Goal: Task Accomplishment & Management: Manage account settings

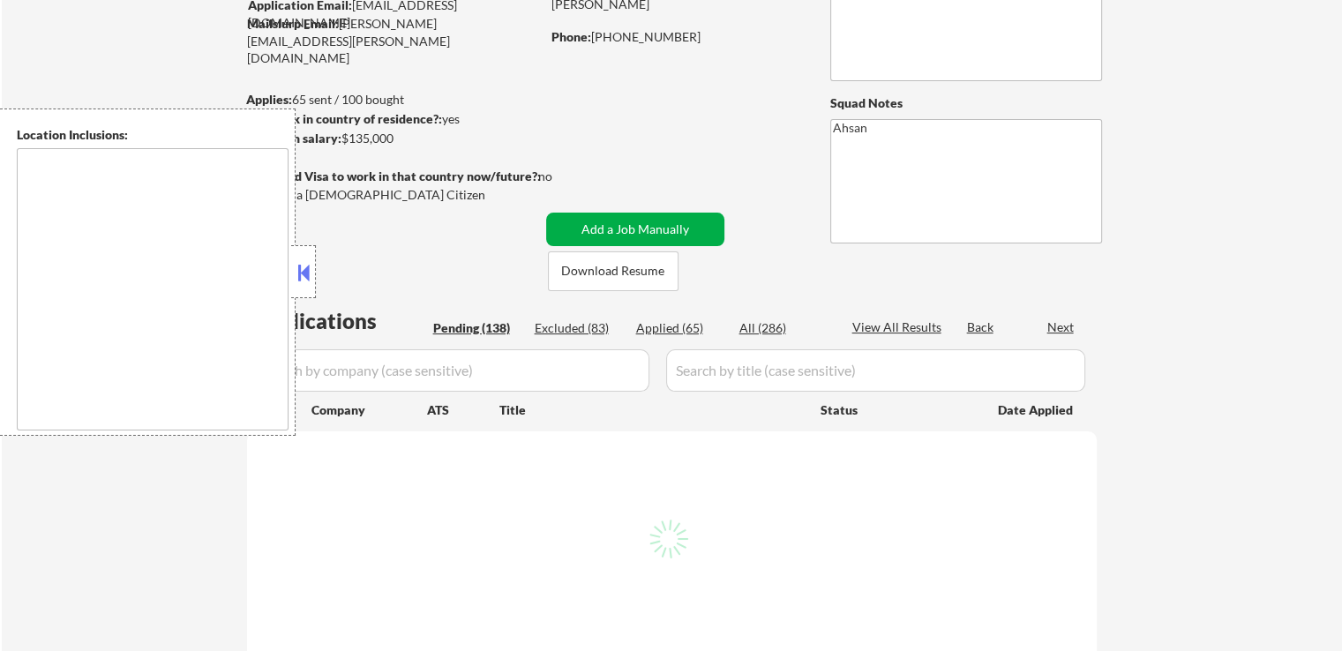
scroll to position [353, 0]
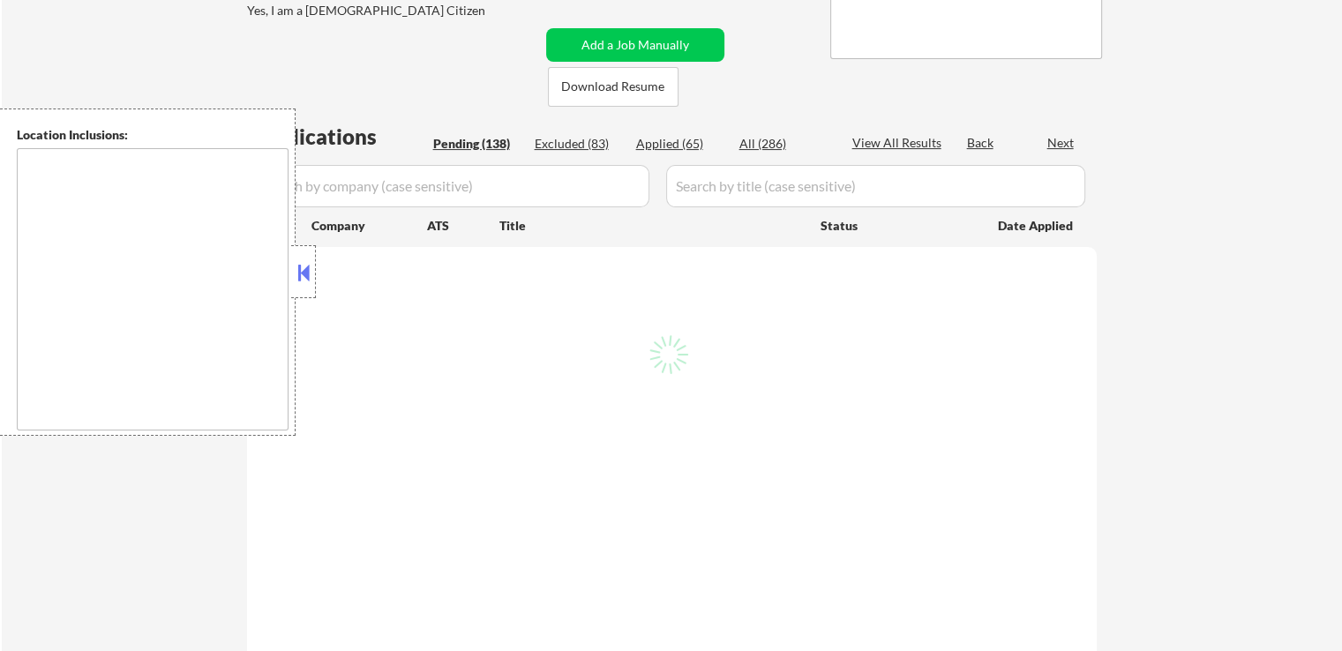
type textarea "remote"
select select ""pending""
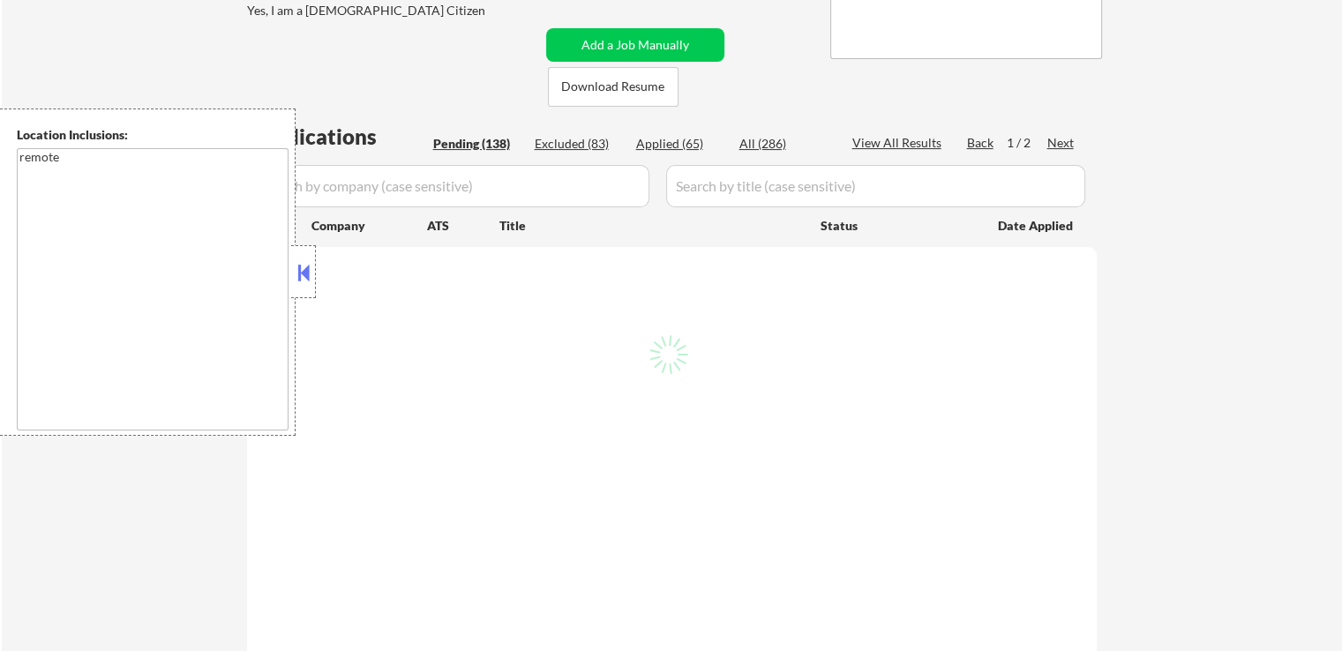
select select ""pending""
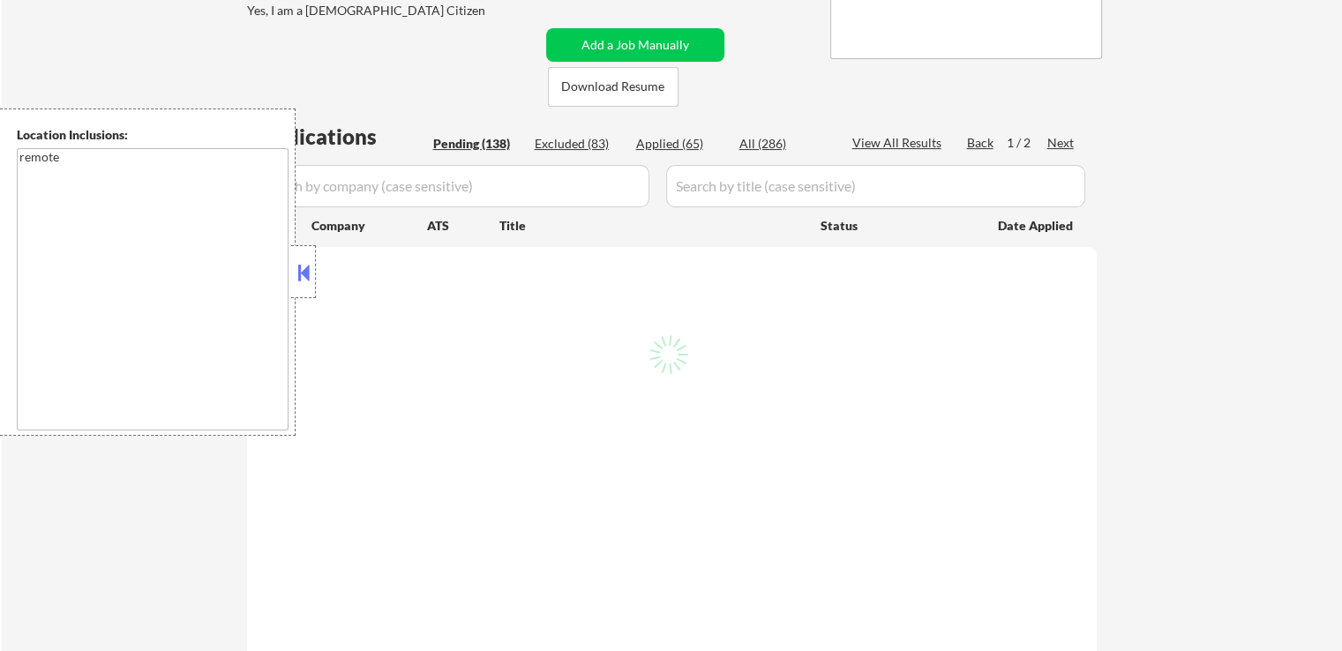
select select ""pending""
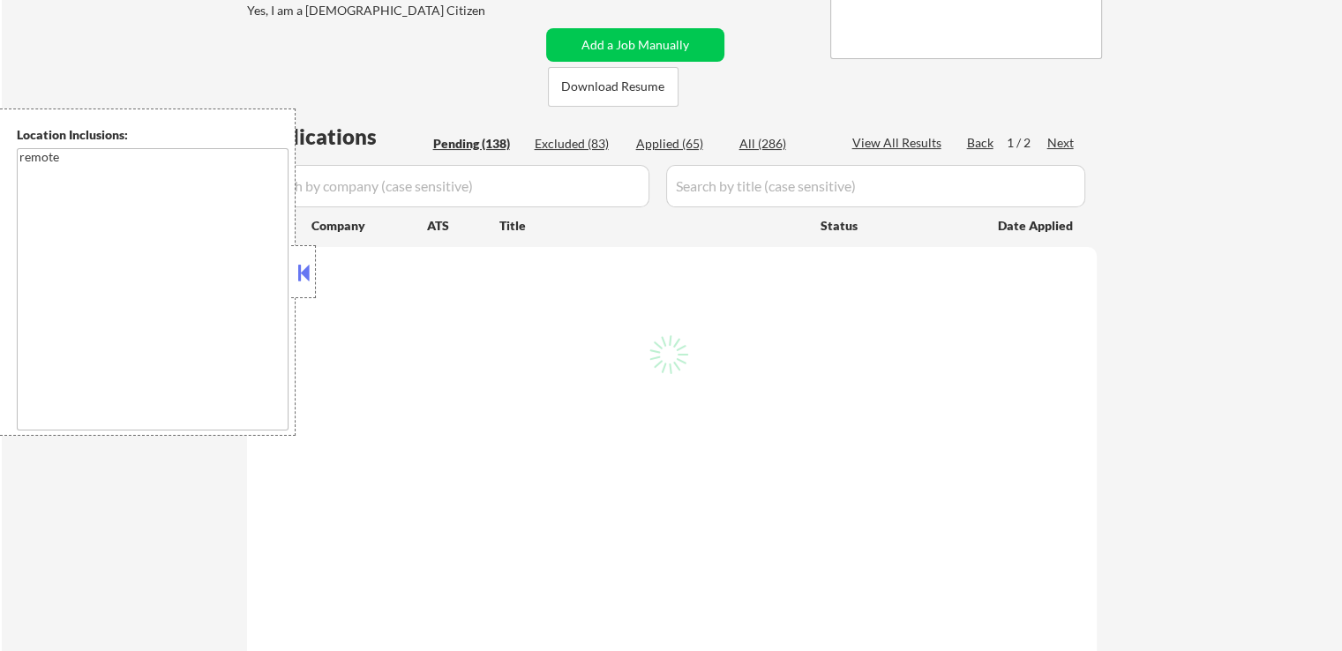
select select ""pending""
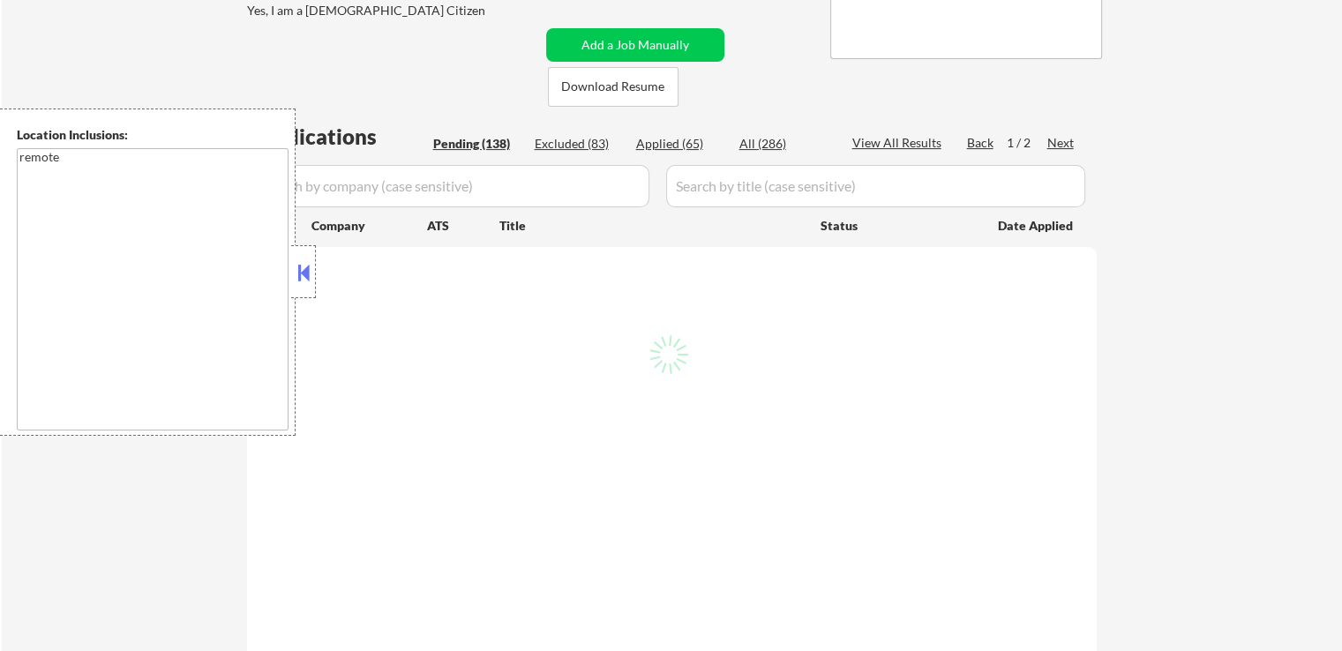
select select ""pending""
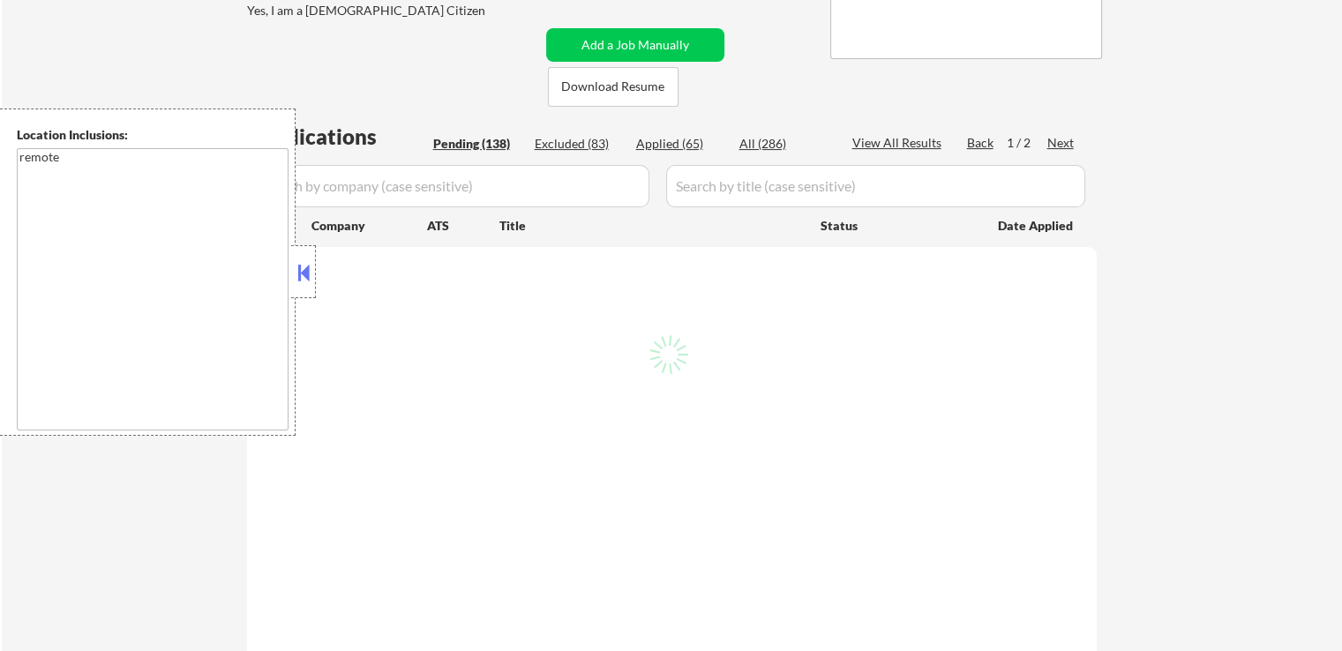
select select ""pending""
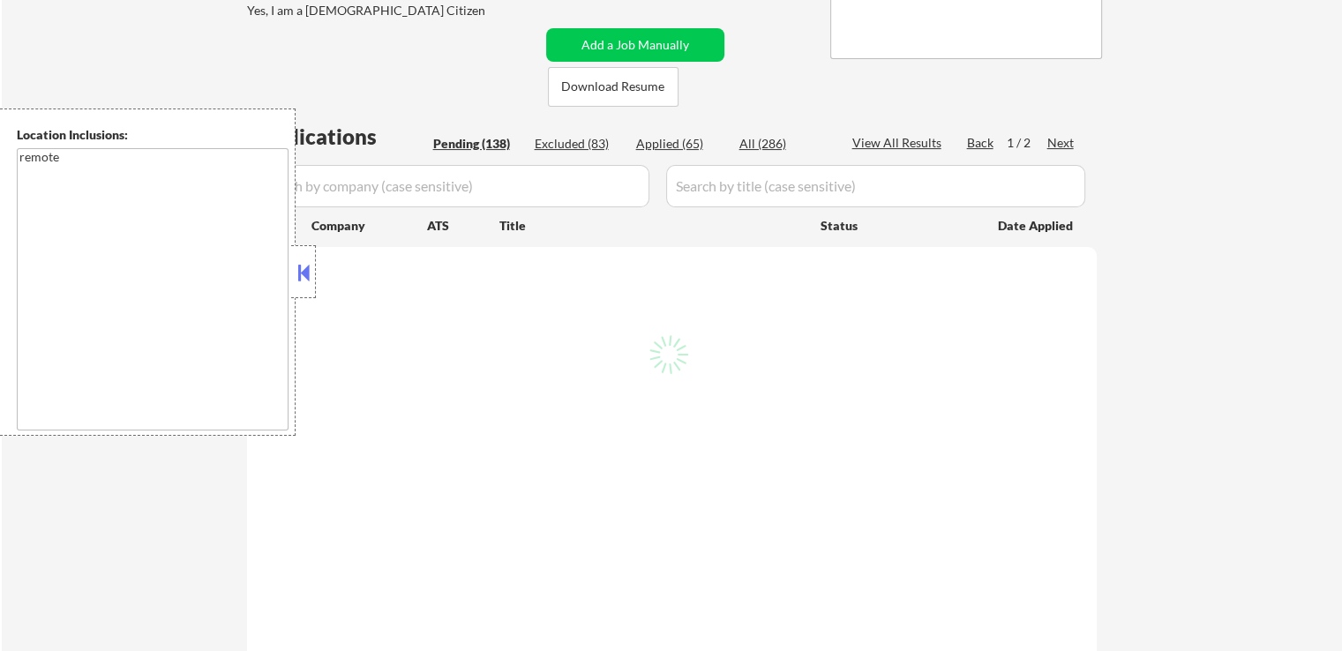
select select ""pending""
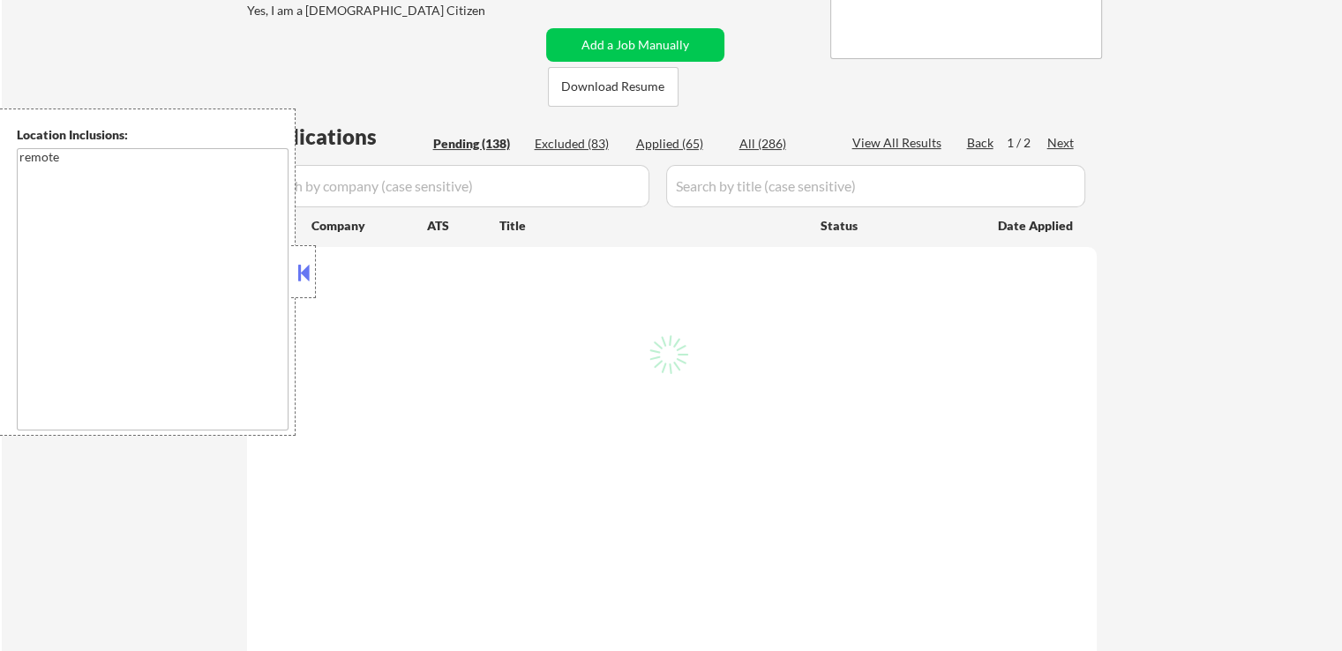
select select ""pending""
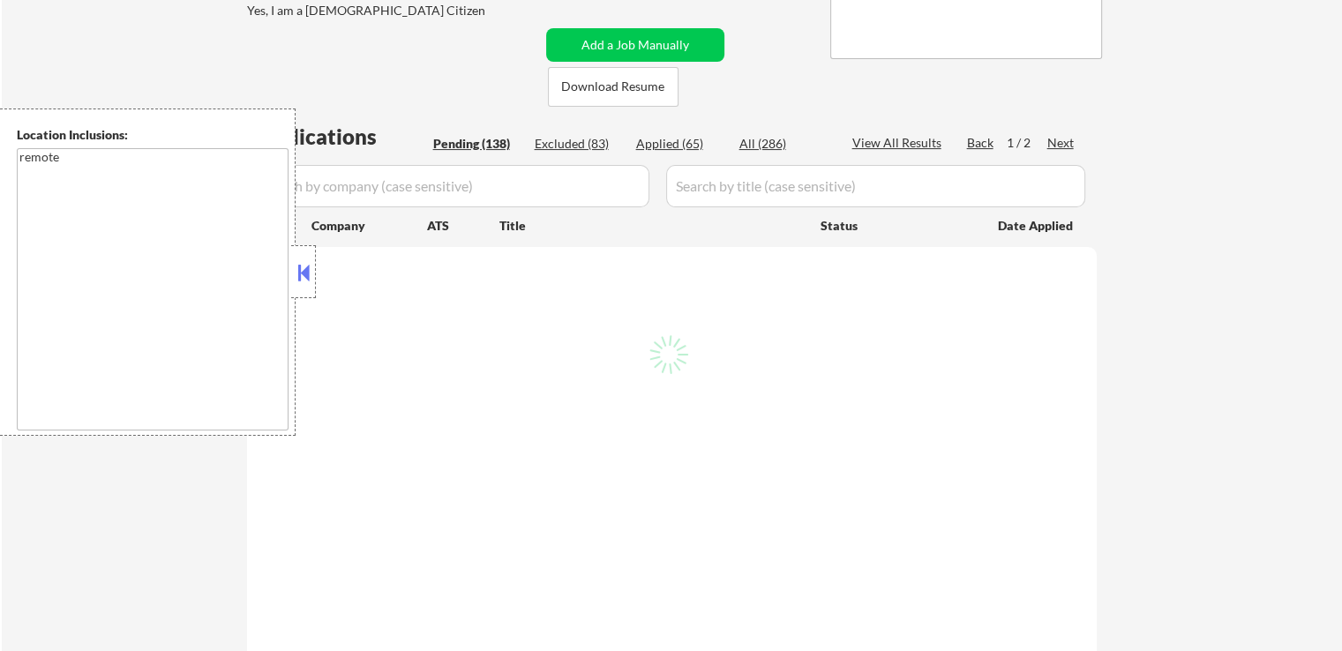
select select ""pending""
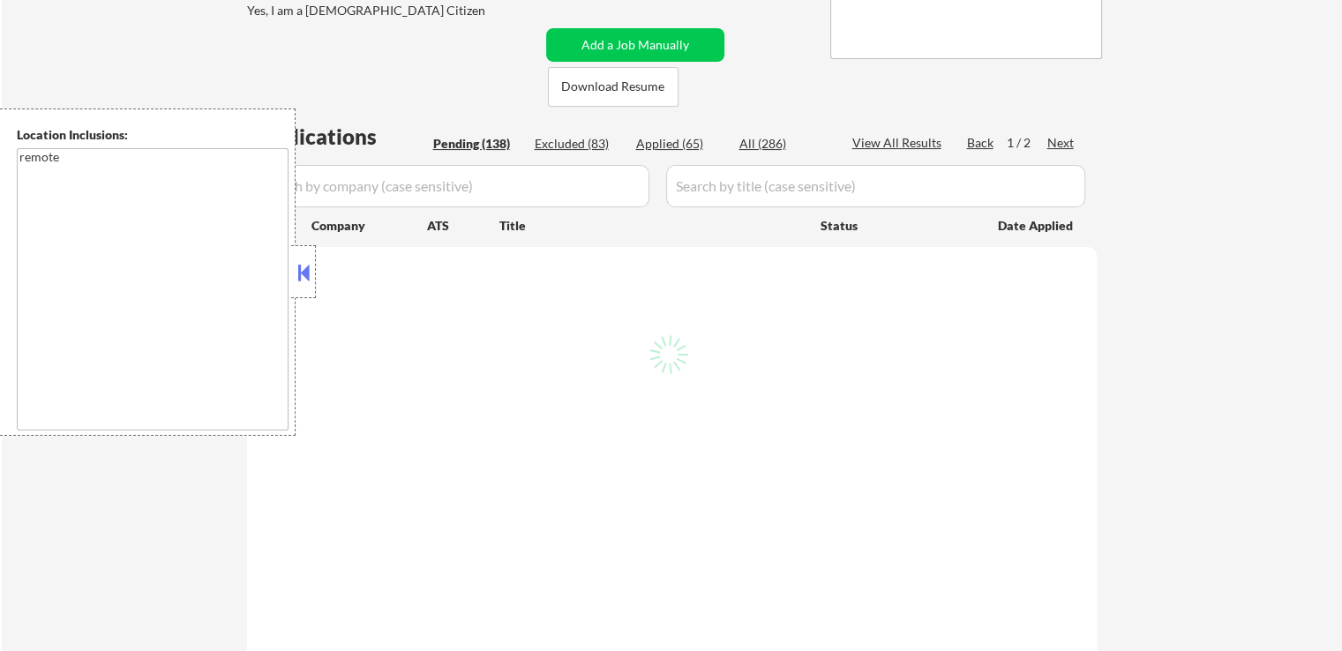
select select ""pending""
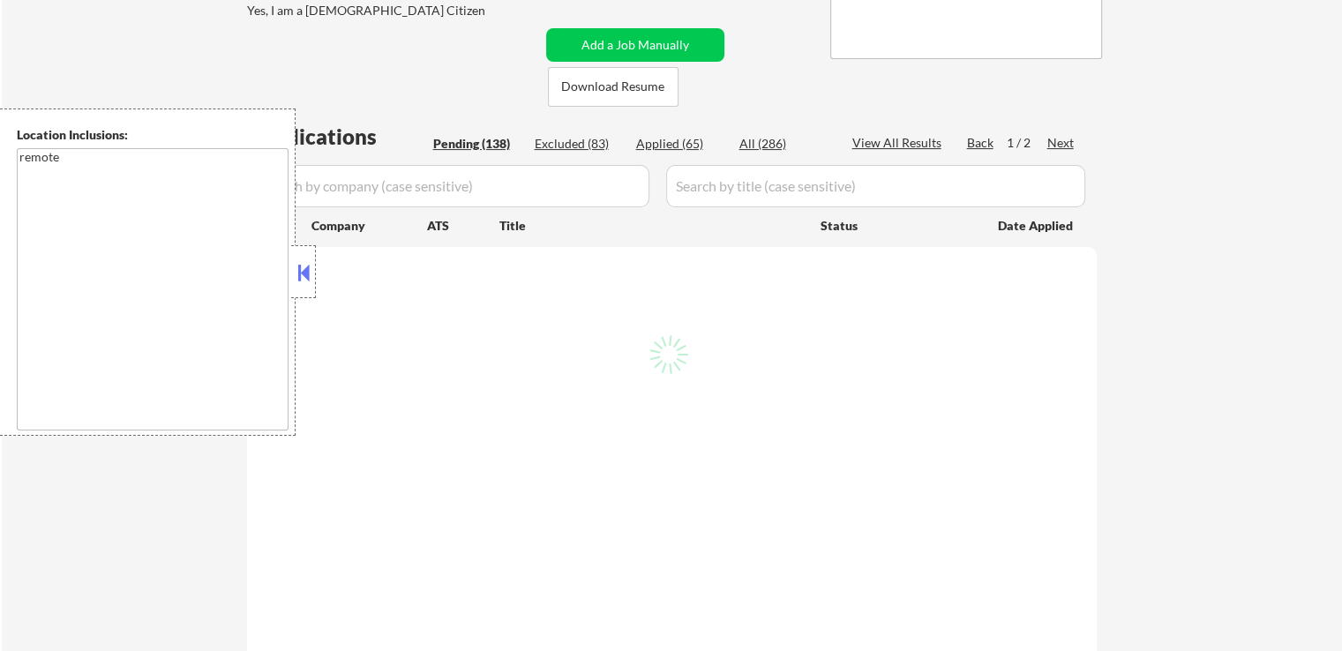
select select ""pending""
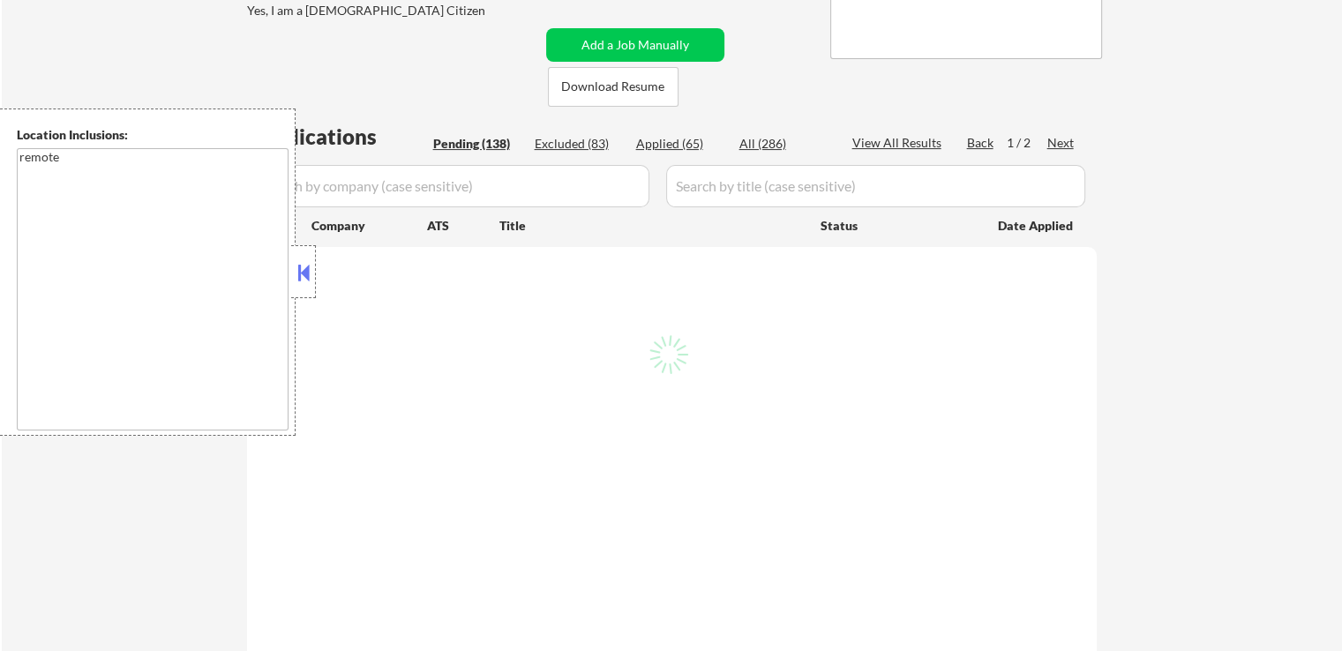
select select ""pending""
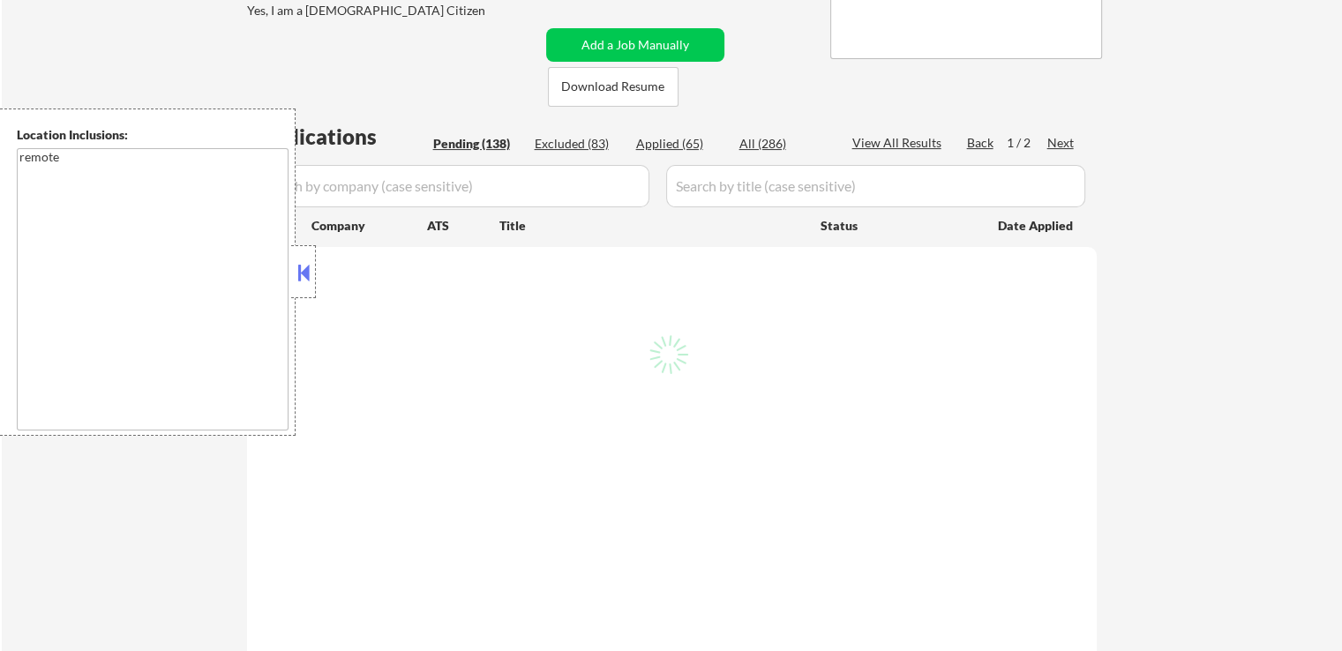
select select ""pending""
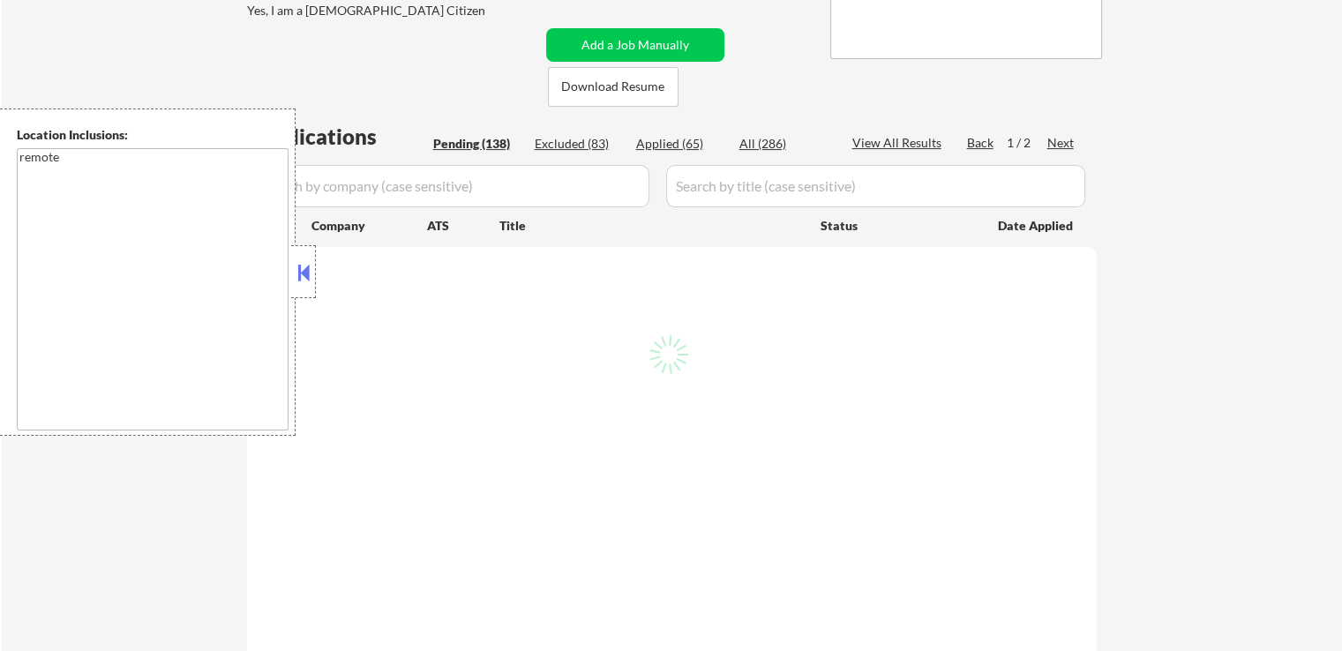
select select ""pending""
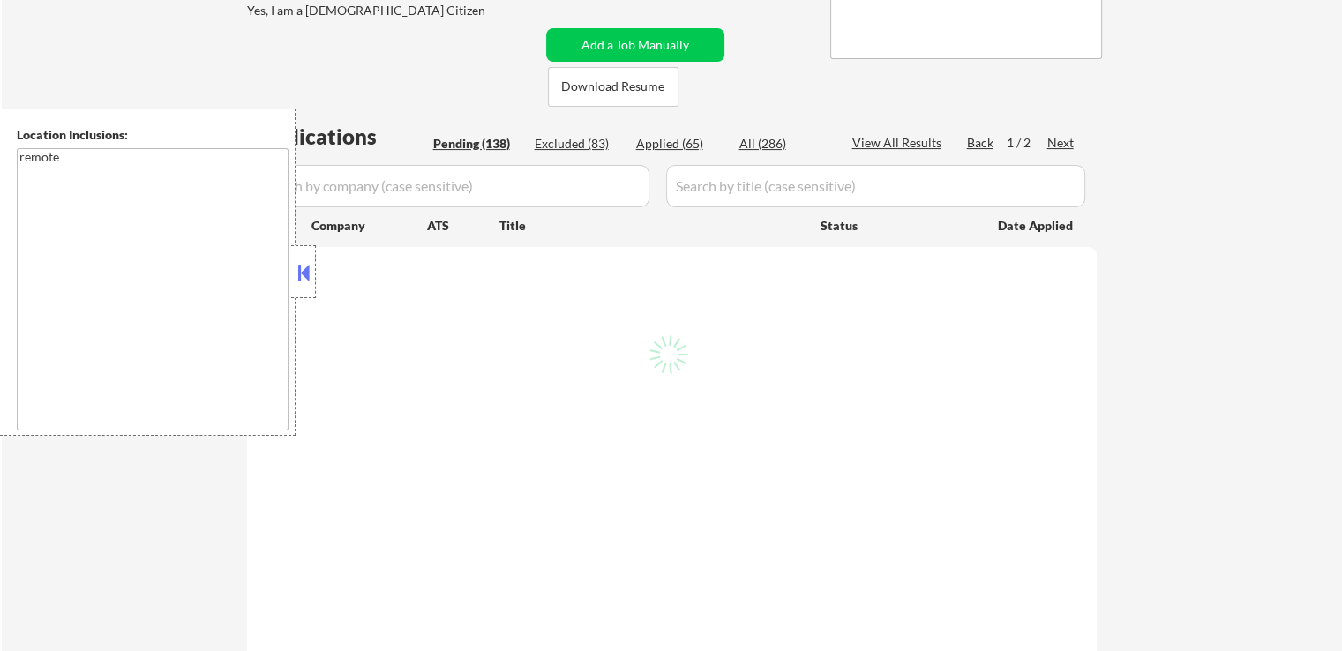
select select ""pending""
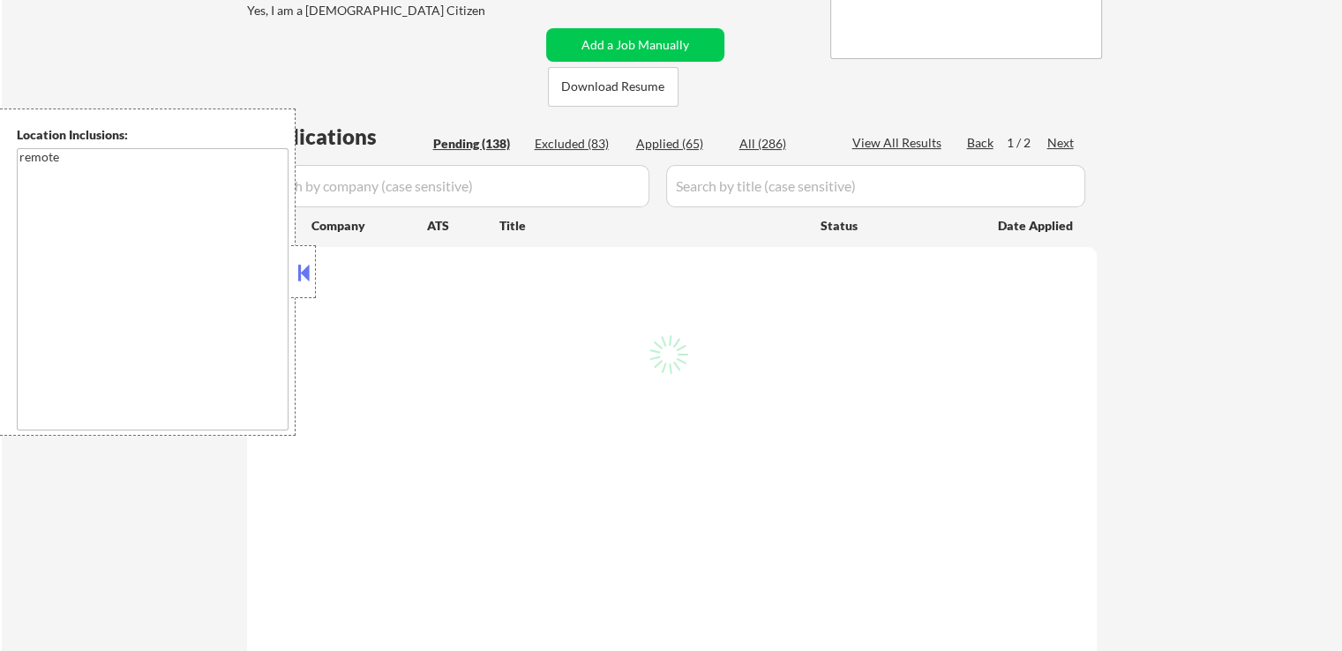
select select ""pending""
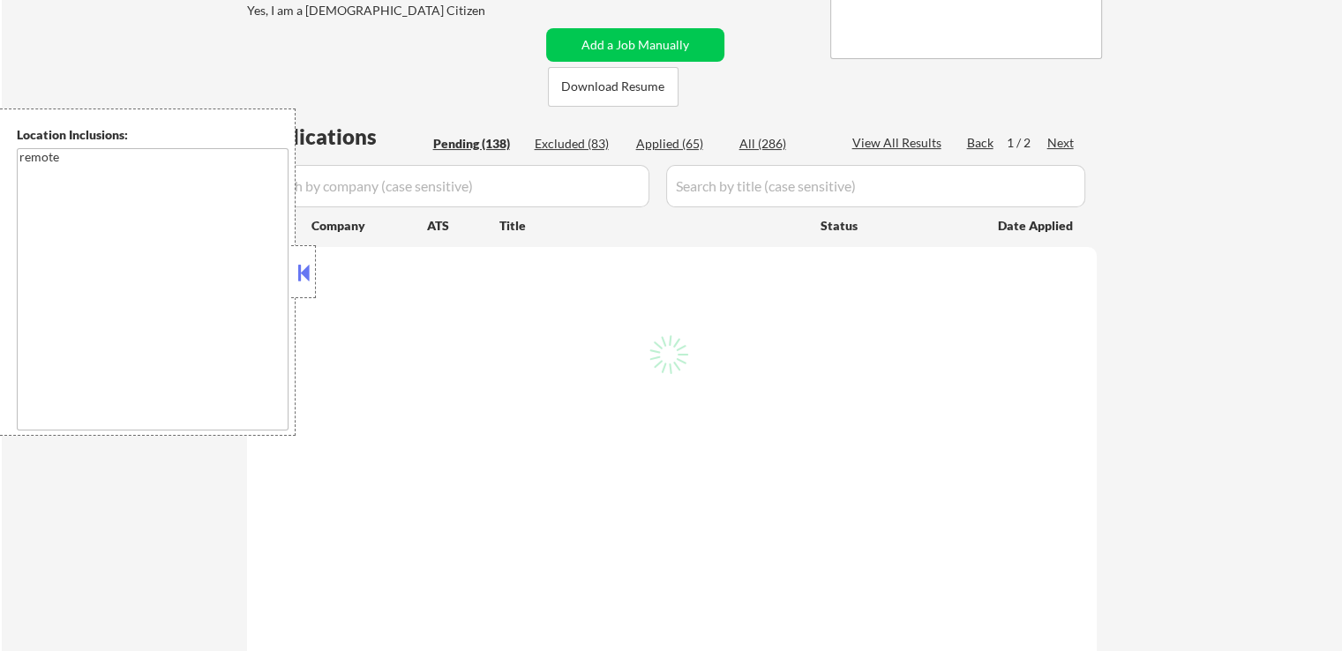
select select ""pending""
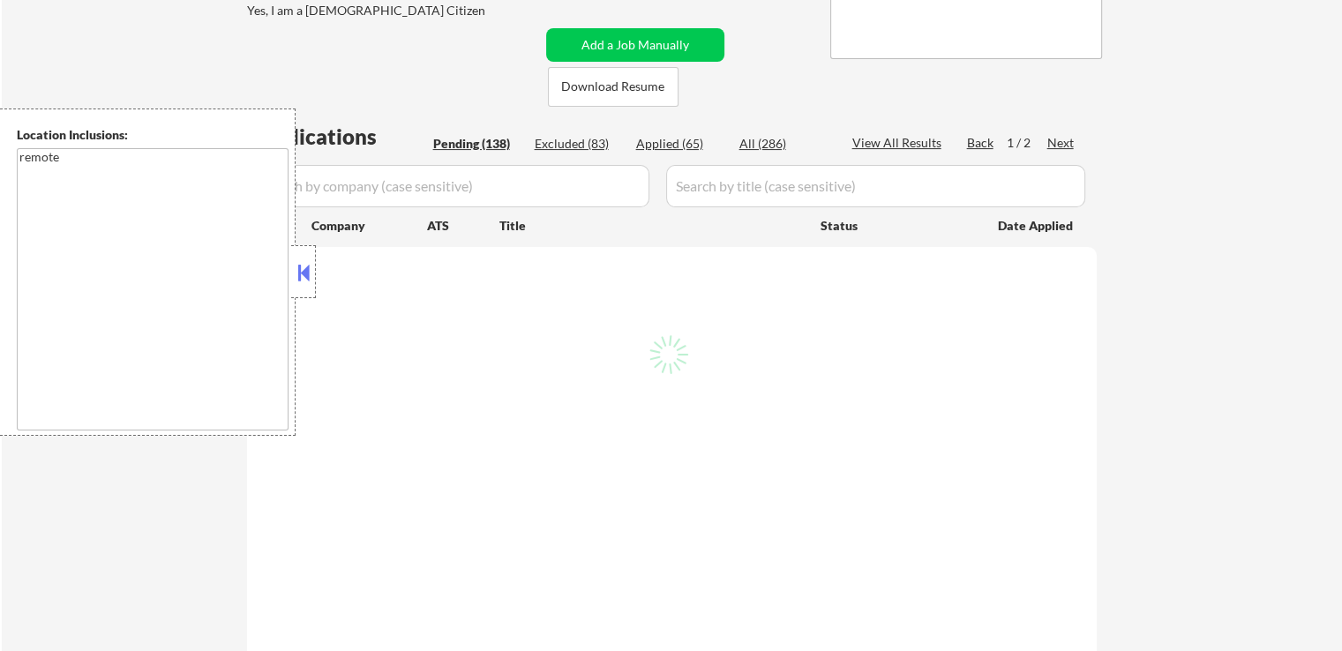
select select ""pending""
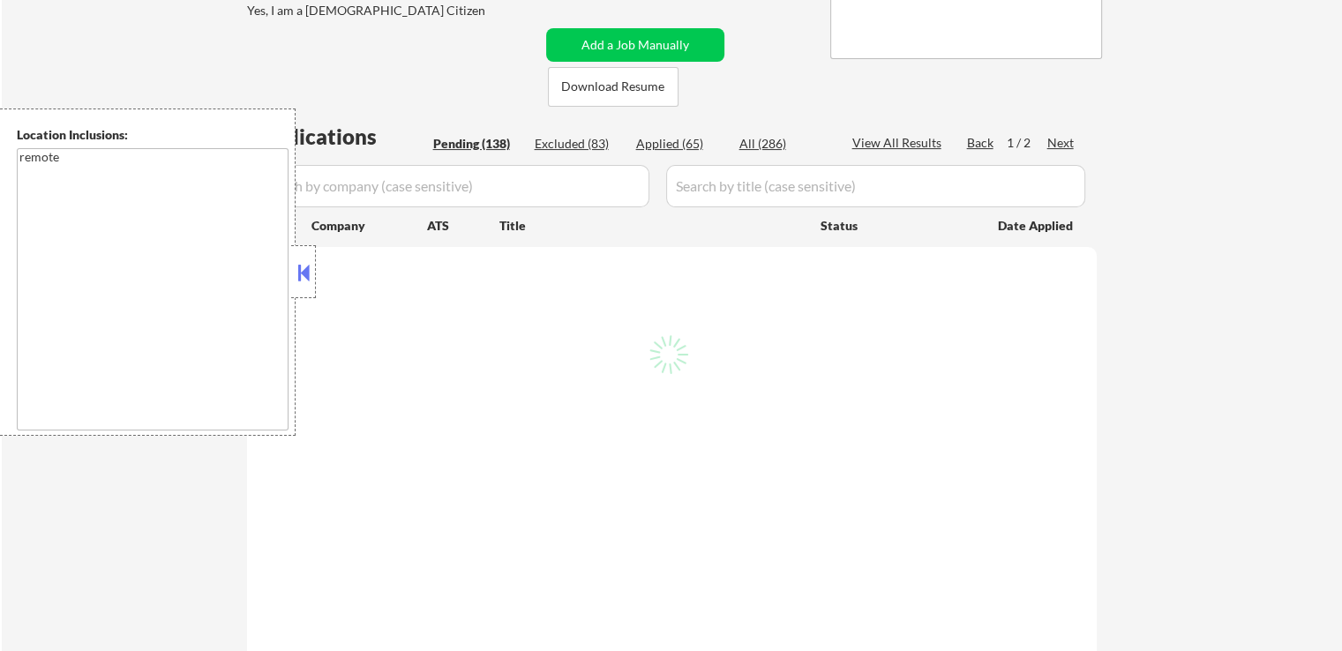
select select ""pending""
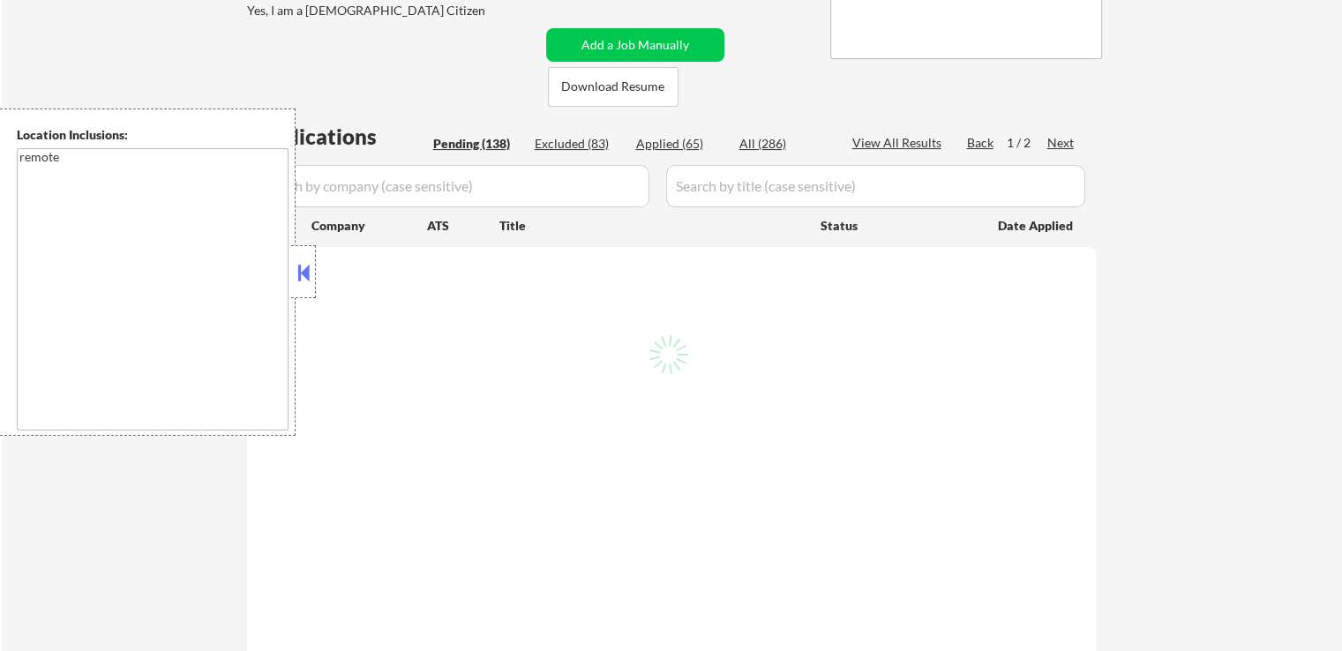
select select ""pending""
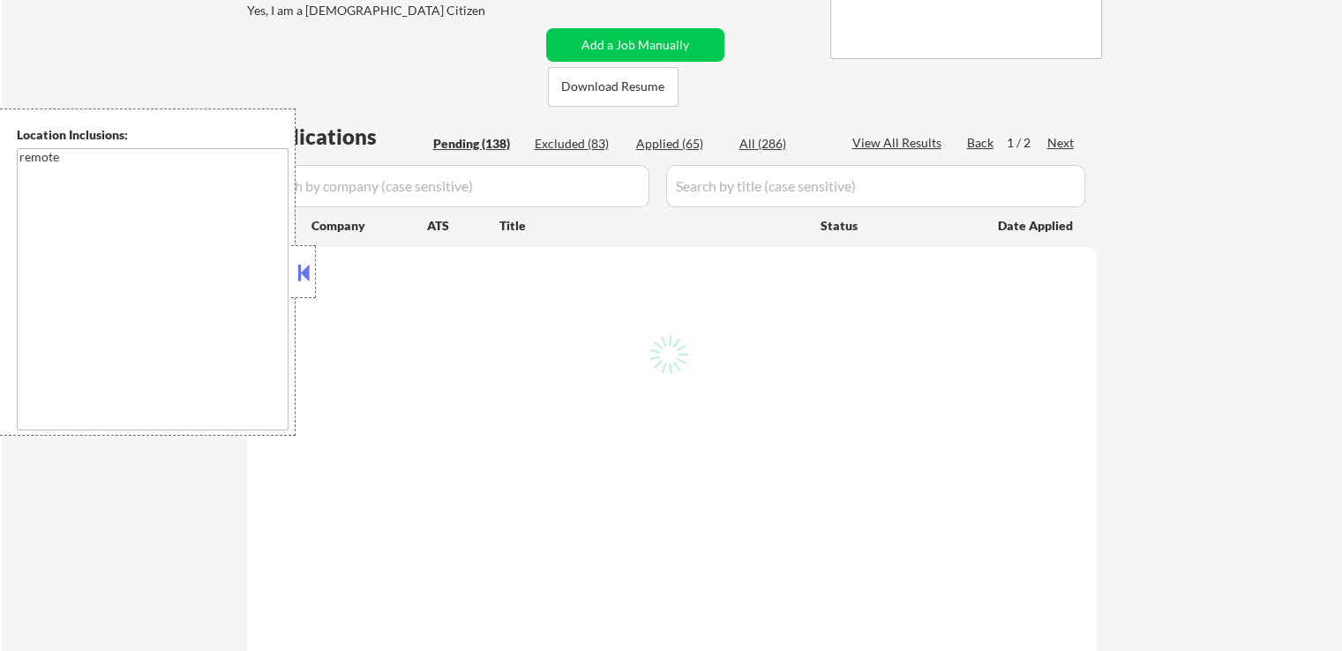
select select ""pending""
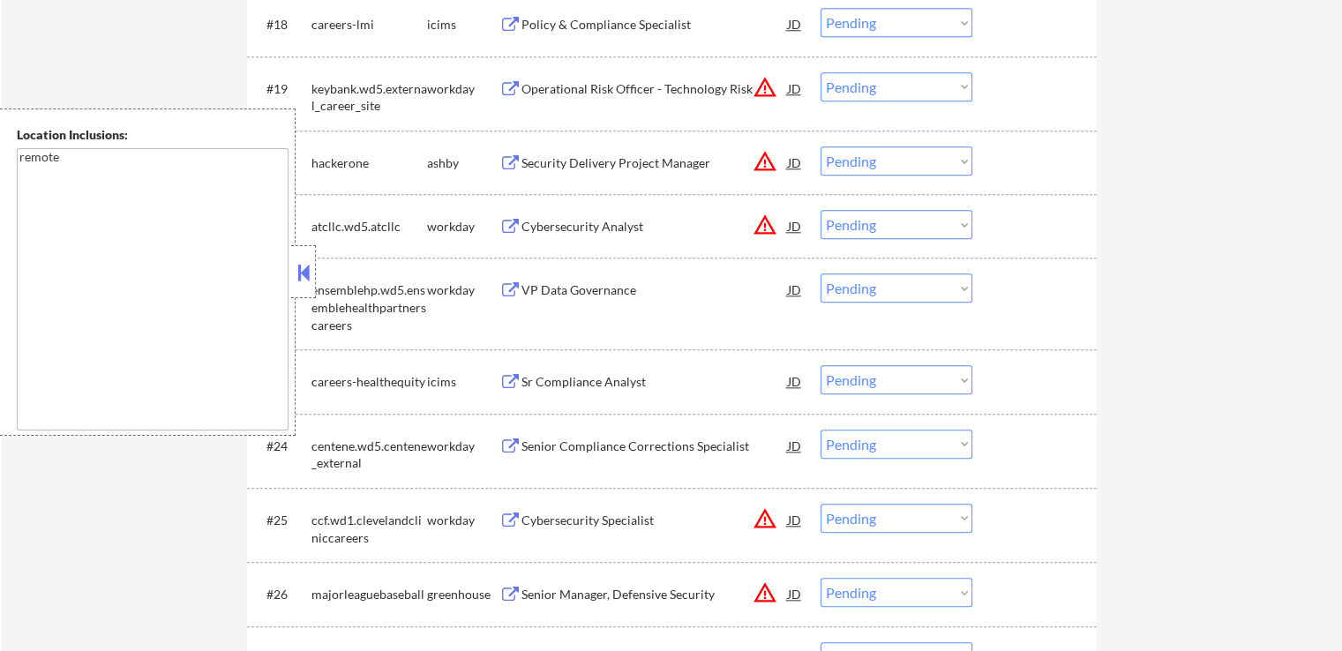
scroll to position [1853, 0]
click at [880, 216] on select "Choose an option... Pending Applied Excluded (Questions) Excluded (Expired) Exc…" at bounding box center [897, 227] width 152 height 29
select select ""excluded__location_""
click at [821, 213] on select "Choose an option... Pending Applied Excluded (Questions) Excluded (Expired) Exc…" at bounding box center [897, 227] width 152 height 29
click at [588, 160] on div "Security Delivery Project Manager" at bounding box center [654, 166] width 266 height 18
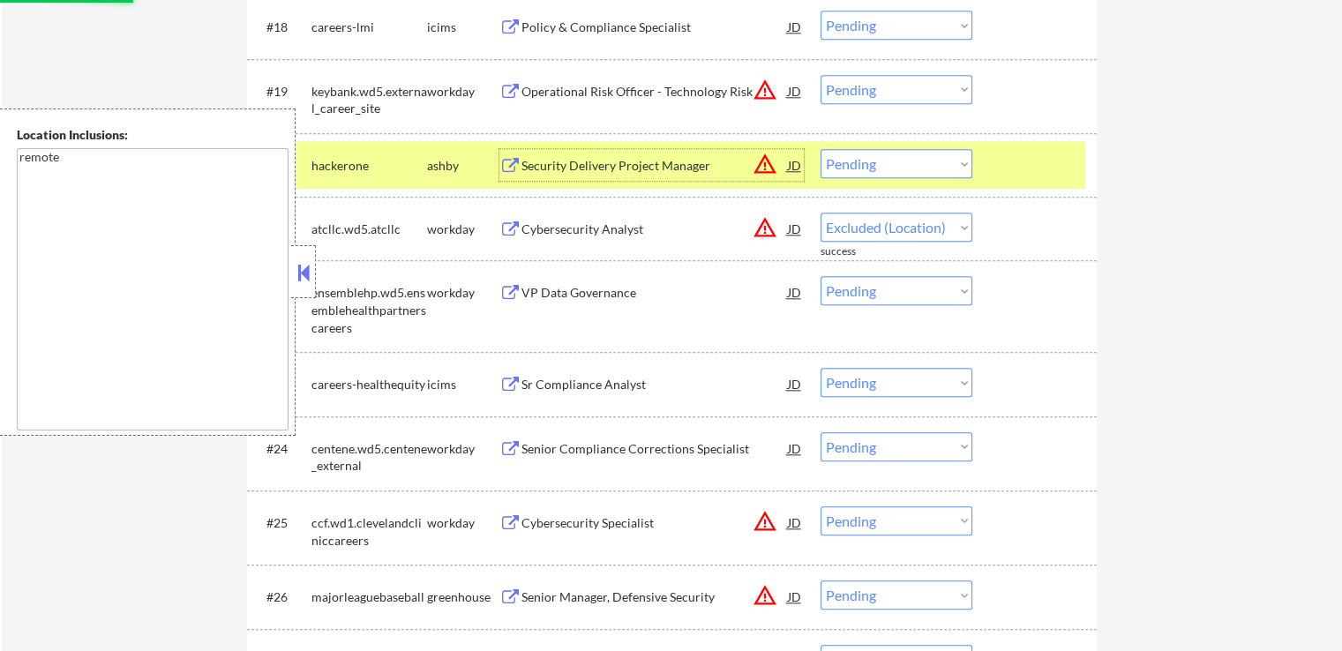
click at [858, 89] on select "Choose an option... Pending Applied Excluded (Questions) Excluded (Expired) Exc…" at bounding box center [897, 89] width 152 height 29
select select ""excluded__location_""
click at [821, 75] on select "Choose an option... Pending Applied Excluded (Questions) Excluded (Expired) Exc…" at bounding box center [897, 89] width 152 height 29
select select ""pending""
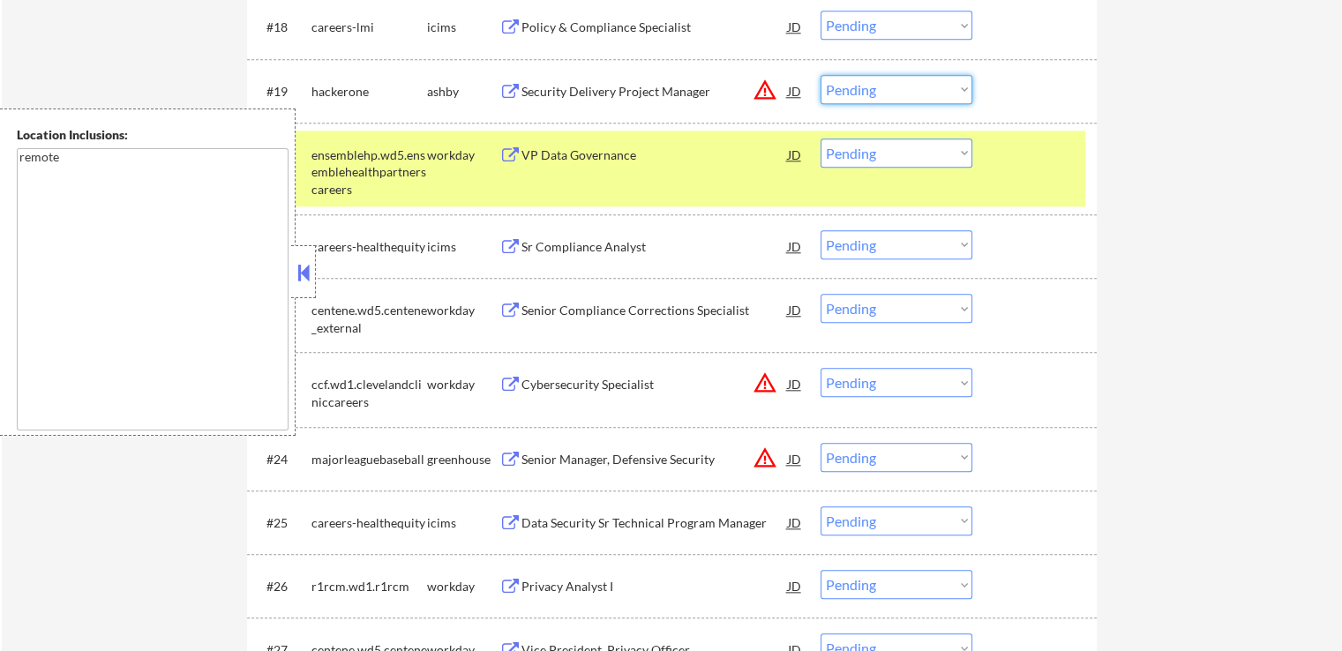
click at [870, 87] on select "Choose an option... Pending Applied Excluded (Questions) Excluded (Expired) Exc…" at bounding box center [897, 89] width 152 height 29
click at [821, 75] on select "Choose an option... Pending Applied Excluded (Questions) Excluded (Expired) Exc…" at bounding box center [897, 89] width 152 height 29
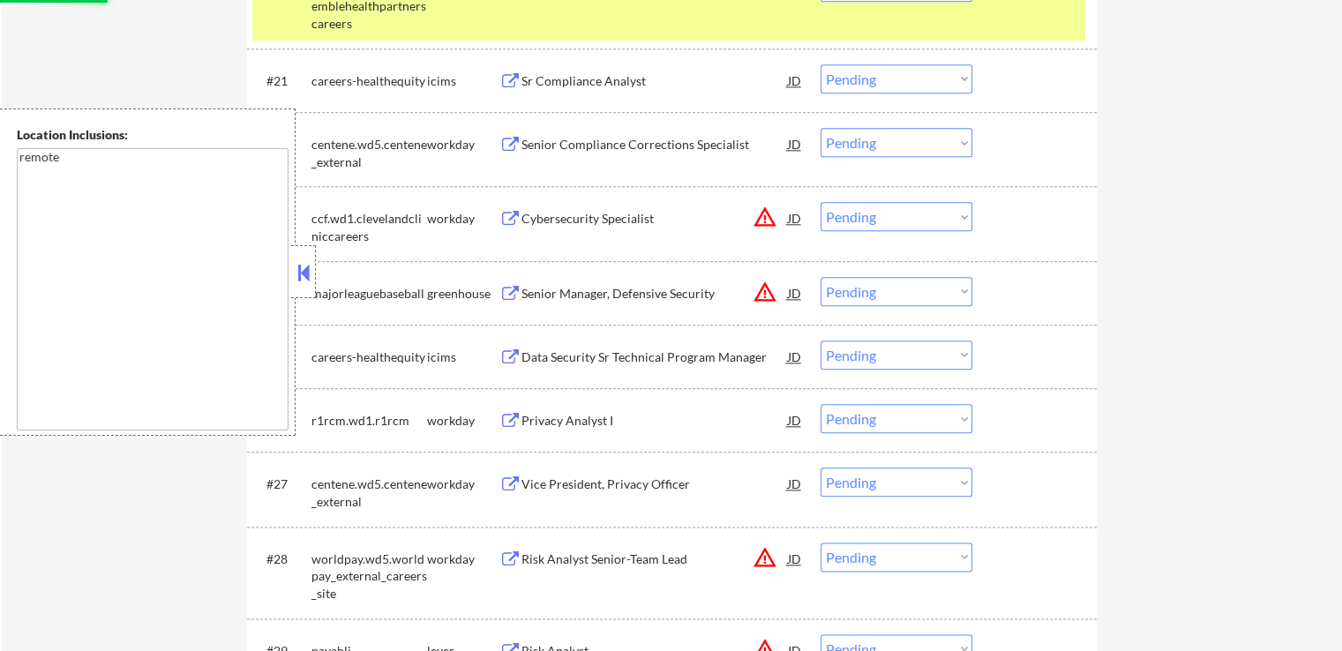
scroll to position [2029, 0]
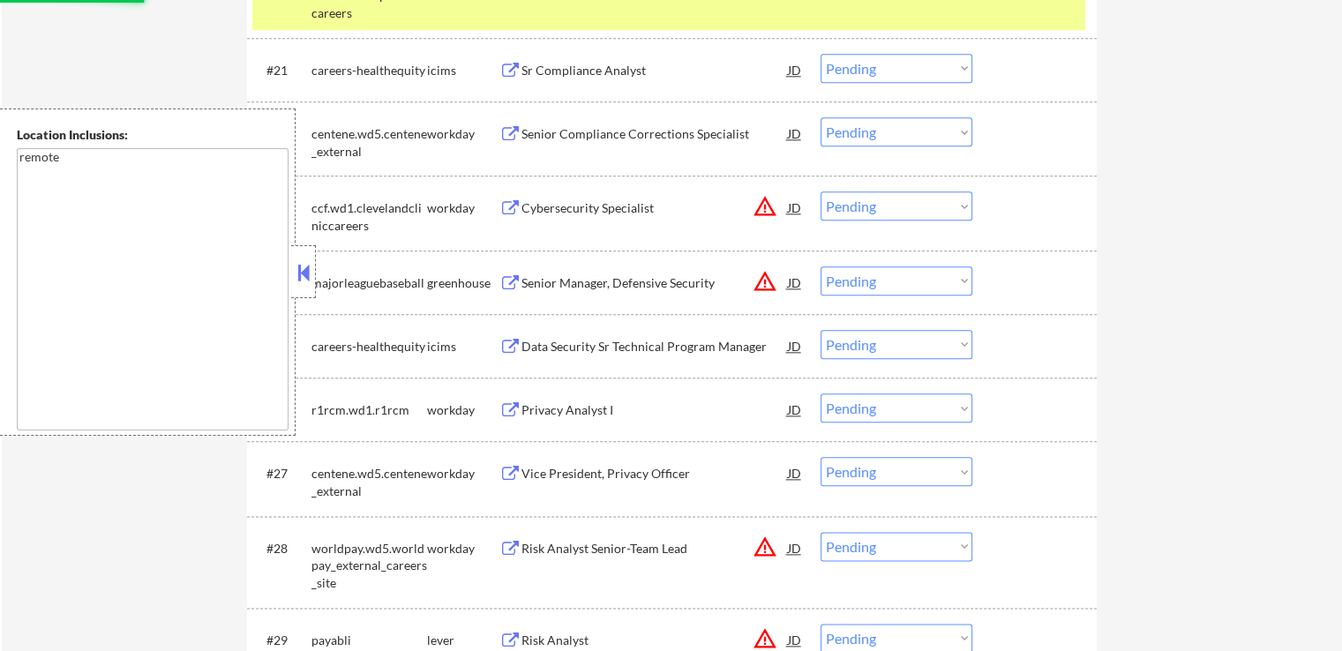
select select ""pending""
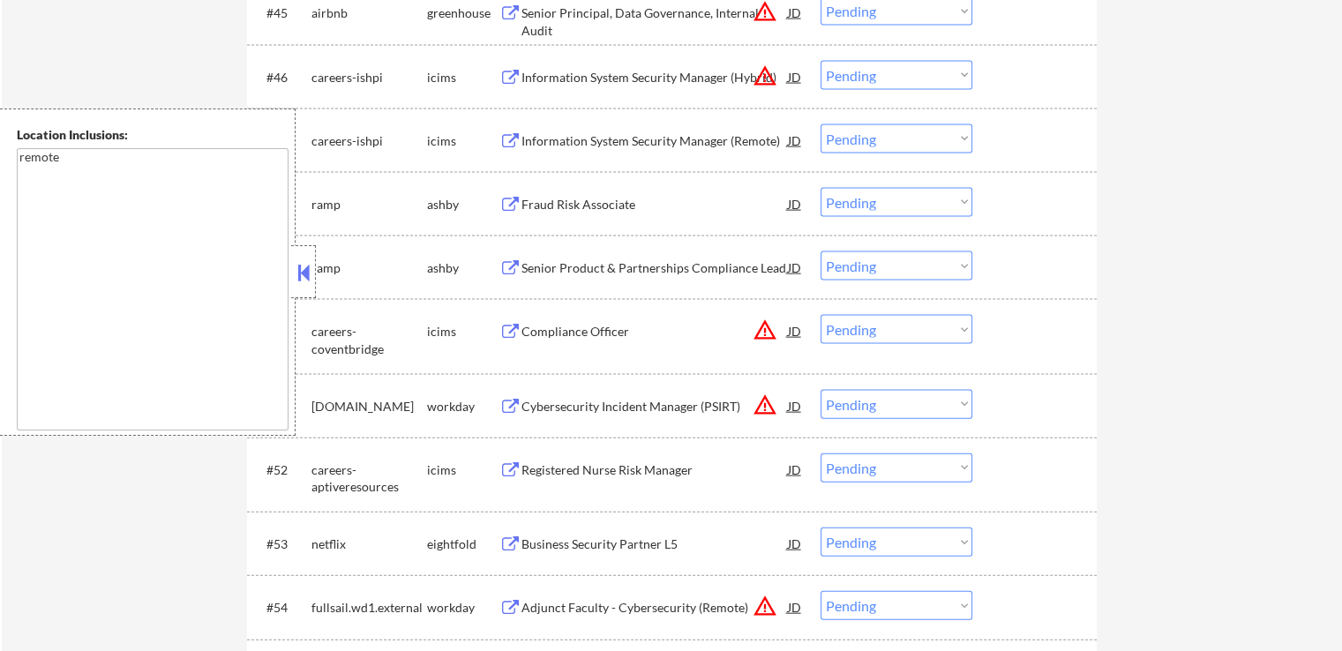
scroll to position [3794, 0]
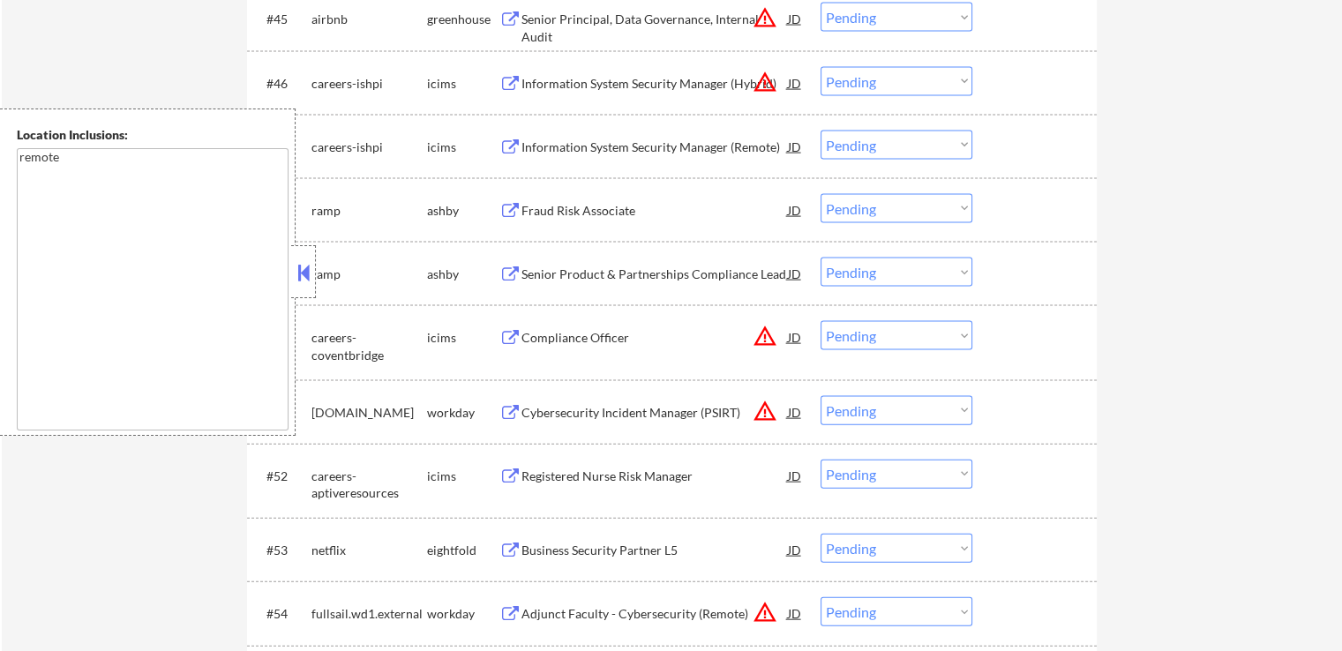
click at [537, 275] on div "Senior Product & Partnerships Compliance Lead" at bounding box center [654, 275] width 266 height 18
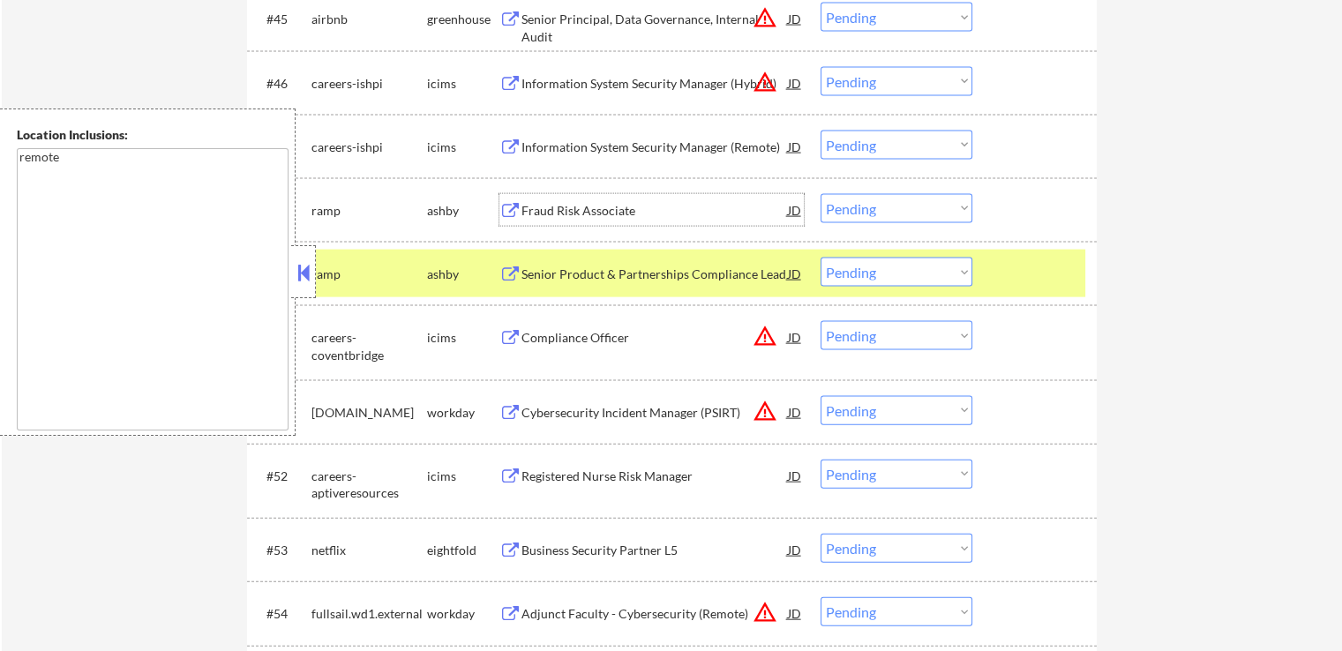
click at [539, 219] on div "Fraud Risk Associate" at bounding box center [654, 211] width 266 height 18
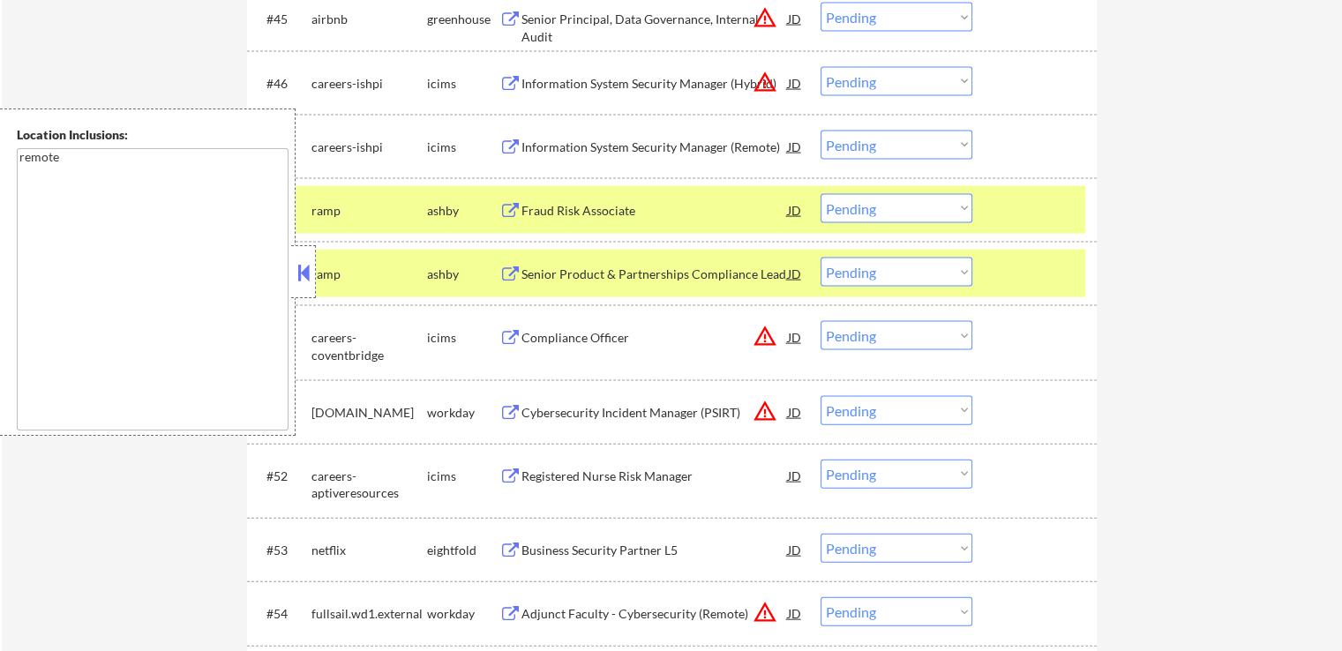
click at [533, 21] on div "Senior Principal, Data Governance, Internal Audit" at bounding box center [654, 28] width 266 height 34
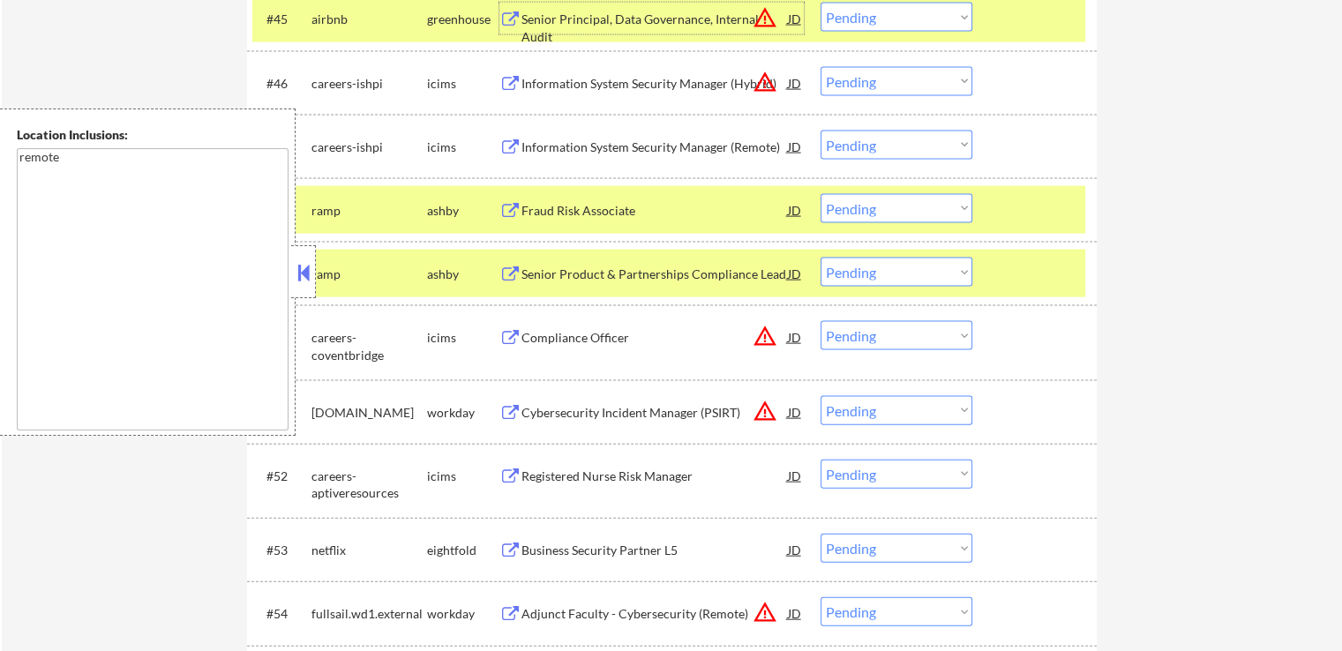
drag, startPoint x: 863, startPoint y: 203, endPoint x: 880, endPoint y: 219, distance: 23.1
click at [866, 206] on select "Choose an option... Pending Applied Excluded (Questions) Excluded (Expired) Exc…" at bounding box center [897, 208] width 152 height 29
click at [821, 194] on select "Choose an option... Pending Applied Excluded (Questions) Excluded (Expired) Exc…" at bounding box center [897, 208] width 152 height 29
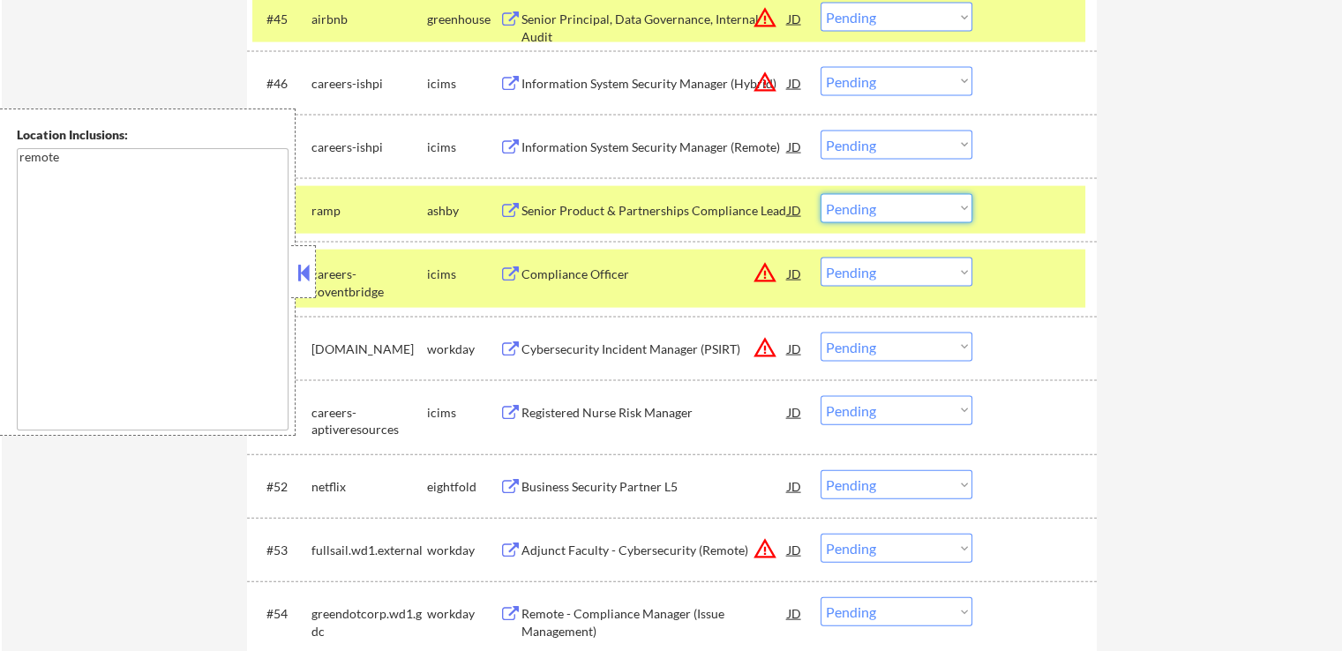
click at [875, 206] on select "Choose an option... Pending Applied Excluded (Questions) Excluded (Expired) Exc…" at bounding box center [897, 208] width 152 height 29
click at [821, 194] on select "Choose an option... Pending Applied Excluded (Questions) Excluded (Expired) Exc…" at bounding box center [897, 208] width 152 height 29
select select ""pending""
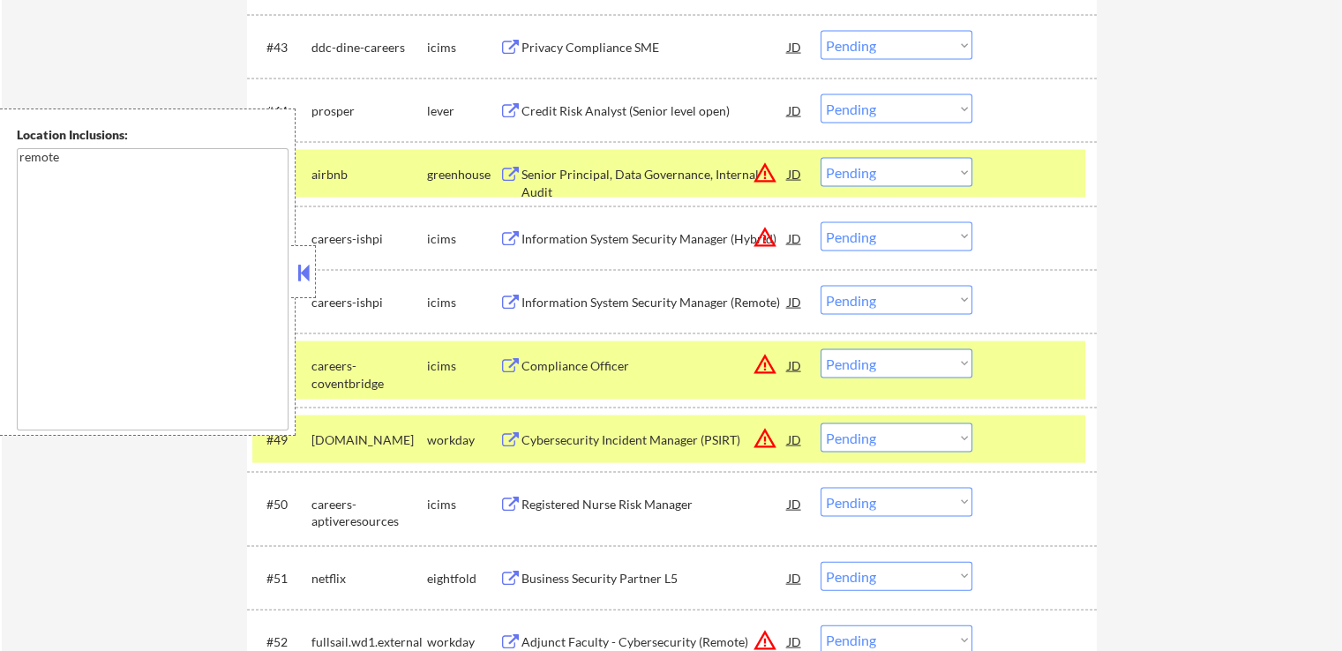
scroll to position [3617, 0]
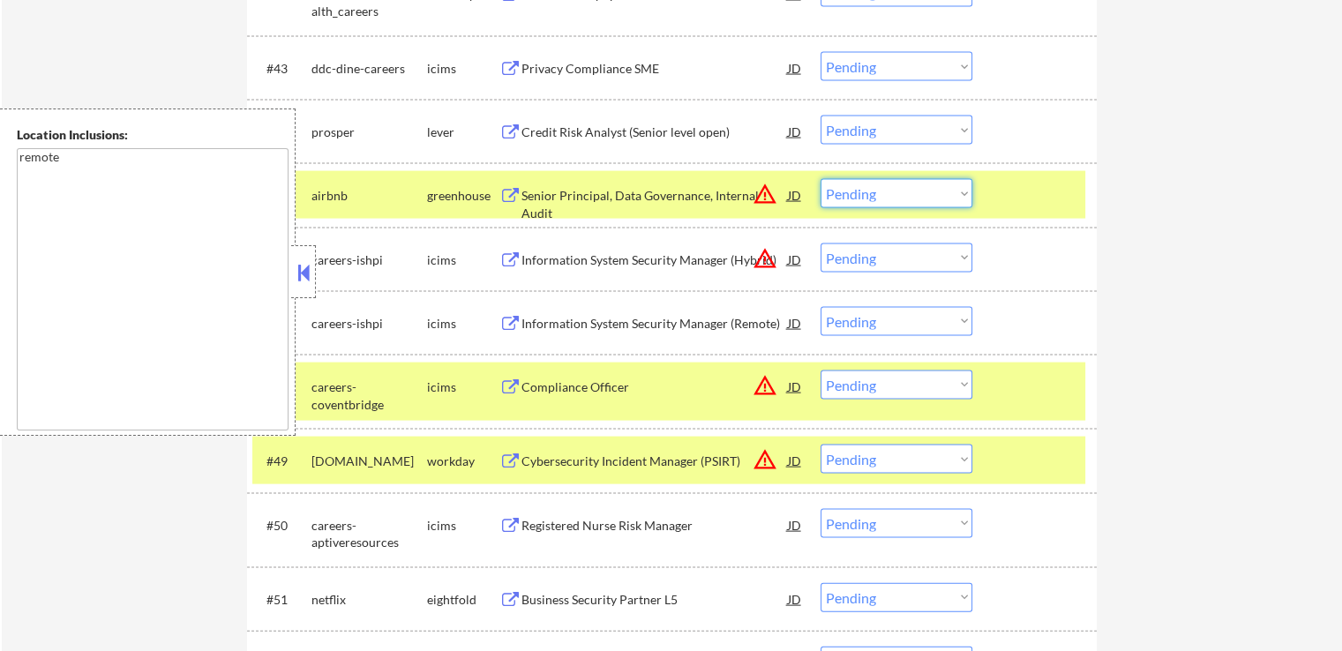
click at [883, 202] on select "Choose an option... Pending Applied Excluded (Questions) Excluded (Expired) Exc…" at bounding box center [897, 193] width 152 height 29
click at [821, 179] on select "Choose an option... Pending Applied Excluded (Questions) Excluded (Expired) Exc…" at bounding box center [897, 193] width 152 height 29
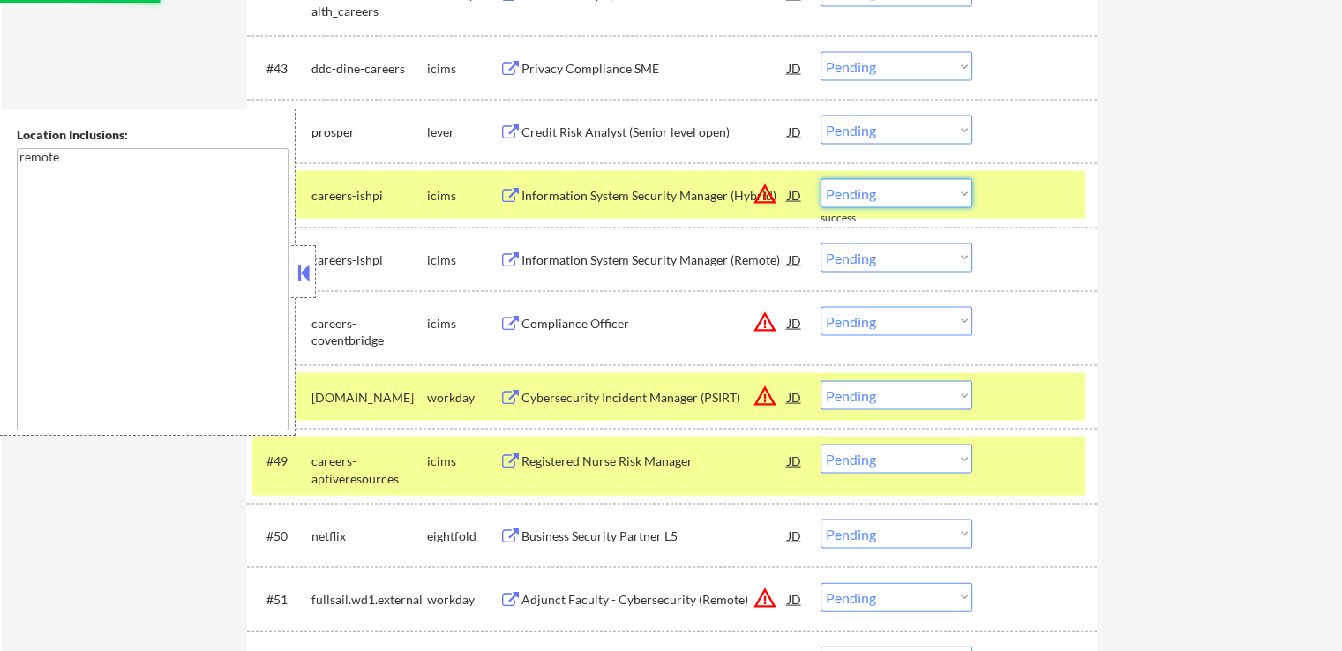
click at [875, 202] on select "Choose an option... Pending Applied Excluded (Questions) Excluded (Expired) Exc…" at bounding box center [897, 193] width 152 height 29
click at [821, 179] on select "Choose an option... Pending Applied Excluded (Questions) Excluded (Expired) Exc…" at bounding box center [897, 193] width 152 height 29
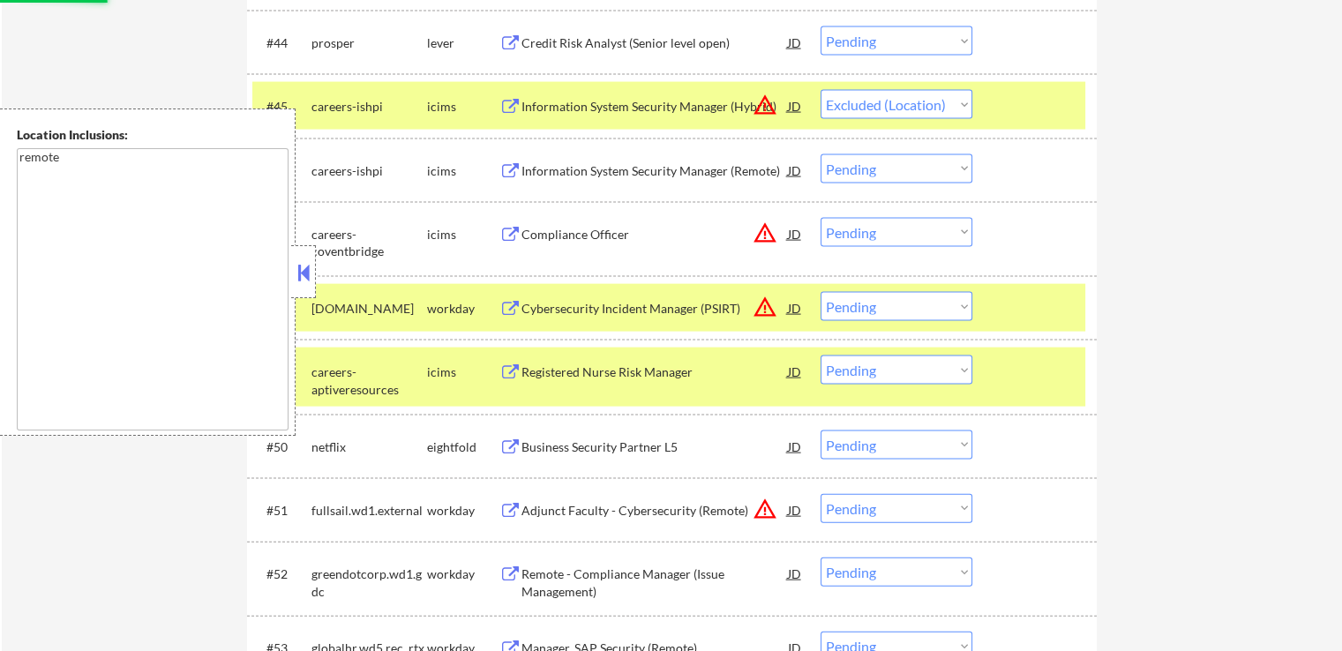
scroll to position [3882, 0]
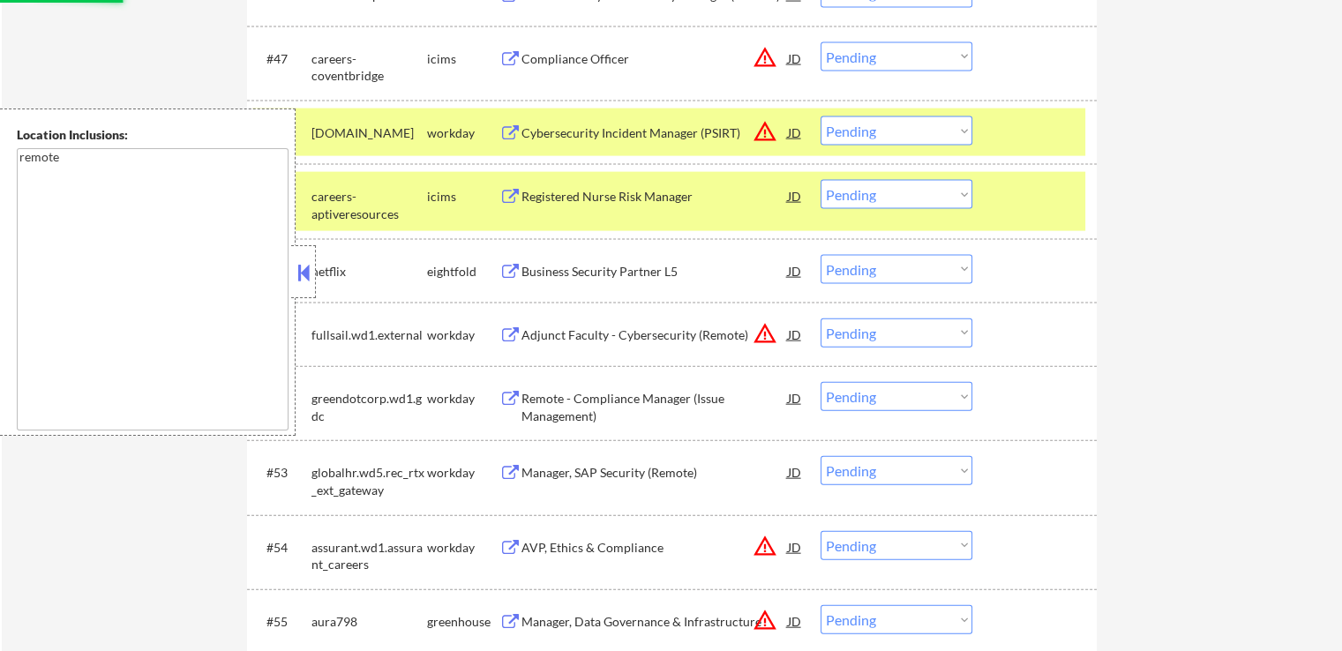
select select ""pending""
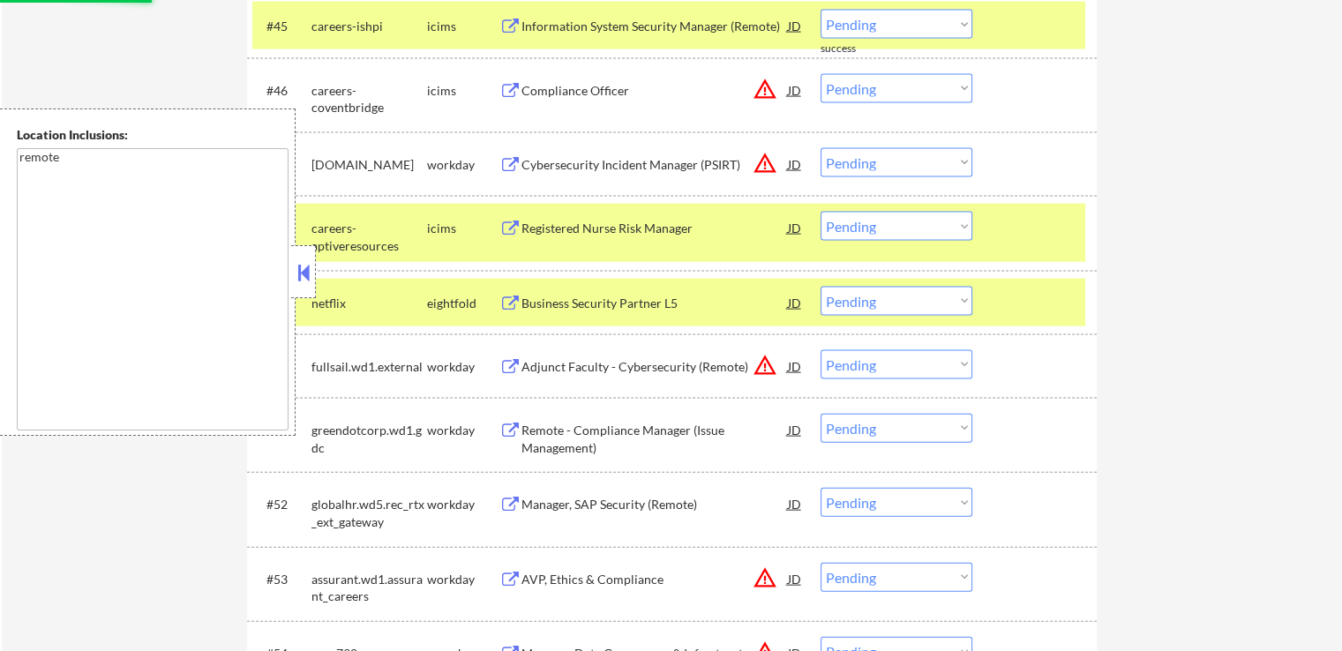
scroll to position [3794, 0]
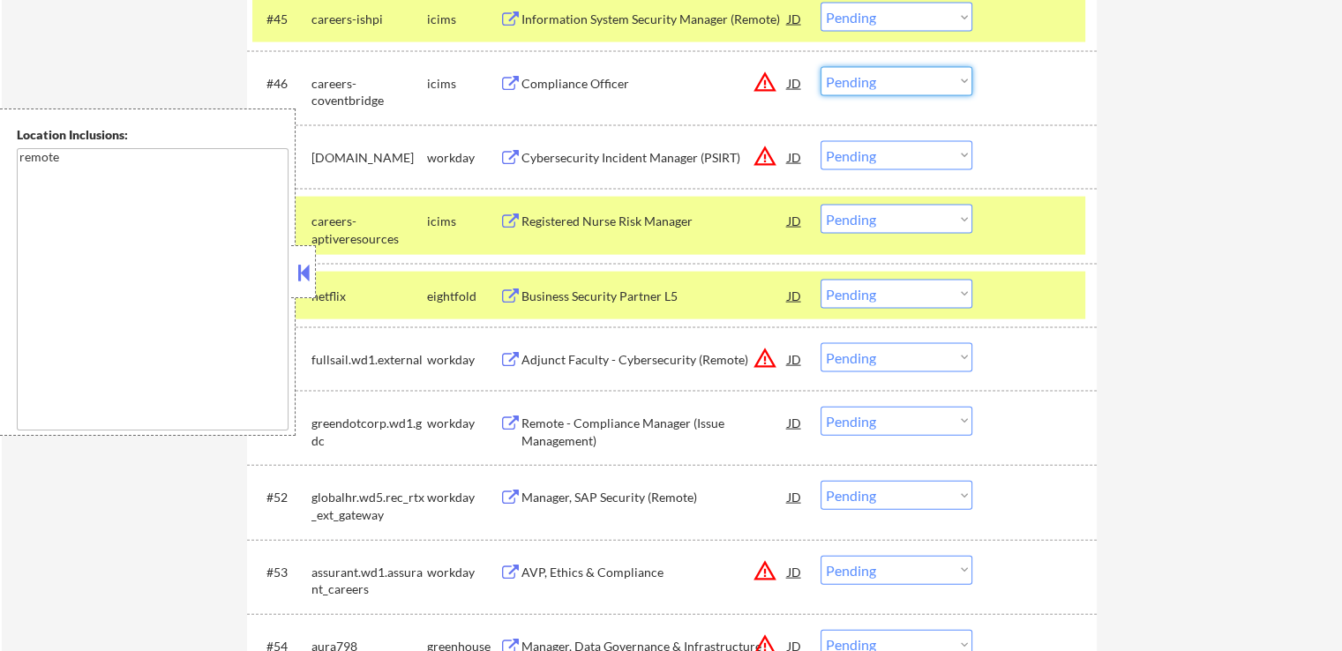
click at [896, 91] on select "Choose an option... Pending Applied Excluded (Questions) Excluded (Expired) Exc…" at bounding box center [897, 81] width 152 height 29
click at [821, 67] on select "Choose an option... Pending Applied Excluded (Questions) Excluded (Expired) Exc…" at bounding box center [897, 81] width 152 height 29
select select ""pending""
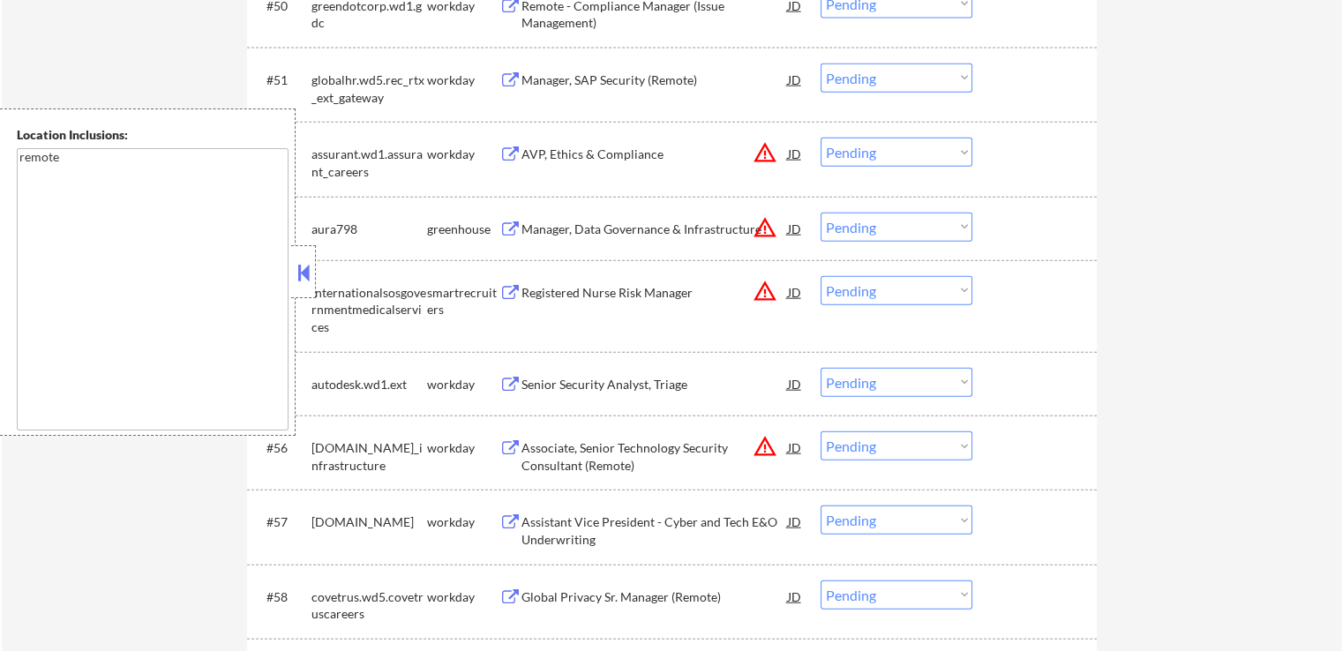
scroll to position [4147, 0]
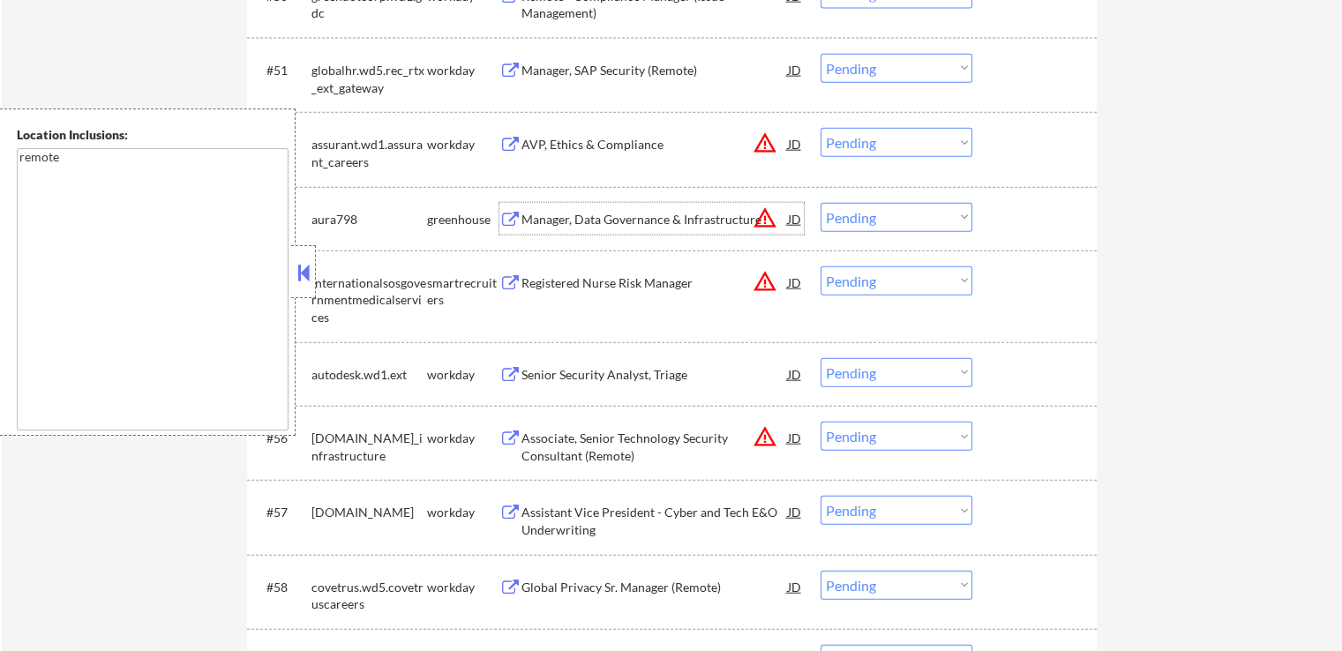
click at [593, 223] on div "Manager, Data Governance & Infrastructure" at bounding box center [654, 220] width 266 height 18
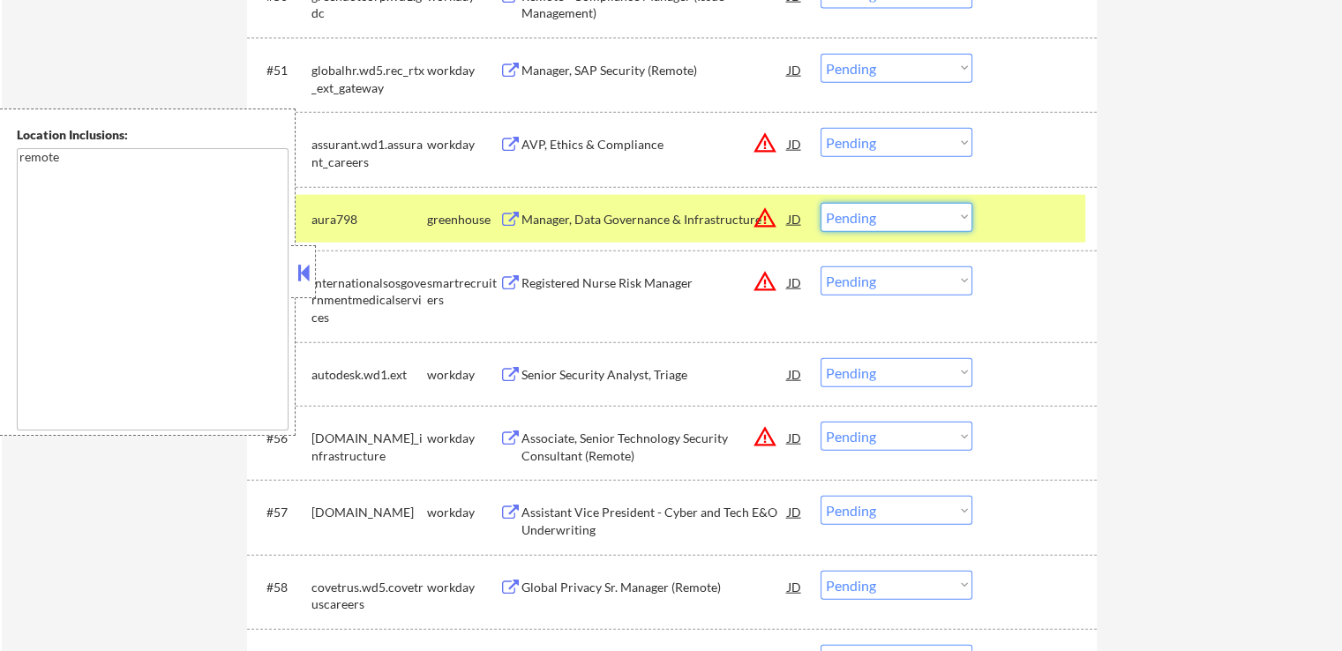
click at [871, 220] on select "Choose an option... Pending Applied Excluded (Questions) Excluded (Expired) Exc…" at bounding box center [897, 217] width 152 height 29
click at [821, 203] on select "Choose an option... Pending Applied Excluded (Questions) Excluded (Expired) Exc…" at bounding box center [897, 217] width 152 height 29
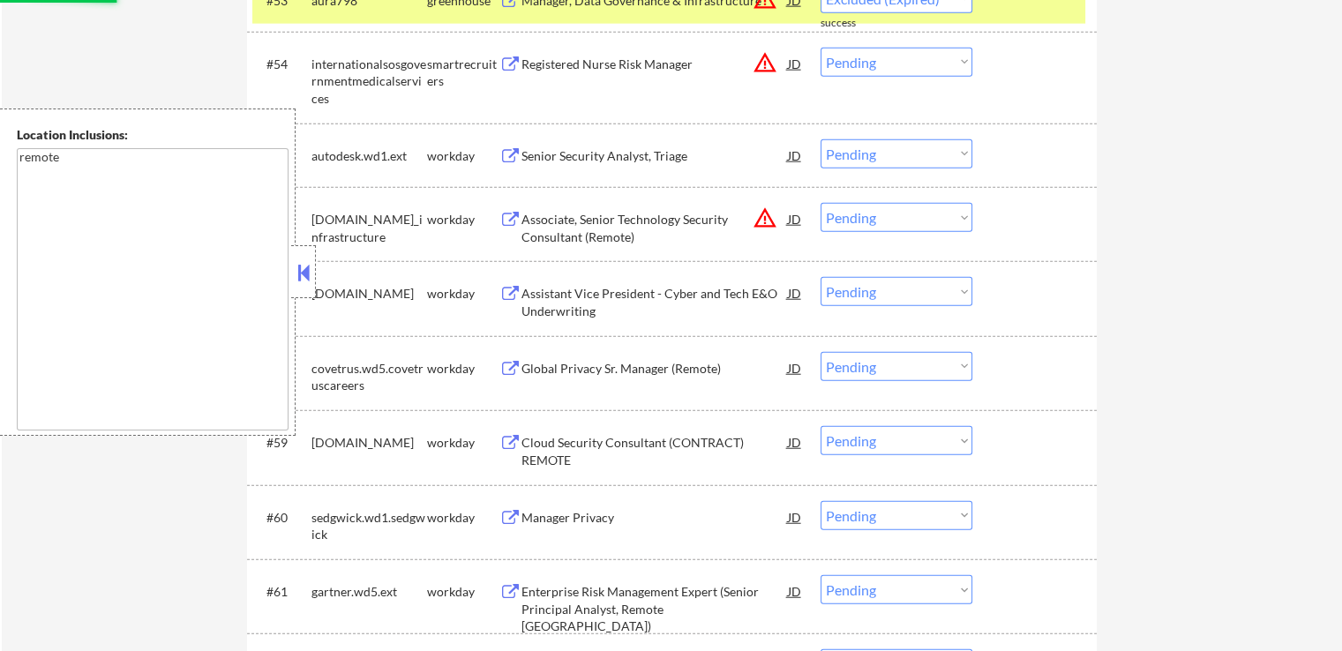
scroll to position [4235, 0]
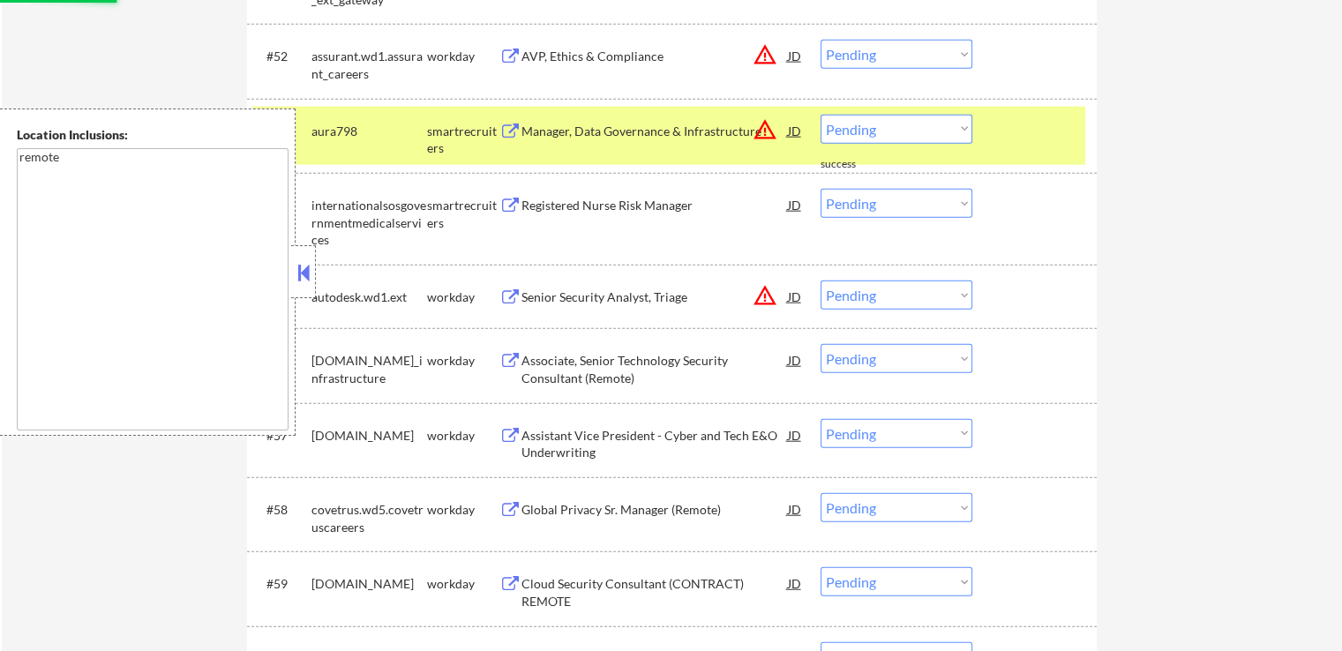
click at [531, 194] on div "#54 internationalsosgovernmentmedicalservices smartrecruiters Registered Nurse …" at bounding box center [672, 219] width 850 height 92
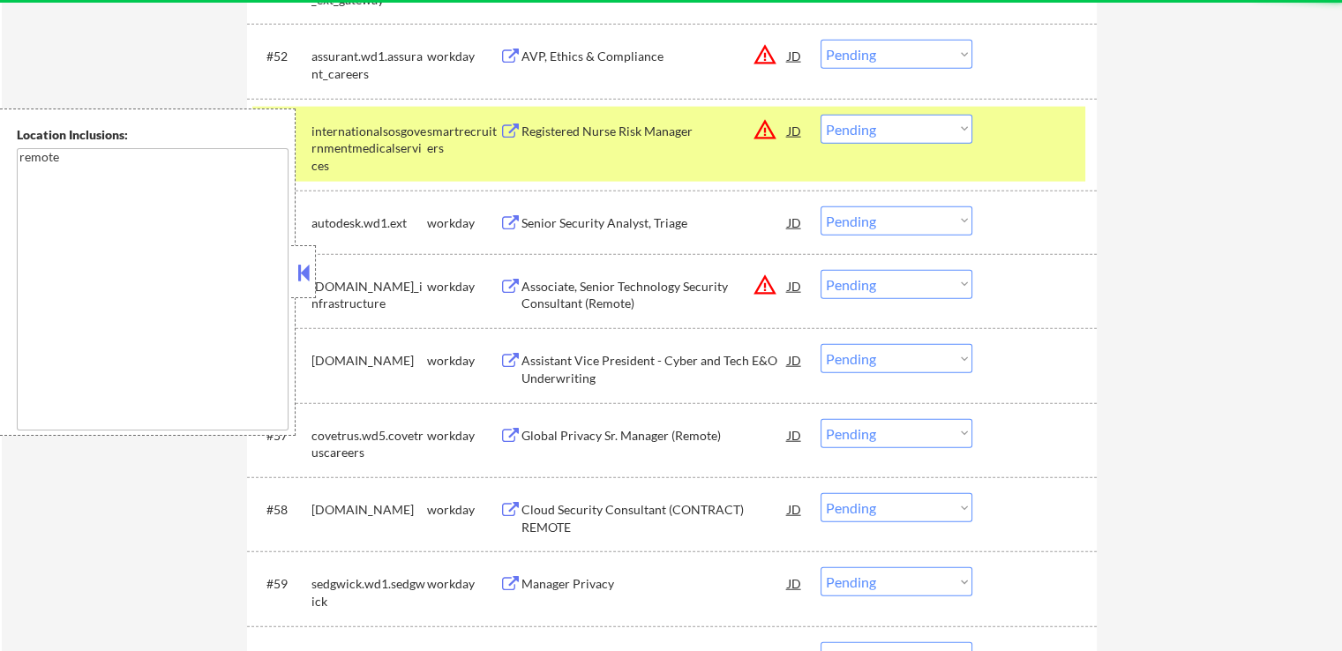
click at [521, 131] on button at bounding box center [510, 132] width 22 height 17
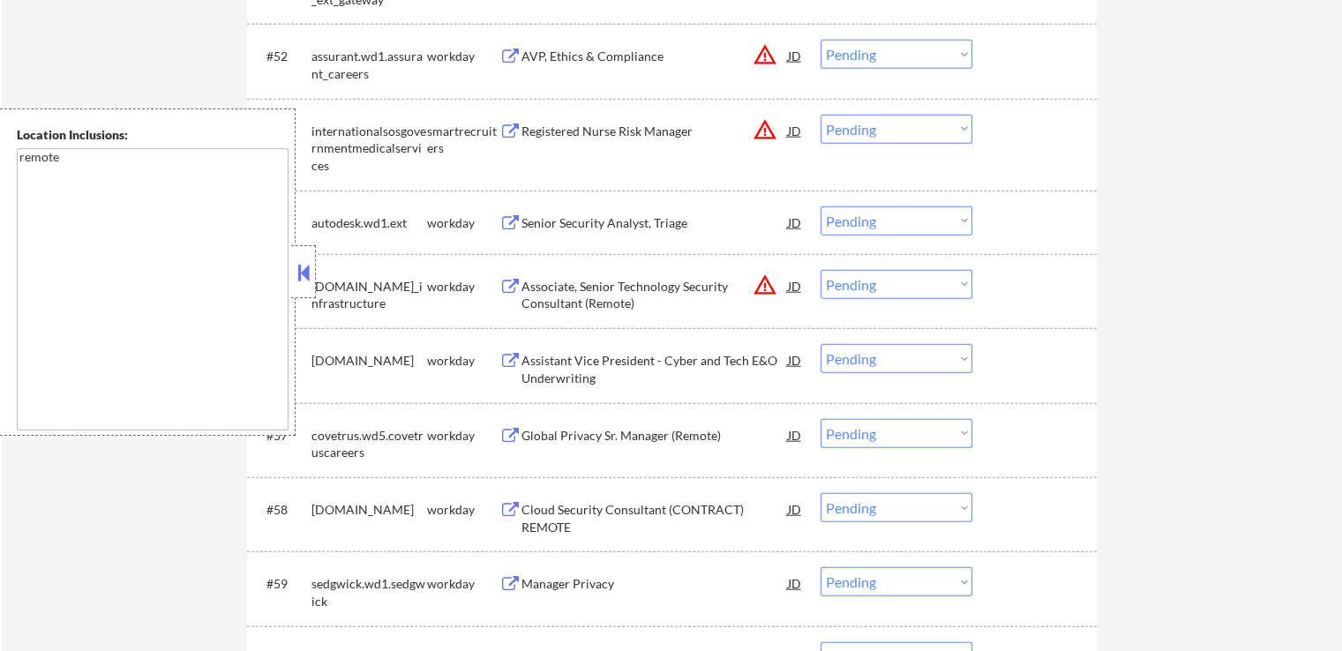
click at [860, 118] on select "Choose an option... Pending Applied Excluded (Questions) Excluded (Expired) Exc…" at bounding box center [897, 129] width 152 height 29
click at [821, 115] on select "Choose an option... Pending Applied Excluded (Questions) Excluded (Expired) Exc…" at bounding box center [897, 129] width 152 height 29
select select ""pending""
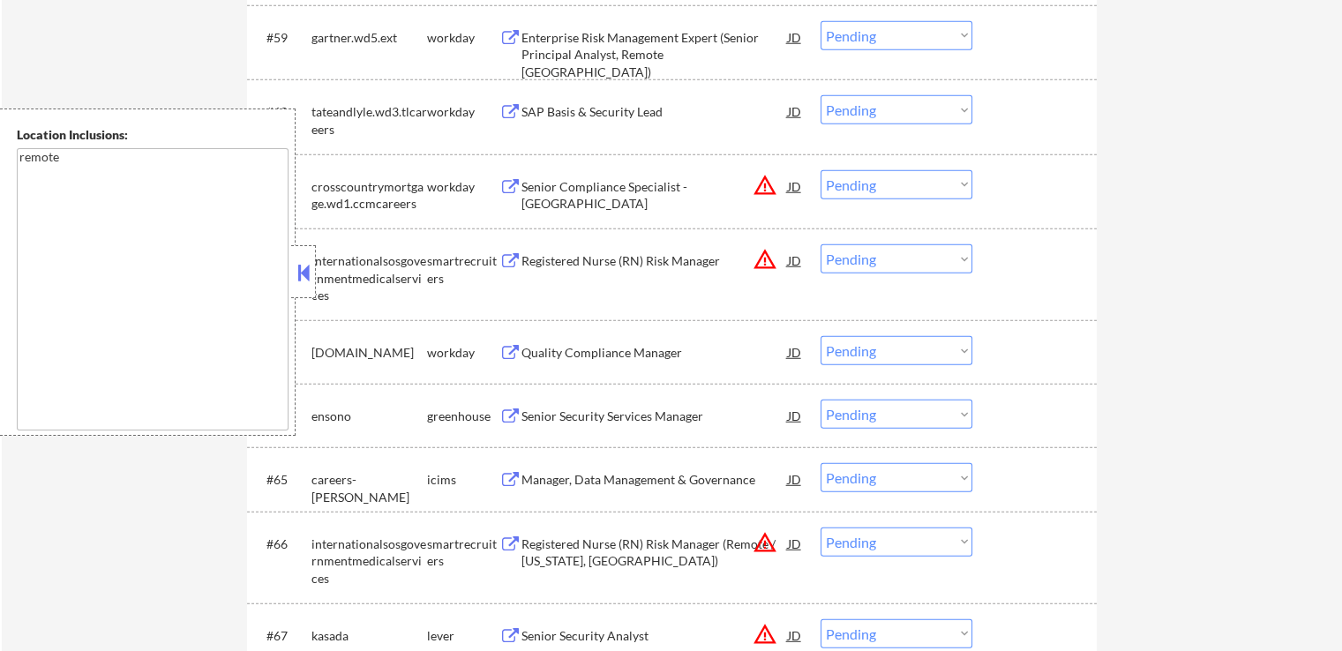
scroll to position [4853, 0]
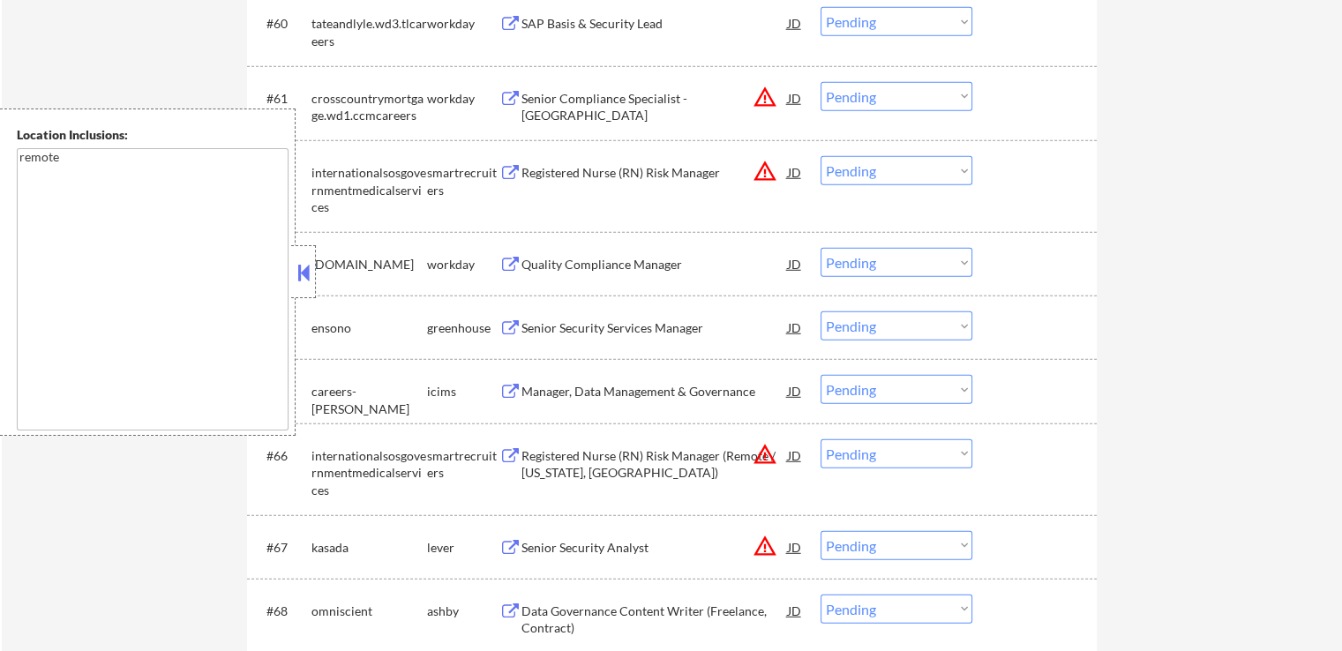
click at [565, 334] on div "Senior Security Services Manager" at bounding box center [654, 328] width 266 height 18
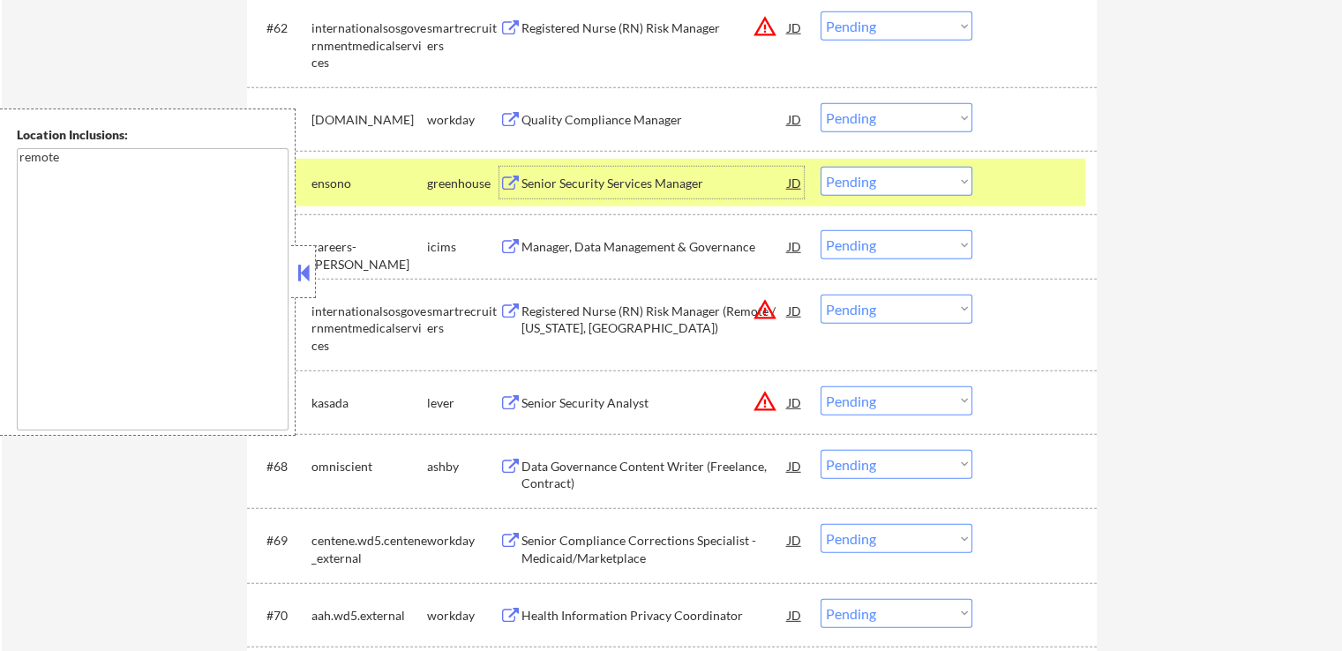
scroll to position [5029, 0]
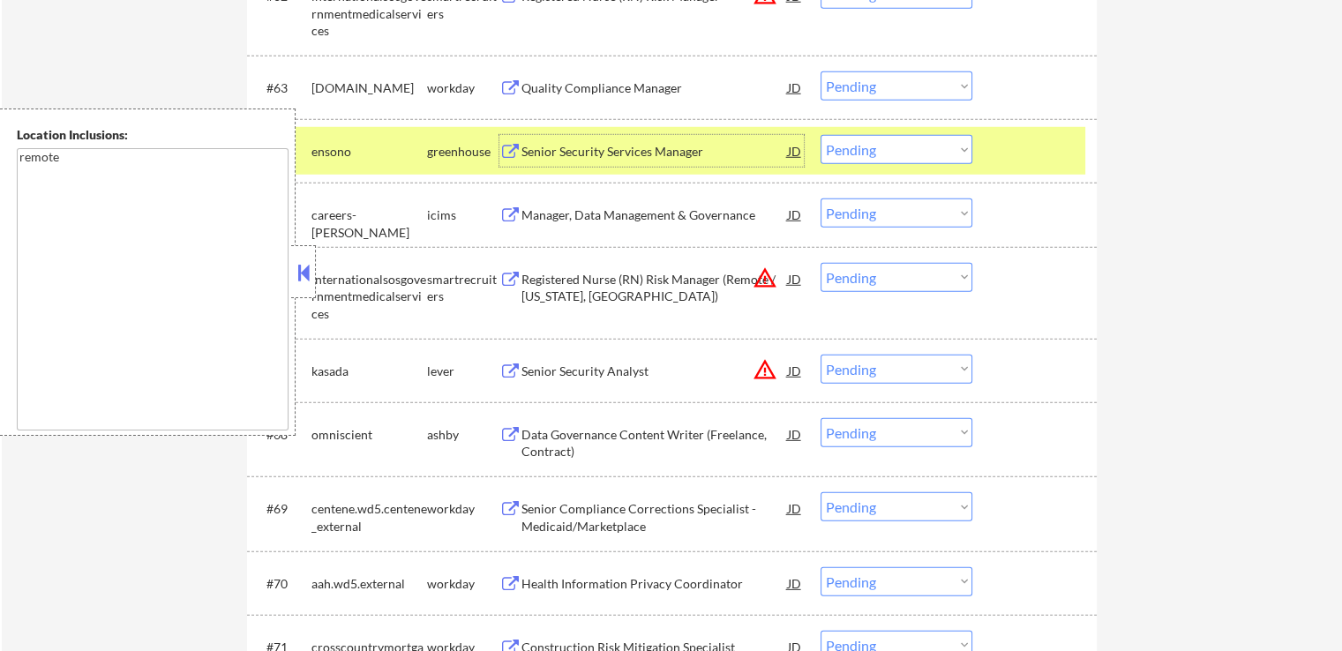
click at [543, 447] on div "Data Governance Content Writer (Freelance, Contract)" at bounding box center [654, 443] width 266 height 34
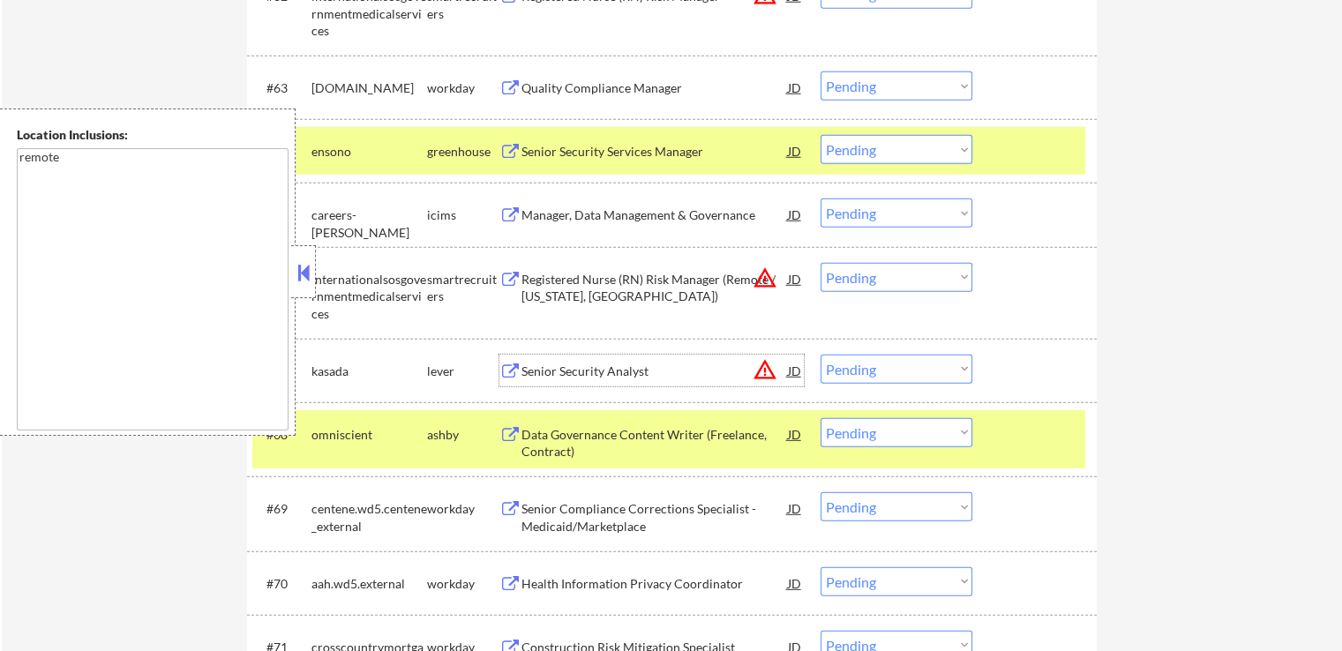
click at [542, 376] on div "Senior Security Analyst" at bounding box center [654, 372] width 266 height 18
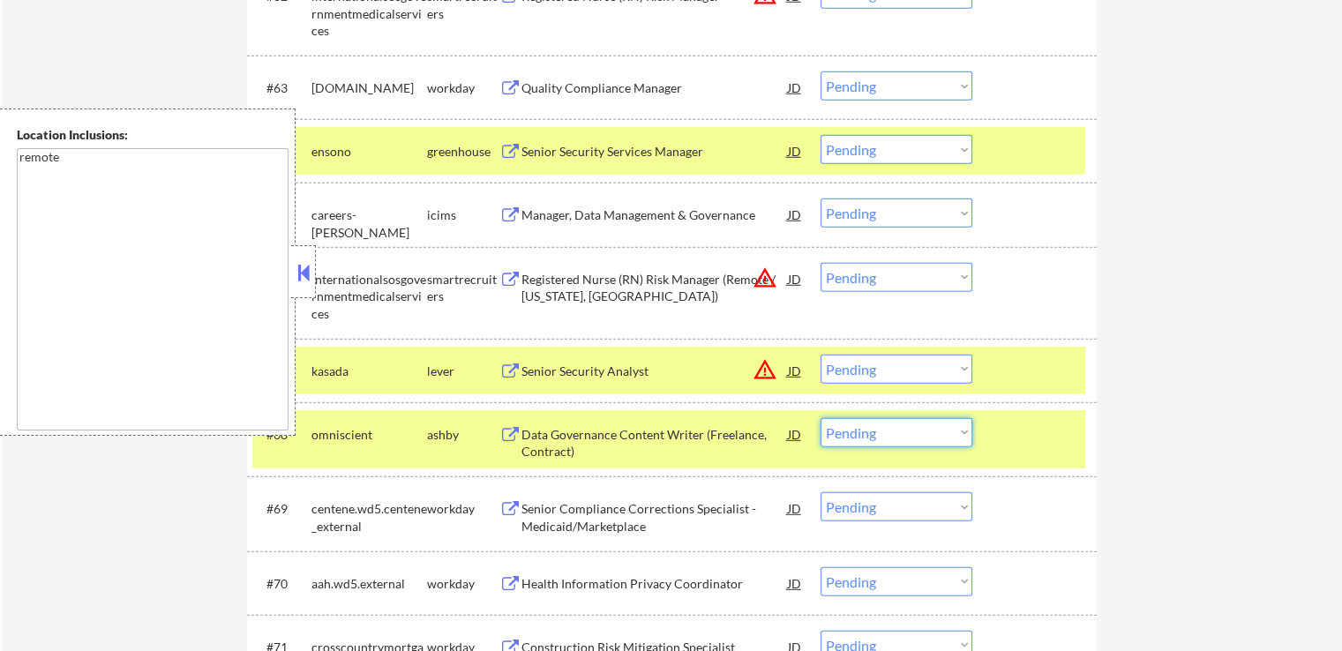
click at [906, 429] on select "Choose an option... Pending Applied Excluded (Questions) Excluded (Expired) Exc…" at bounding box center [897, 432] width 152 height 29
click at [821, 418] on select "Choose an option... Pending Applied Excluded (Questions) Excluded (Expired) Exc…" at bounding box center [897, 432] width 152 height 29
click at [873, 149] on select "Choose an option... Pending Applied Excluded (Questions) Excluded (Expired) Exc…" at bounding box center [897, 149] width 152 height 29
select select ""pending""
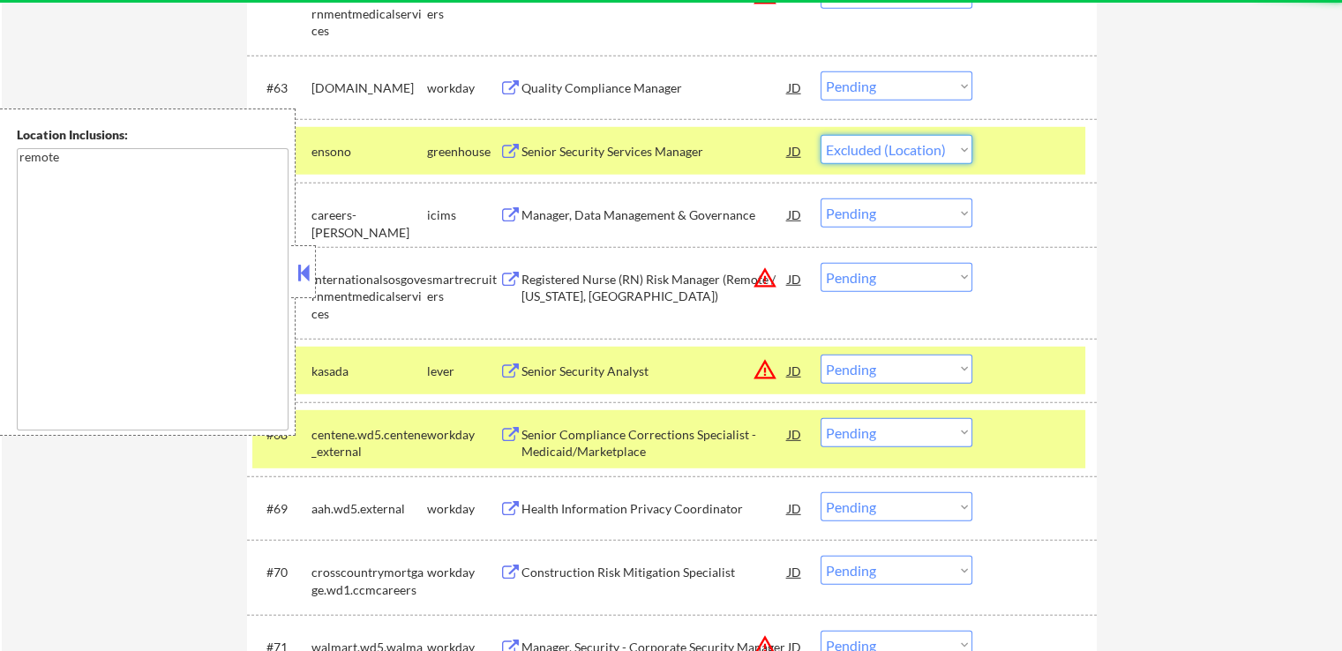
click at [821, 135] on select "Choose an option... Pending Applied Excluded (Questions) Excluded (Expired) Exc…" at bounding box center [897, 149] width 152 height 29
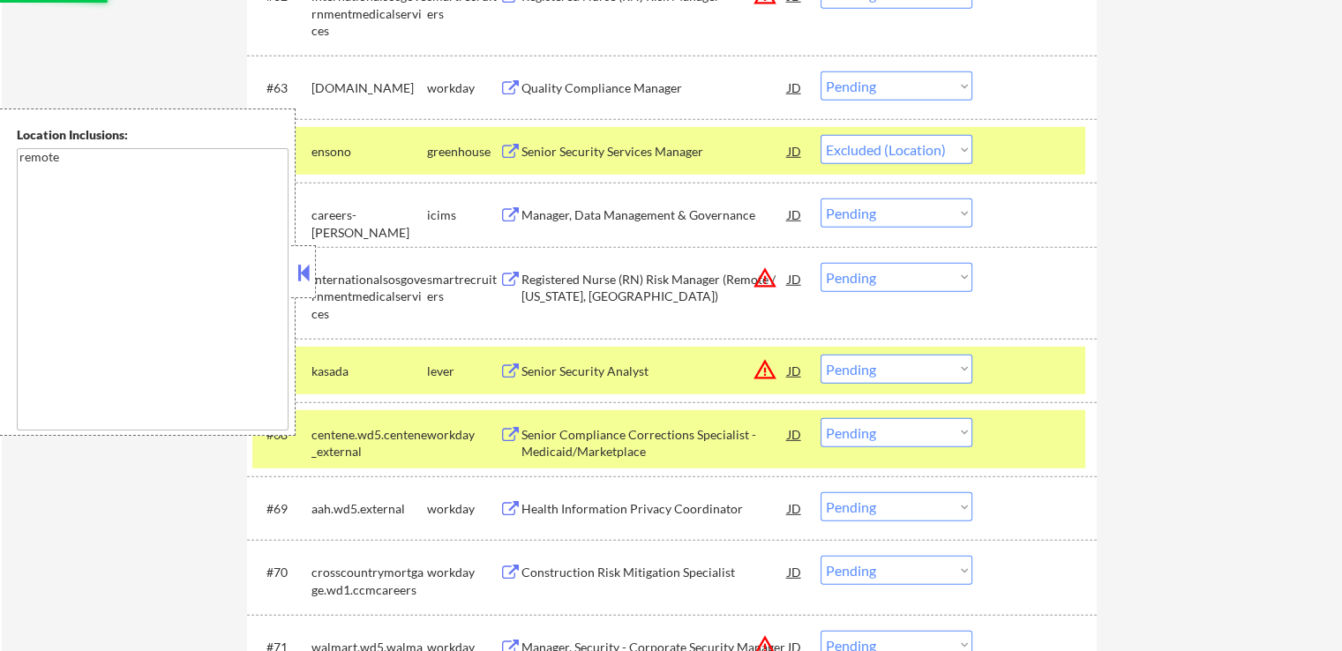
select select ""pending""
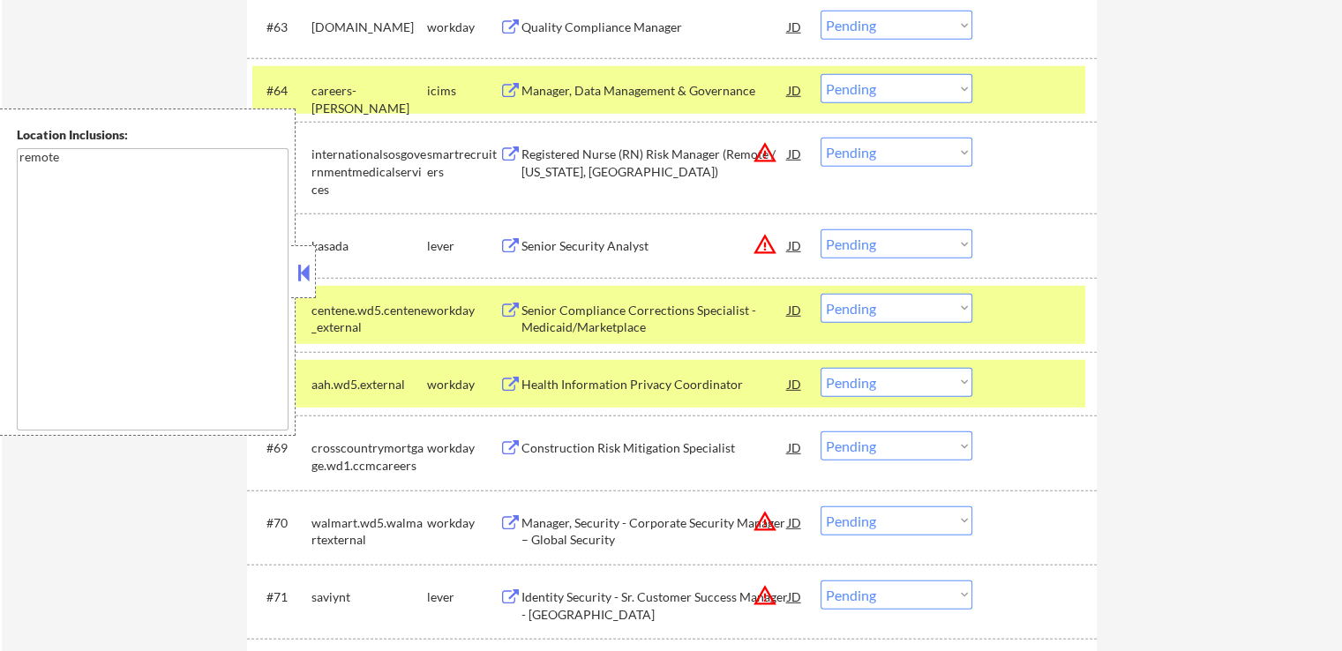
scroll to position [5117, 0]
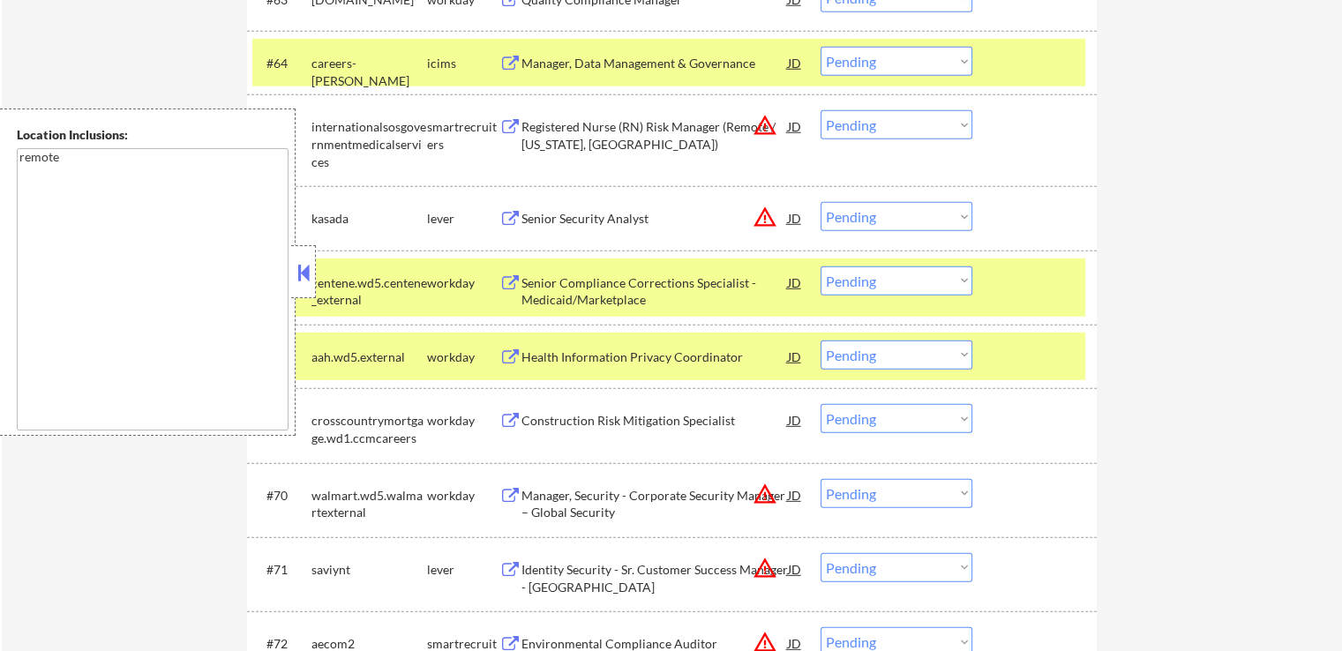
click at [898, 221] on select "Choose an option... Pending Applied Excluded (Questions) Excluded (Expired) Exc…" at bounding box center [897, 216] width 152 height 29
select select ""excluded__location_""
click at [821, 202] on select "Choose an option... Pending Applied Excluded (Questions) Excluded (Expired) Exc…" at bounding box center [897, 216] width 152 height 29
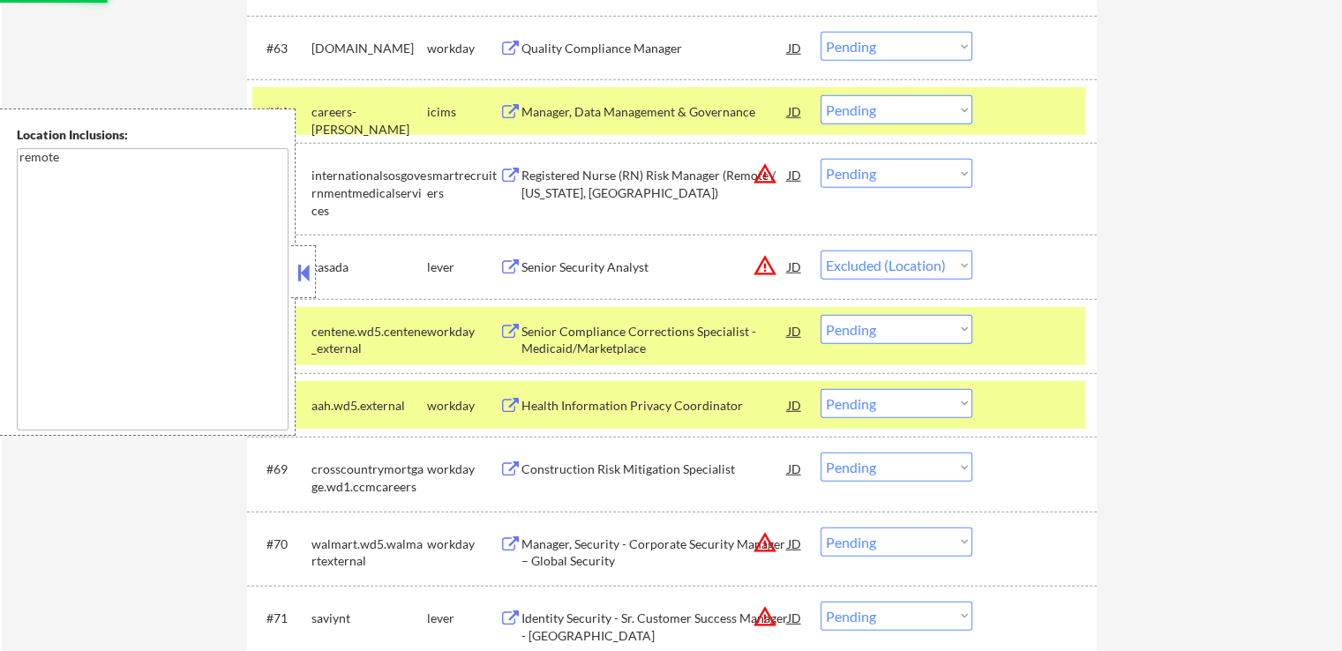
scroll to position [5029, 0]
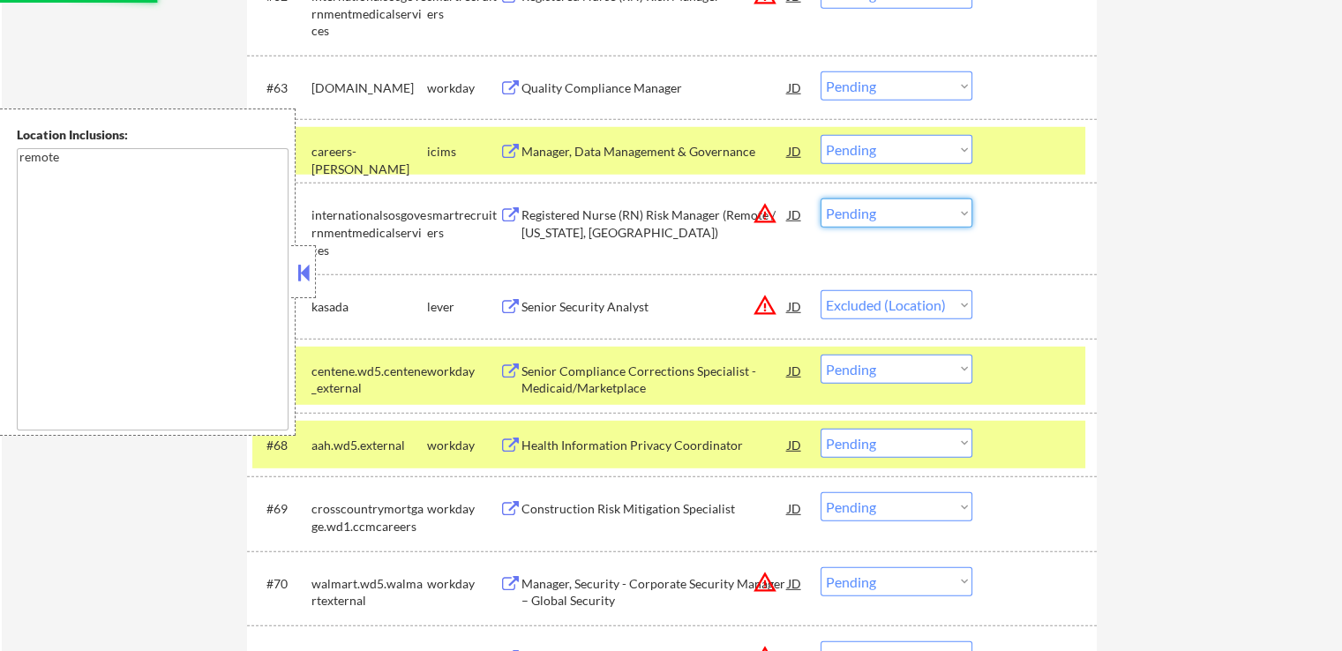
click at [875, 213] on select "Choose an option... Pending Applied Excluded (Questions) Excluded (Expired) Exc…" at bounding box center [897, 213] width 152 height 29
select select ""excluded__location_""
click at [821, 199] on select "Choose an option... Pending Applied Excluded (Questions) Excluded (Expired) Exc…" at bounding box center [897, 213] width 152 height 29
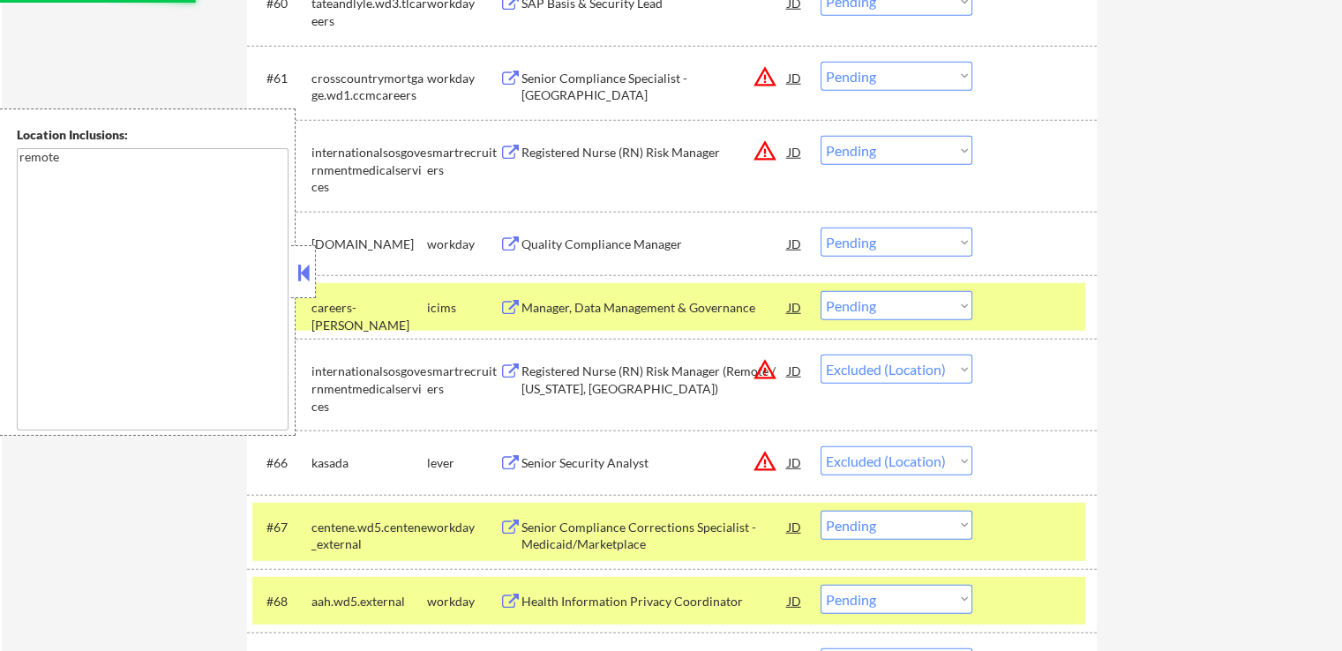
scroll to position [4853, 0]
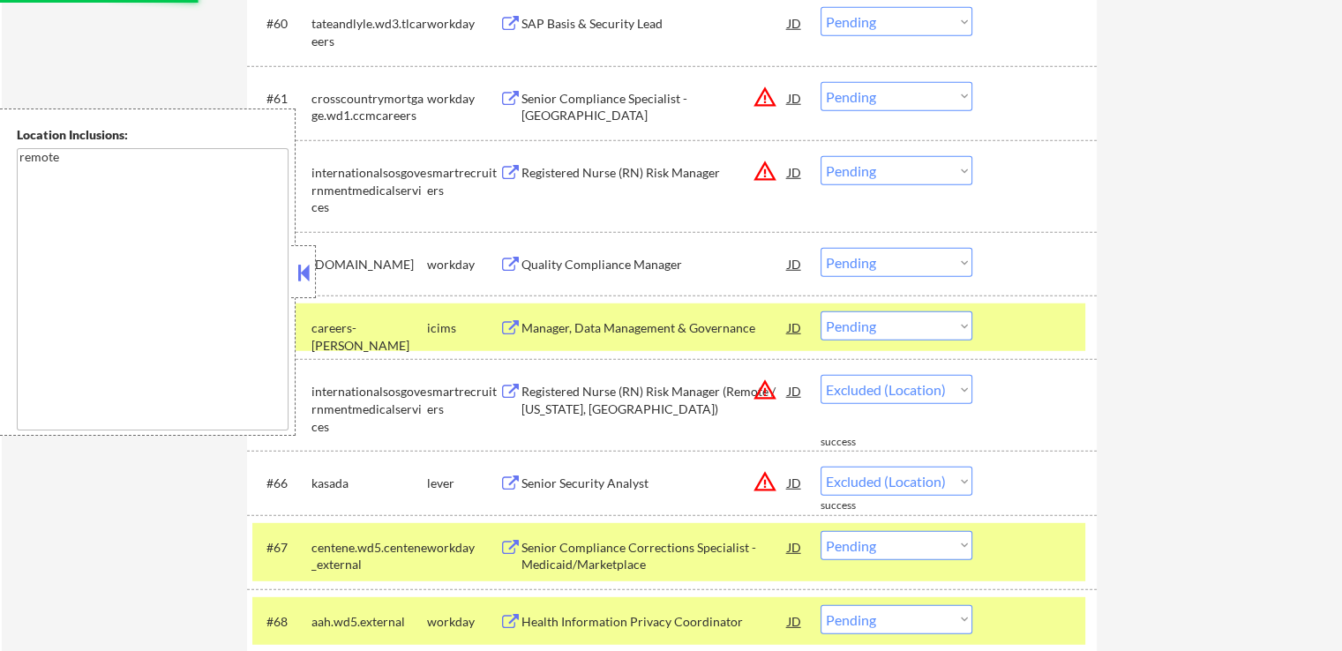
click at [873, 169] on select "Choose an option... Pending Applied Excluded (Questions) Excluded (Expired) Exc…" at bounding box center [897, 170] width 152 height 29
select select ""excluded__salary_""
click at [821, 156] on select "Choose an option... Pending Applied Excluded (Questions) Excluded (Expired) Exc…" at bounding box center [897, 170] width 152 height 29
select select ""pending""
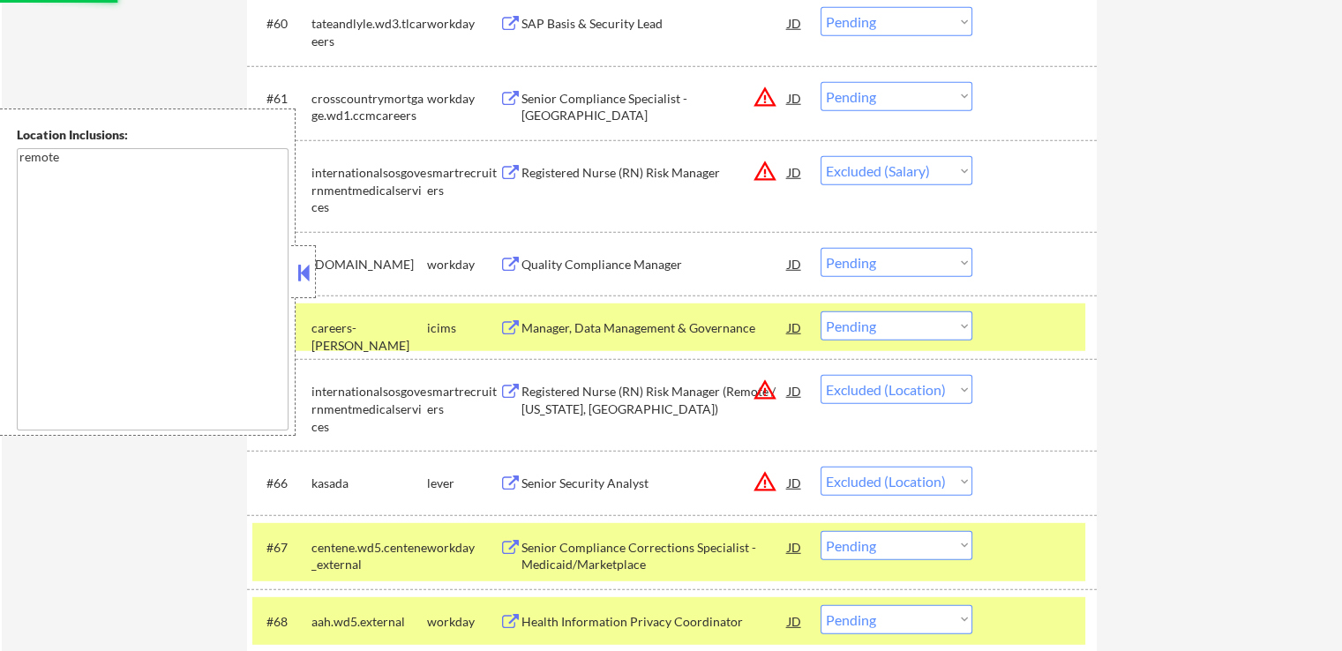
select select ""pending""
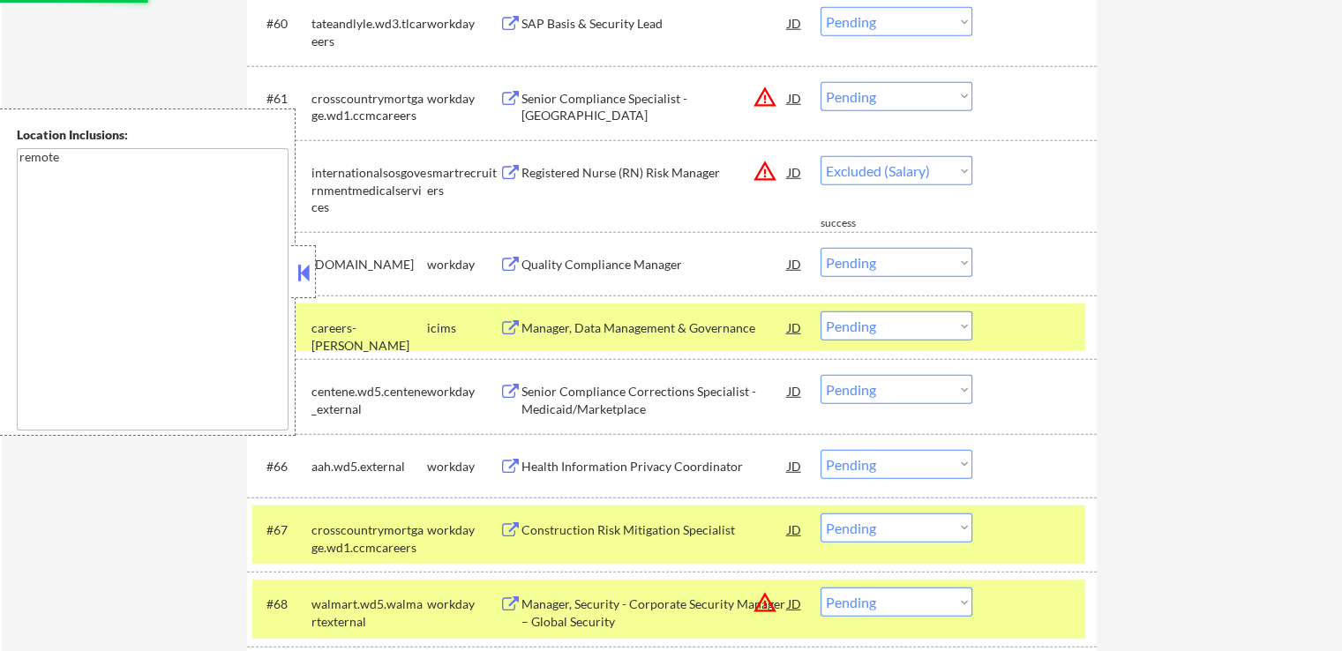
select select ""pending""
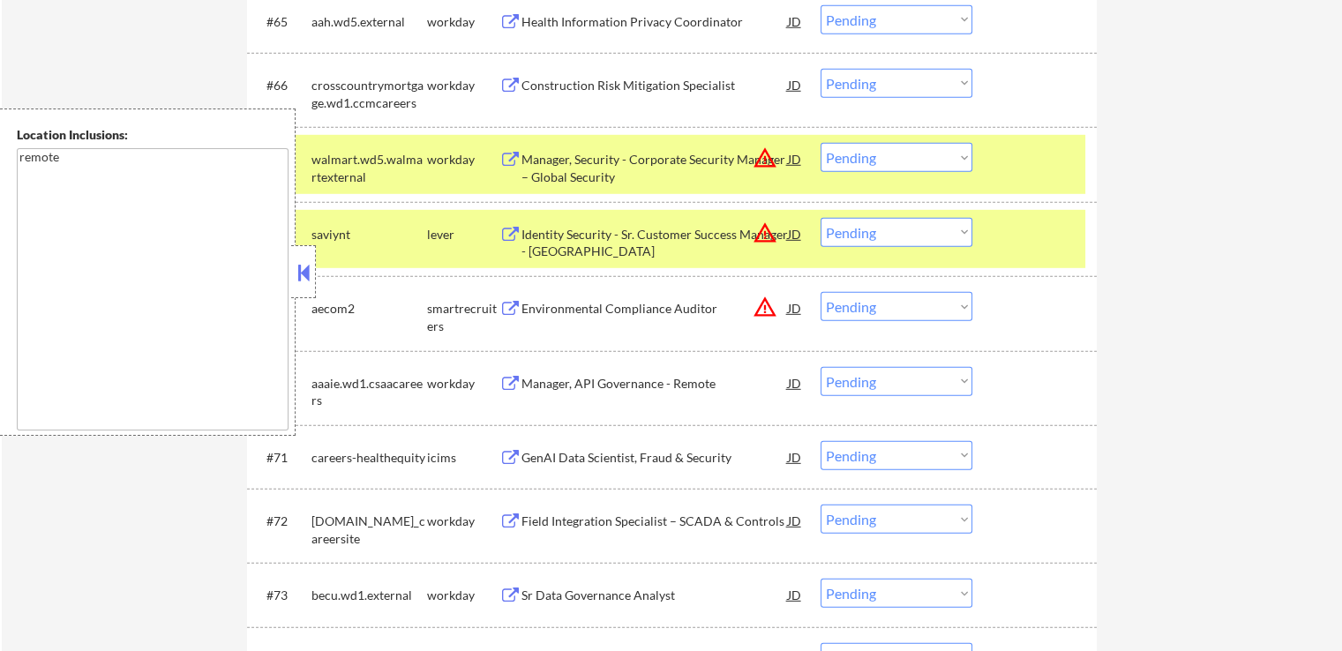
scroll to position [5294, 0]
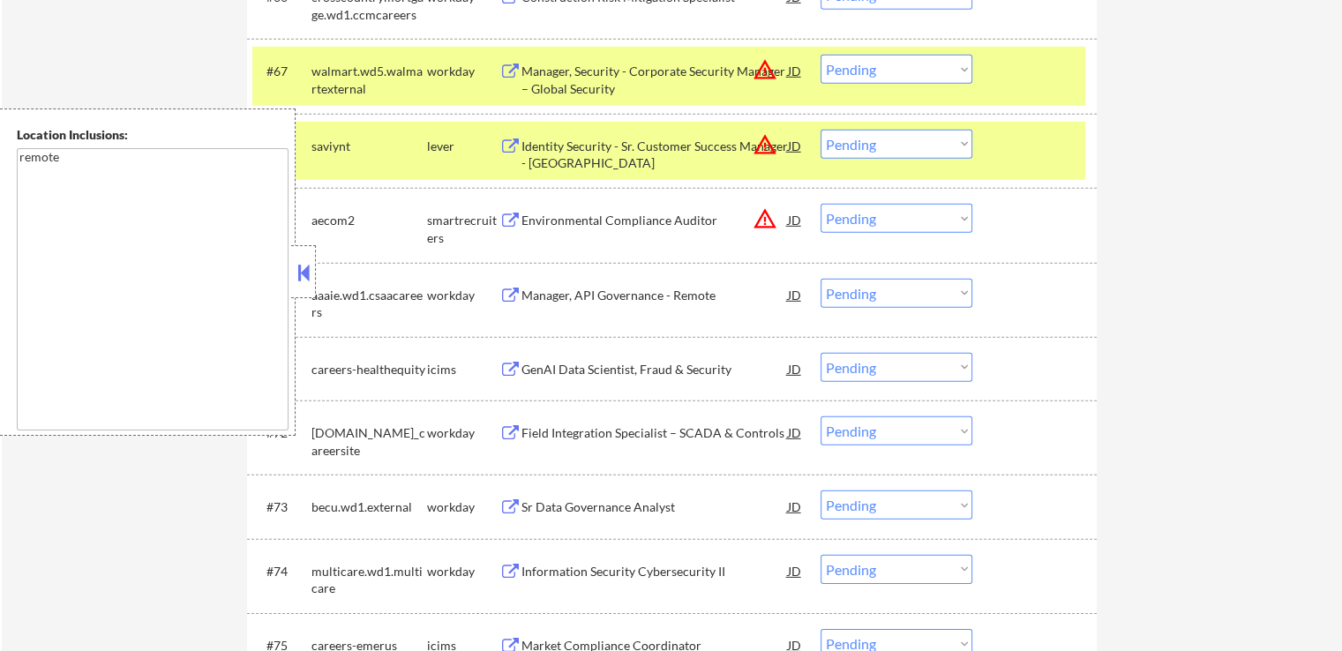
click at [649, 150] on div "Identity Security - Sr. Customer Success Manager - [GEOGRAPHIC_DATA]" at bounding box center [654, 155] width 266 height 34
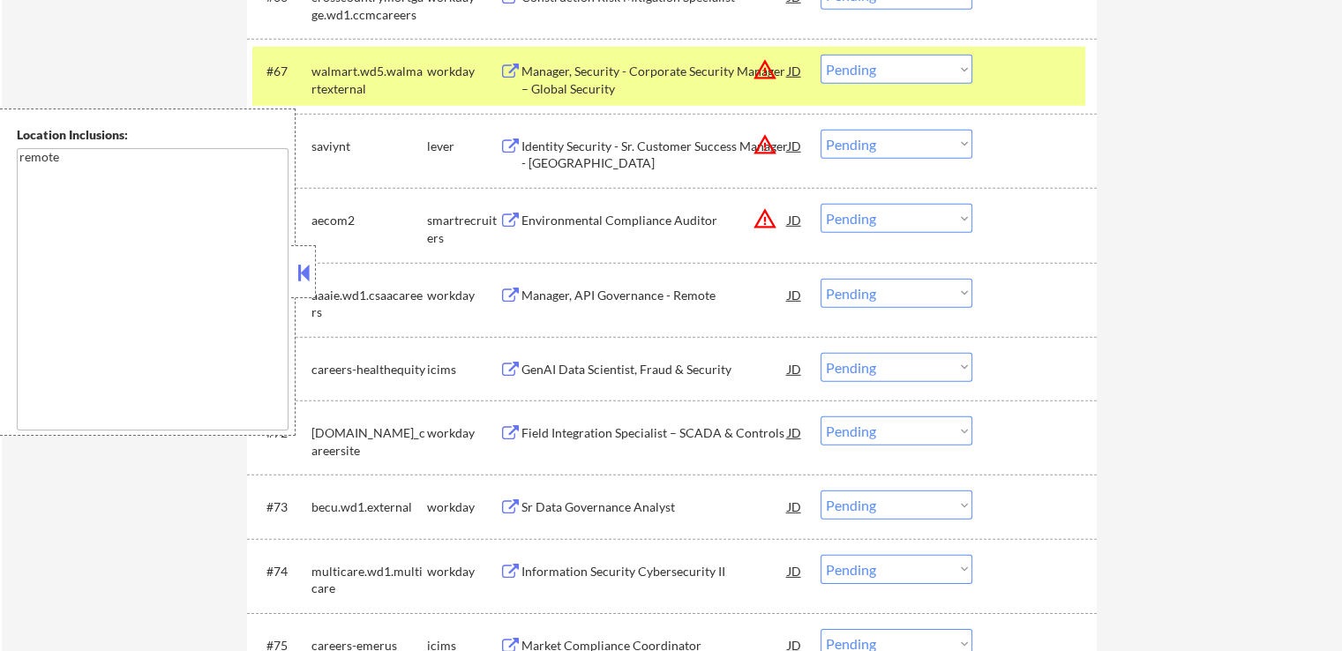
click at [578, 221] on div "Environmental Compliance Auditor" at bounding box center [654, 221] width 266 height 18
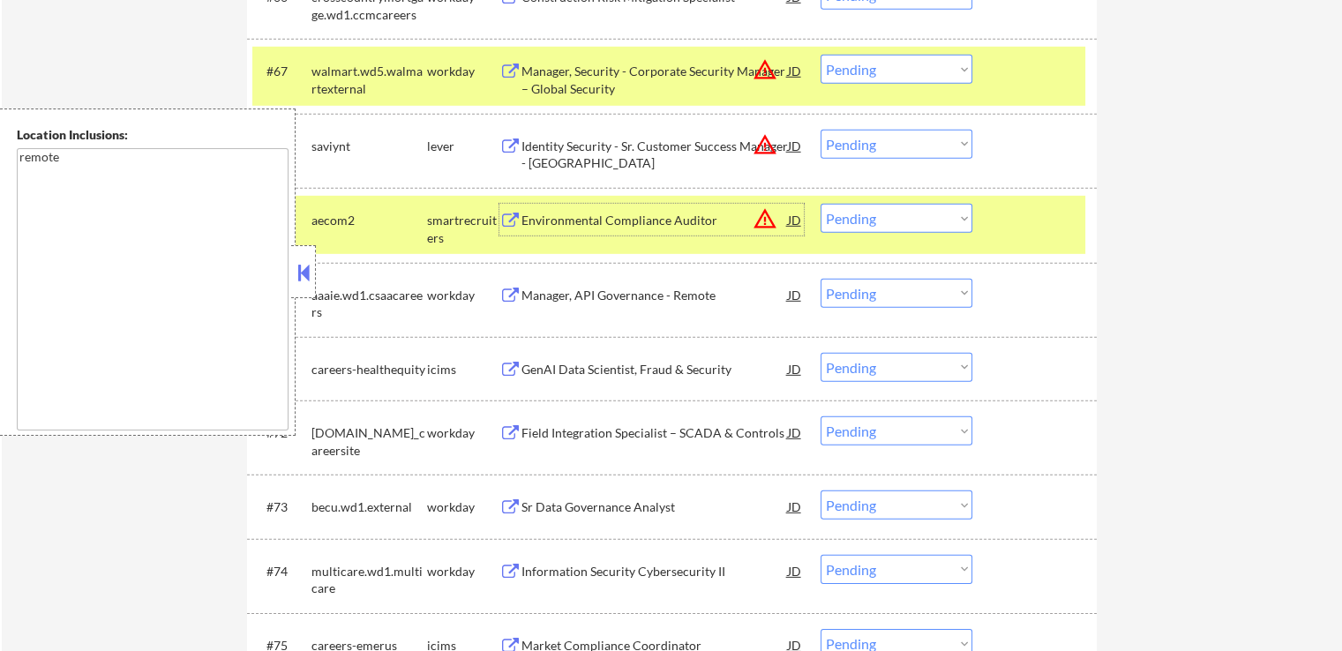
click at [878, 218] on select "Choose an option... Pending Applied Excluded (Questions) Excluded (Expired) Exc…" at bounding box center [897, 218] width 152 height 29
click at [821, 204] on select "Choose an option... Pending Applied Excluded (Questions) Excluded (Expired) Exc…" at bounding box center [897, 218] width 152 height 29
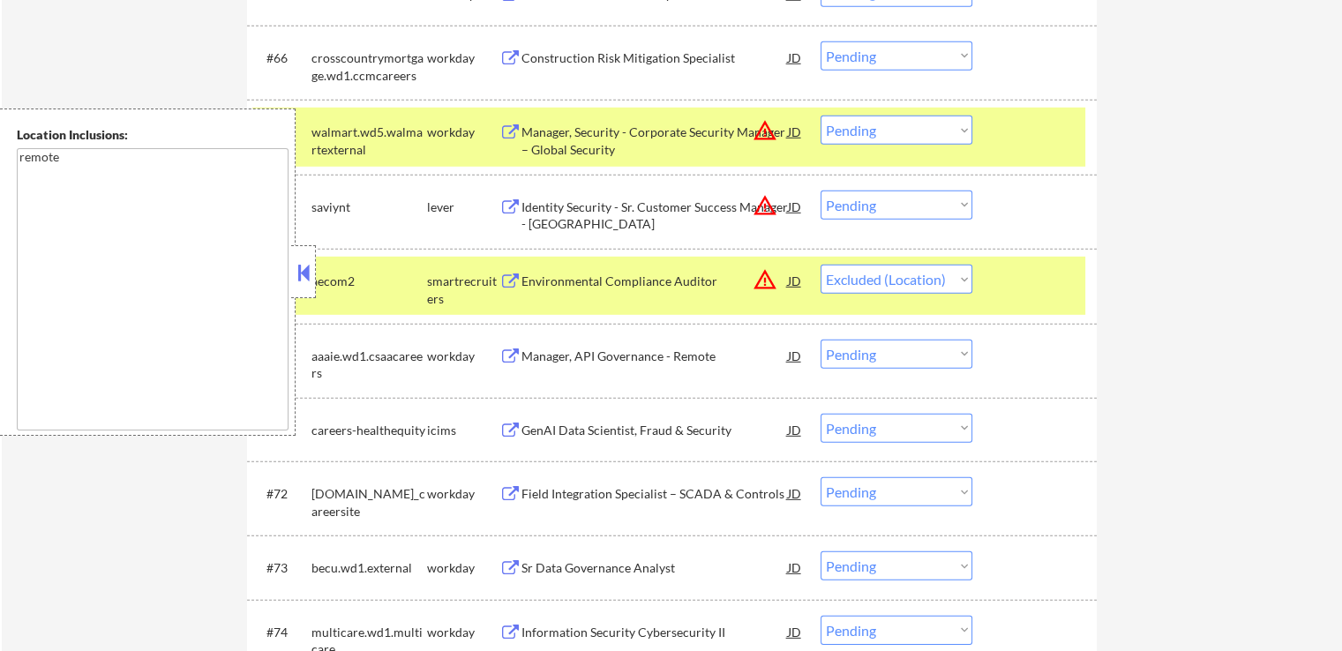
scroll to position [5205, 0]
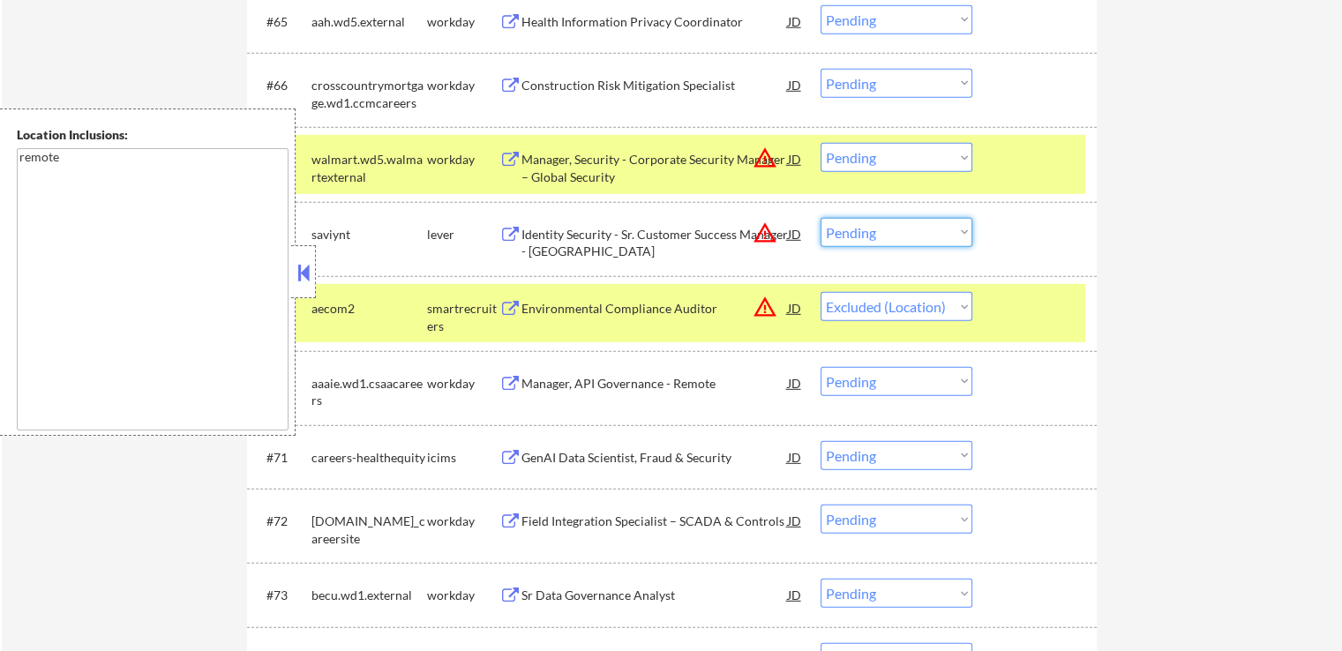
drag, startPoint x: 882, startPoint y: 236, endPoint x: 889, endPoint y: 243, distance: 9.4
click at [885, 236] on select "Choose an option... Pending Applied Excluded (Questions) Excluded (Expired) Exc…" at bounding box center [897, 232] width 152 height 29
select select ""pending""
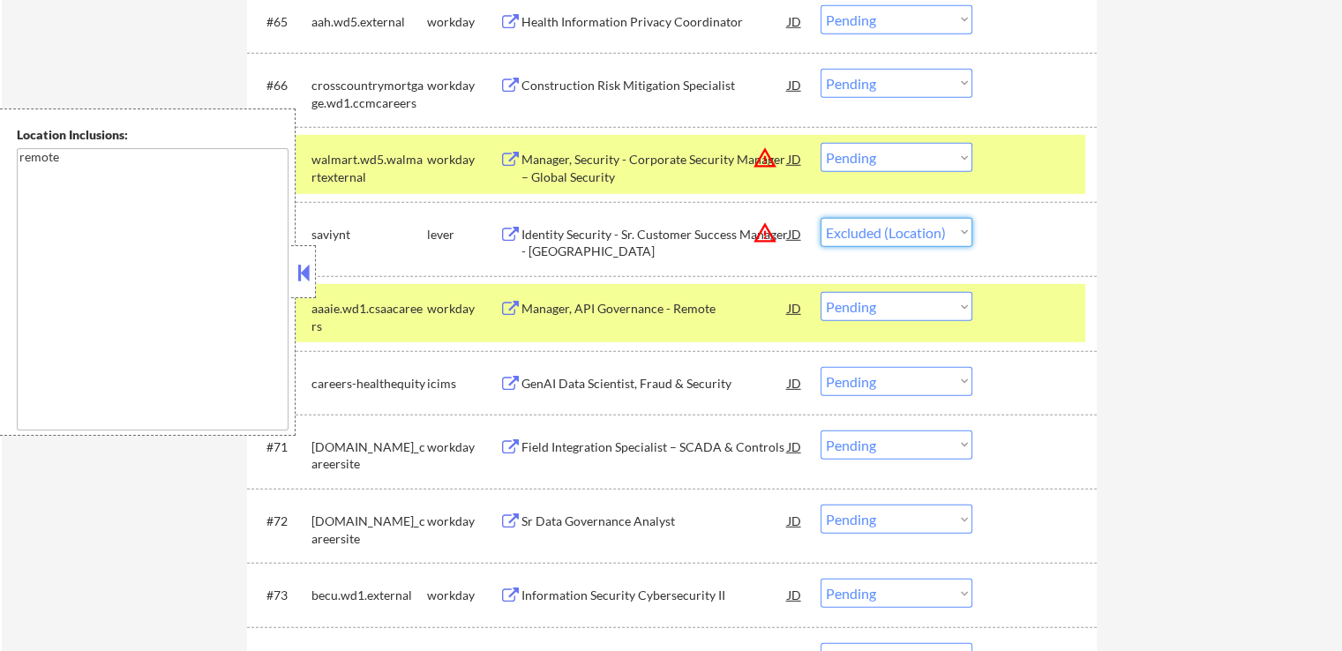
click at [821, 218] on select "Choose an option... Pending Applied Excluded (Questions) Excluded (Expired) Exc…" at bounding box center [897, 232] width 152 height 29
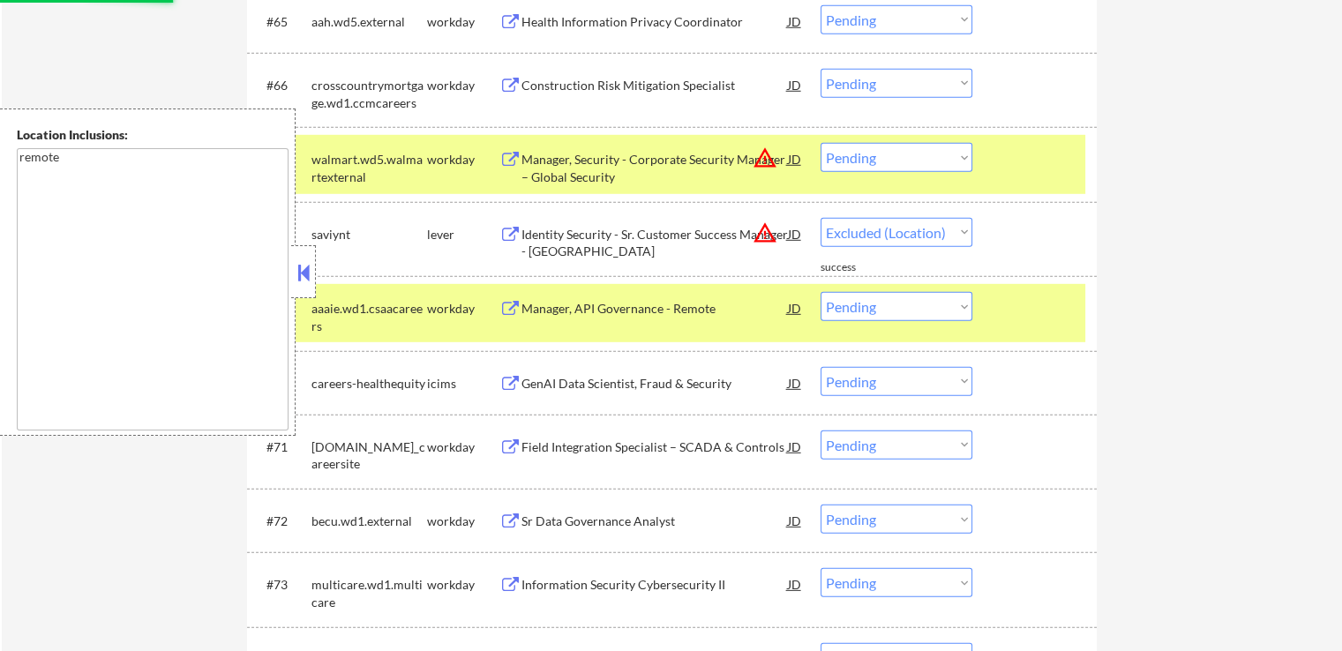
select select ""pending""
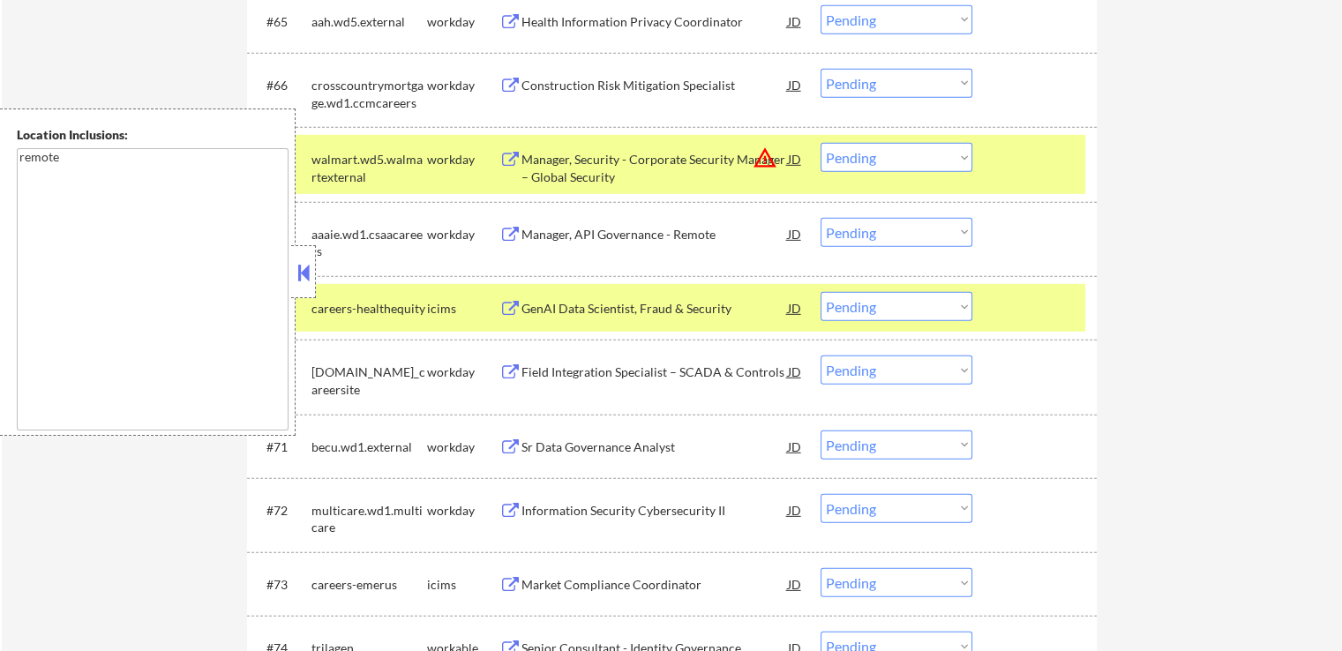
click at [877, 158] on select "Choose an option... Pending Applied Excluded (Questions) Excluded (Expired) Exc…" at bounding box center [897, 157] width 152 height 29
click at [821, 143] on select "Choose an option... Pending Applied Excluded (Questions) Excluded (Expired) Exc…" at bounding box center [897, 157] width 152 height 29
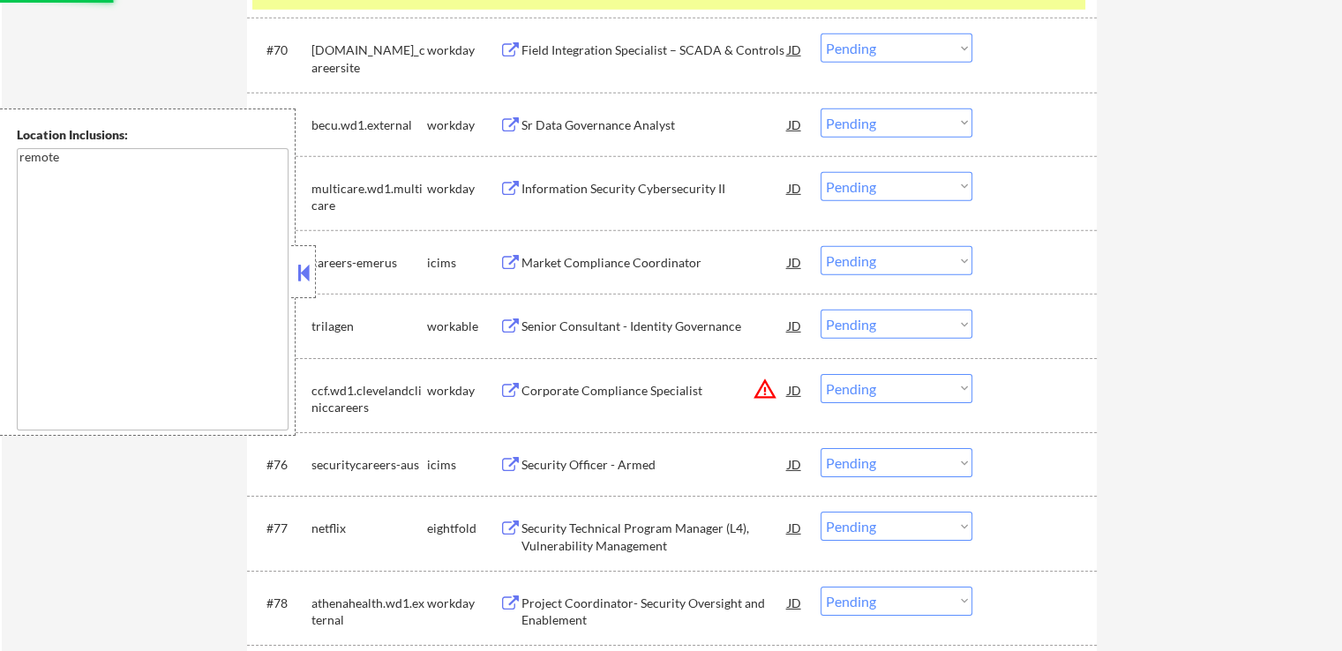
scroll to position [5558, 0]
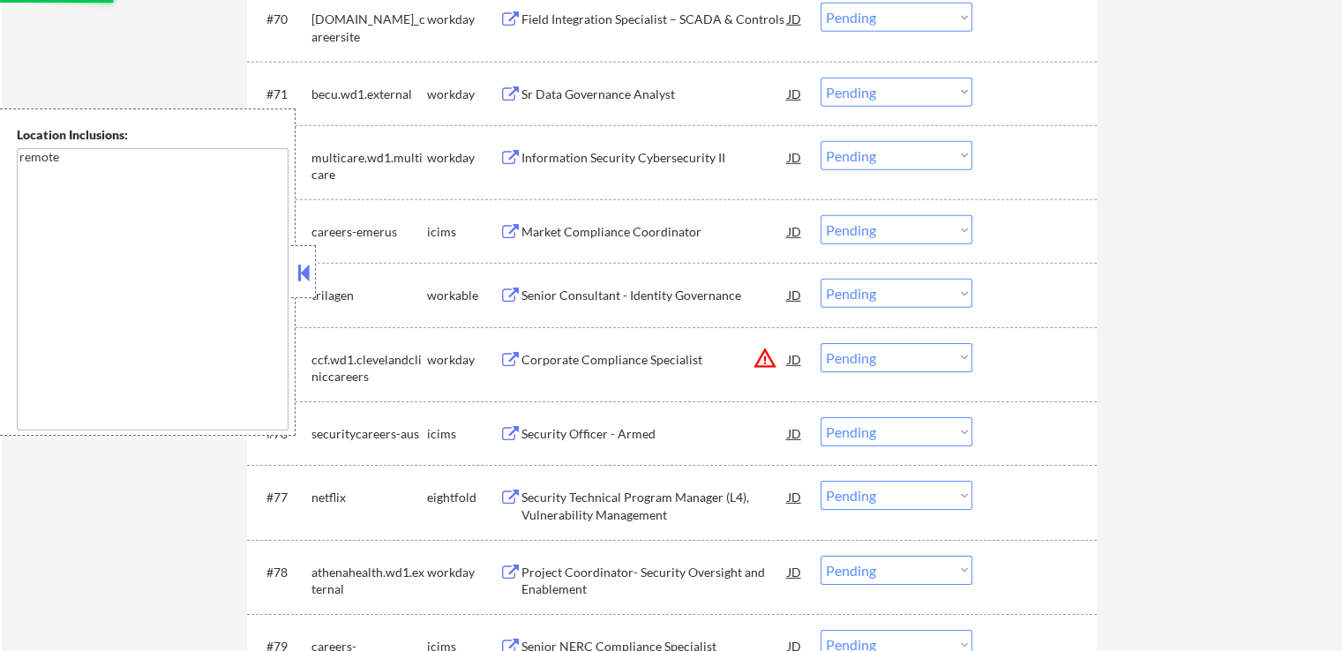
click at [612, 297] on div "Senior Consultant - Identity Governance" at bounding box center [654, 296] width 266 height 18
select select ""pending""
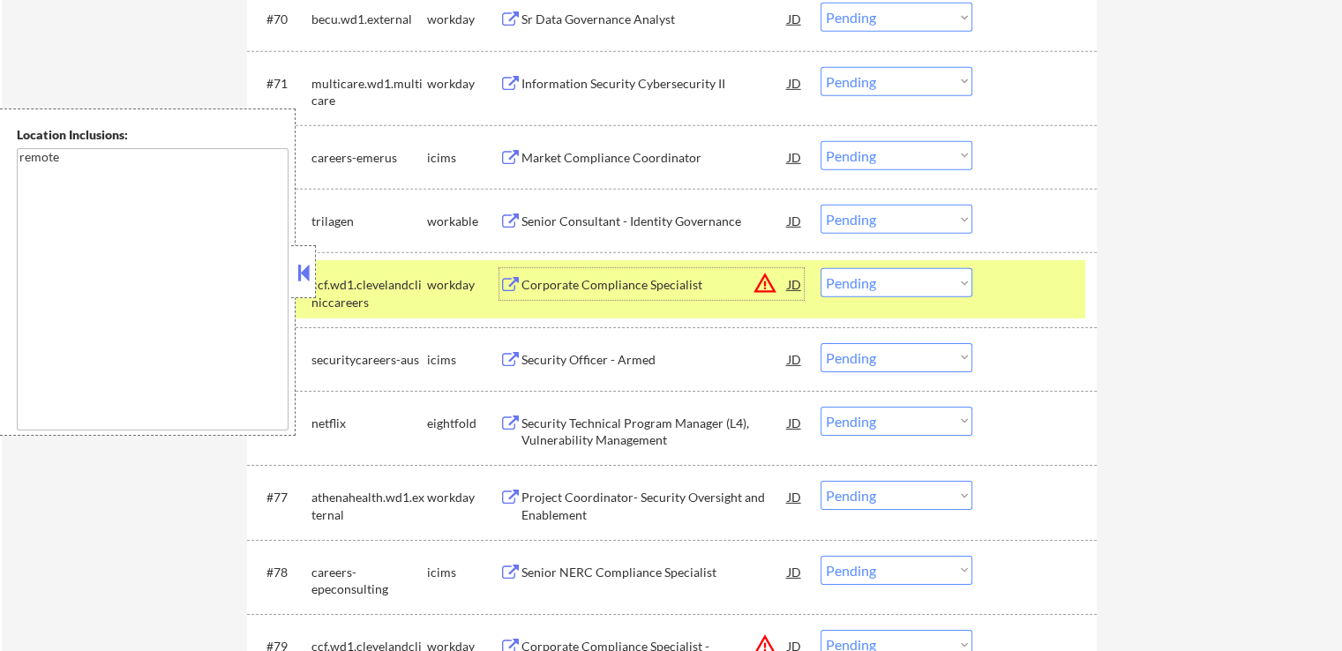
click at [605, 228] on div "Senior Consultant - Identity Governance" at bounding box center [654, 222] width 266 height 18
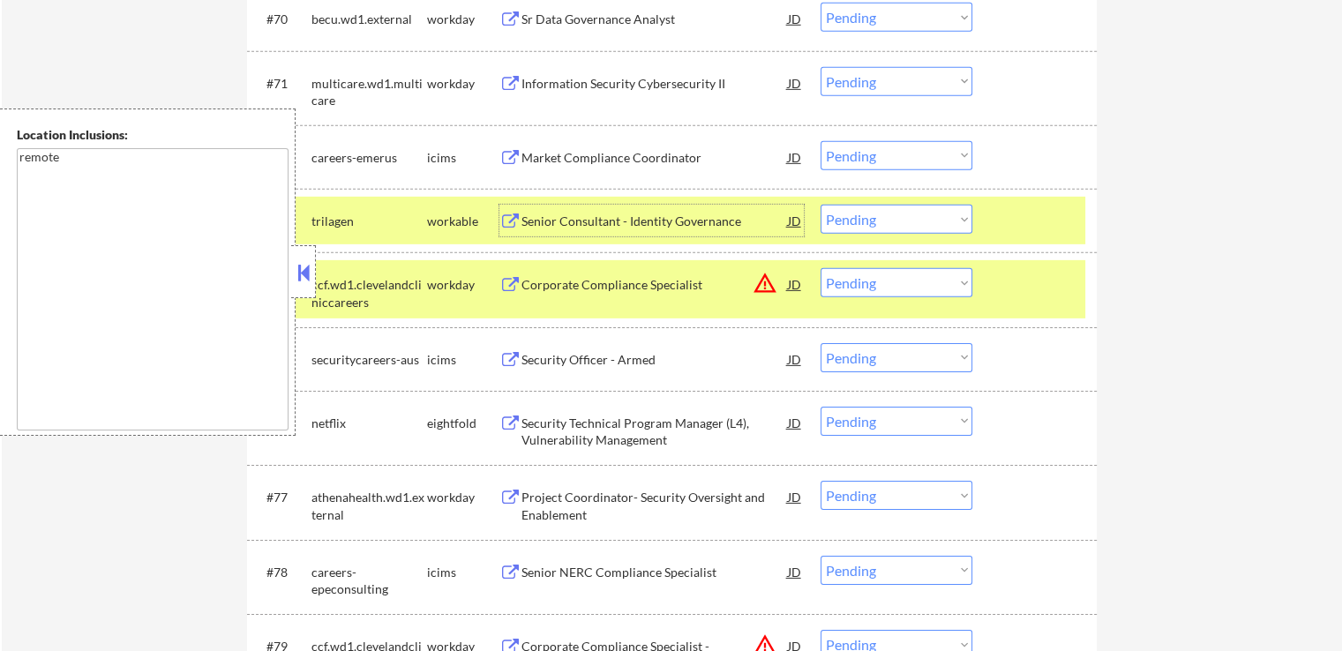
click at [577, 220] on div "Senior Consultant - Identity Governance" at bounding box center [654, 222] width 266 height 18
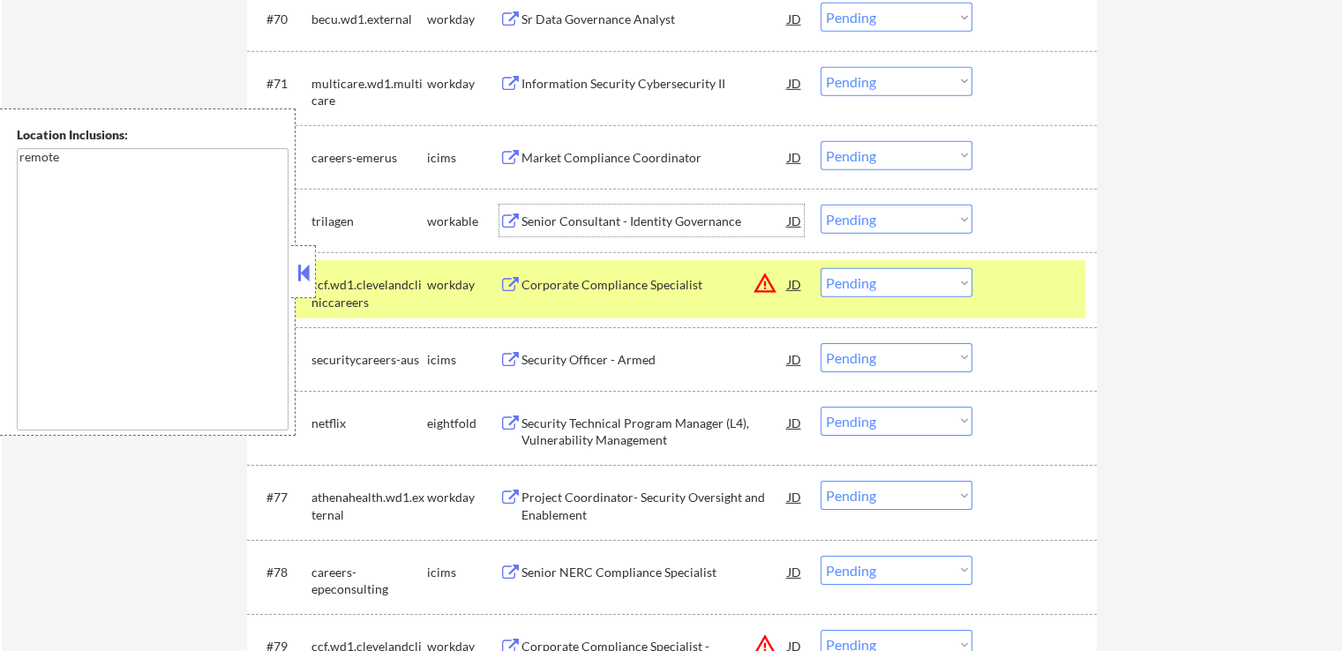
click at [886, 217] on select "Choose an option... Pending Applied Excluded (Questions) Excluded (Expired) Exc…" at bounding box center [897, 219] width 152 height 29
click at [821, 205] on select "Choose an option... Pending Applied Excluded (Questions) Excluded (Expired) Exc…" at bounding box center [897, 219] width 152 height 29
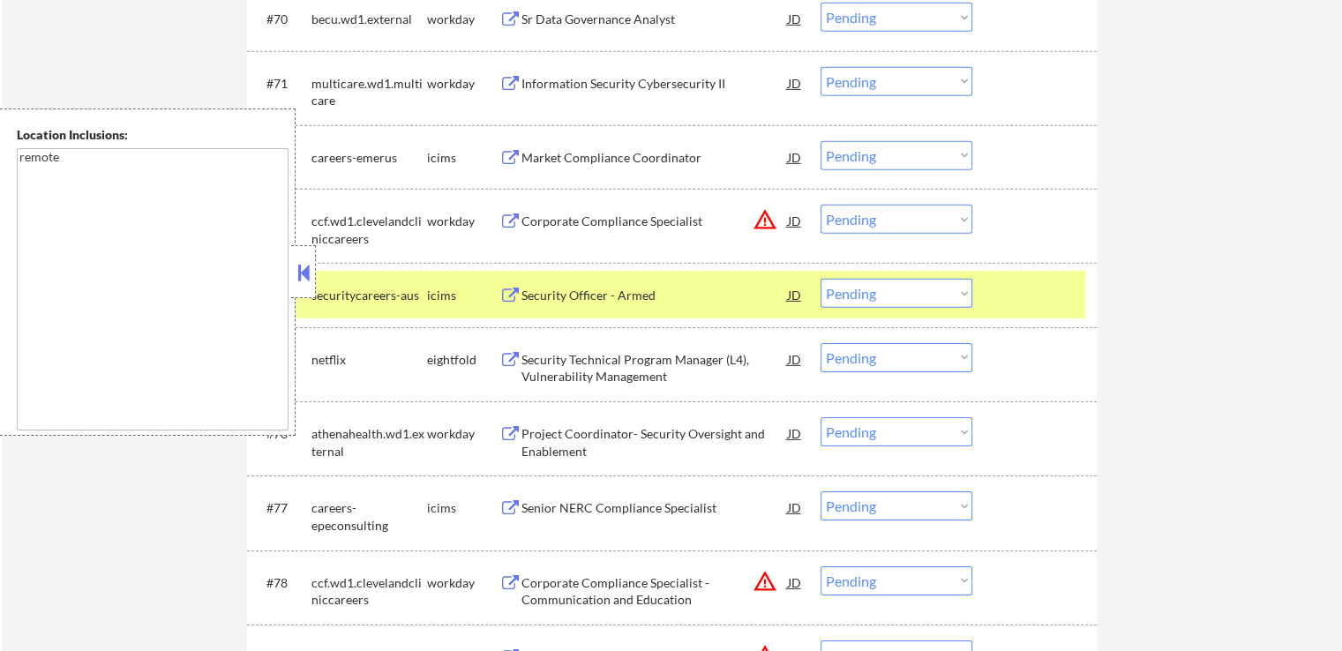
click at [872, 215] on select "Choose an option... Pending Applied Excluded (Questions) Excluded (Expired) Exc…" at bounding box center [897, 219] width 152 height 29
click at [821, 205] on select "Choose an option... Pending Applied Excluded (Questions) Excluded (Expired) Exc…" at bounding box center [897, 219] width 152 height 29
select select ""pending""
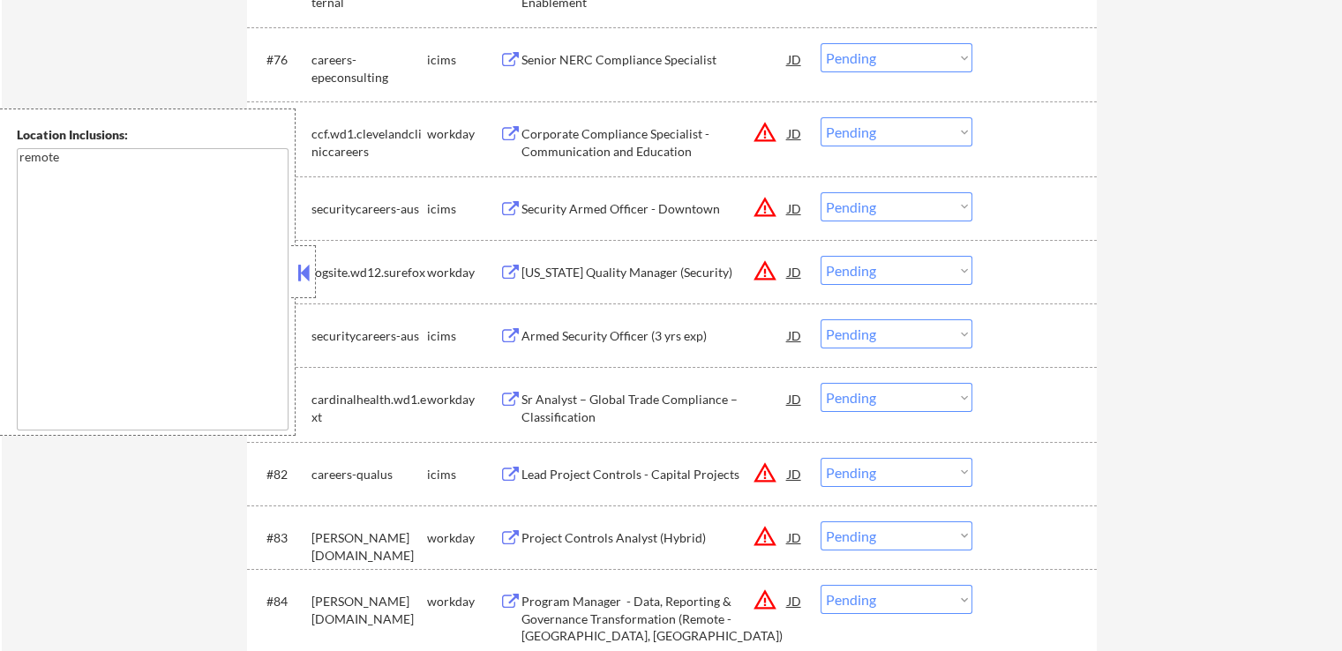
scroll to position [6000, 0]
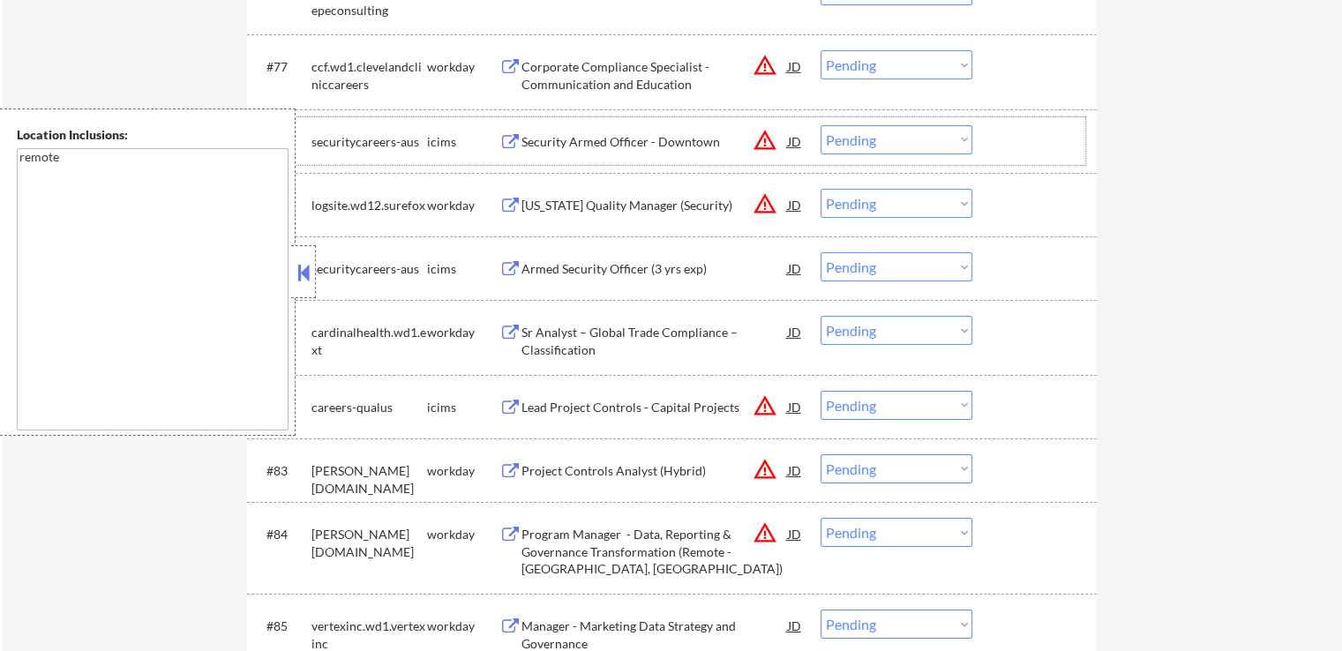
click at [865, 156] on div "#78 securitycareers-aus icims Security Armed Officer - Downtown JD warning_ambe…" at bounding box center [668, 141] width 833 height 48
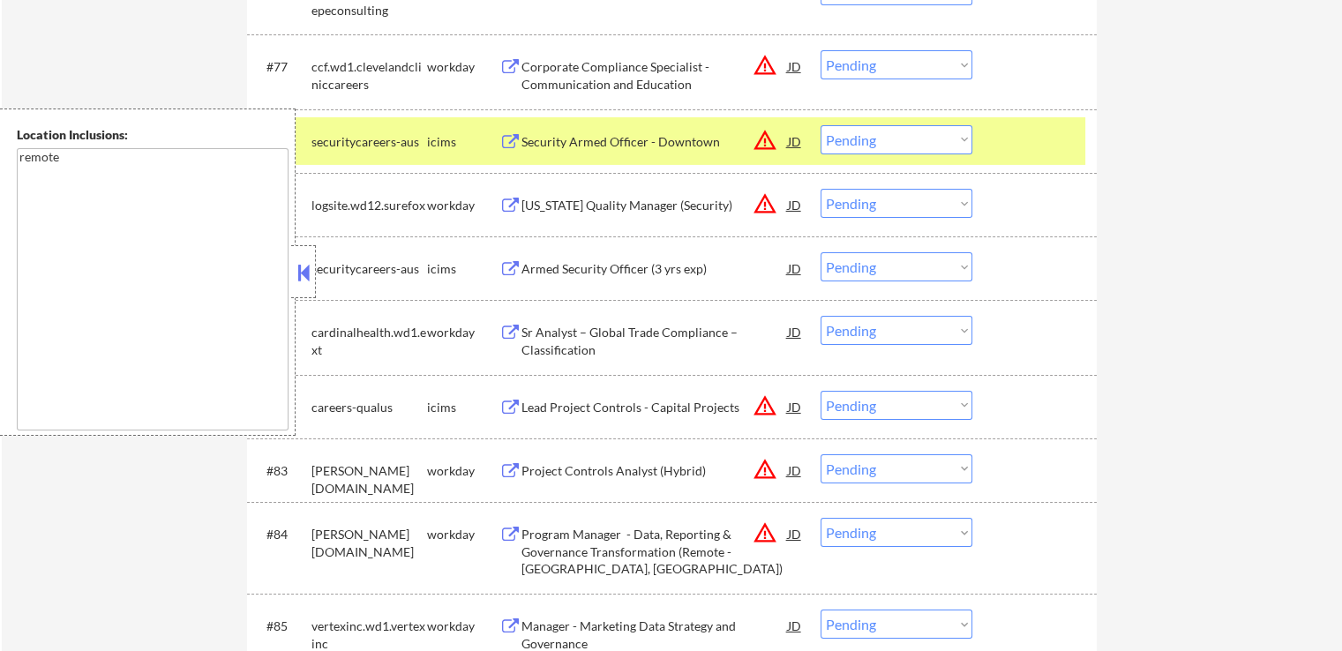
click at [899, 142] on select "Choose an option... Pending Applied Excluded (Questions) Excluded (Expired) Exc…" at bounding box center [897, 139] width 152 height 29
click at [821, 125] on select "Choose an option... Pending Applied Excluded (Questions) Excluded (Expired) Exc…" at bounding box center [897, 139] width 152 height 29
click at [866, 54] on select "Choose an option... Pending Applied Excluded (Questions) Excluded (Expired) Exc…" at bounding box center [897, 64] width 152 height 29
select select ""pending""
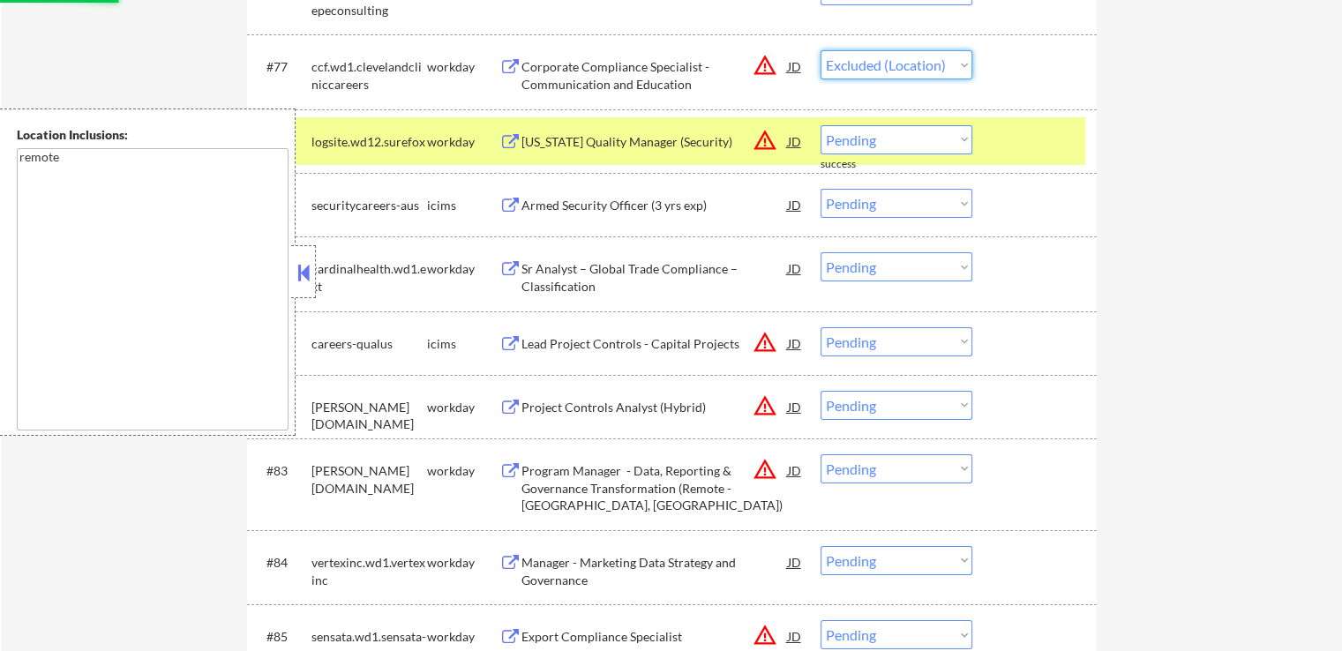
click at [821, 51] on select "Choose an option... Pending Applied Excluded (Questions) Excluded (Expired) Exc…" at bounding box center [897, 64] width 152 height 29
select select ""pending""
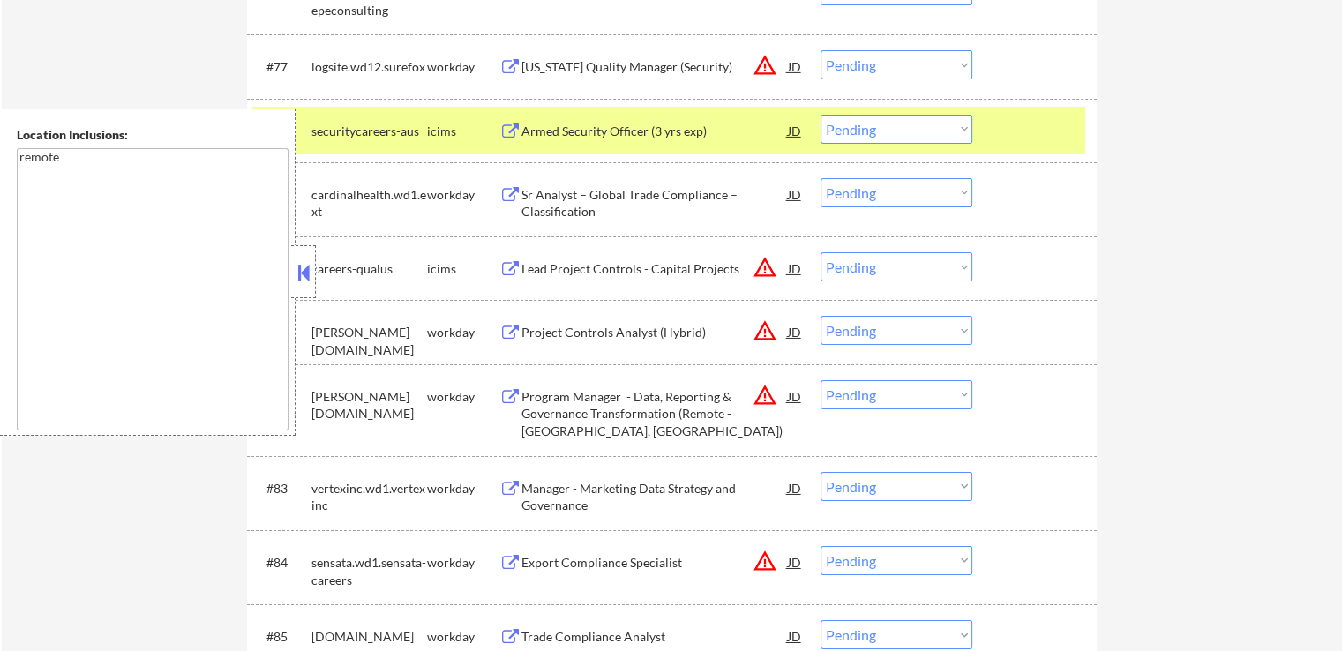
click at [866, 266] on select "Choose an option... Pending Applied Excluded (Questions) Excluded (Expired) Exc…" at bounding box center [897, 266] width 152 height 29
click at [821, 252] on select "Choose an option... Pending Applied Excluded (Questions) Excluded (Expired) Exc…" at bounding box center [897, 266] width 152 height 29
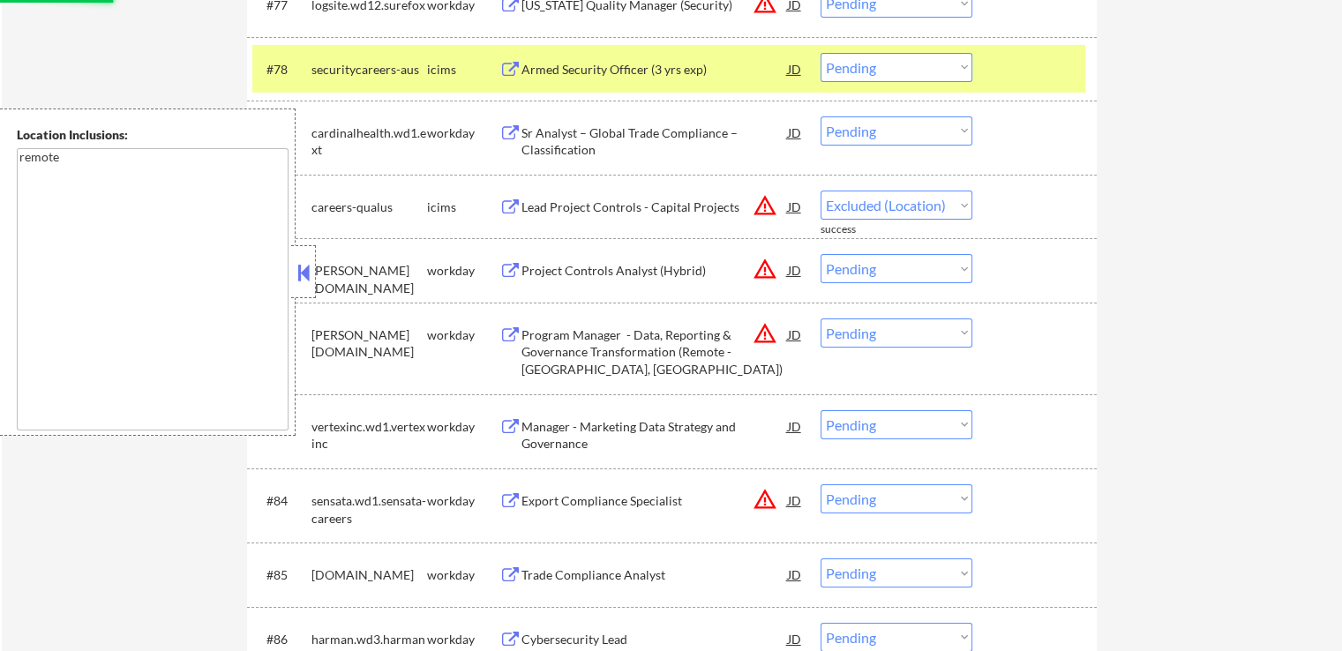
scroll to position [6088, 0]
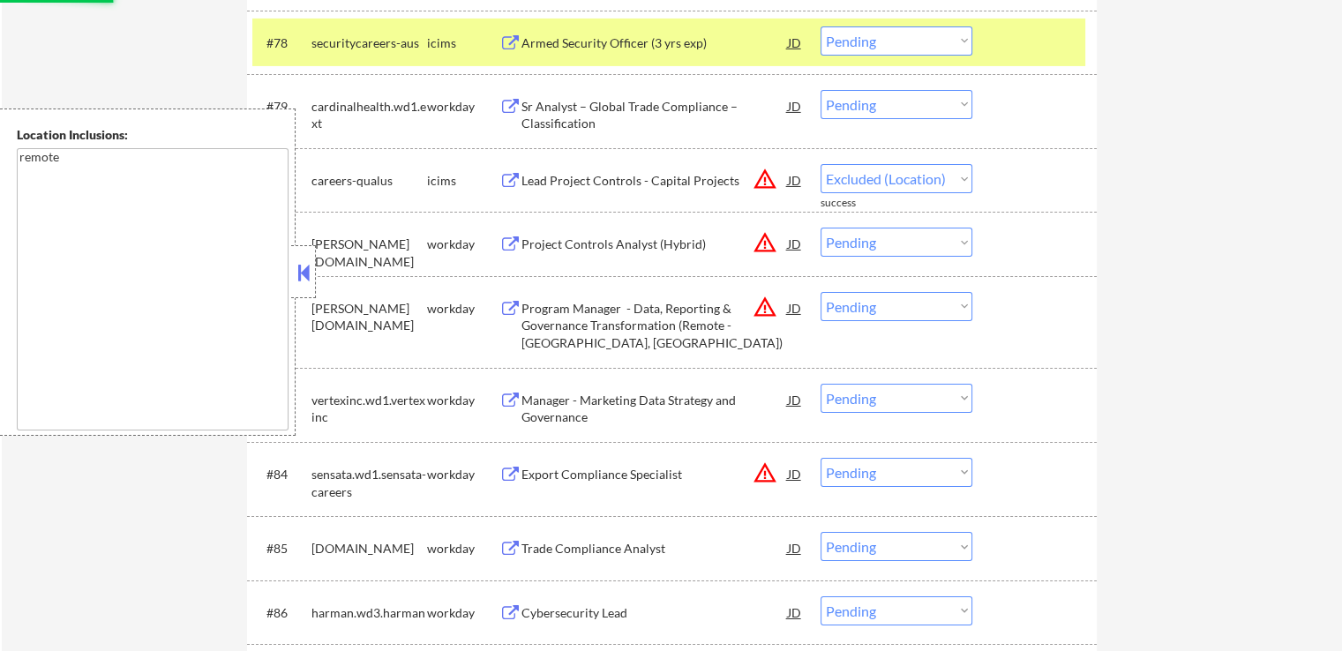
select select ""pending""
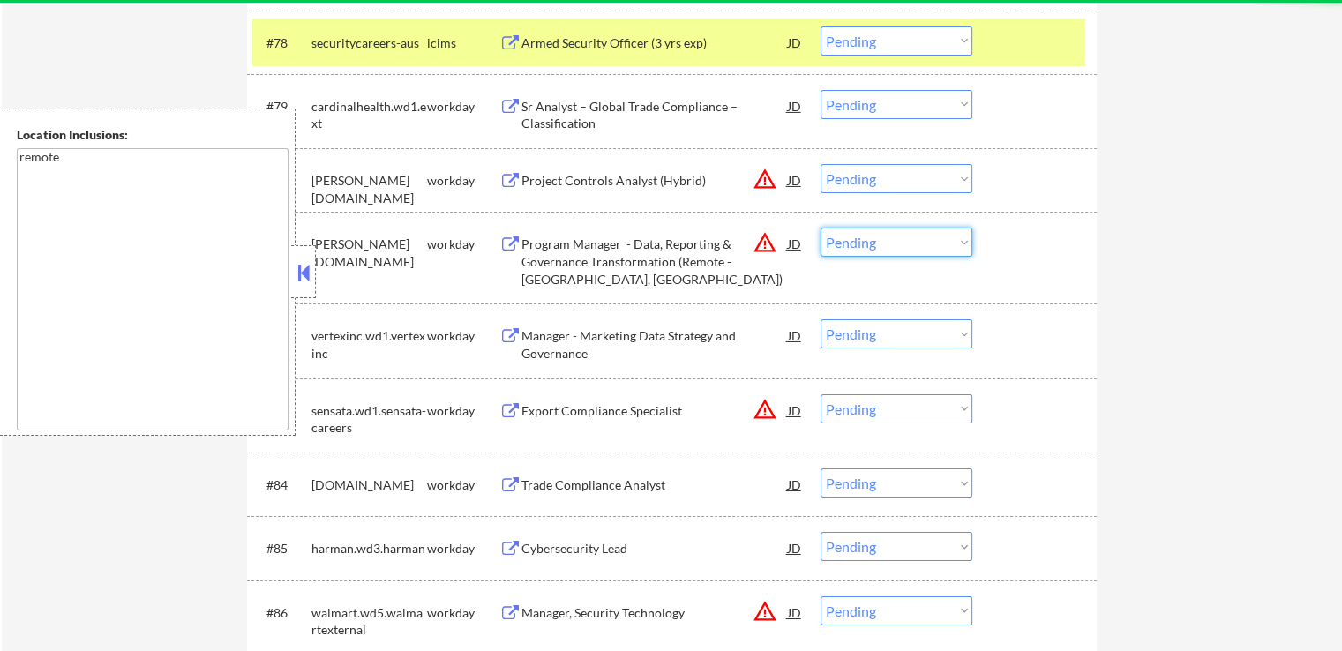
click at [872, 234] on select "Choose an option... Pending Applied Excluded (Questions) Excluded (Expired) Exc…" at bounding box center [897, 242] width 152 height 29
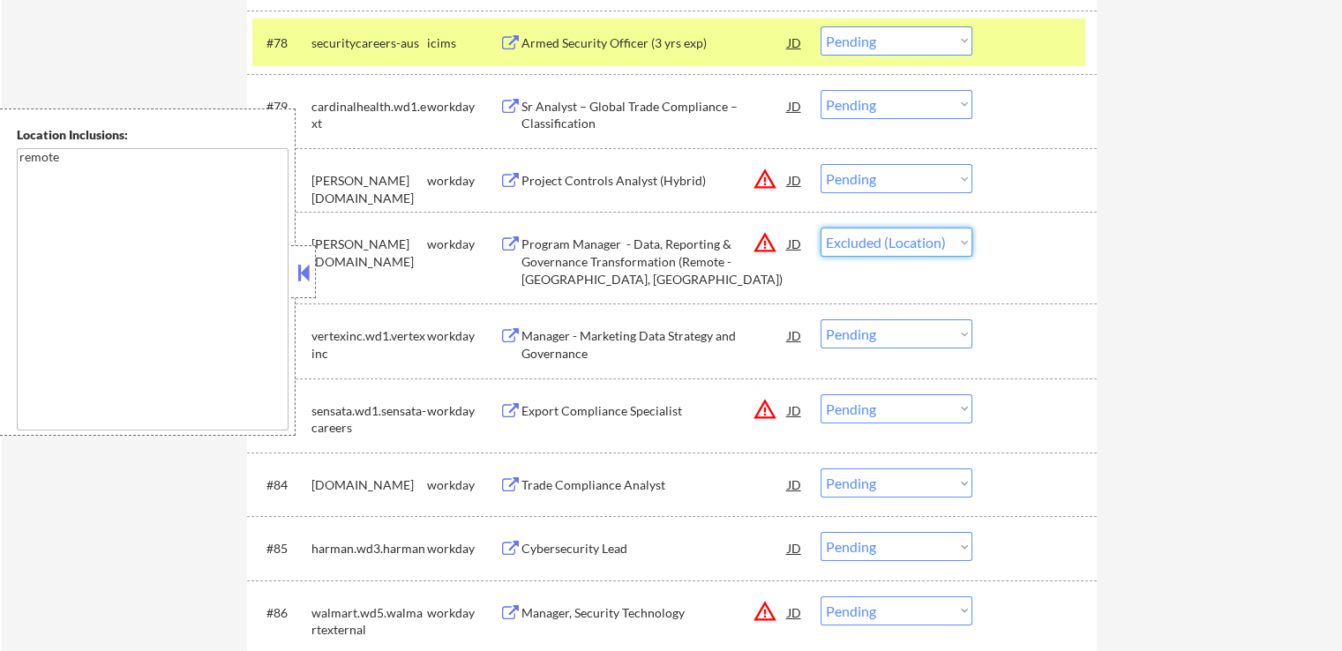
click at [821, 229] on select "Choose an option... Pending Applied Excluded (Questions) Excluded (Expired) Exc…" at bounding box center [897, 242] width 152 height 29
select select ""pending""
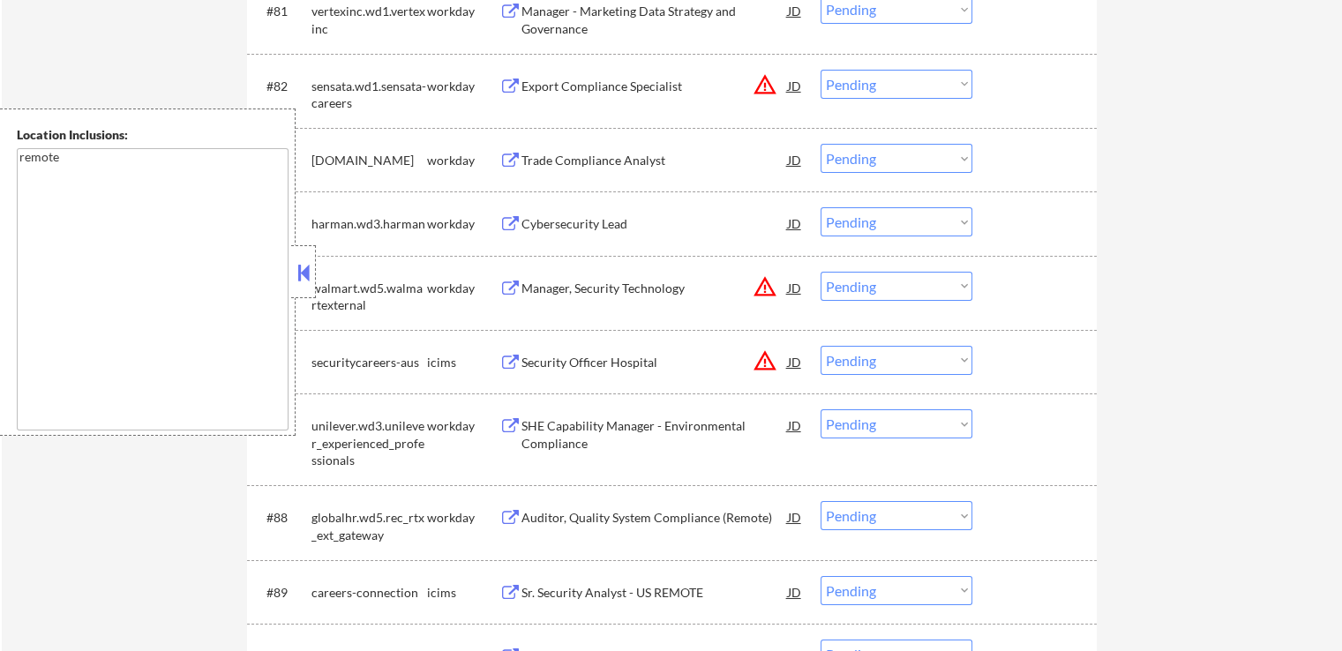
scroll to position [6352, 0]
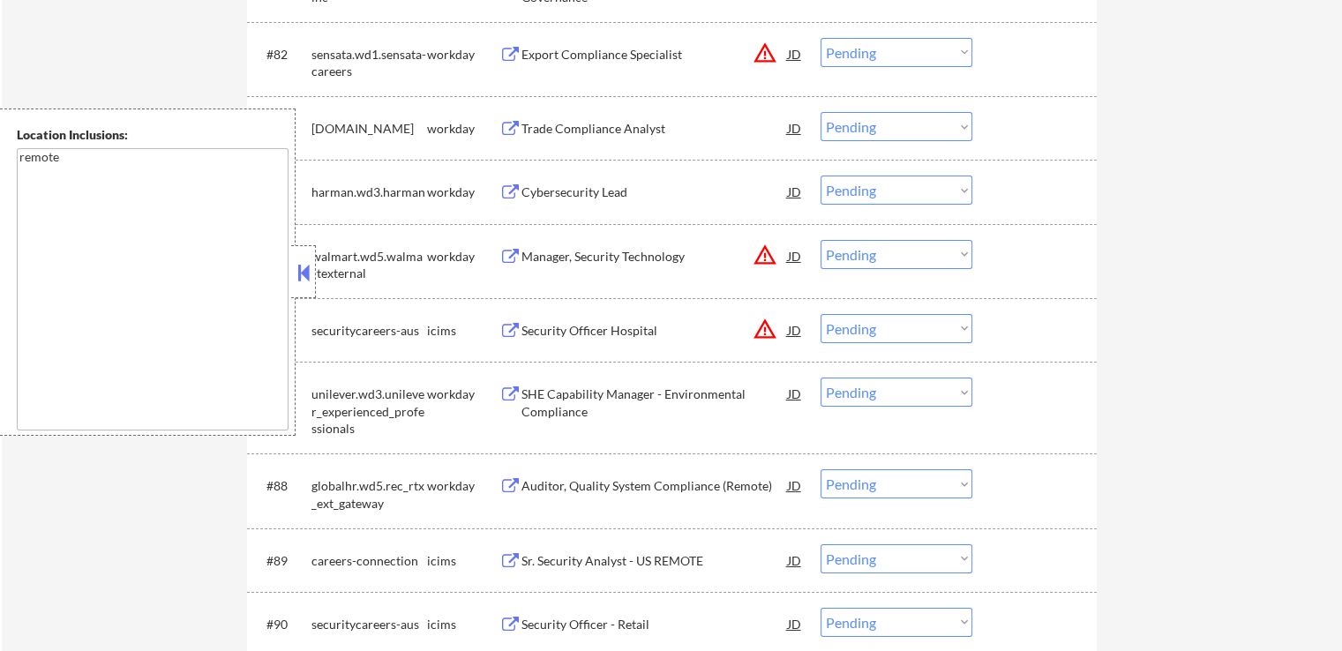
click at [899, 334] on select "Choose an option... Pending Applied Excluded (Questions) Excluded (Expired) Exc…" at bounding box center [897, 328] width 152 height 29
click at [821, 314] on select "Choose an option... Pending Applied Excluded (Questions) Excluded (Expired) Exc…" at bounding box center [897, 328] width 152 height 29
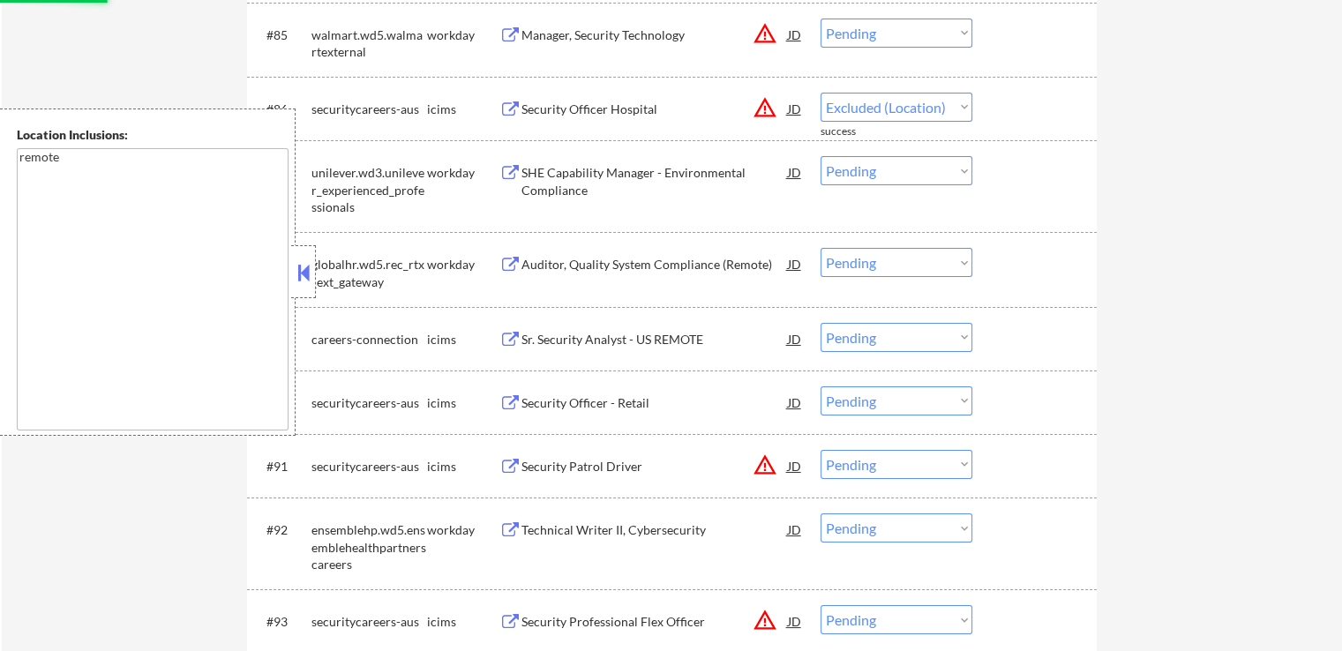
scroll to position [6617, 0]
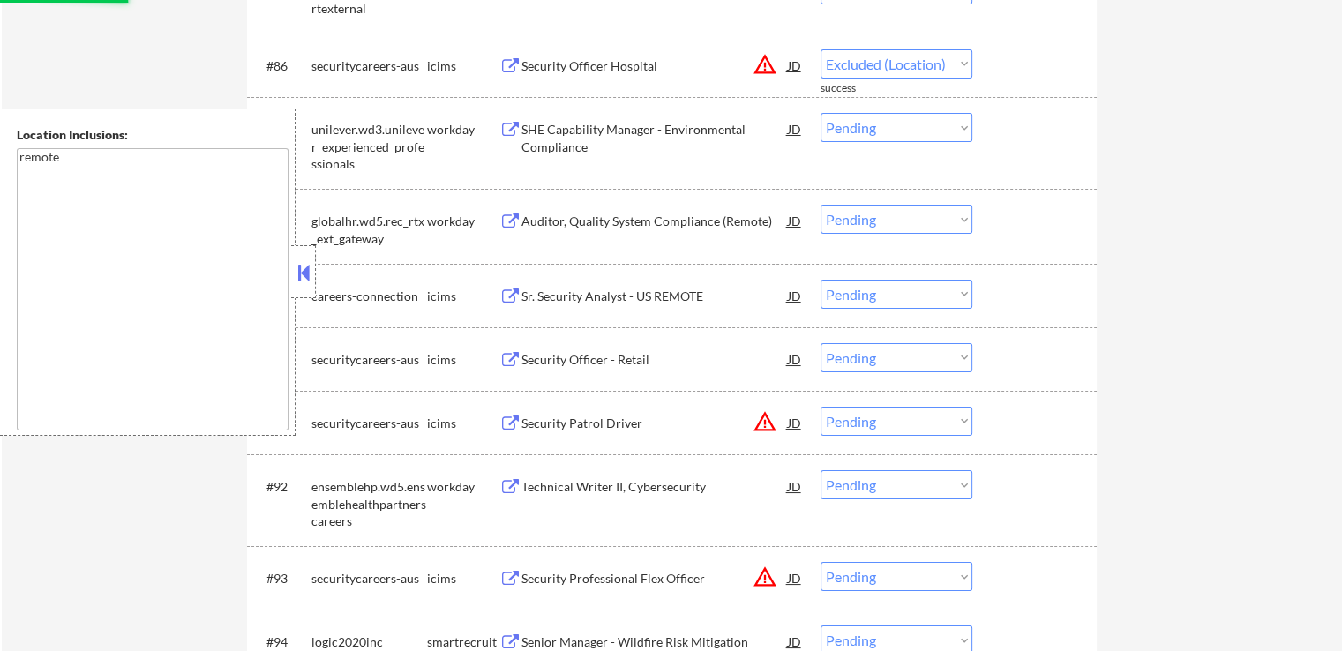
select select ""pending""
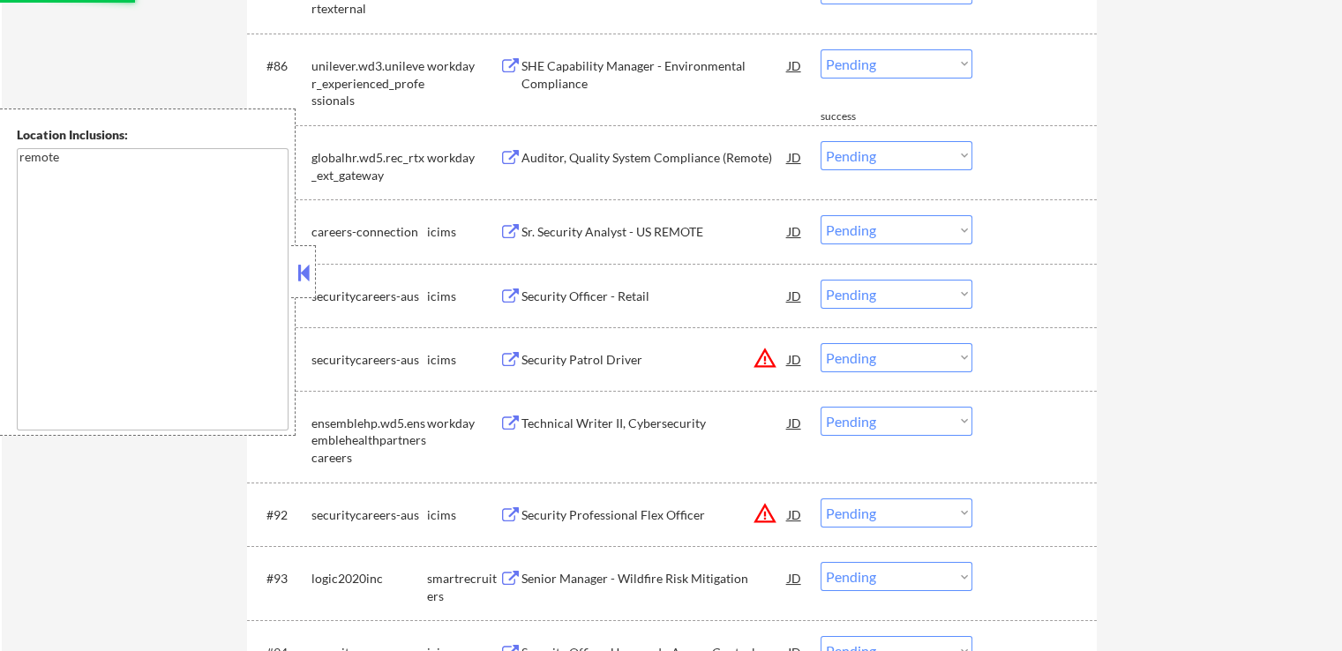
click at [857, 362] on select "Choose an option... Pending Applied Excluded (Questions) Excluded (Expired) Exc…" at bounding box center [897, 357] width 152 height 29
click at [821, 343] on select "Choose an option... Pending Applied Excluded (Questions) Excluded (Expired) Exc…" at bounding box center [897, 357] width 152 height 29
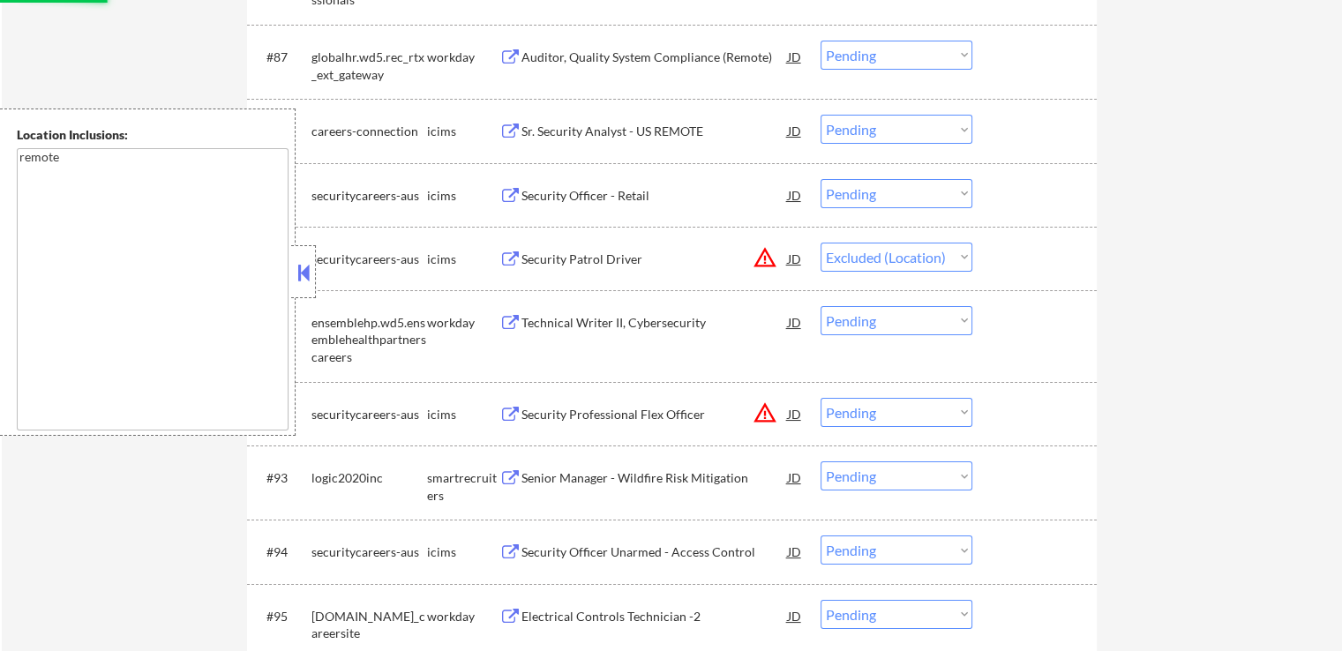
scroll to position [6794, 0]
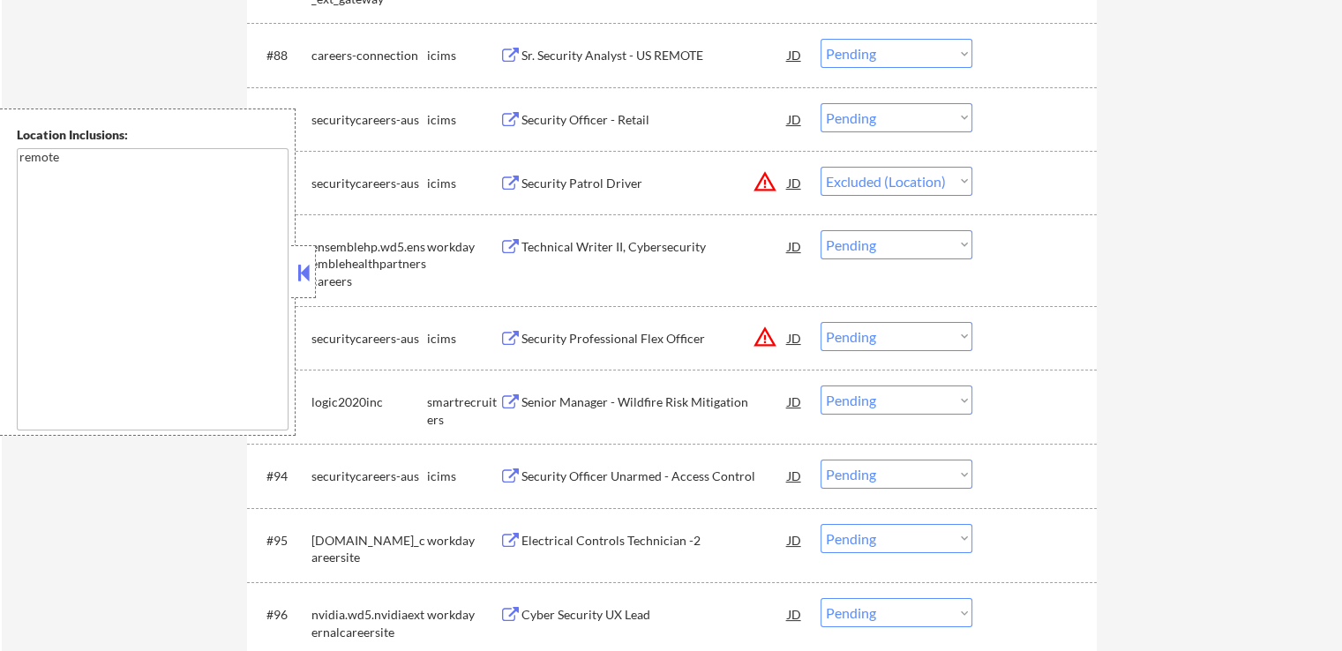
select select ""pending""
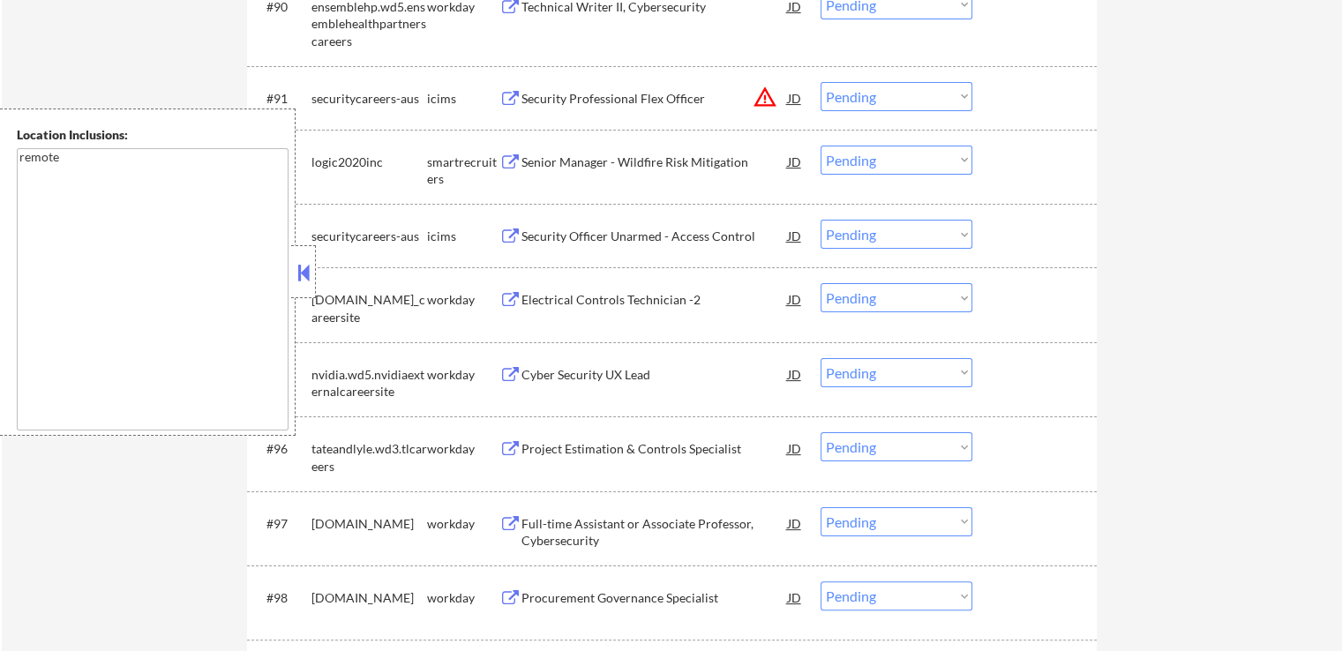
click at [860, 85] on select "Choose an option... Pending Applied Excluded (Questions) Excluded (Expired) Exc…" at bounding box center [897, 96] width 152 height 29
click at [821, 82] on select "Choose an option... Pending Applied Excluded (Questions) Excluded (Expired) Exc…" at bounding box center [897, 96] width 152 height 29
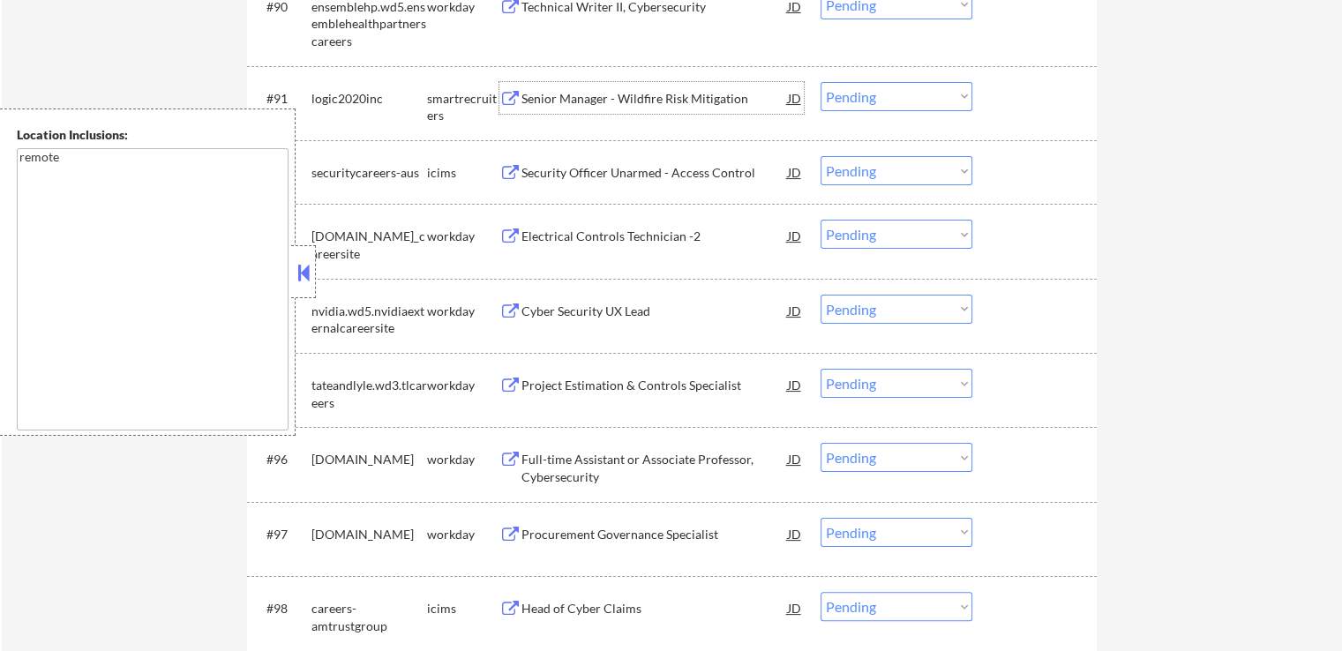
click at [579, 96] on div "Senior Manager - Wildfire Risk Mitigation" at bounding box center [654, 99] width 266 height 18
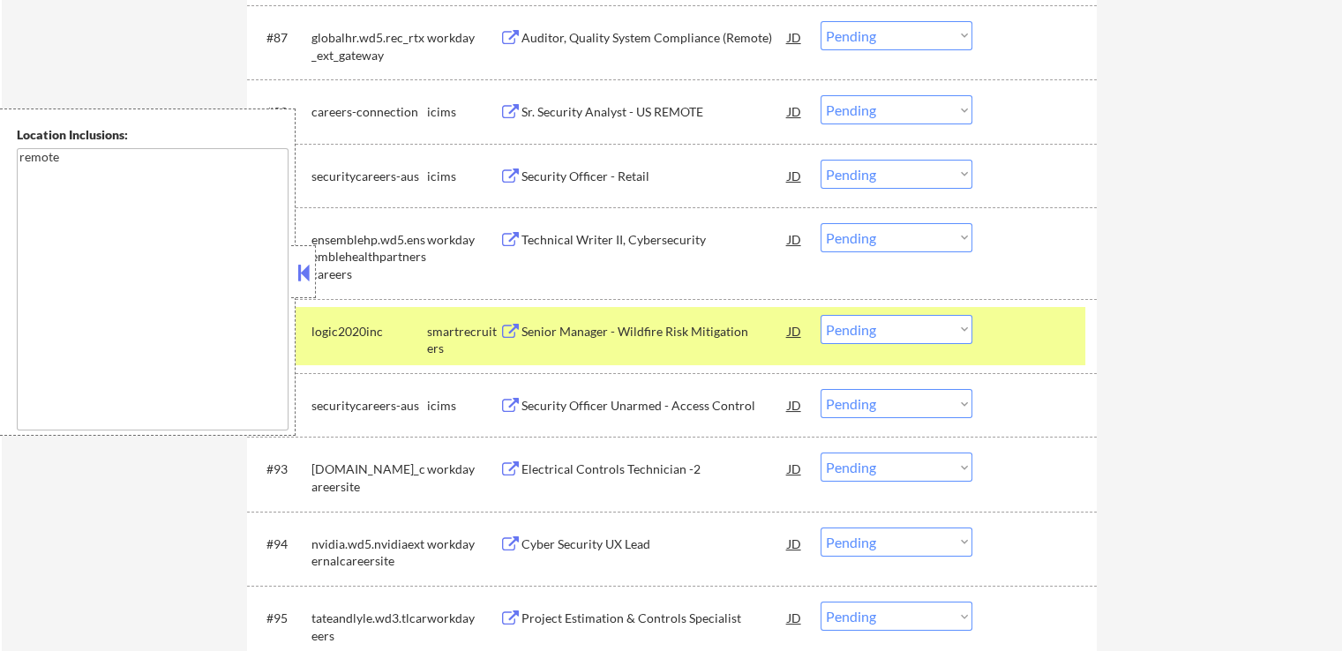
scroll to position [6794, 0]
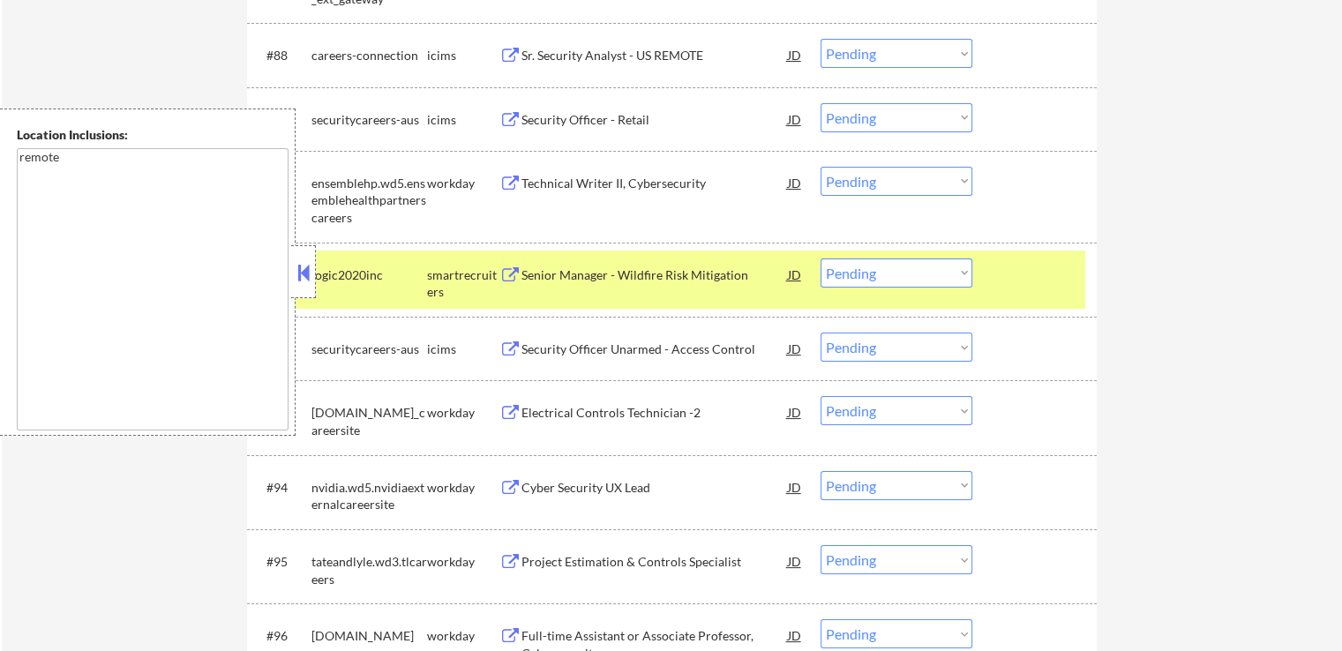
drag, startPoint x: 866, startPoint y: 269, endPoint x: 873, endPoint y: 283, distance: 15.8
click at [868, 269] on select "Choose an option... Pending Applied Excluded (Questions) Excluded (Expired) Exc…" at bounding box center [897, 273] width 152 height 29
click at [821, 259] on select "Choose an option... Pending Applied Excluded (Questions) Excluded (Expired) Exc…" at bounding box center [897, 273] width 152 height 29
select select ""pending""
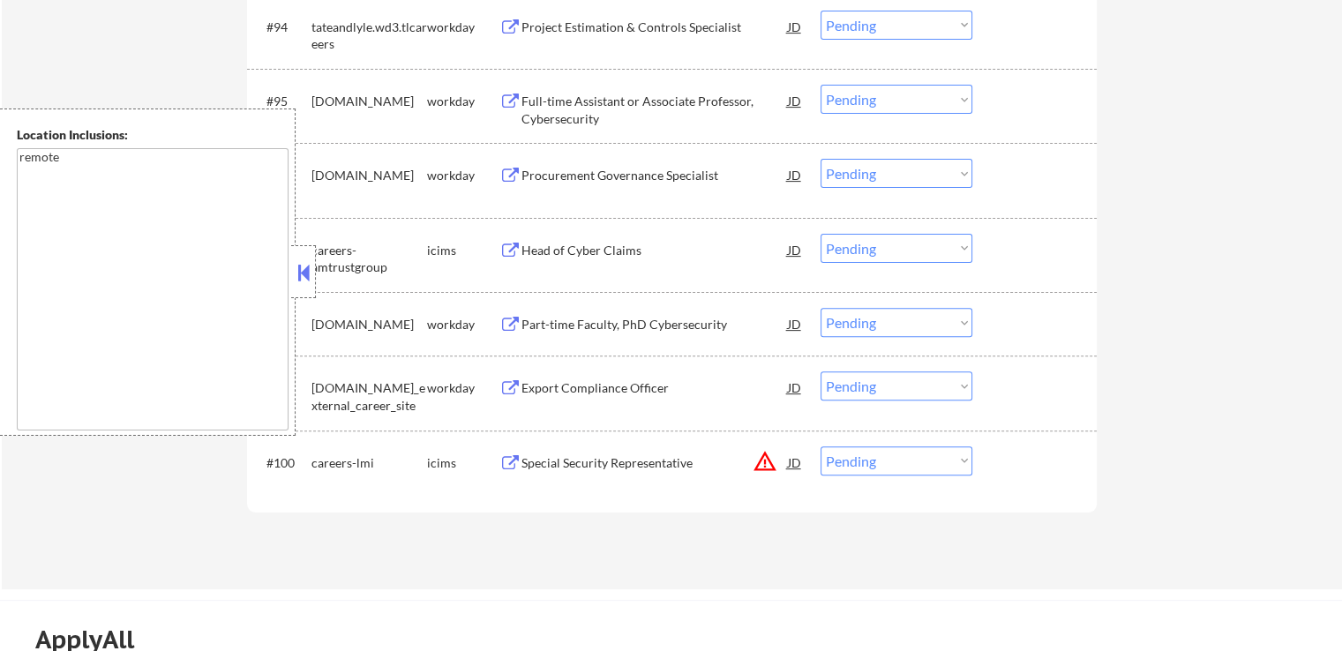
scroll to position [7323, 0]
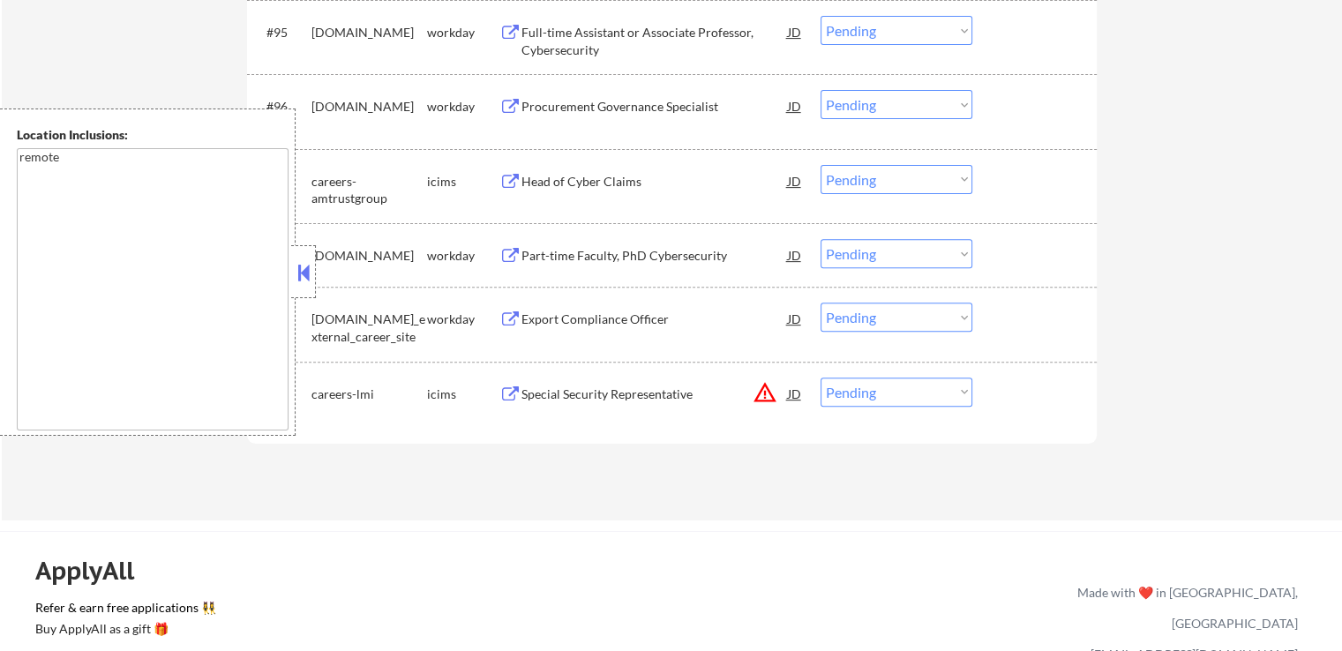
click at [901, 397] on select "Choose an option... Pending Applied Excluded (Questions) Excluded (Expired) Exc…" at bounding box center [897, 392] width 152 height 29
click at [821, 378] on select "Choose an option... Pending Applied Excluded (Questions) Excluded (Expired) Exc…" at bounding box center [897, 392] width 152 height 29
select select ""pending""
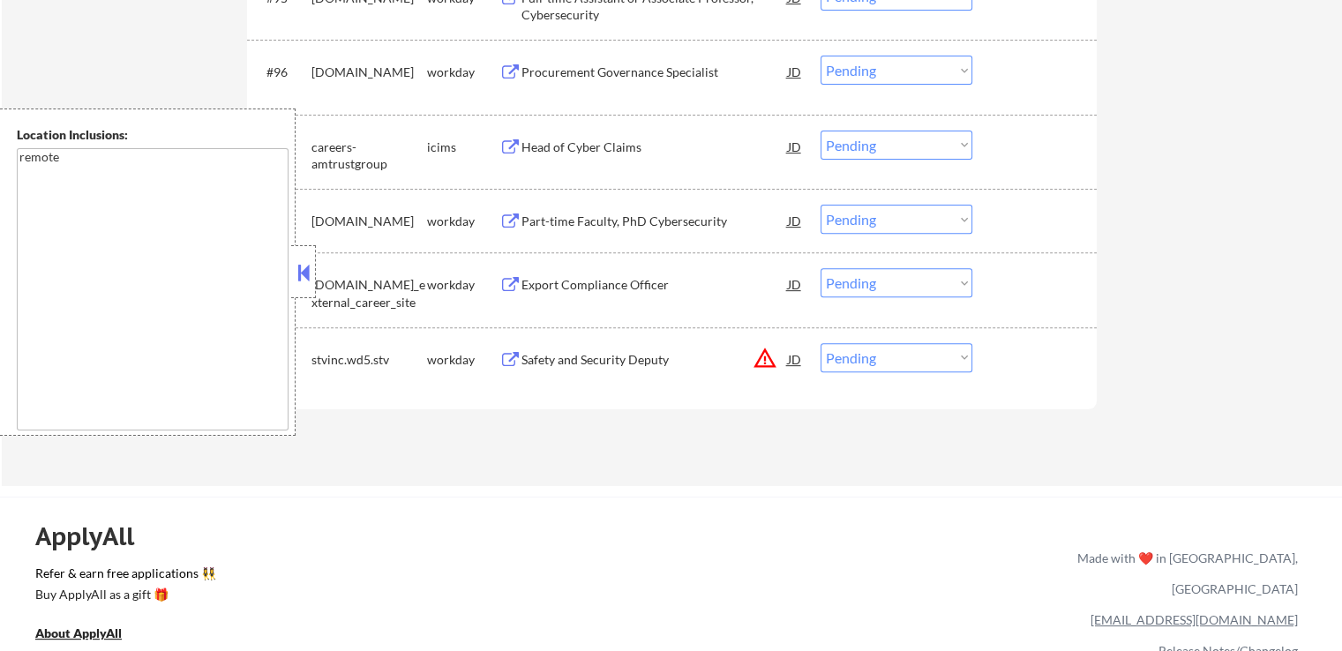
select select ""pending""
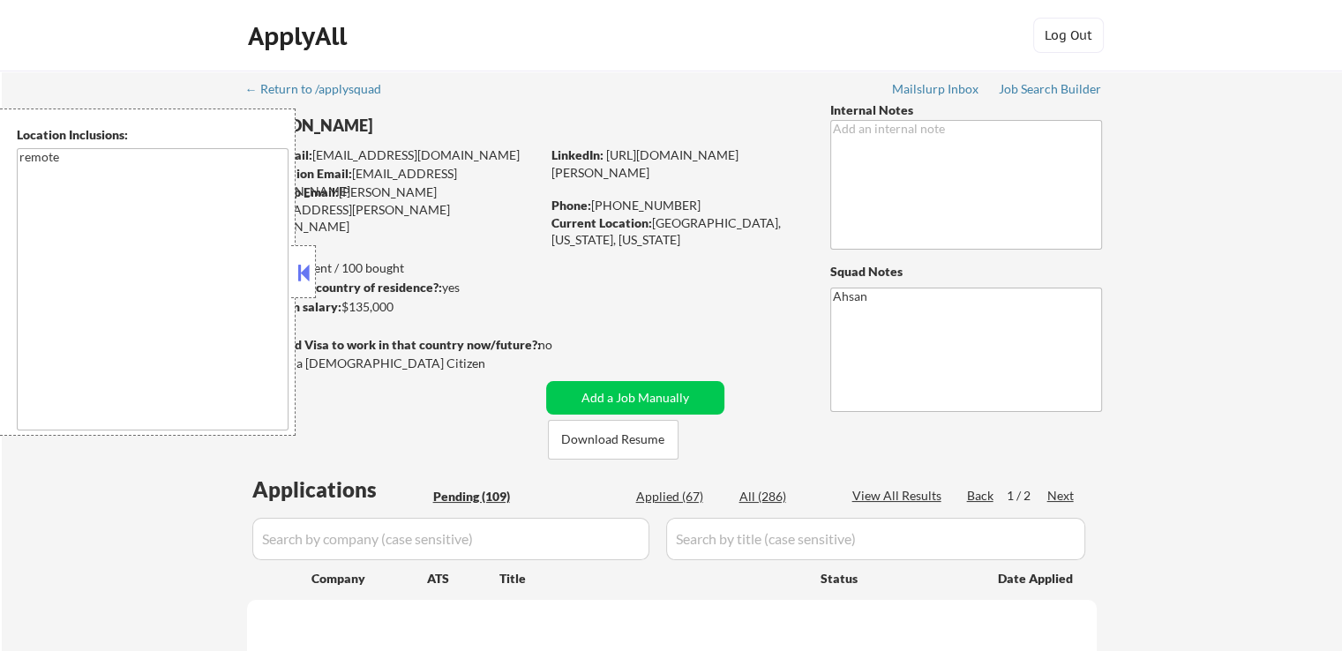
select select ""pending""
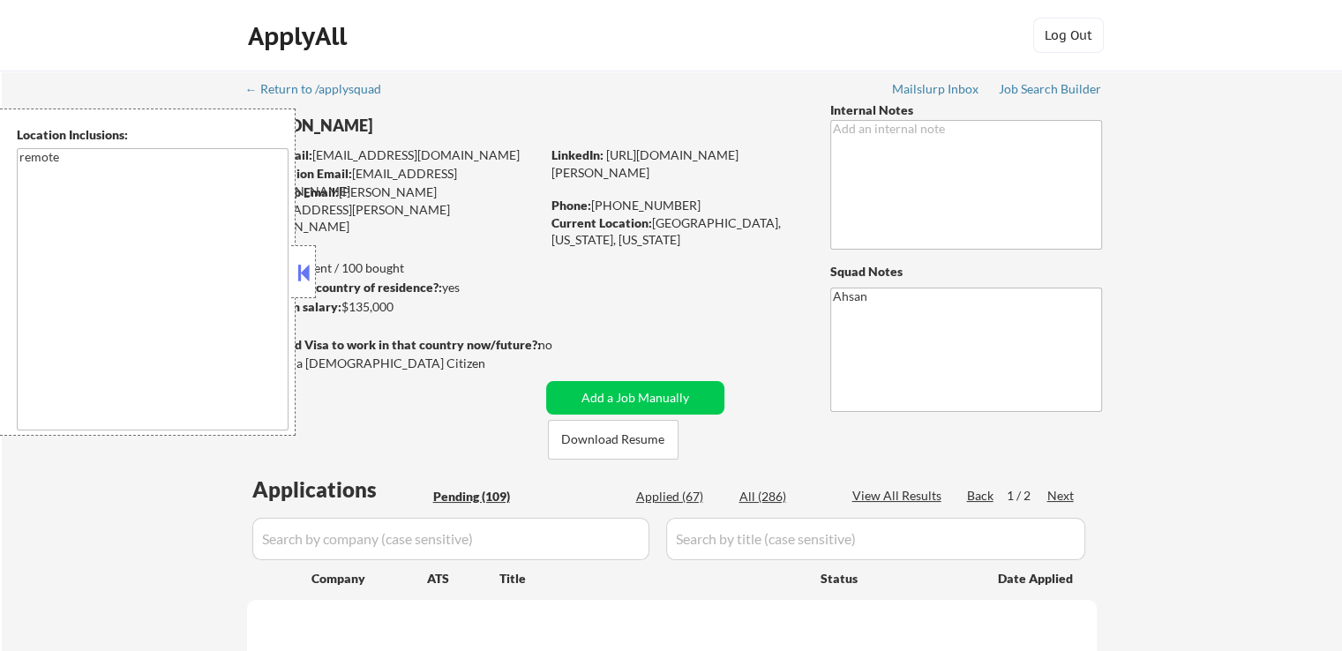
select select ""pending""
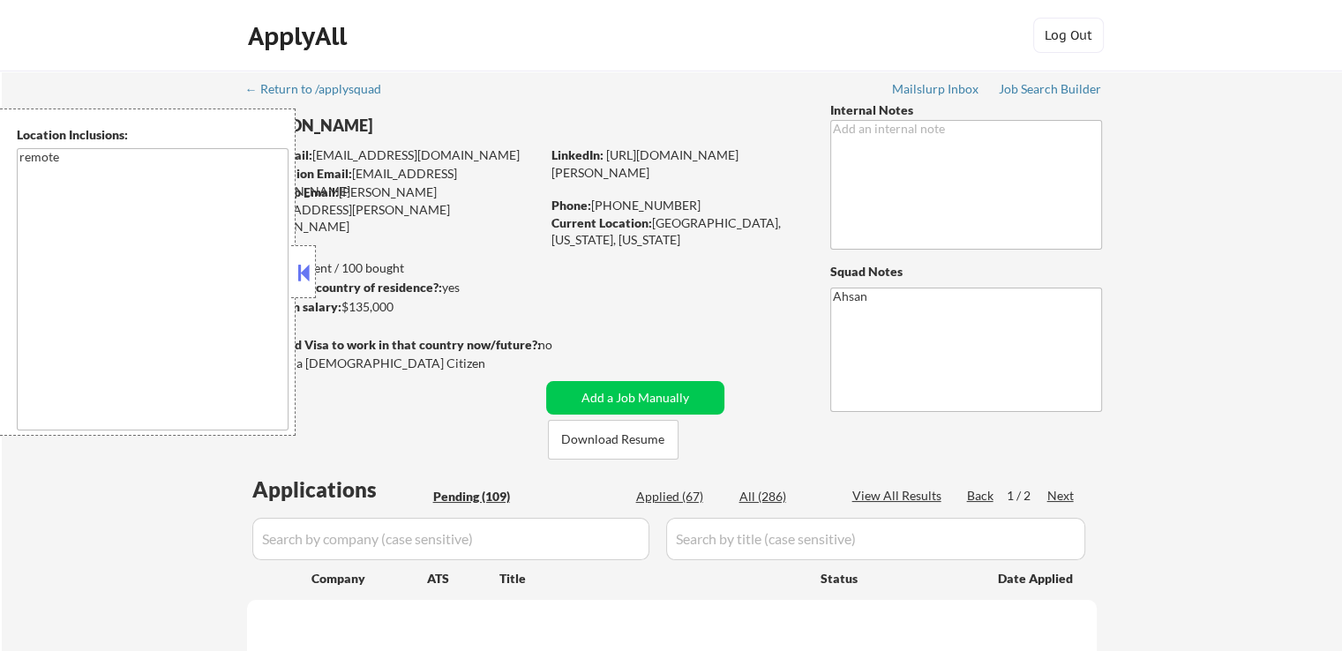
select select ""pending""
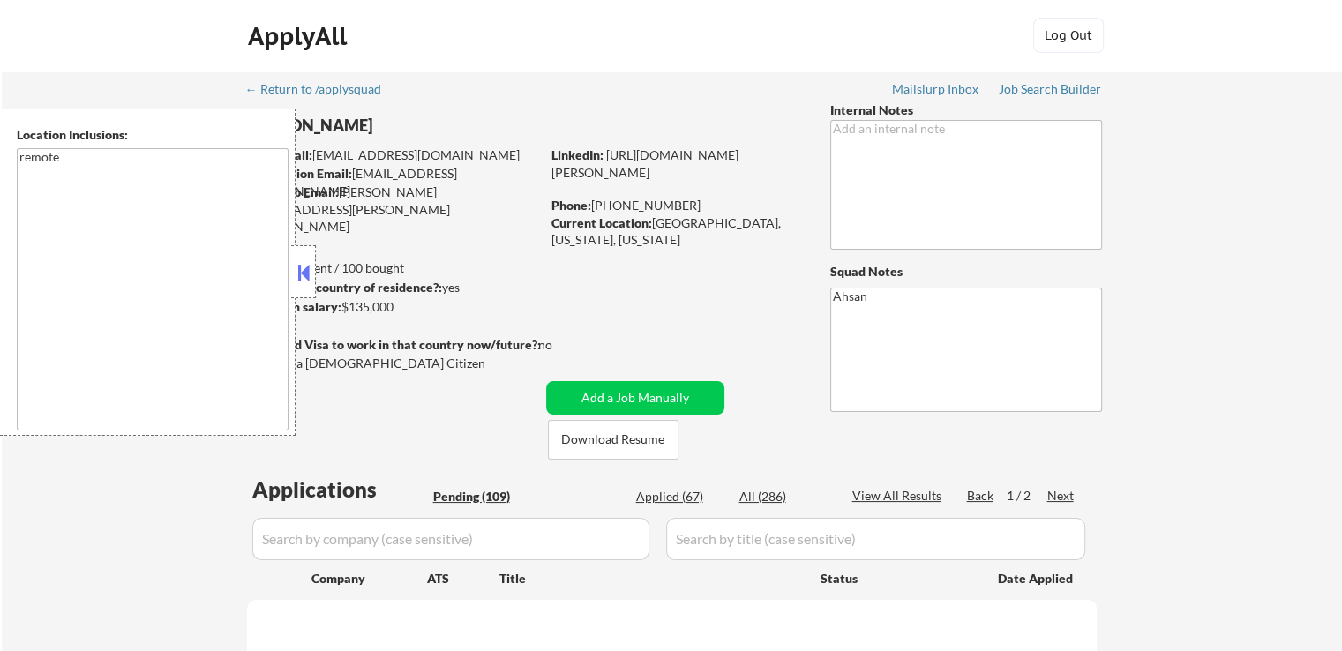
select select ""pending""
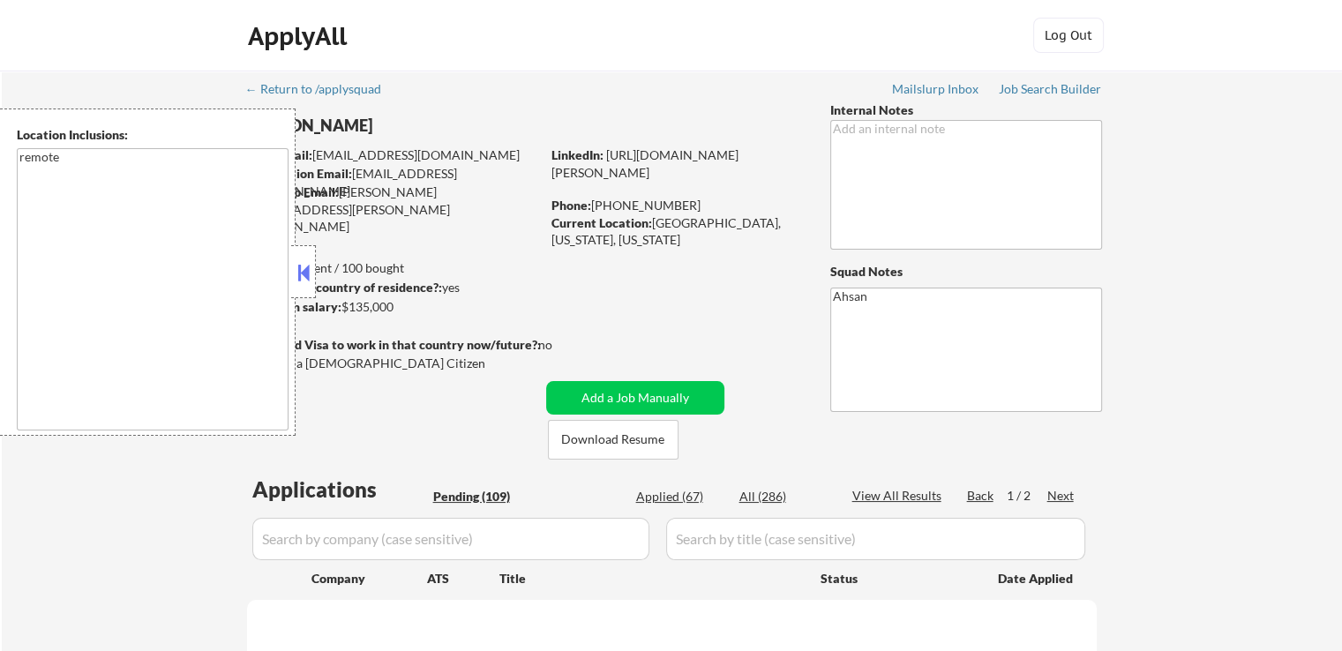
select select ""pending""
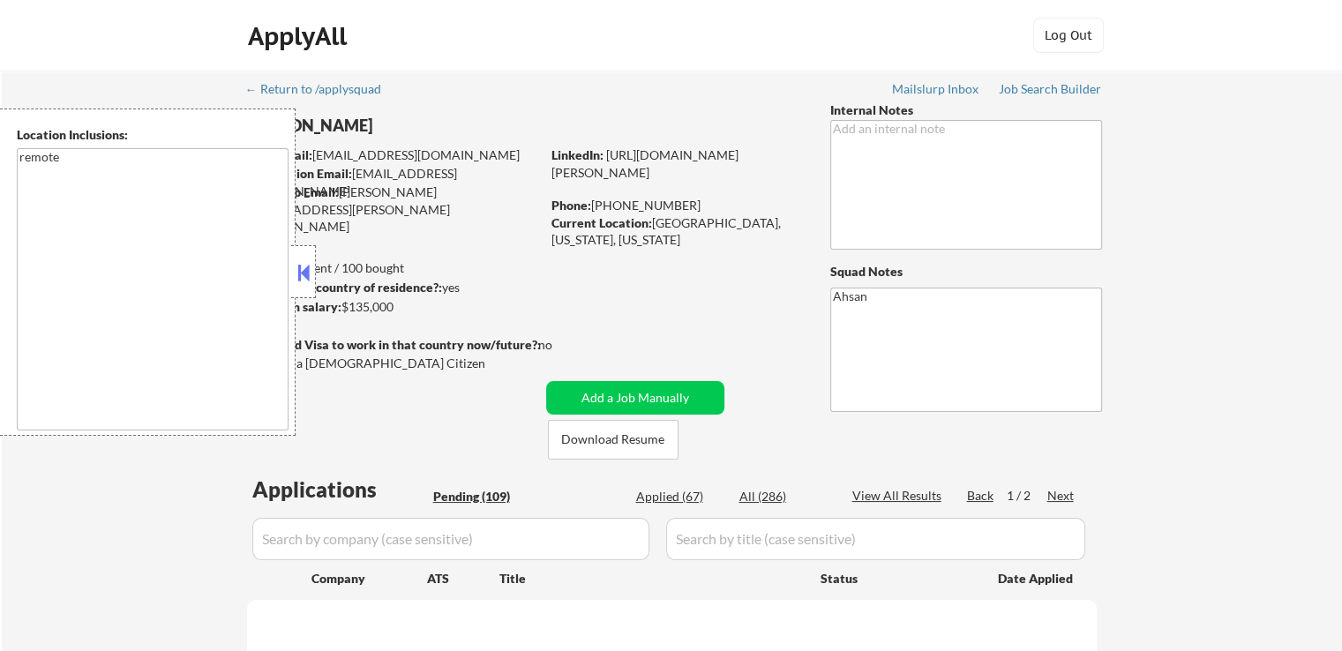
select select ""pending""
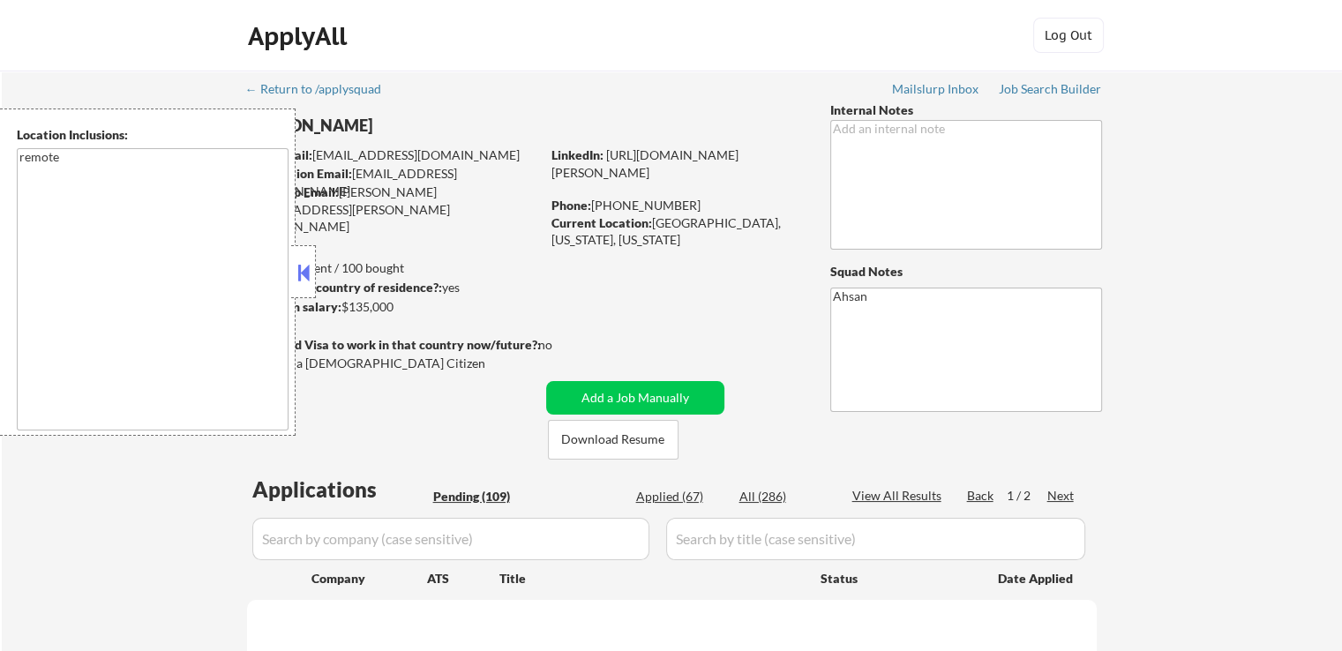
select select ""pending""
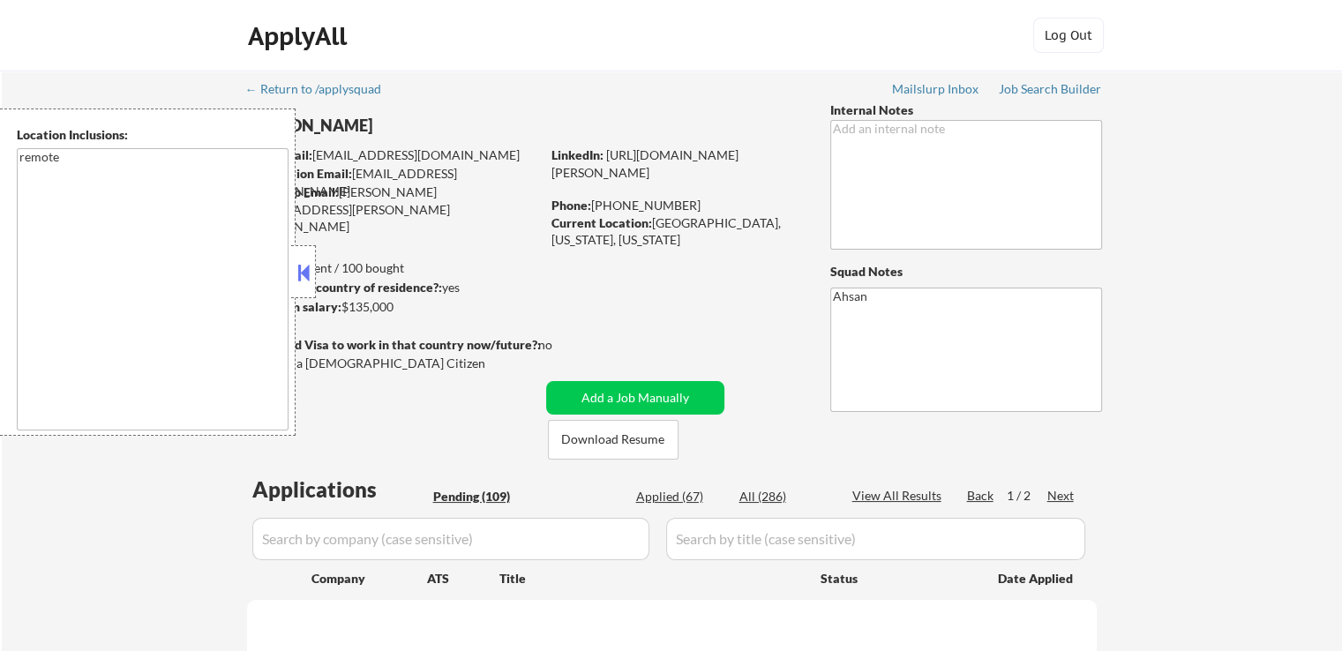
select select ""pending""
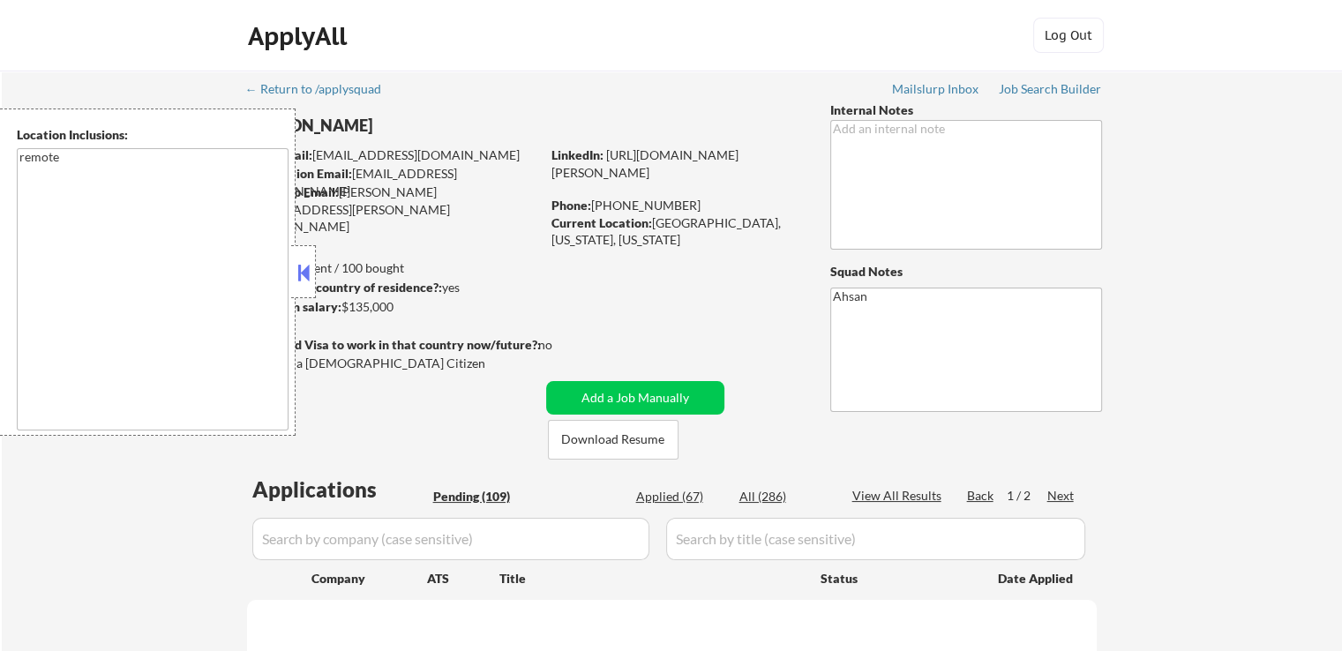
select select ""pending""
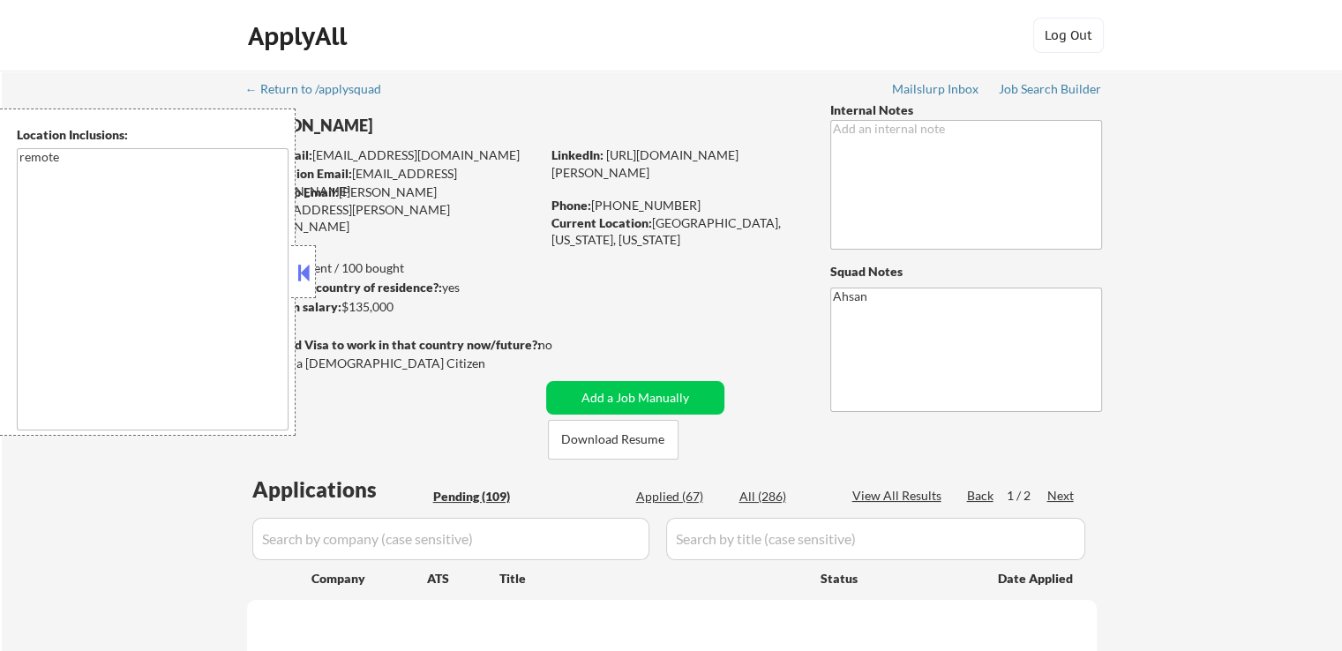
select select ""pending""
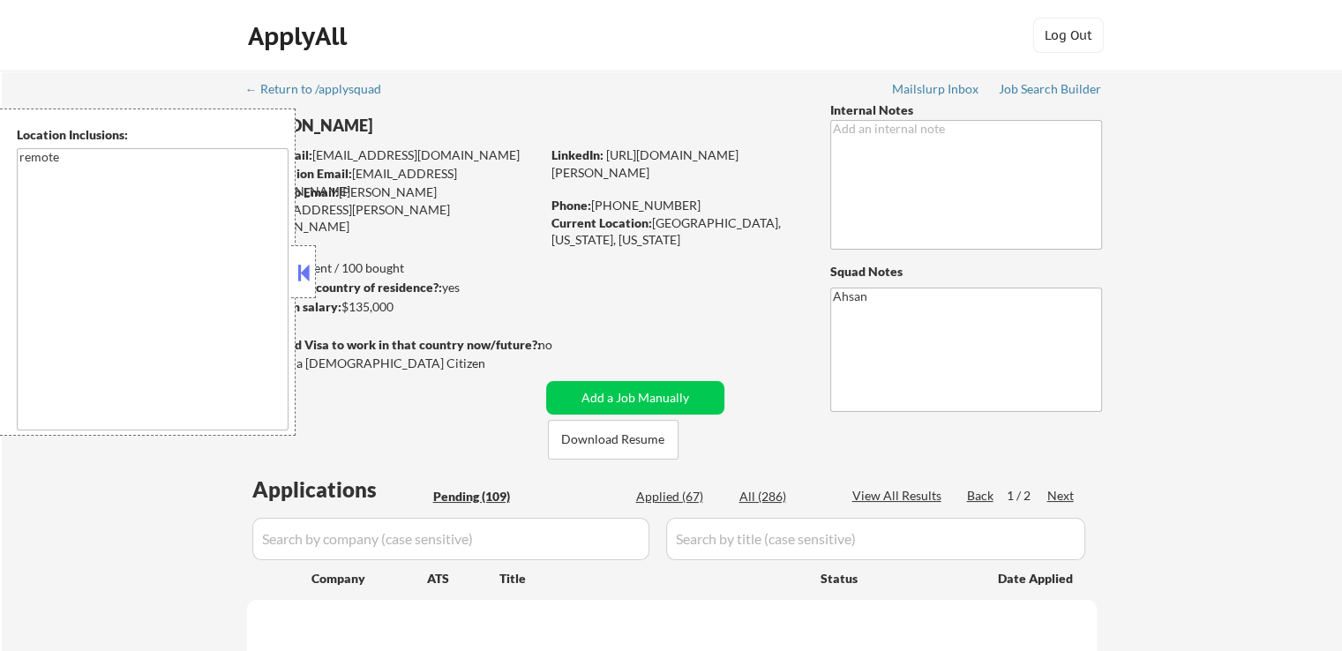
select select ""pending""
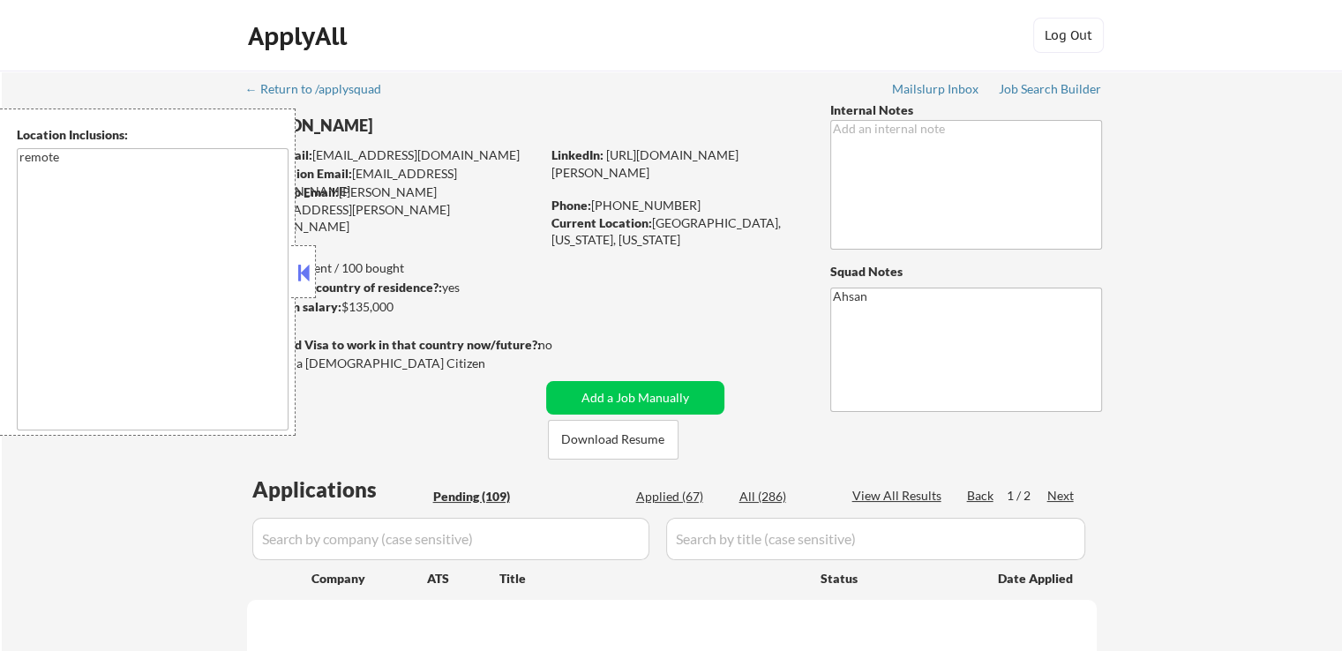
select select ""pending""
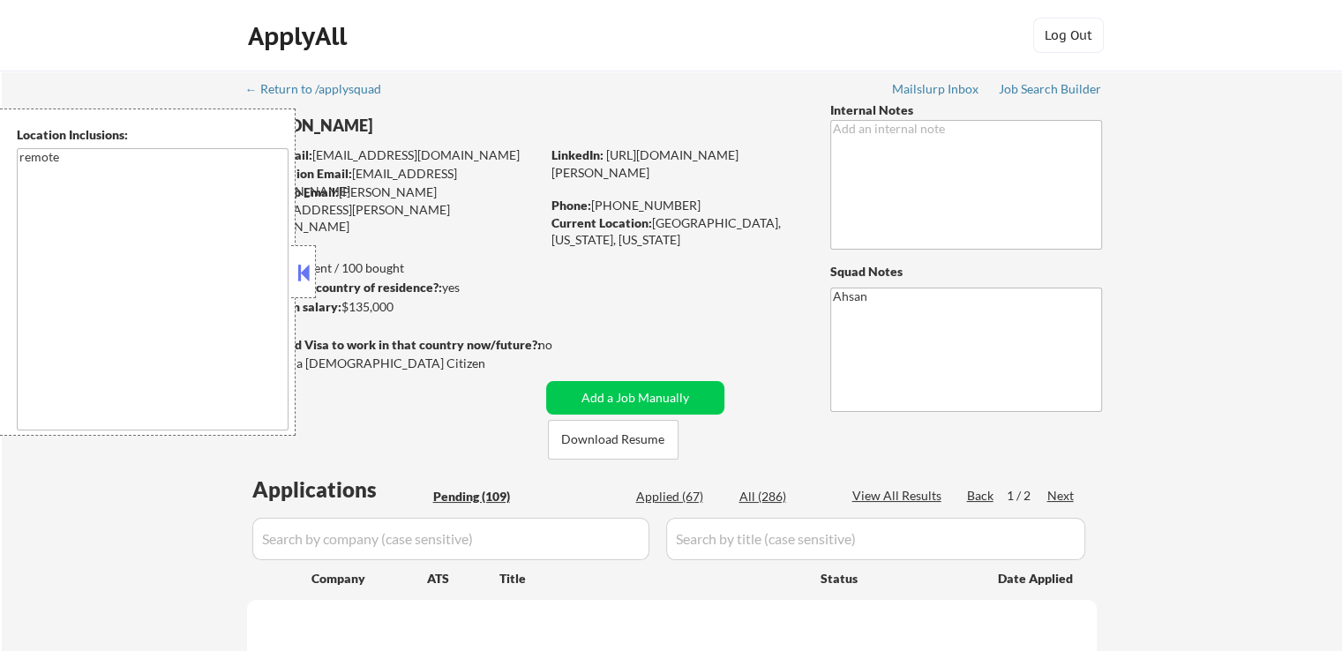
select select ""pending""
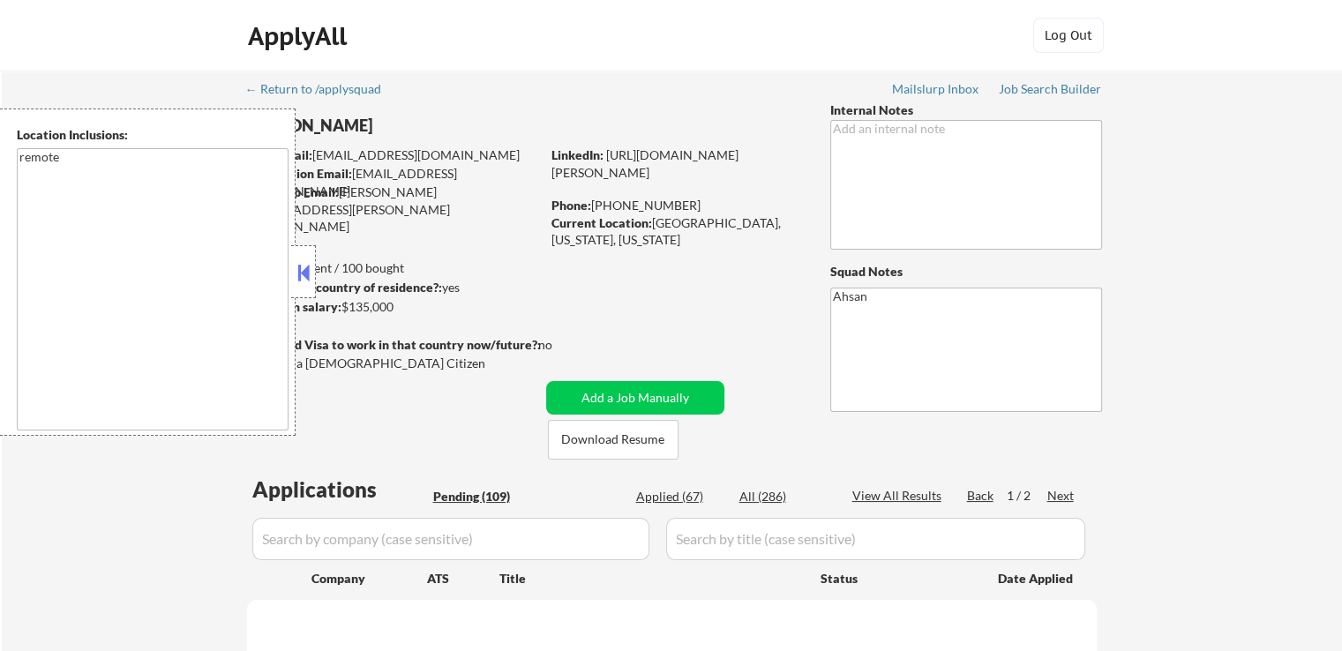
select select ""pending""
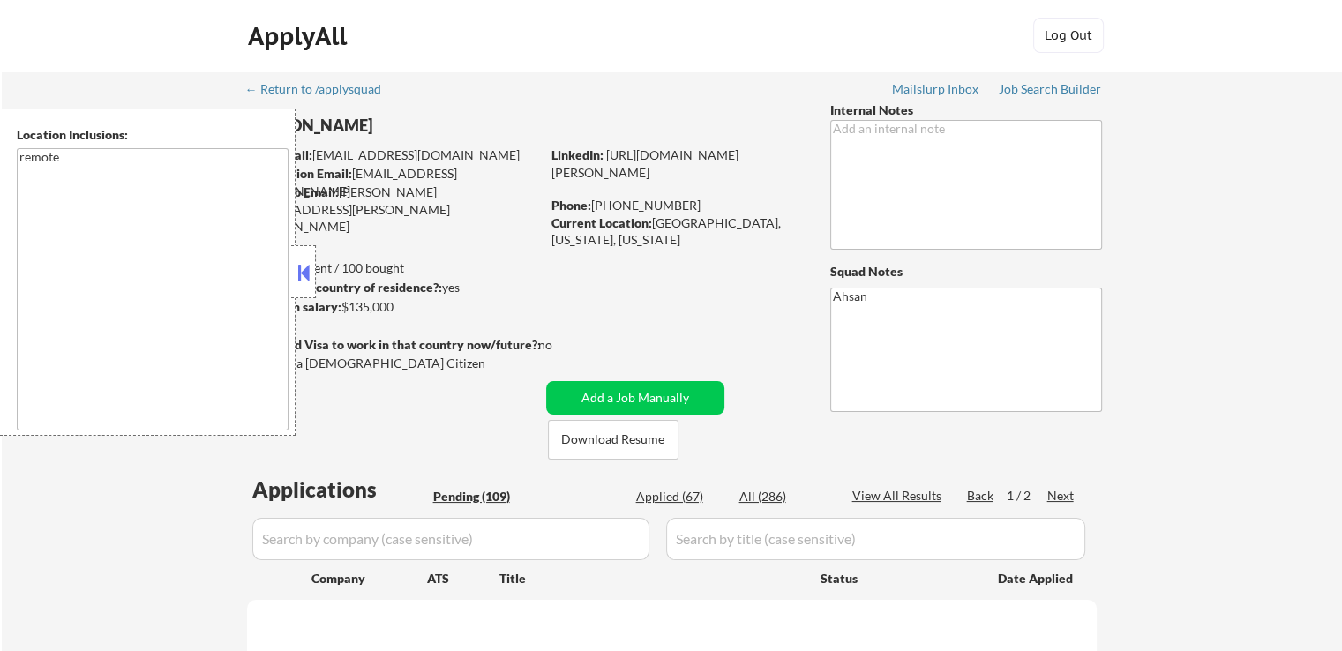
select select ""pending""
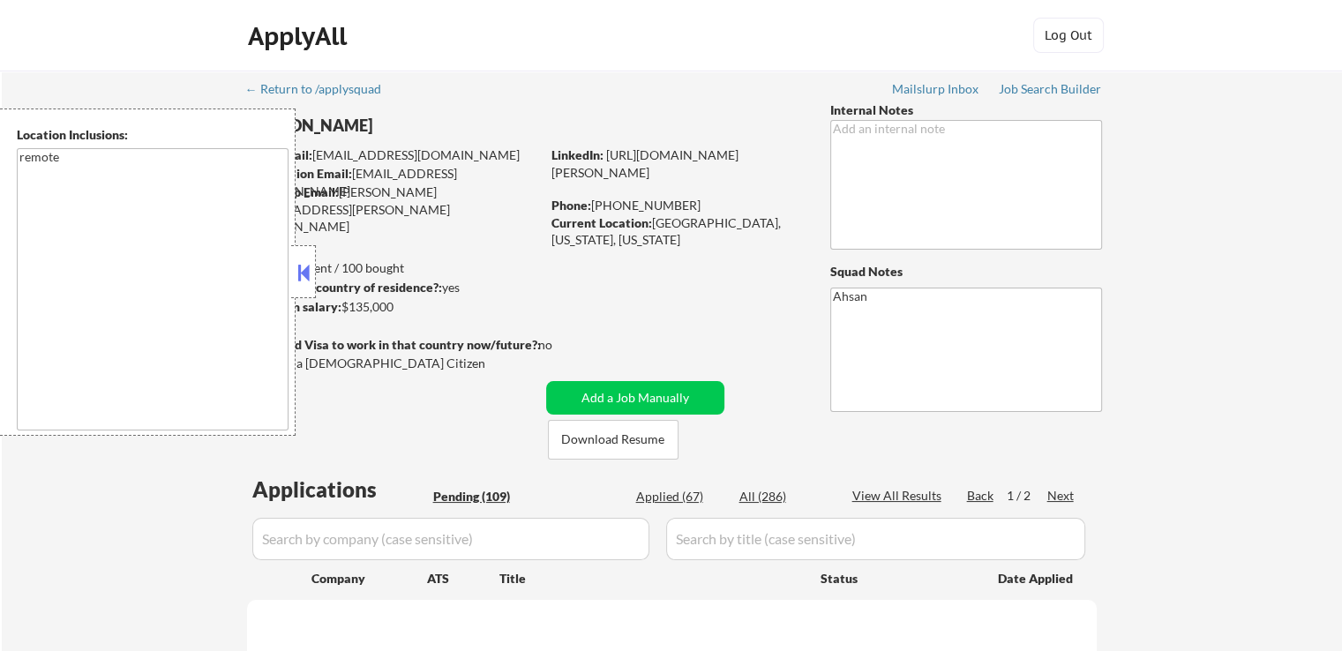
select select ""pending""
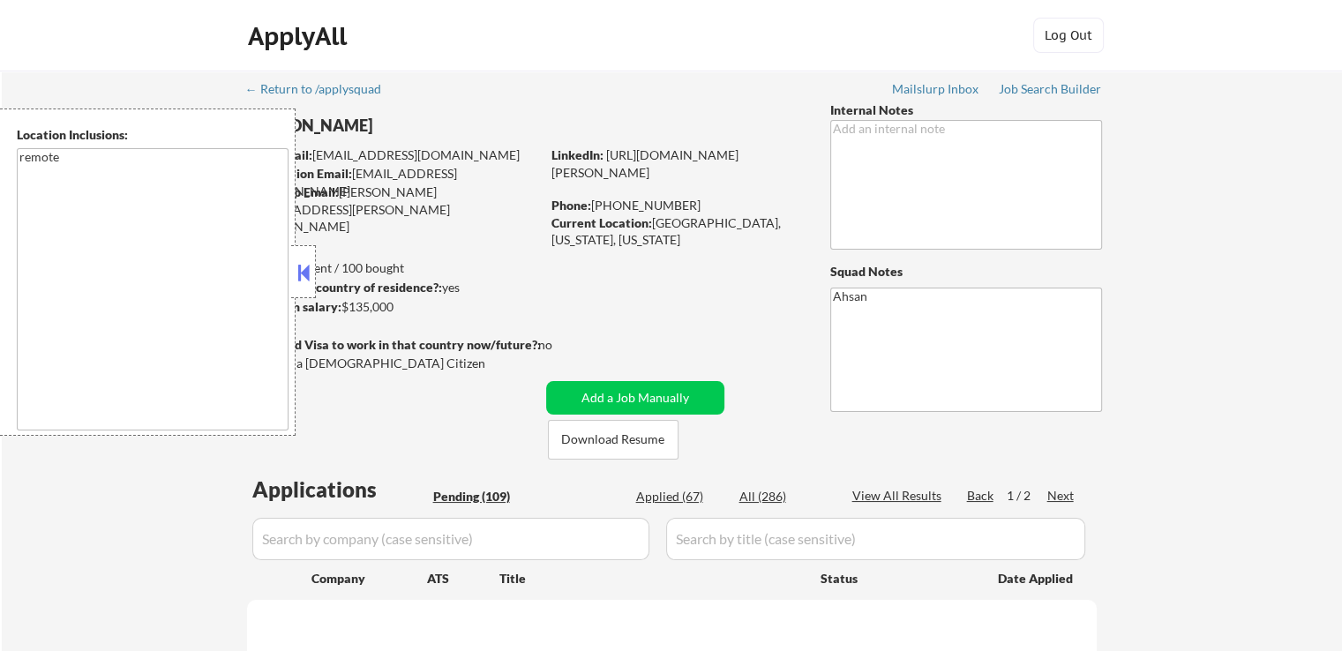
select select ""pending""
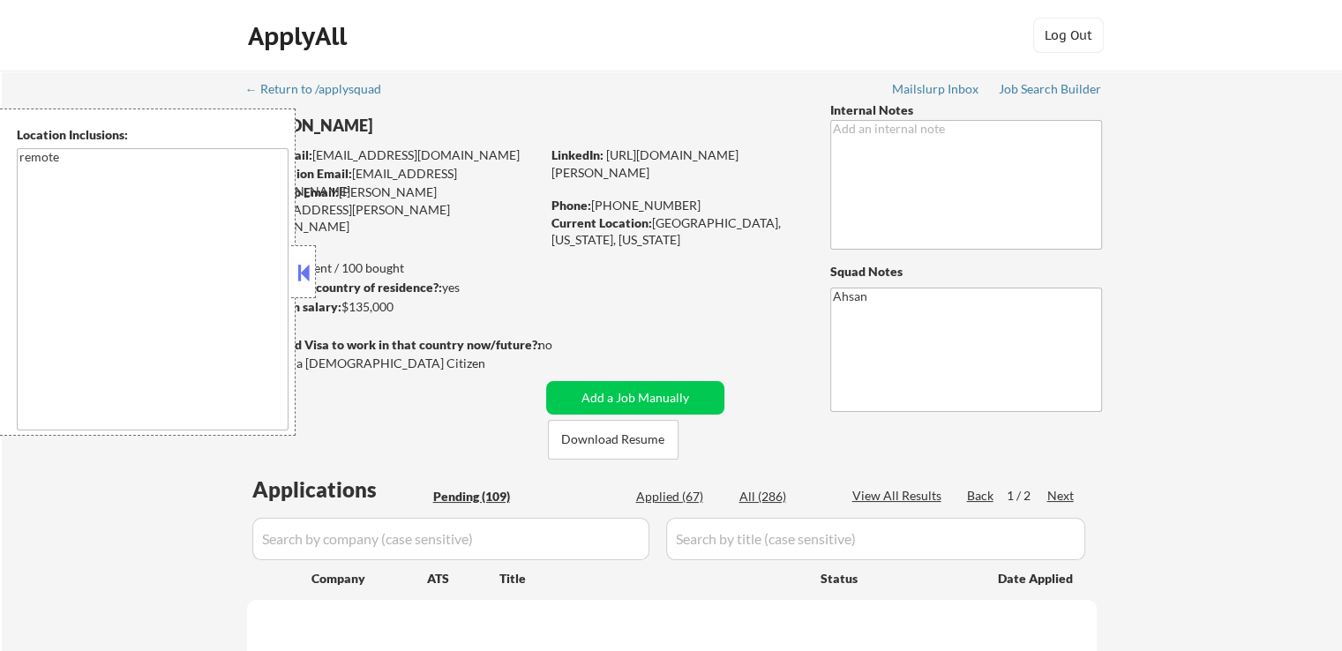
select select ""pending""
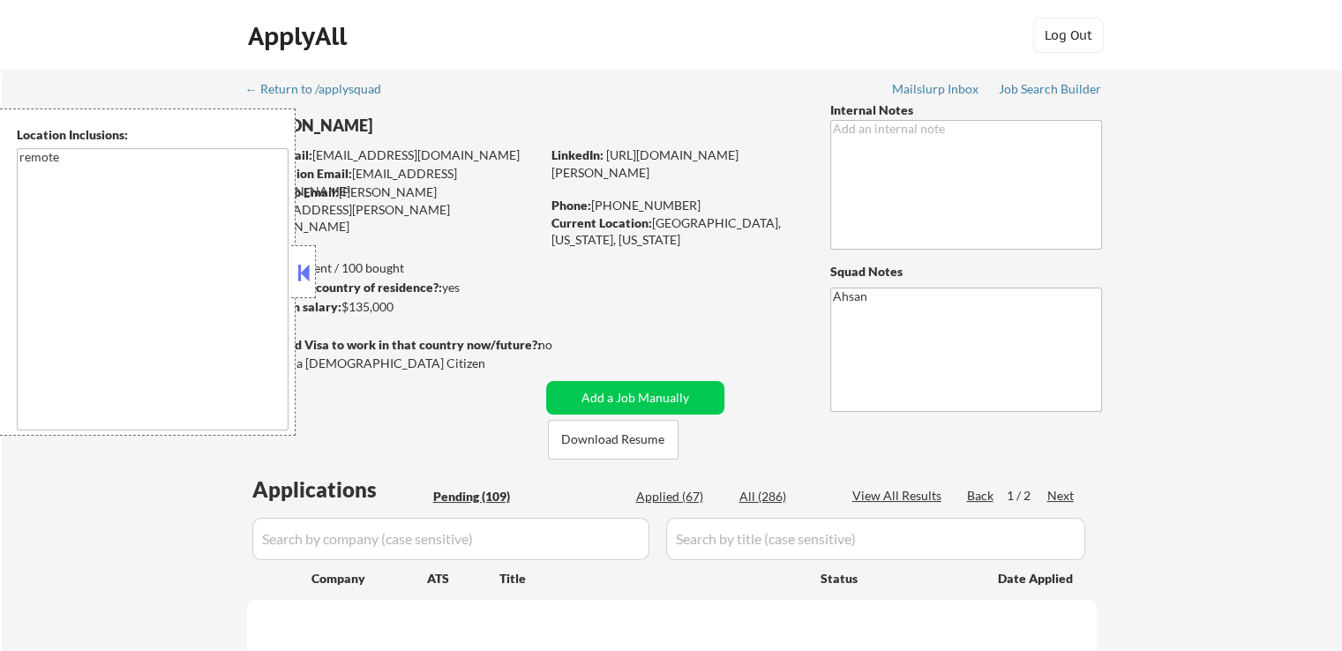
select select ""pending""
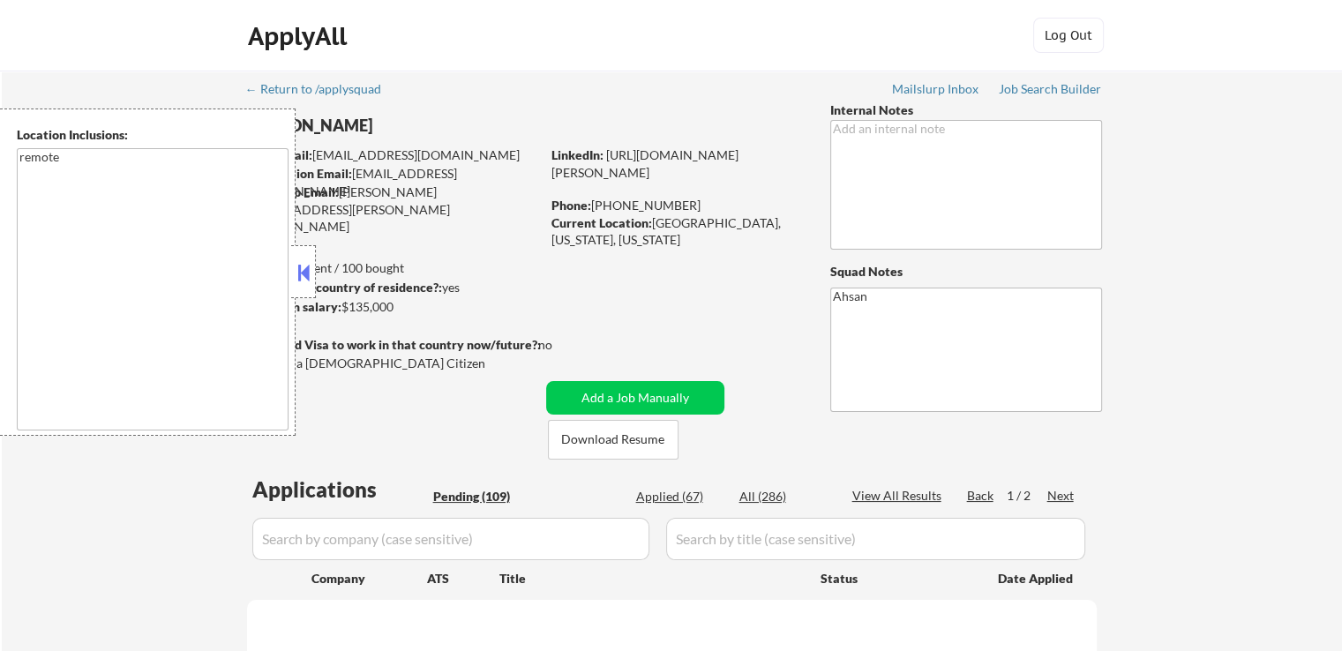
select select ""pending""
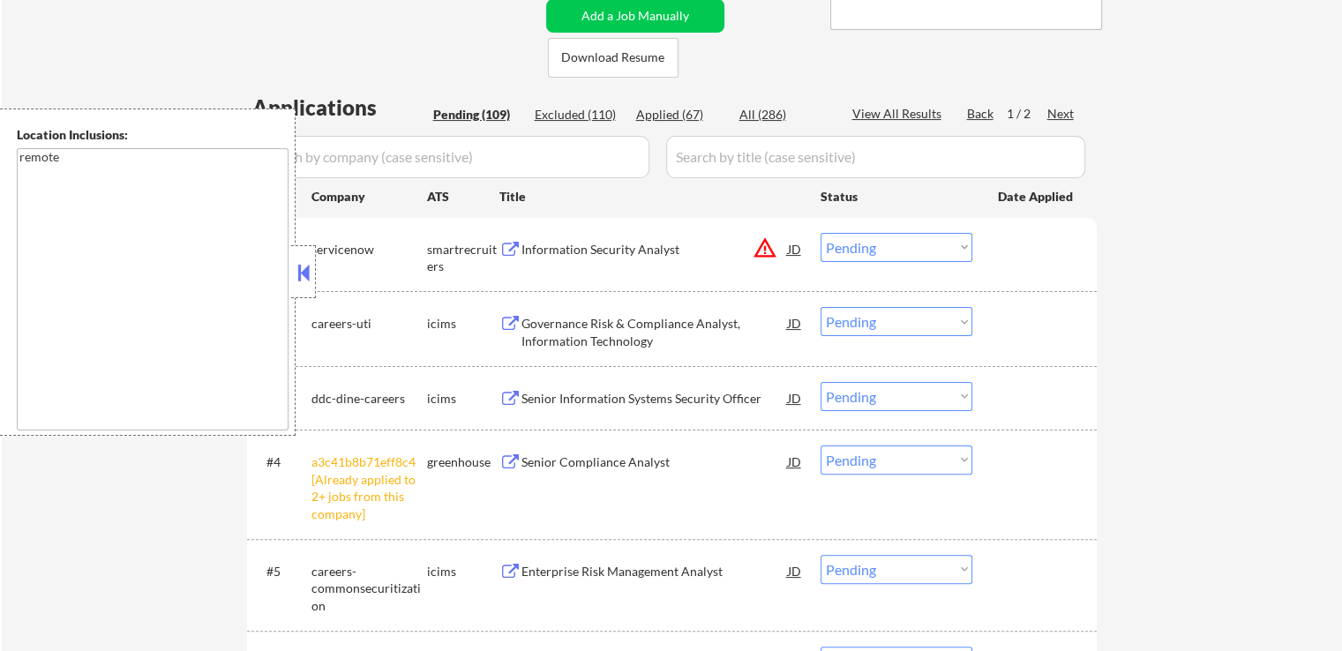
scroll to position [529, 0]
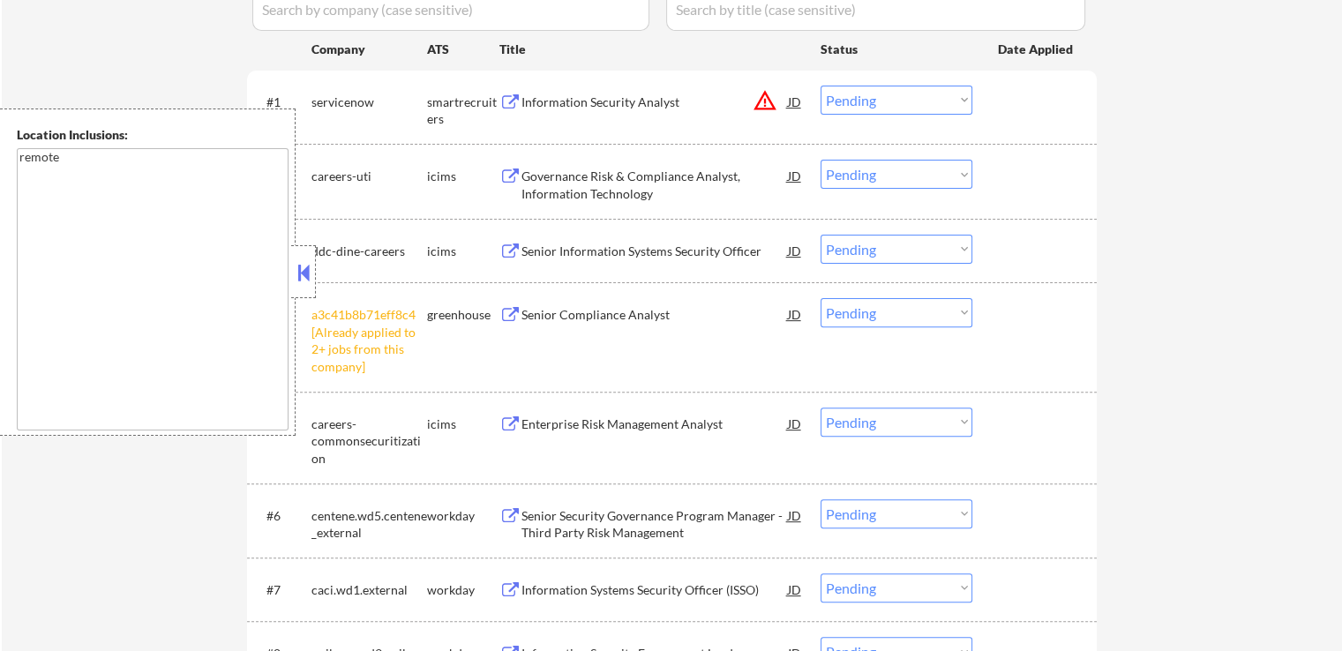
click at [858, 317] on select "Choose an option... Pending Applied Excluded (Questions) Excluded (Expired) Exc…" at bounding box center [897, 312] width 152 height 29
click at [821, 298] on select "Choose an option... Pending Applied Excluded (Questions) Excluded (Expired) Exc…" at bounding box center [897, 312] width 152 height 29
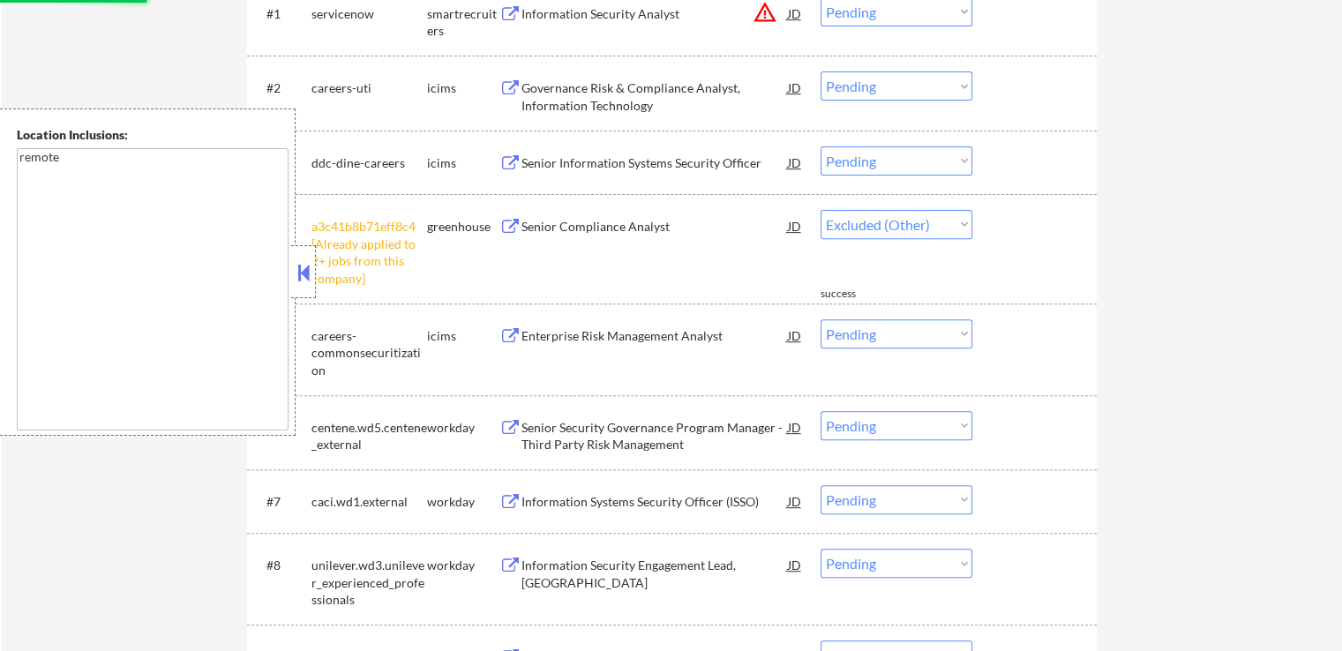
select select ""pending""
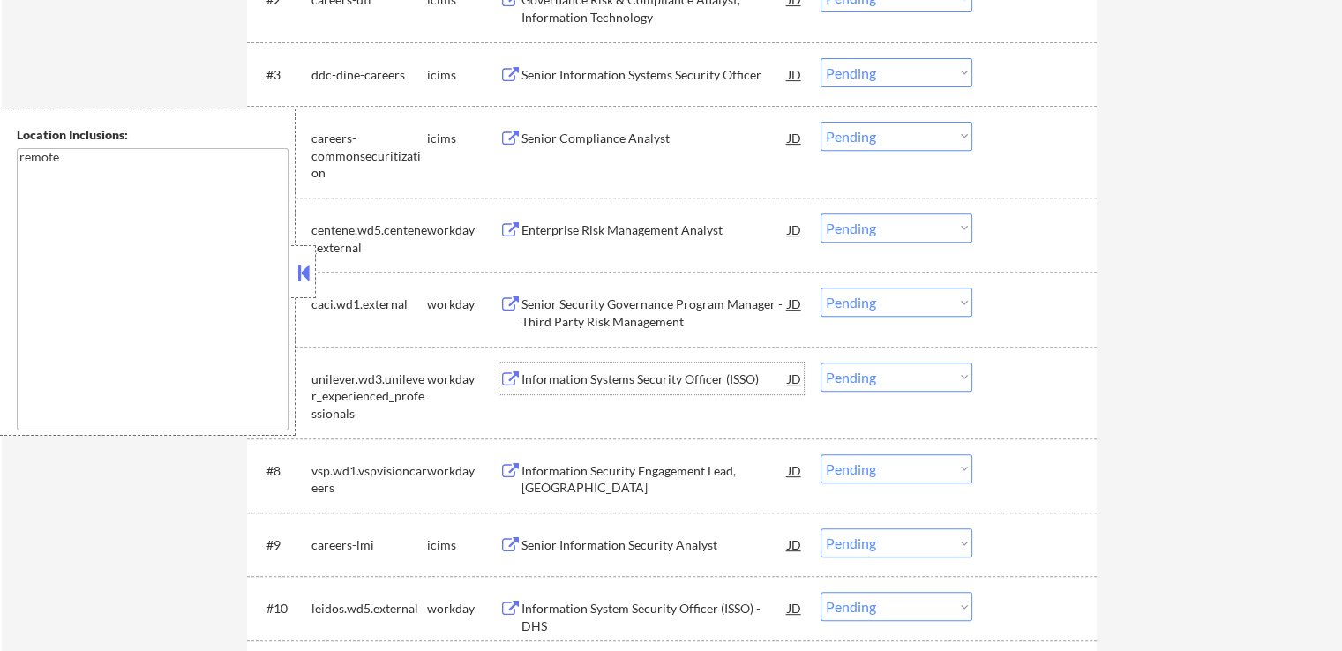
click at [561, 384] on div "#7 unilever.wd3.unilever_experienced_professionals workday Information Systems …" at bounding box center [668, 393] width 833 height 76
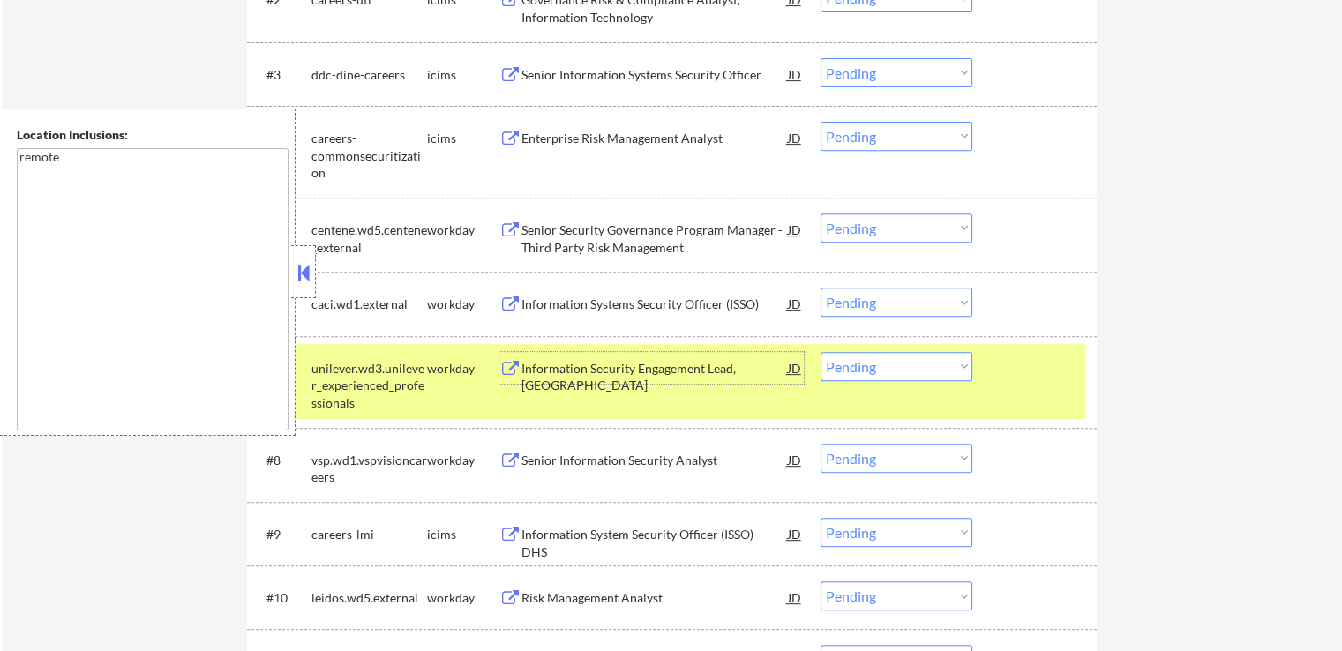
click at [619, 362] on div "Information Security Engagement Lead, [GEOGRAPHIC_DATA]" at bounding box center [654, 377] width 266 height 34
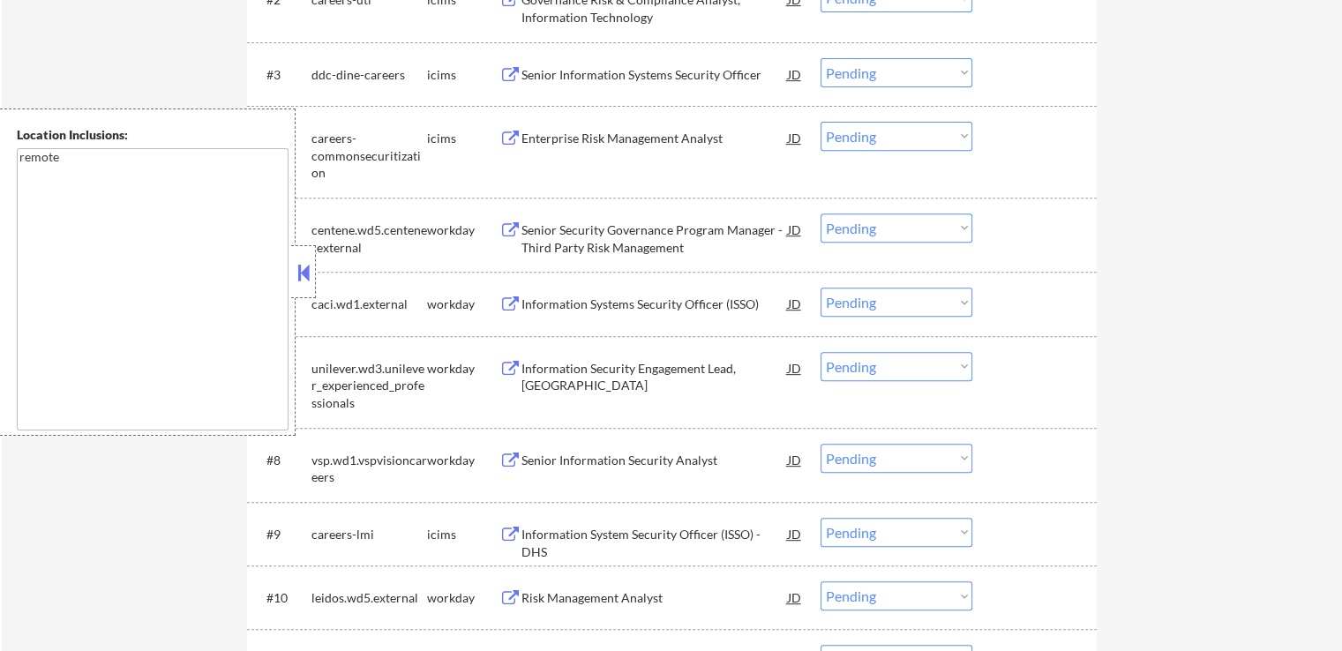
click at [589, 467] on div "Senior Information Security Analyst" at bounding box center [654, 461] width 266 height 18
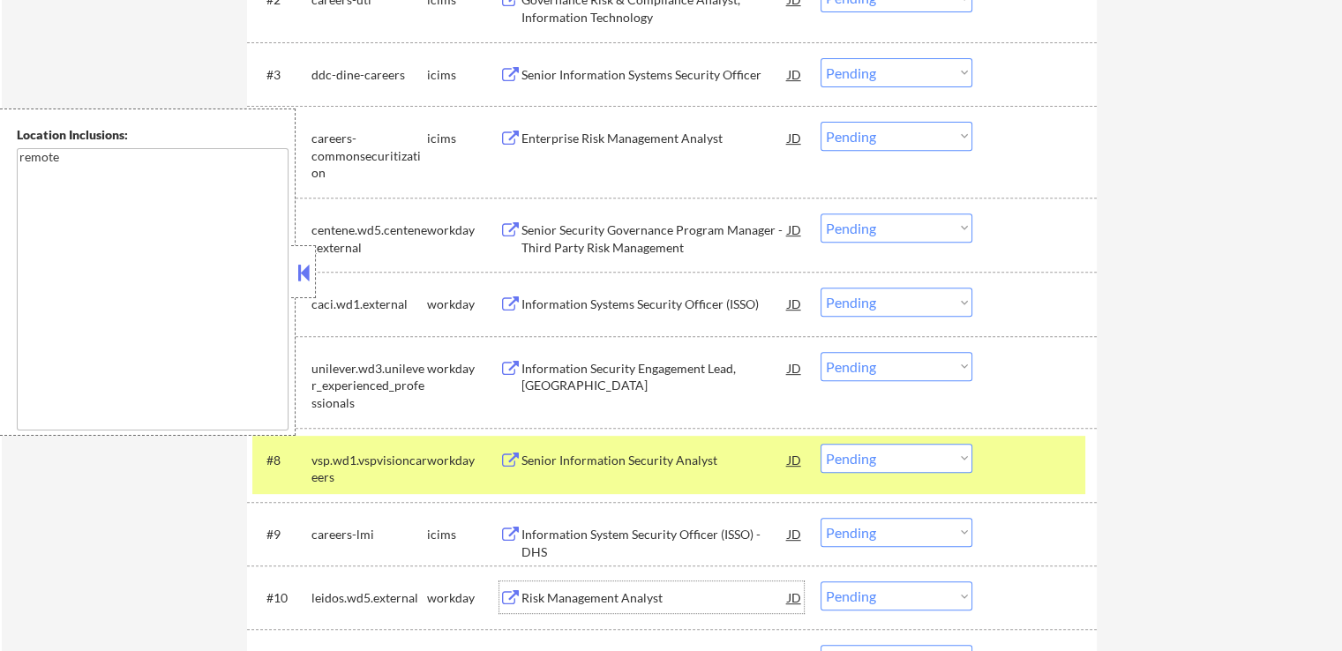
click at [559, 592] on div "Risk Management Analyst" at bounding box center [654, 598] width 266 height 18
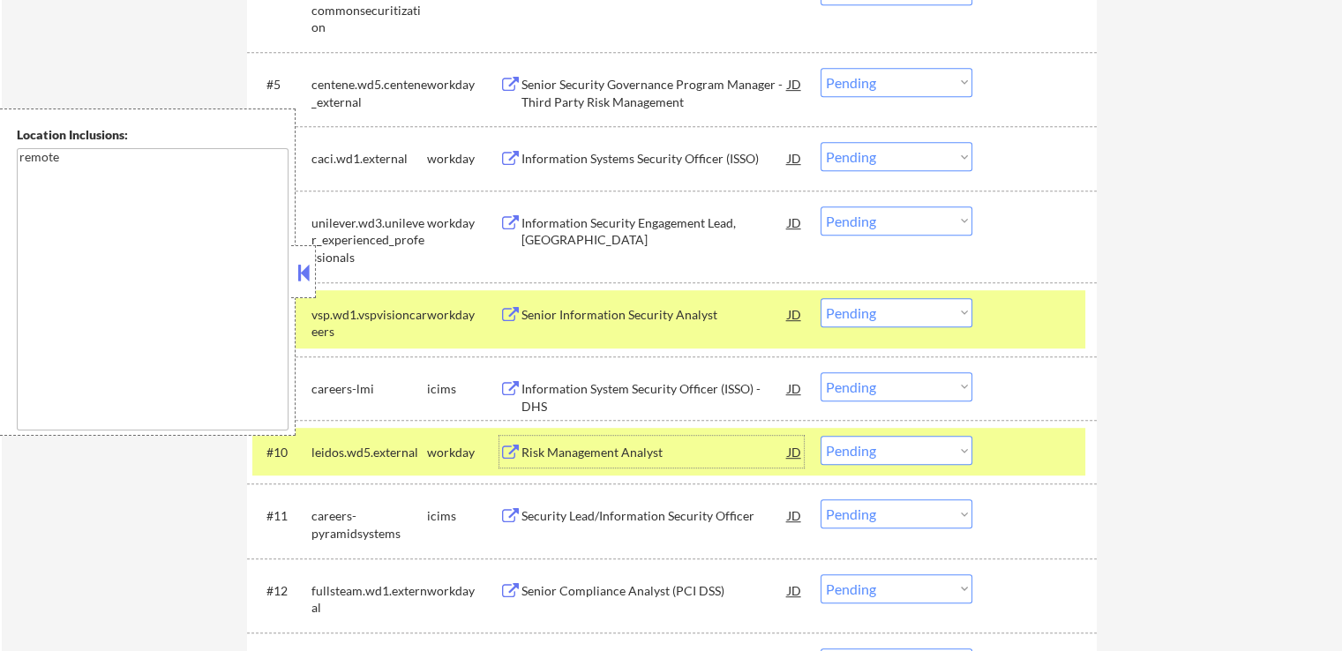
scroll to position [971, 0]
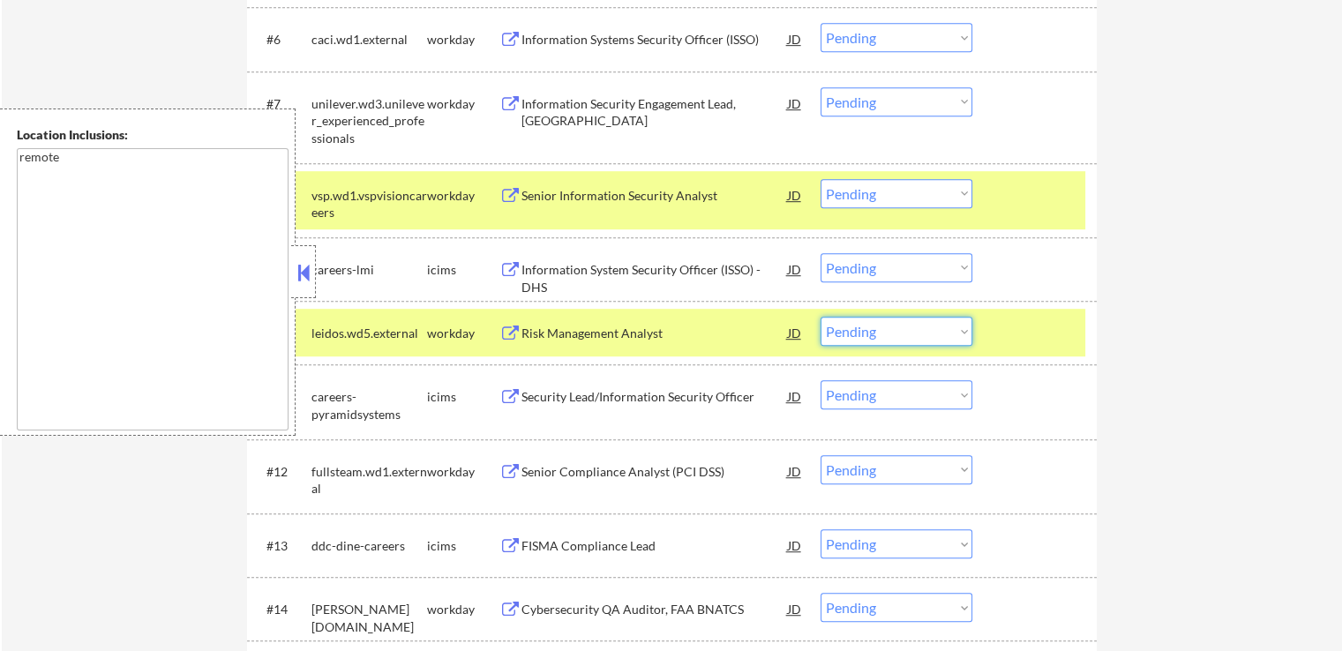
drag, startPoint x: 854, startPoint y: 333, endPoint x: 866, endPoint y: 343, distance: 15.6
click at [854, 333] on select "Choose an option... Pending Applied Excluded (Questions) Excluded (Expired) Exc…" at bounding box center [897, 331] width 152 height 29
click at [821, 317] on select "Choose an option... Pending Applied Excluded (Questions) Excluded (Expired) Exc…" at bounding box center [897, 331] width 152 height 29
select select ""pending""
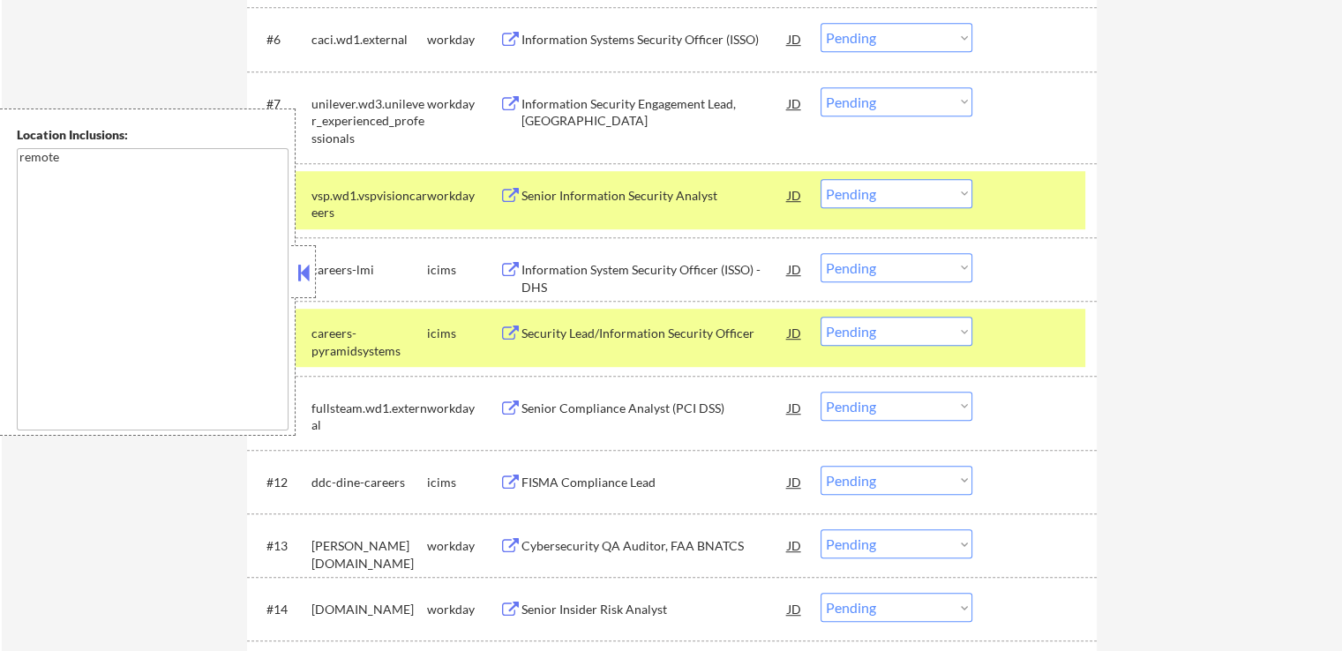
drag, startPoint x: 306, startPoint y: 274, endPoint x: 323, endPoint y: 270, distance: 17.1
click at [307, 273] on button at bounding box center [303, 272] width 19 height 26
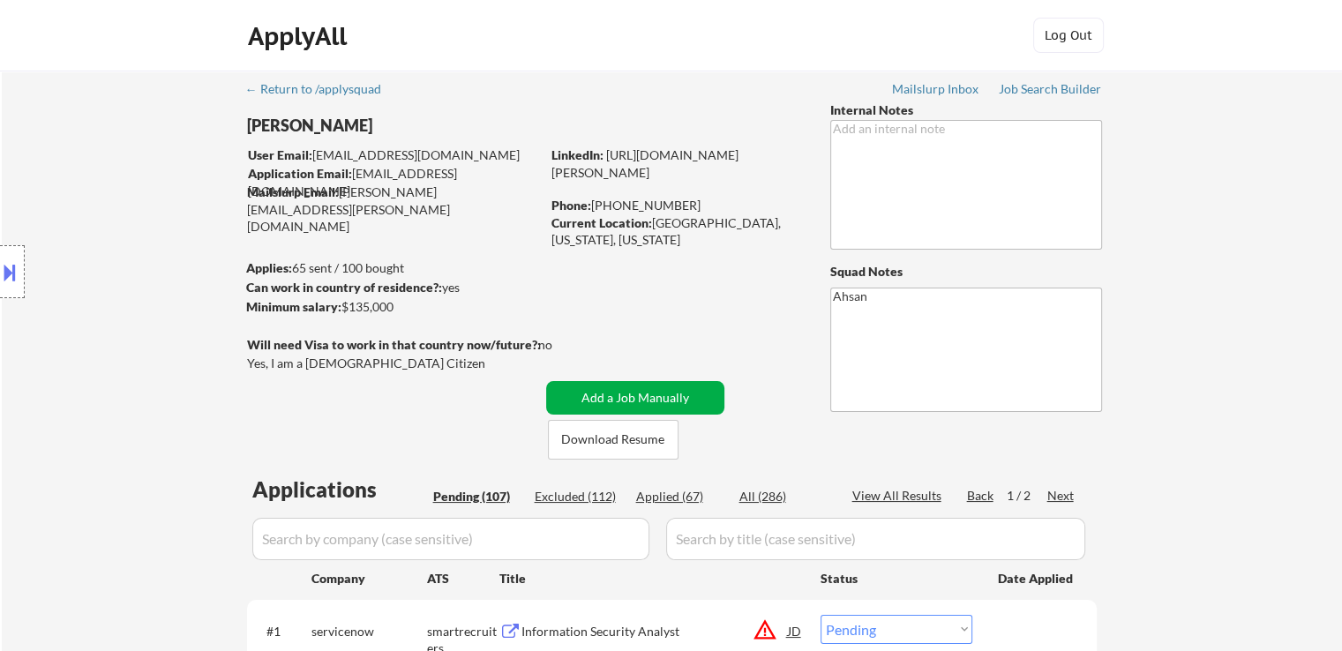
scroll to position [265, 0]
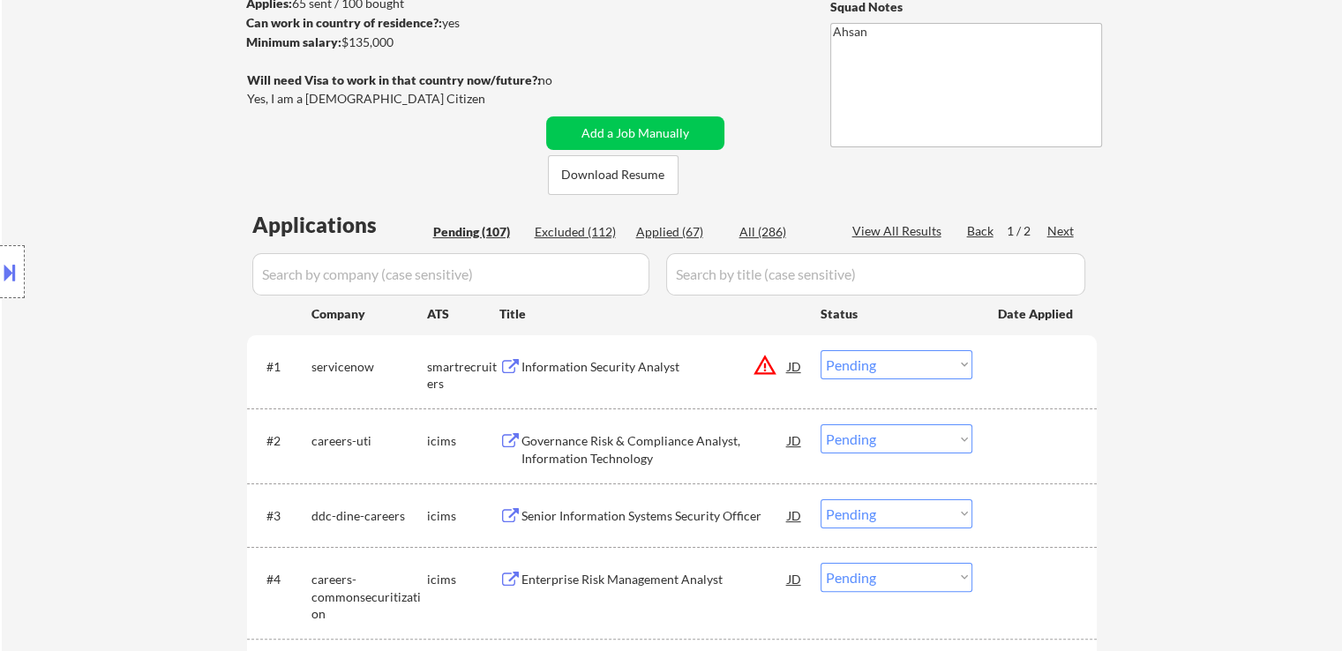
click at [686, 231] on div "Applied (67)" at bounding box center [680, 232] width 88 height 18
select select ""applied""
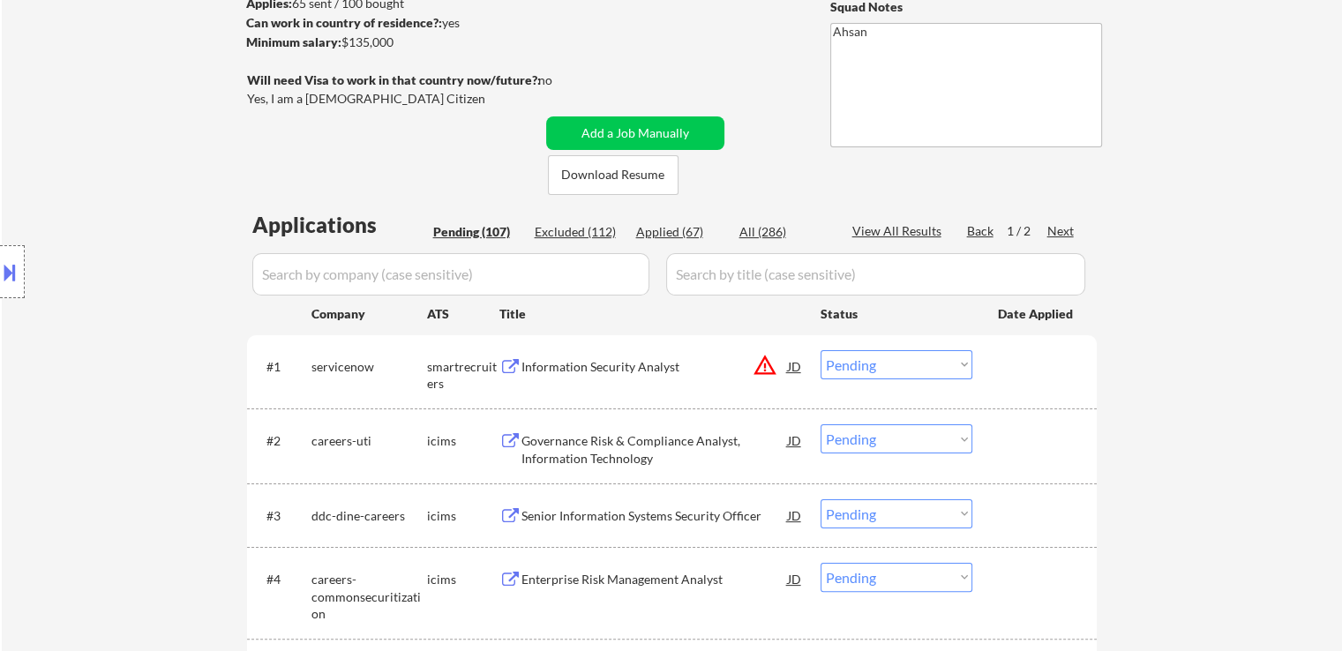
select select ""applied""
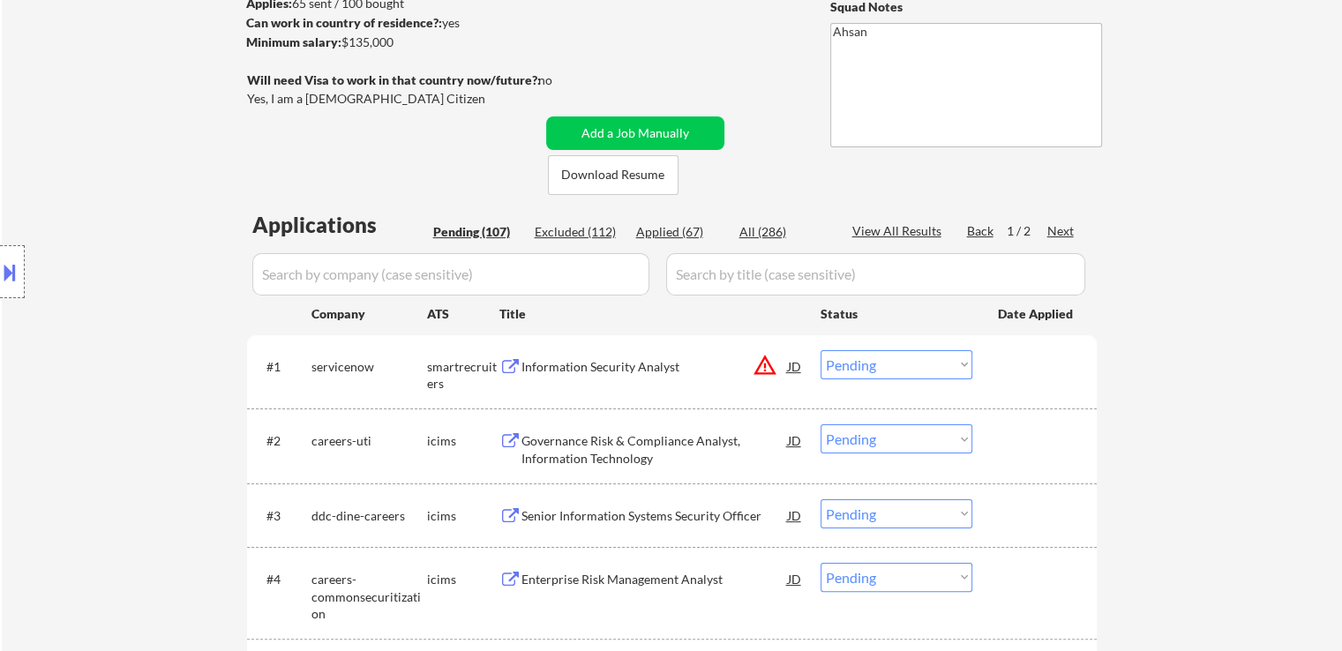
select select ""applied""
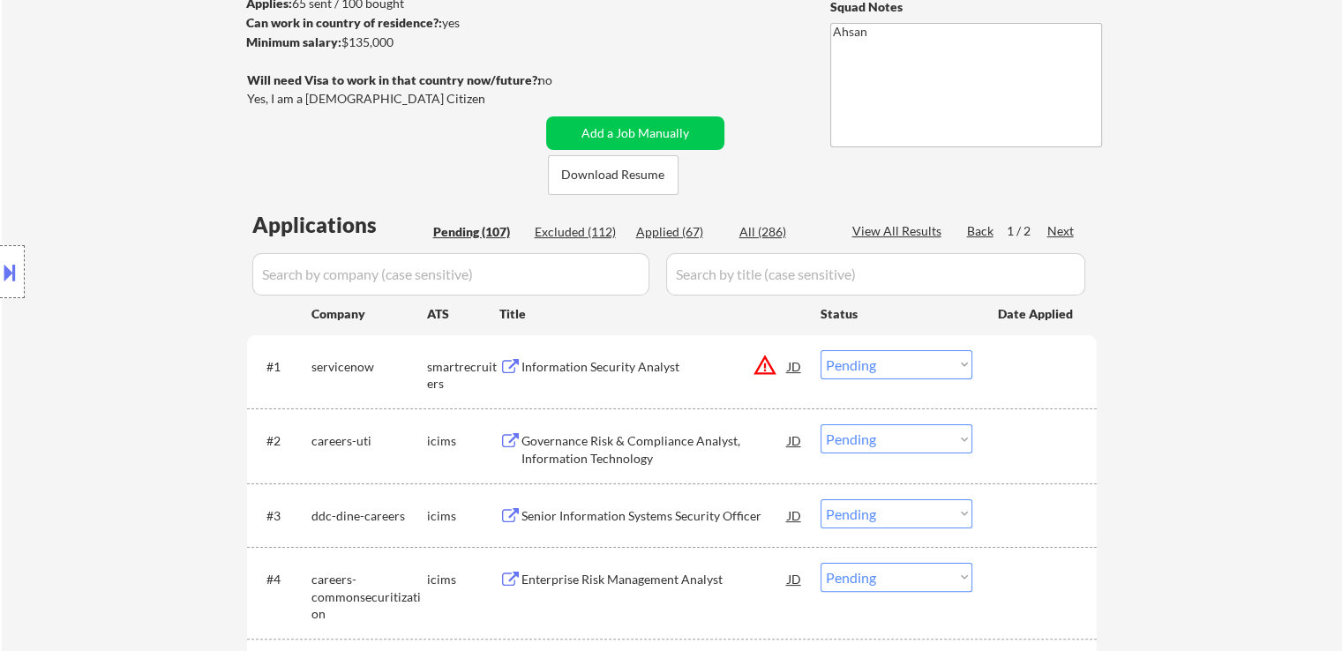
select select ""applied""
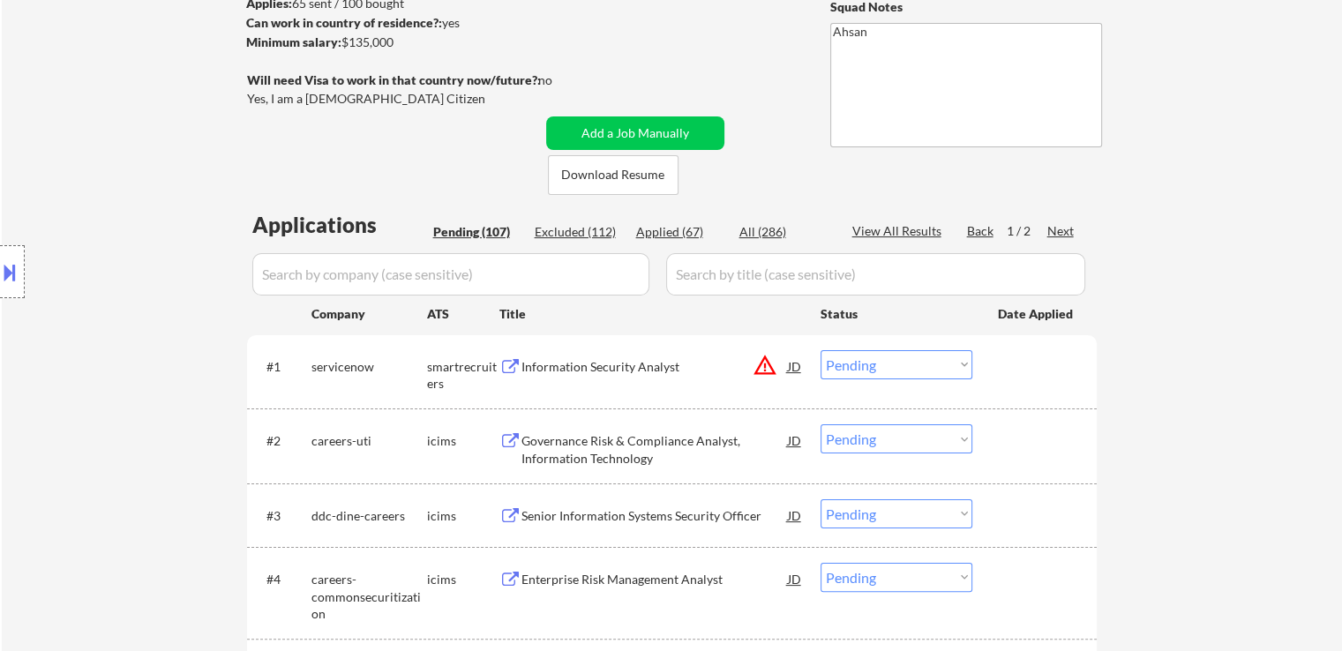
select select ""applied""
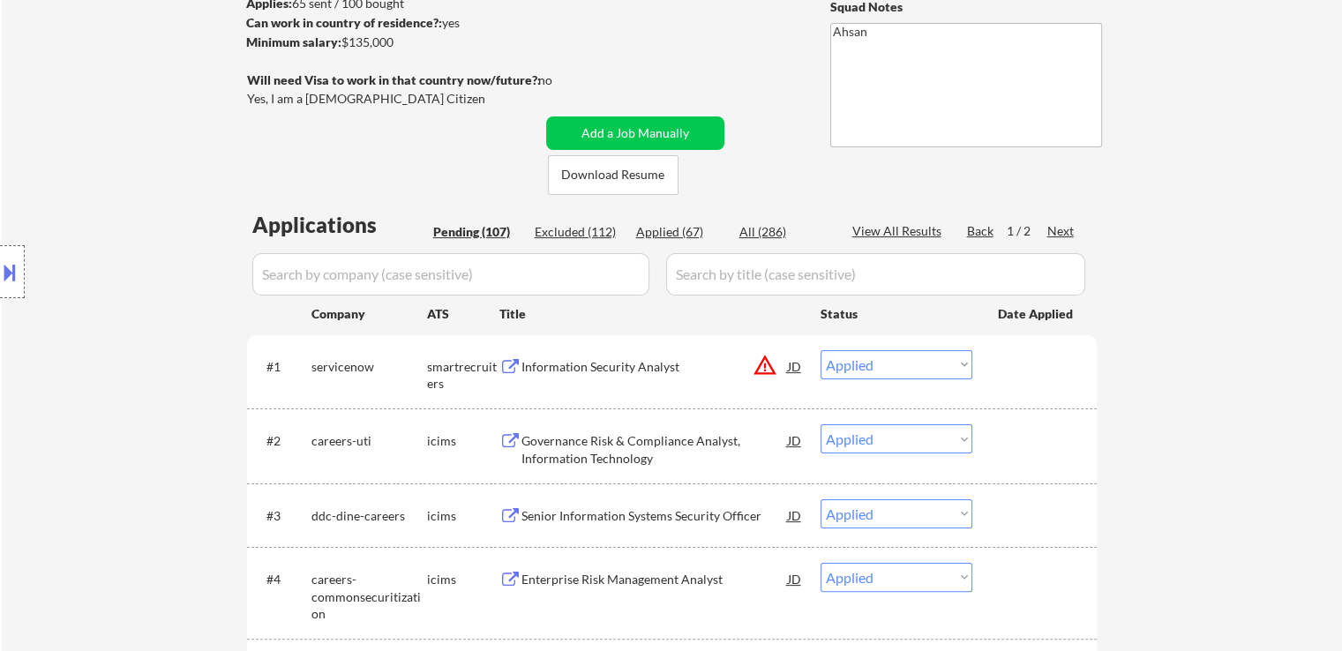
select select ""applied""
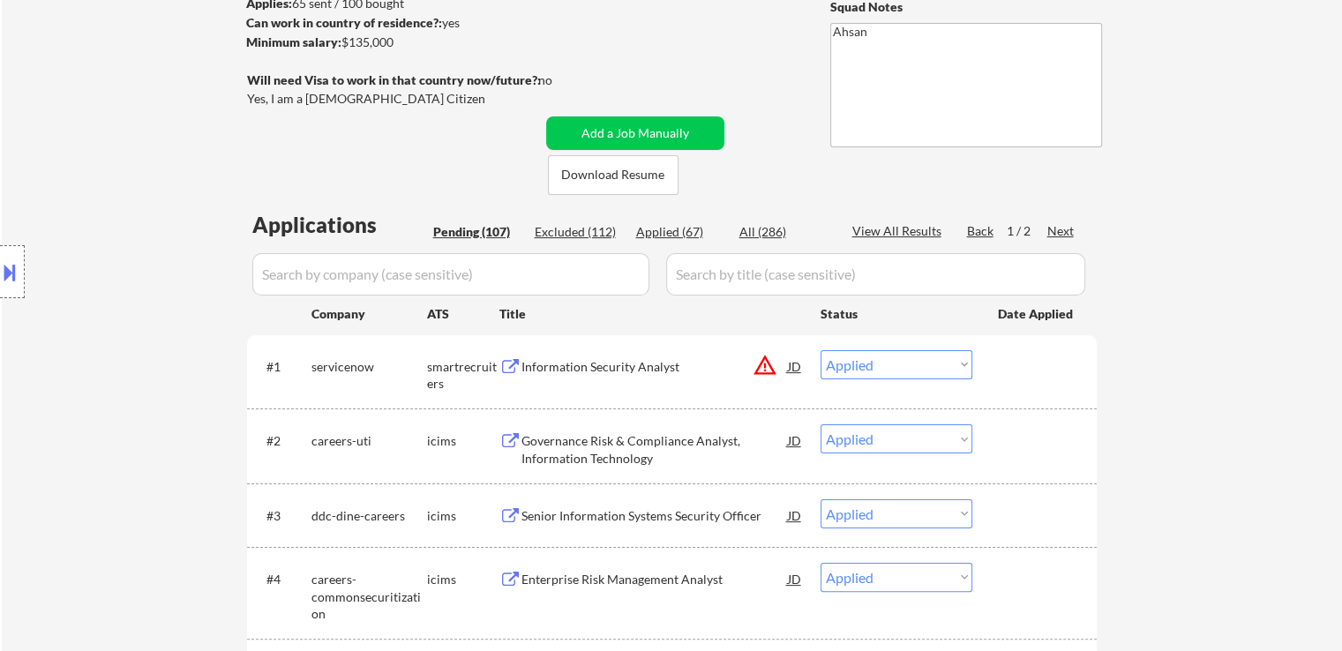
select select ""applied""
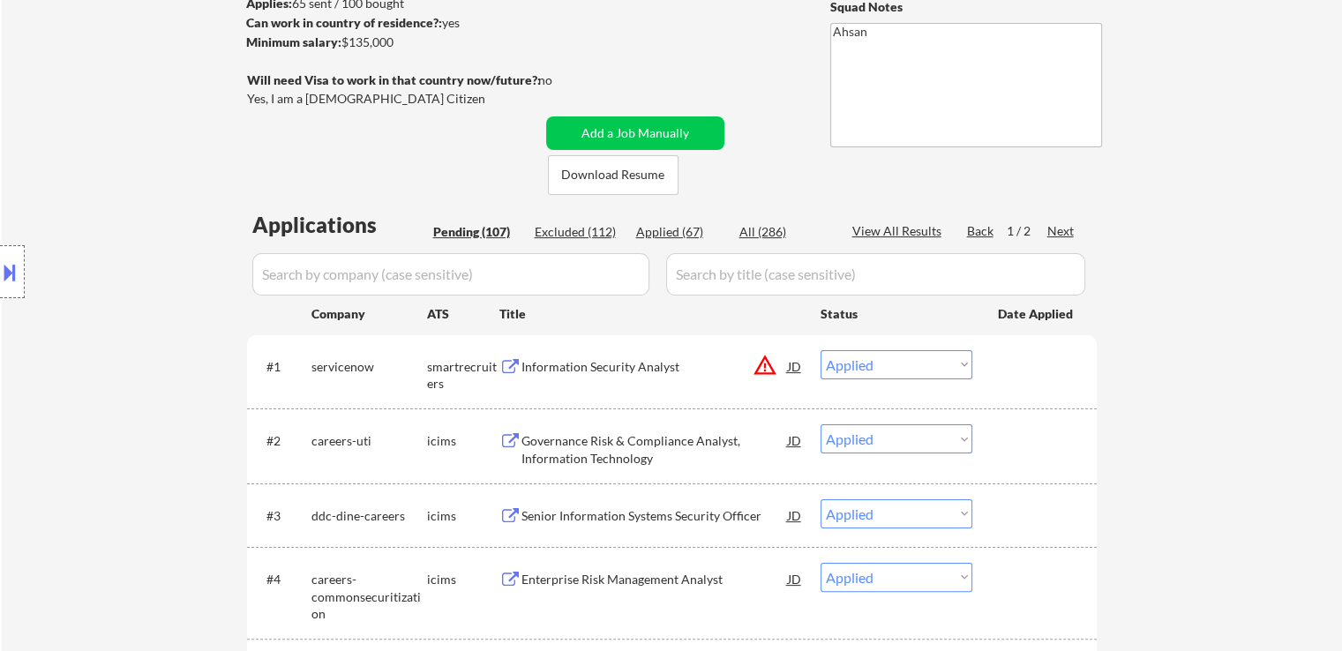
select select ""applied""
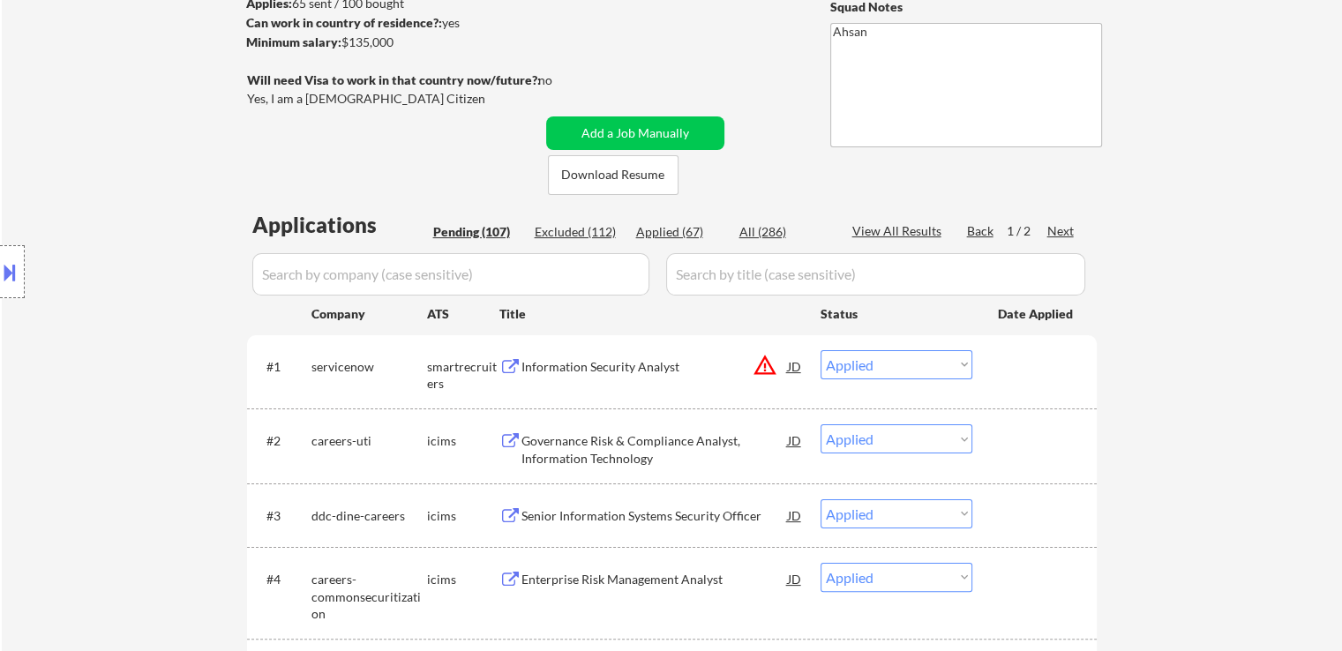
select select ""applied""
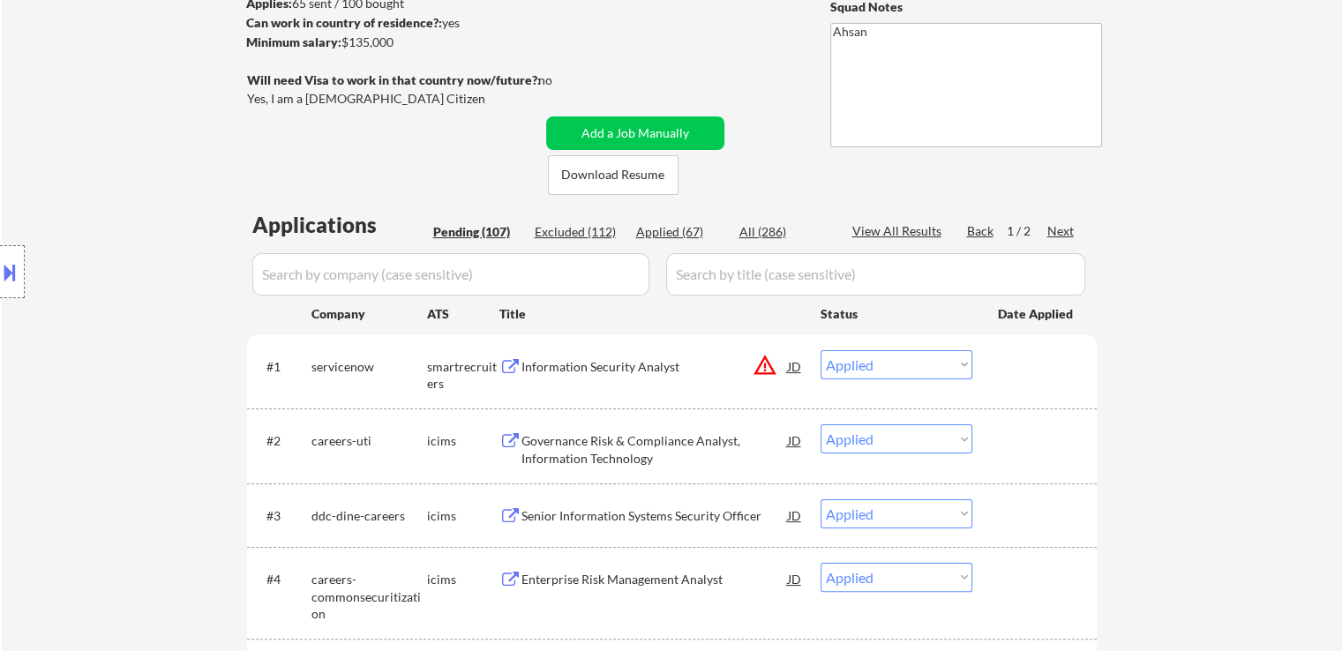
select select ""applied""
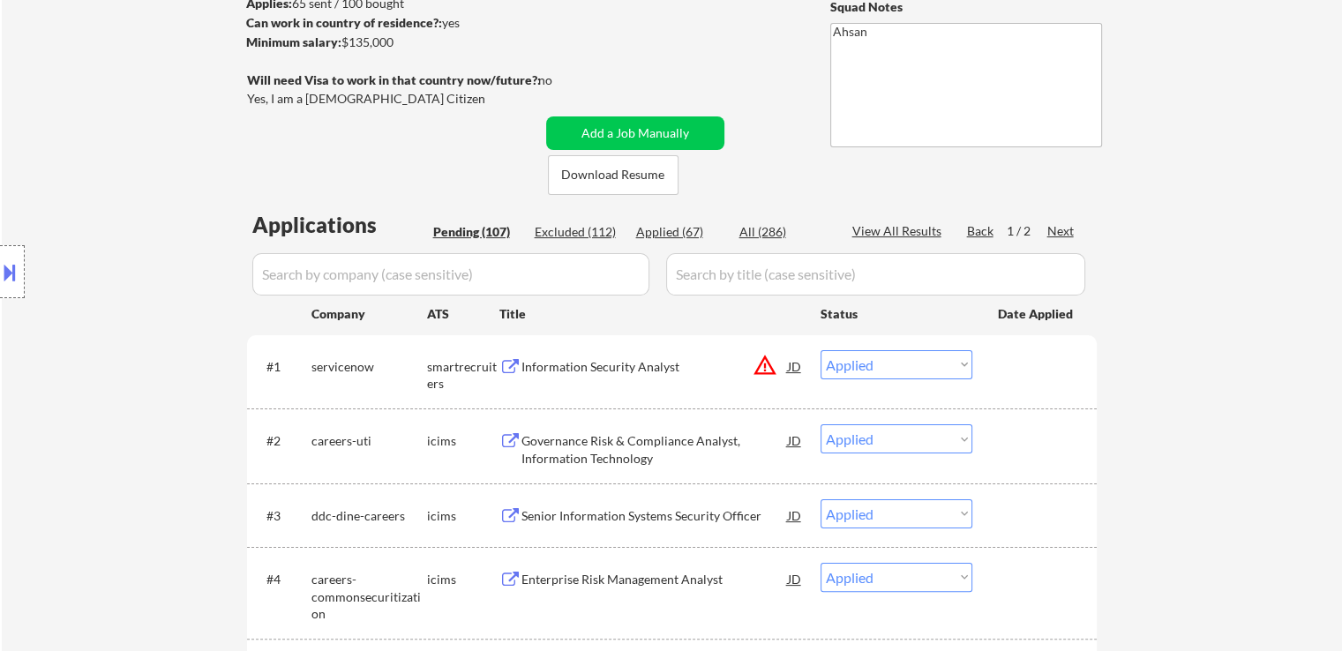
select select ""applied""
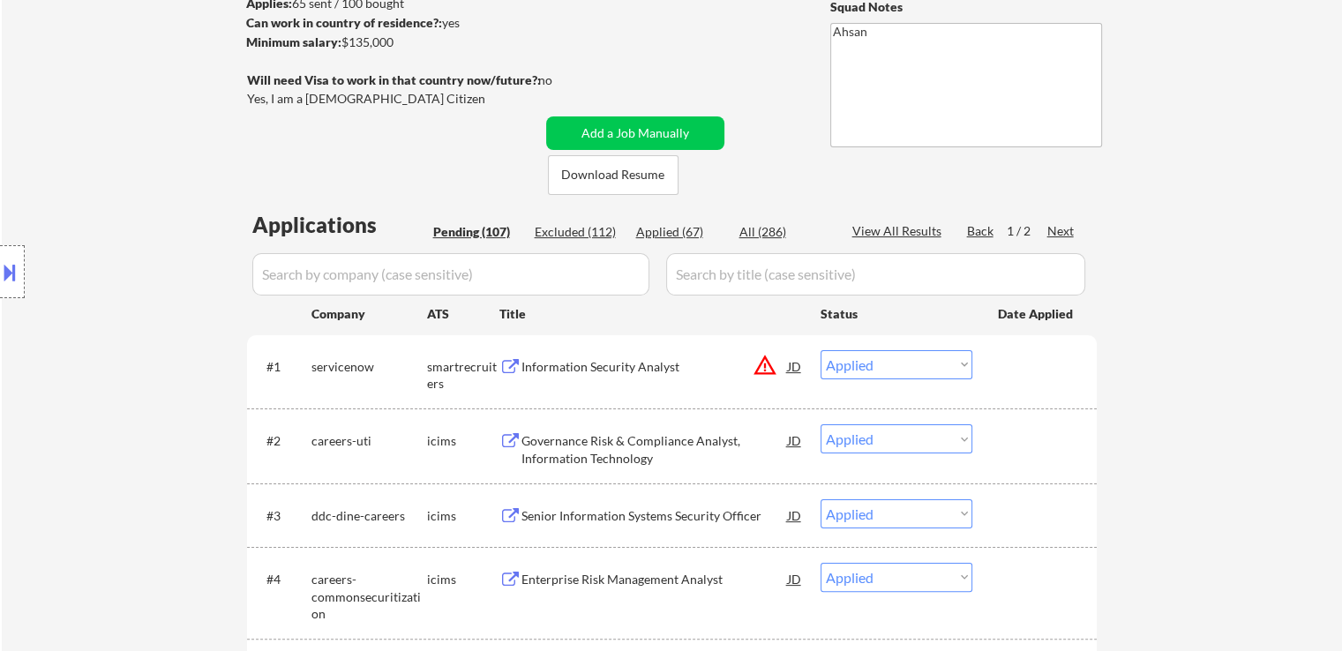
select select ""applied""
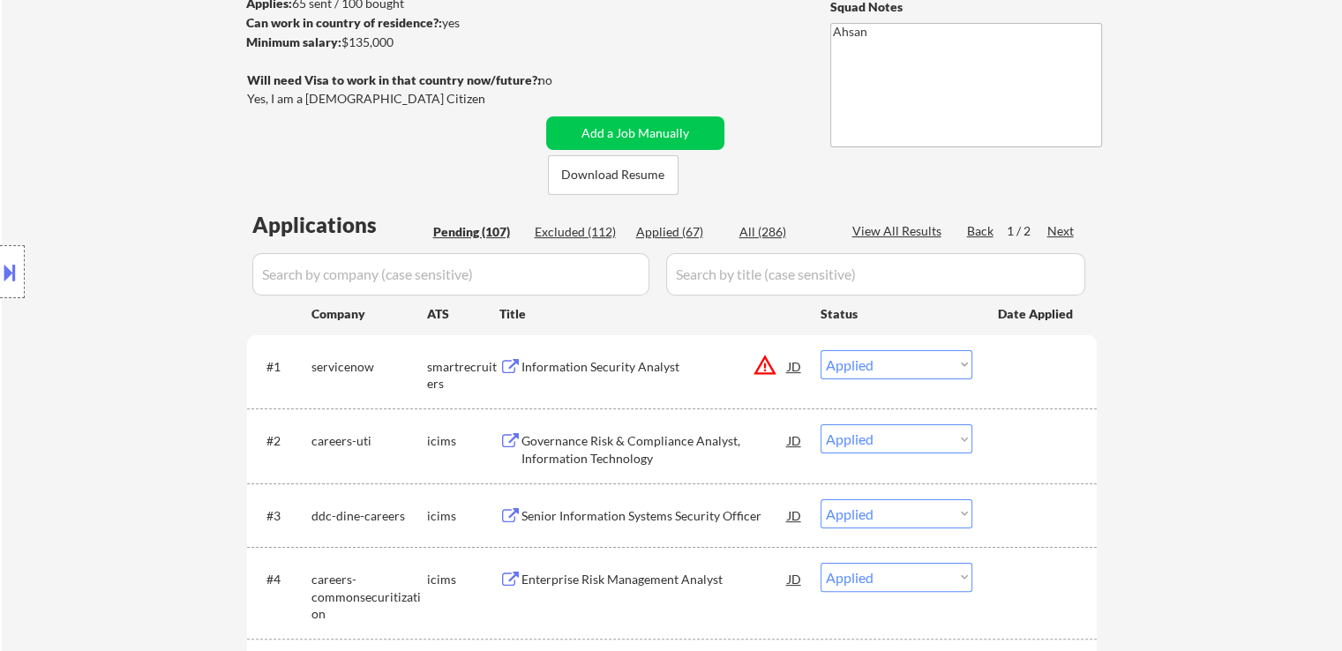
select select ""applied""
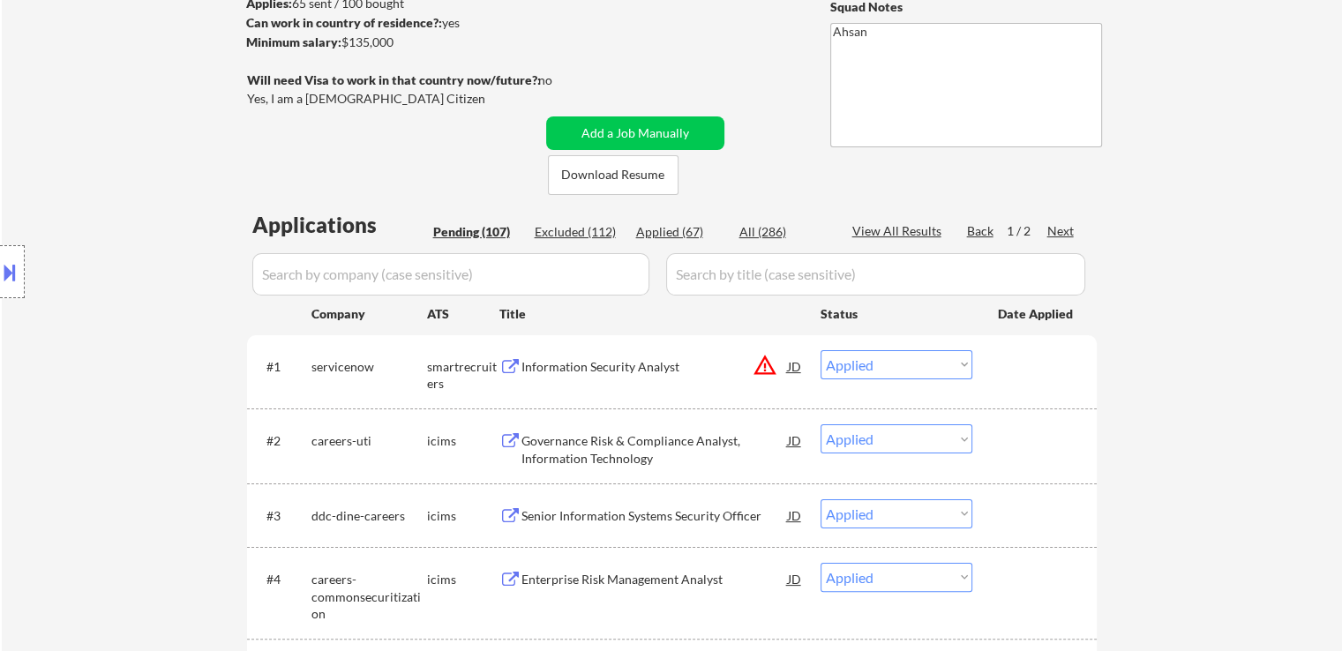
select select ""applied""
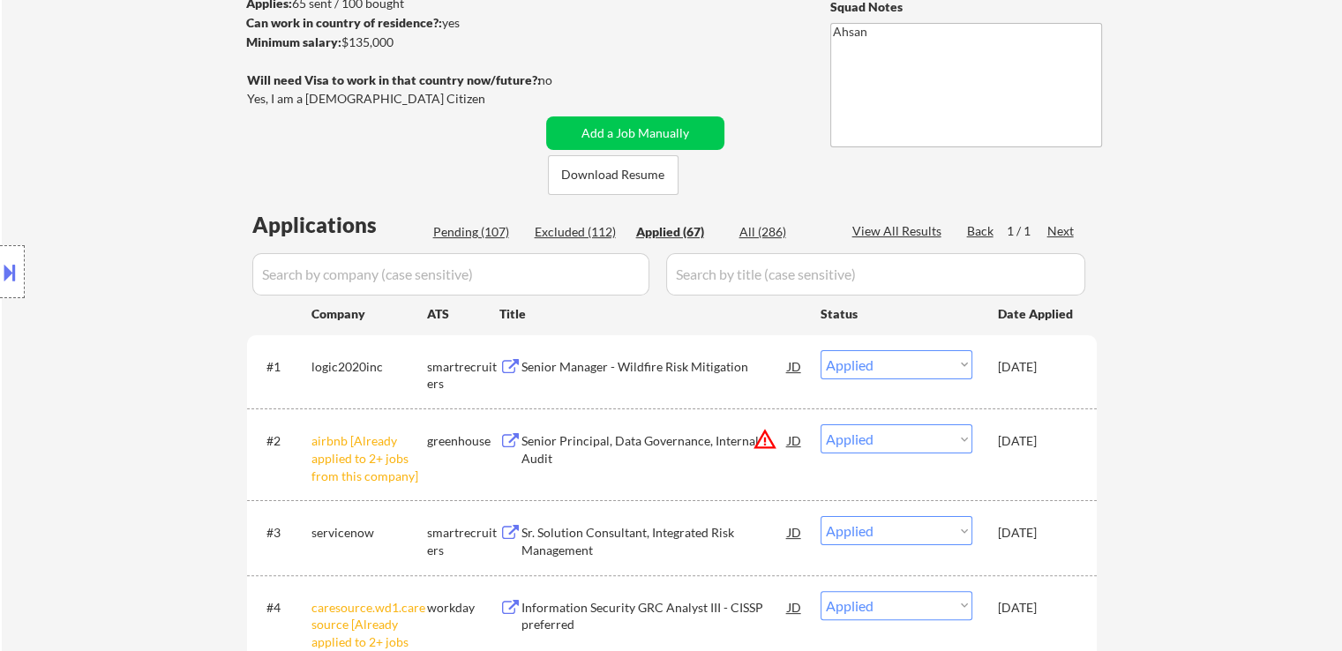
select select ""applied""
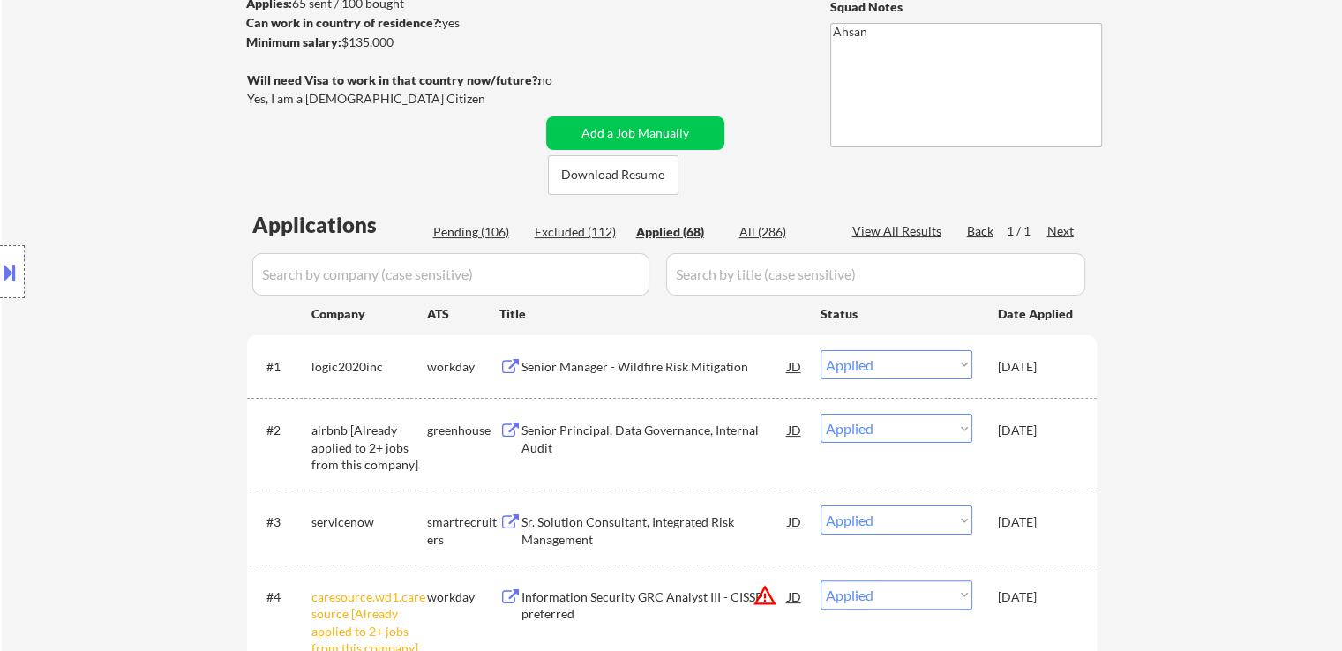
select select ""applied""
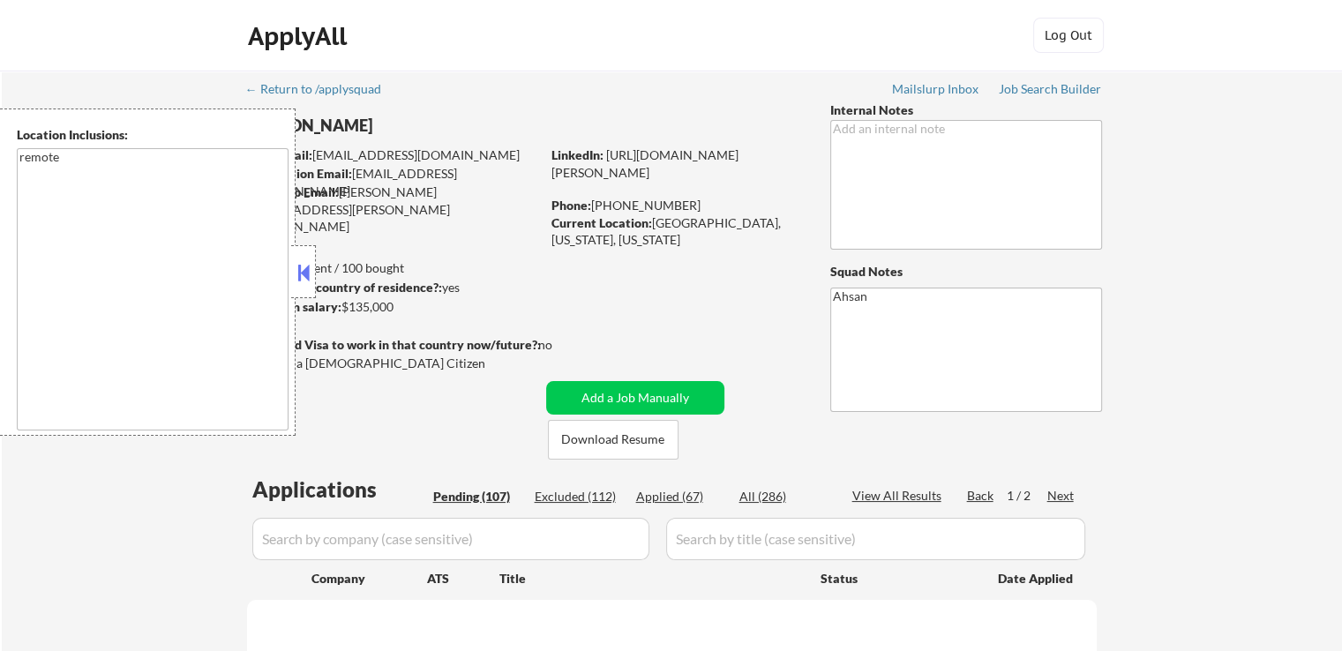
select select ""pending""
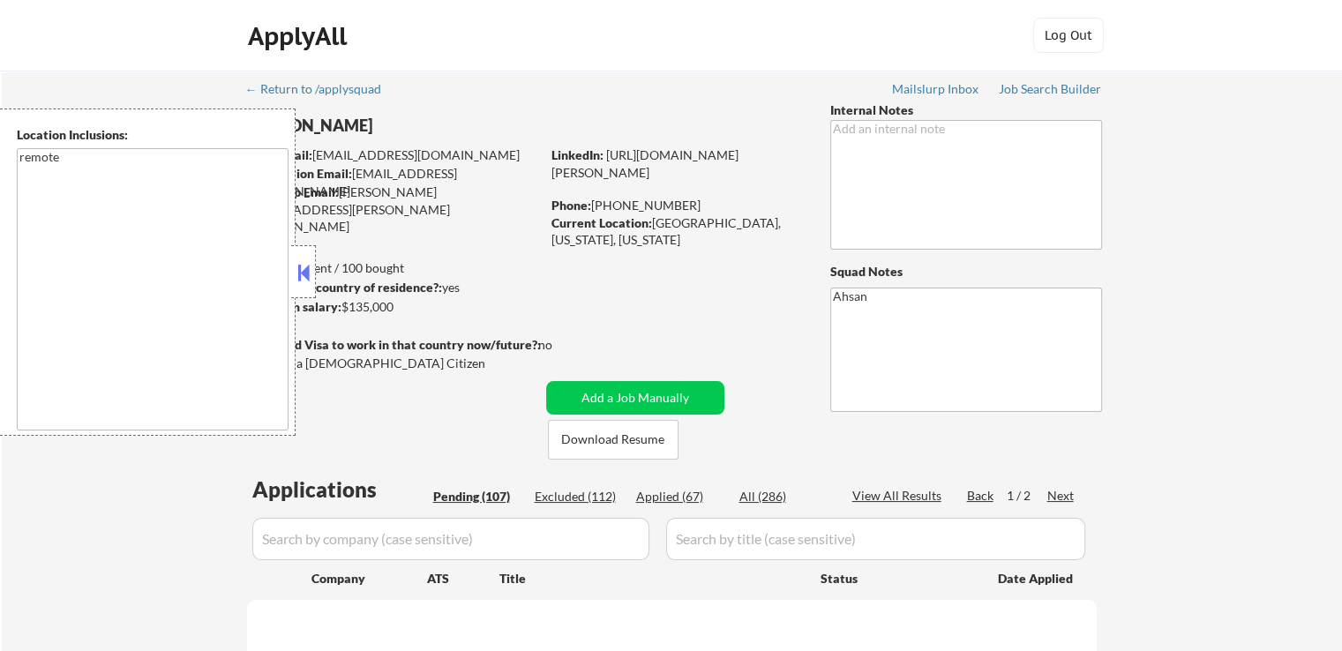
select select ""pending""
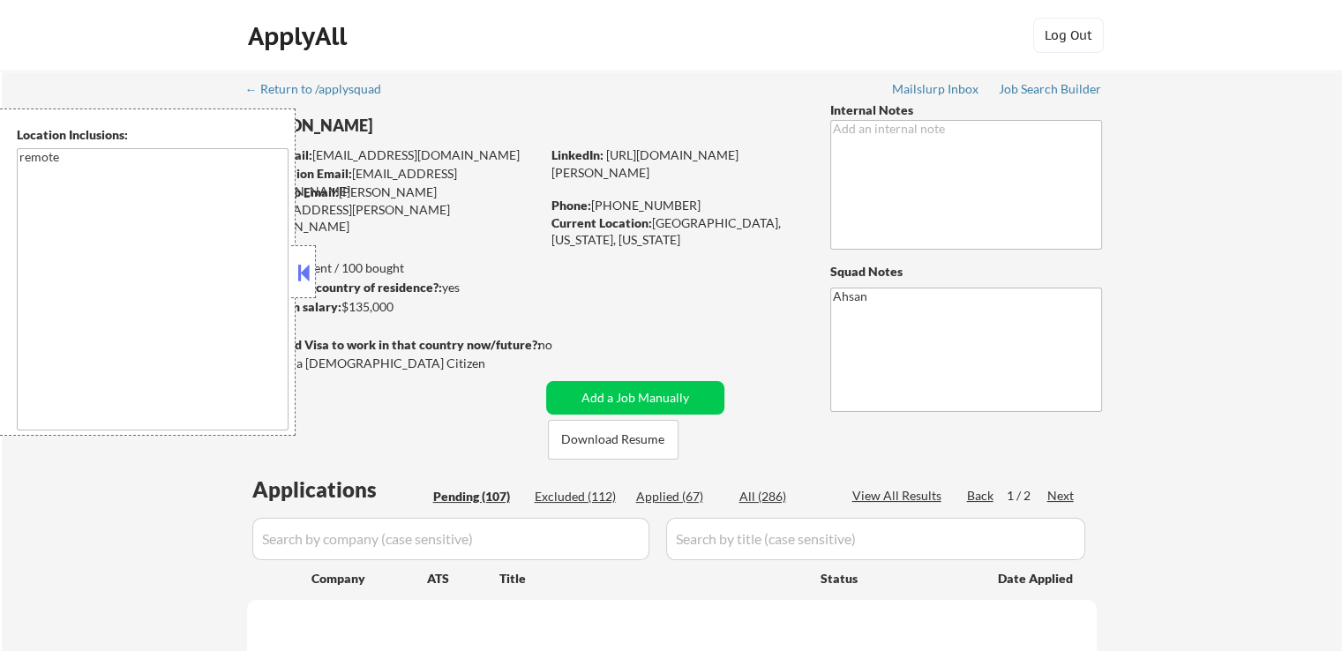
select select ""pending""
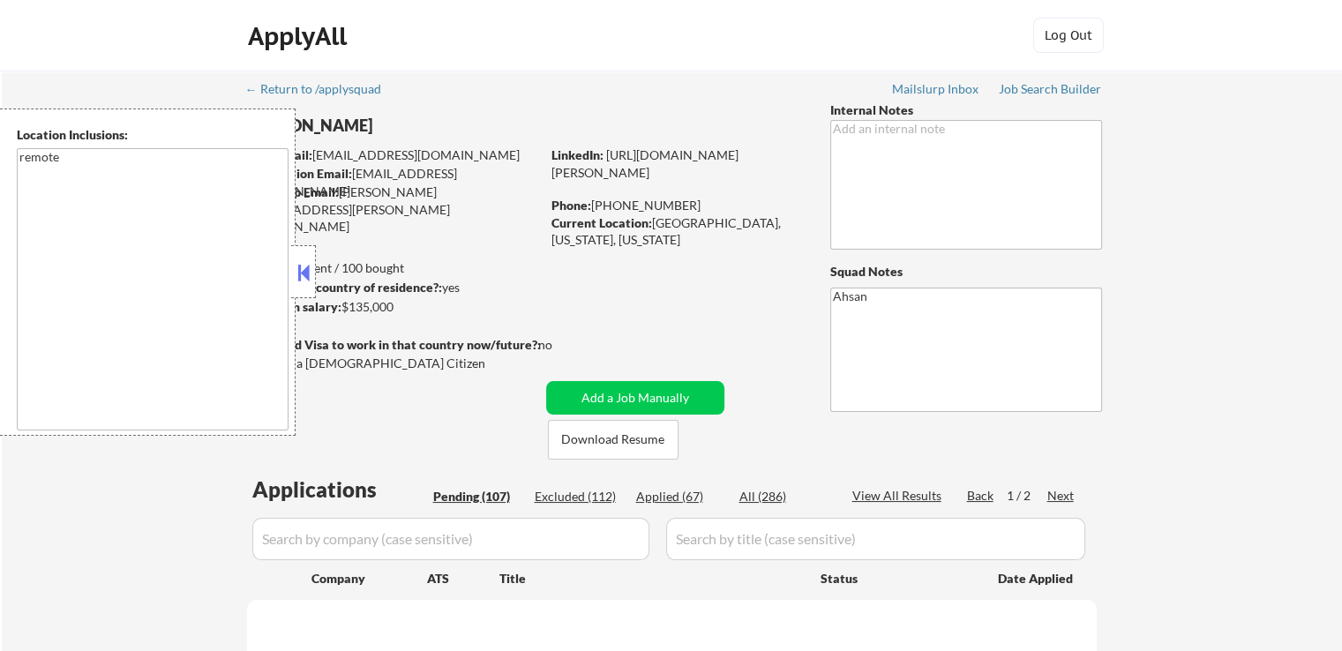
select select ""pending""
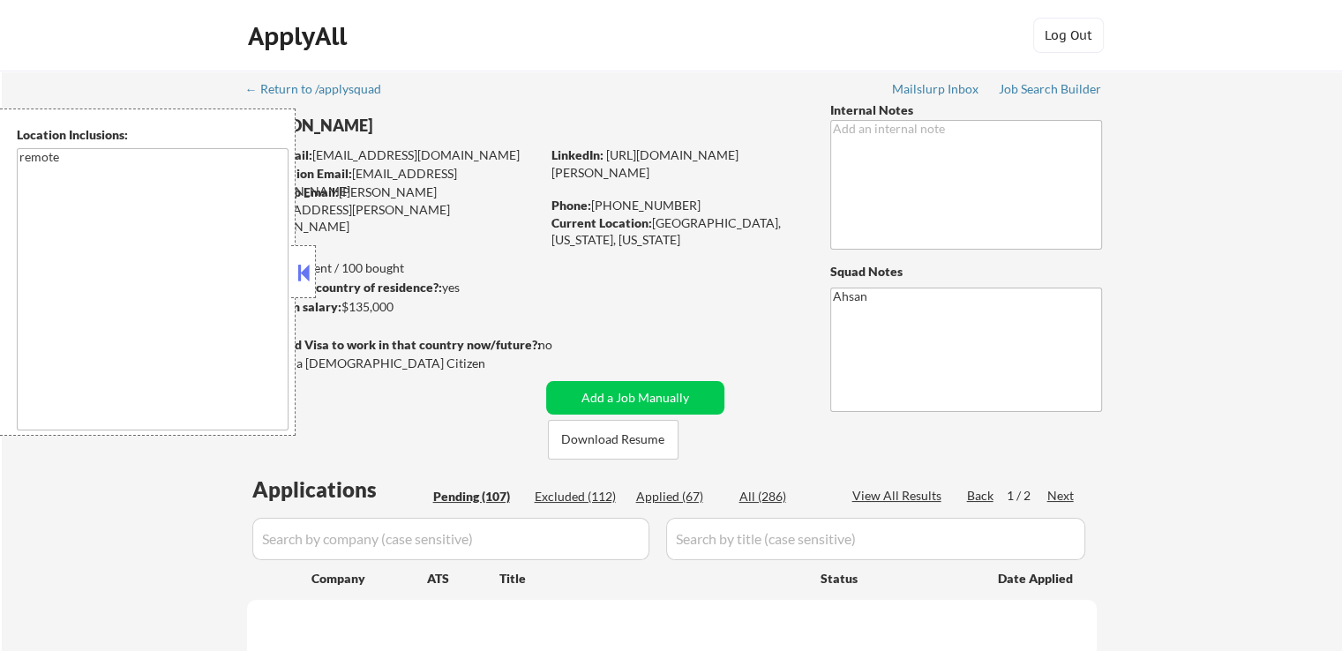
select select ""pending""
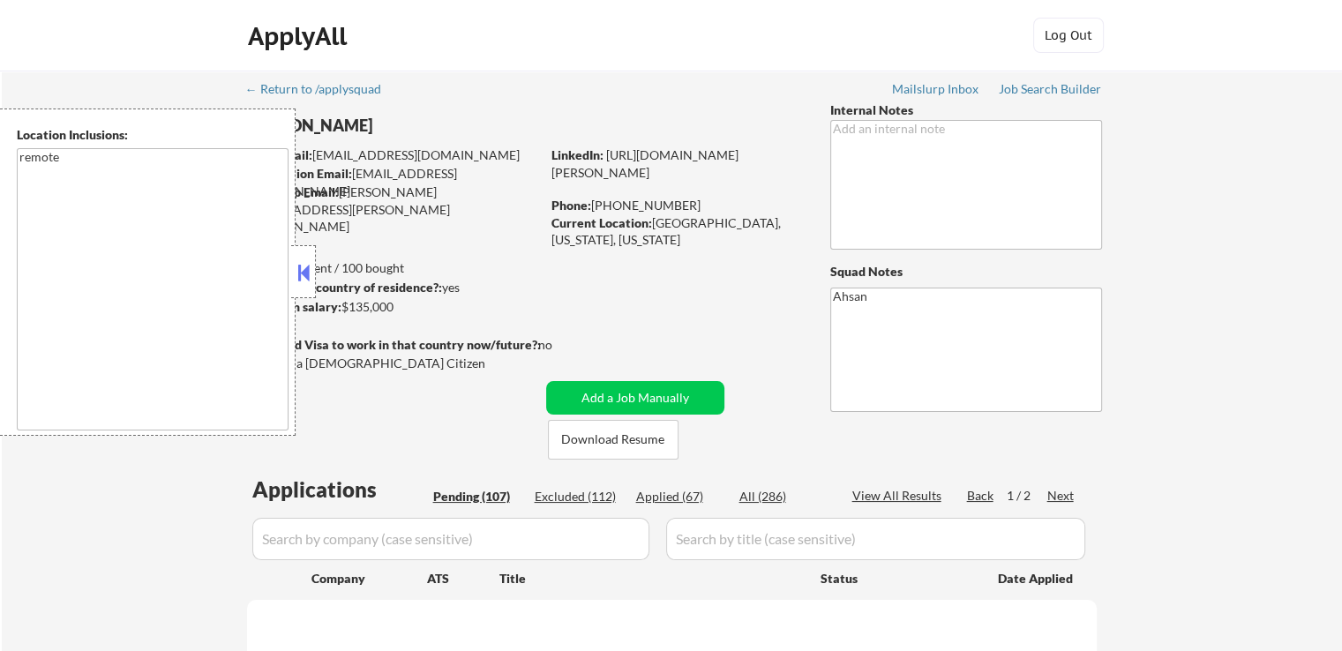
select select ""pending""
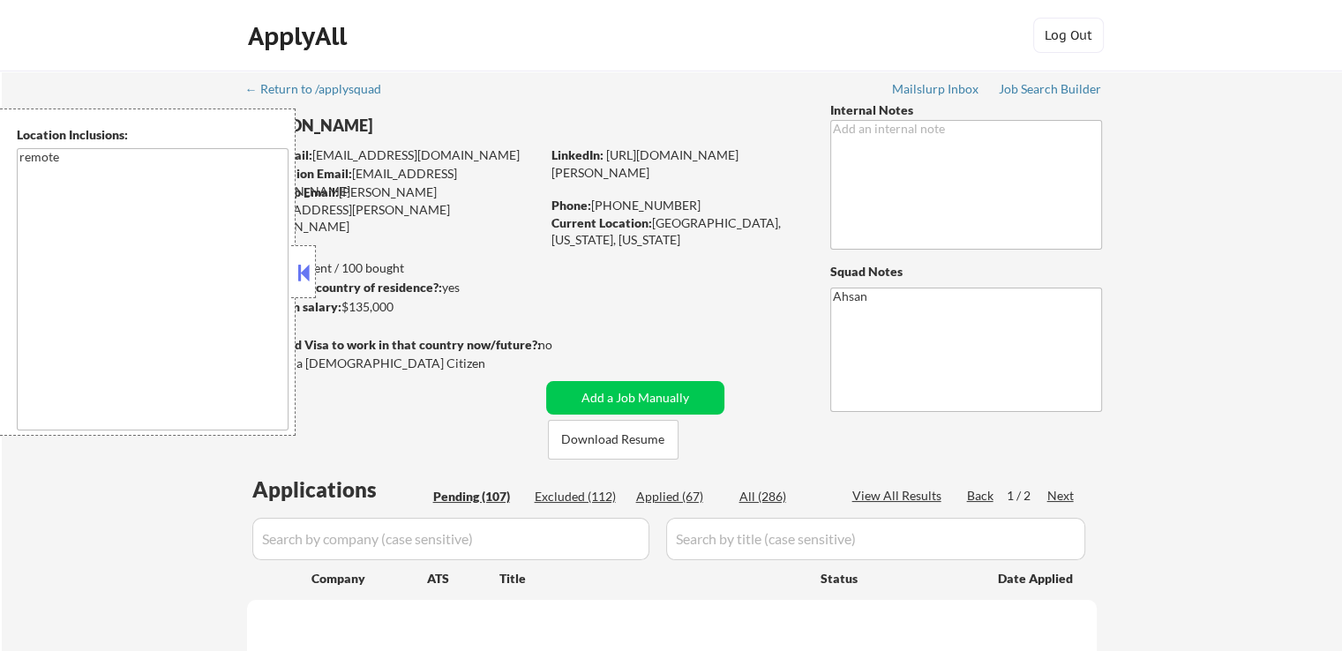
select select ""pending""
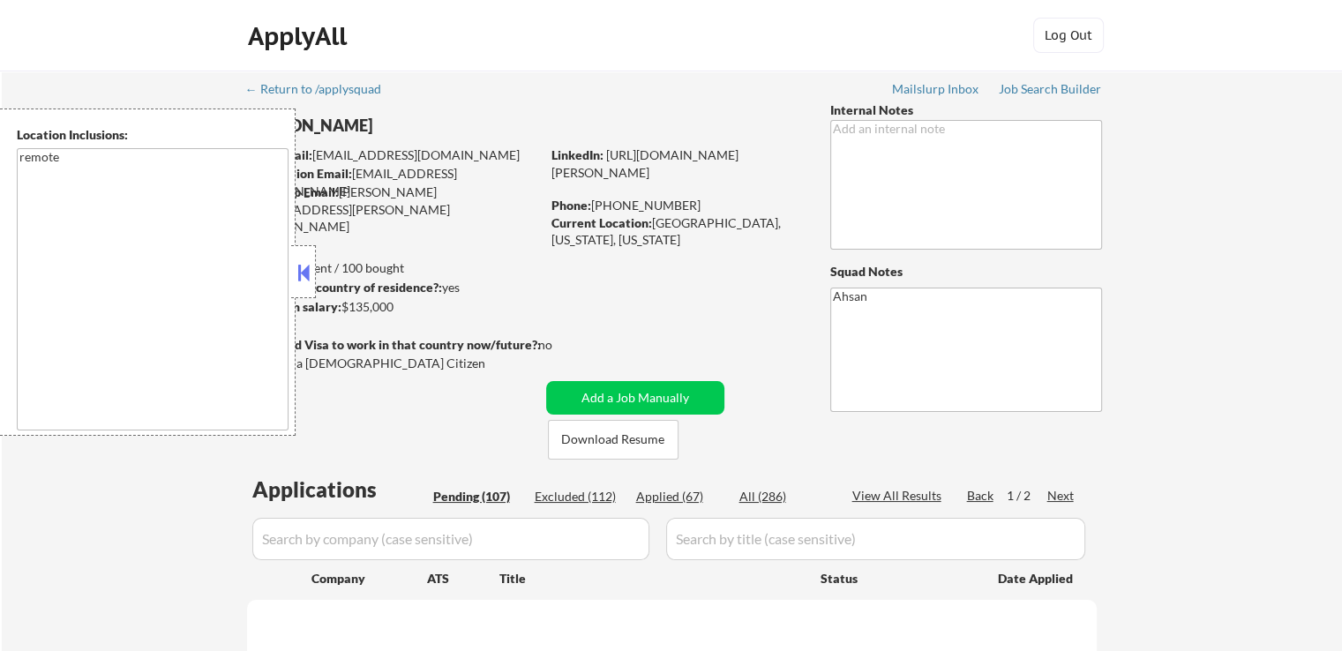
select select ""pending""
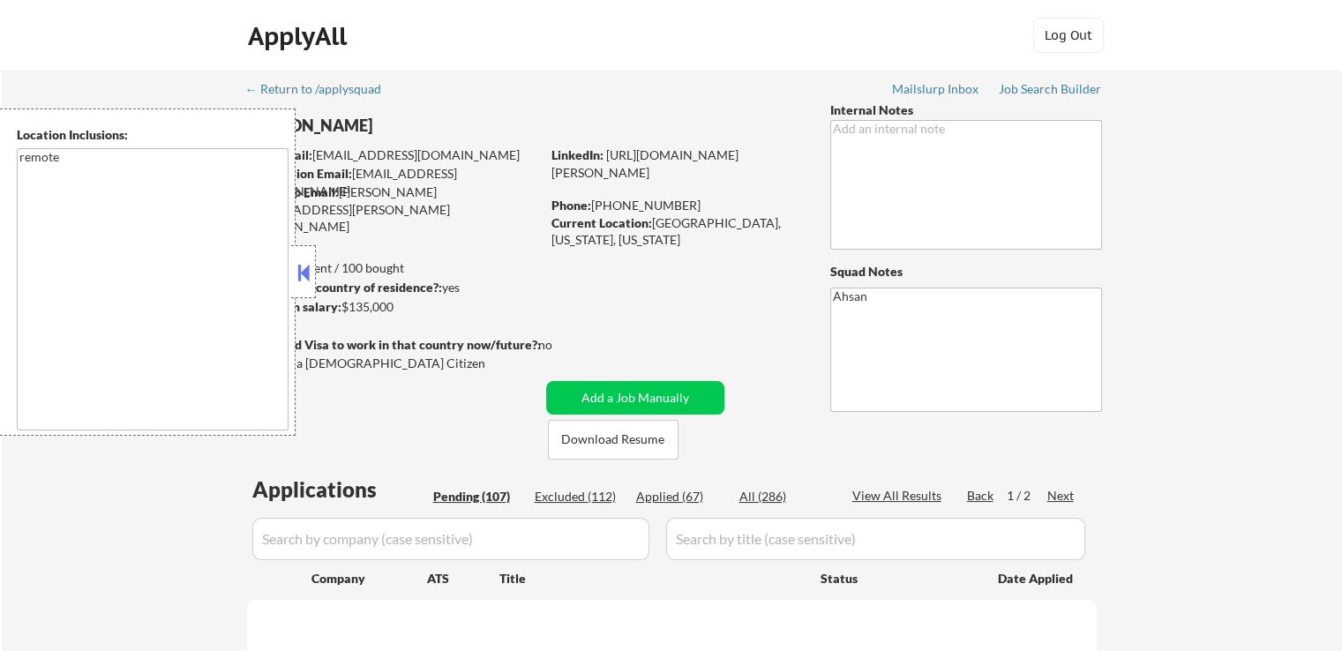
select select ""pending""
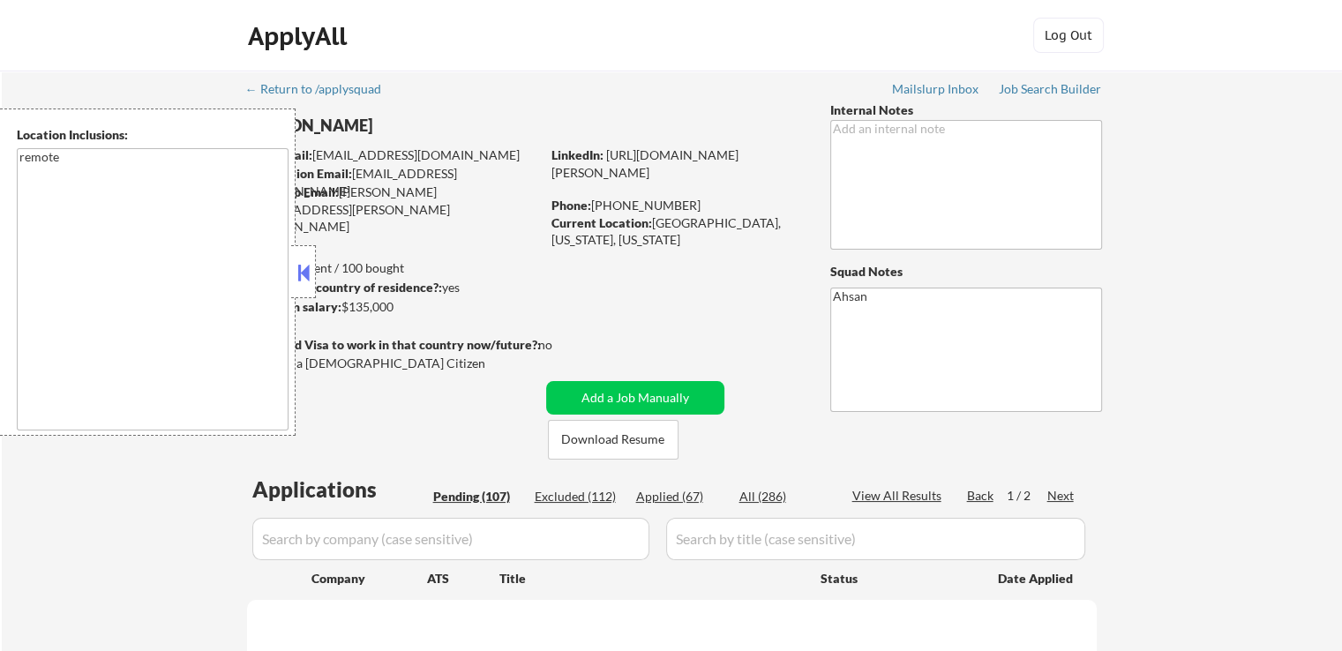
select select ""pending""
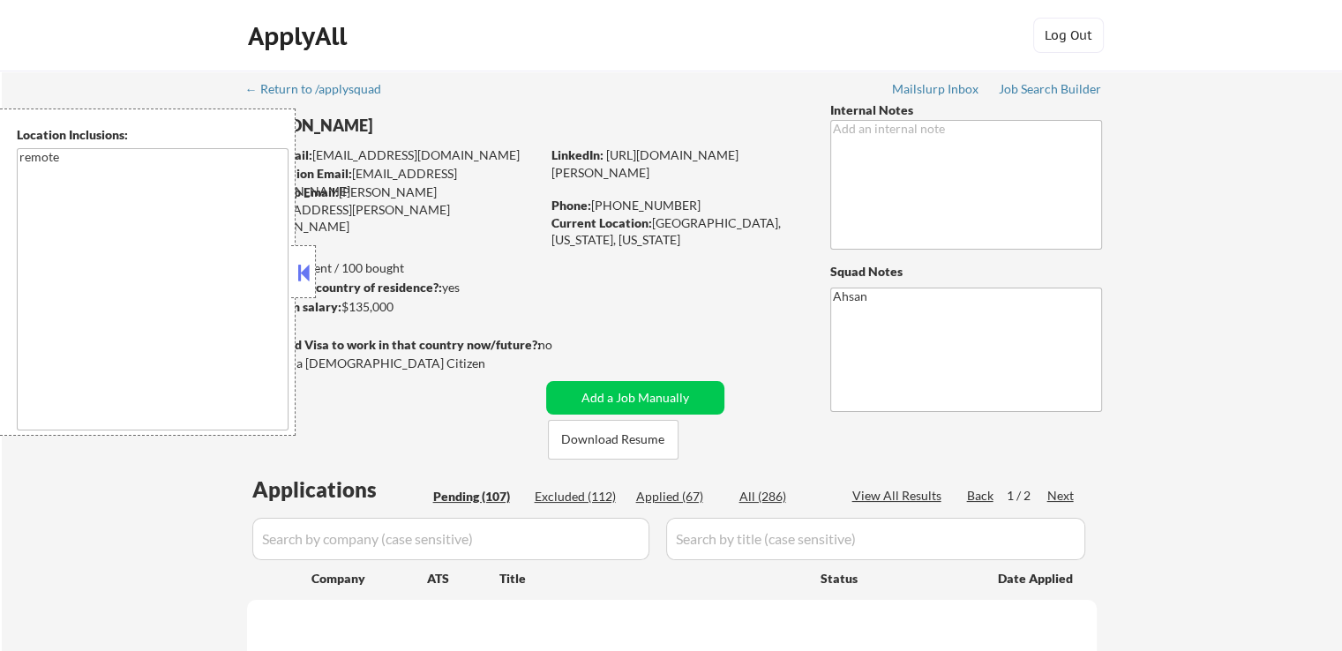
select select ""pending""
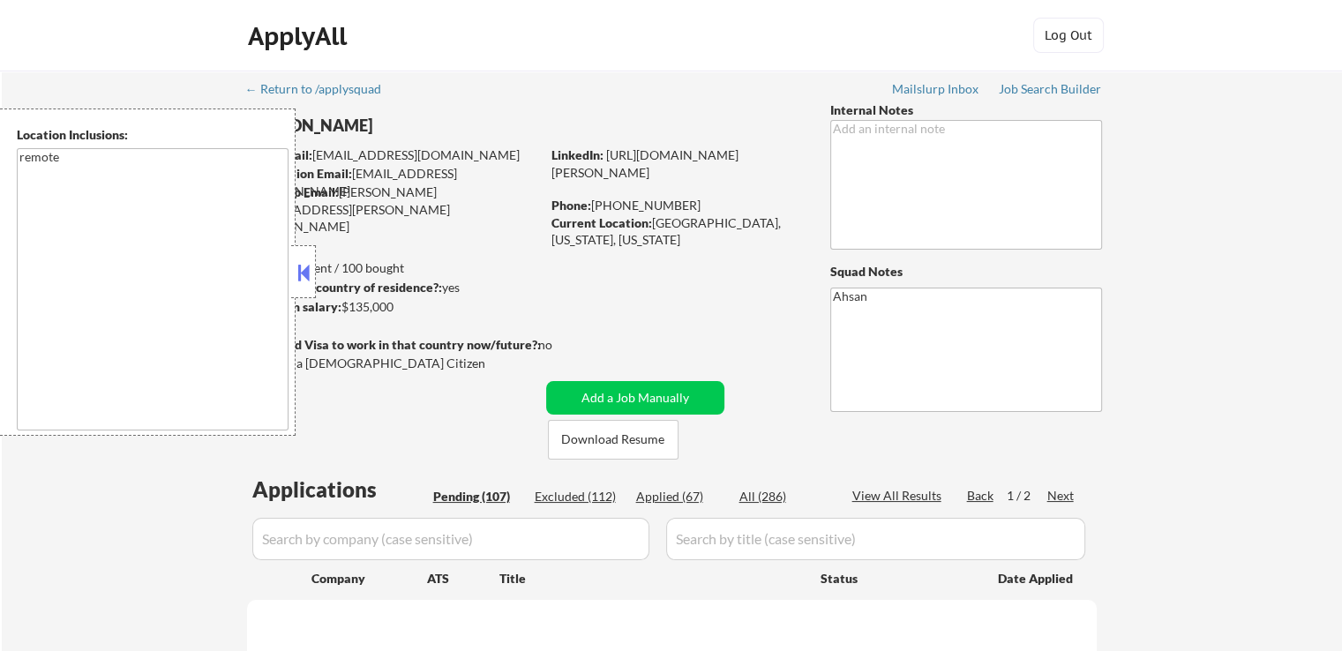
select select ""pending""
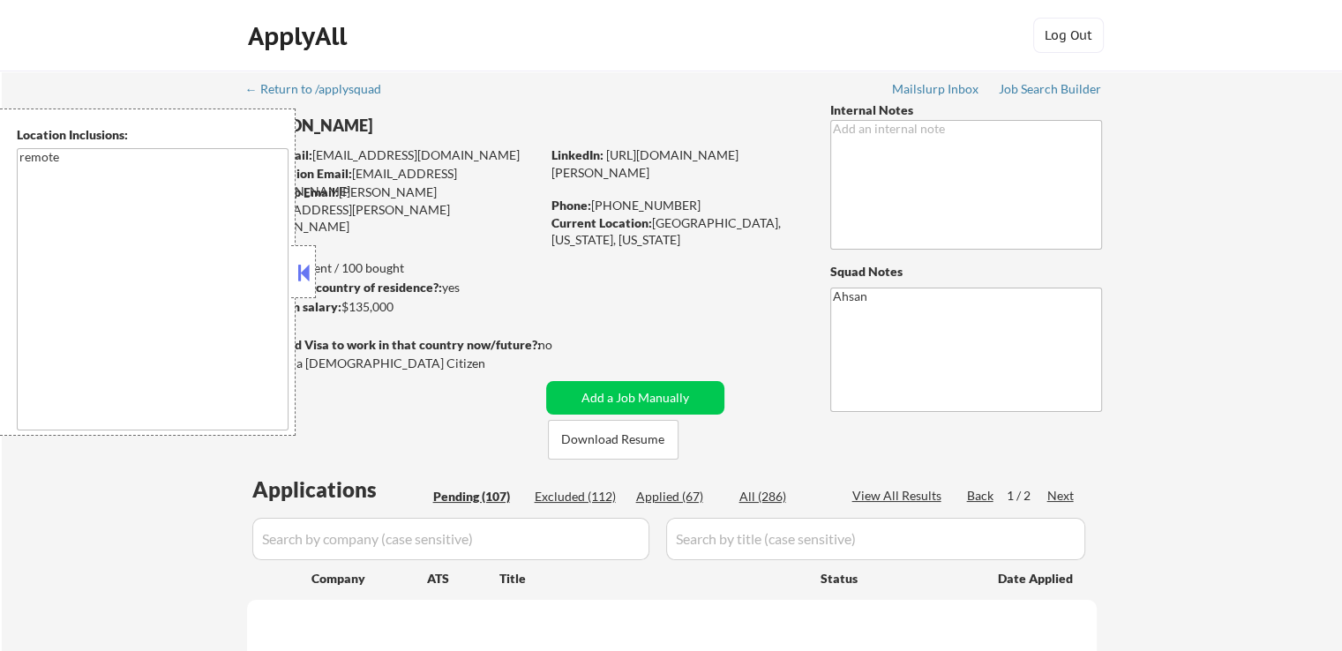
select select ""pending""
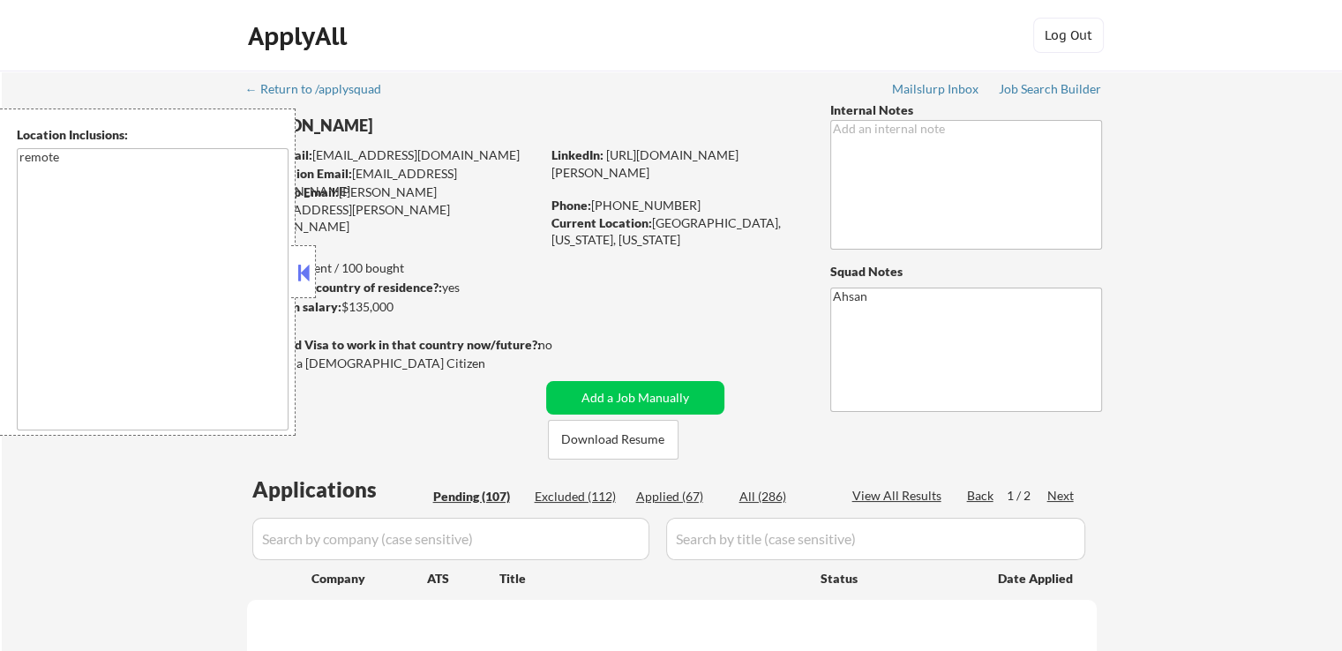
select select ""pending""
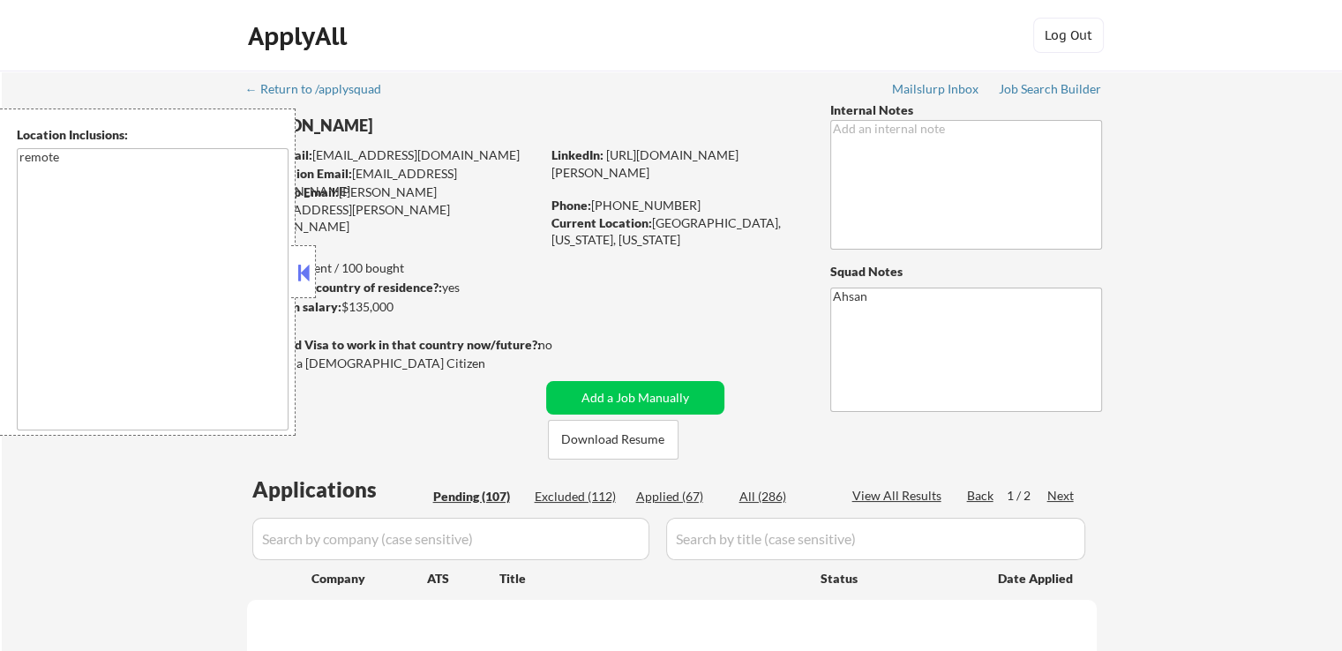
select select ""pending""
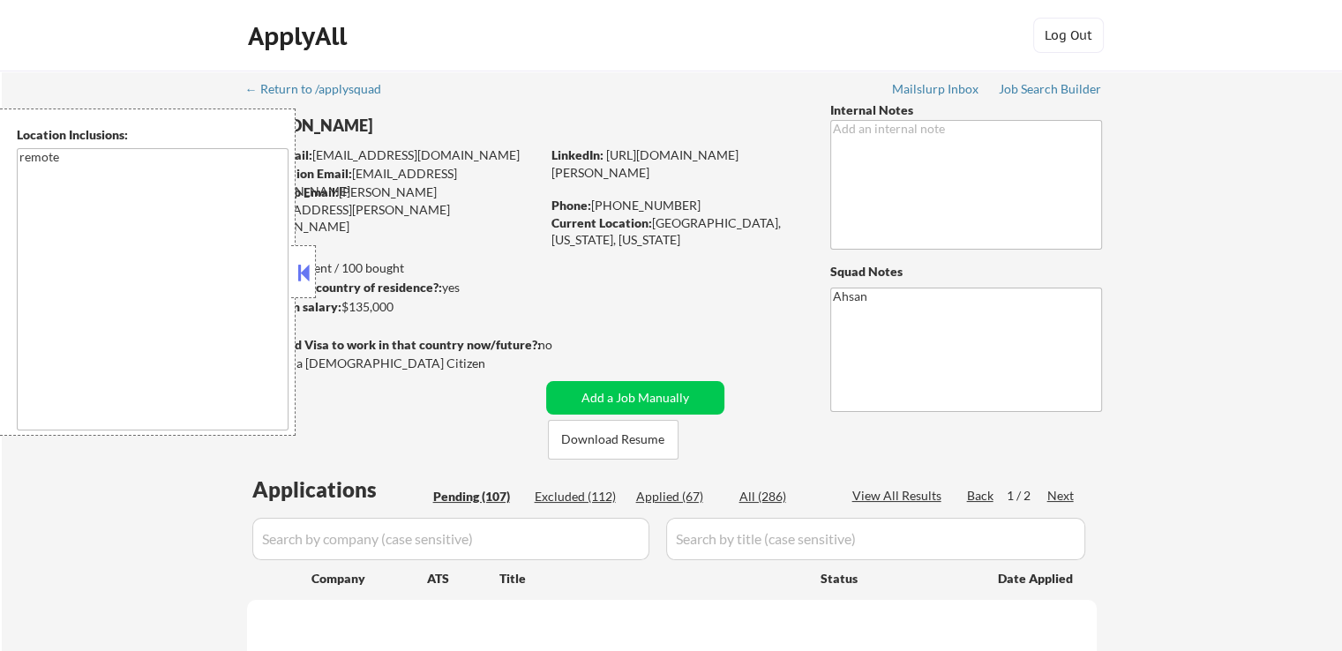
select select ""pending""
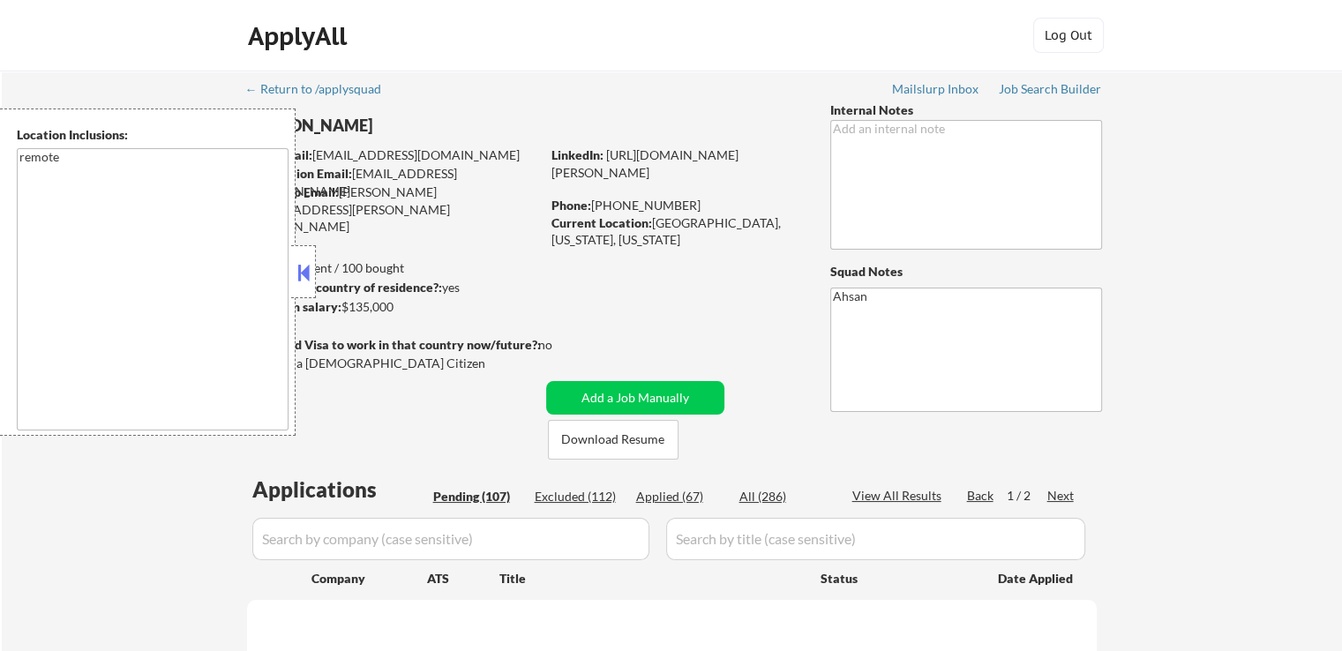
select select ""pending""
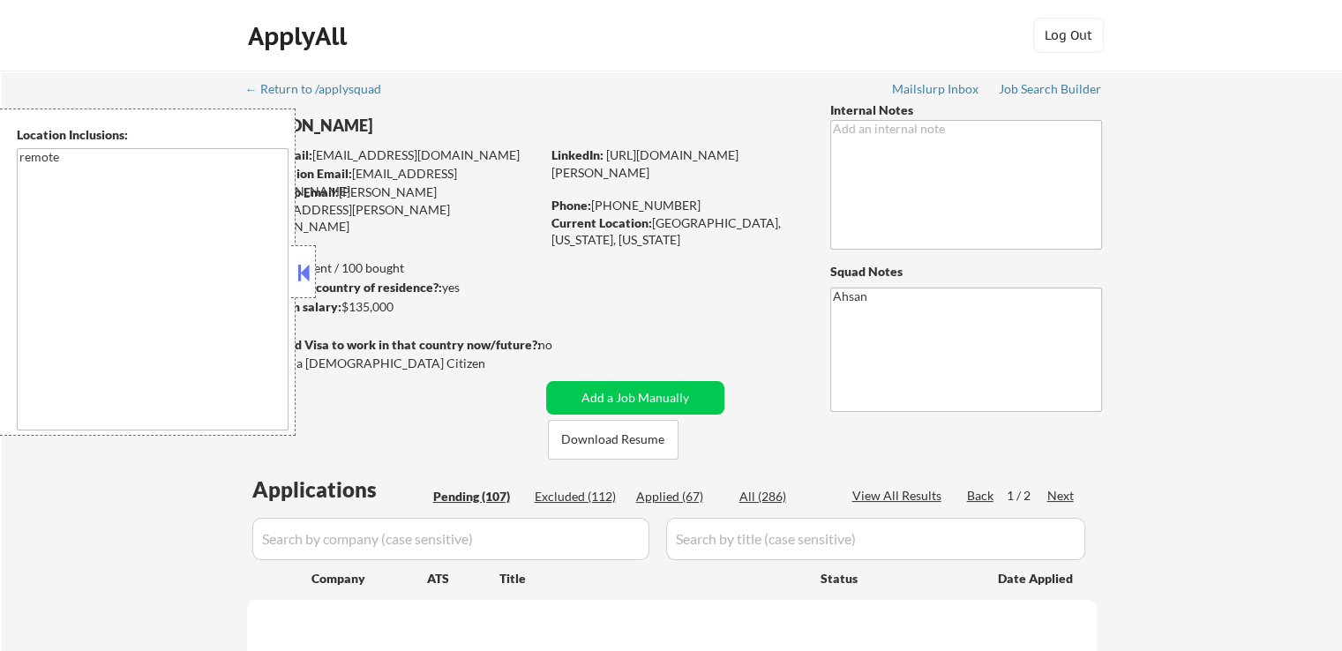
select select ""pending""
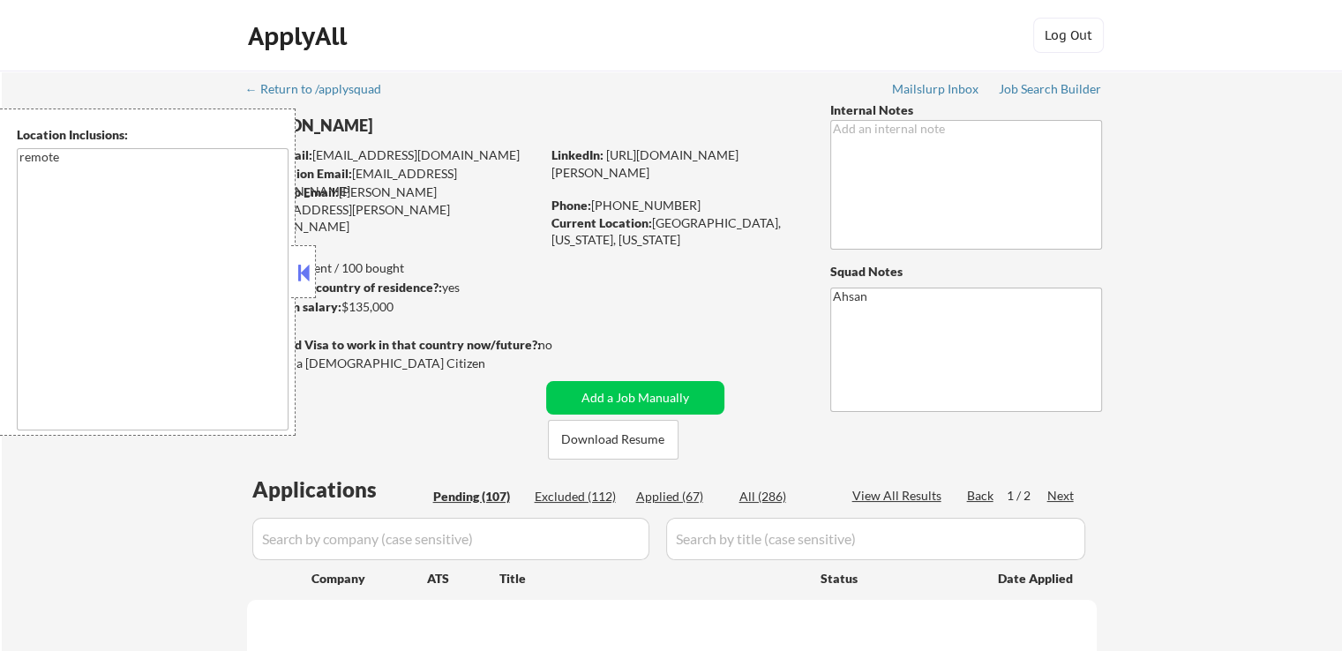
select select ""pending""
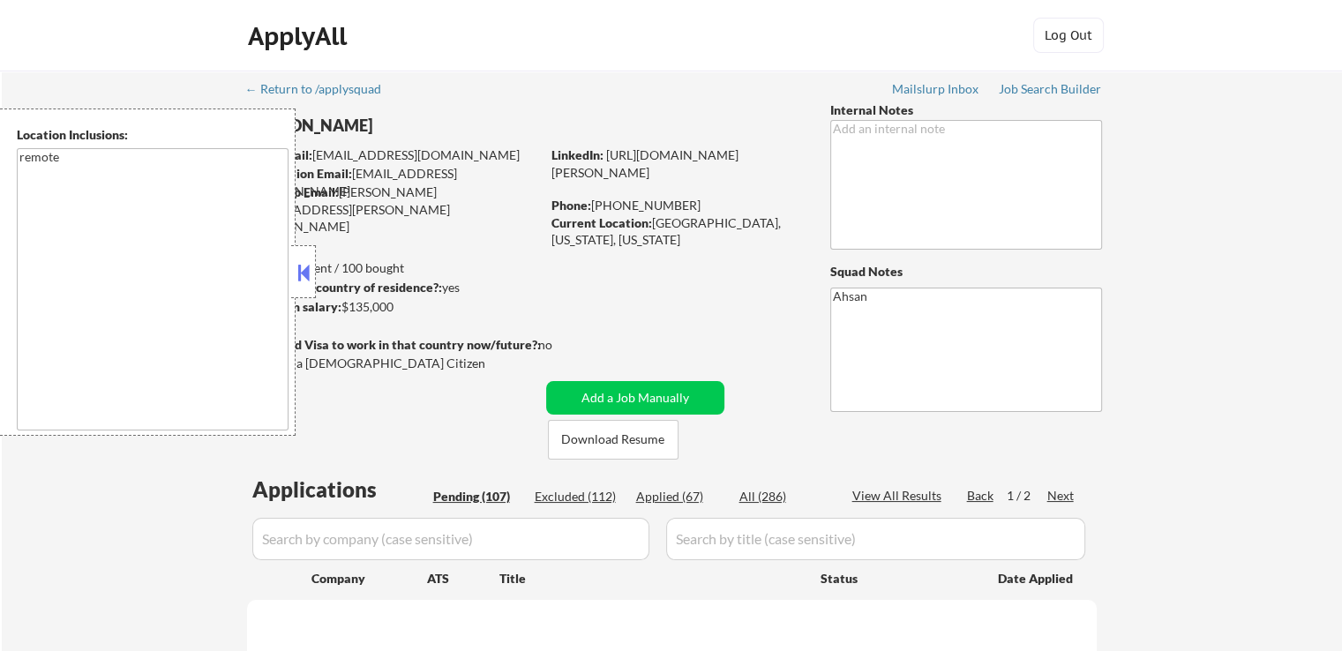
select select ""pending""
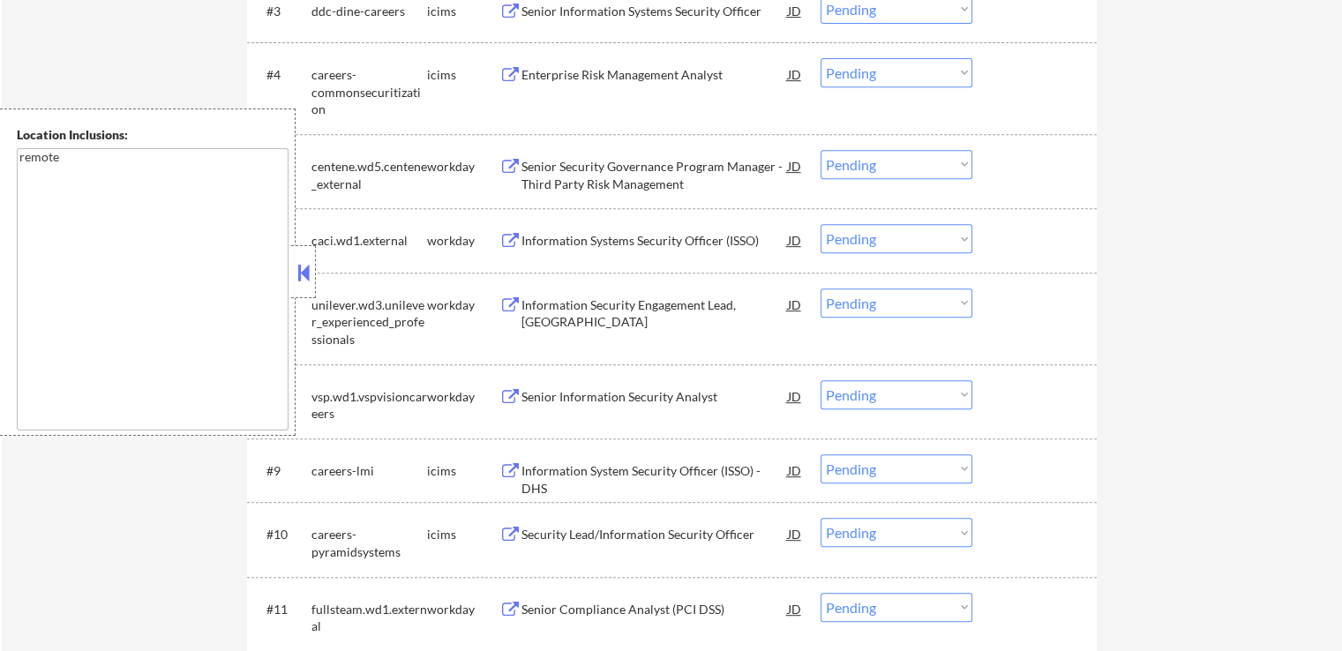
scroll to position [794, 0]
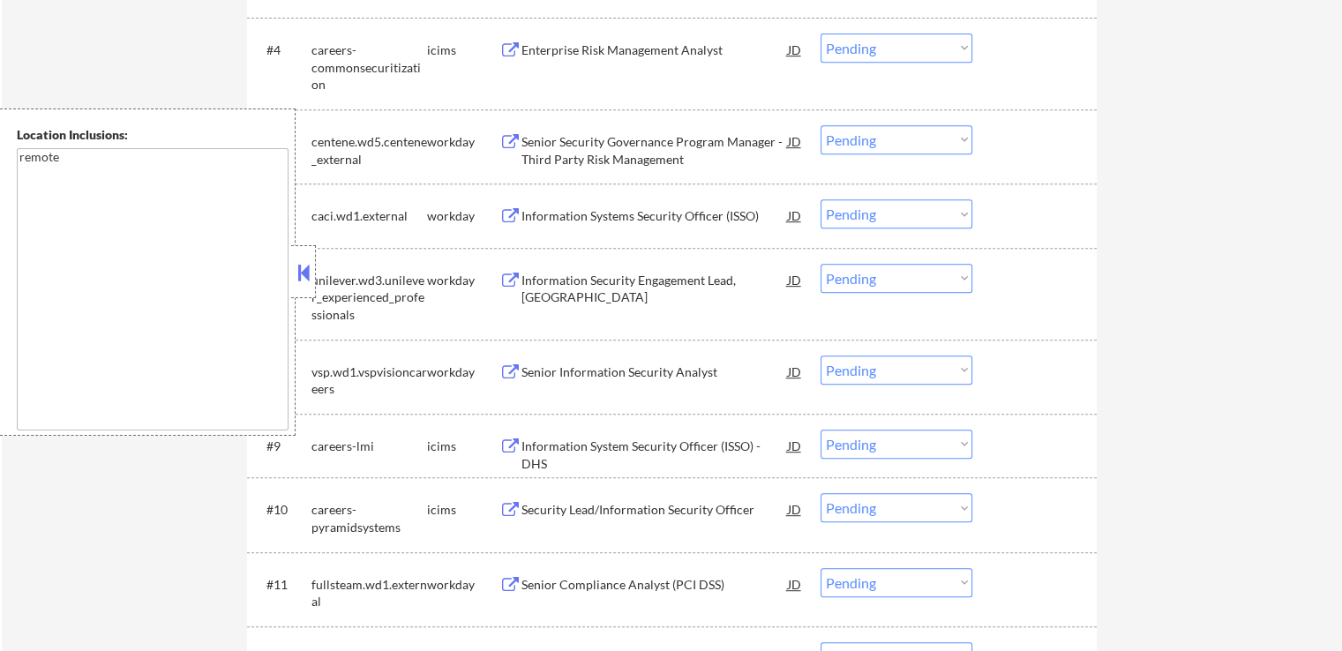
click at [878, 375] on select "Choose an option... Pending Applied Excluded (Questions) Excluded (Expired) Exc…" at bounding box center [897, 370] width 152 height 29
click at [821, 356] on select "Choose an option... Pending Applied Excluded (Questions) Excluded (Expired) Exc…" at bounding box center [897, 370] width 152 height 29
select select ""pending""
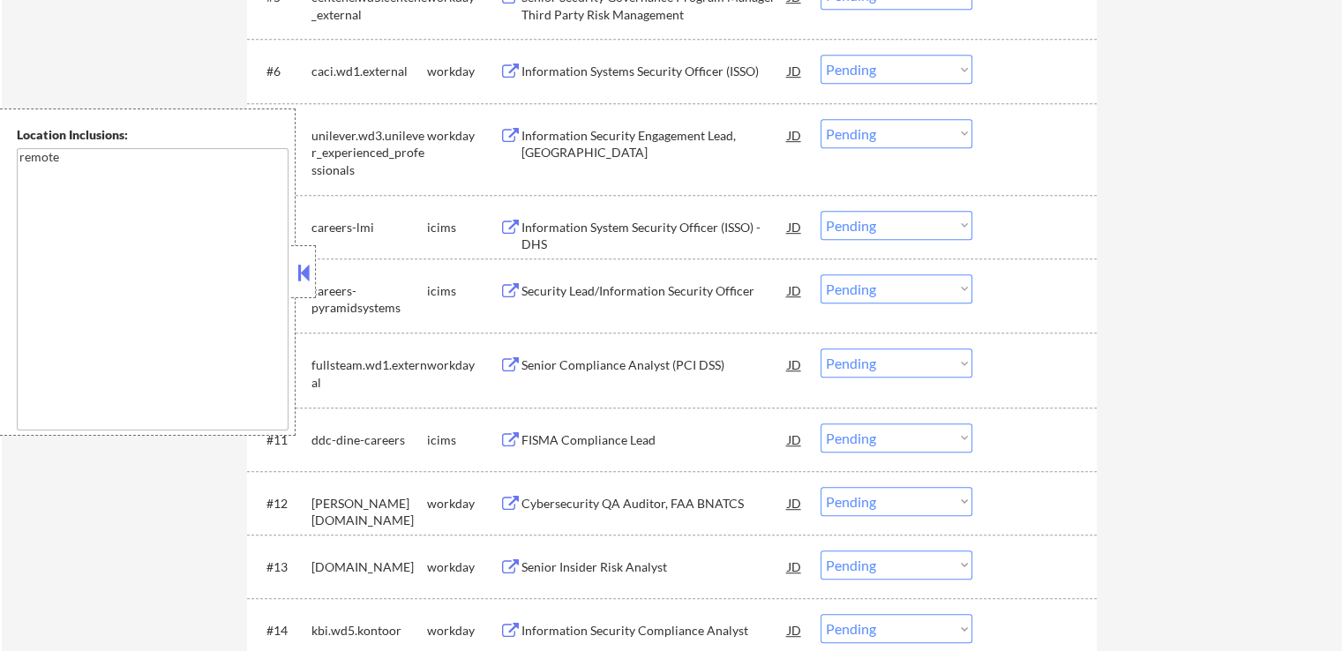
scroll to position [971, 0]
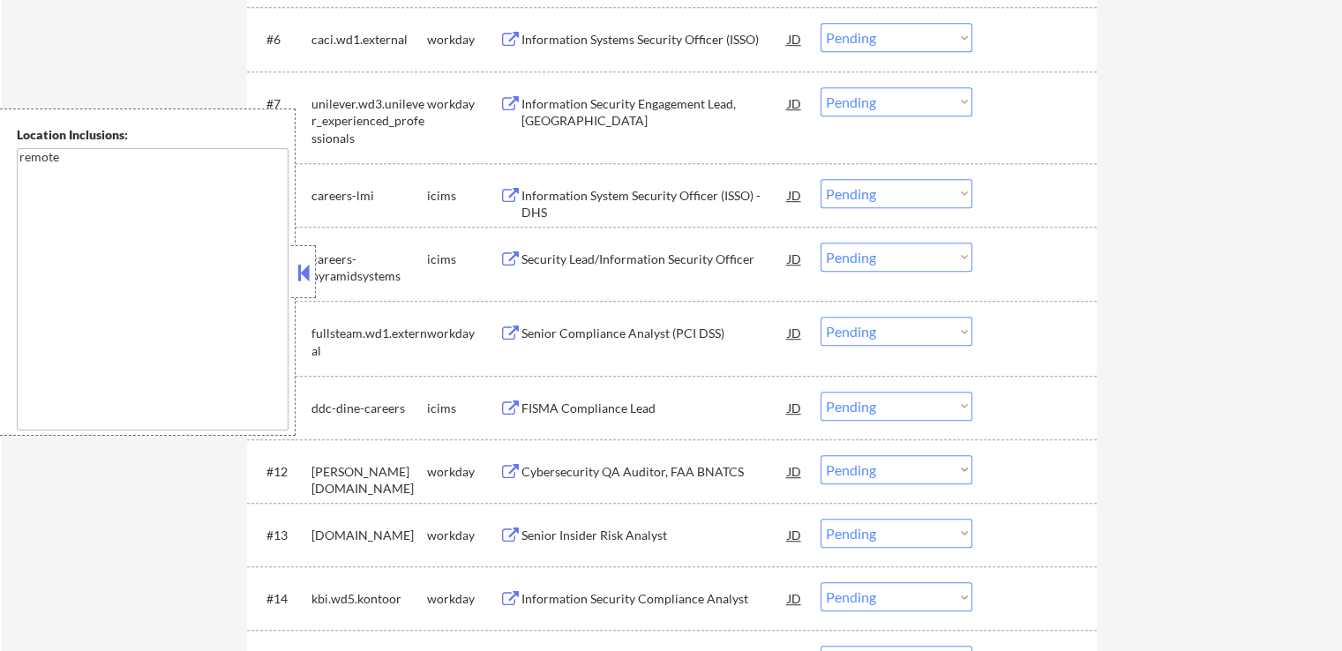
drag, startPoint x: 883, startPoint y: 106, endPoint x: 889, endPoint y: 114, distance: 10.1
click at [883, 106] on select "Choose an option... Pending Applied Excluded (Questions) Excluded (Expired) Exc…" at bounding box center [897, 101] width 152 height 29
click at [821, 87] on select "Choose an option... Pending Applied Excluded (Questions) Excluded (Expired) Exc…" at bounding box center [897, 101] width 152 height 29
select select ""pending""
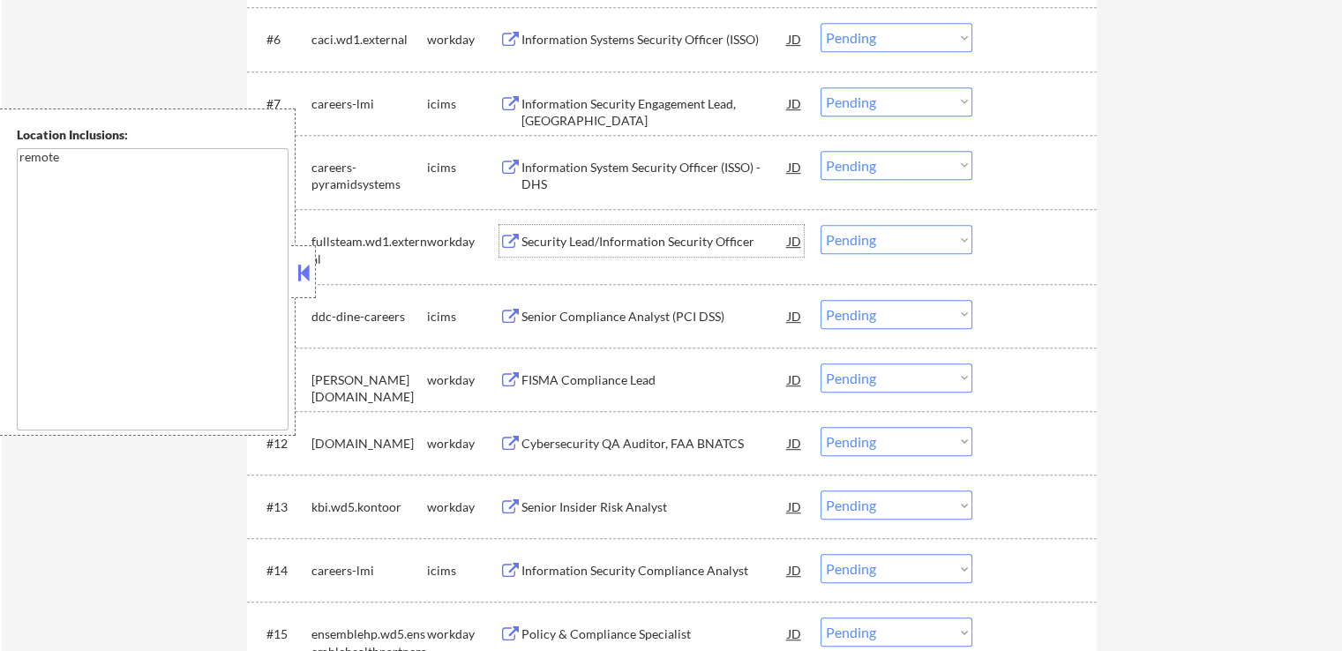
click at [550, 243] on div "Security Lead/Information Security Officer" at bounding box center [654, 242] width 266 height 18
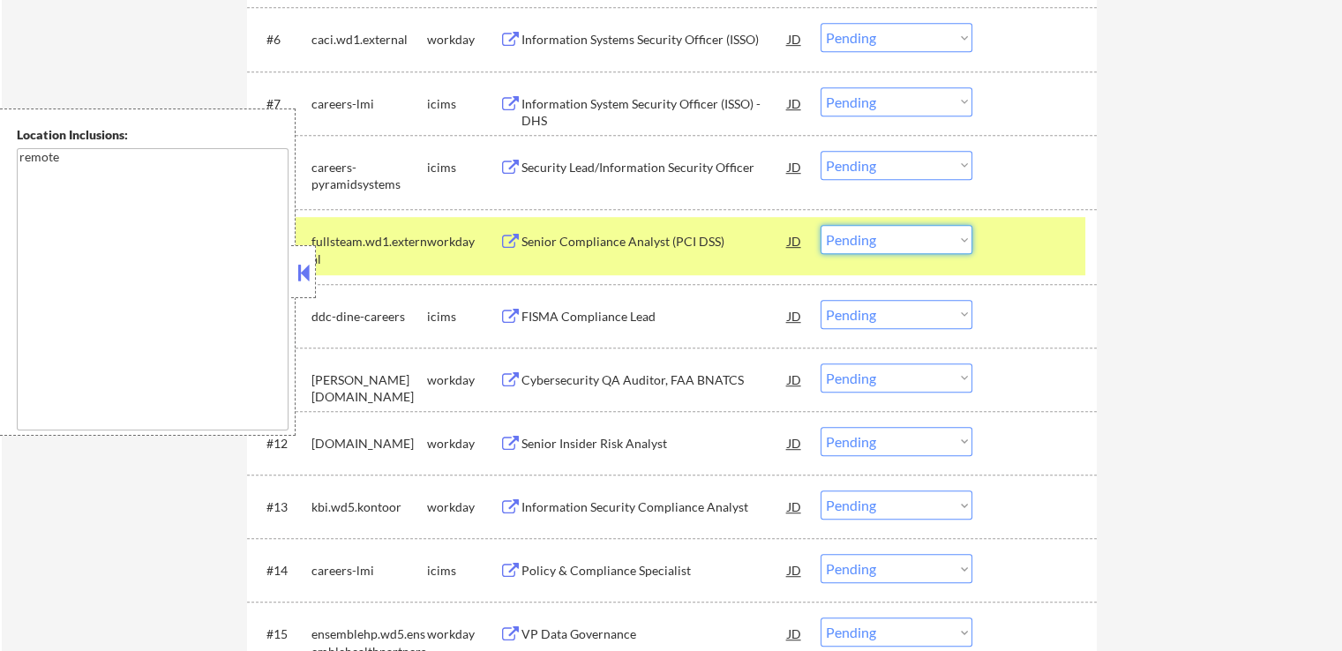
click at [863, 238] on select "Choose an option... Pending Applied Excluded (Questions) Excluded (Expired) Exc…" at bounding box center [897, 239] width 152 height 29
click at [821, 225] on select "Choose an option... Pending Applied Excluded (Questions) Excluded (Expired) Exc…" at bounding box center [897, 239] width 152 height 29
select select ""pending""
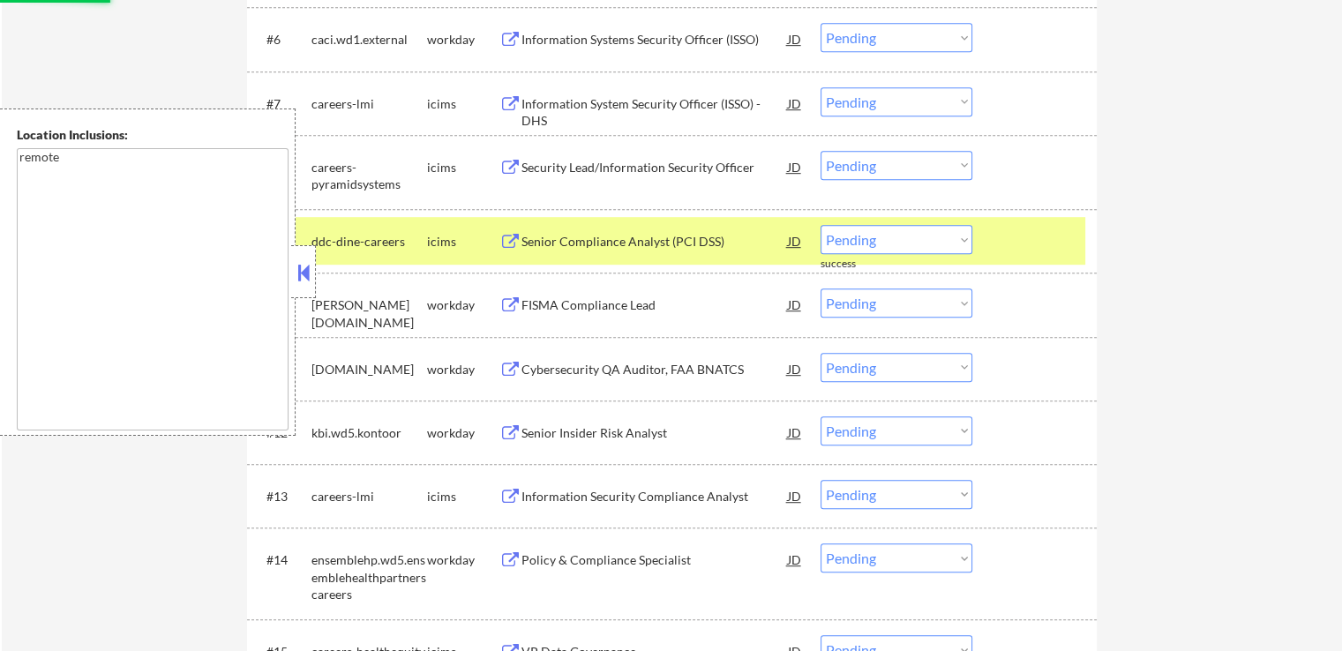
click at [300, 277] on button at bounding box center [303, 272] width 19 height 26
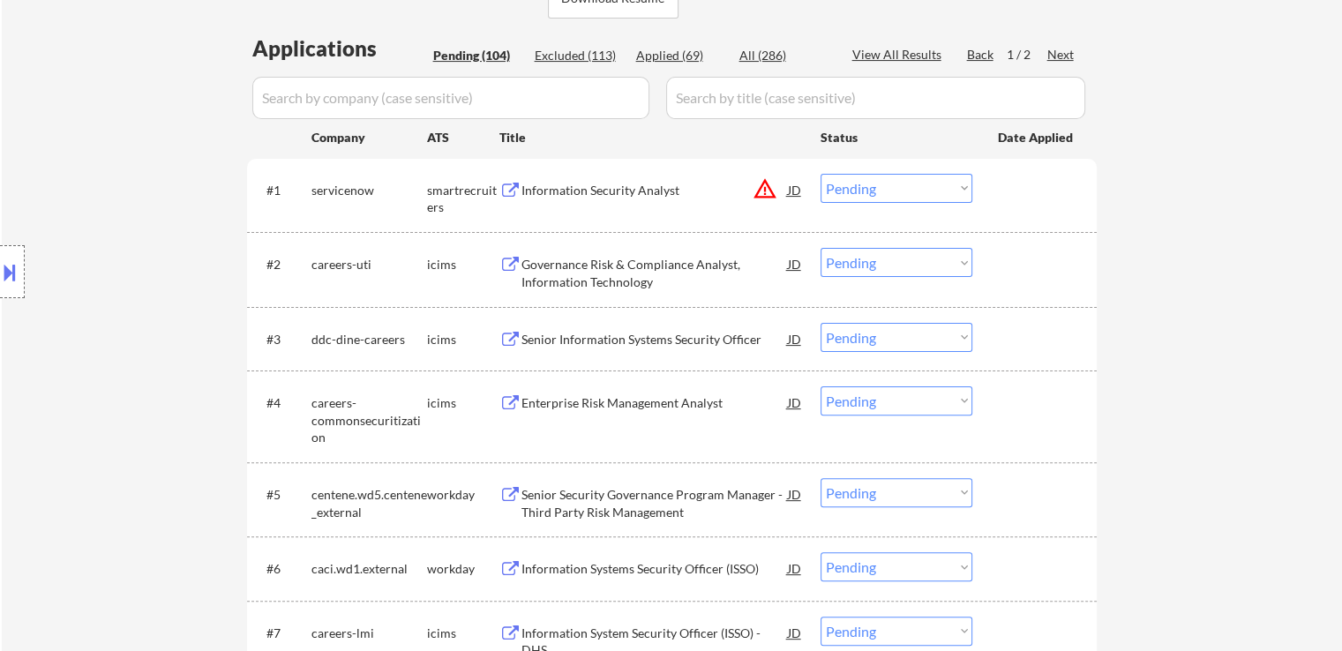
scroll to position [441, 0]
click at [3, 280] on button at bounding box center [9, 272] width 19 height 29
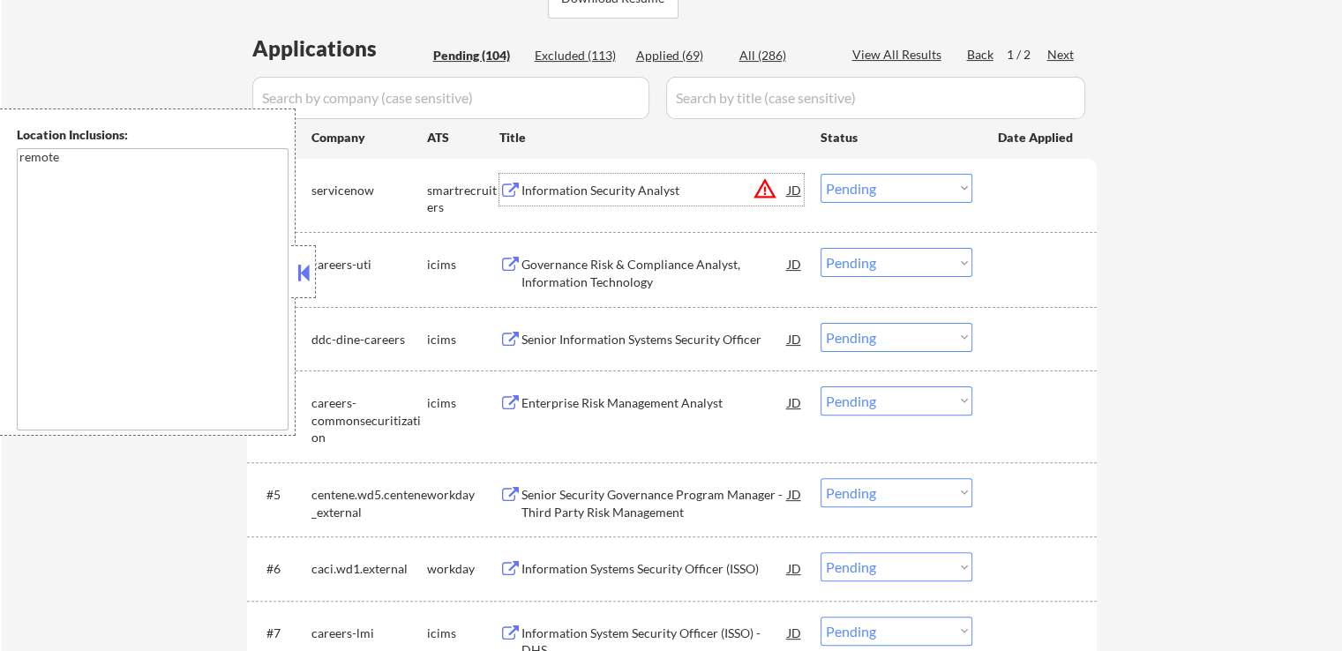
click at [626, 188] on div "Information Security Analyst" at bounding box center [654, 191] width 266 height 18
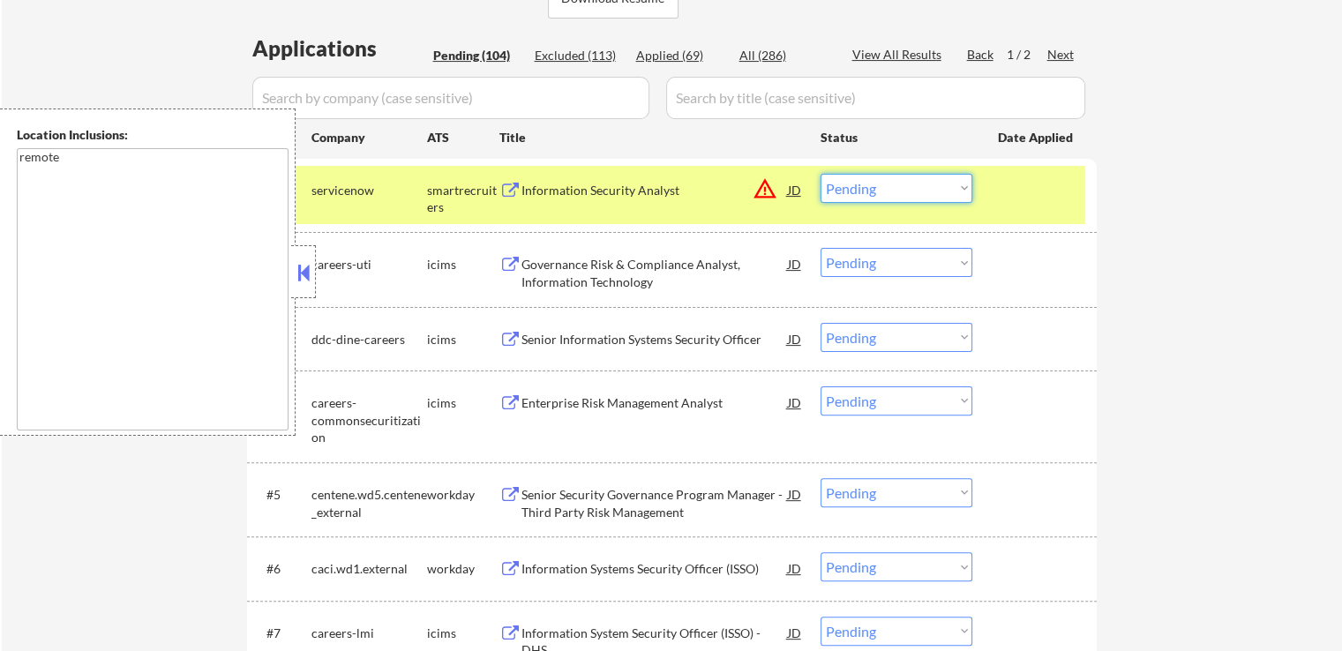
drag, startPoint x: 888, startPoint y: 184, endPoint x: 875, endPoint y: 199, distance: 19.4
click at [888, 184] on select "Choose an option... Pending Applied Excluded (Questions) Excluded (Expired) Exc…" at bounding box center [897, 188] width 152 height 29
click at [821, 174] on select "Choose an option... Pending Applied Excluded (Questions) Excluded (Expired) Exc…" at bounding box center [897, 188] width 152 height 29
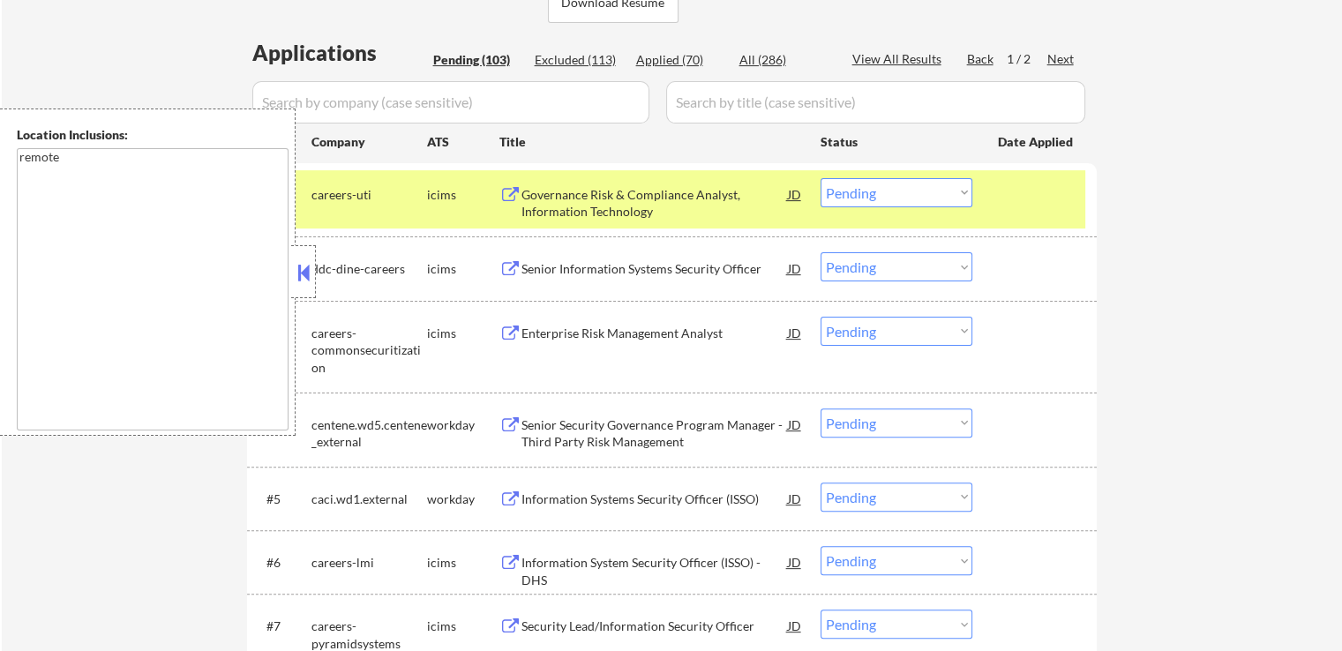
scroll to position [353, 0]
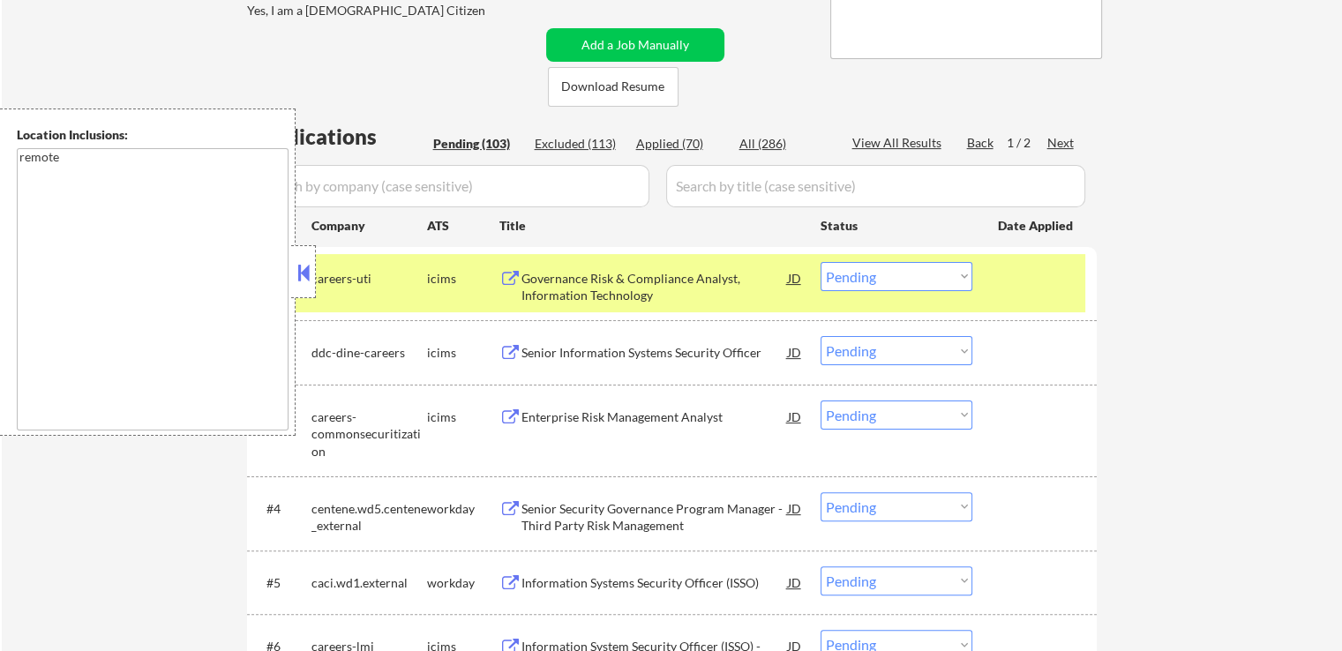
click at [668, 143] on div "Applied (70)" at bounding box center [680, 144] width 88 height 18
select select ""applied""
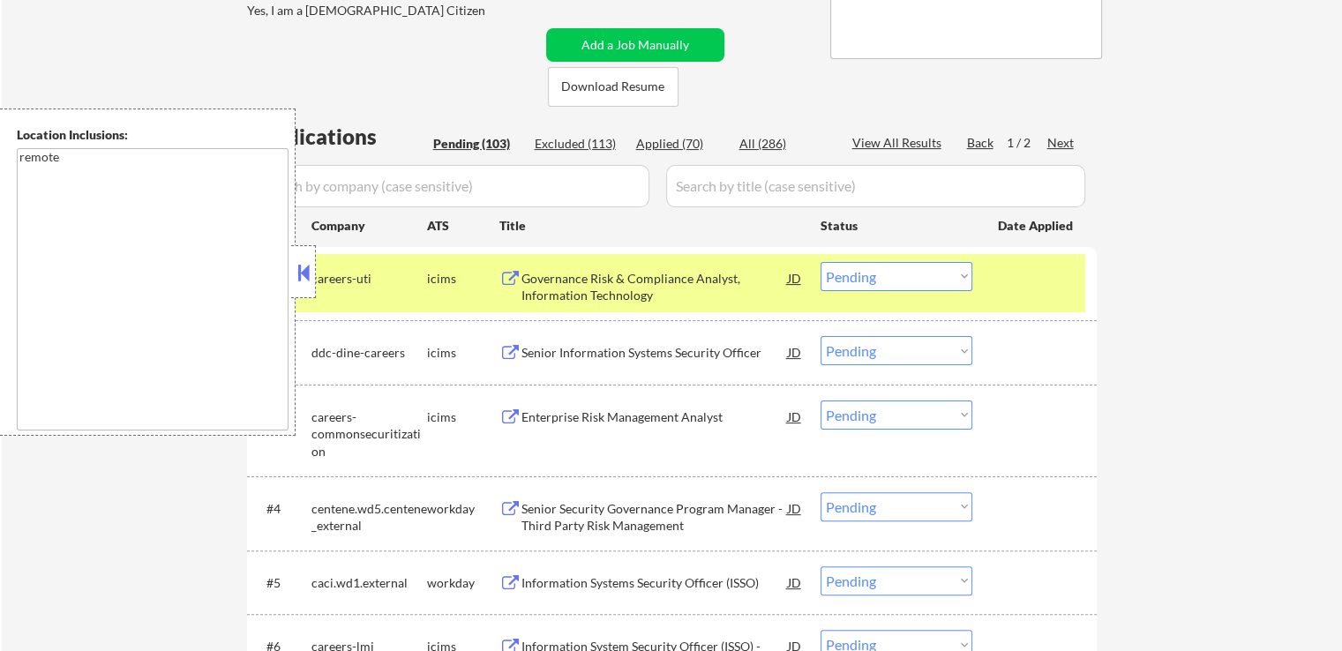
select select ""applied""
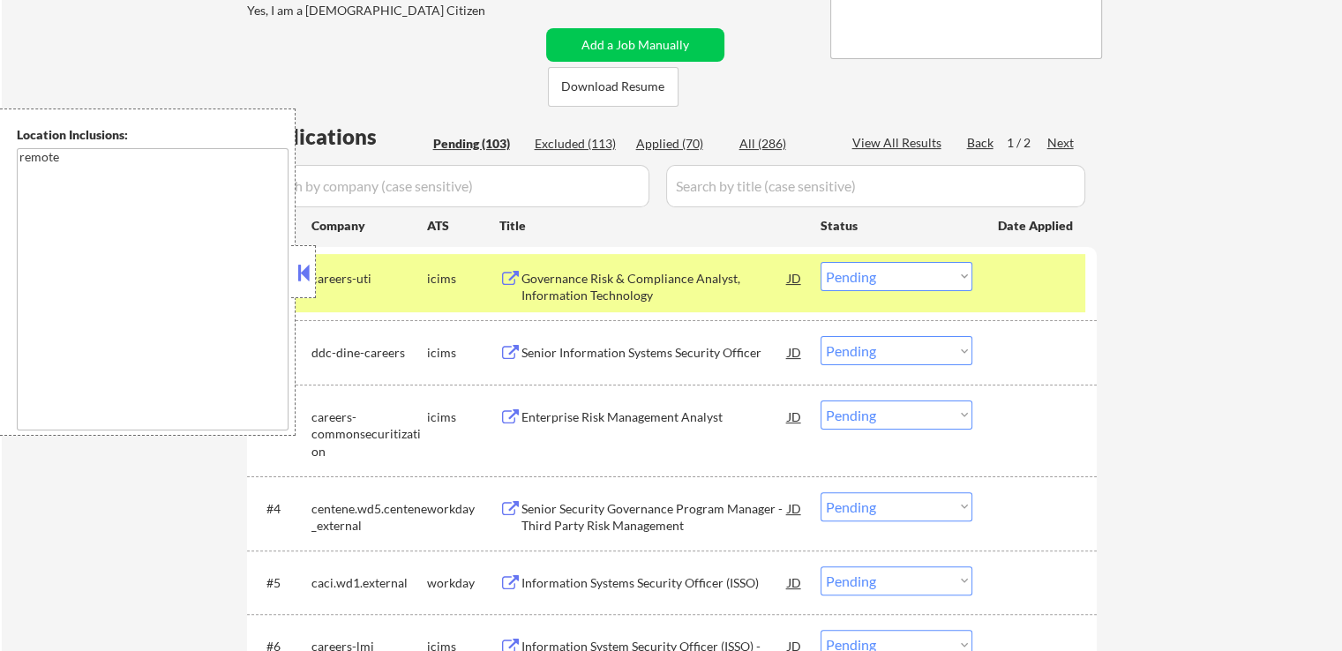
select select ""applied""
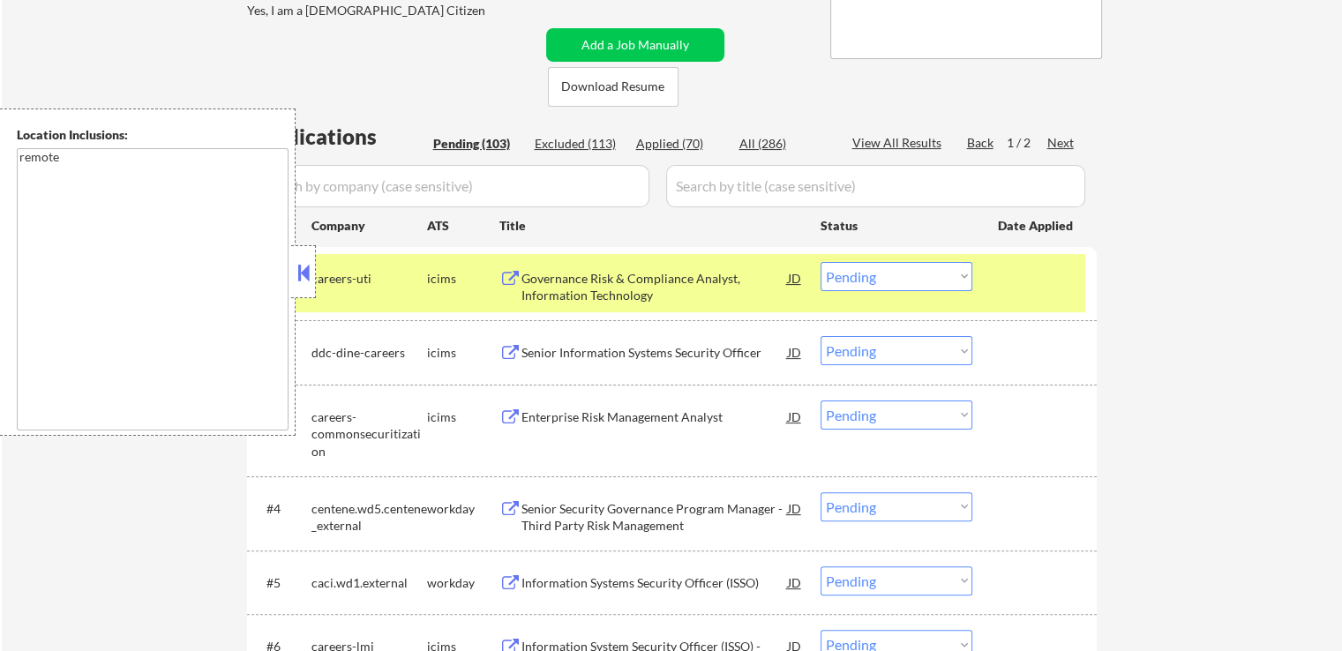
select select ""applied""
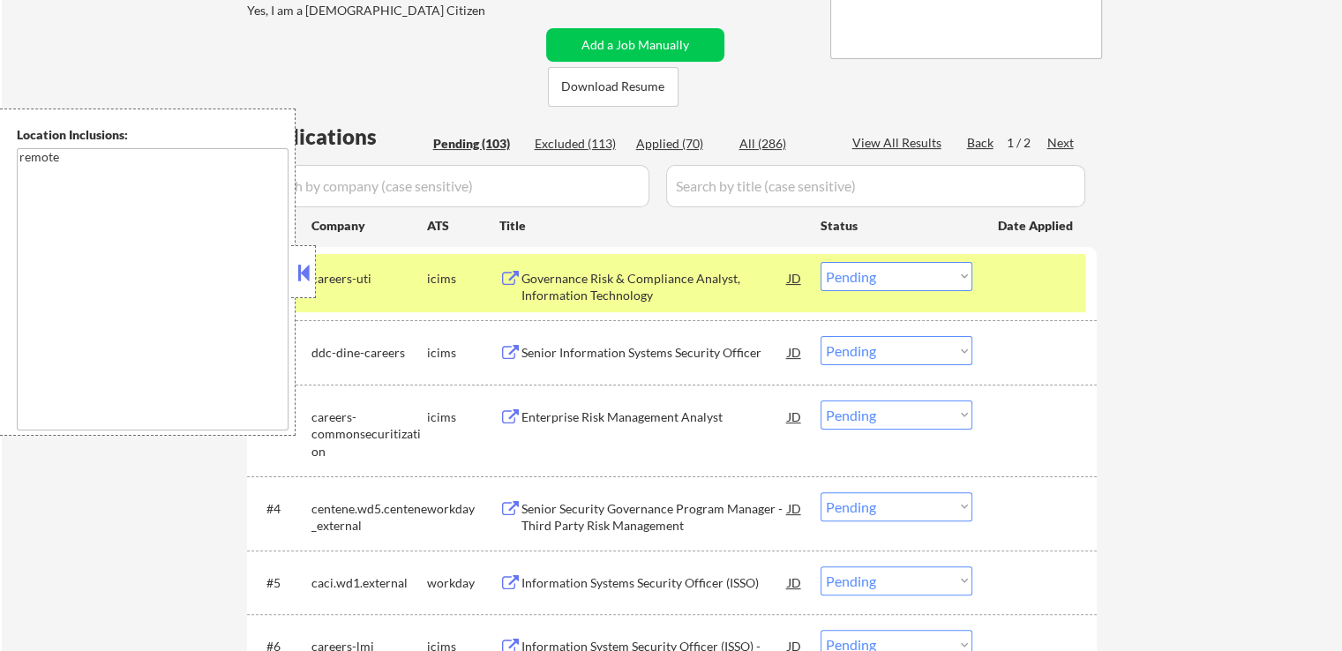
select select ""applied""
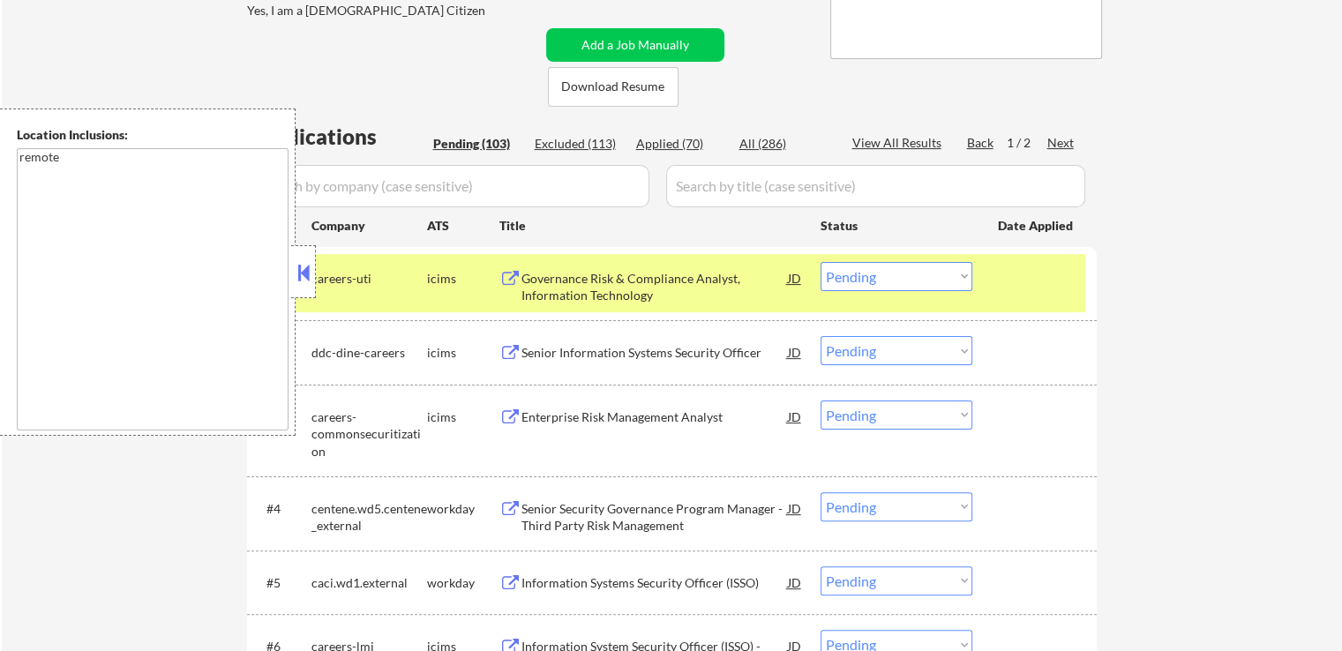
select select ""applied""
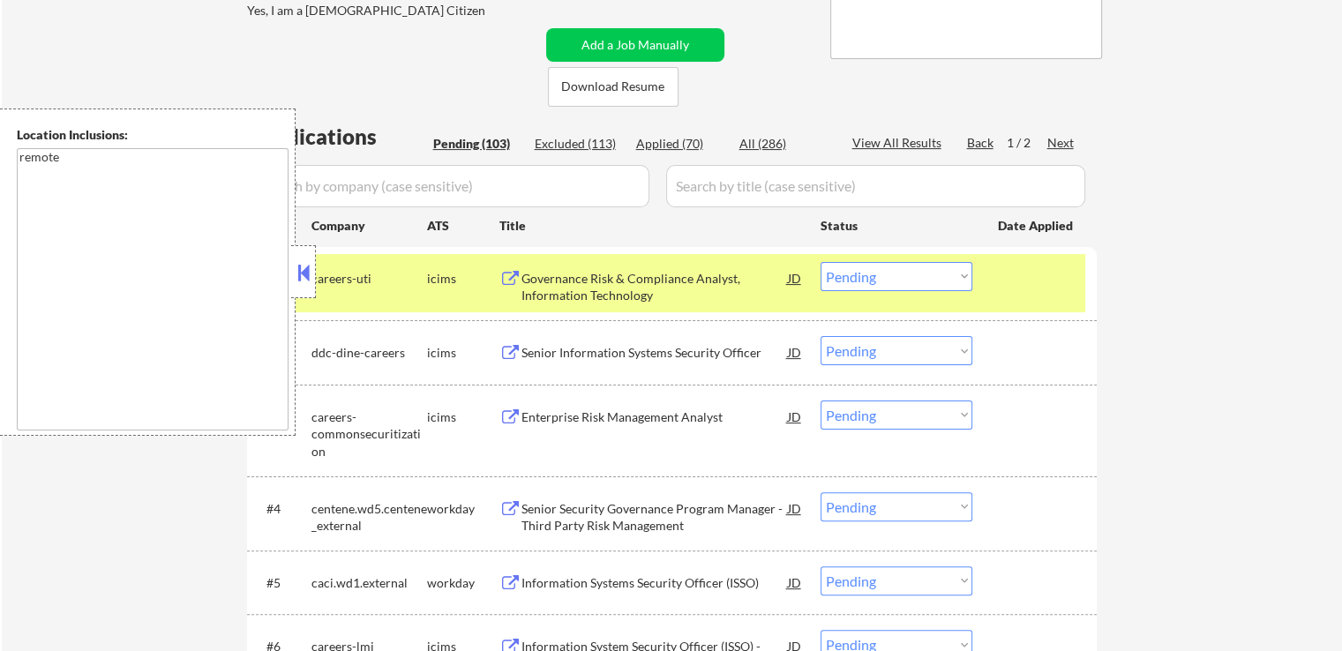
select select ""applied""
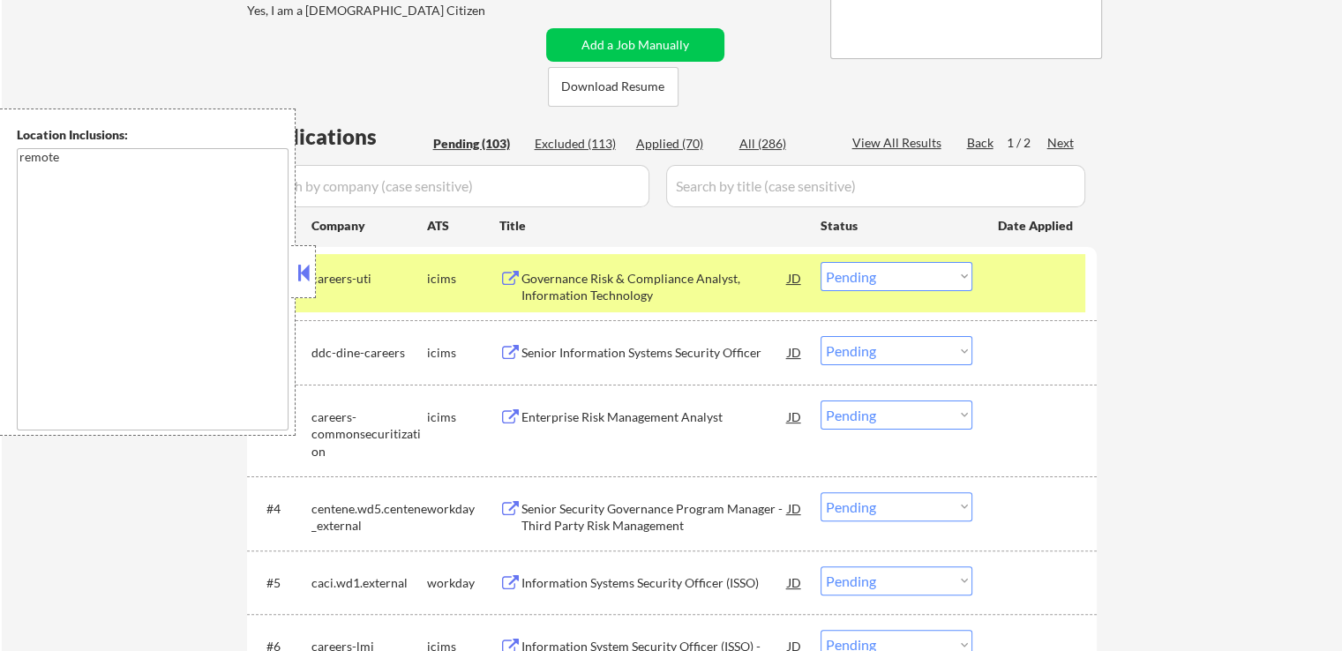
select select ""applied""
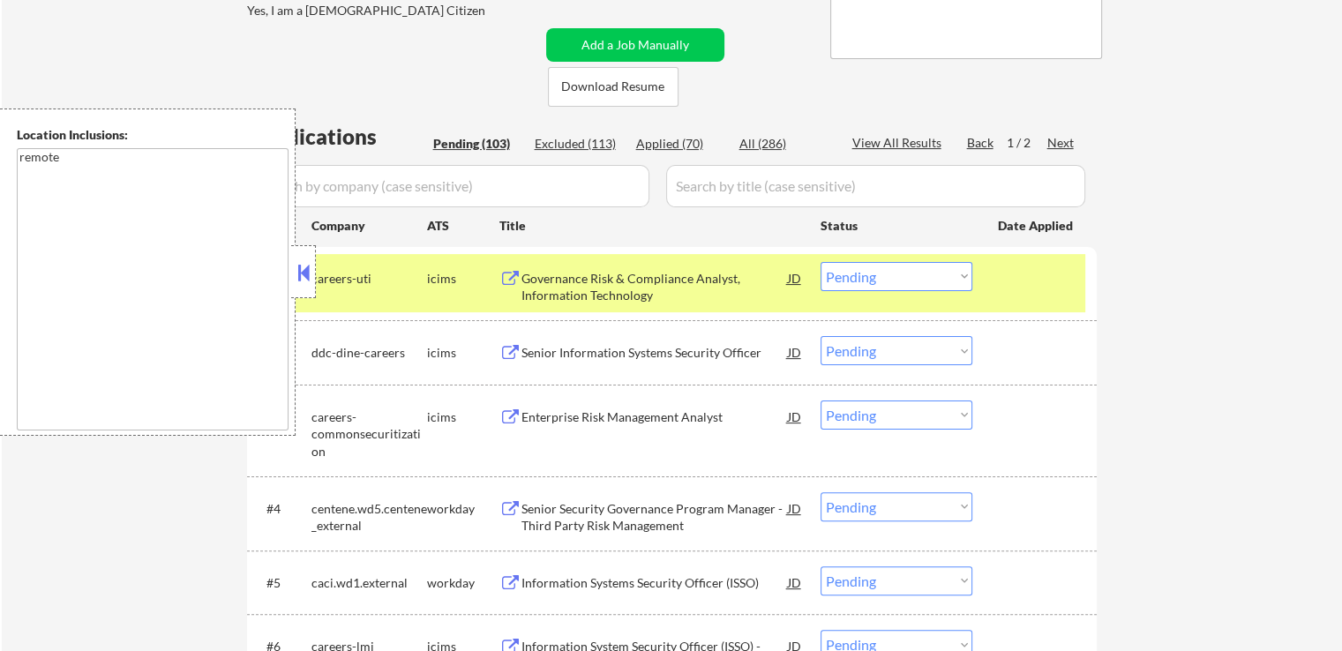
select select ""applied""
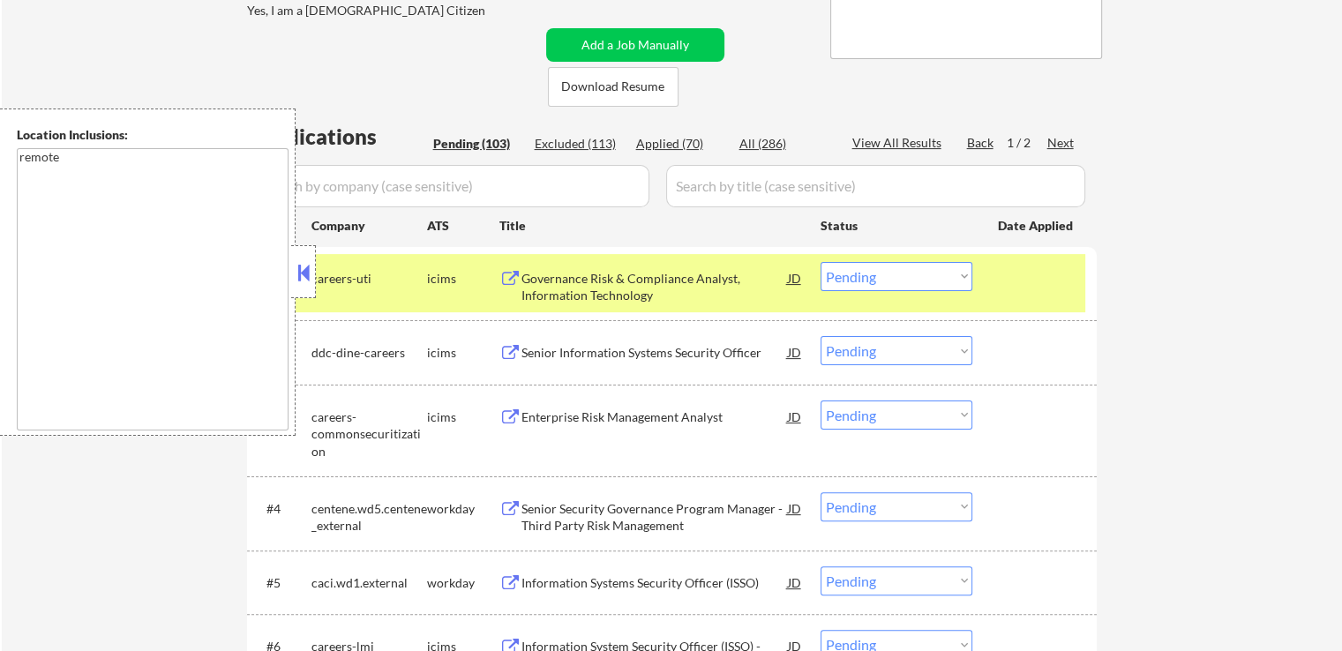
select select ""applied""
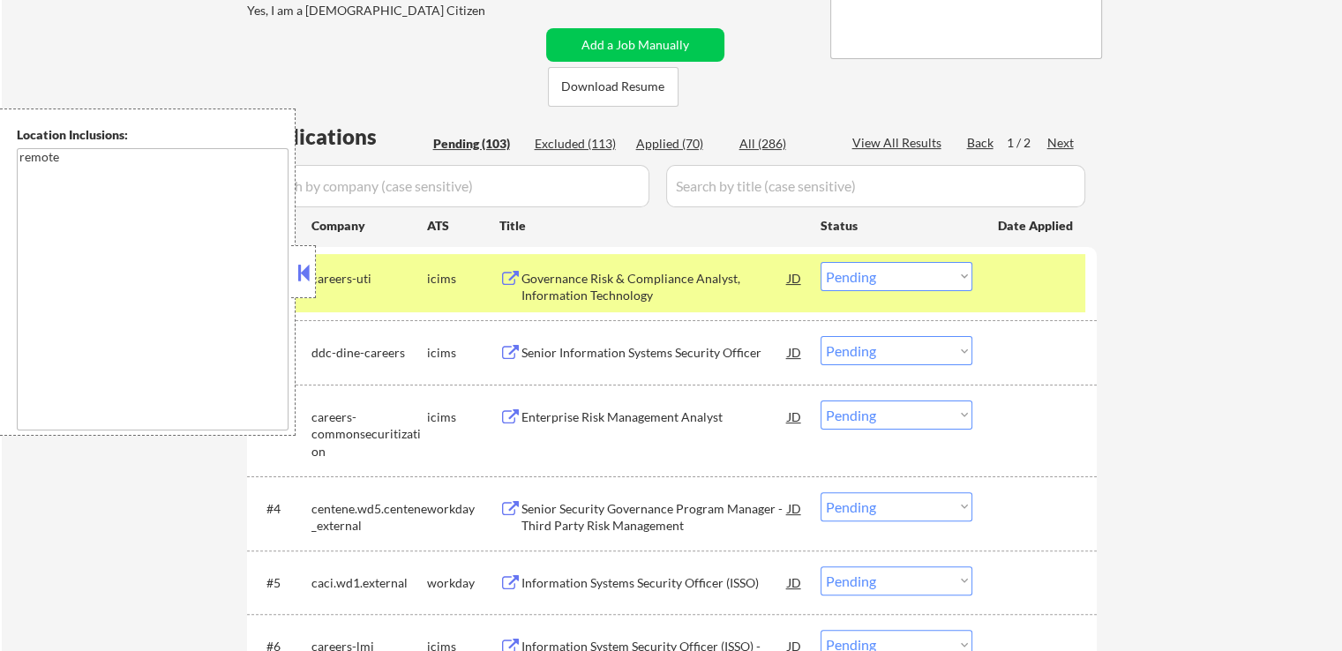
select select ""applied""
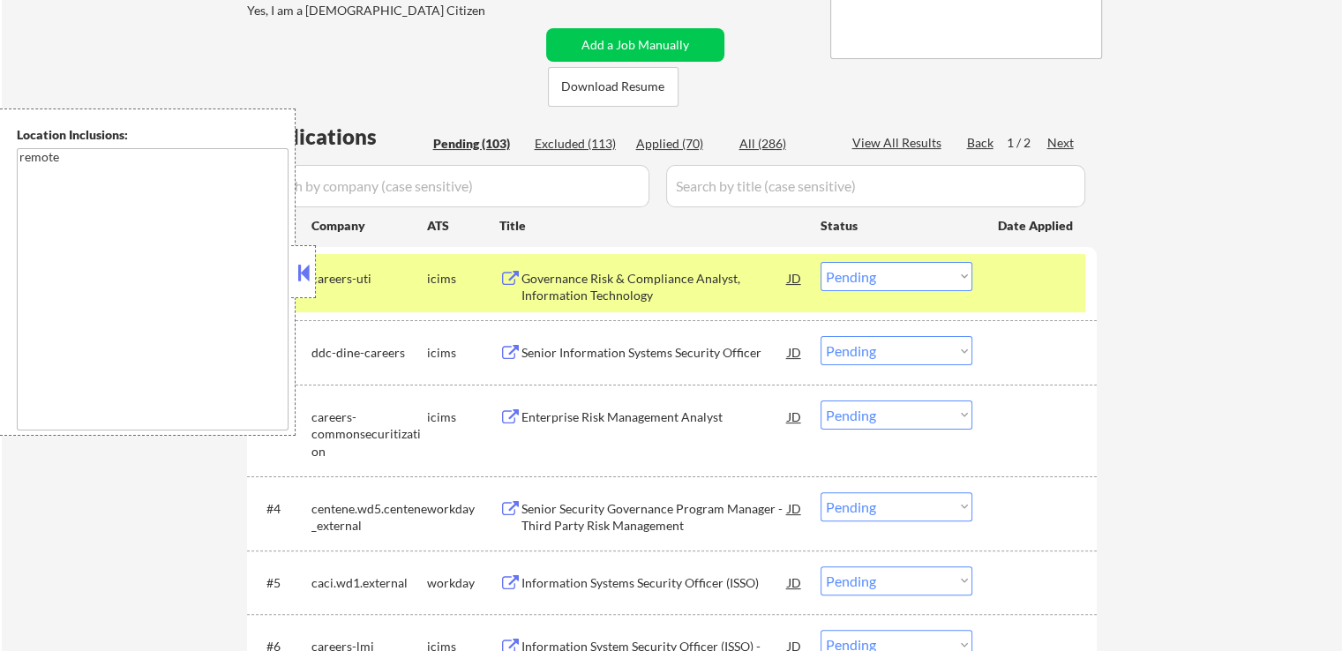
select select ""applied""
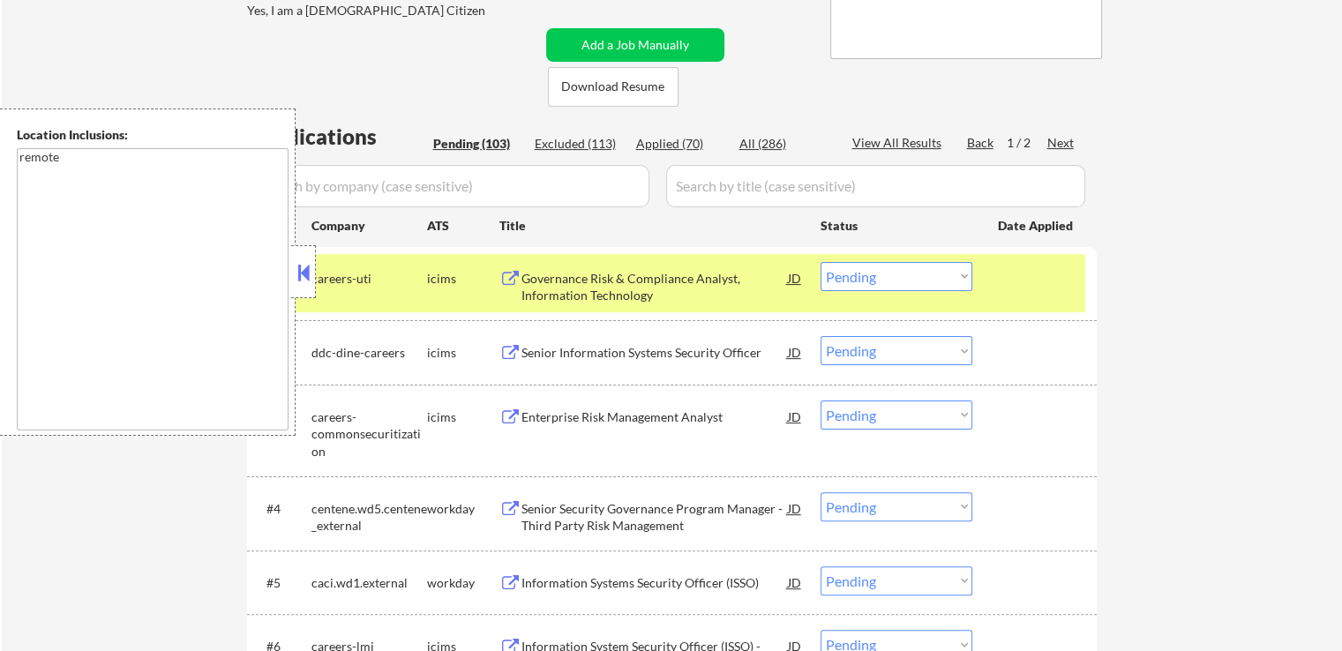
select select ""applied""
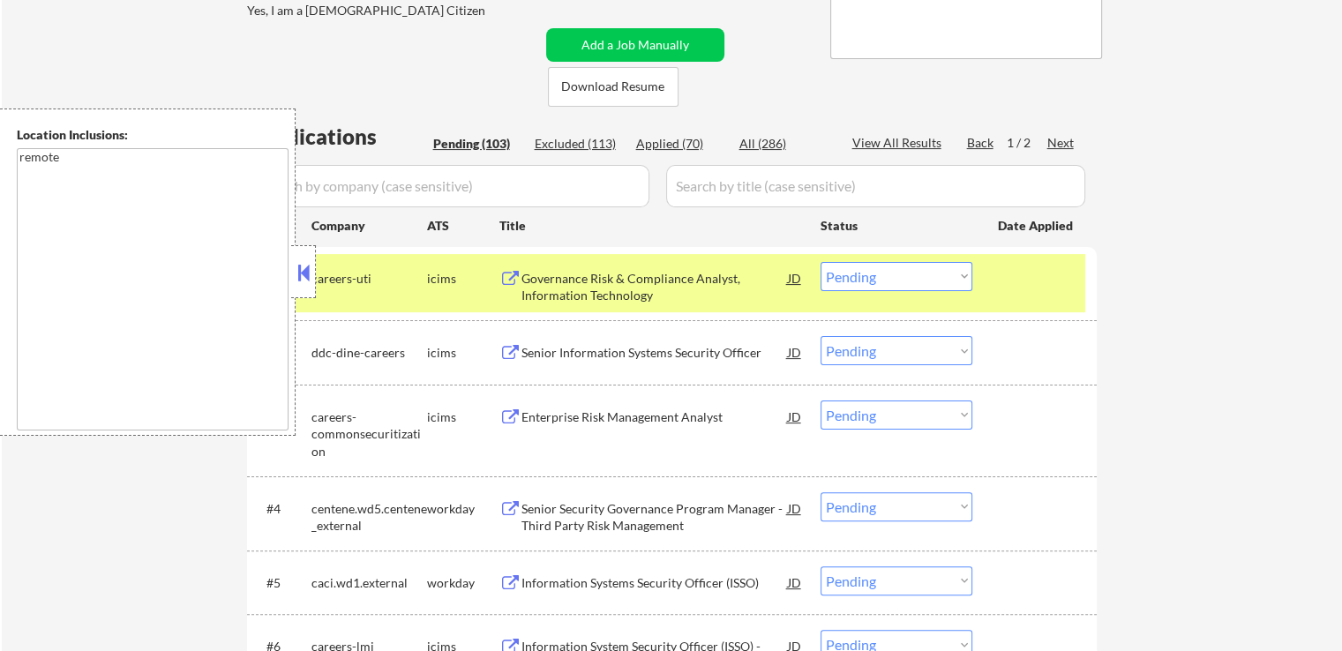
select select ""applied""
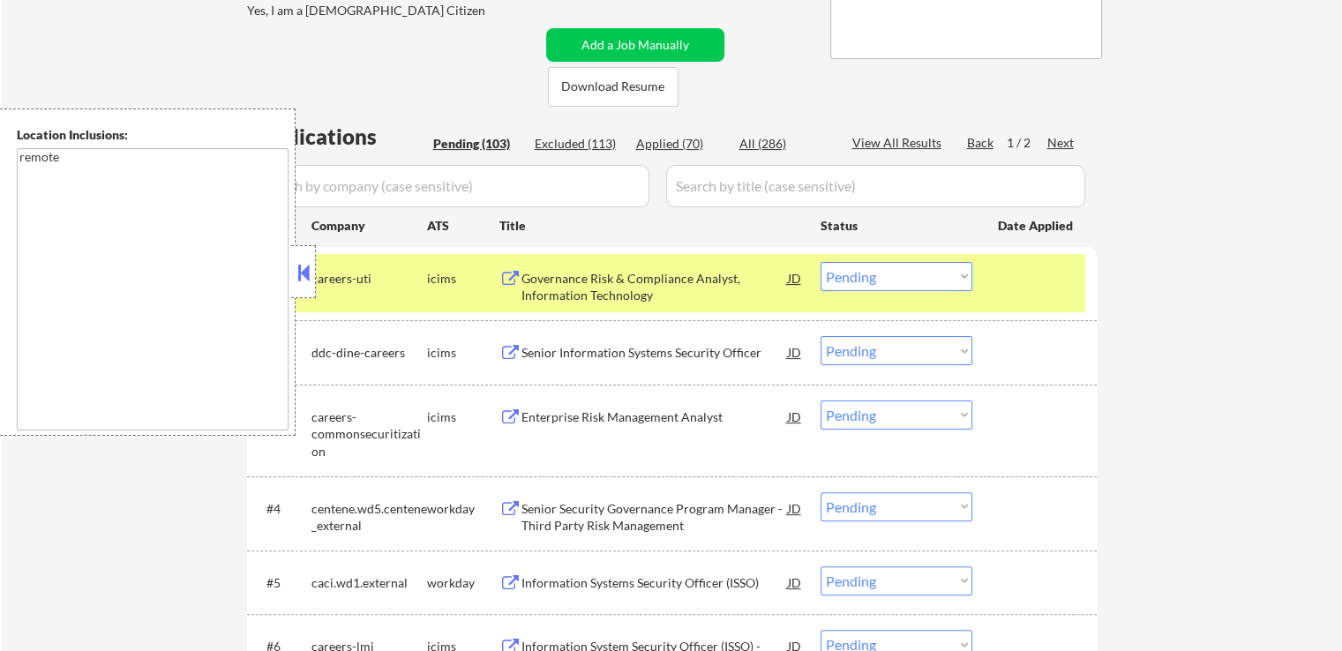
select select ""applied""
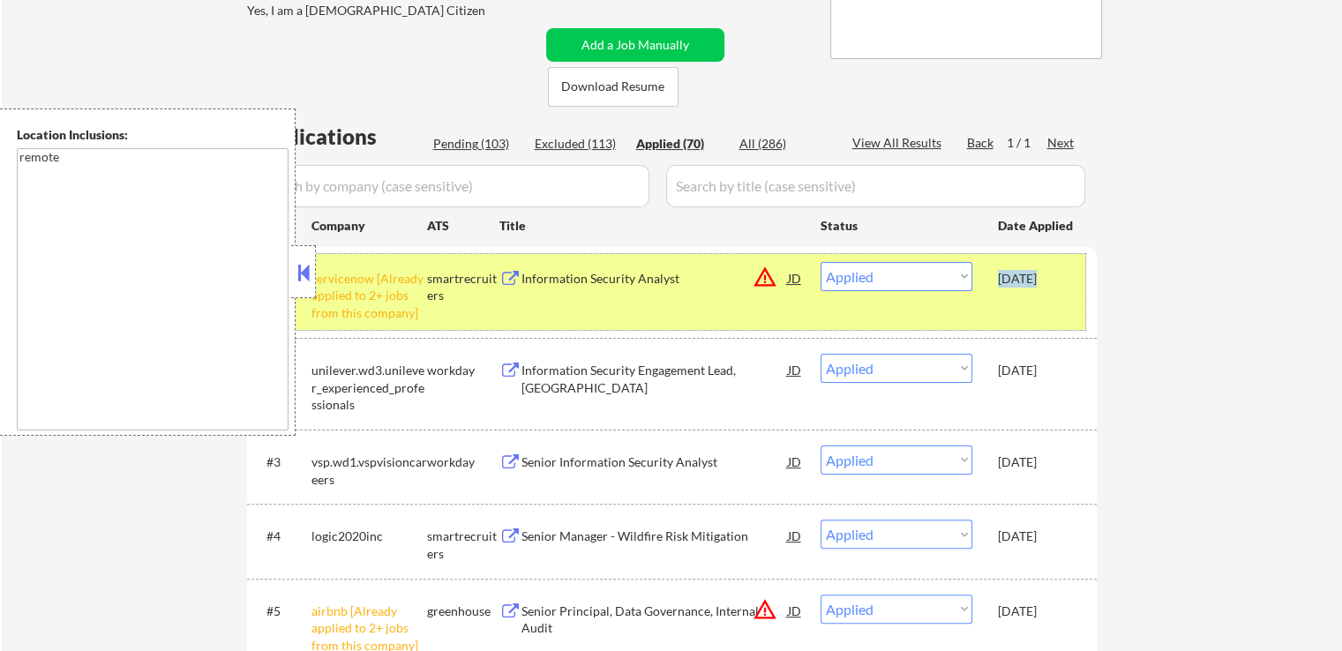
drag, startPoint x: 994, startPoint y: 276, endPoint x: 1034, endPoint y: 277, distance: 39.7
click at [1034, 277] on div "#1 servicenow [Already applied to 2+ jobs from this company] smartrecruiters In…" at bounding box center [668, 292] width 833 height 76
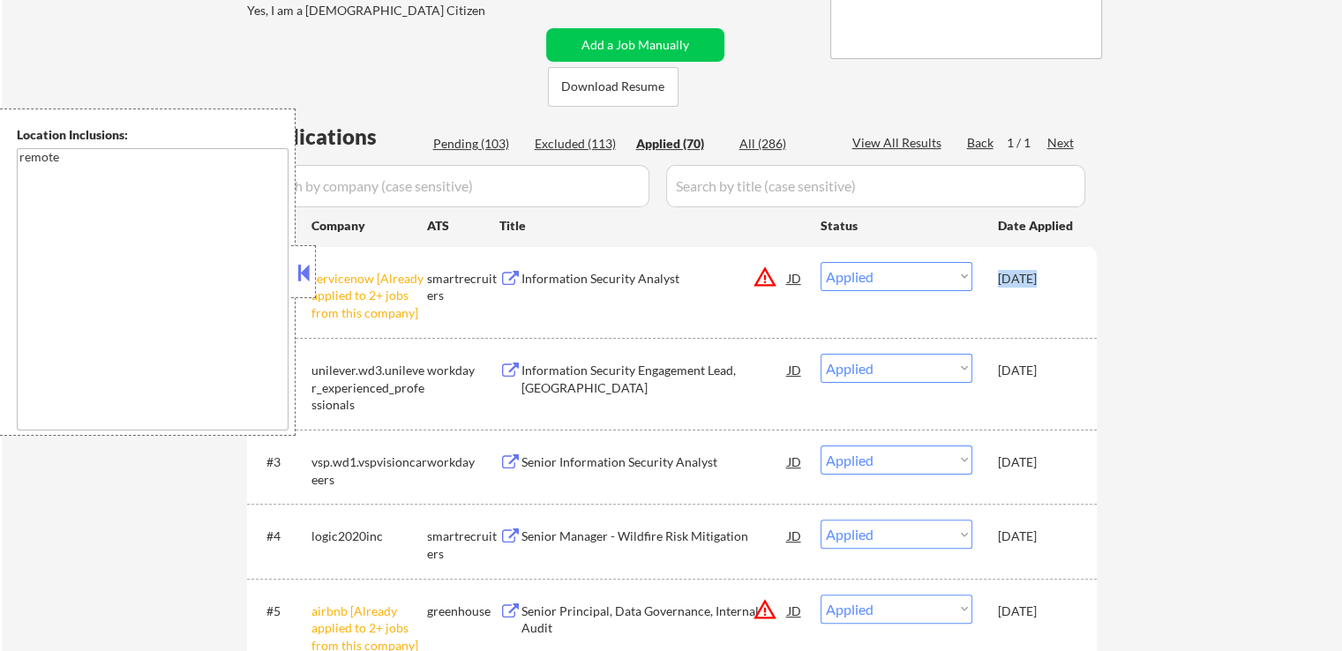
copy div "[DATE]"
click at [483, 141] on div "Pending (103)" at bounding box center [477, 144] width 88 height 18
select select ""pending""
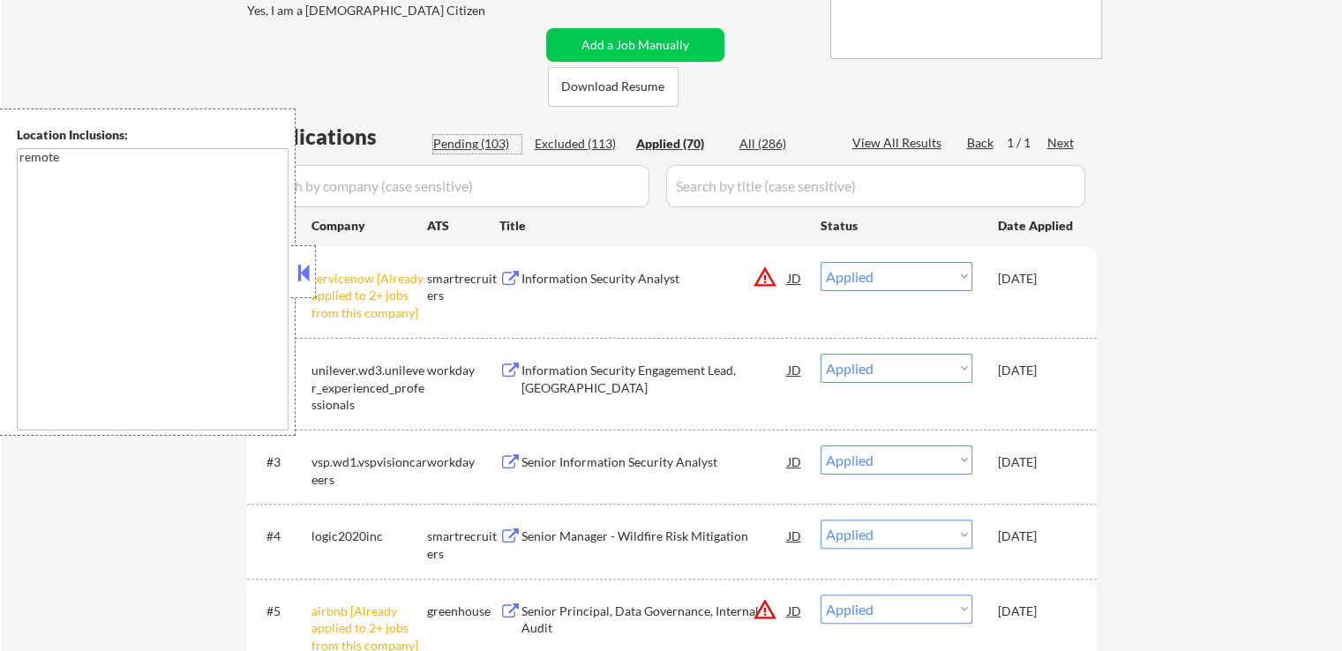
select select ""pending""
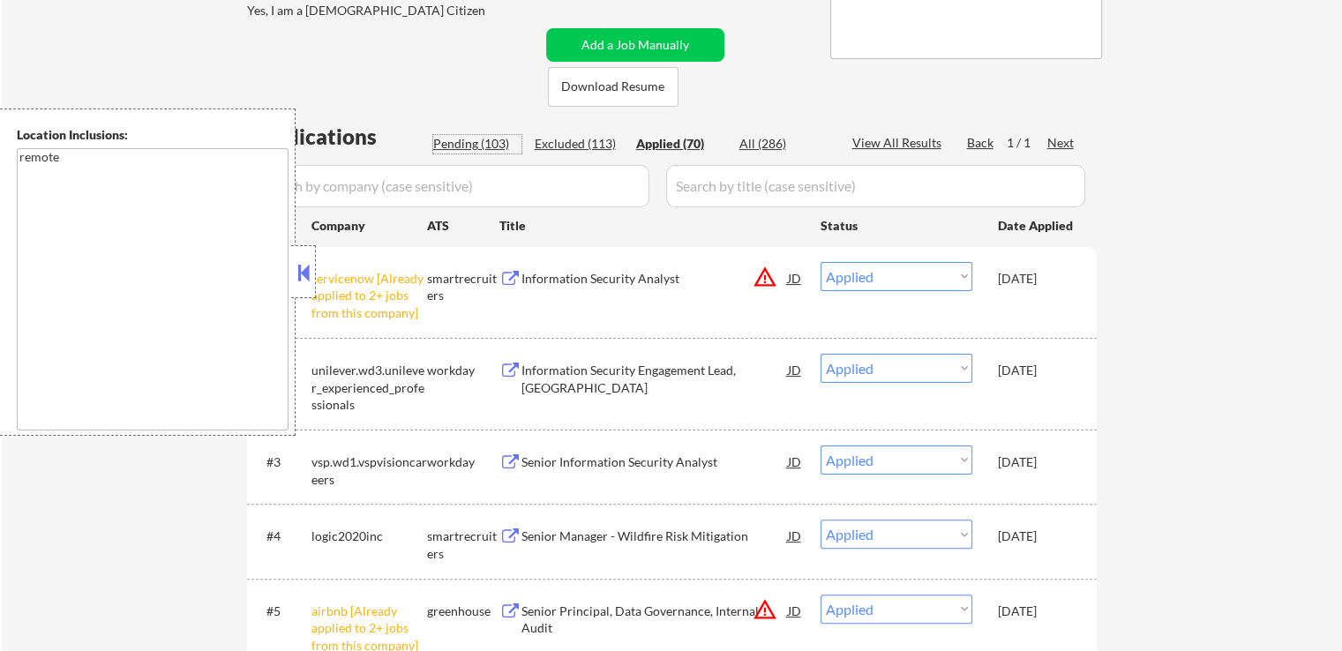
select select ""pending""
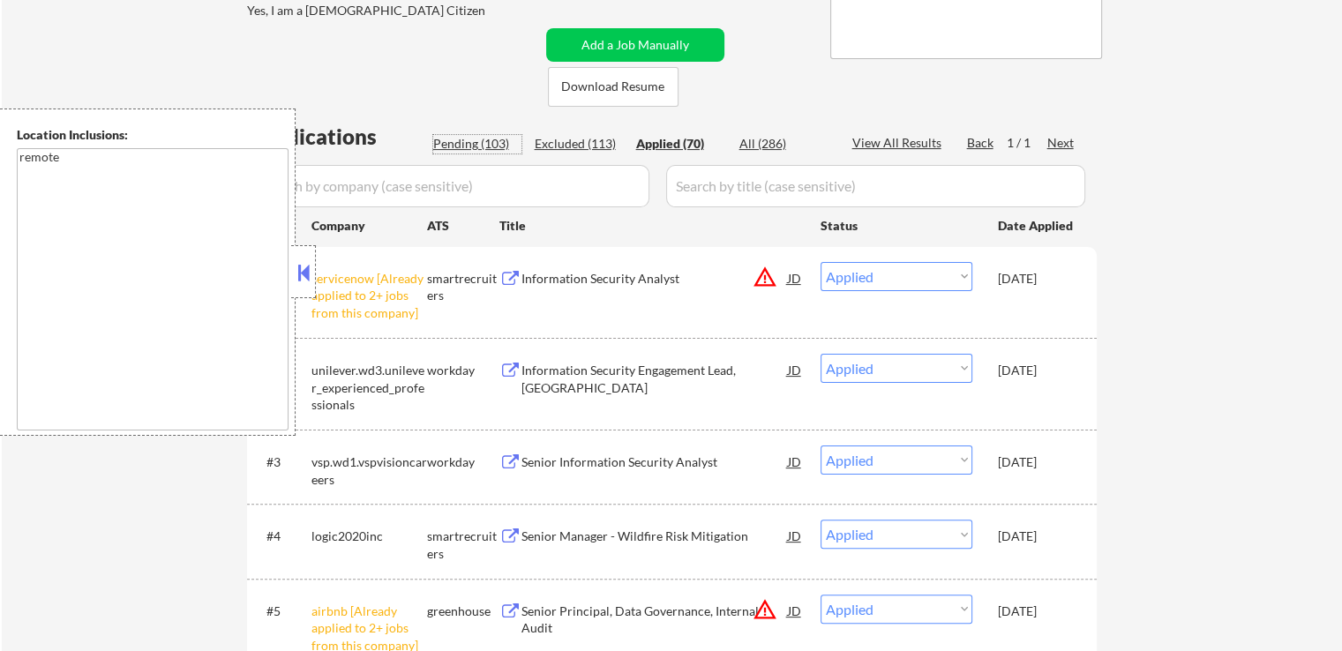
select select ""pending""
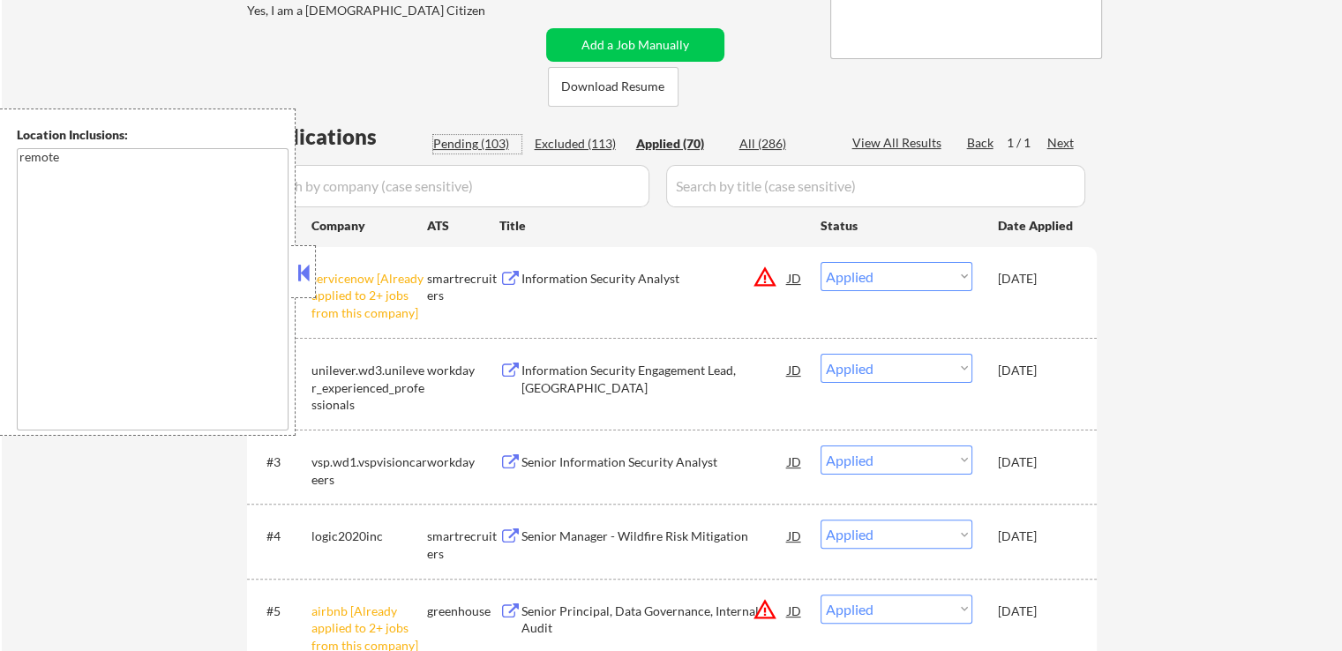
select select ""pending""
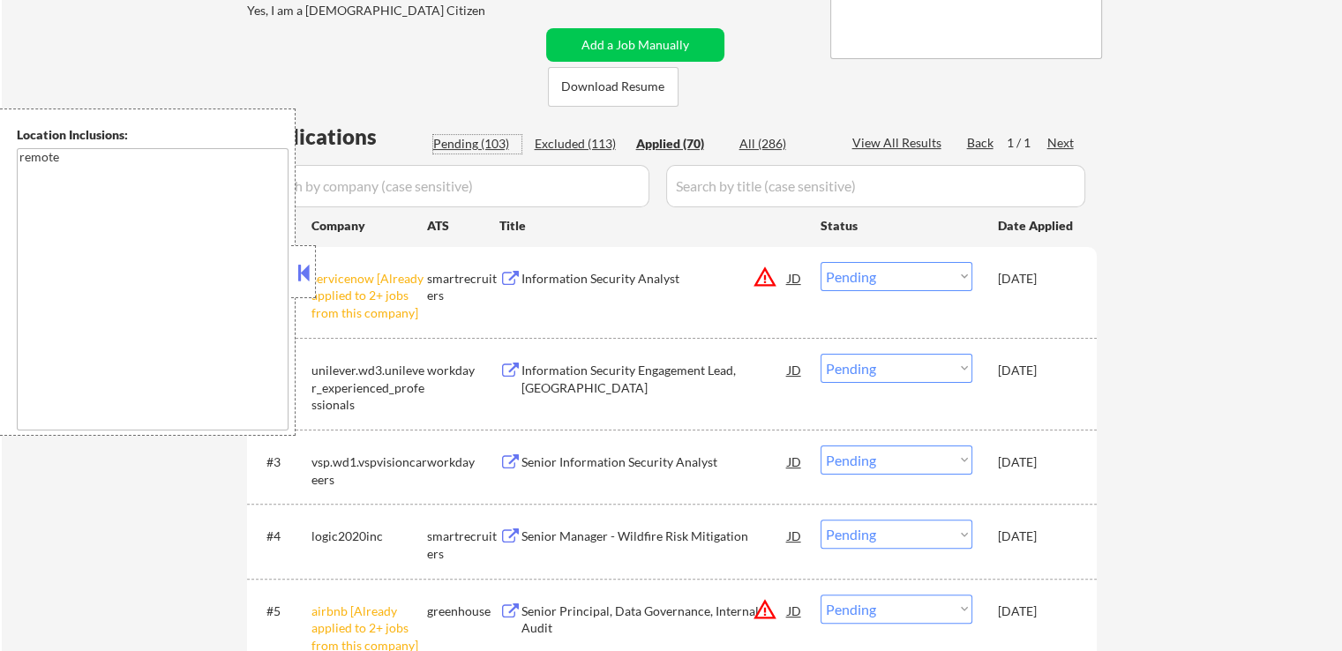
select select ""pending""
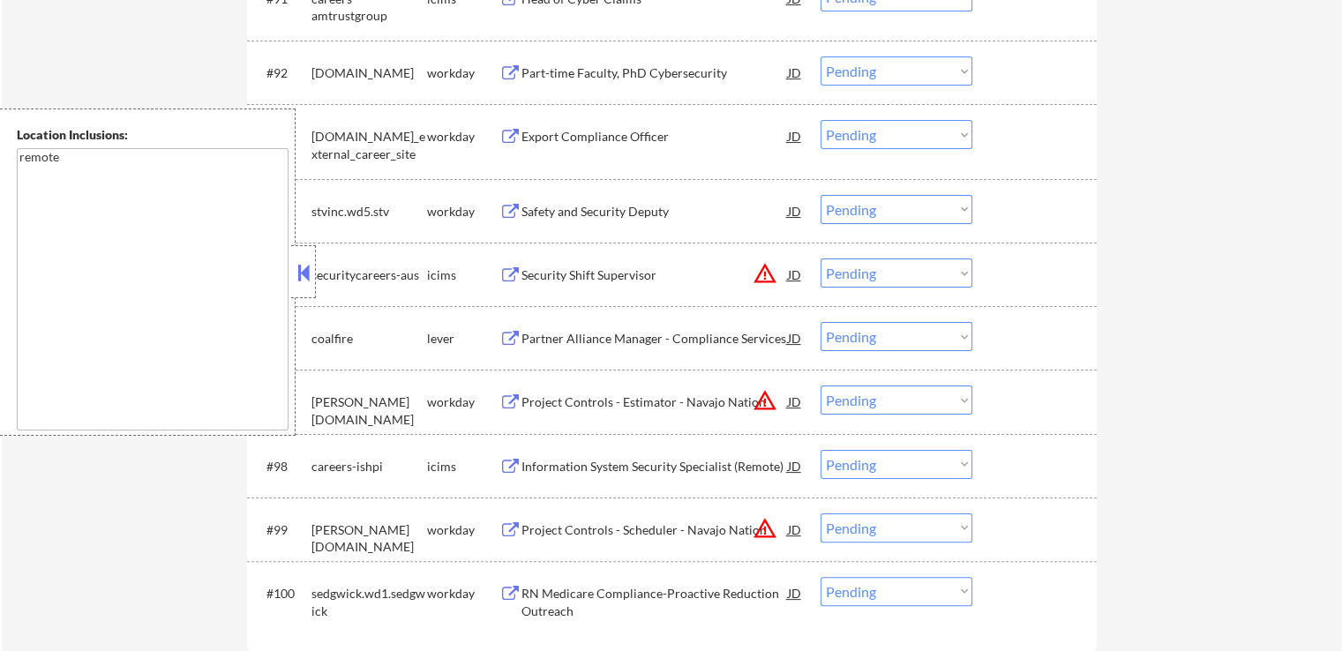
scroll to position [7058, 0]
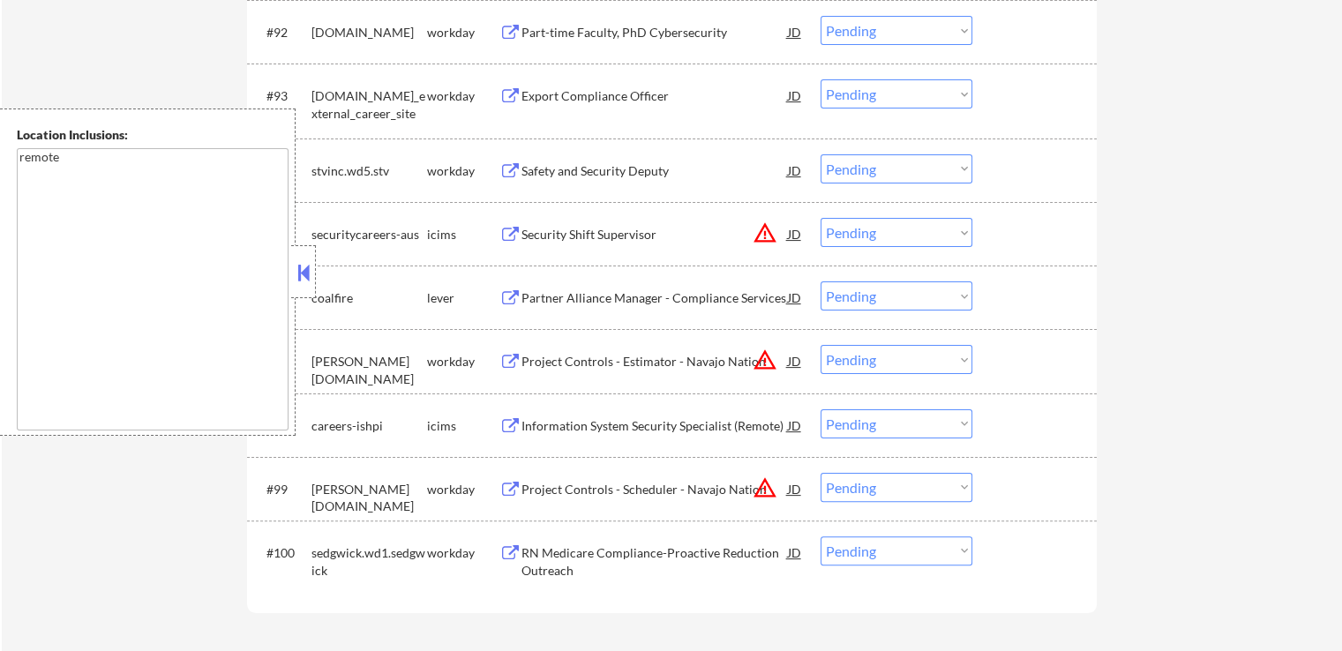
click at [641, 305] on div "Partner Alliance Manager - Compliance Services" at bounding box center [654, 298] width 266 height 18
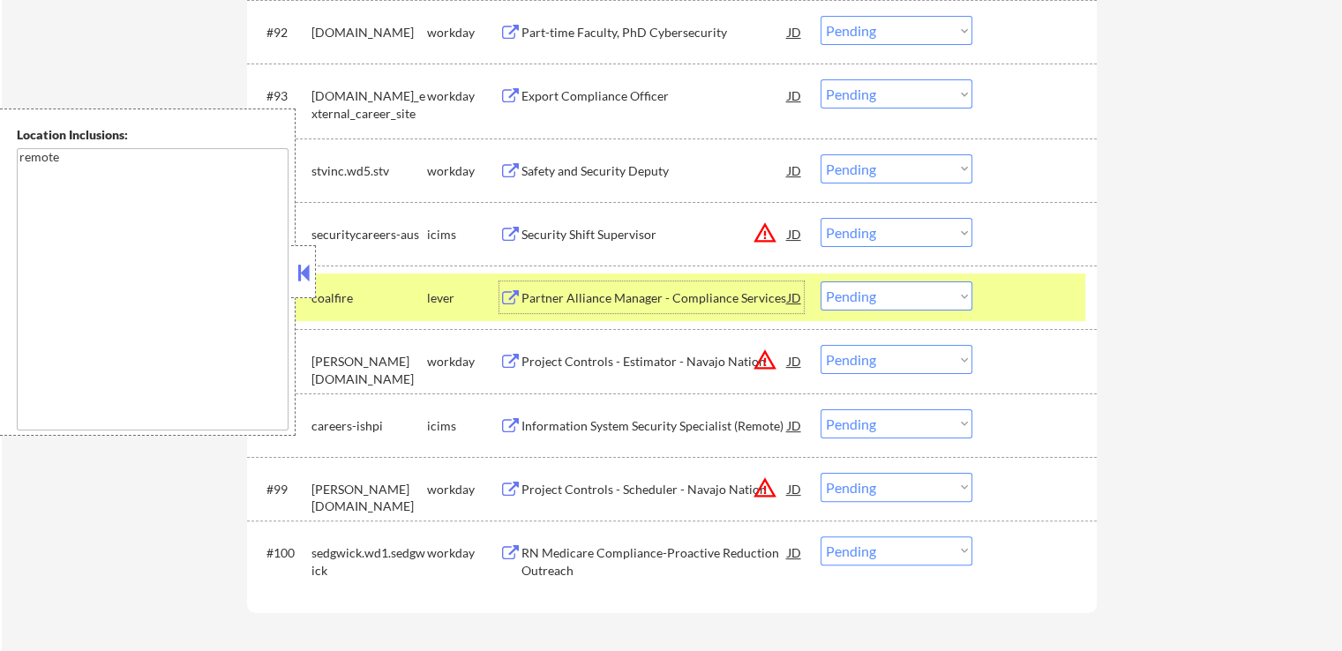
click at [585, 308] on div "Partner Alliance Manager - Compliance Services" at bounding box center [654, 297] width 266 height 32
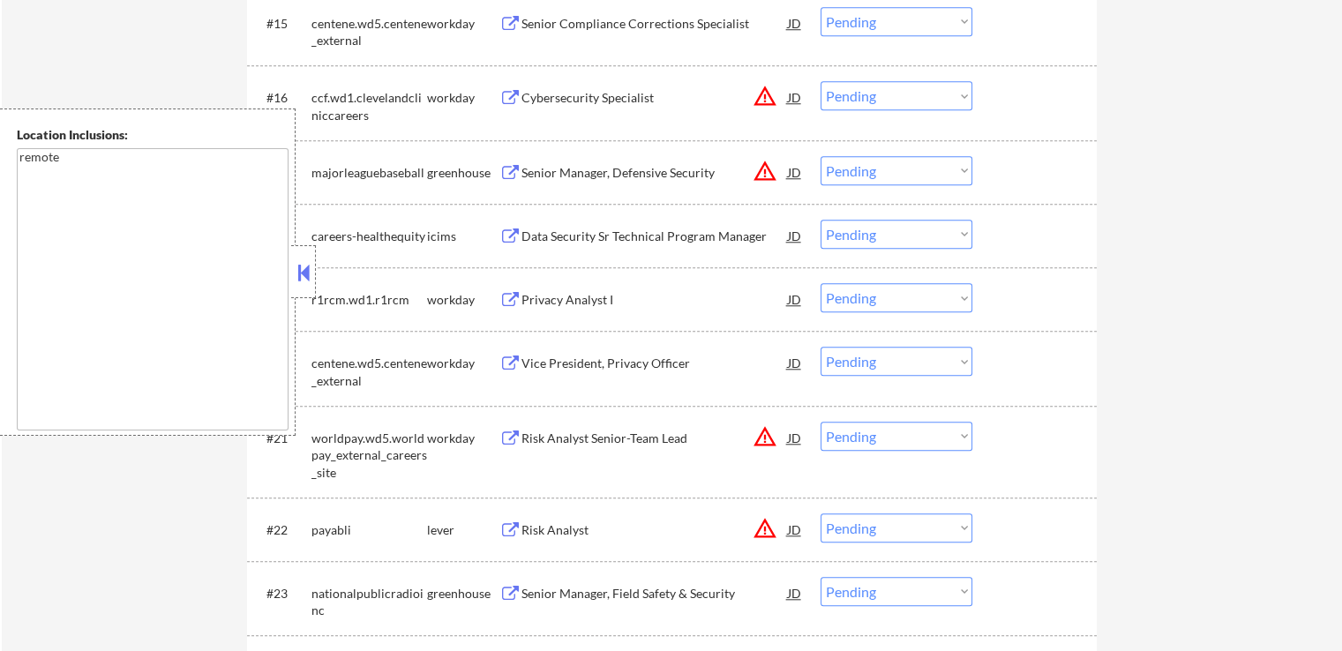
scroll to position [1765, 0]
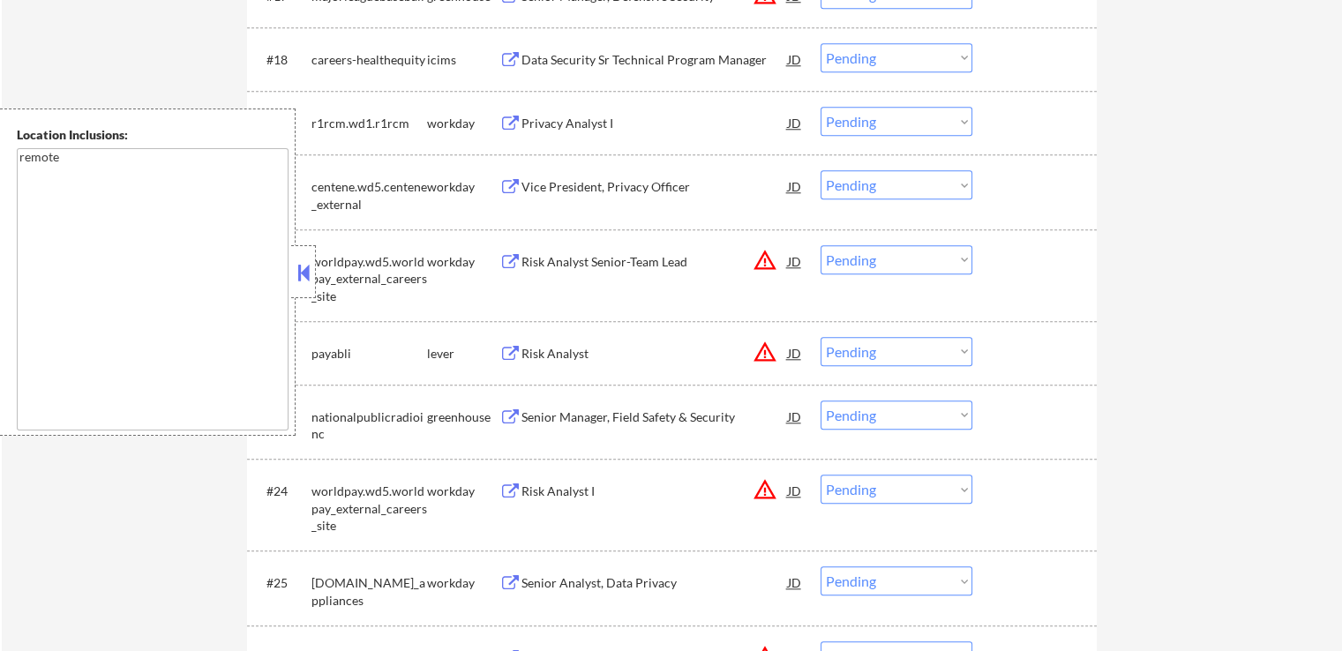
click at [556, 347] on div "Risk Analyst" at bounding box center [654, 354] width 266 height 18
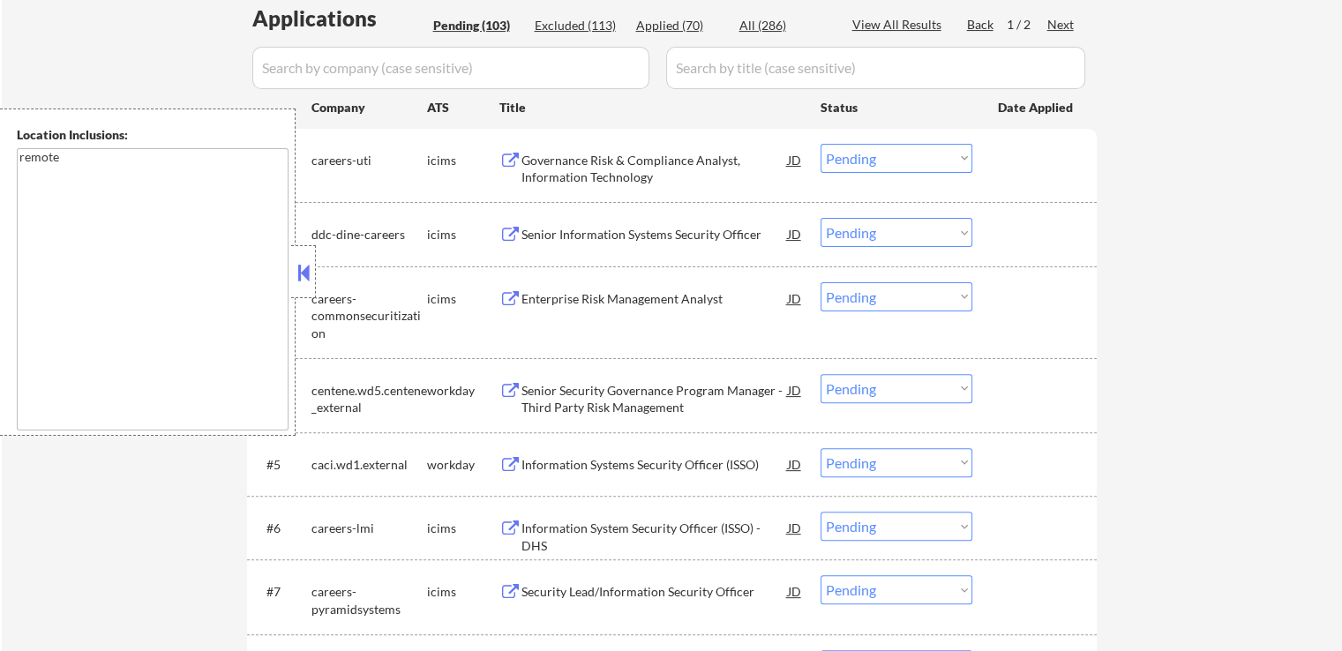
scroll to position [441, 0]
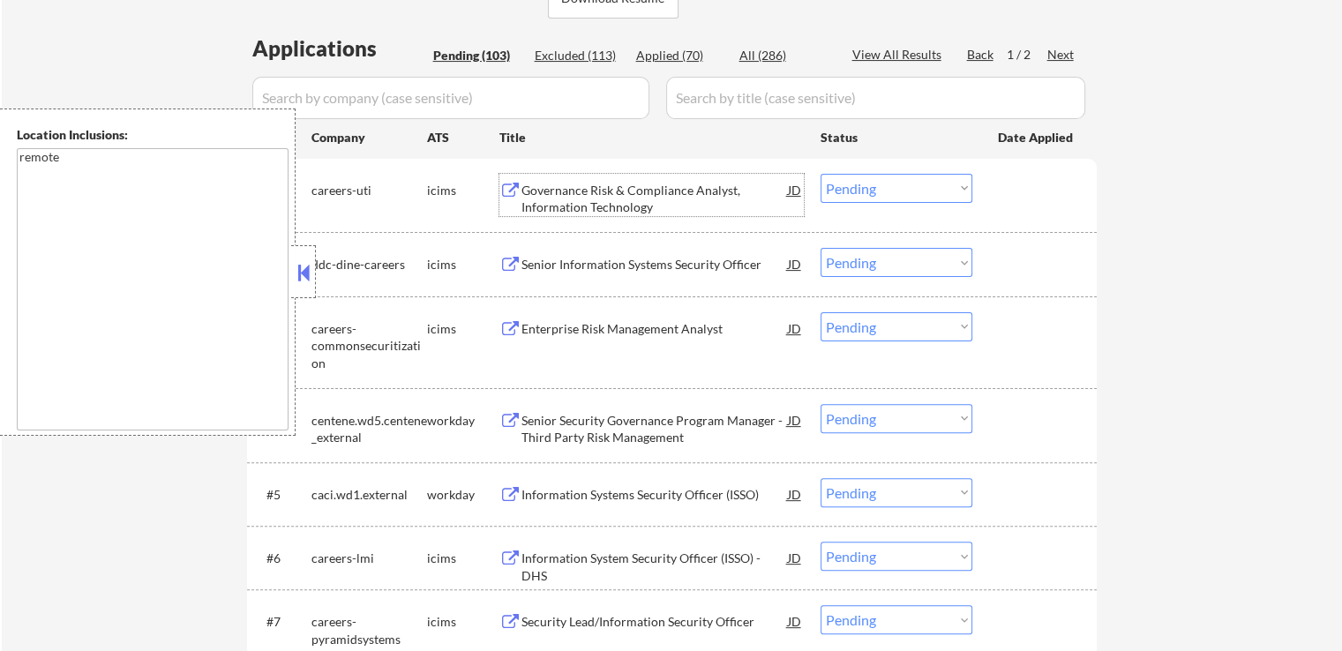
click at [636, 183] on div "Governance Risk & Compliance Analyst, Information Technology" at bounding box center [654, 199] width 266 height 34
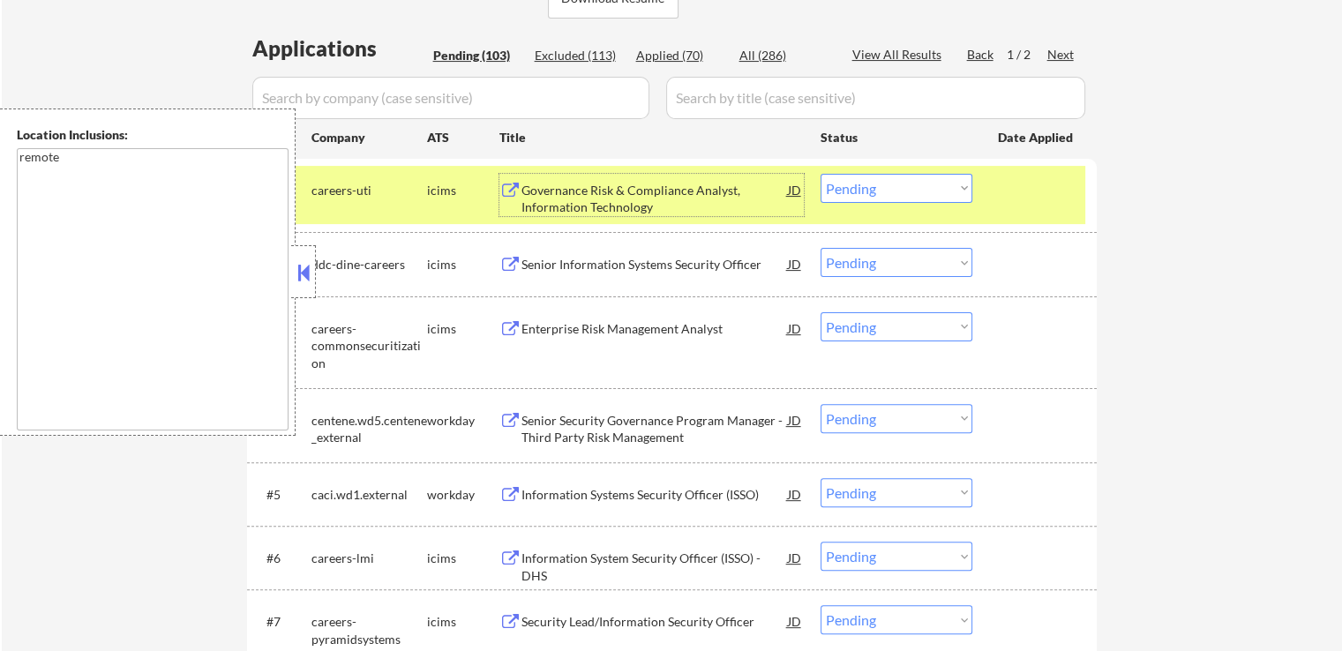
click at [639, 255] on div "Senior Information Systems Security Officer" at bounding box center [654, 264] width 266 height 32
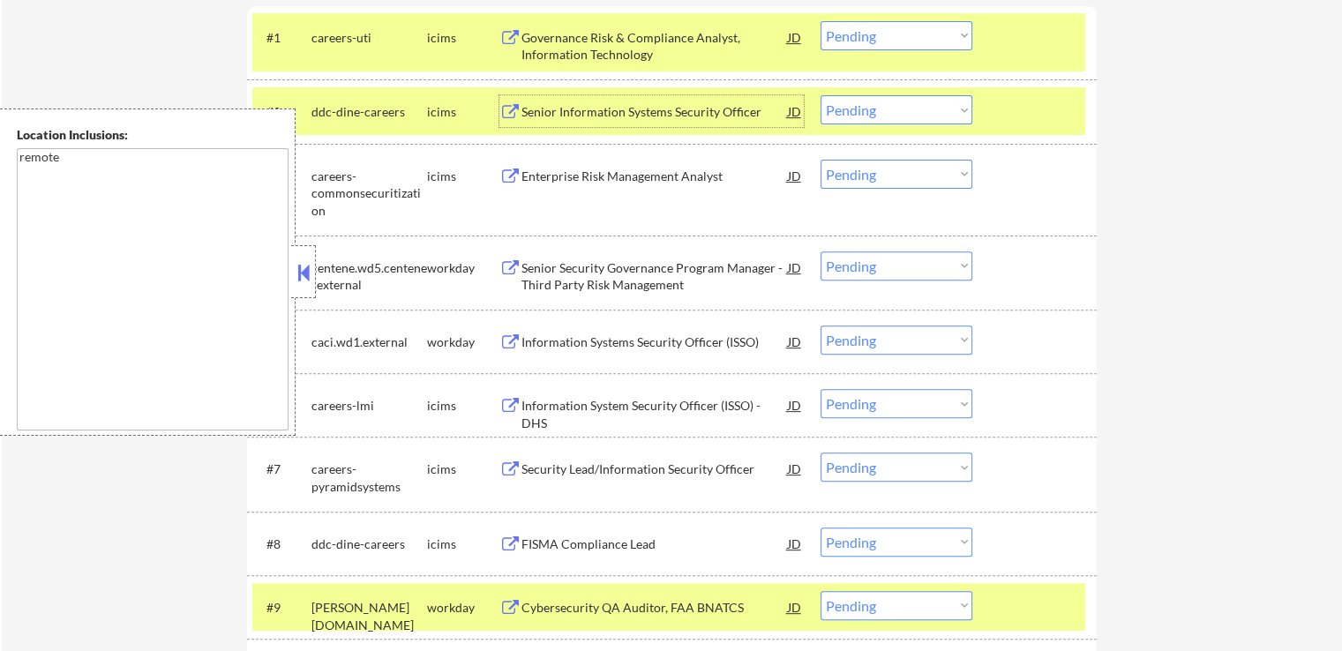
scroll to position [706, 0]
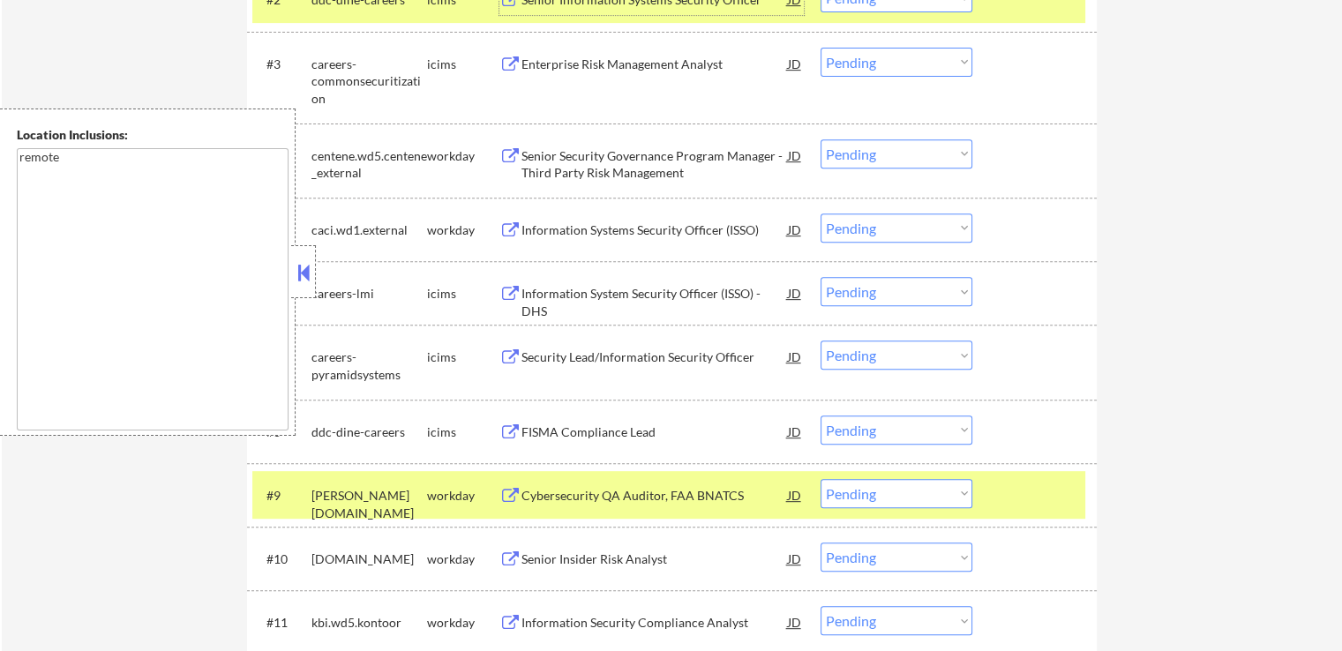
click at [667, 162] on div "Senior Security Governance Program Manager - Third Party Risk Management" at bounding box center [654, 164] width 266 height 34
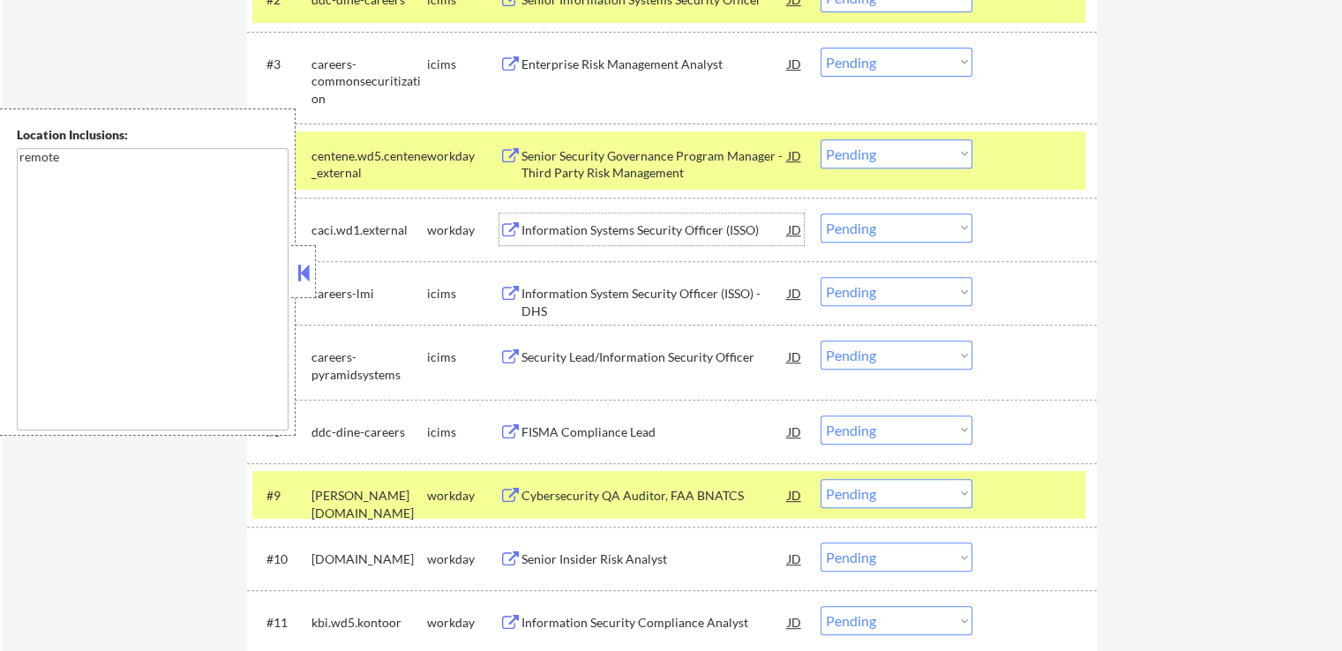
click at [624, 221] on div "Information Systems Security Officer (ISSO)" at bounding box center [654, 230] width 266 height 18
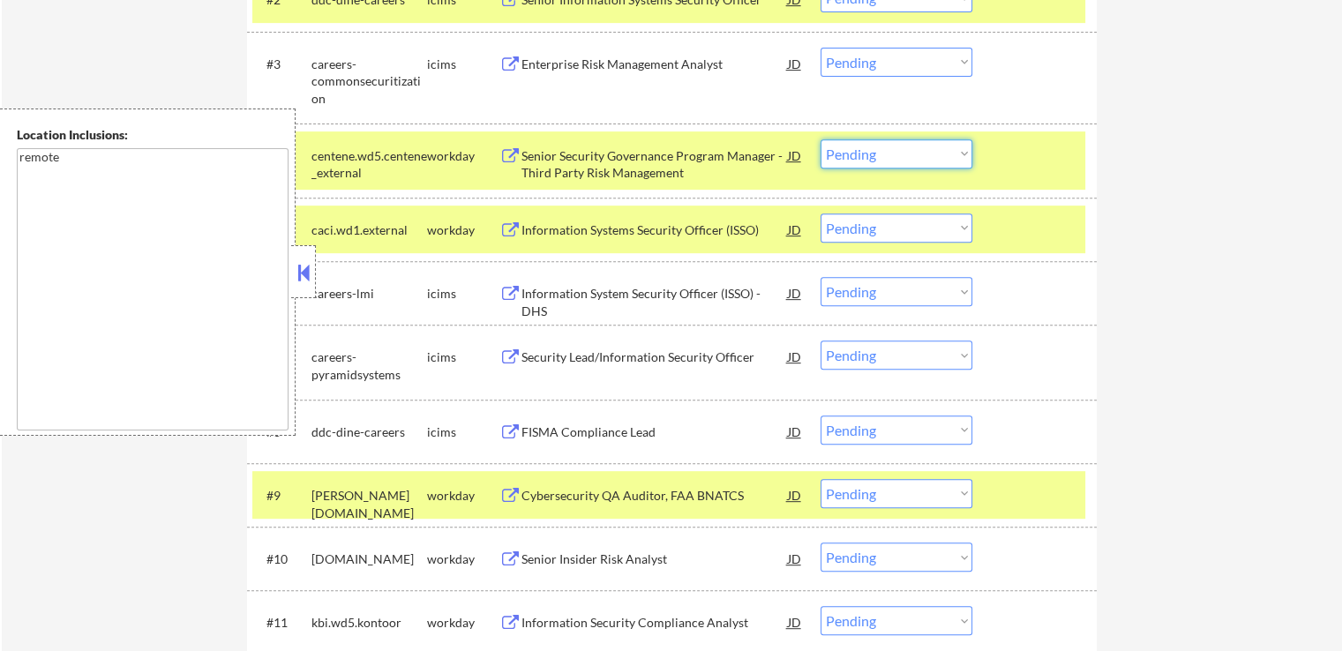
drag, startPoint x: 866, startPoint y: 152, endPoint x: 866, endPoint y: 164, distance: 12.4
click at [866, 152] on select "Choose an option... Pending Applied Excluded (Questions) Excluded (Expired) Exc…" at bounding box center [897, 153] width 152 height 29
click at [821, 139] on select "Choose an option... Pending Applied Excluded (Questions) Excluded (Expired) Exc…" at bounding box center [897, 153] width 152 height 29
click at [672, 491] on div "Cybersecurity QA Auditor, FAA BNATCS" at bounding box center [654, 496] width 266 height 18
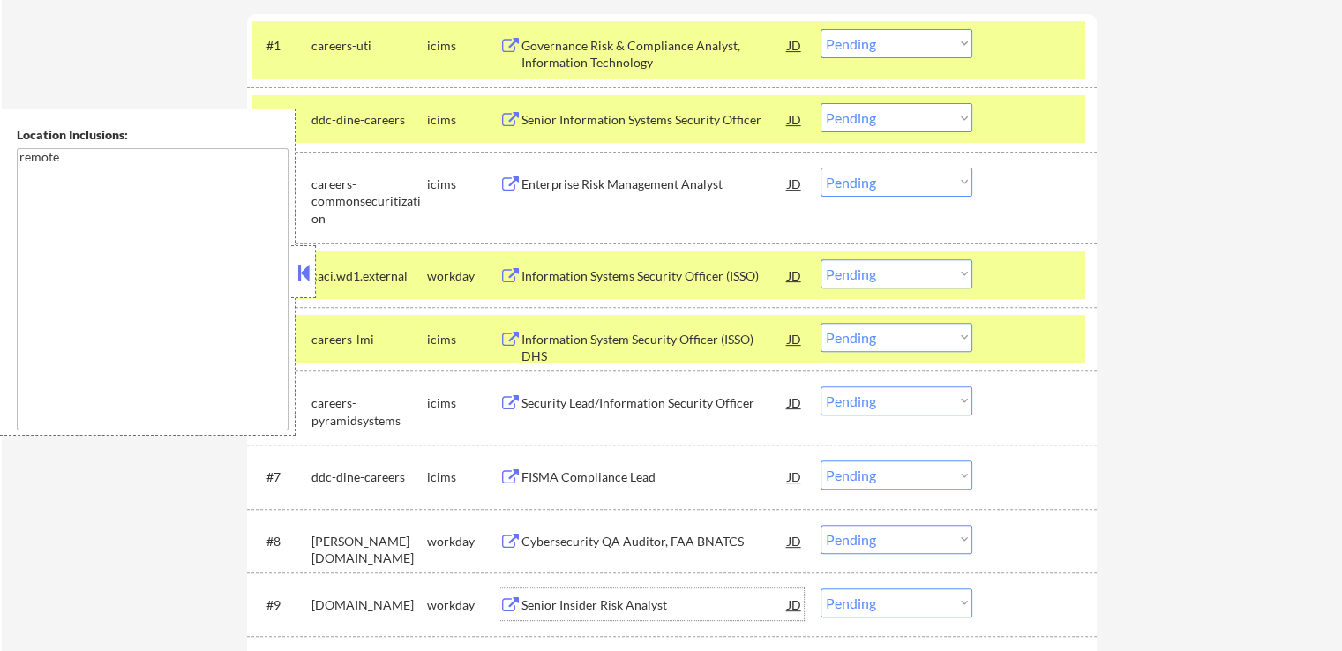
scroll to position [618, 0]
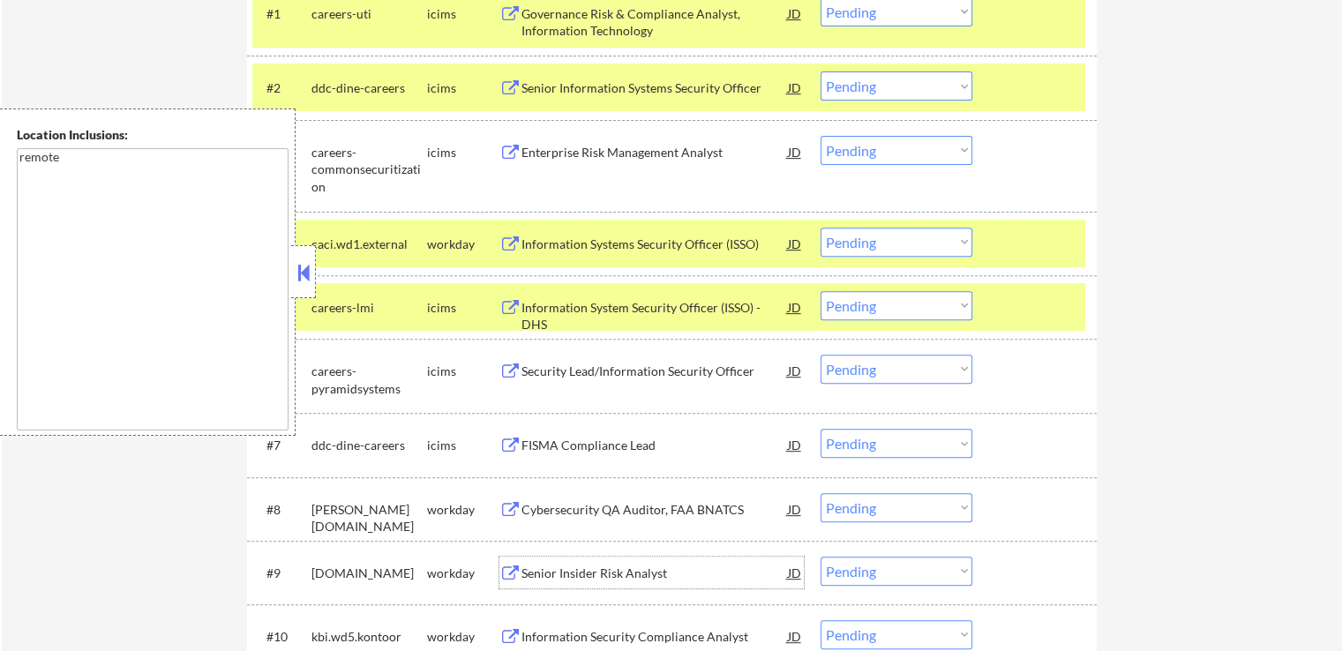
drag, startPoint x: 883, startPoint y: 246, endPoint x: 869, endPoint y: 253, distance: 15.8
click at [883, 247] on select "Choose an option... Pending Applied Excluded (Questions) Excluded (Expired) Exc…" at bounding box center [897, 242] width 152 height 29
click at [821, 228] on select "Choose an option... Pending Applied Excluded (Questions) Excluded (Expired) Exc…" at bounding box center [897, 242] width 152 height 29
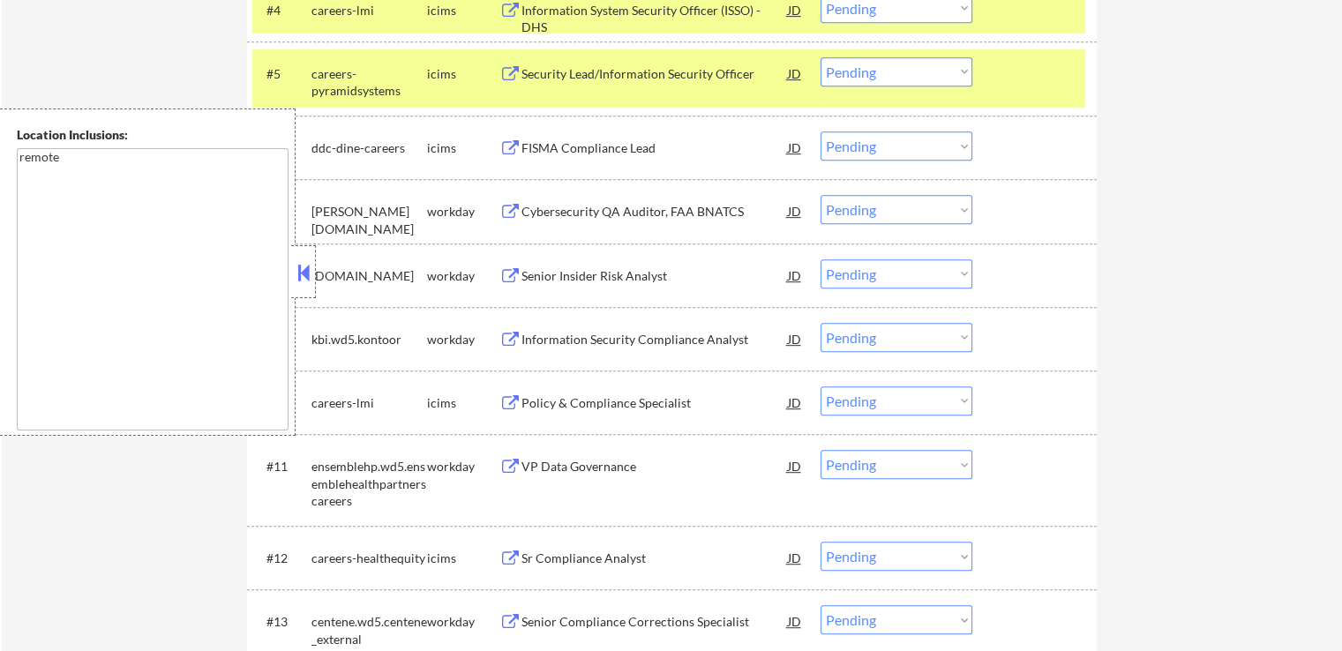
scroll to position [882, 0]
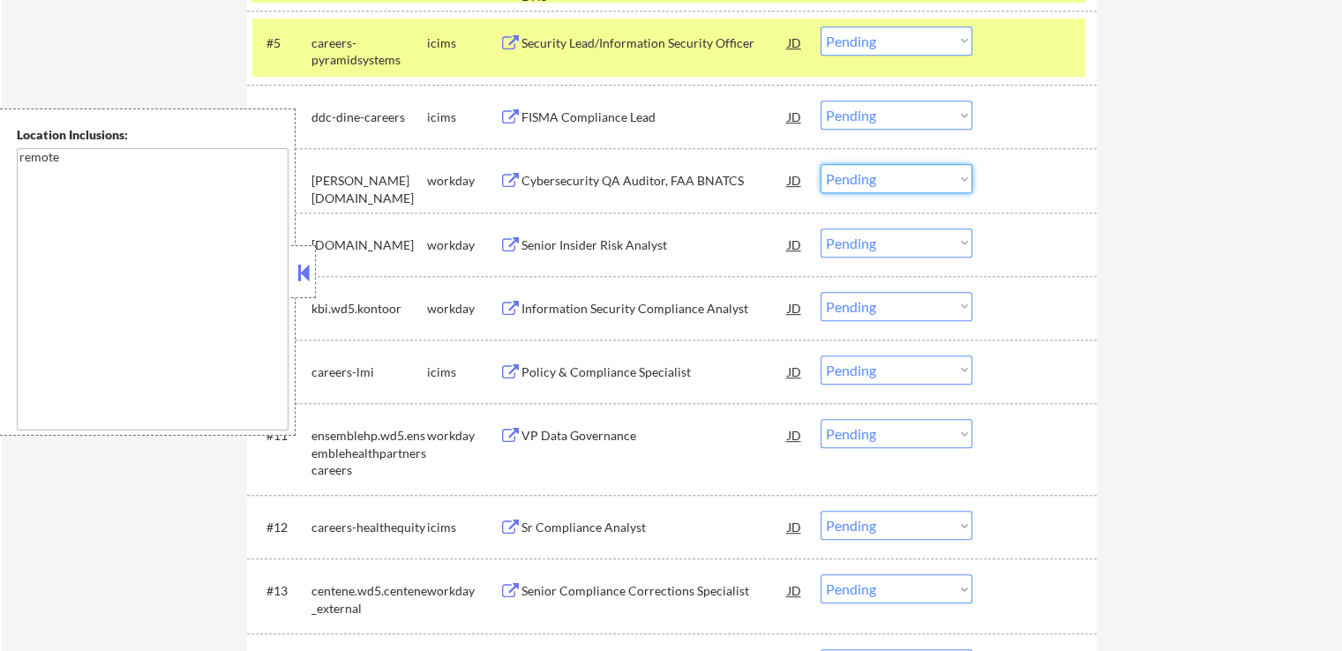
click at [868, 176] on select "Choose an option... Pending Applied Excluded (Questions) Excluded (Expired) Exc…" at bounding box center [897, 178] width 152 height 29
click at [821, 164] on select "Choose an option... Pending Applied Excluded (Questions) Excluded (Expired) Exc…" at bounding box center [897, 178] width 152 height 29
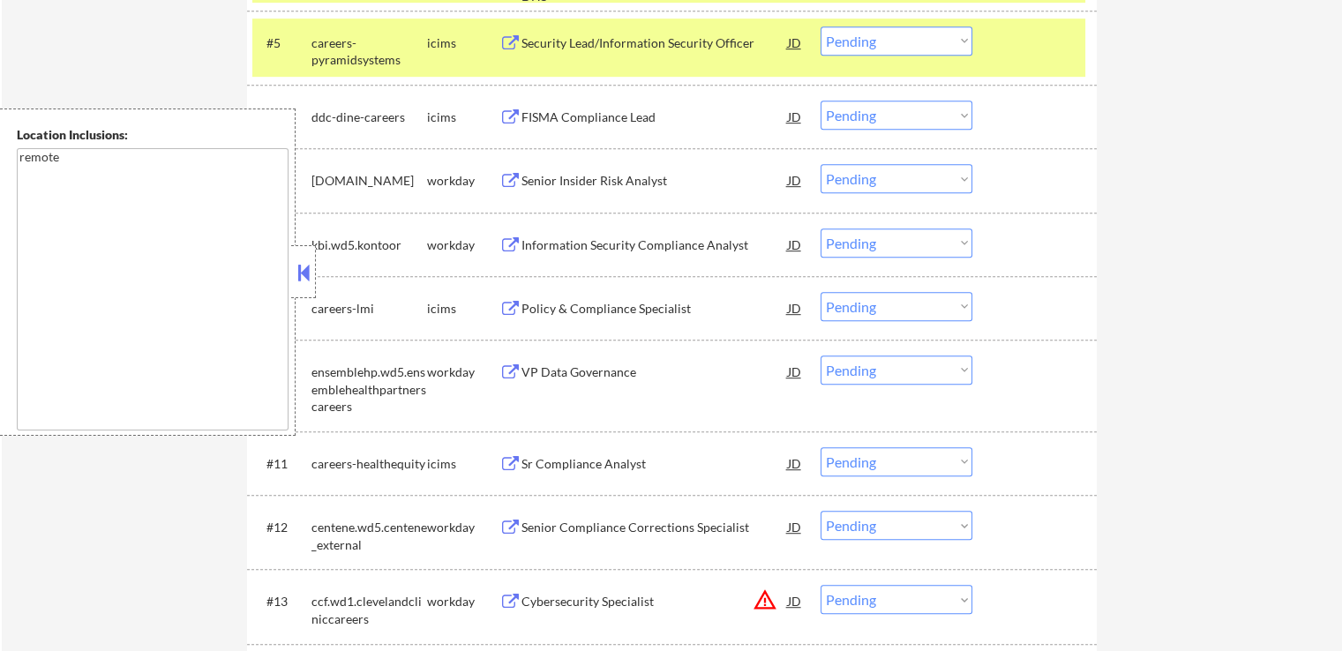
click at [695, 236] on div "Information Security Compliance Analyst" at bounding box center [654, 245] width 266 height 18
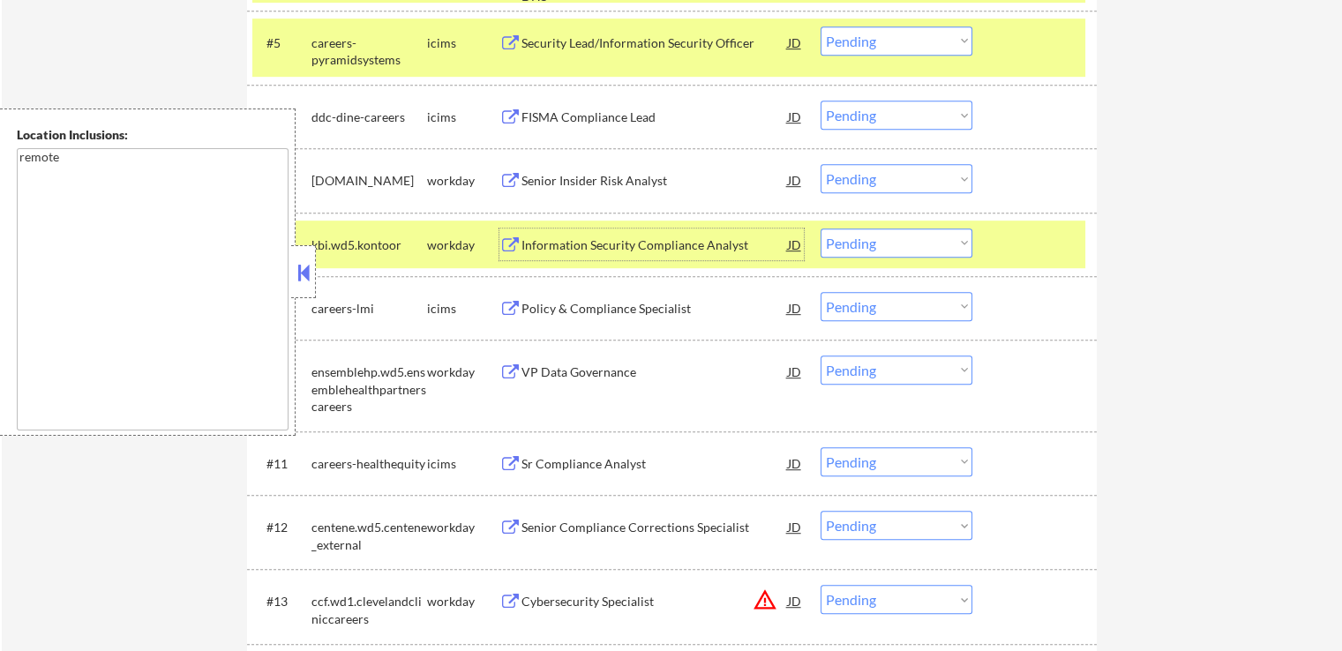
click at [635, 364] on div "VP Data Governance" at bounding box center [654, 373] width 266 height 18
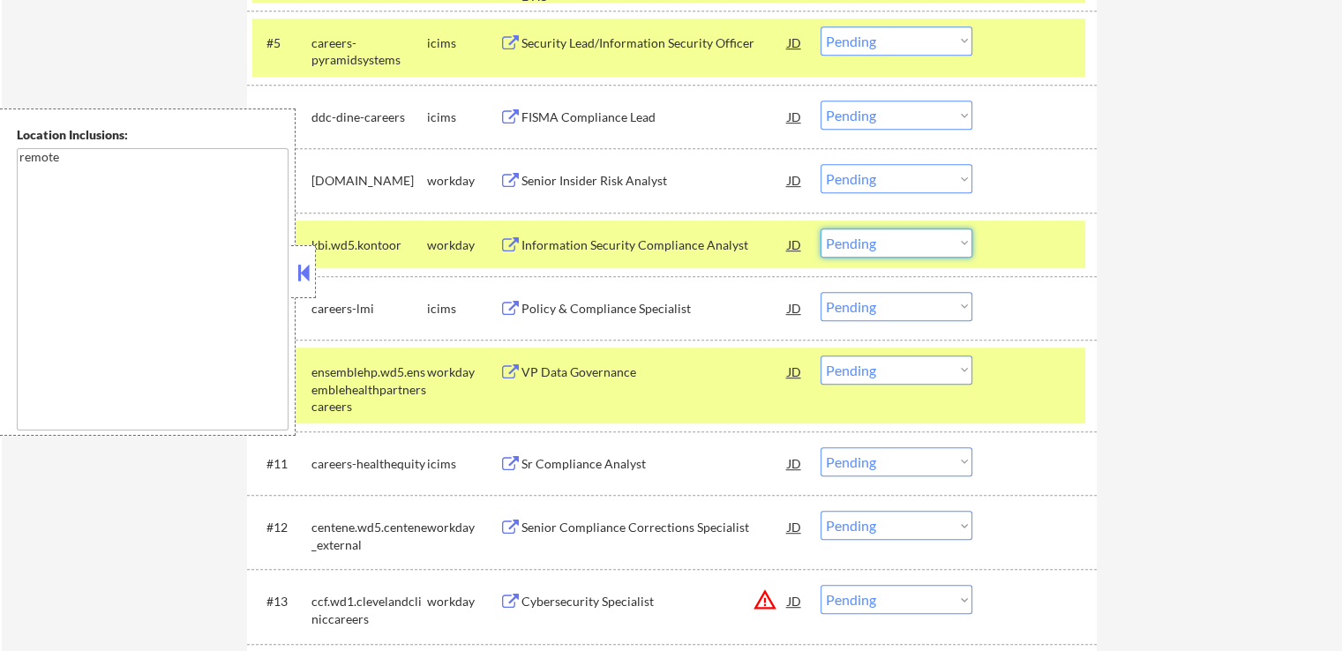
click at [884, 247] on select "Choose an option... Pending Applied Excluded (Questions) Excluded (Expired) Exc…" at bounding box center [897, 243] width 152 height 29
click at [821, 229] on select "Choose an option... Pending Applied Excluded (Questions) Excluded (Expired) Exc…" at bounding box center [897, 243] width 152 height 29
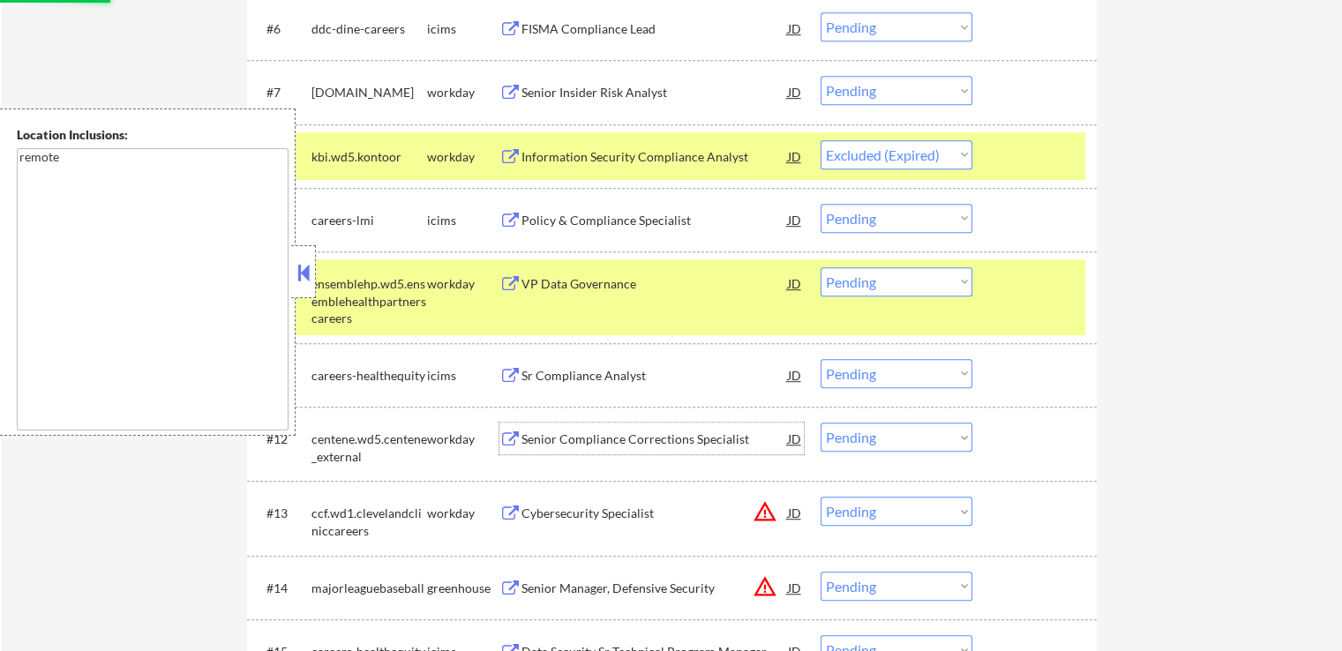
click at [648, 447] on div "Senior Compliance Corrections Specialist" at bounding box center [654, 440] width 266 height 18
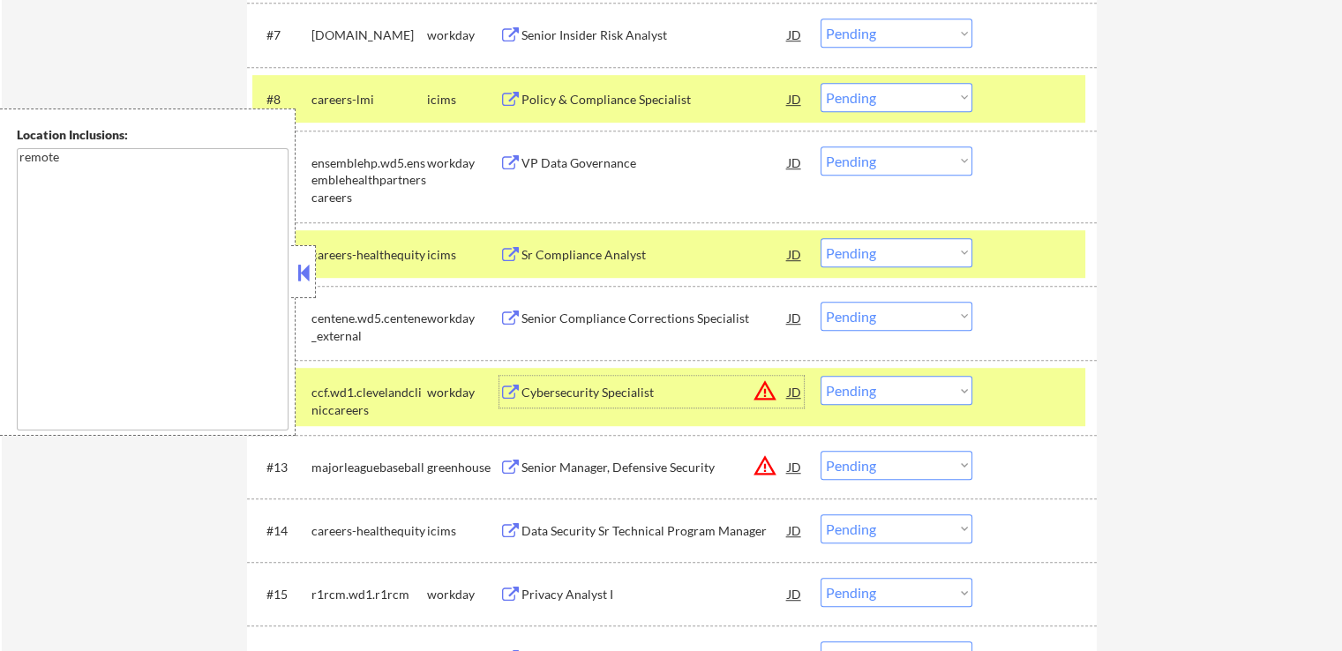
scroll to position [1059, 0]
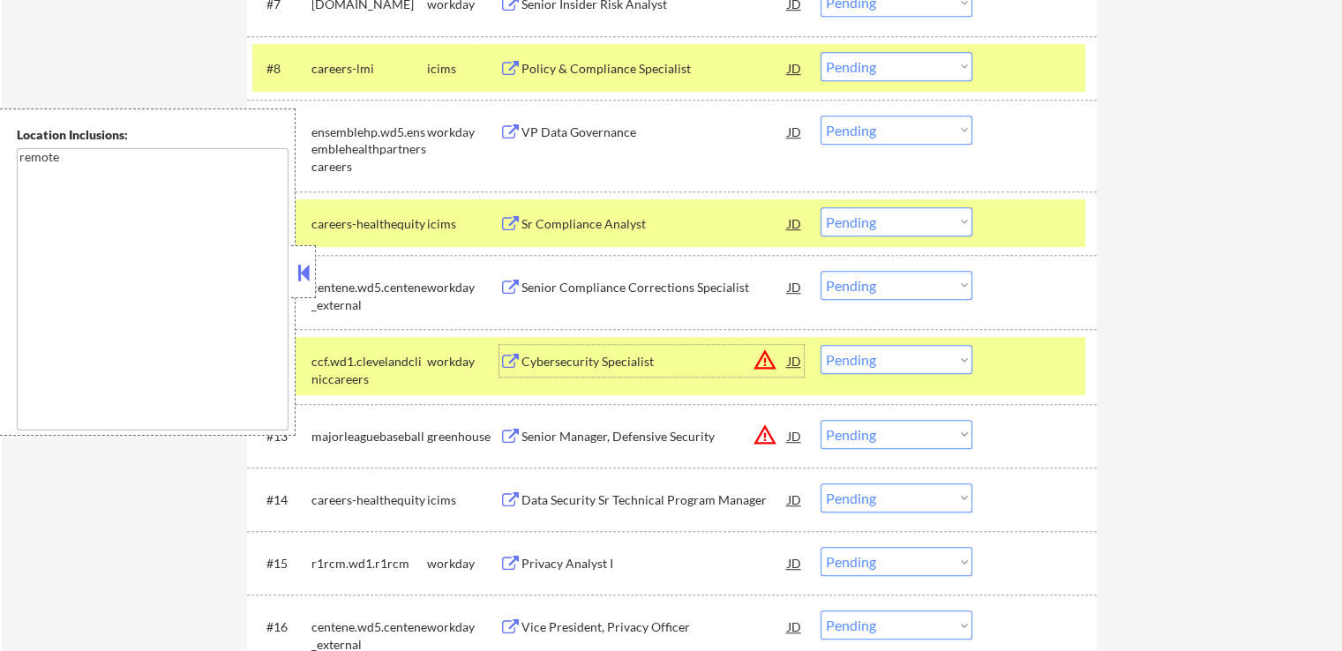
drag, startPoint x: 841, startPoint y: 128, endPoint x: 851, endPoint y: 140, distance: 16.3
click at [841, 128] on select "Choose an option... Pending Applied Excluded (Questions) Excluded (Expired) Exc…" at bounding box center [897, 130] width 152 height 29
click at [821, 116] on select "Choose an option... Pending Applied Excluded (Questions) Excluded (Expired) Exc…" at bounding box center [897, 130] width 152 height 29
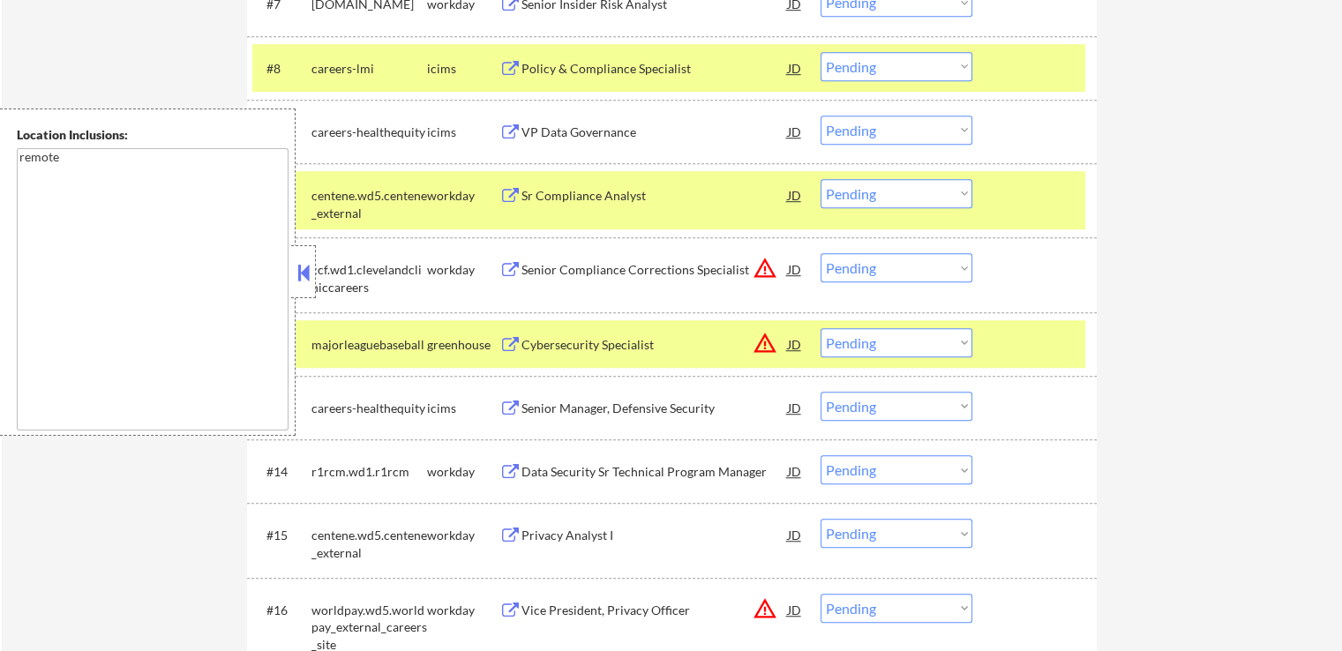
drag, startPoint x: 884, startPoint y: 191, endPoint x: 888, endPoint y: 204, distance: 14.0
click at [884, 191] on select "Choose an option... Pending Applied Excluded (Questions) Excluded (Expired) Exc…" at bounding box center [897, 193] width 152 height 29
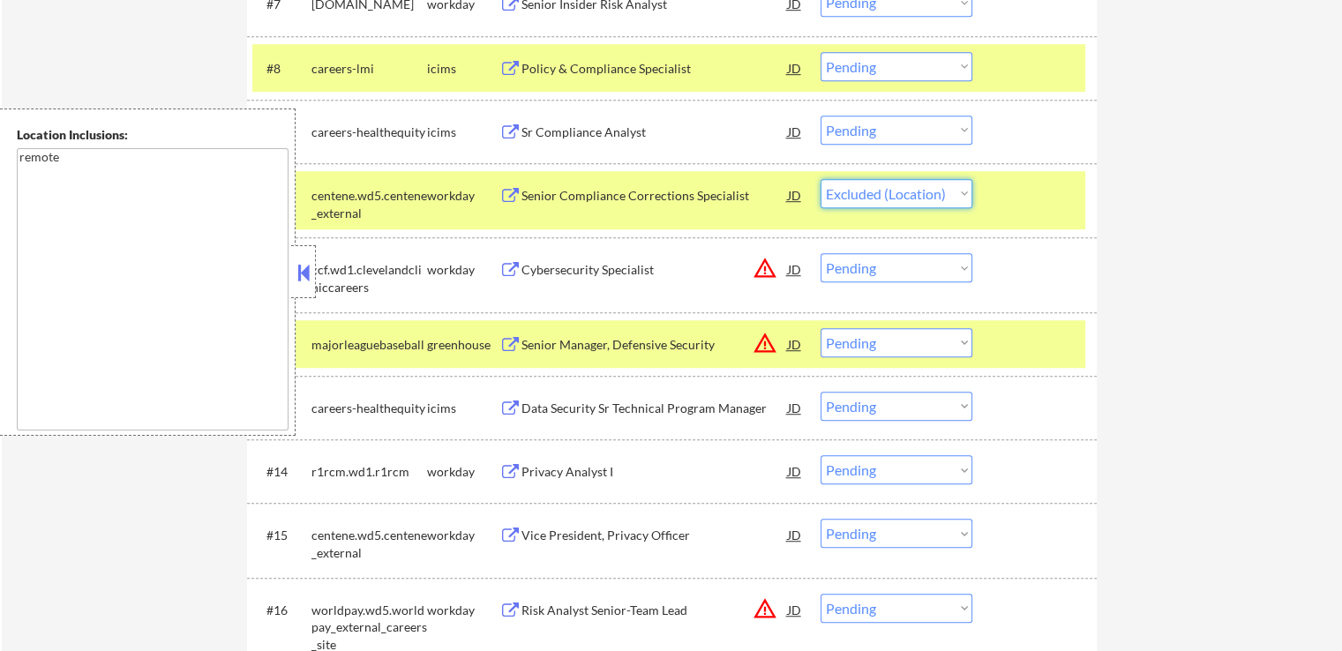
click at [821, 179] on select "Choose an option... Pending Applied Excluded (Questions) Excluded (Expired) Exc…" at bounding box center [897, 193] width 152 height 29
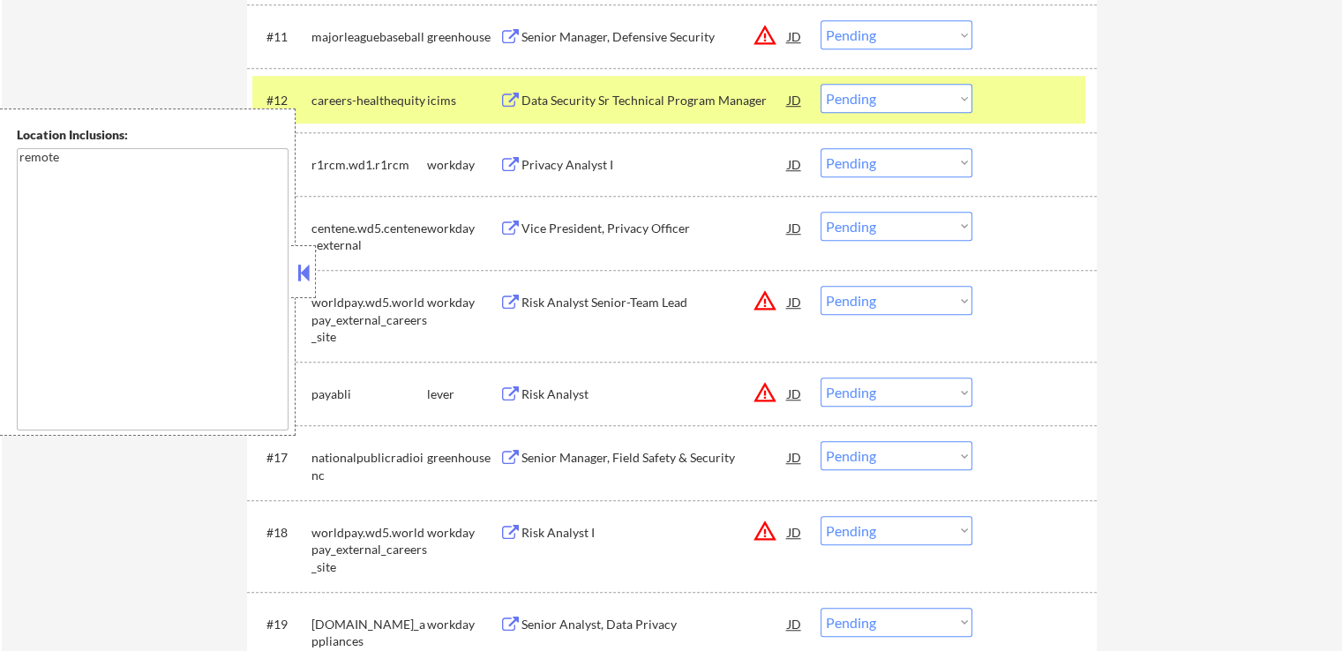
scroll to position [1323, 0]
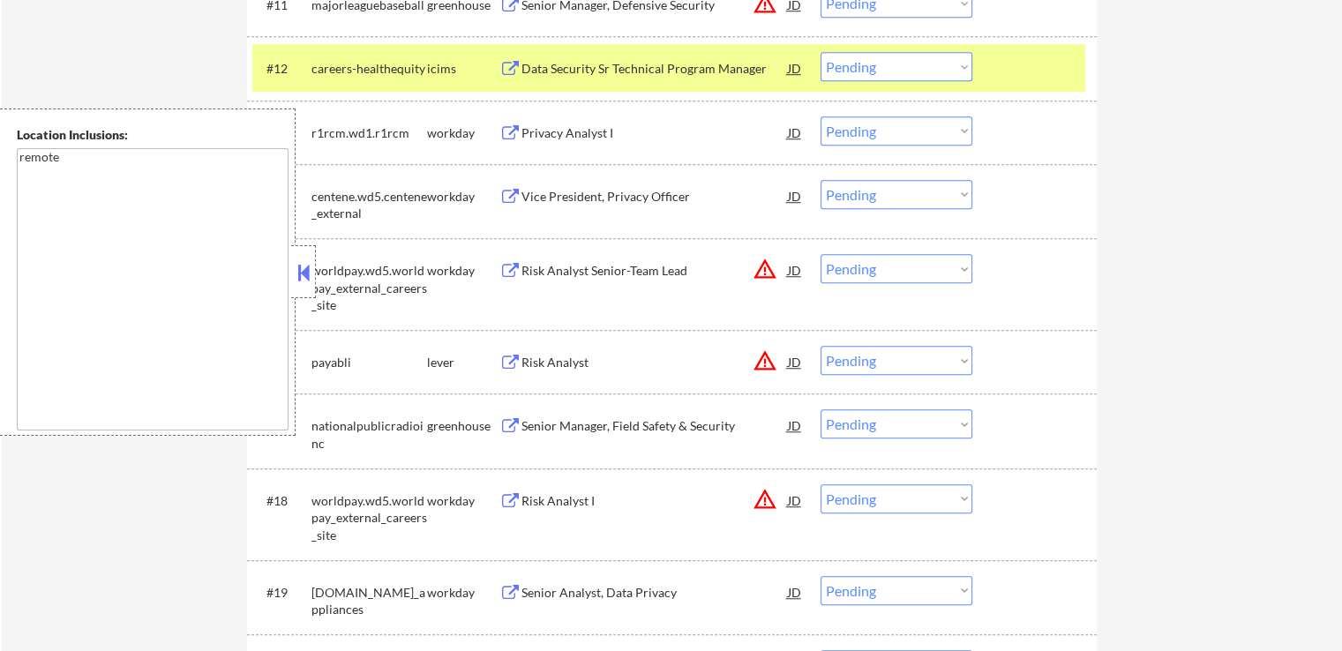
click at [593, 131] on div "Privacy Analyst I" at bounding box center [654, 133] width 266 height 18
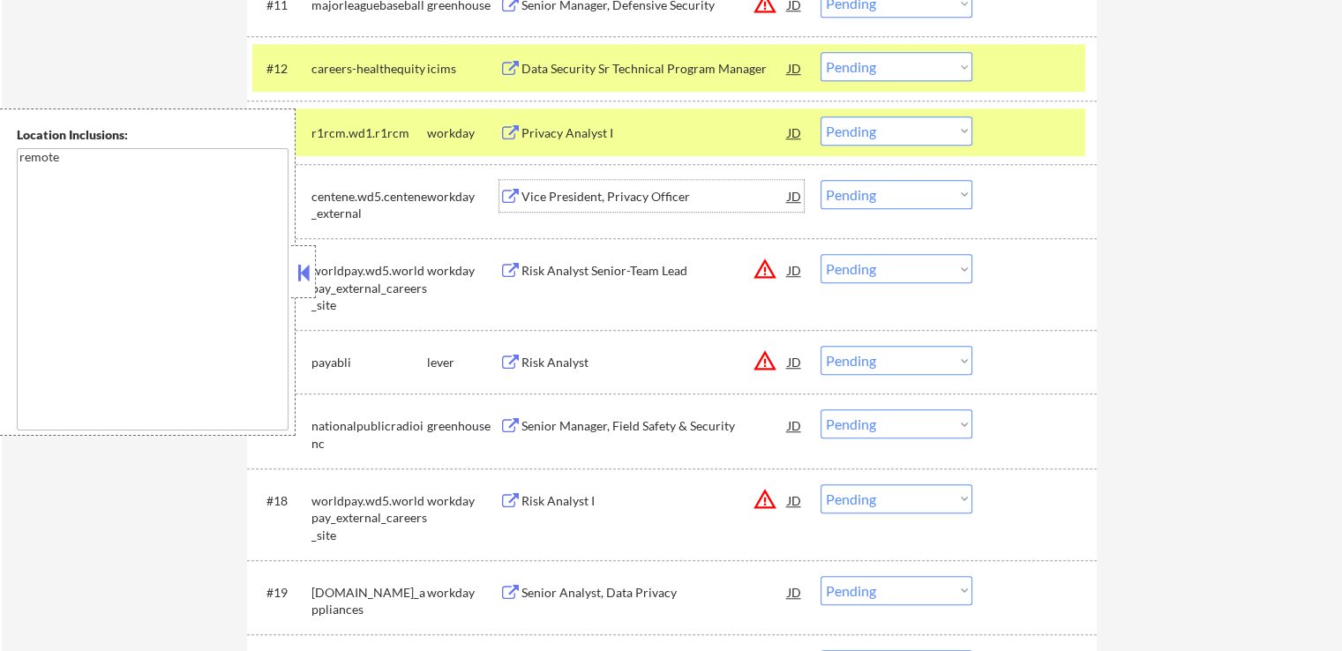
click at [680, 193] on div "Vice President, Privacy Officer" at bounding box center [654, 197] width 266 height 18
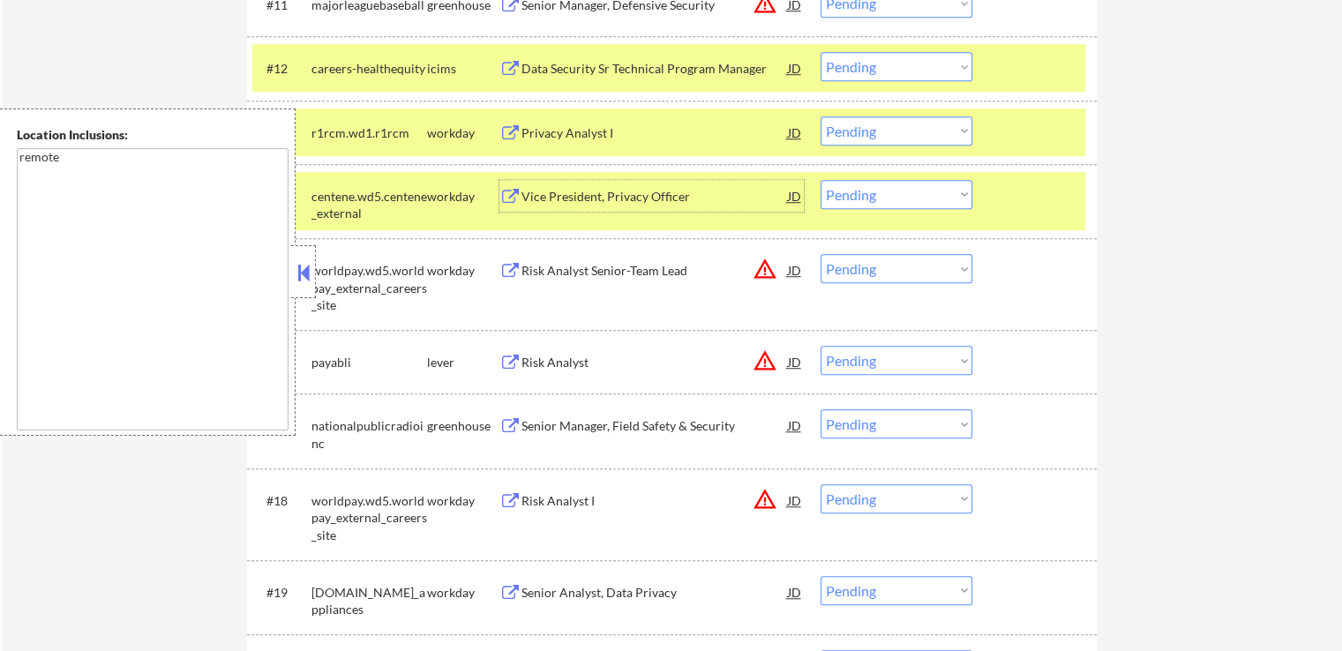
click at [899, 130] on select "Choose an option... Pending Applied Excluded (Questions) Excluded (Expired) Exc…" at bounding box center [897, 130] width 152 height 29
click at [821, 116] on select "Choose an option... Pending Applied Excluded (Questions) Excluded (Expired) Exc…" at bounding box center [897, 130] width 152 height 29
drag, startPoint x: 868, startPoint y: 190, endPoint x: 872, endPoint y: 203, distance: 13.7
click at [868, 191] on select "Choose an option... Pending Applied Excluded (Questions) Excluded (Expired) Exc…" at bounding box center [897, 194] width 152 height 29
click at [821, 180] on select "Choose an option... Pending Applied Excluded (Questions) Excluded (Expired) Exc…" at bounding box center [897, 194] width 152 height 29
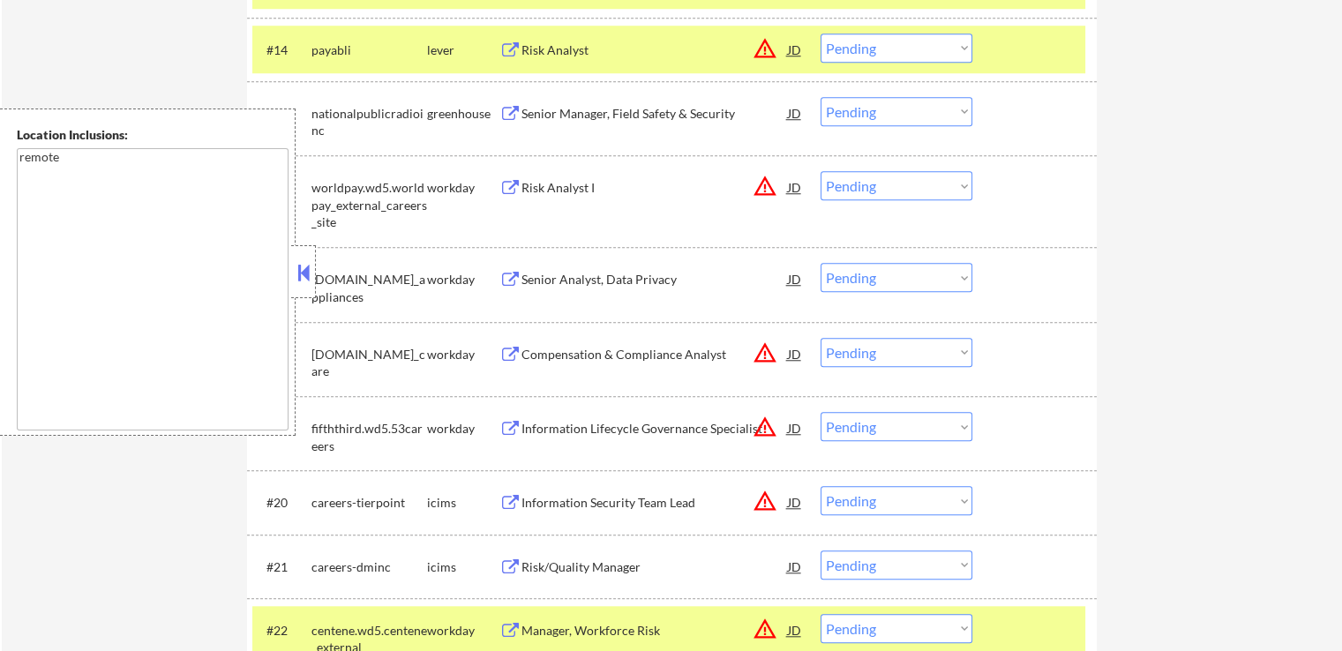
scroll to position [1500, 0]
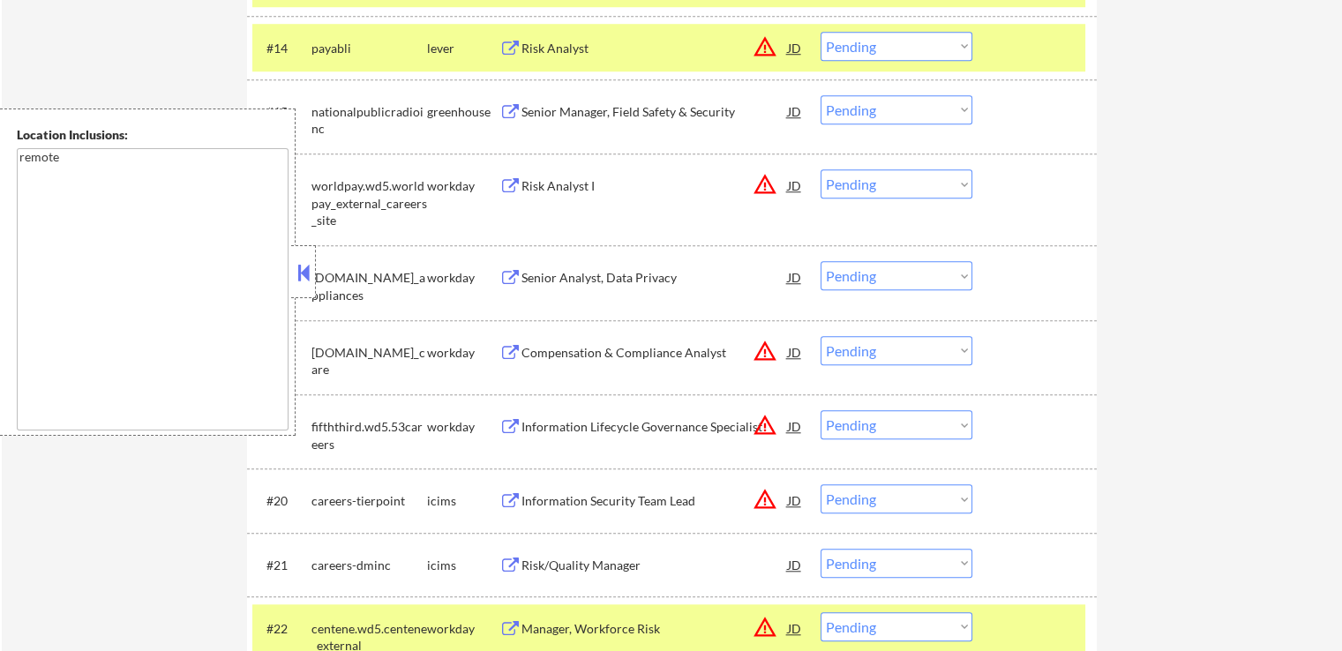
click at [642, 112] on div "Senior Manager, Field Safety & Security" at bounding box center [654, 112] width 266 height 18
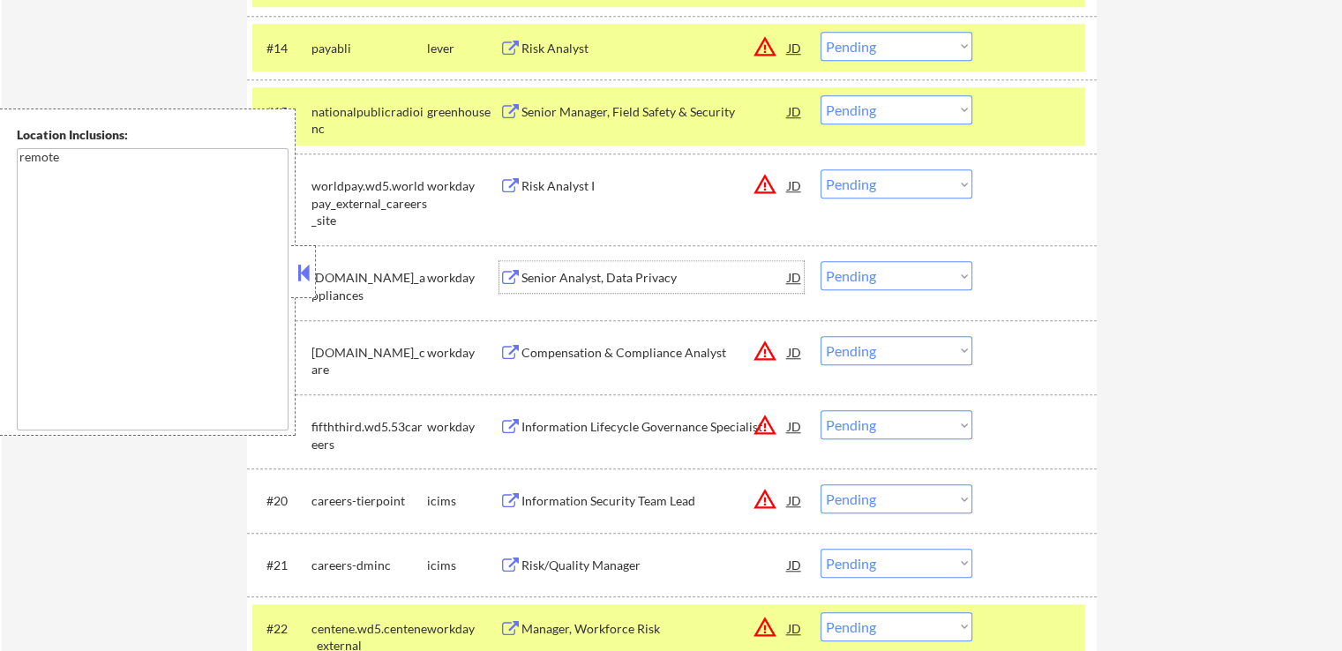
click at [656, 266] on div "Senior Analyst, Data Privacy" at bounding box center [654, 277] width 266 height 32
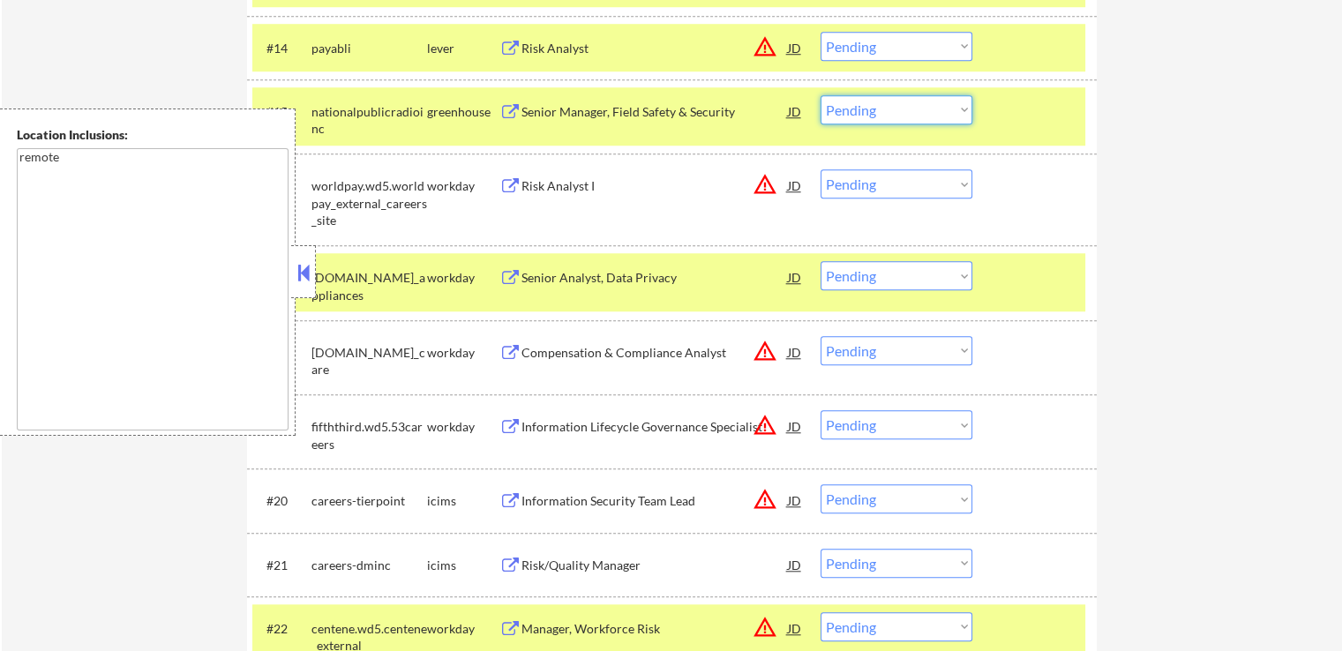
click at [901, 107] on select "Choose an option... Pending Applied Excluded (Questions) Excluded (Expired) Exc…" at bounding box center [897, 109] width 152 height 29
click at [821, 95] on select "Choose an option... Pending Applied Excluded (Questions) Excluded (Expired) Exc…" at bounding box center [897, 109] width 152 height 29
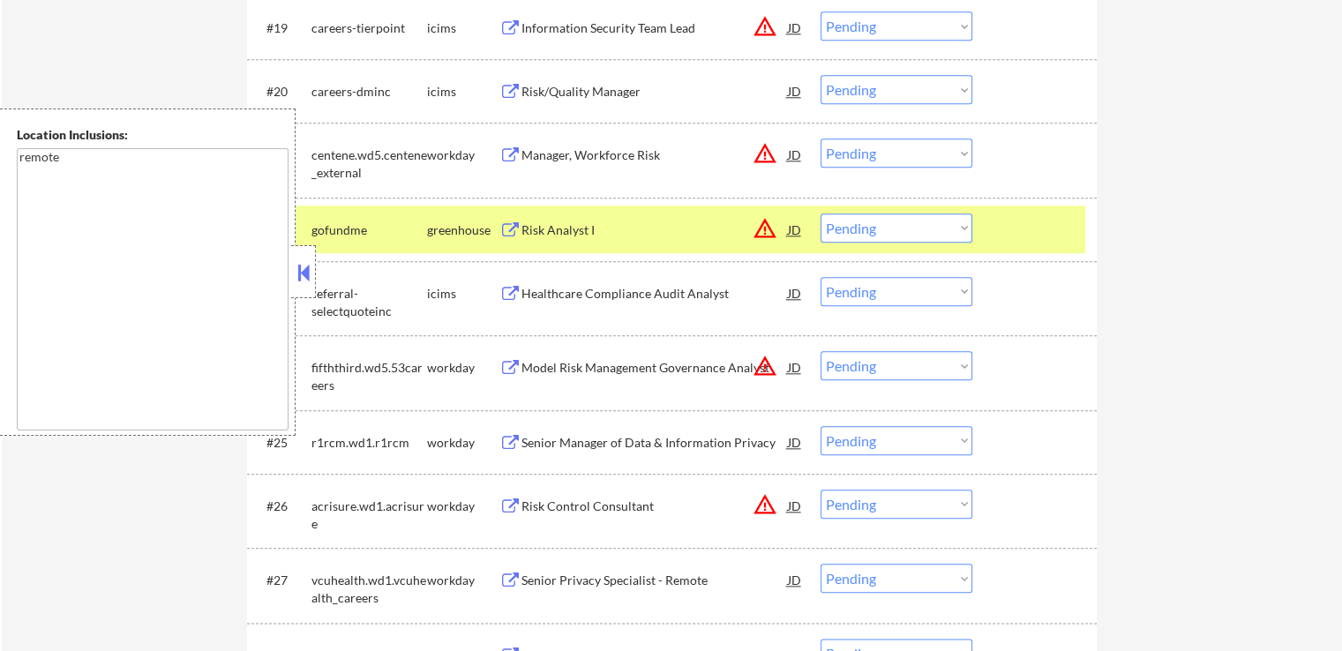
scroll to position [1941, 0]
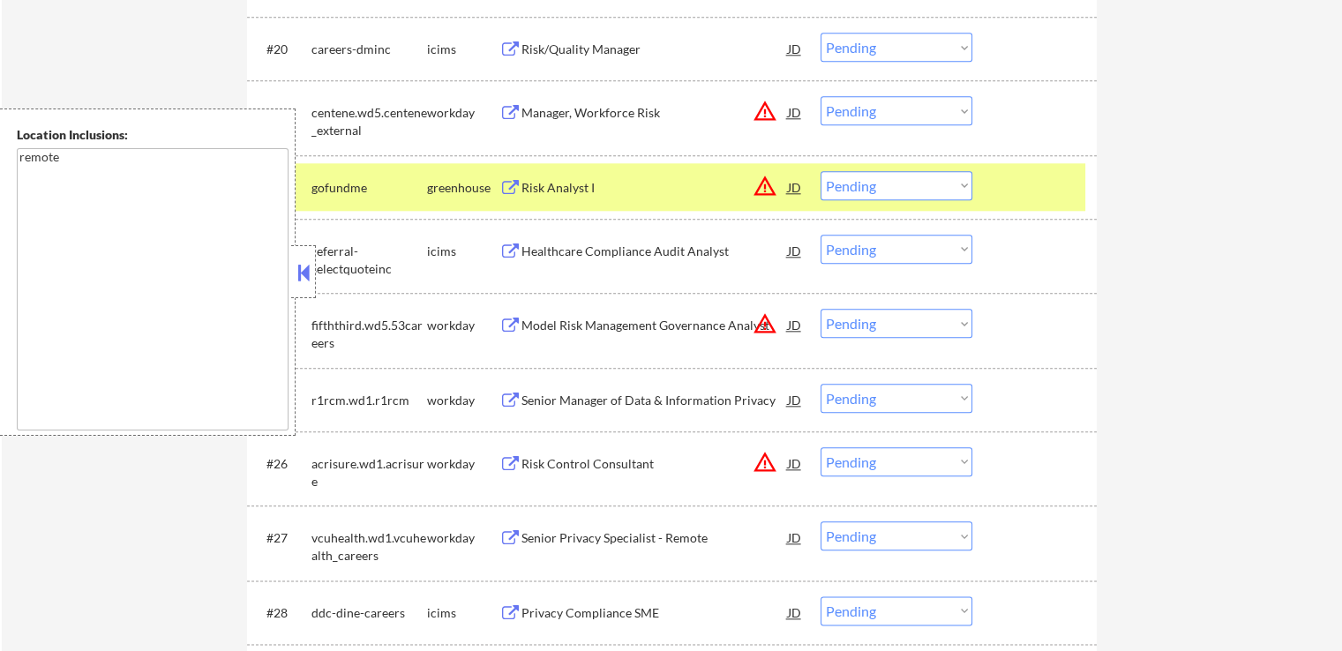
click at [695, 398] on div "Senior Manager of Data & Information Privacy" at bounding box center [654, 401] width 266 height 18
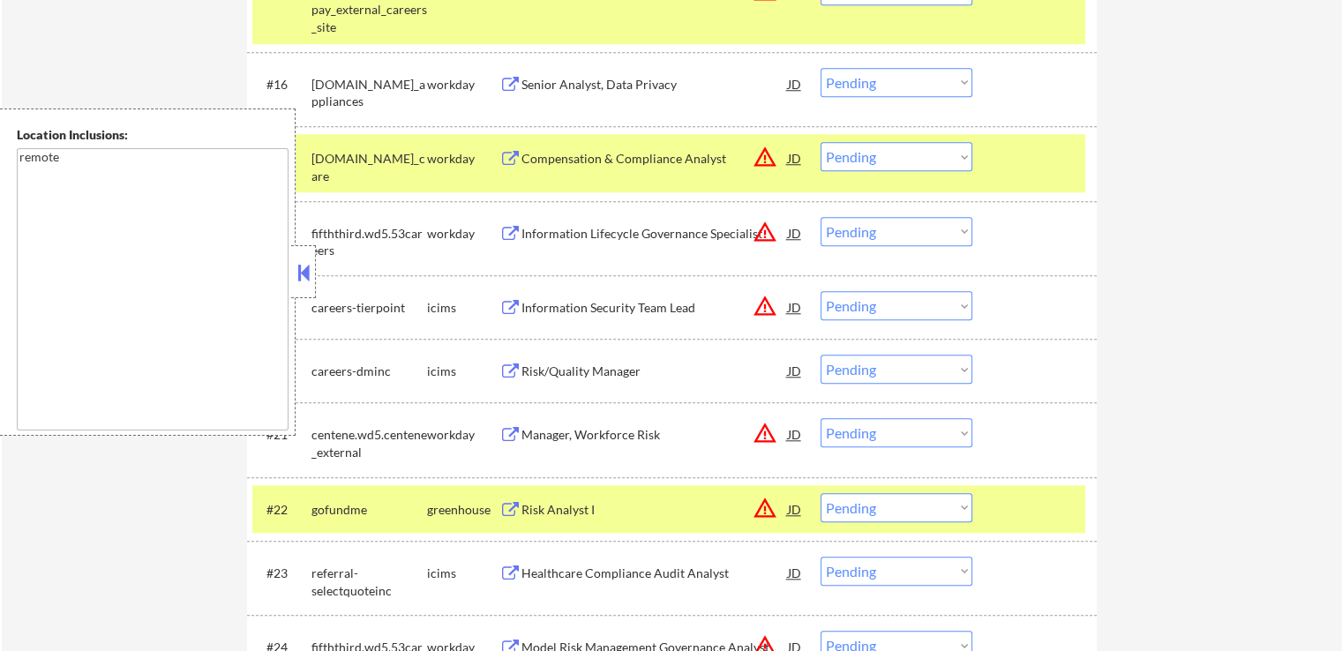
scroll to position [1588, 0]
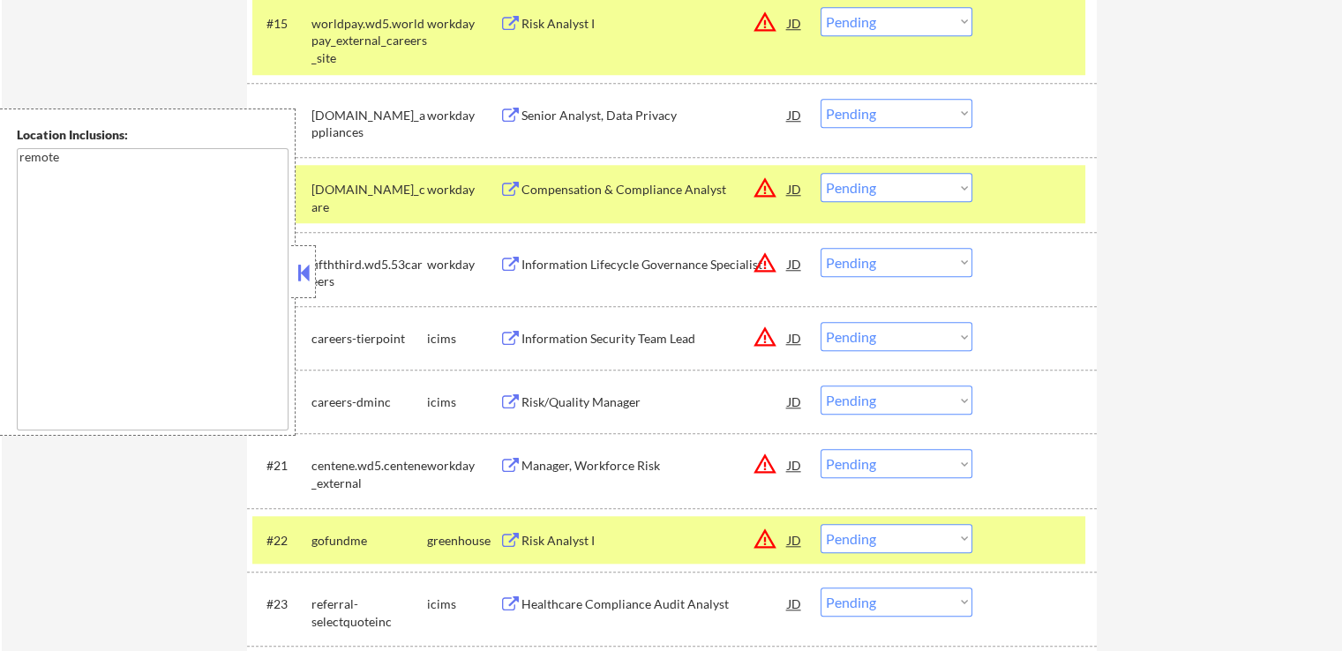
click at [858, 110] on select "Choose an option... Pending Applied Excluded (Questions) Excluded (Expired) Exc…" at bounding box center [897, 113] width 152 height 29
click at [821, 99] on select "Choose an option... Pending Applied Excluded (Questions) Excluded (Expired) Exc…" at bounding box center [897, 113] width 152 height 29
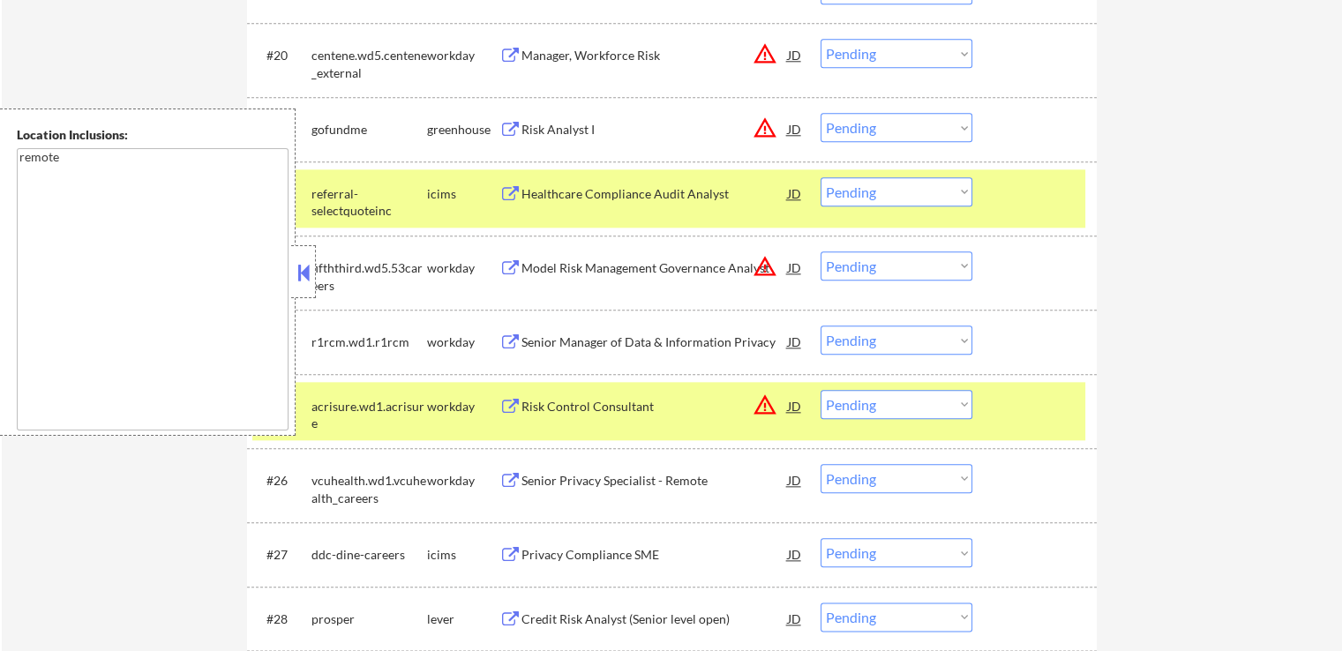
scroll to position [2029, 0]
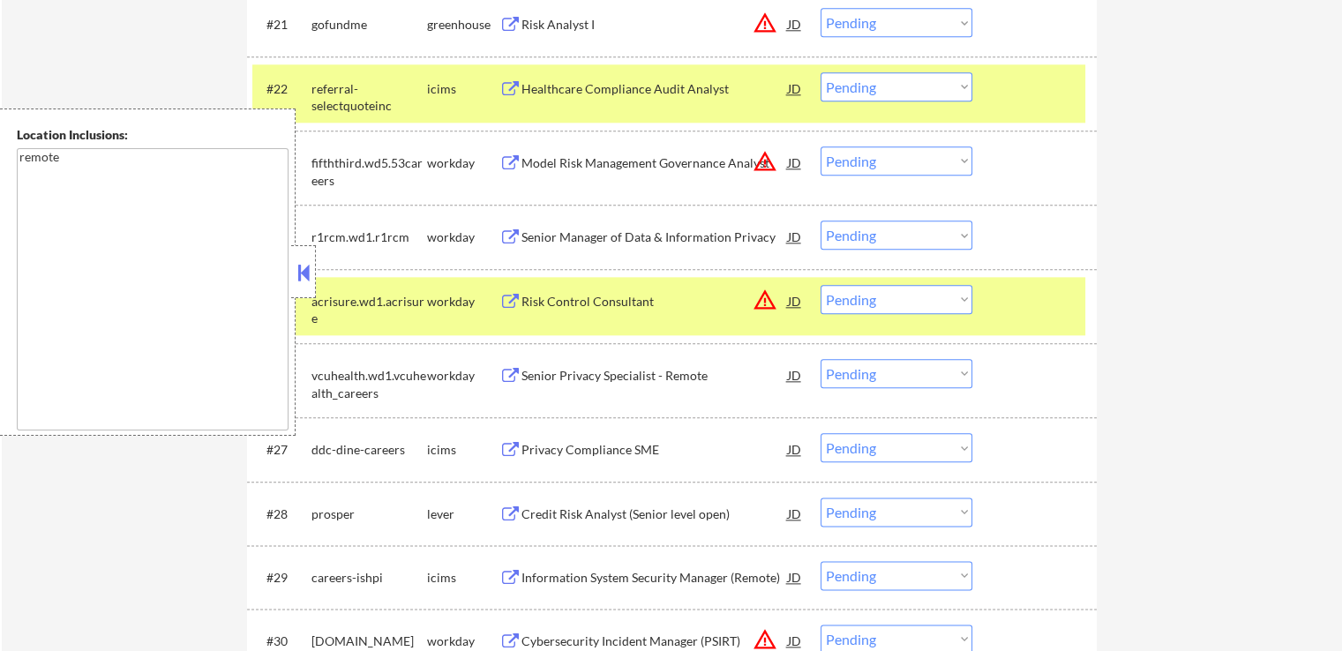
drag, startPoint x: 861, startPoint y: 236, endPoint x: 858, endPoint y: 247, distance: 10.9
click at [861, 236] on select "Choose an option... Pending Applied Excluded (Questions) Excluded (Expired) Exc…" at bounding box center [897, 235] width 152 height 29
click at [821, 221] on select "Choose an option... Pending Applied Excluded (Questions) Excluded (Expired) Exc…" at bounding box center [897, 235] width 152 height 29
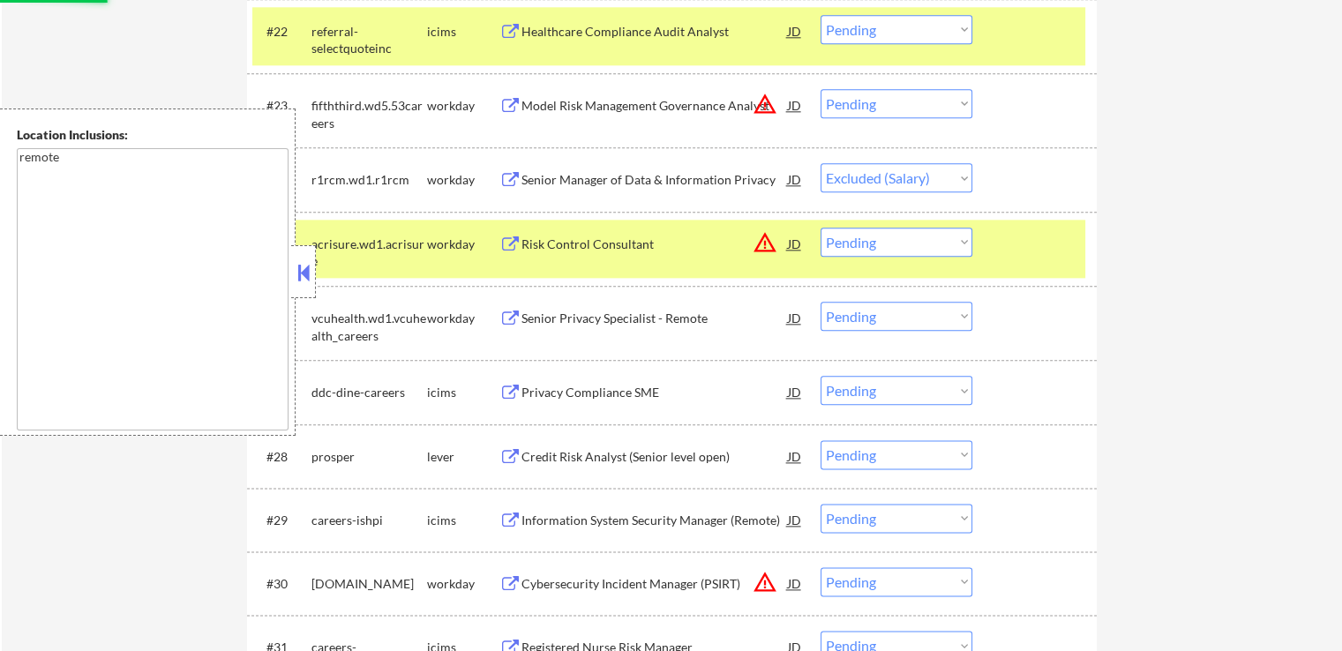
scroll to position [2117, 0]
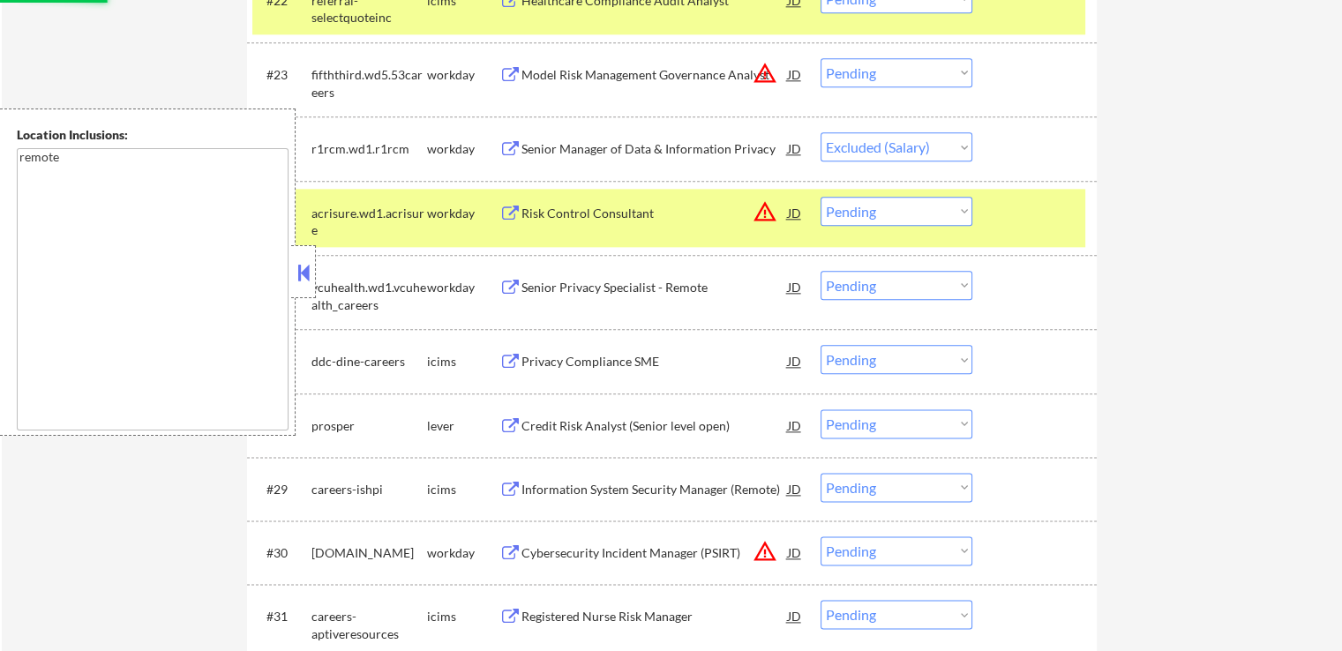
click at [650, 294] on div "Senior Privacy Specialist - Remote" at bounding box center [654, 288] width 266 height 18
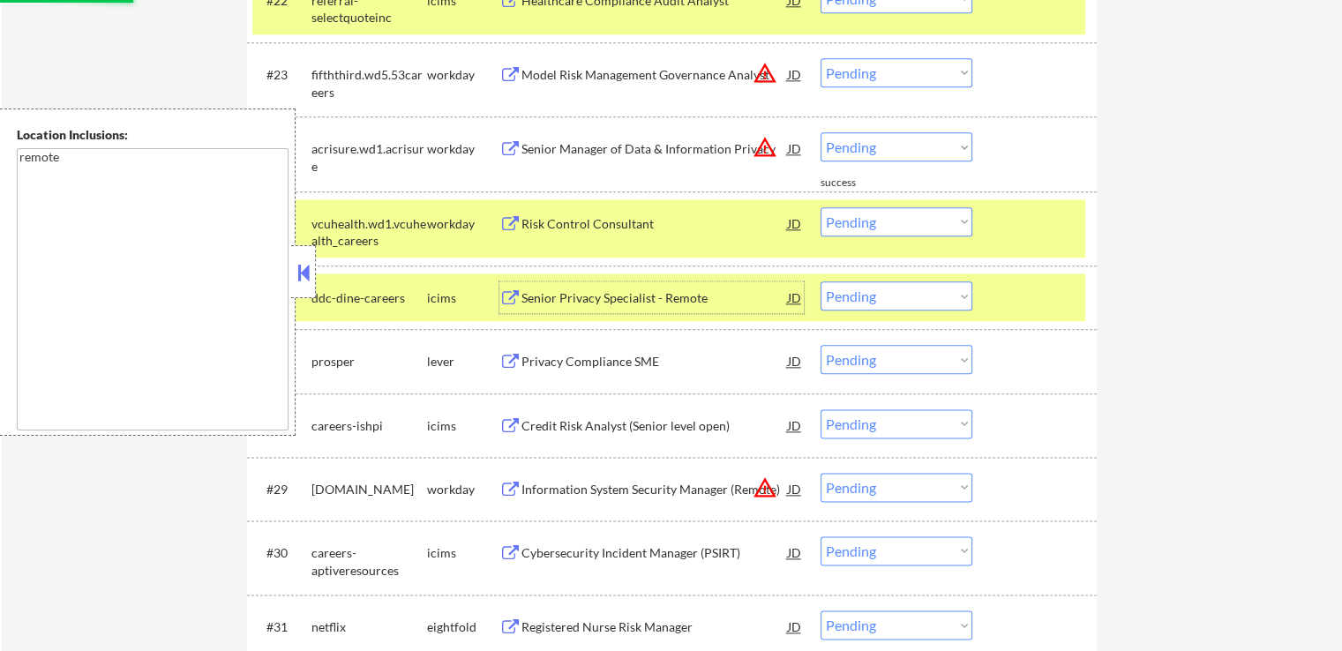
click at [678, 431] on div "Credit Risk Analyst (Senior level open)" at bounding box center [654, 426] width 266 height 18
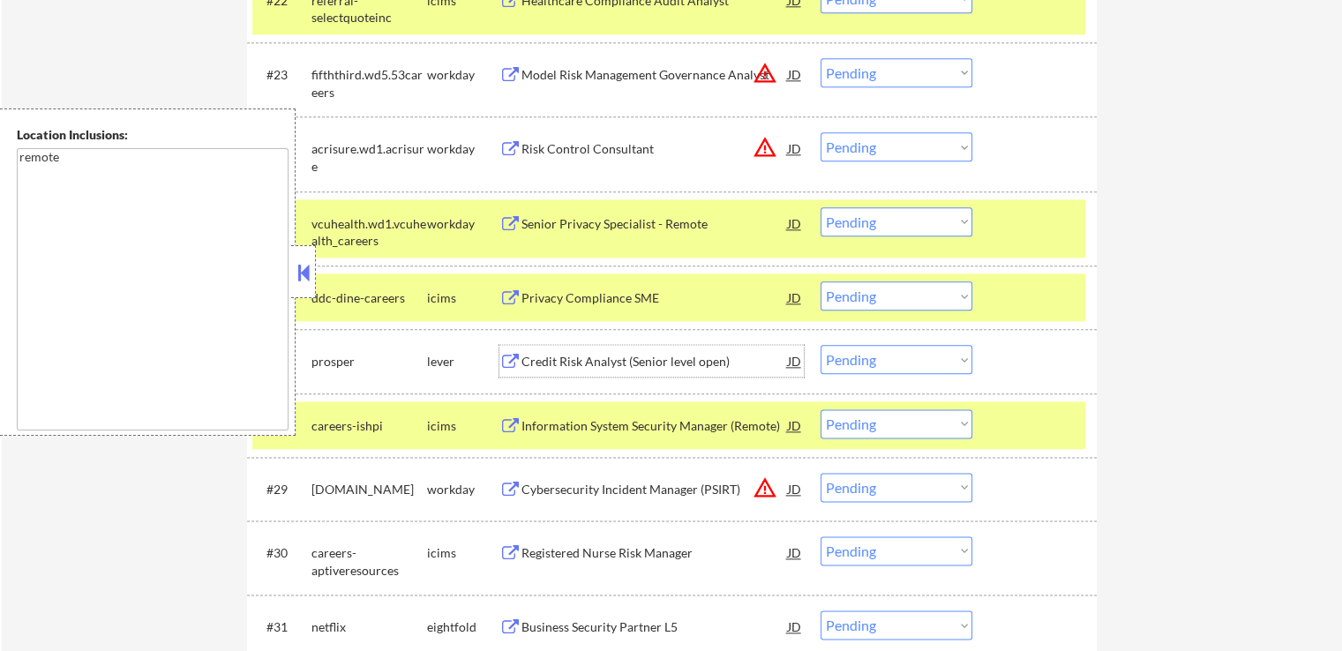
click at [686, 354] on div "Credit Risk Analyst (Senior level open)" at bounding box center [654, 362] width 266 height 18
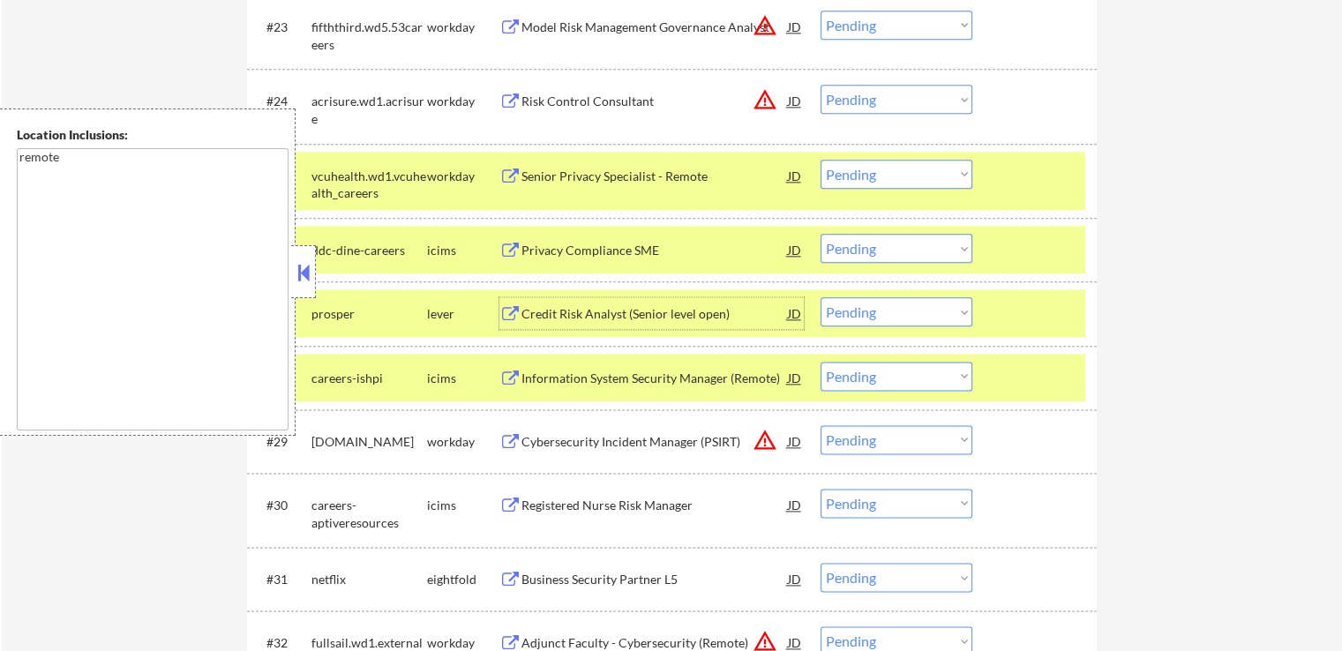
scroll to position [2206, 0]
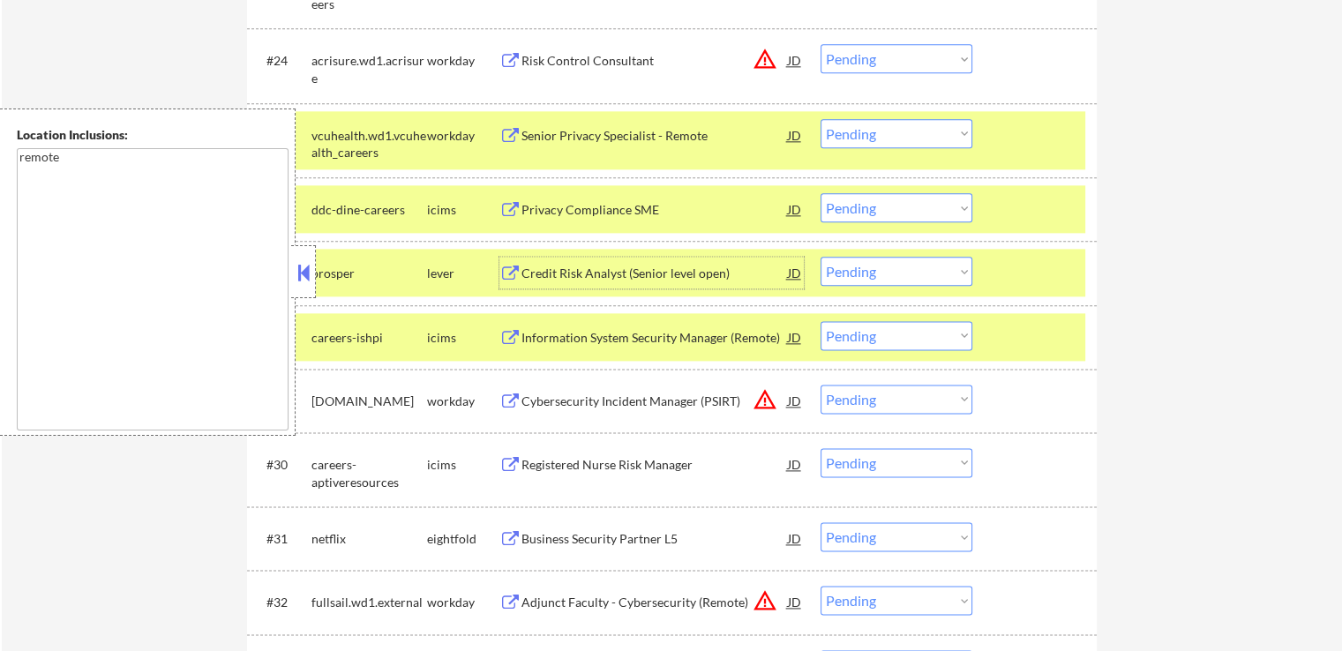
click at [910, 283] on select "Choose an option... Pending Applied Excluded (Questions) Excluded (Expired) Exc…" at bounding box center [897, 271] width 152 height 29
click at [821, 257] on select "Choose an option... Pending Applied Excluded (Questions) Excluded (Expired) Exc…" at bounding box center [897, 271] width 152 height 29
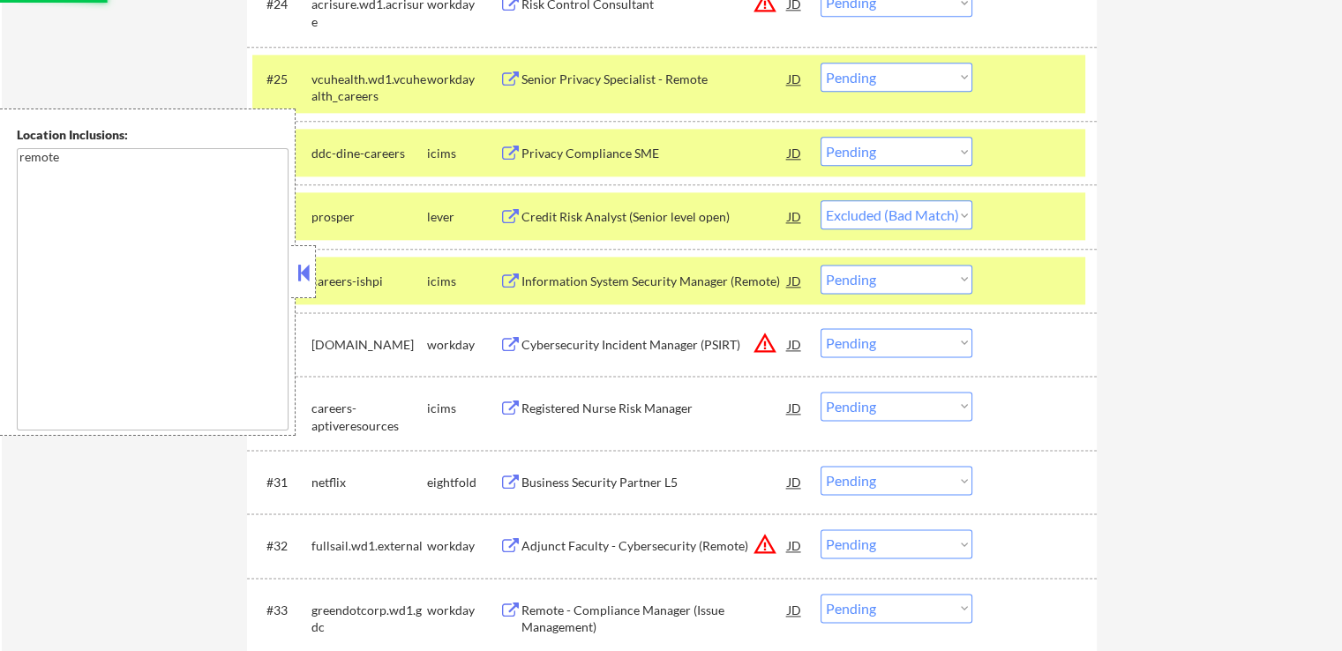
scroll to position [2294, 0]
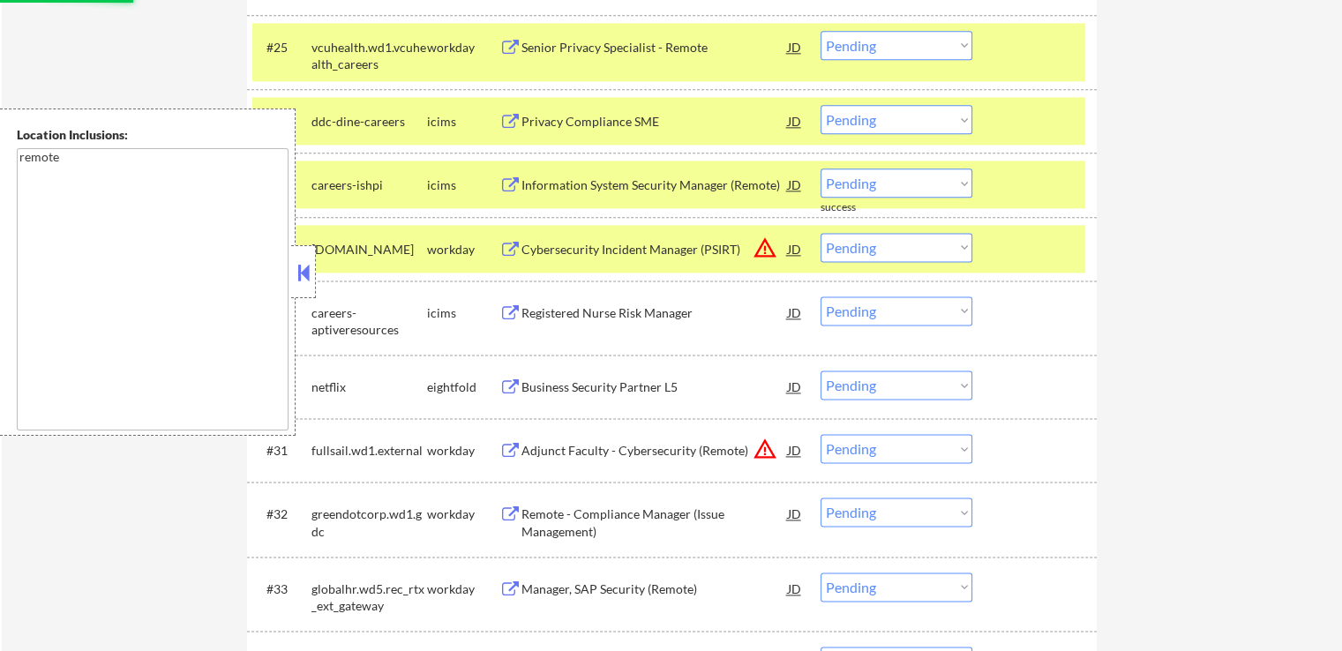
click at [651, 382] on div "Business Security Partner L5" at bounding box center [654, 388] width 266 height 18
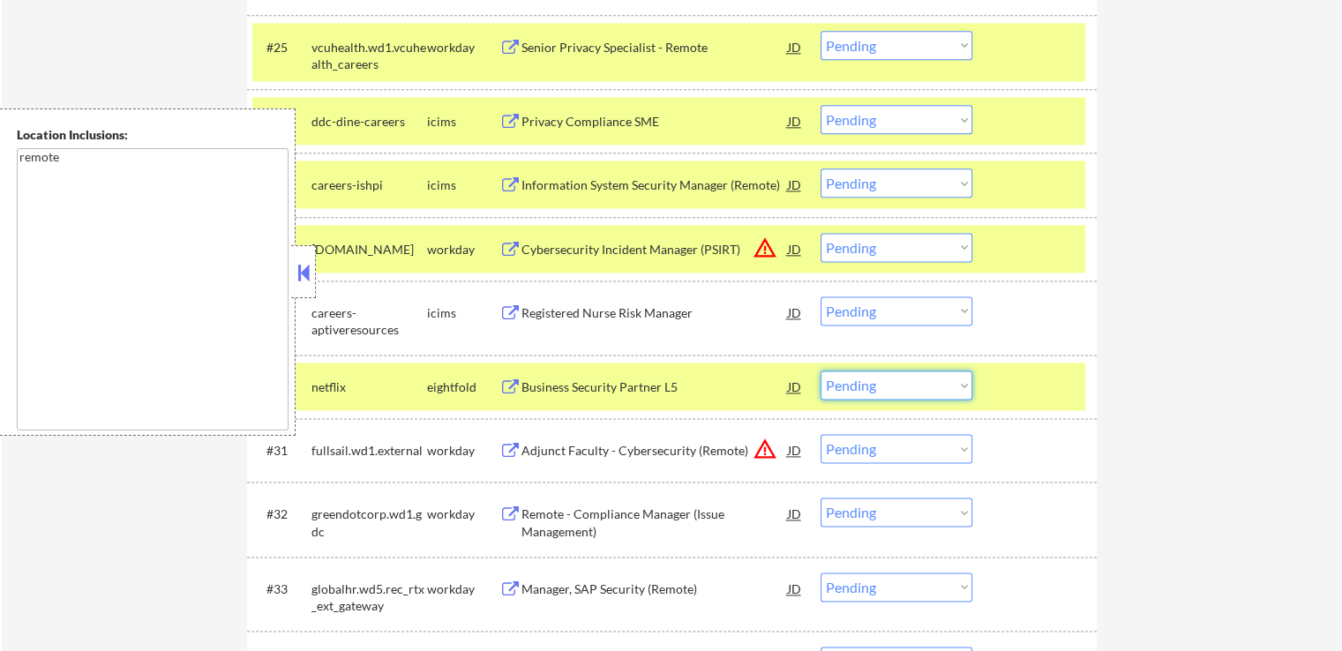
click at [872, 394] on select "Choose an option... Pending Applied Excluded (Questions) Excluded (Expired) Exc…" at bounding box center [897, 385] width 152 height 29
click at [821, 371] on select "Choose an option... Pending Applied Excluded (Questions) Excluded (Expired) Exc…" at bounding box center [897, 385] width 152 height 29
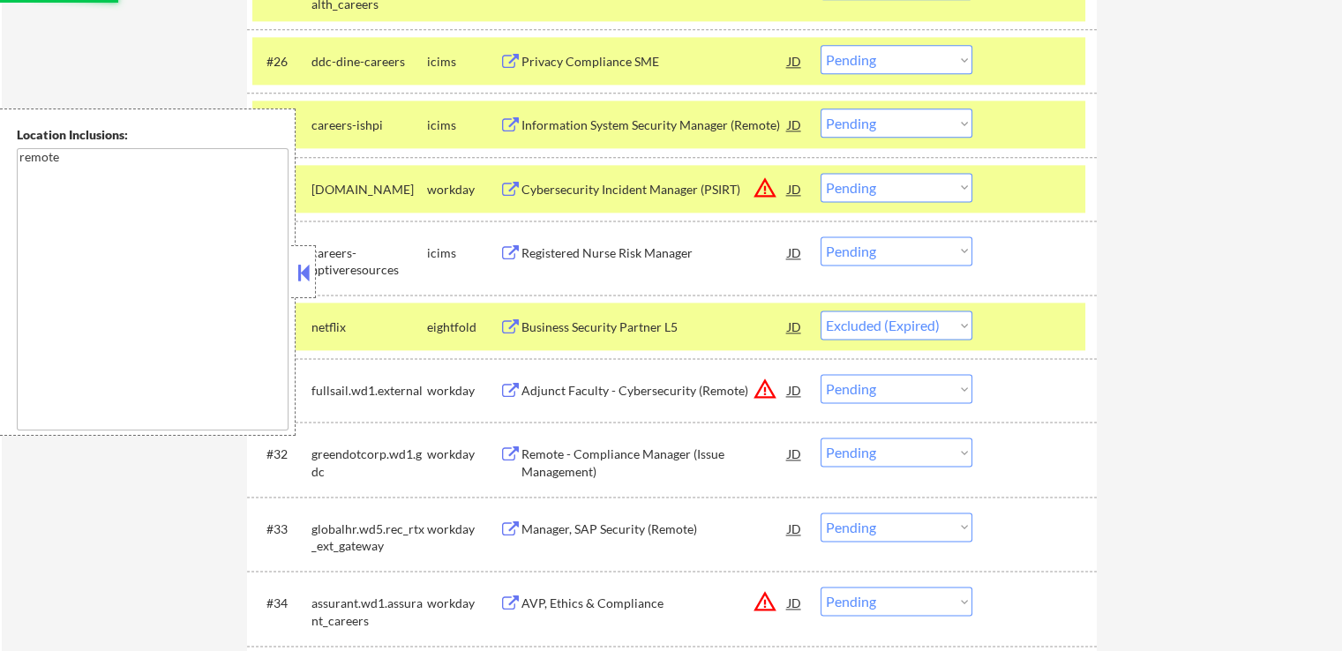
scroll to position [2382, 0]
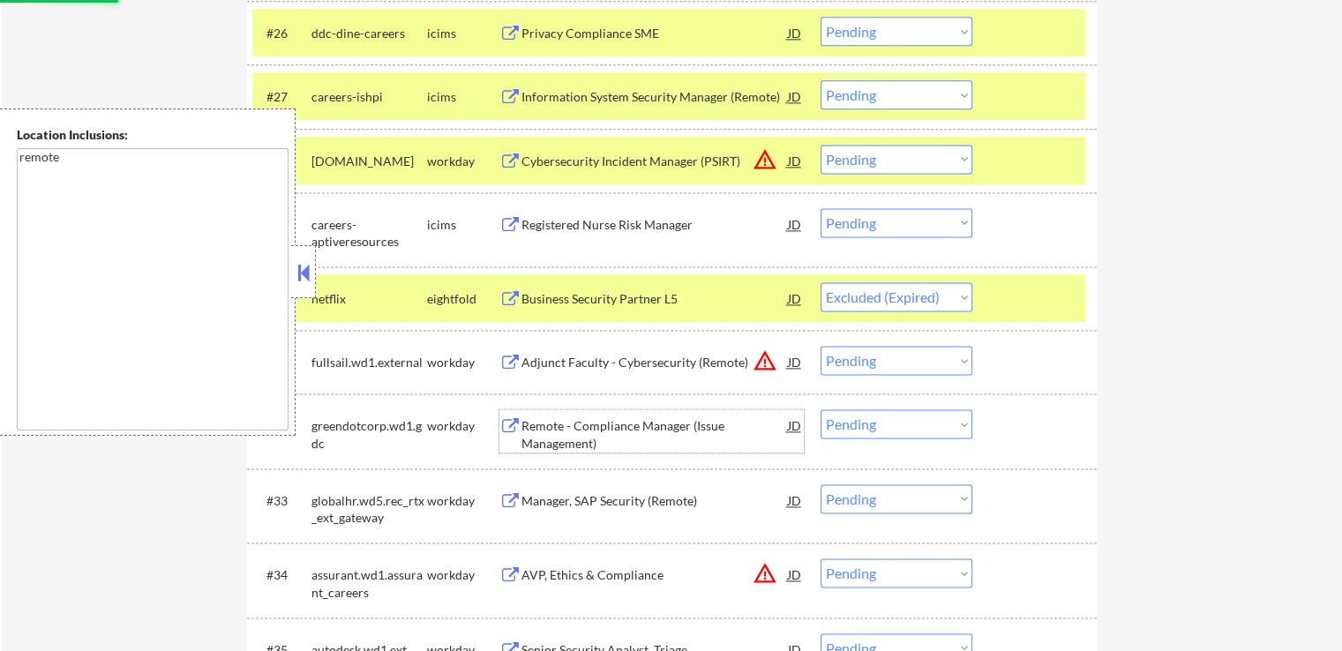
click at [649, 428] on div "Remote - Compliance Manager (Issue Management)" at bounding box center [654, 434] width 266 height 34
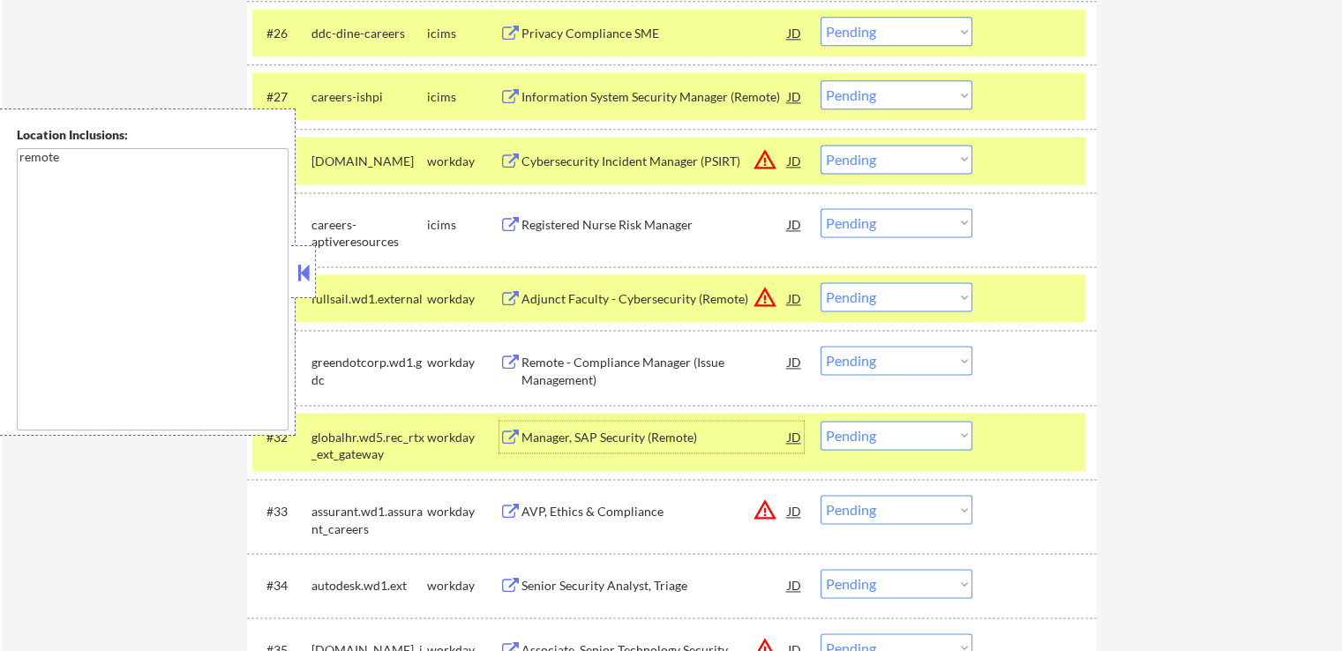
click at [854, 361] on select "Choose an option... Pending Applied Excluded (Questions) Excluded (Expired) Exc…" at bounding box center [897, 360] width 152 height 29
click at [821, 346] on select "Choose an option... Pending Applied Excluded (Questions) Excluded (Expired) Exc…" at bounding box center [897, 360] width 152 height 29
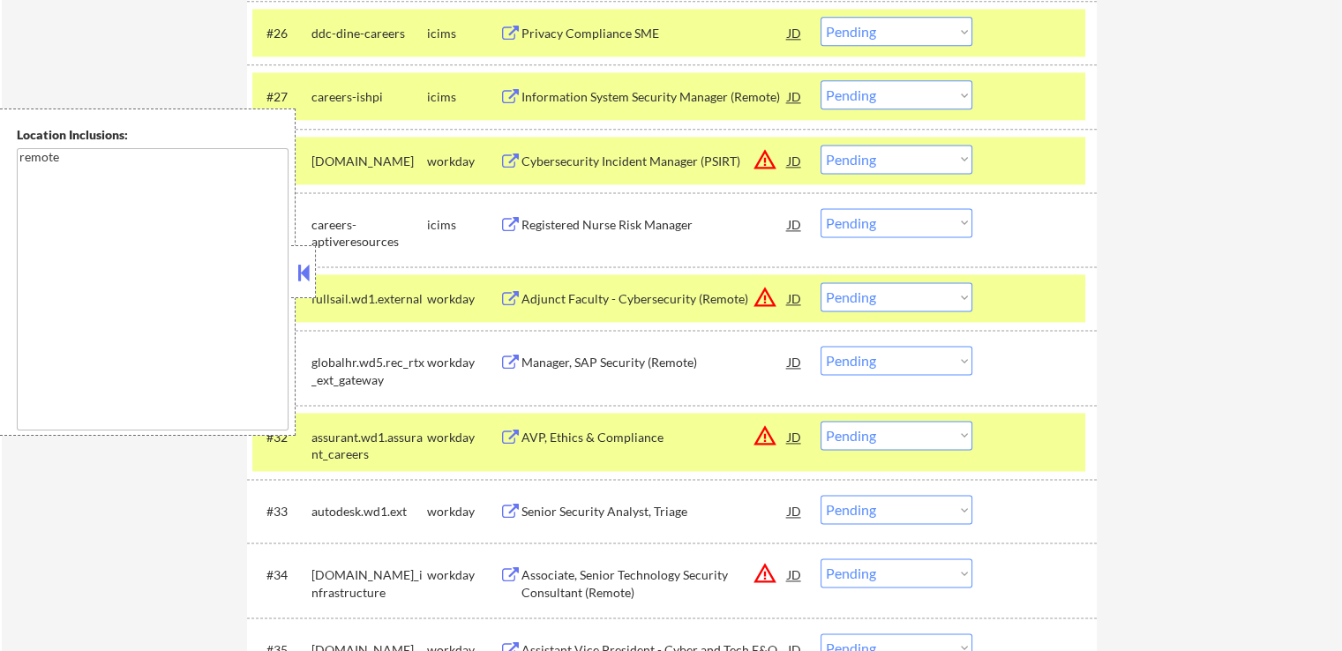
scroll to position [2015, 0]
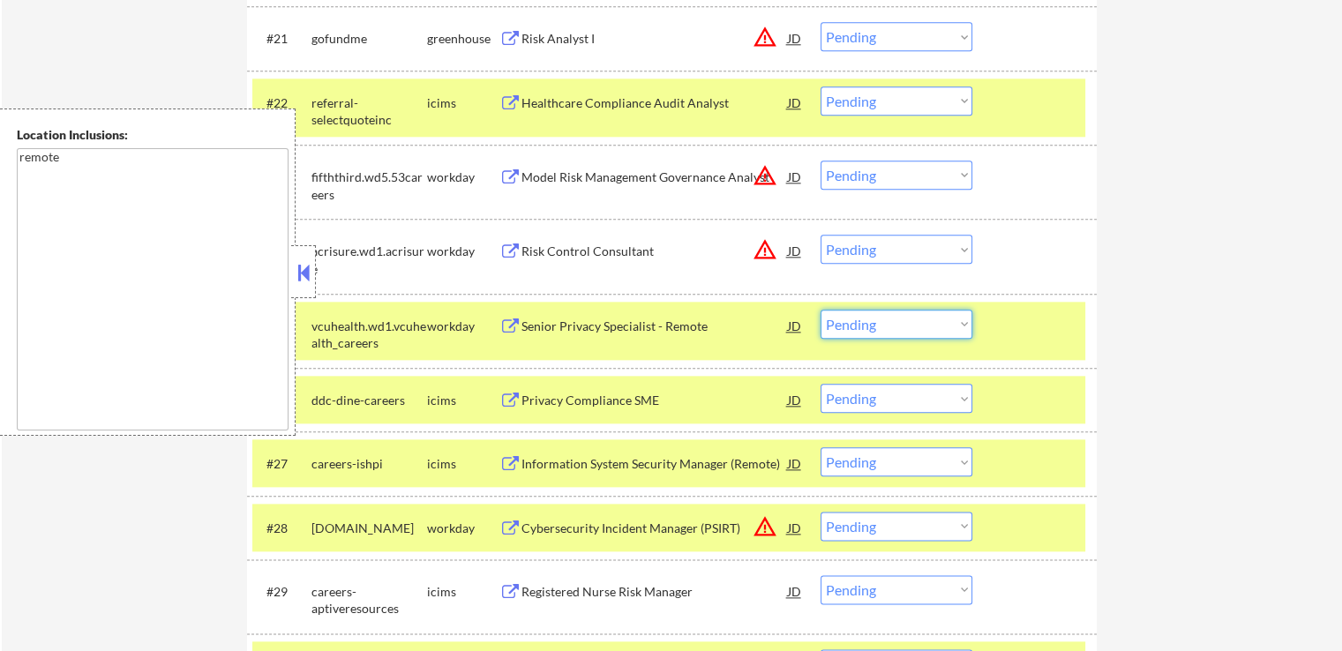
click at [879, 313] on select "Choose an option... Pending Applied Excluded (Questions) Excluded (Expired) Exc…" at bounding box center [897, 324] width 152 height 29
click at [821, 310] on select "Choose an option... Pending Applied Excluded (Questions) Excluded (Expired) Exc…" at bounding box center [897, 324] width 152 height 29
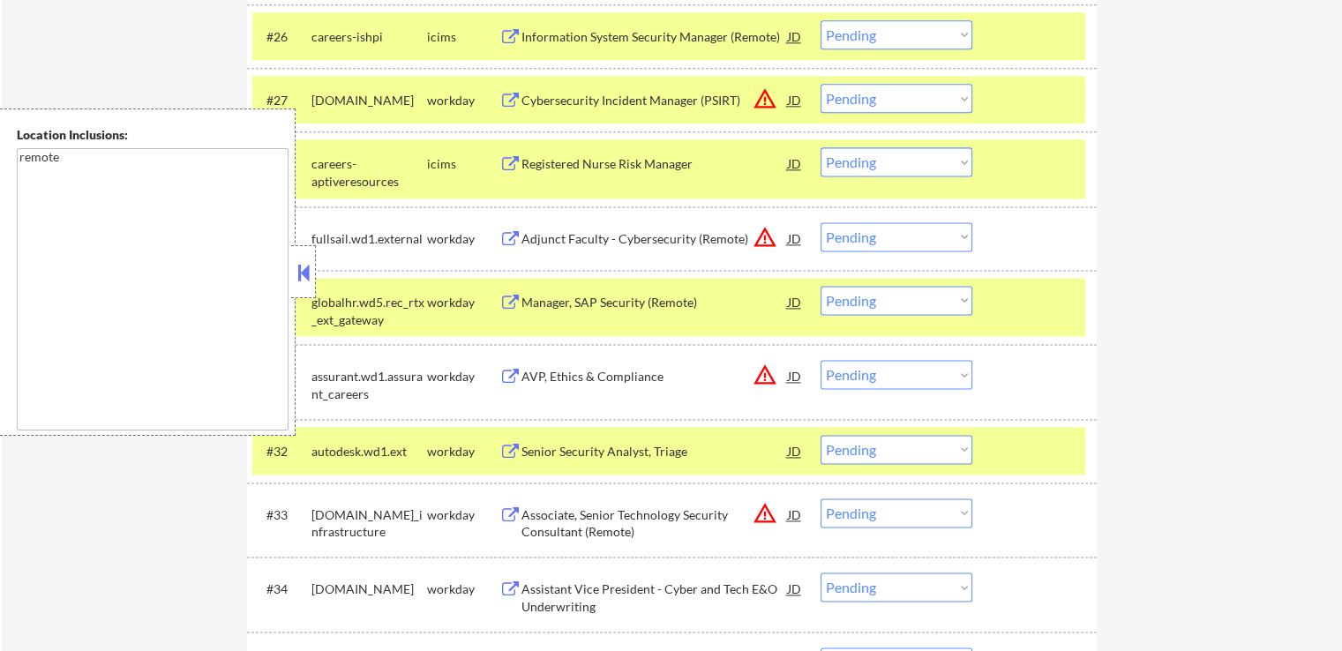
scroll to position [2545, 0]
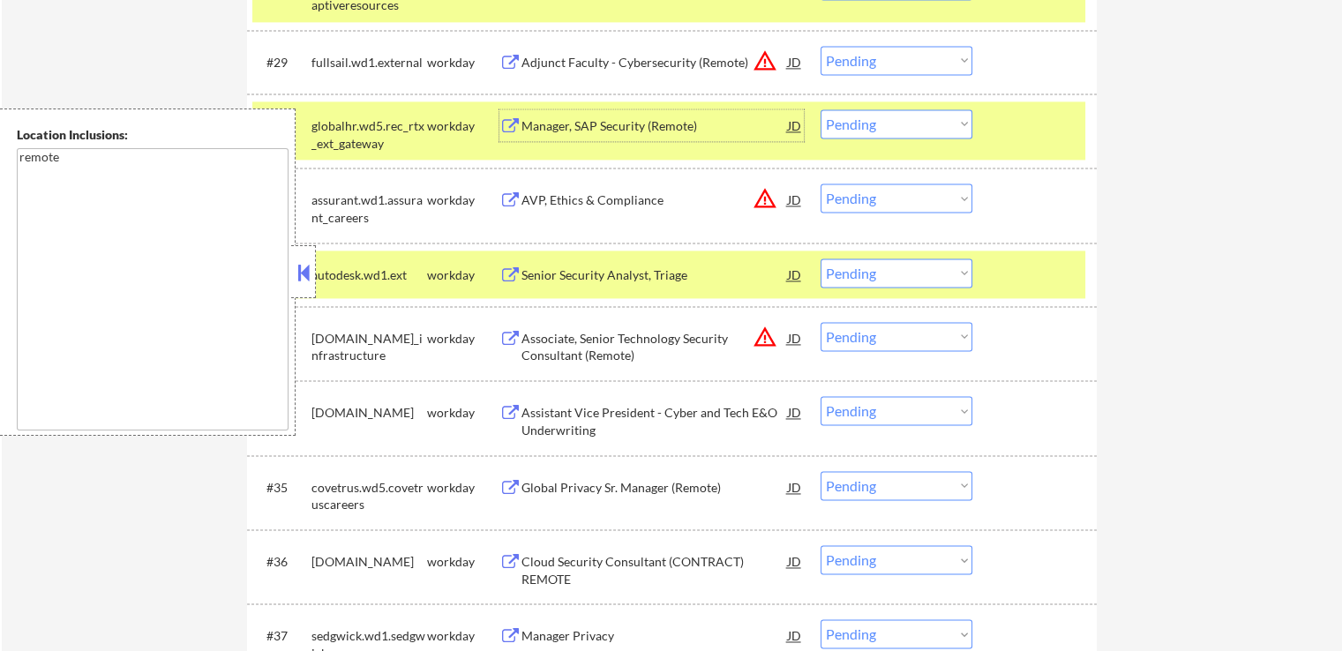
click at [665, 116] on div "Manager, SAP Security (Remote)" at bounding box center [654, 125] width 266 height 32
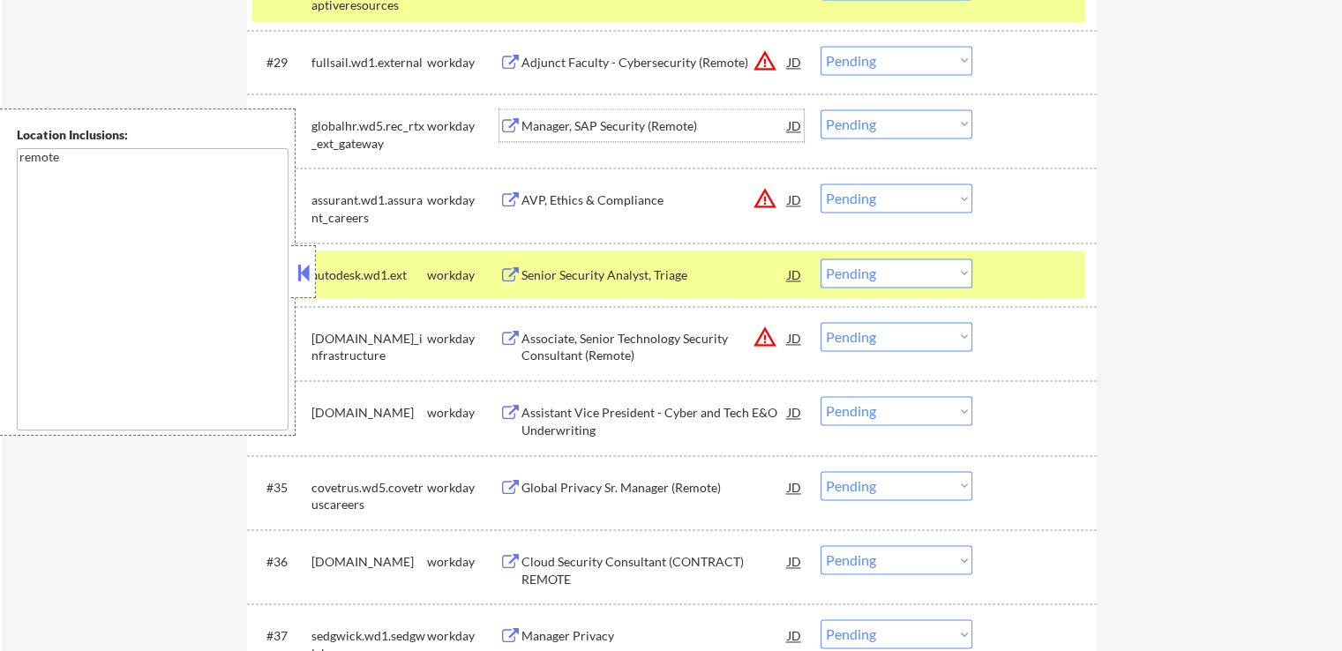
click at [673, 414] on div "Assistant Vice President - Cyber and Tech E&O Underwriting" at bounding box center [654, 421] width 266 height 34
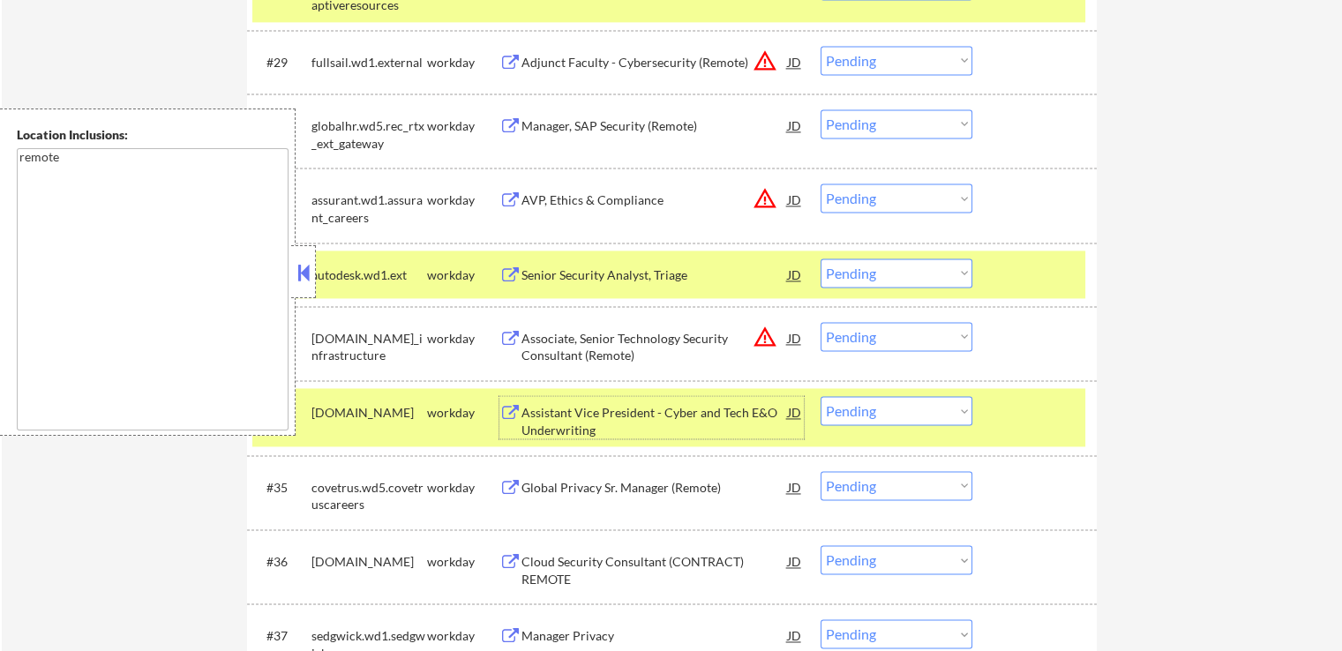
click at [900, 280] on select "Choose an option... Pending Applied Excluded (Questions) Excluded (Expired) Exc…" at bounding box center [897, 273] width 152 height 29
click at [821, 259] on select "Choose an option... Pending Applied Excluded (Questions) Excluded (Expired) Exc…" at bounding box center [897, 273] width 152 height 29
click at [889, 413] on select "Choose an option... Pending Applied Excluded (Questions) Excluded (Expired) Exc…" at bounding box center [897, 410] width 152 height 29
click at [821, 396] on select "Choose an option... Pending Applied Excluded (Questions) Excluded (Expired) Exc…" at bounding box center [897, 410] width 152 height 29
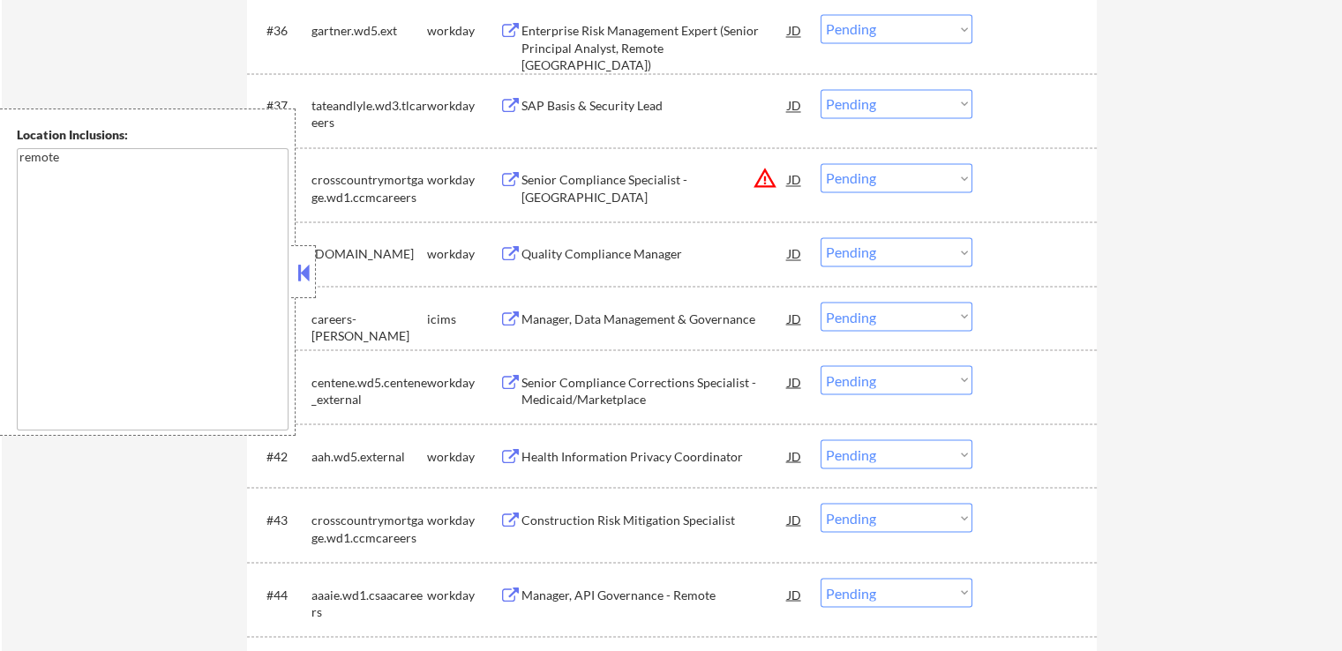
scroll to position [3176, 0]
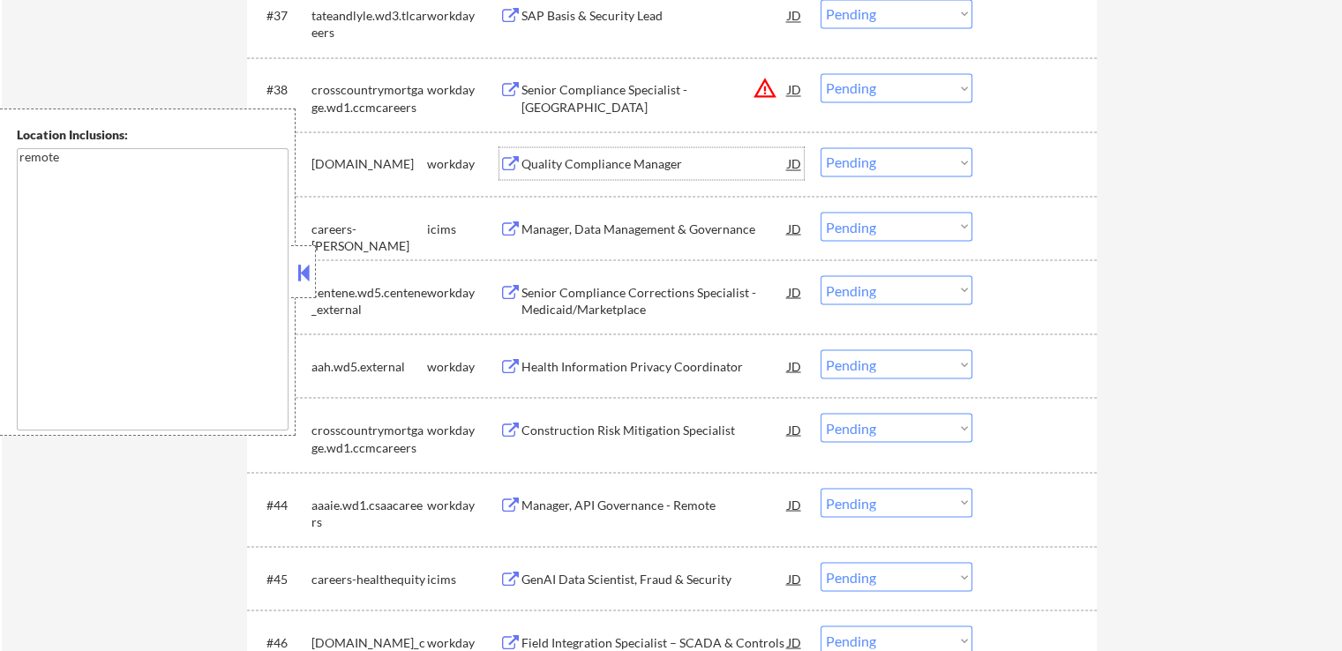
click at [672, 165] on div "Quality Compliance Manager" at bounding box center [654, 164] width 266 height 18
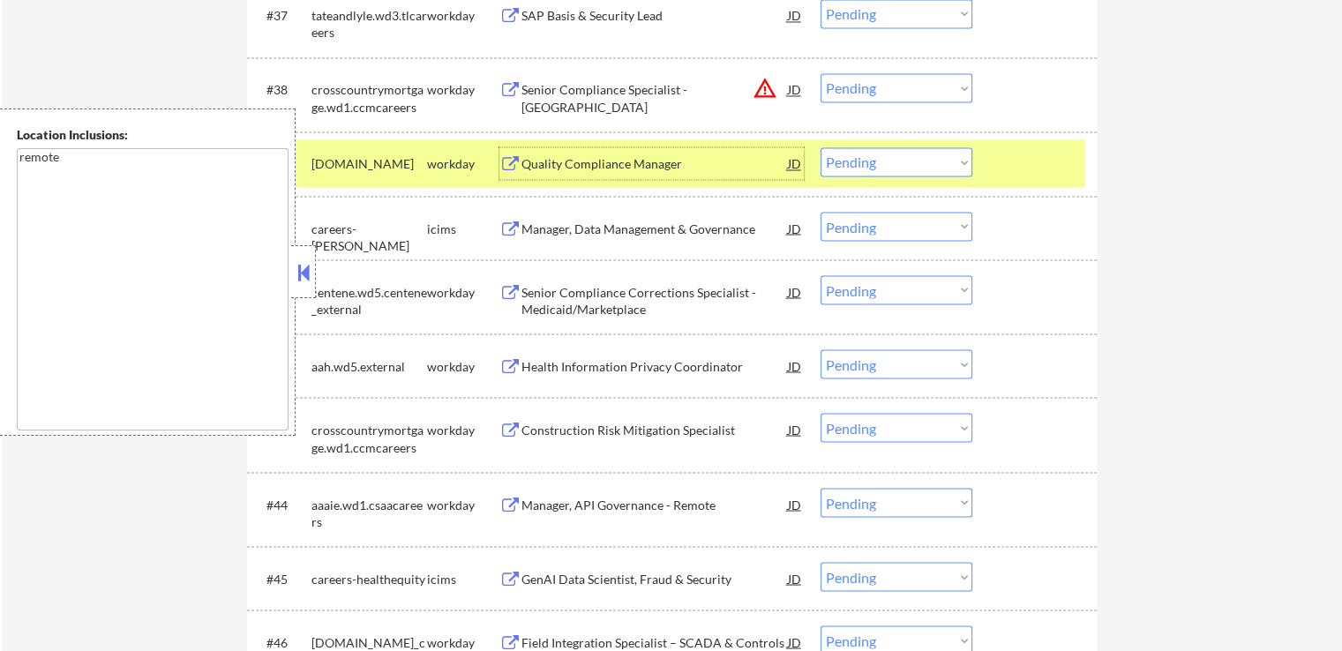
click at [675, 301] on div "Senior Compliance Corrections Specialist - Medicaid/Marketplace" at bounding box center [654, 300] width 266 height 34
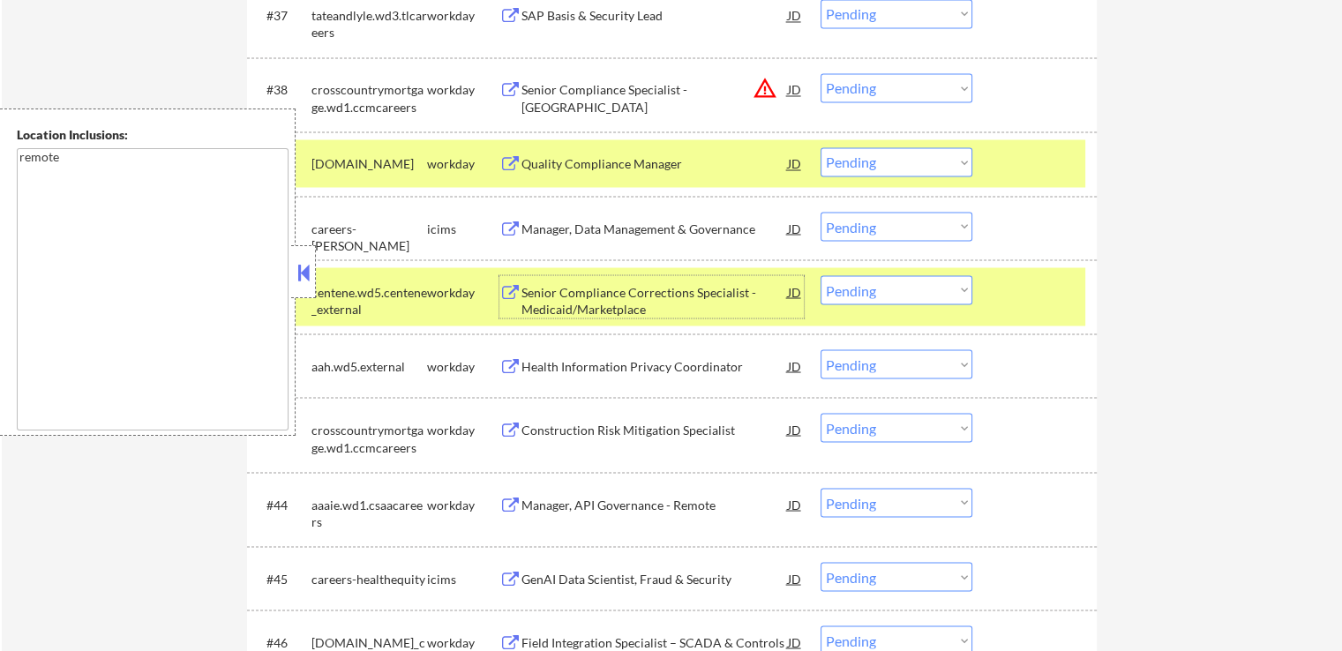
click at [873, 164] on select "Choose an option... Pending Applied Excluded (Questions) Excluded (Expired) Exc…" at bounding box center [897, 161] width 152 height 29
click at [821, 147] on select "Choose an option... Pending Applied Excluded (Questions) Excluded (Expired) Exc…" at bounding box center [897, 161] width 152 height 29
click at [846, 298] on select "Choose an option... Pending Applied Excluded (Questions) Excluded (Expired) Exc…" at bounding box center [897, 289] width 152 height 29
click at [821, 275] on select "Choose an option... Pending Applied Excluded (Questions) Excluded (Expired) Exc…" at bounding box center [897, 289] width 152 height 29
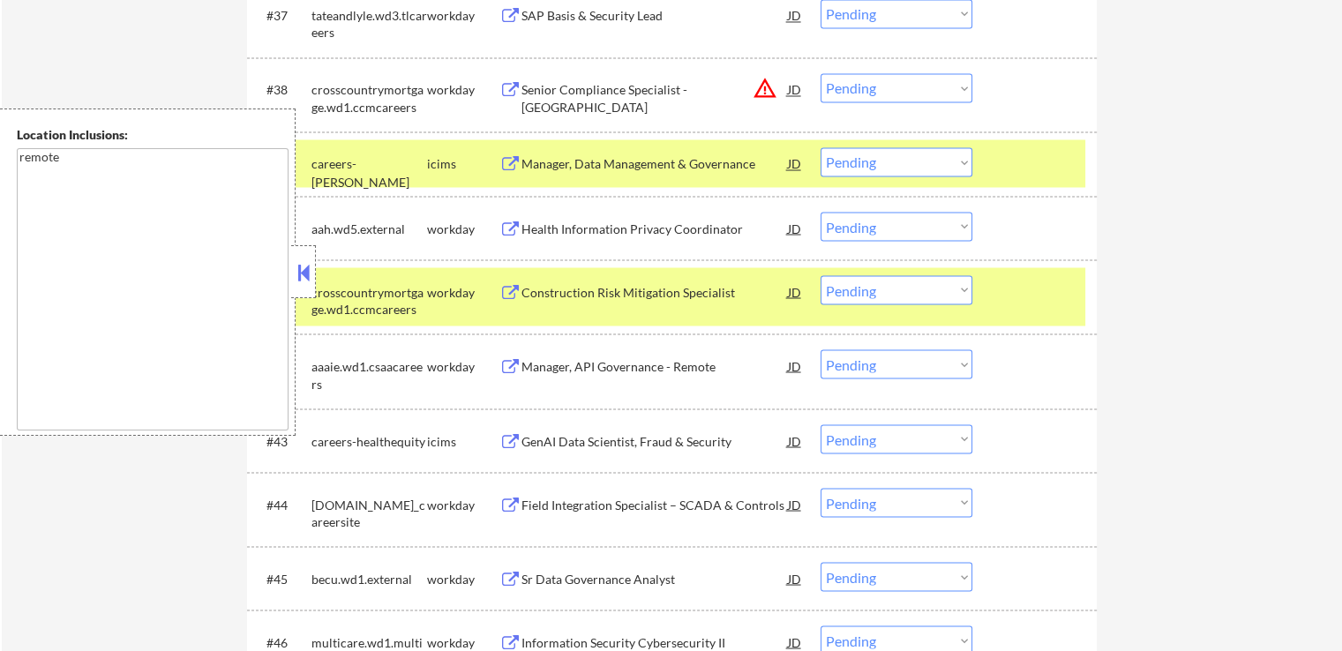
click at [676, 227] on div "Health Information Privacy Coordinator" at bounding box center [654, 229] width 266 height 18
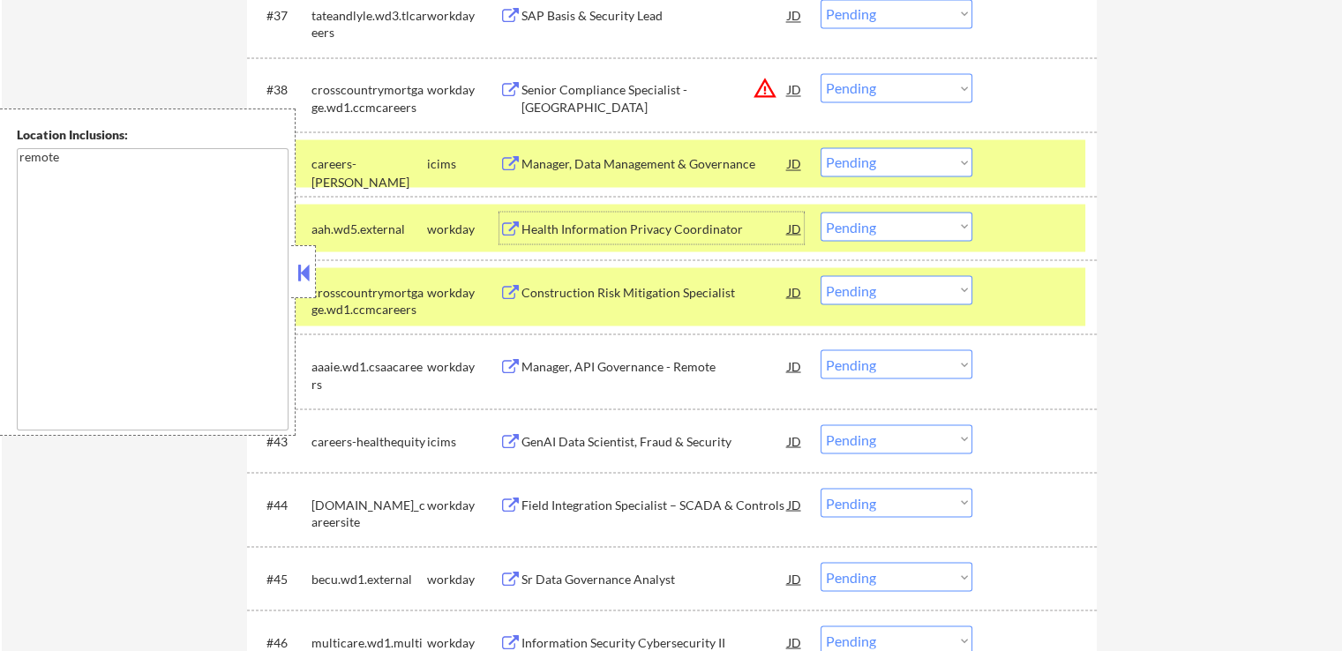
click at [711, 304] on div "Construction Risk Mitigation Specialist" at bounding box center [654, 291] width 266 height 32
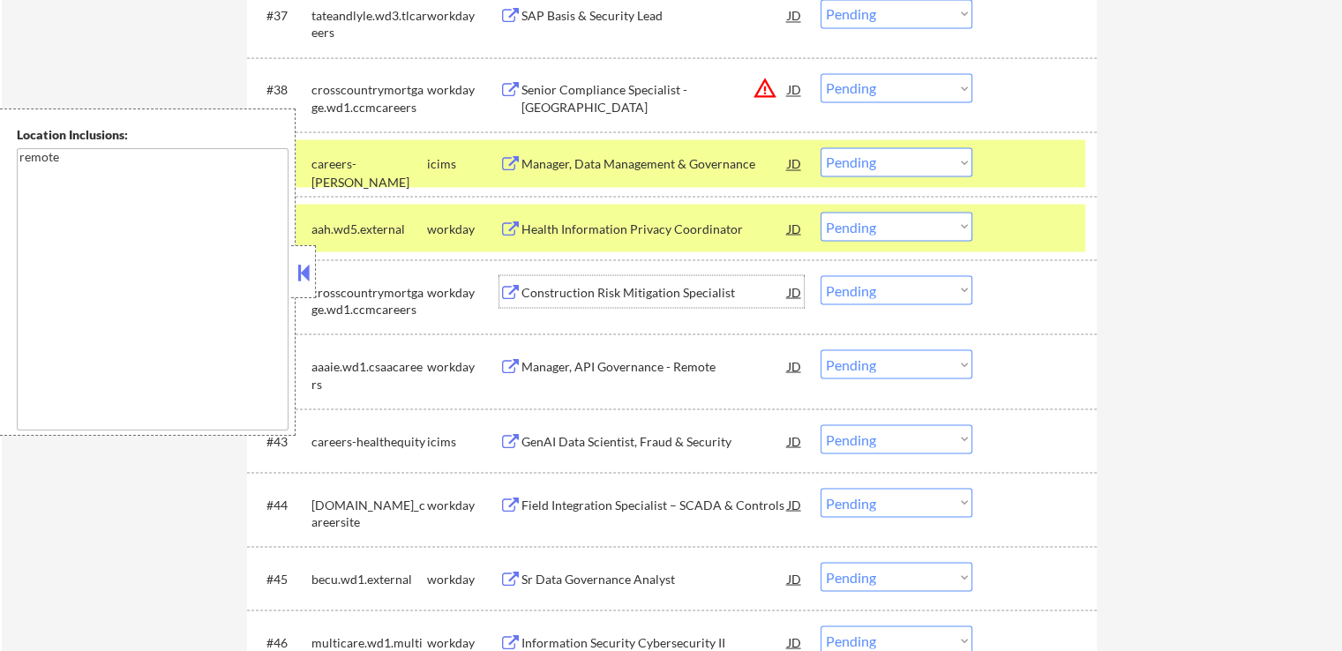
click at [882, 230] on select "Choose an option... Pending Applied Excluded (Questions) Excluded (Expired) Exc…" at bounding box center [897, 226] width 152 height 29
click at [821, 212] on select "Choose an option... Pending Applied Excluded (Questions) Excluded (Expired) Exc…" at bounding box center [897, 226] width 152 height 29
click at [693, 364] on div "Manager, API Governance - Remote" at bounding box center [654, 366] width 266 height 18
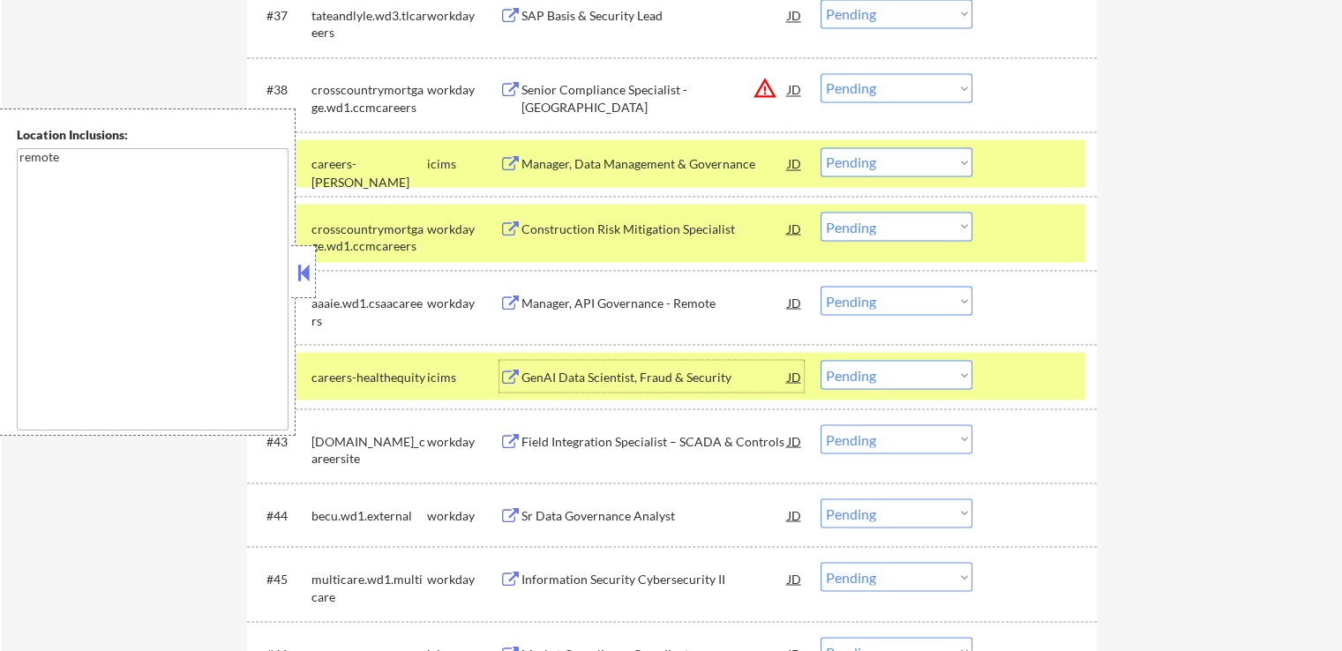
click at [893, 227] on select "Choose an option... Pending Applied Excluded (Questions) Excluded (Expired) Exc…" at bounding box center [897, 226] width 152 height 29
click at [821, 212] on select "Choose an option... Pending Applied Excluded (Questions) Excluded (Expired) Exc…" at bounding box center [897, 226] width 152 height 29
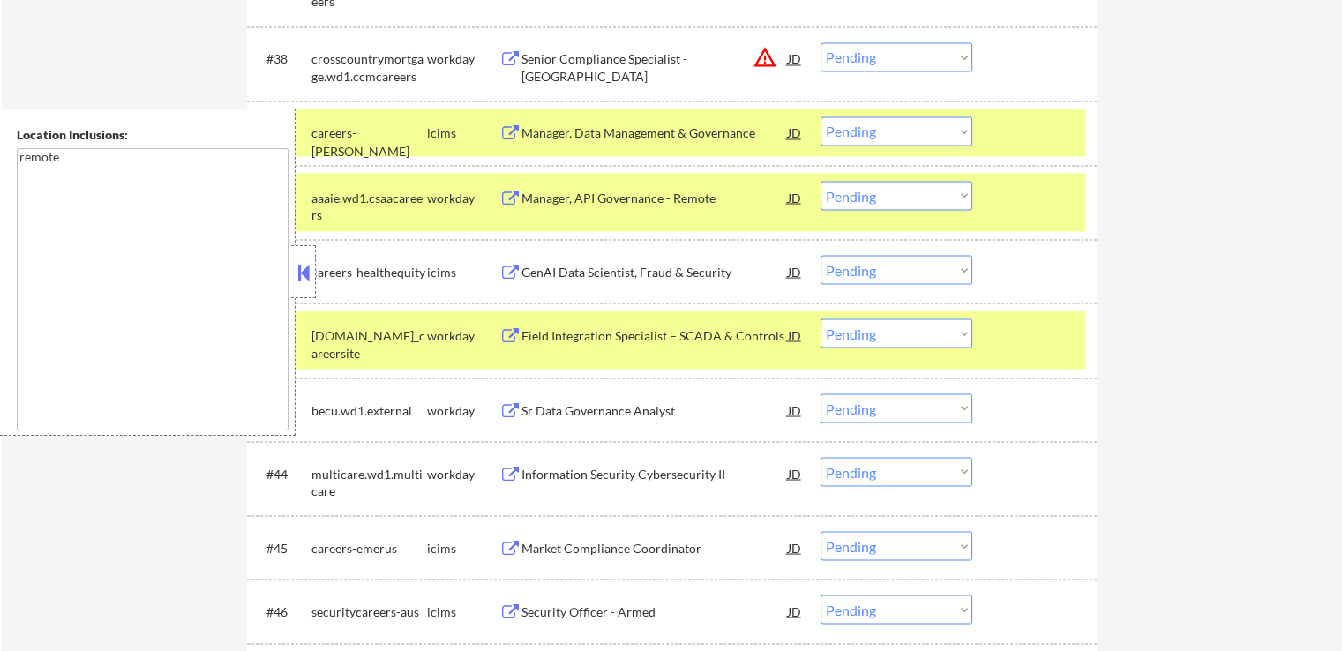
scroll to position [3212, 0]
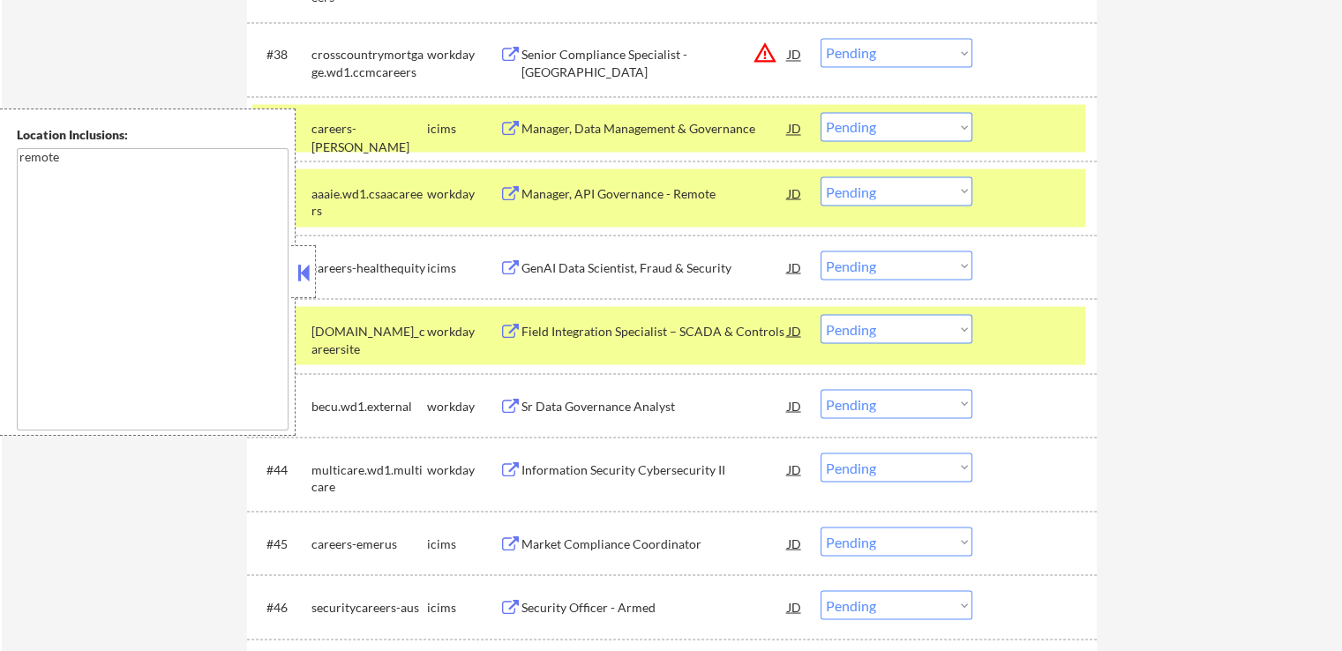
click at [850, 187] on select "Choose an option... Pending Applied Excluded (Questions) Excluded (Expired) Exc…" at bounding box center [897, 190] width 152 height 29
click at [821, 176] on select "Choose an option... Pending Applied Excluded (Questions) Excluded (Expired) Exc…" at bounding box center [897, 190] width 152 height 29
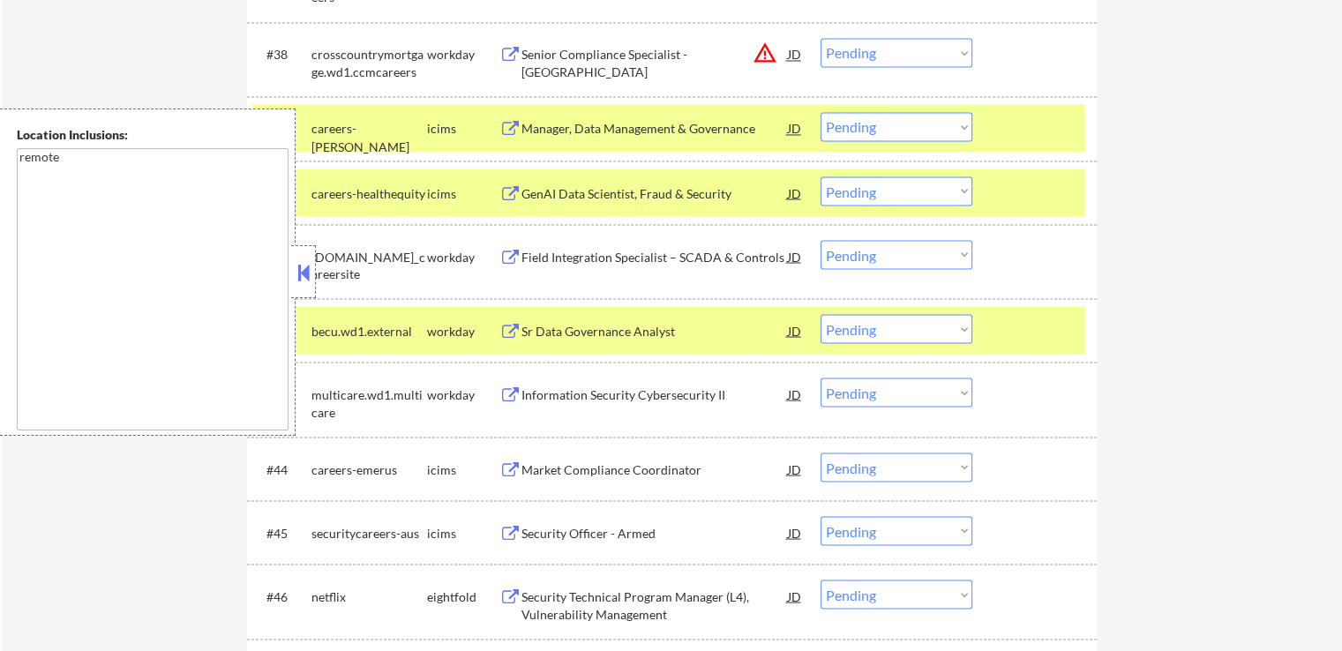
click at [668, 259] on div "Field Integration Specialist – SCADA & Controls" at bounding box center [654, 257] width 266 height 18
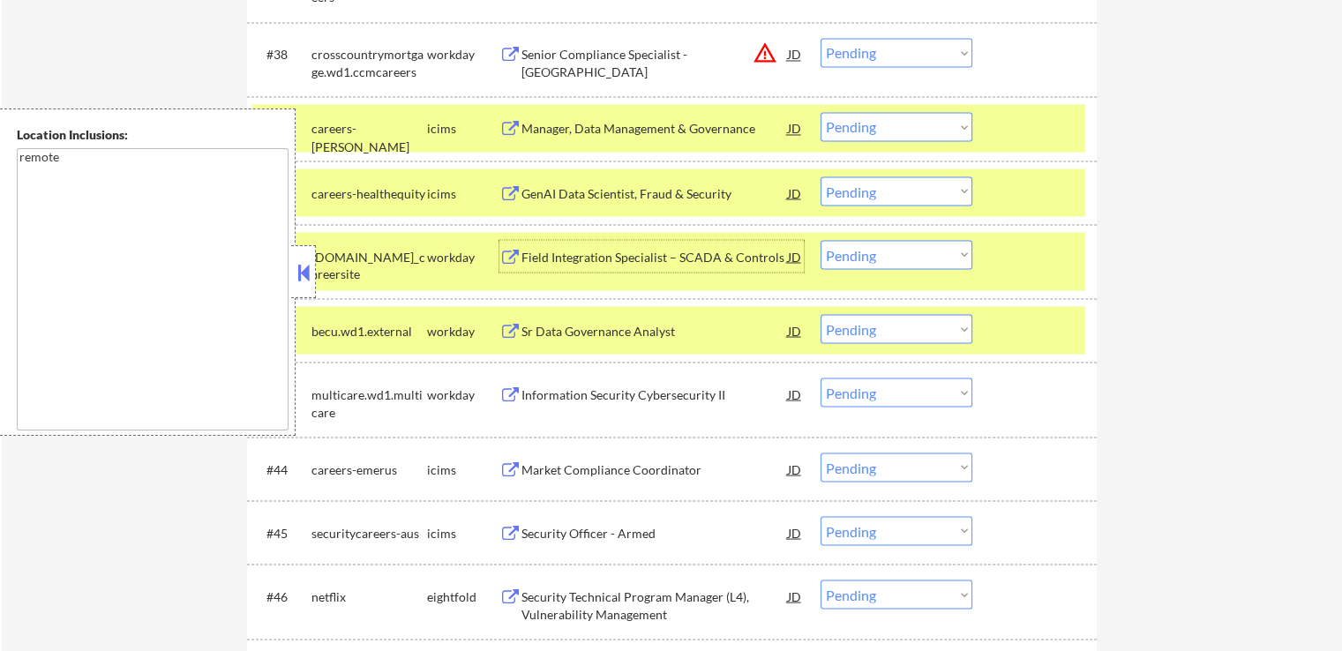
click at [655, 329] on div "Sr Data Governance Analyst" at bounding box center [654, 331] width 266 height 18
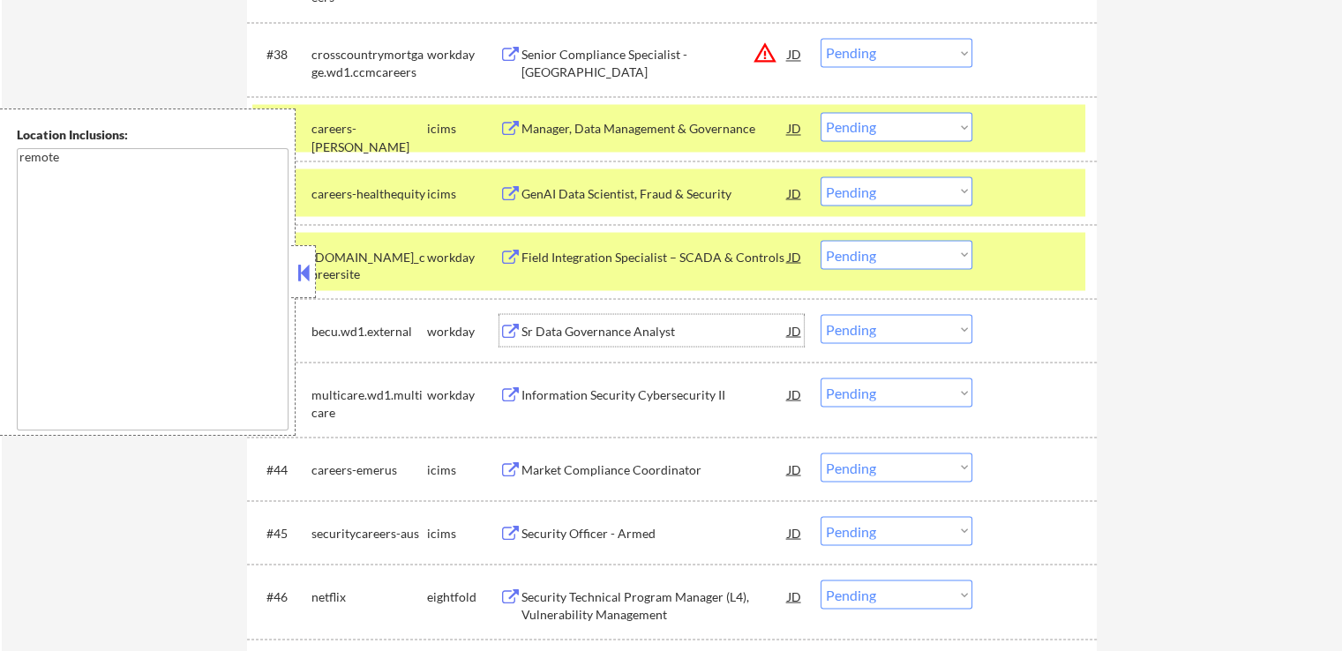
drag, startPoint x: 908, startPoint y: 258, endPoint x: 902, endPoint y: 266, distance: 10.1
click at [906, 259] on select "Choose an option... Pending Applied Excluded (Questions) Excluded (Expired) Exc…" at bounding box center [897, 254] width 152 height 29
click at [821, 240] on select "Choose an option... Pending Applied Excluded (Questions) Excluded (Expired) Exc…" at bounding box center [897, 254] width 152 height 29
click at [888, 334] on select "Choose an option... Pending Applied Excluded (Questions) Excluded (Expired) Exc…" at bounding box center [897, 328] width 152 height 29
click at [821, 314] on select "Choose an option... Pending Applied Excluded (Questions) Excluded (Expired) Exc…" at bounding box center [897, 328] width 152 height 29
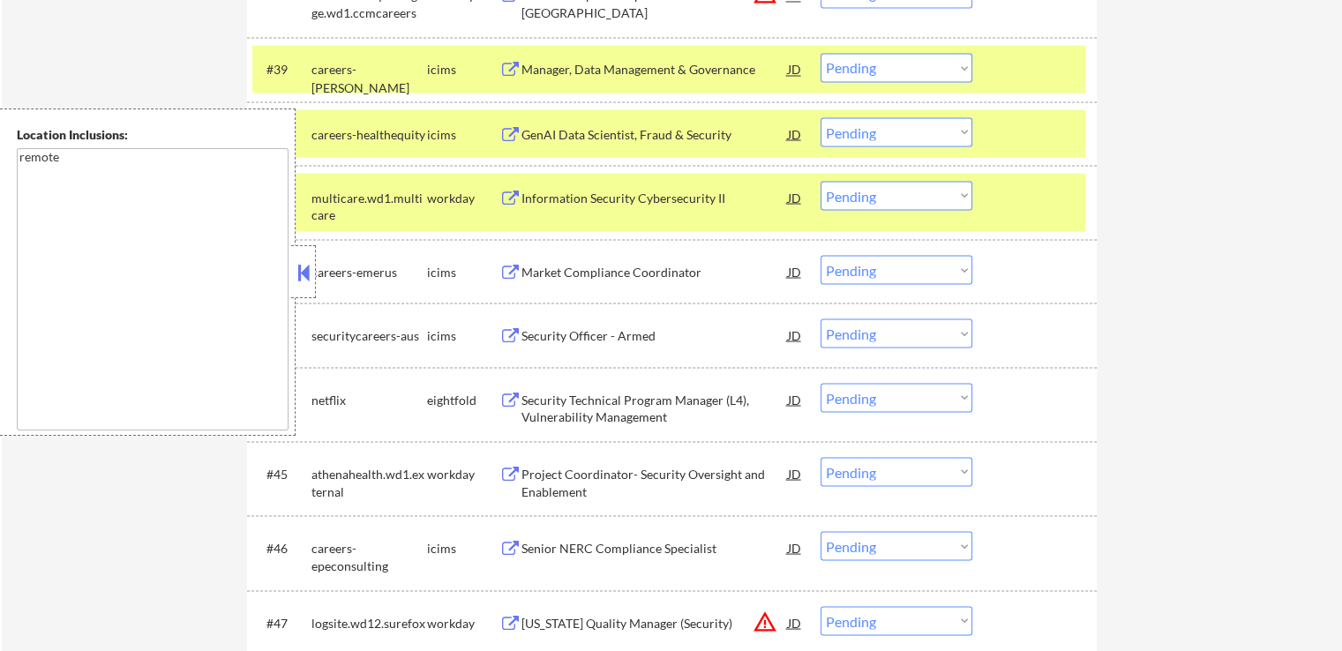
scroll to position [3300, 0]
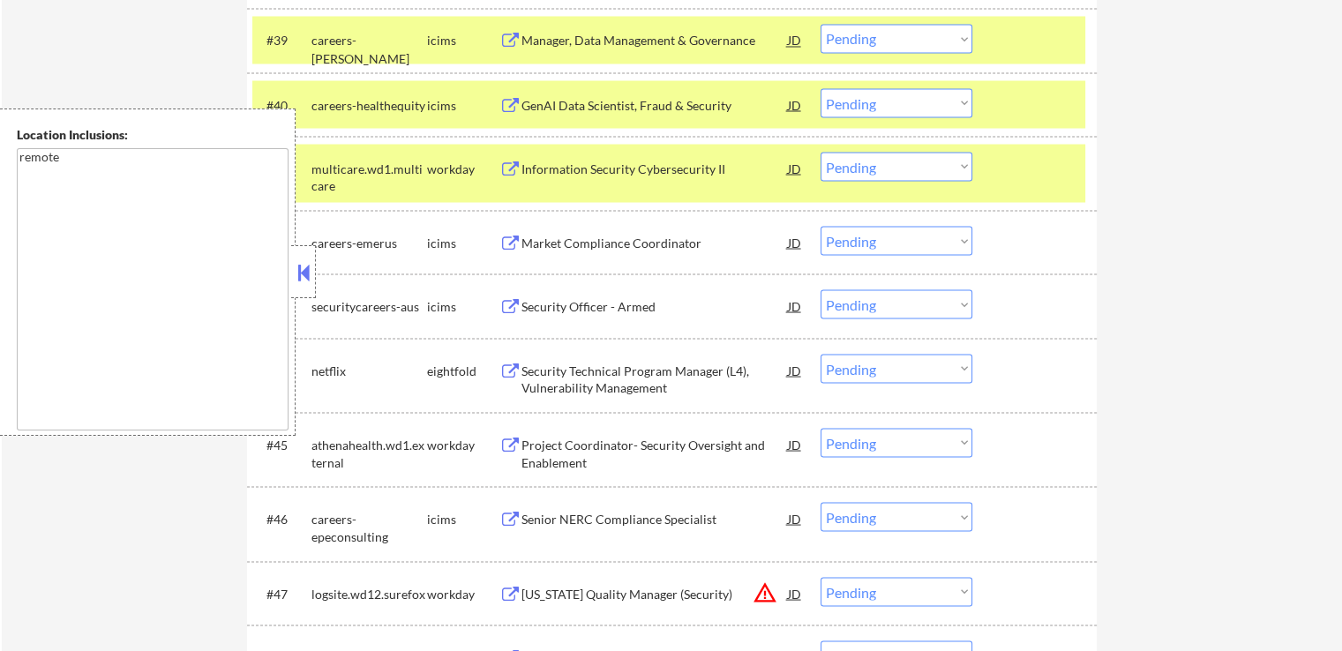
click at [693, 170] on div "Information Security Cybersecurity II" at bounding box center [654, 169] width 266 height 18
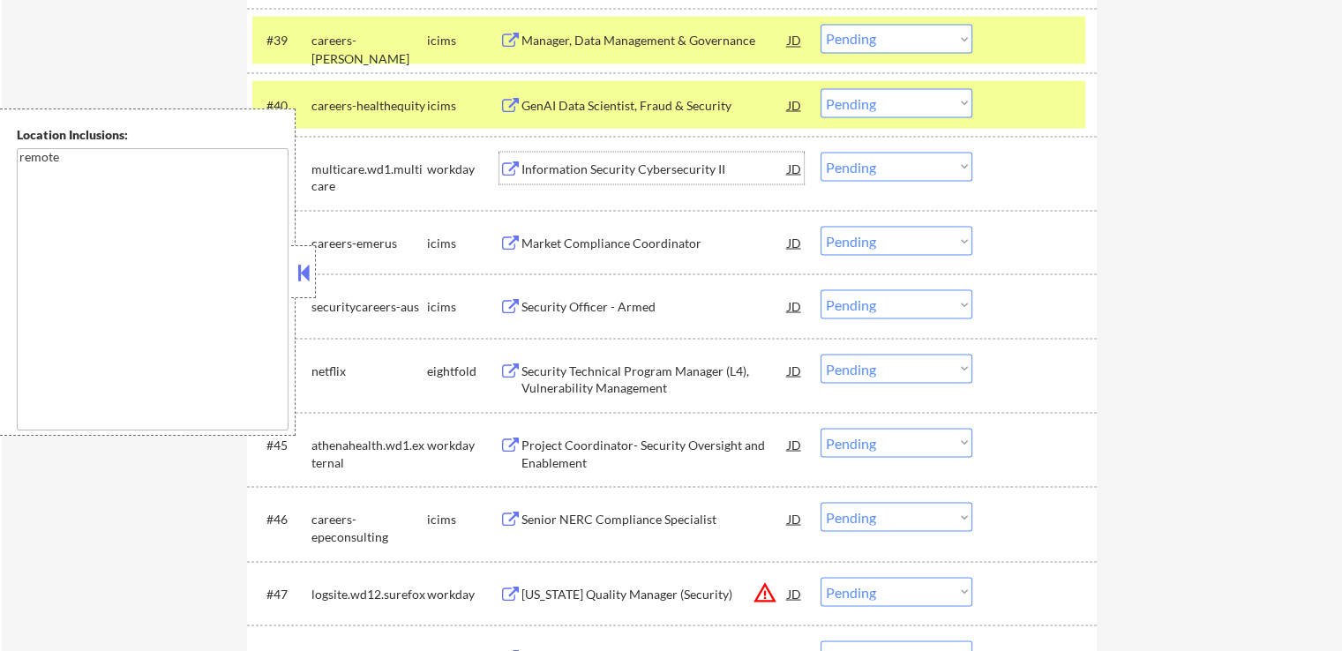
click at [678, 371] on div "Security Technical Program Manager (L4), Vulnerability Management" at bounding box center [654, 379] width 266 height 34
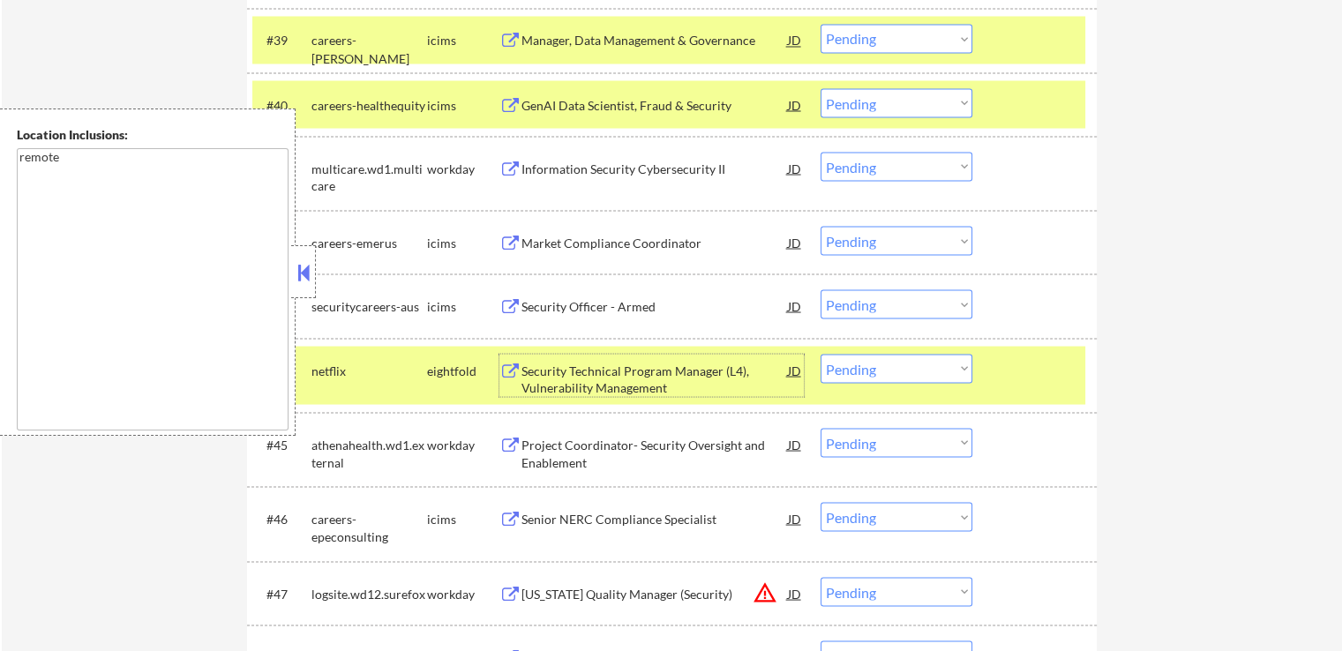
click at [862, 157] on select "Choose an option... Pending Applied Excluded (Questions) Excluded (Expired) Exc…" at bounding box center [897, 166] width 152 height 29
click at [821, 152] on select "Choose an option... Pending Applied Excluded (Questions) Excluded (Expired) Exc…" at bounding box center [897, 166] width 152 height 29
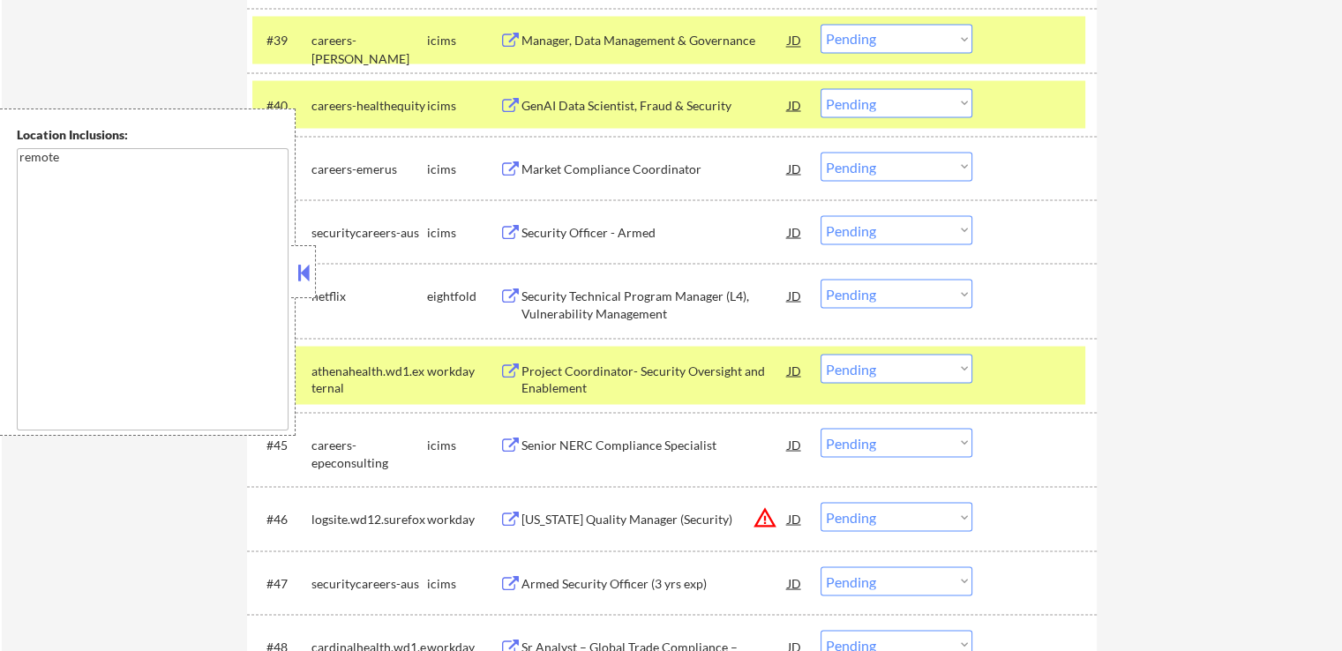
click at [921, 300] on select "Choose an option... Pending Applied Excluded (Questions) Excluded (Expired) Exc…" at bounding box center [897, 293] width 152 height 29
click at [821, 279] on select "Choose an option... Pending Applied Excluded (Questions) Excluded (Expired) Exc…" at bounding box center [897, 293] width 152 height 29
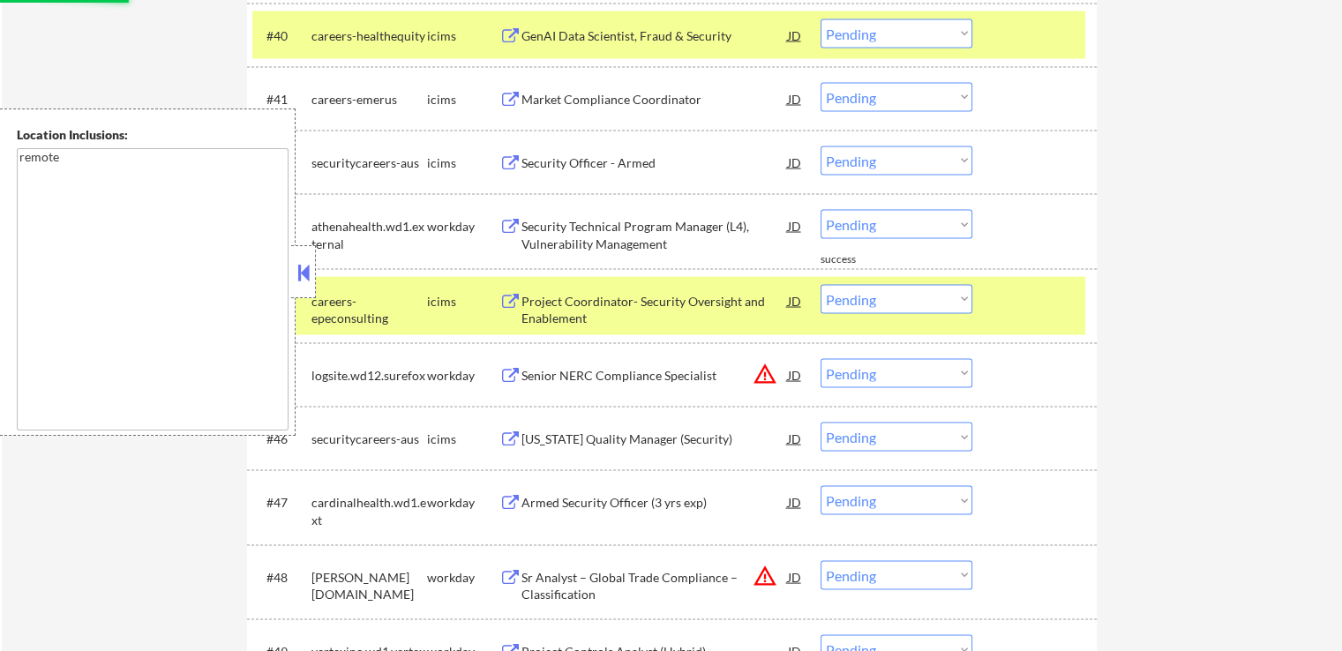
scroll to position [3388, 0]
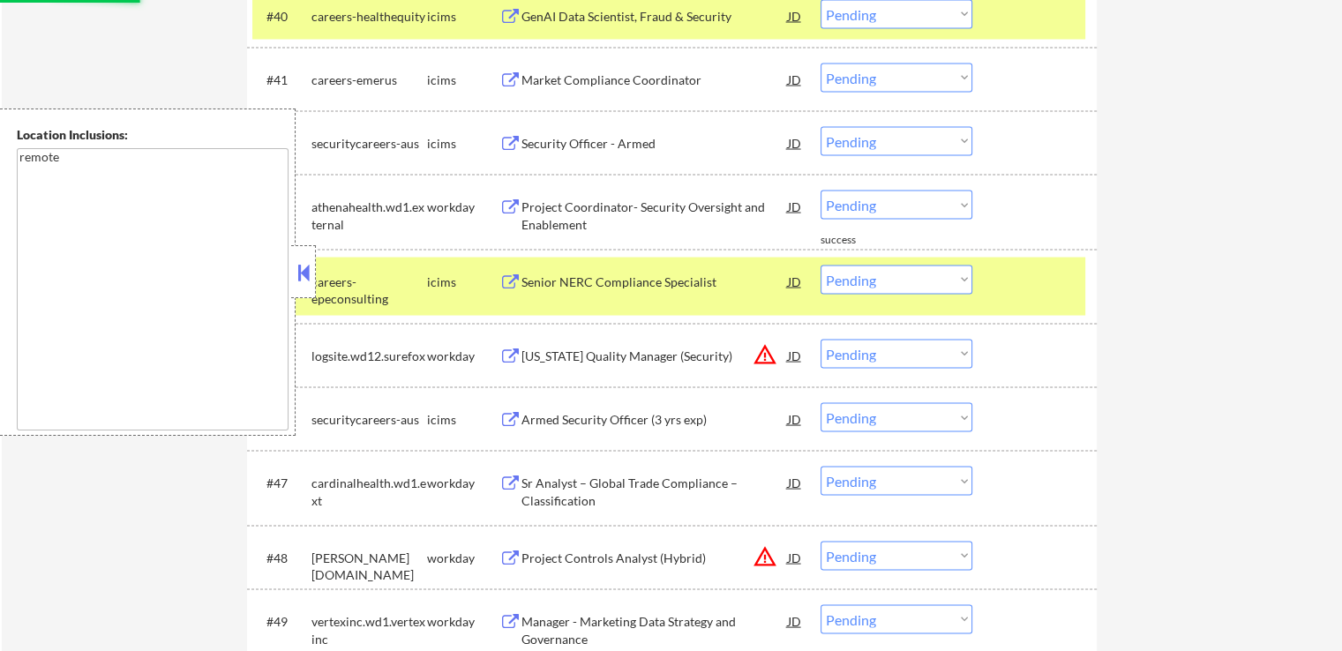
click at [674, 211] on div "Project Coordinator- Security Oversight and Enablement" at bounding box center [654, 216] width 266 height 34
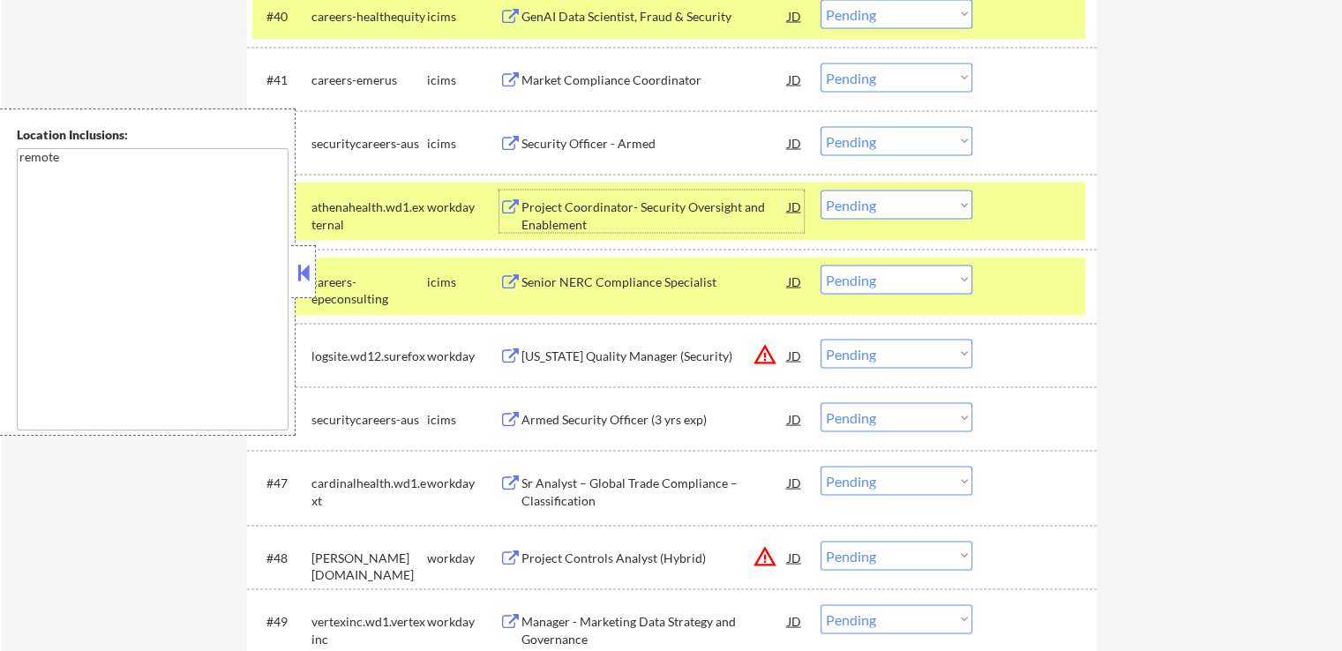
click at [685, 481] on div "Sr Analyst – Global Trade Compliance – Classification" at bounding box center [654, 492] width 266 height 34
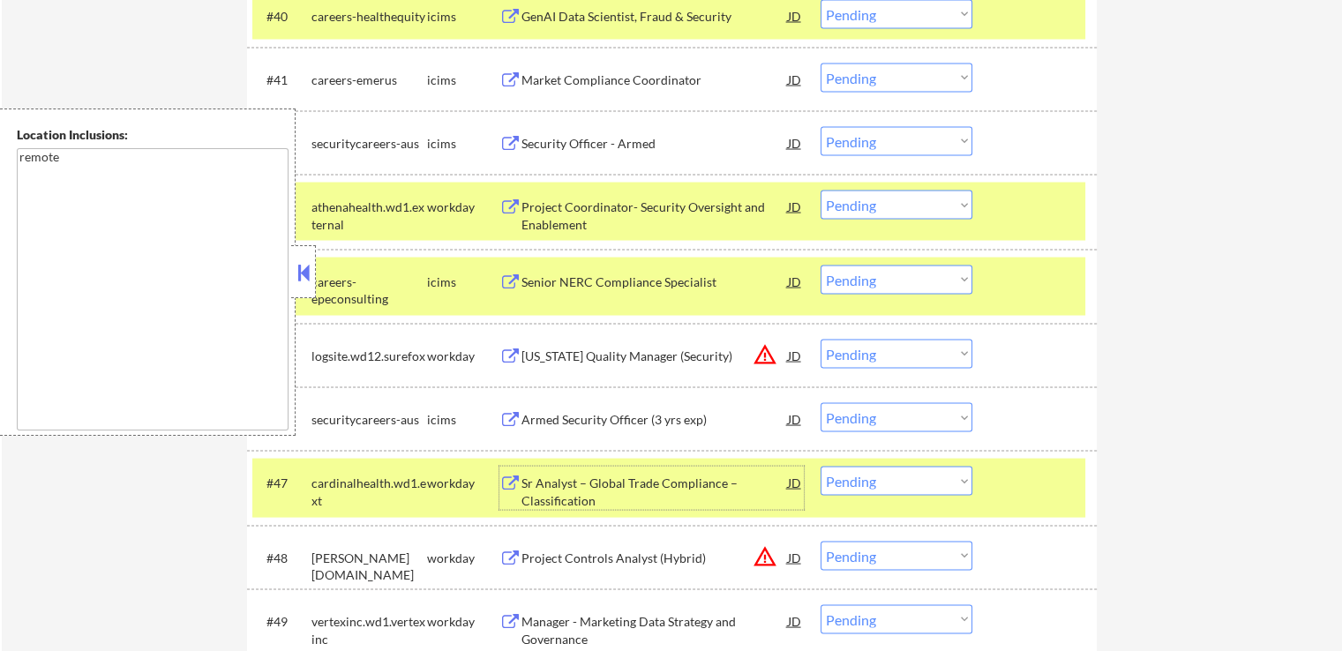
click at [889, 206] on select "Choose an option... Pending Applied Excluded (Questions) Excluded (Expired) Exc…" at bounding box center [897, 205] width 152 height 29
click at [821, 191] on select "Choose an option... Pending Applied Excluded (Questions) Excluded (Expired) Exc…" at bounding box center [897, 205] width 152 height 29
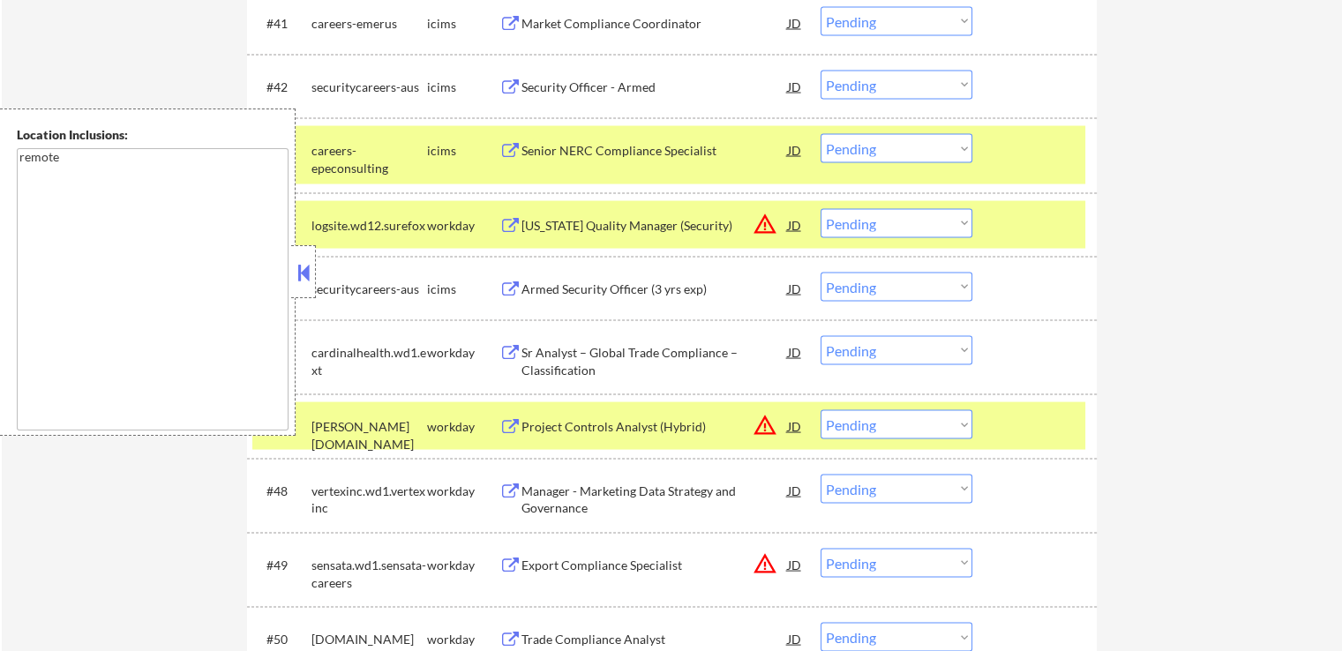
scroll to position [3476, 0]
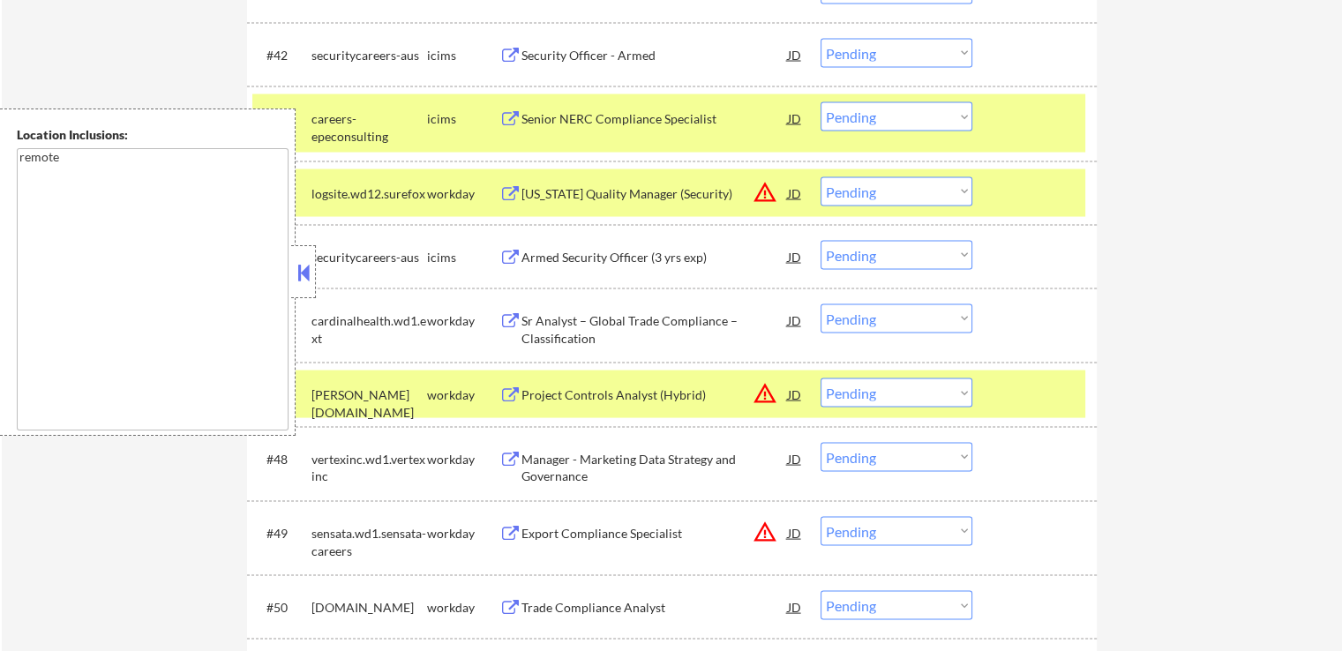
drag, startPoint x: 875, startPoint y: 319, endPoint x: 877, endPoint y: 329, distance: 10.7
click at [875, 319] on select "Choose an option... Pending Applied Excluded (Questions) Excluded (Expired) Exc…" at bounding box center [897, 318] width 152 height 29
click at [821, 304] on select "Choose an option... Pending Applied Excluded (Questions) Excluded (Expired) Exc…" at bounding box center [897, 318] width 152 height 29
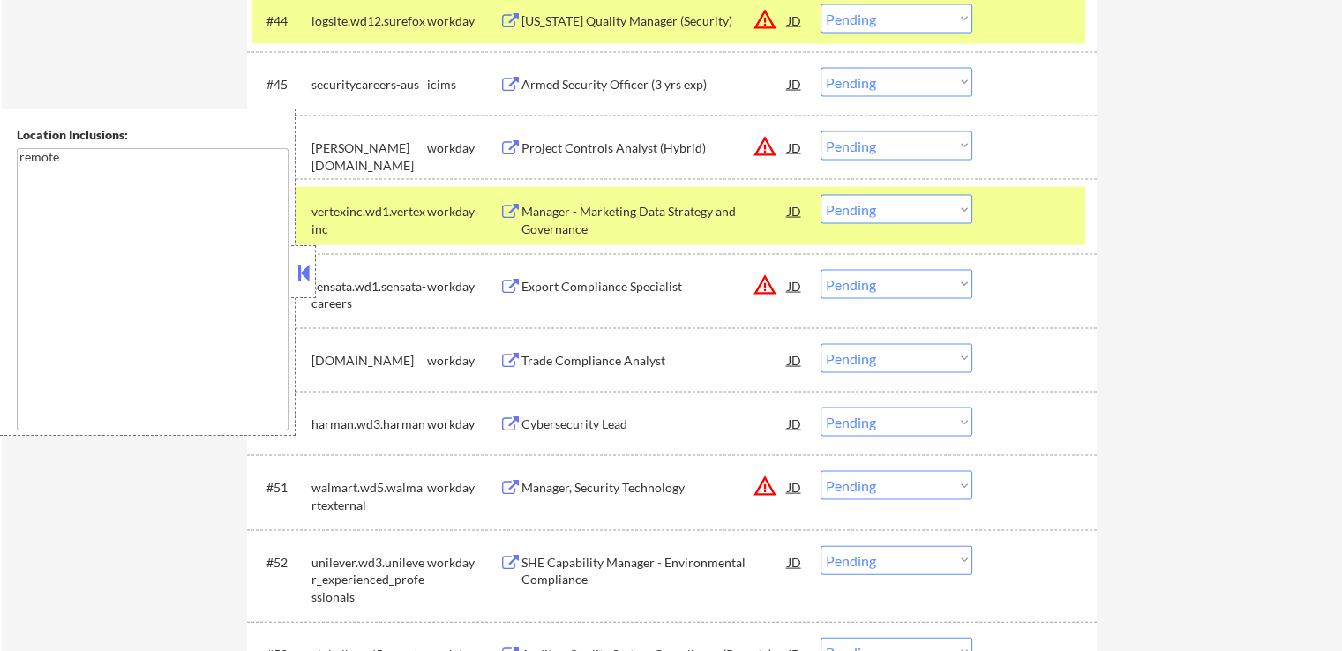
scroll to position [3653, 0]
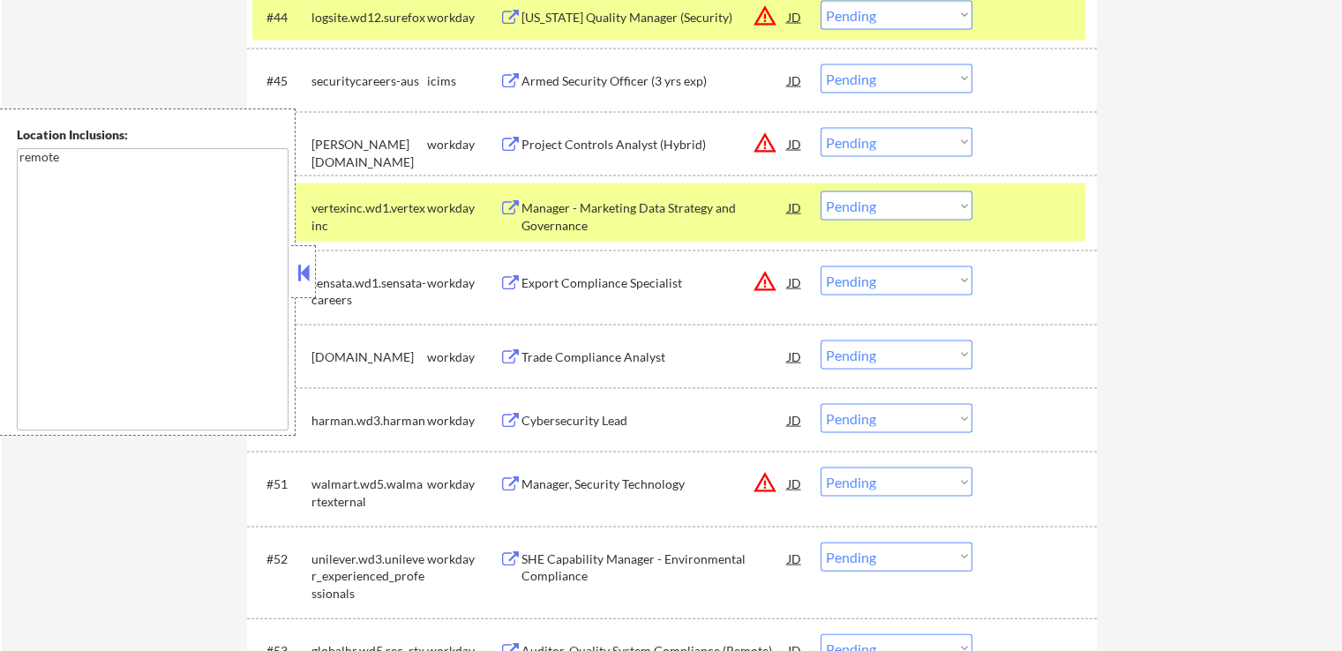
click at [642, 214] on div "Manager - Marketing Data Strategy and Governance" at bounding box center [654, 216] width 266 height 34
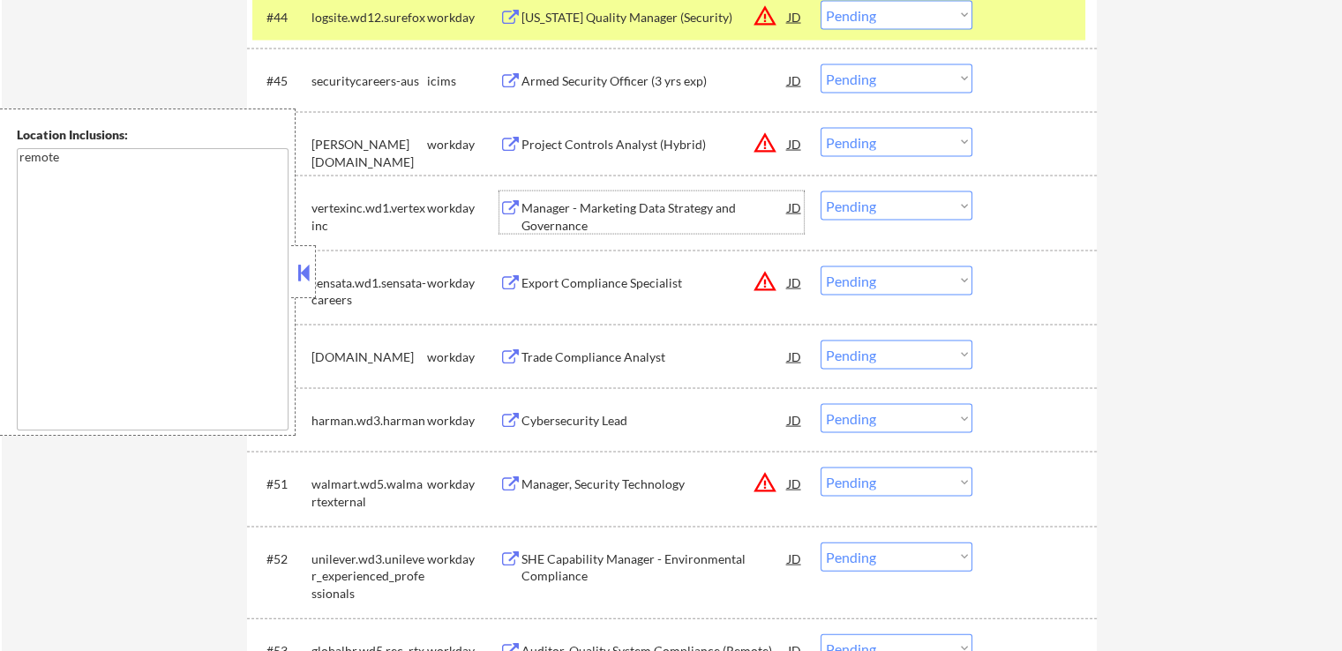
click at [631, 366] on div "Trade Compliance Analyst" at bounding box center [654, 357] width 266 height 32
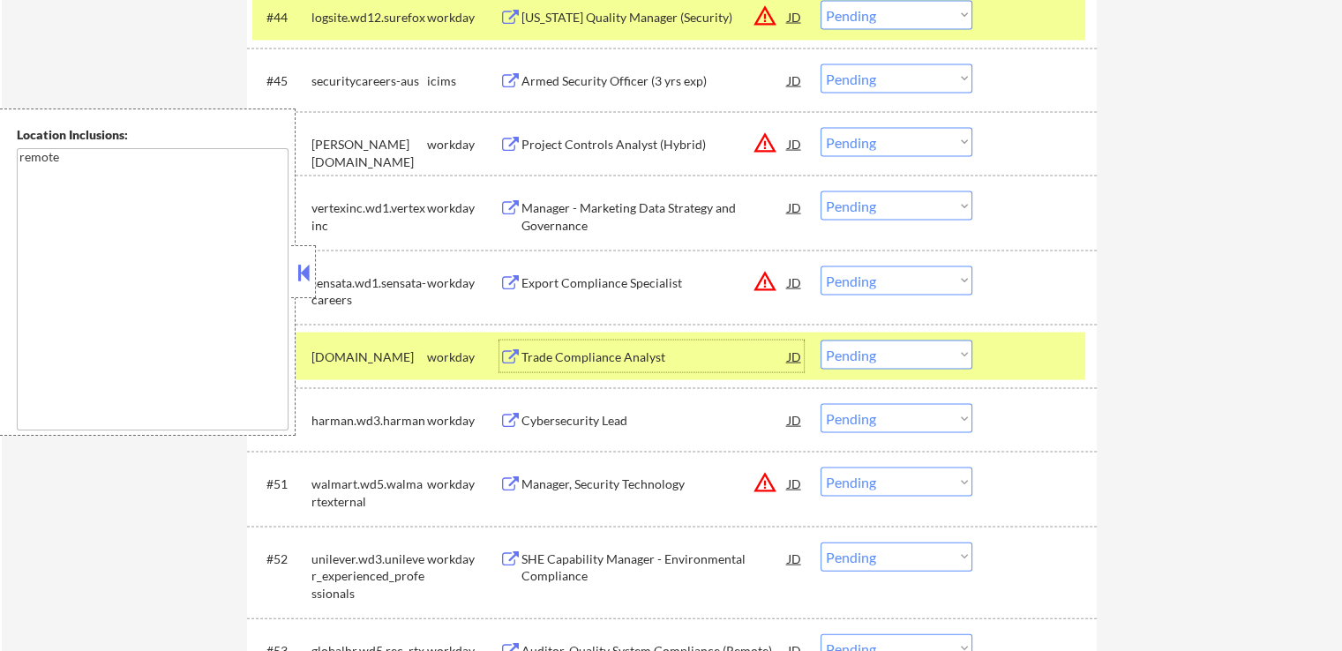
click at [901, 206] on select "Choose an option... Pending Applied Excluded (Questions) Excluded (Expired) Exc…" at bounding box center [897, 205] width 152 height 29
click at [821, 191] on select "Choose an option... Pending Applied Excluded (Questions) Excluded (Expired) Exc…" at bounding box center [897, 205] width 152 height 29
click at [643, 410] on div "Cybersecurity Lead" at bounding box center [654, 420] width 266 height 32
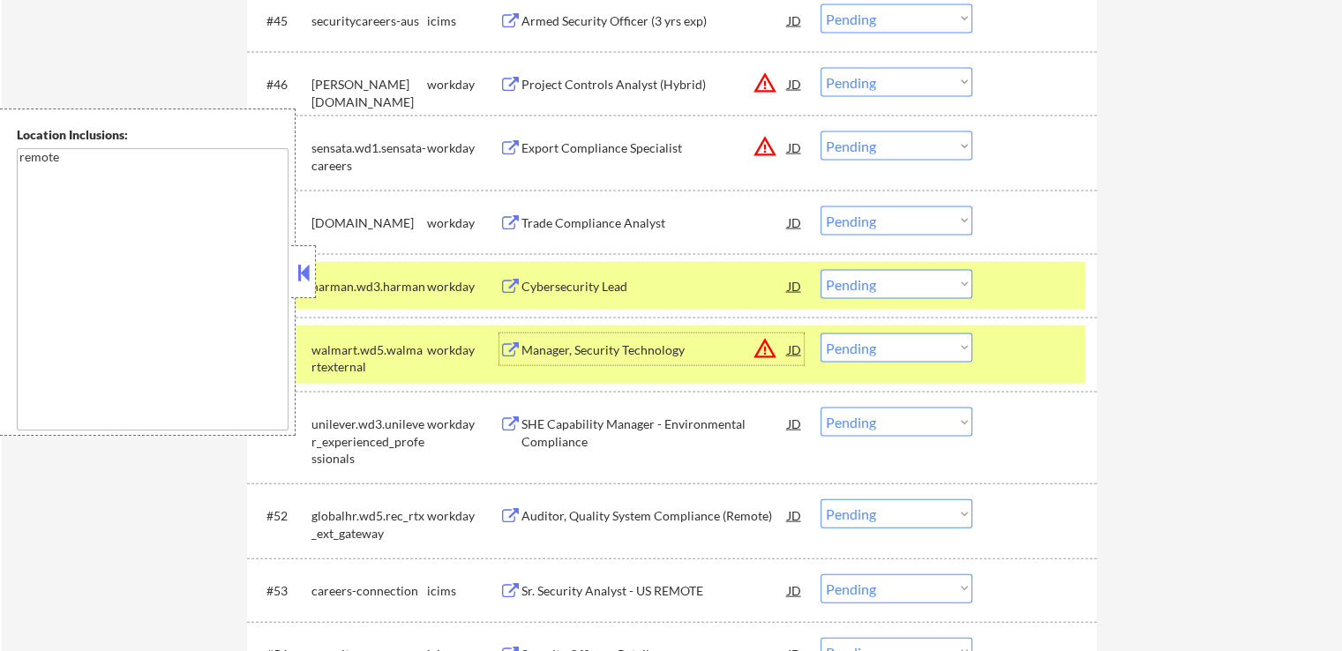
scroll to position [3741, 0]
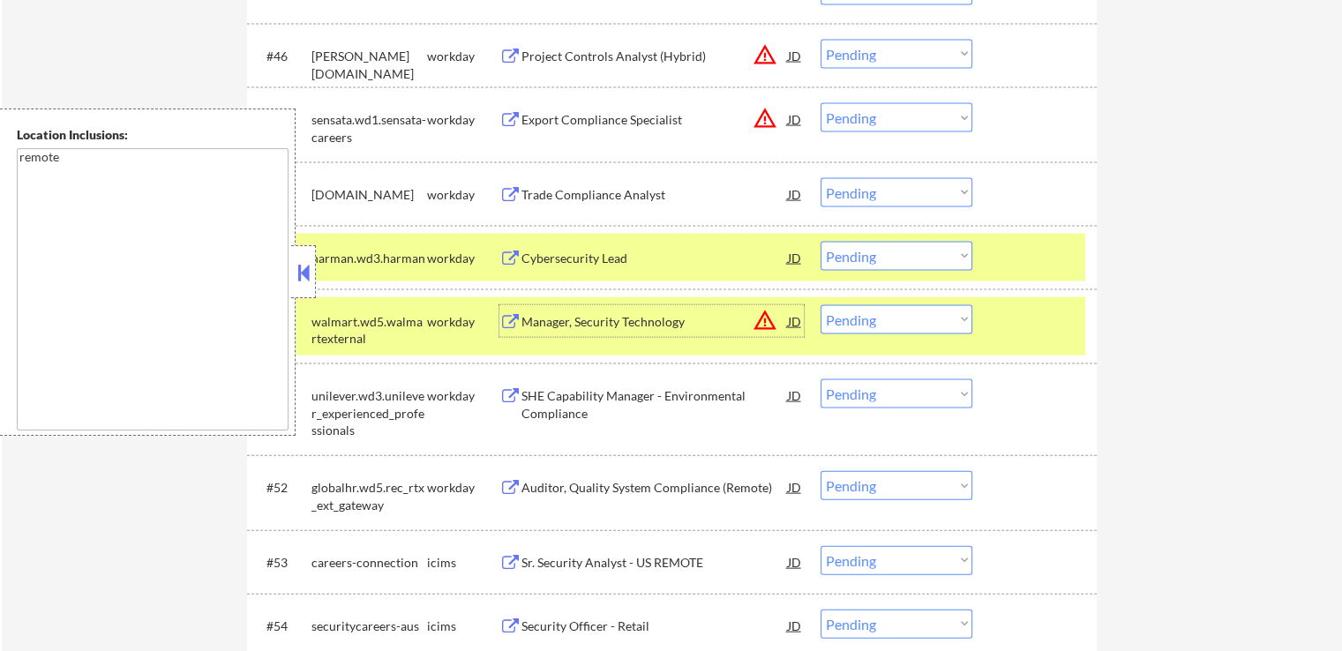
click at [880, 191] on select "Choose an option... Pending Applied Excluded (Questions) Excluded (Expired) Exc…" at bounding box center [897, 192] width 152 height 29
click at [821, 178] on select "Choose an option... Pending Applied Excluded (Questions) Excluded (Expired) Exc…" at bounding box center [897, 192] width 152 height 29
drag, startPoint x: 867, startPoint y: 254, endPoint x: 879, endPoint y: 261, distance: 13.5
click at [867, 254] on select "Choose an option... Pending Applied Excluded (Questions) Excluded (Expired) Exc…" at bounding box center [897, 256] width 152 height 29
click at [821, 242] on select "Choose an option... Pending Applied Excluded (Questions) Excluded (Expired) Exc…" at bounding box center [897, 256] width 152 height 29
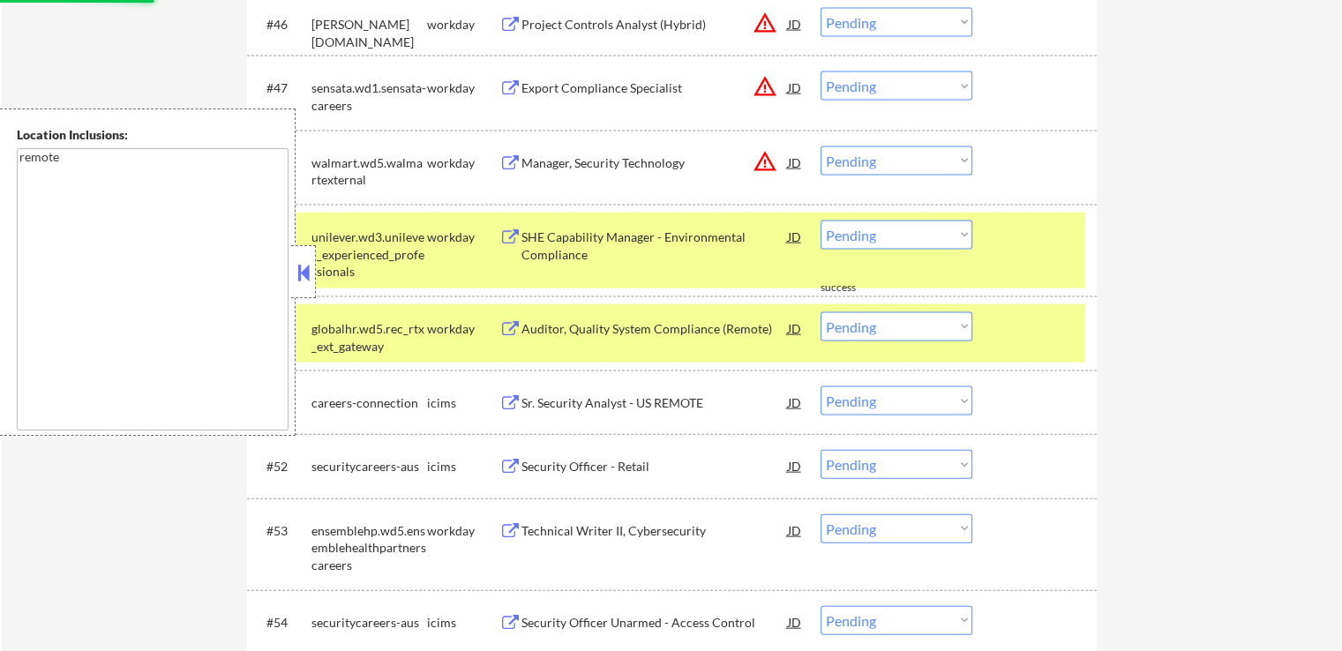
scroll to position [3829, 0]
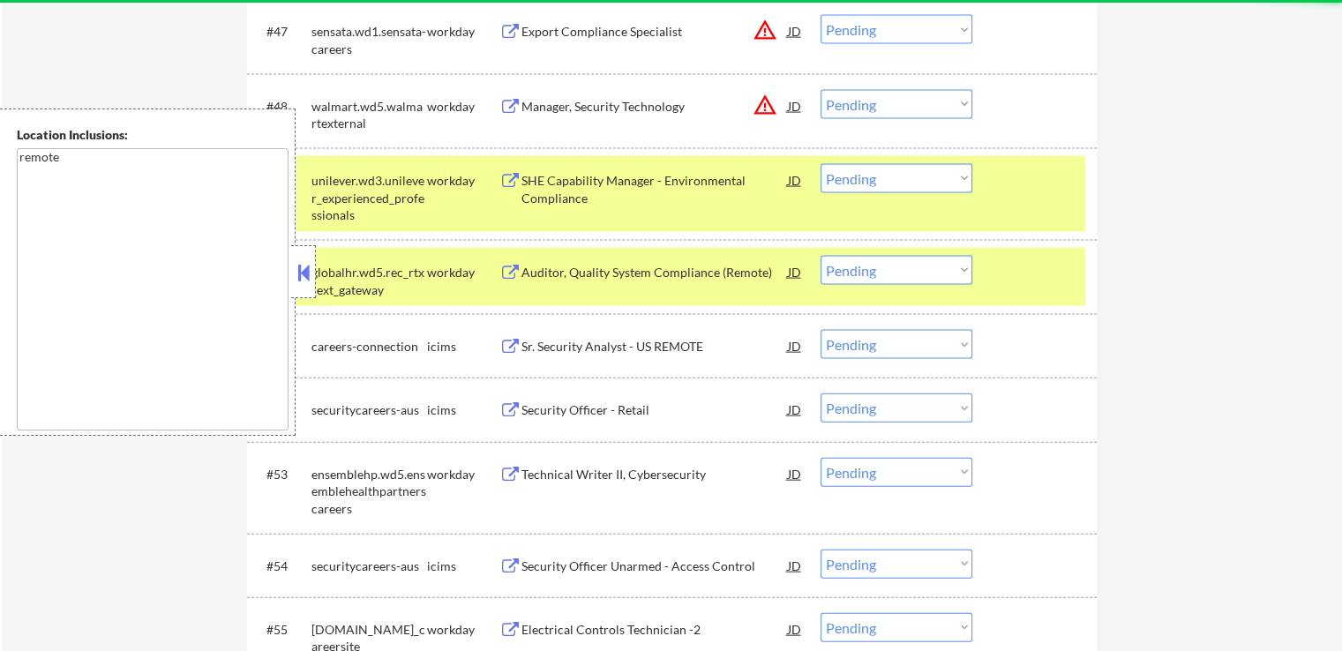
click at [691, 178] on div "SHE Capability Manager - Environmental Compliance" at bounding box center [654, 189] width 266 height 34
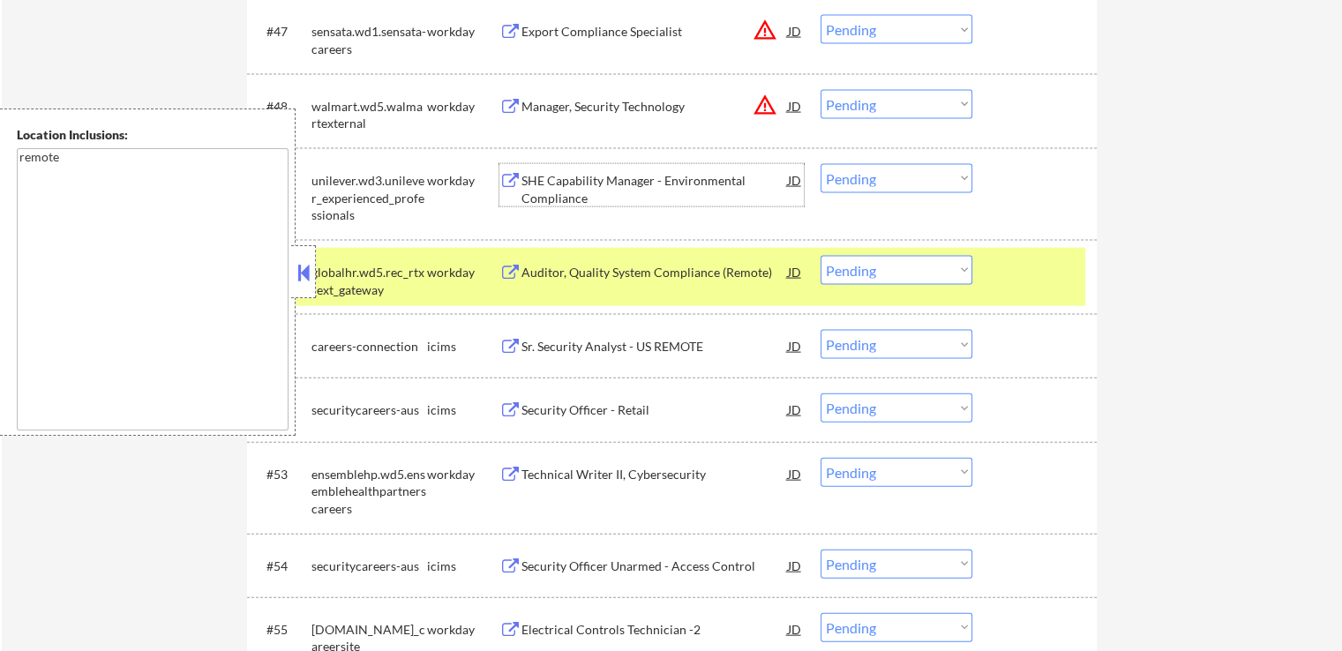
click at [692, 274] on div "Auditor, Quality System Compliance (Remote)" at bounding box center [654, 273] width 266 height 18
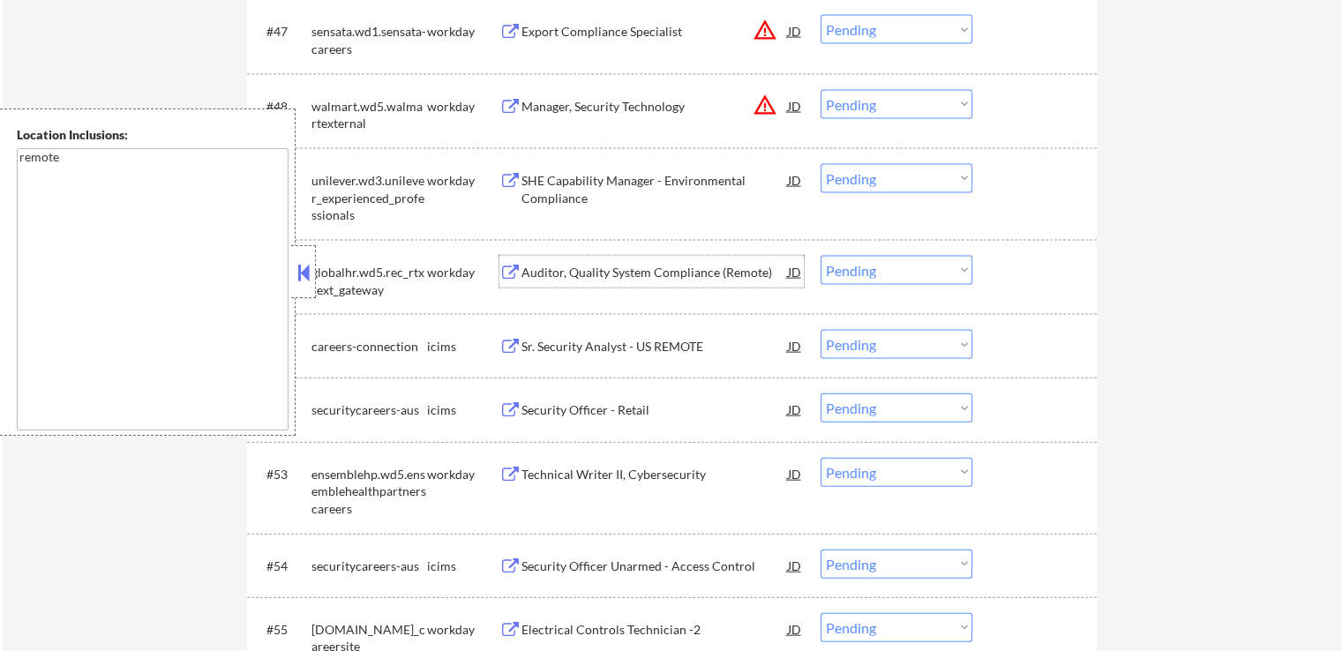
drag, startPoint x: 903, startPoint y: 269, endPoint x: 899, endPoint y: 278, distance: 9.9
click at [903, 269] on select "Choose an option... Pending Applied Excluded (Questions) Excluded (Expired) Exc…" at bounding box center [897, 270] width 152 height 29
click at [821, 256] on select "Choose an option... Pending Applied Excluded (Questions) Excluded (Expired) Exc…" at bounding box center [897, 270] width 152 height 29
click at [657, 468] on div "Technical Writer II, Cybersecurity" at bounding box center [654, 475] width 266 height 18
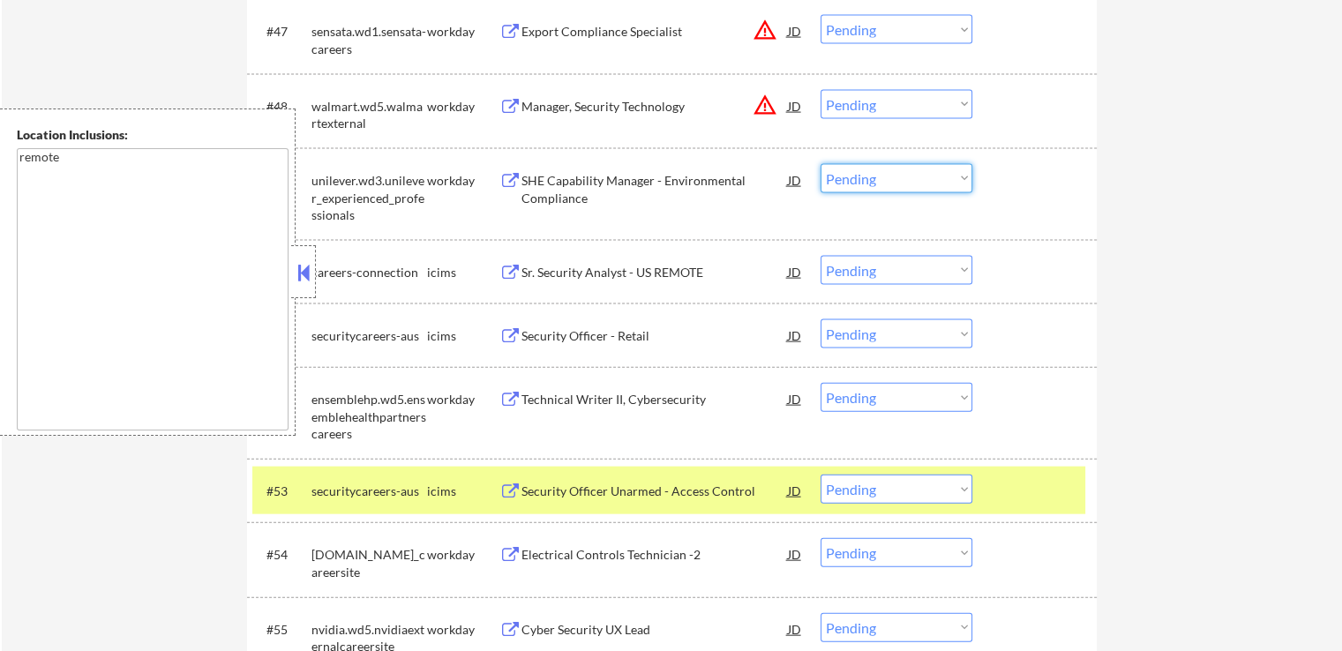
drag, startPoint x: 889, startPoint y: 181, endPoint x: 893, endPoint y: 191, distance: 11.2
click at [889, 181] on select "Choose an option... Pending Applied Excluded (Questions) Excluded (Expired) Exc…" at bounding box center [897, 178] width 152 height 29
click at [821, 164] on select "Choose an option... Pending Applied Excluded (Questions) Excluded (Expired) Exc…" at bounding box center [897, 178] width 152 height 29
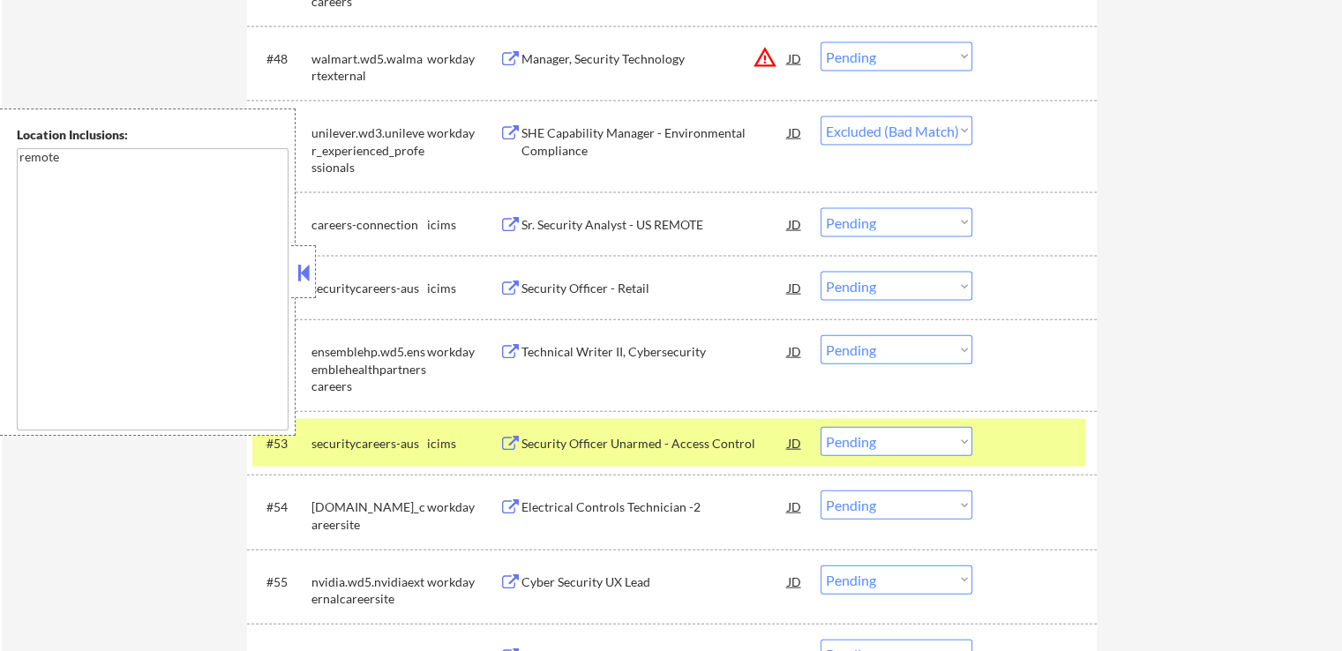
scroll to position [4006, 0]
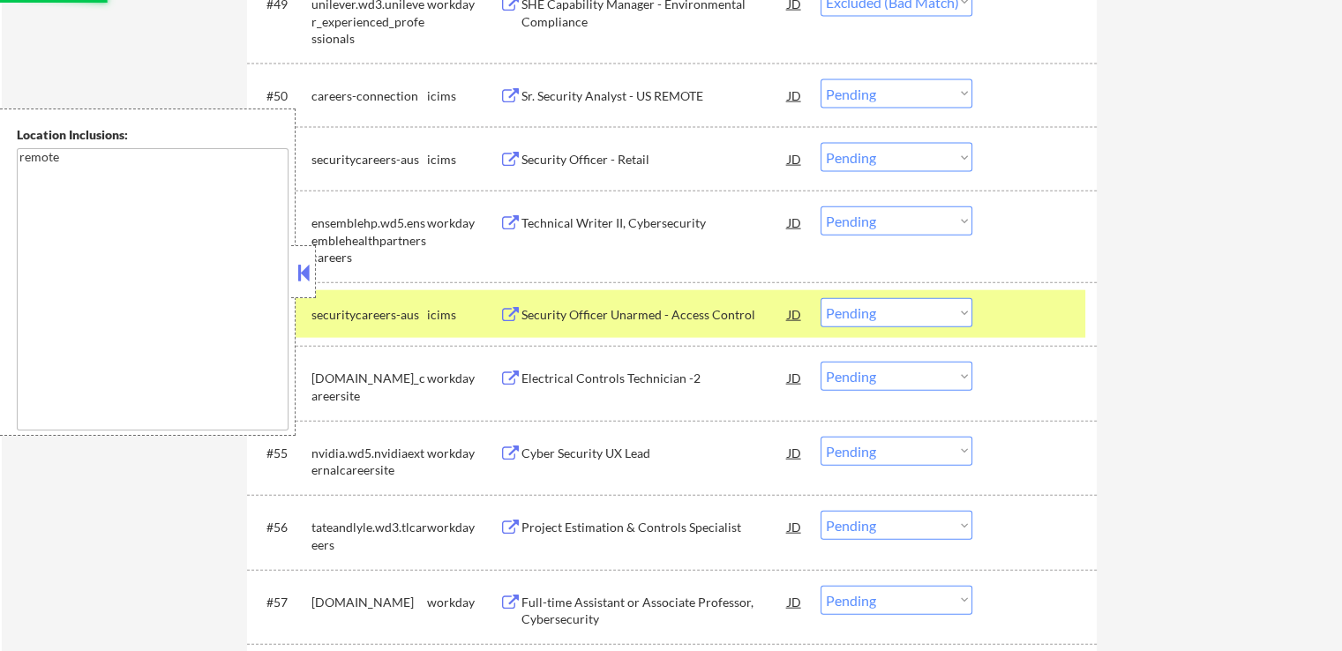
drag, startPoint x: 892, startPoint y: 210, endPoint x: 899, endPoint y: 233, distance: 24.0
click at [892, 210] on select "Choose an option... Pending Applied Excluded (Questions) Excluded (Expired) Exc…" at bounding box center [897, 220] width 152 height 29
click at [821, 206] on select "Choose an option... Pending Applied Excluded (Questions) Excluded (Expired) Exc…" at bounding box center [897, 220] width 152 height 29
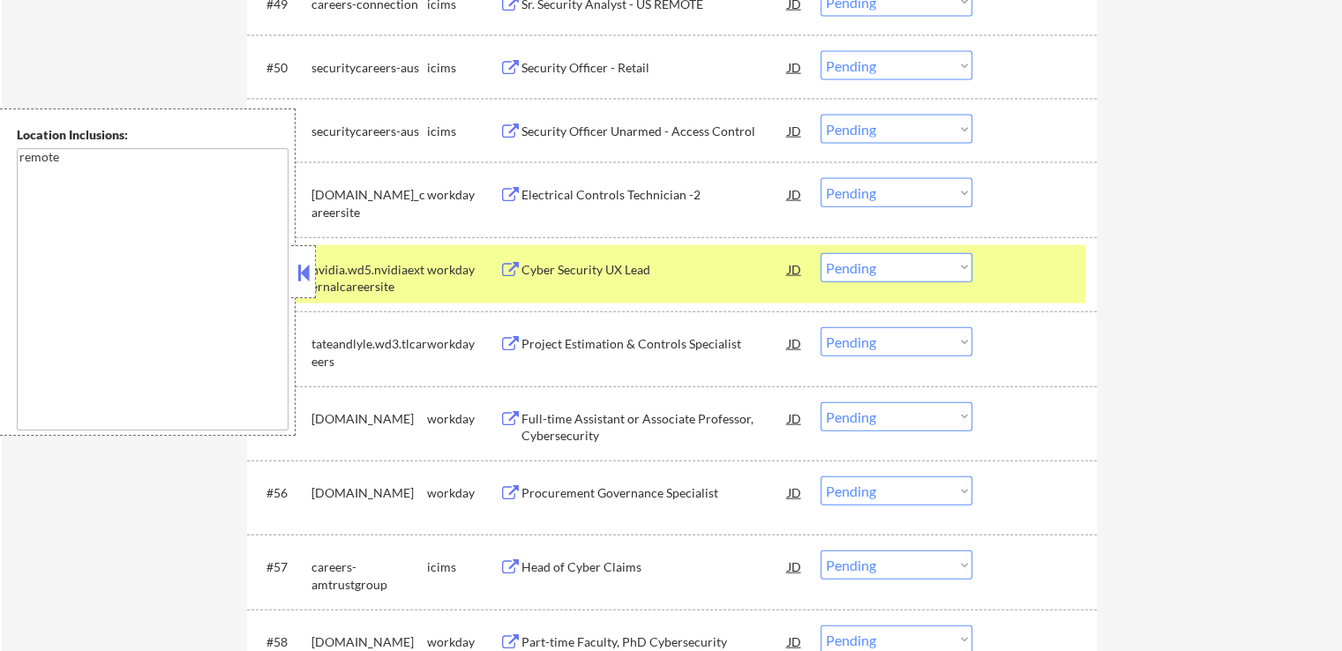
click at [654, 196] on div "Electrical Controls Technician -2" at bounding box center [654, 195] width 266 height 18
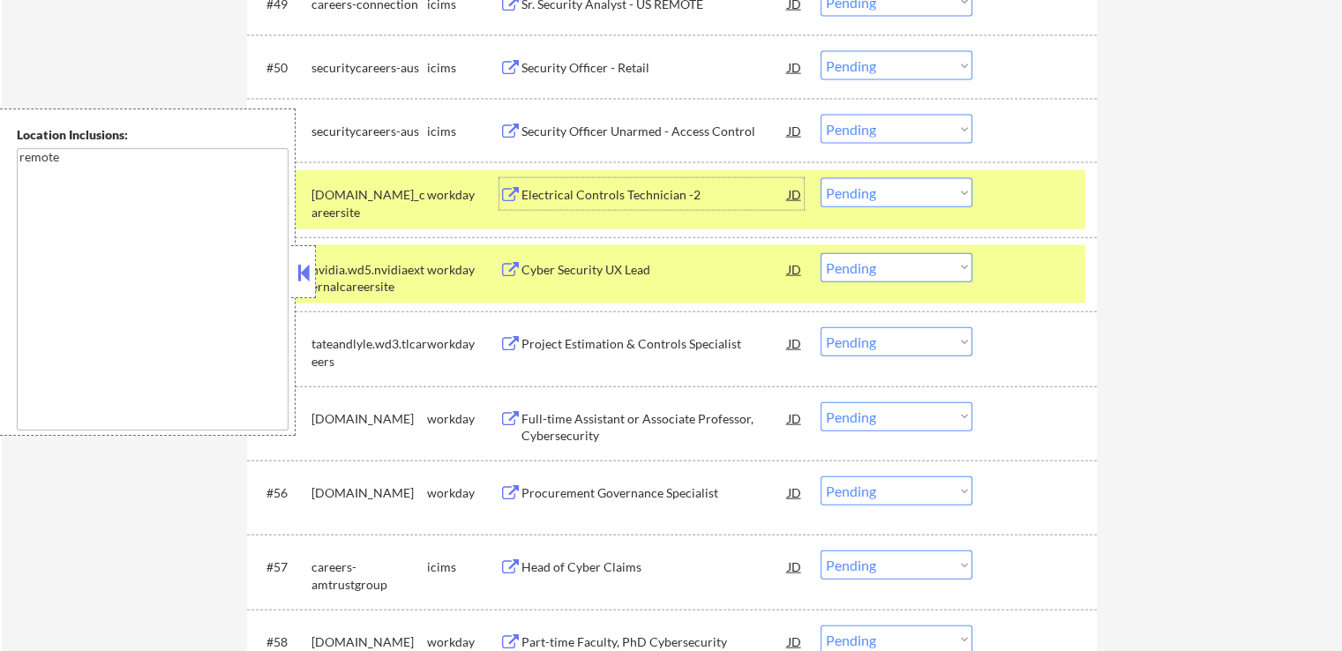
click at [634, 270] on div "Cyber Security UX Lead" at bounding box center [654, 270] width 266 height 18
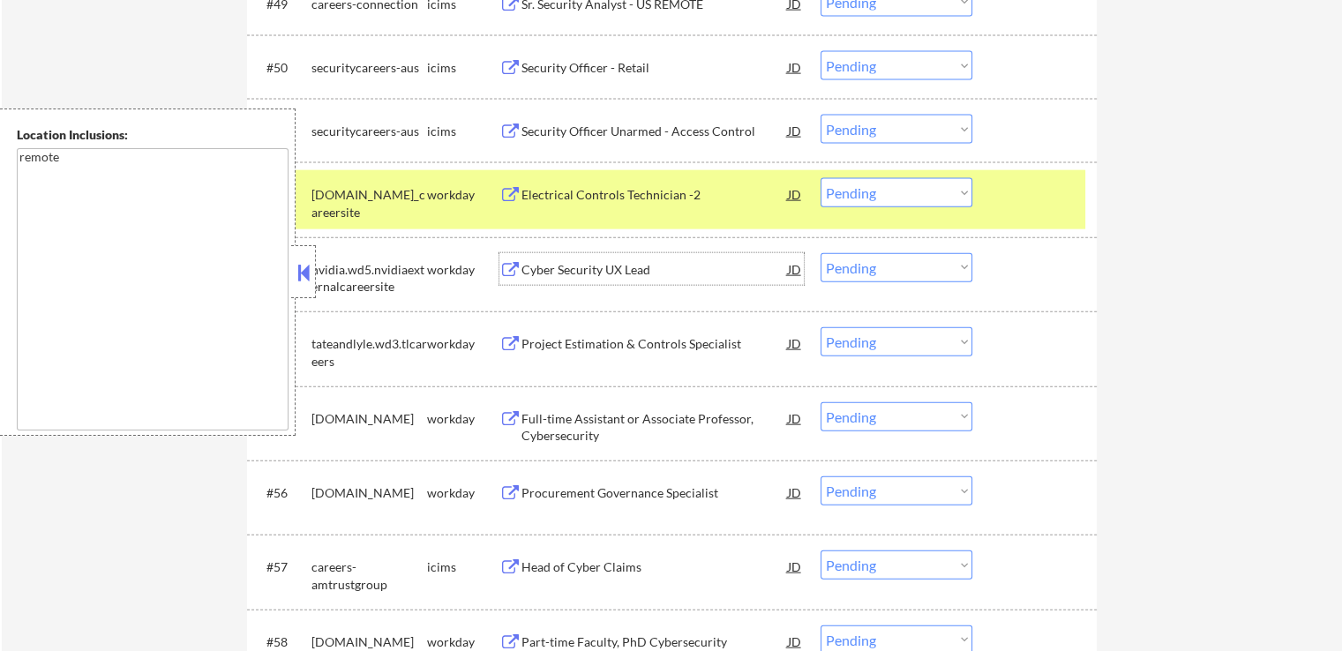
click at [924, 199] on select "Choose an option... Pending Applied Excluded (Questions) Excluded (Expired) Exc…" at bounding box center [897, 192] width 152 height 29
click at [821, 178] on select "Choose an option... Pending Applied Excluded (Questions) Excluded (Expired) Exc…" at bounding box center [897, 192] width 152 height 29
click at [748, 353] on div "Project Estimation & Controls Specialist" at bounding box center [654, 343] width 266 height 32
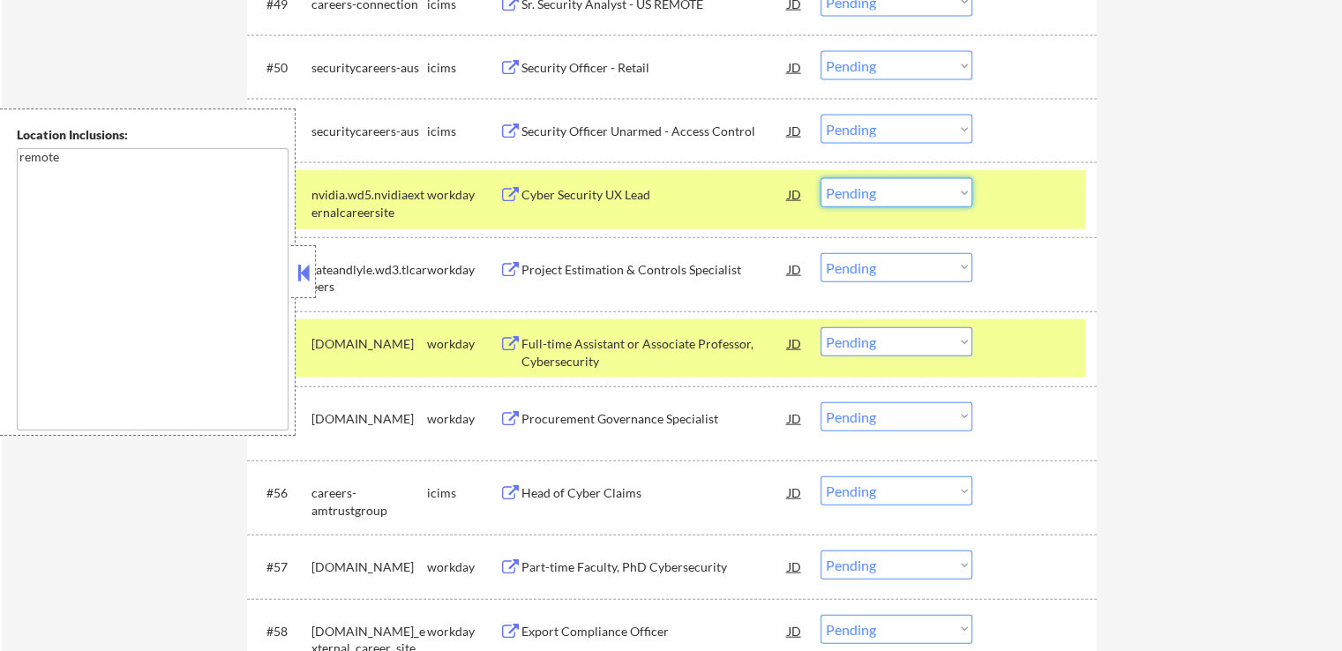
click at [939, 188] on select "Choose an option... Pending Applied Excluded (Questions) Excluded (Expired) Exc…" at bounding box center [897, 192] width 152 height 29
click at [821, 178] on select "Choose an option... Pending Applied Excluded (Questions) Excluded (Expired) Exc…" at bounding box center [897, 192] width 152 height 29
click at [872, 349] on select "Choose an option... Pending Applied Excluded (Questions) Excluded (Expired) Exc…" at bounding box center [897, 341] width 152 height 29
click at [821, 327] on select "Choose an option... Pending Applied Excluded (Questions) Excluded (Expired) Exc…" at bounding box center [897, 341] width 152 height 29
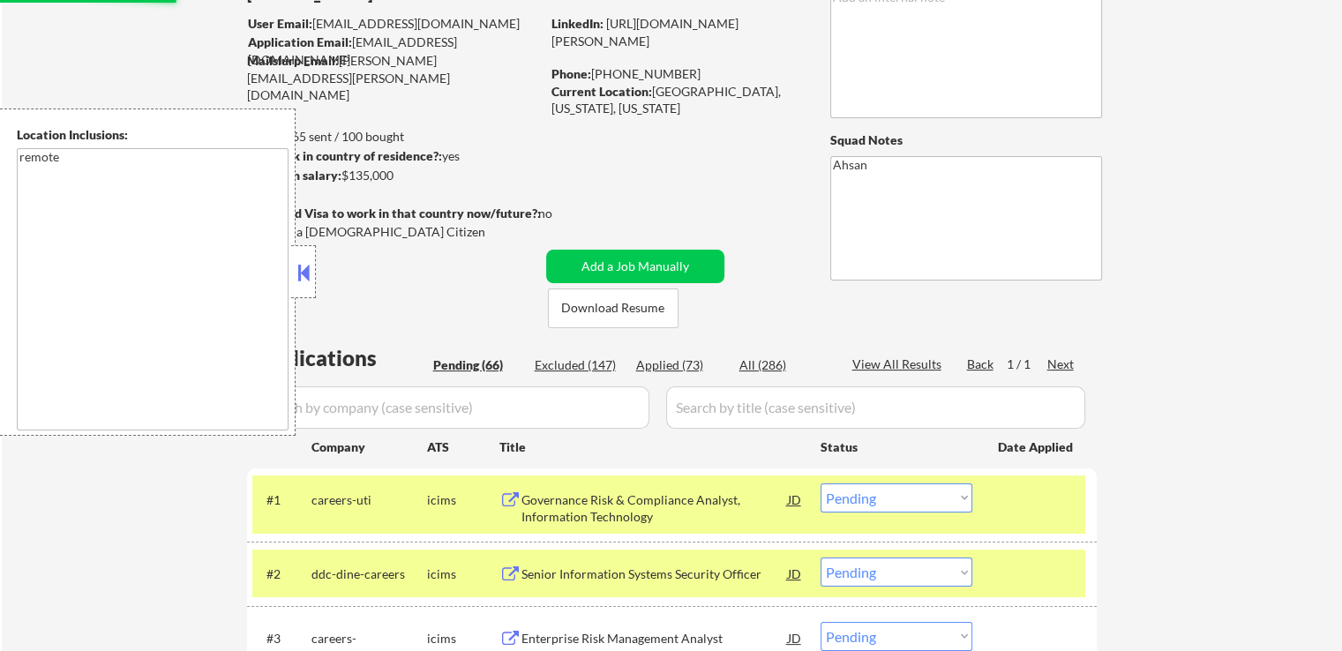
scroll to position [265, 0]
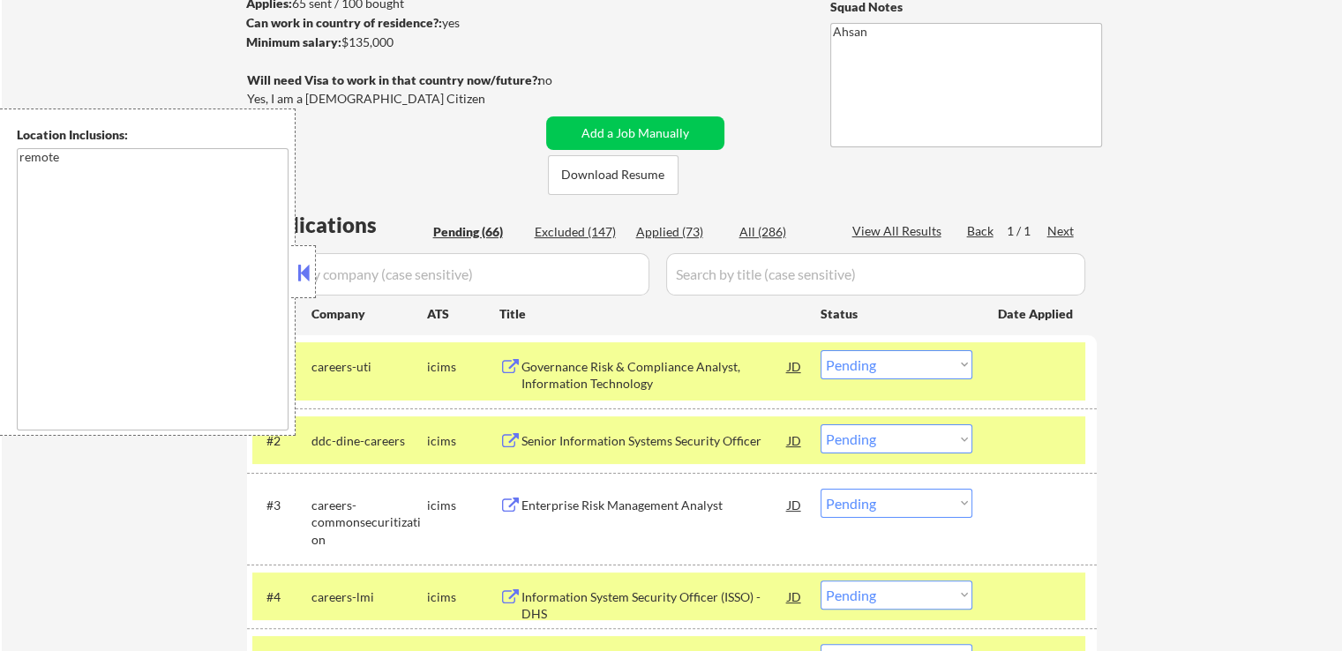
drag, startPoint x: 579, startPoint y: 227, endPoint x: 761, endPoint y: 170, distance: 190.3
click at [581, 227] on div "Excluded (147)" at bounding box center [579, 232] width 88 height 18
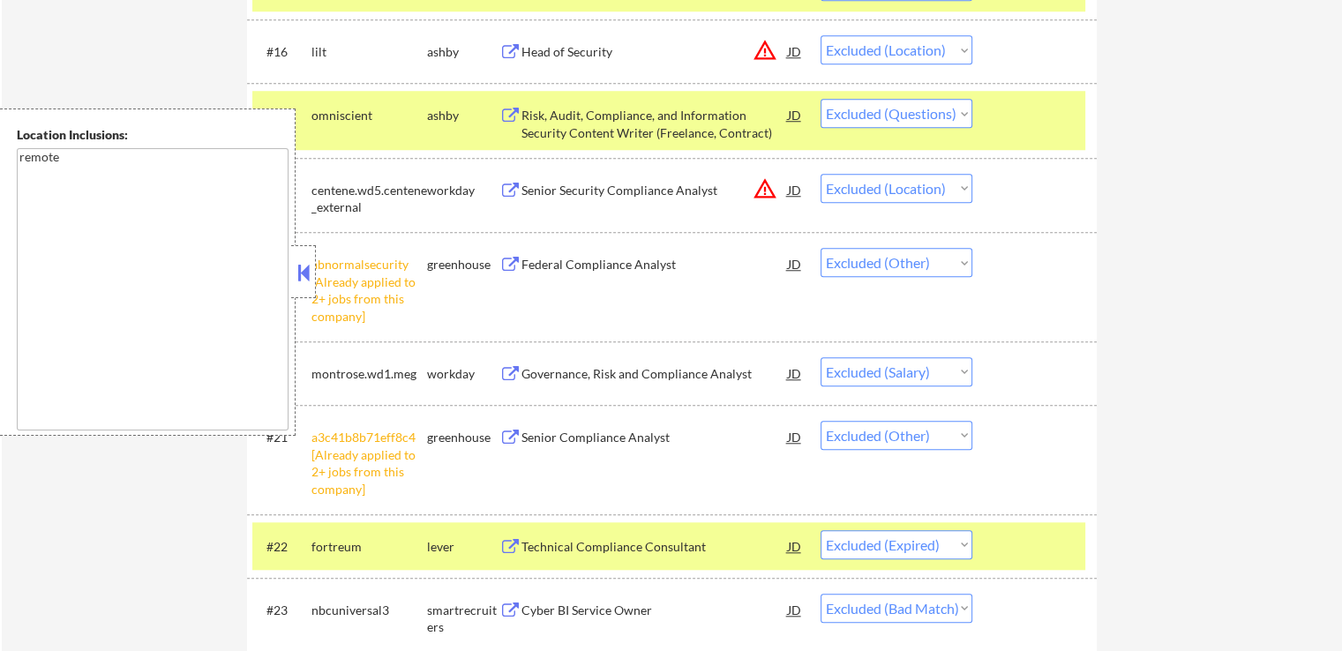
scroll to position [1588, 0]
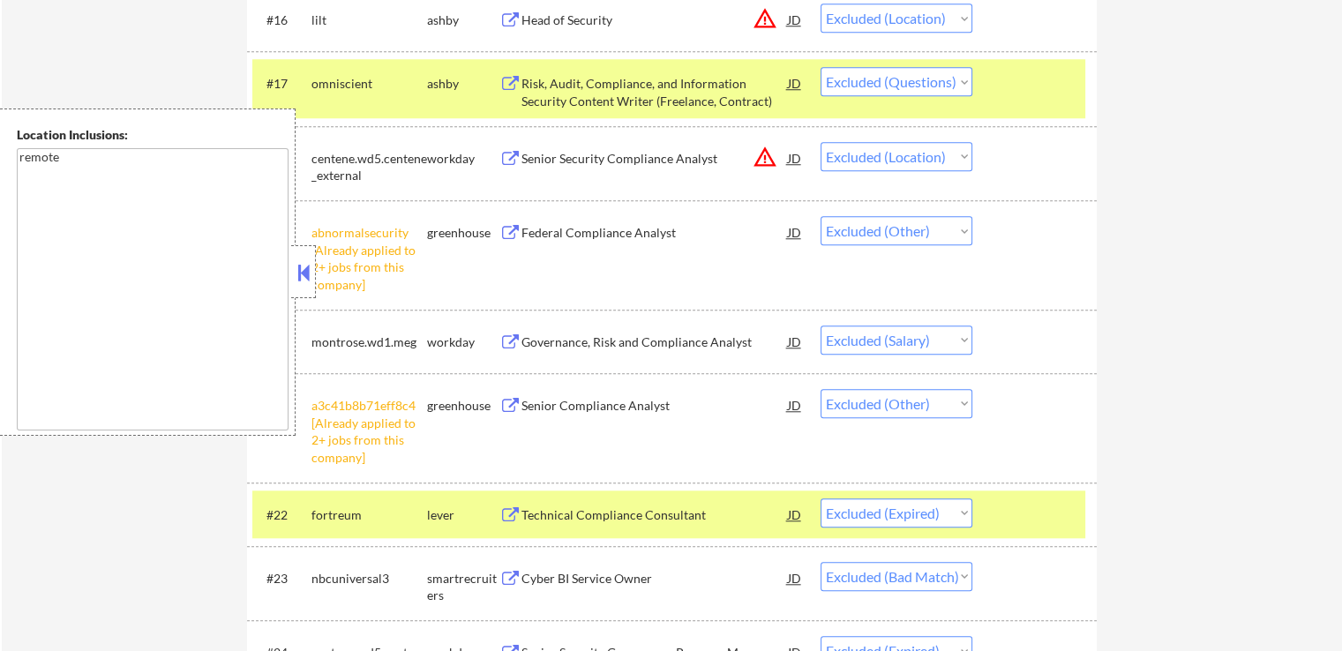
click at [644, 153] on div "Senior Security Compliance Analyst" at bounding box center [654, 159] width 266 height 18
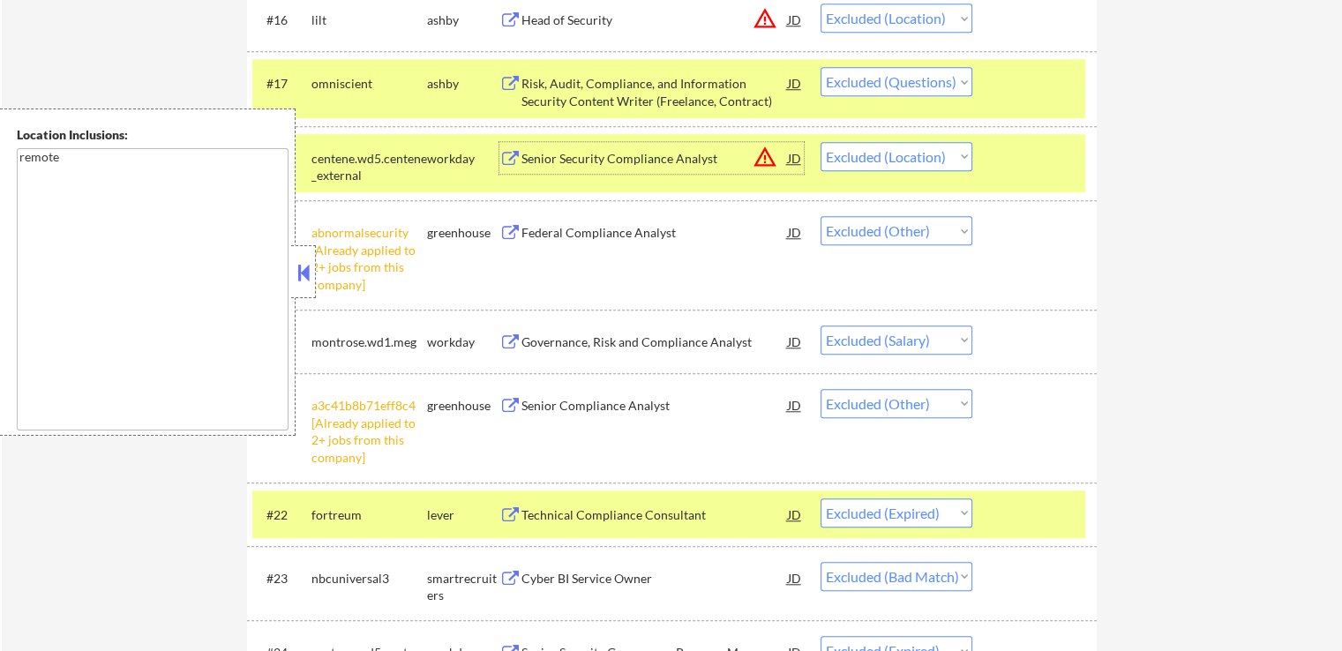
drag, startPoint x: 918, startPoint y: 154, endPoint x: 918, endPoint y: 168, distance: 14.1
click at [918, 154] on select "Choose an option... Pending Applied Excluded (Questions) Excluded (Expired) Exc…" at bounding box center [897, 156] width 152 height 29
click at [821, 142] on select "Choose an option... Pending Applied Excluded (Questions) Excluded (Expired) Exc…" at bounding box center [897, 156] width 152 height 29
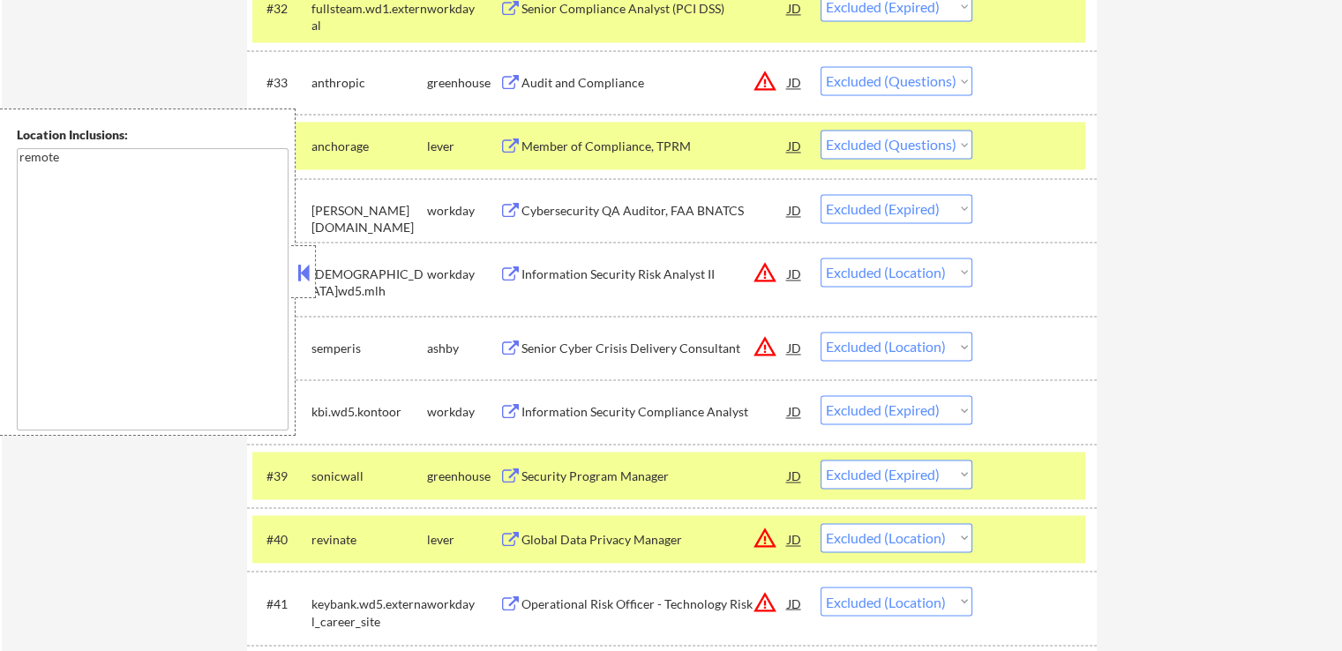
scroll to position [2823, 0]
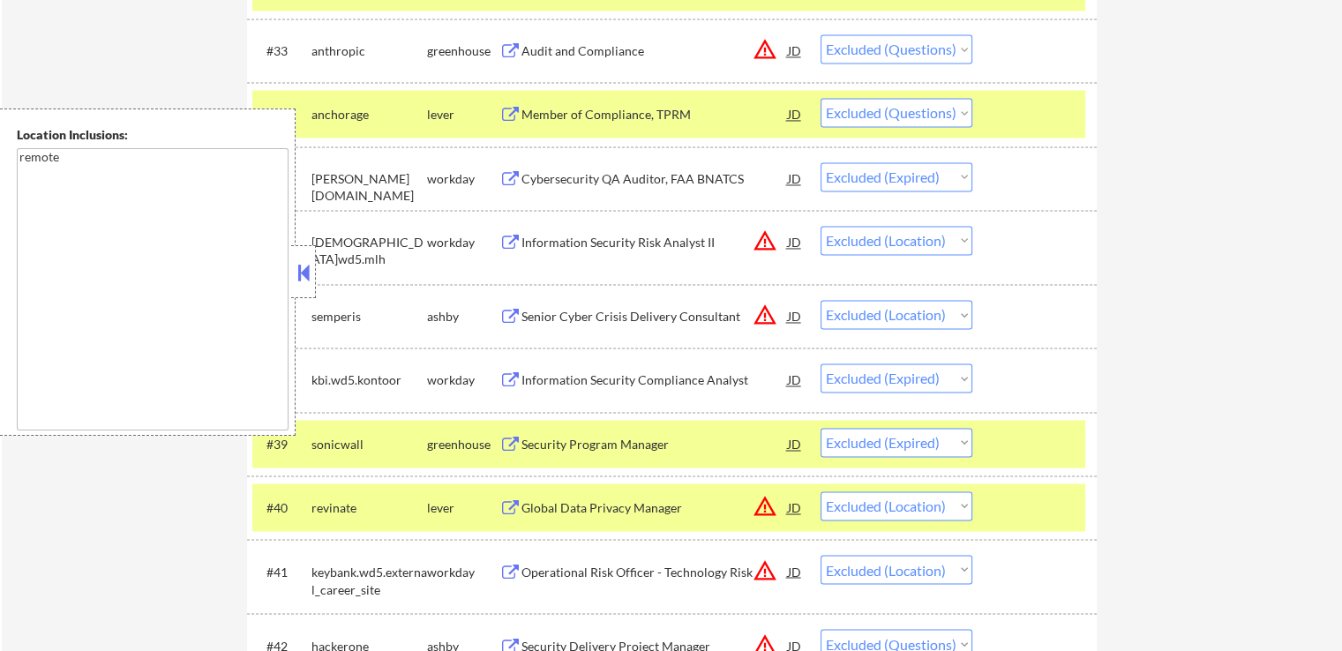
click at [687, 234] on div "Information Security Risk Analyst II" at bounding box center [654, 243] width 266 height 18
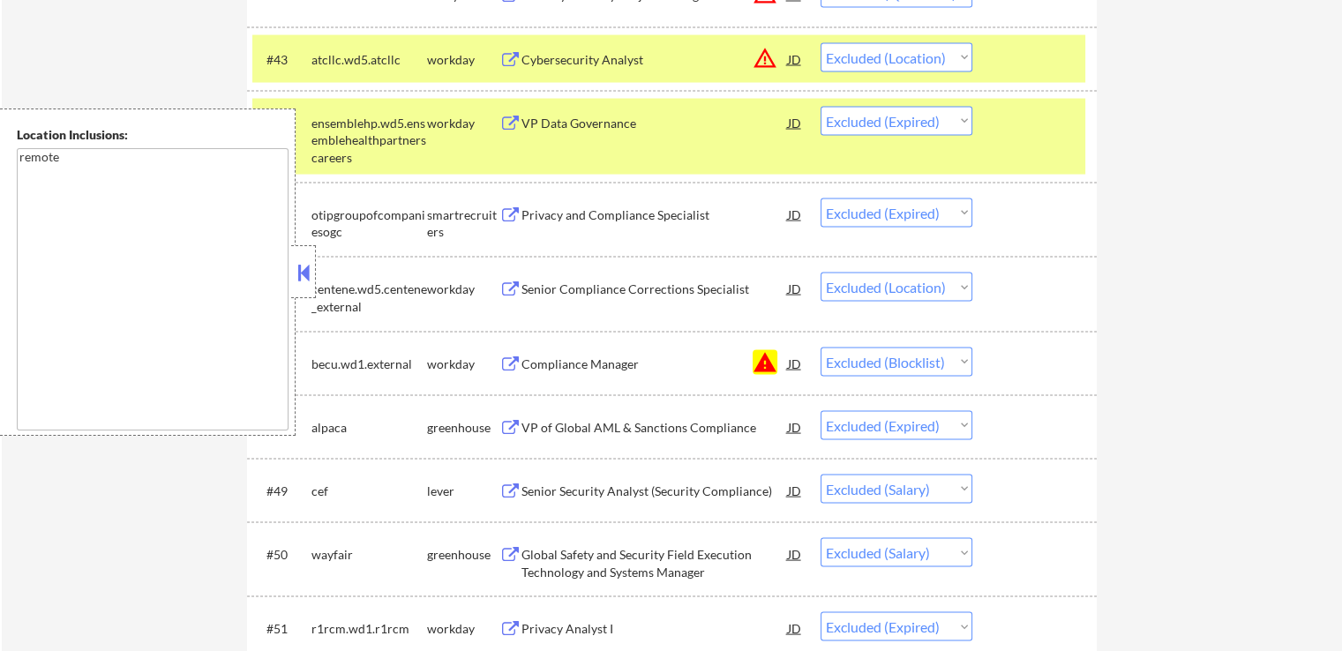
scroll to position [3529, 0]
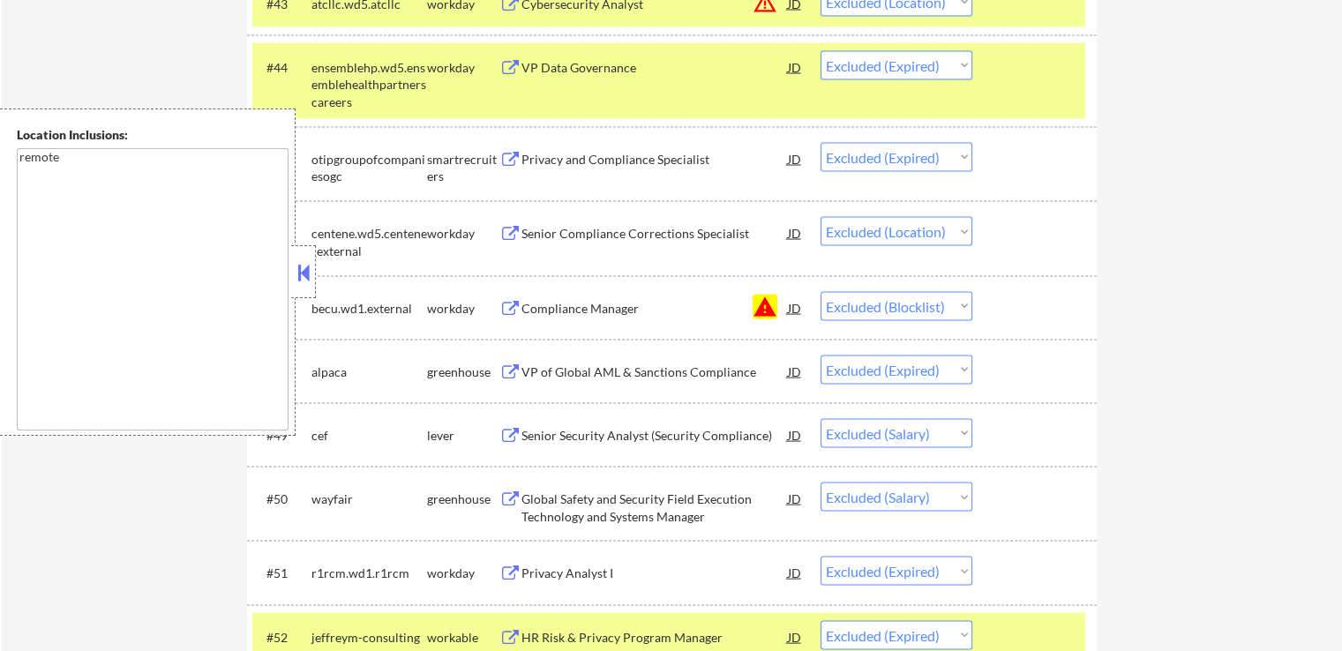
click at [687, 236] on div "Senior Compliance Corrections Specialist" at bounding box center [654, 234] width 266 height 18
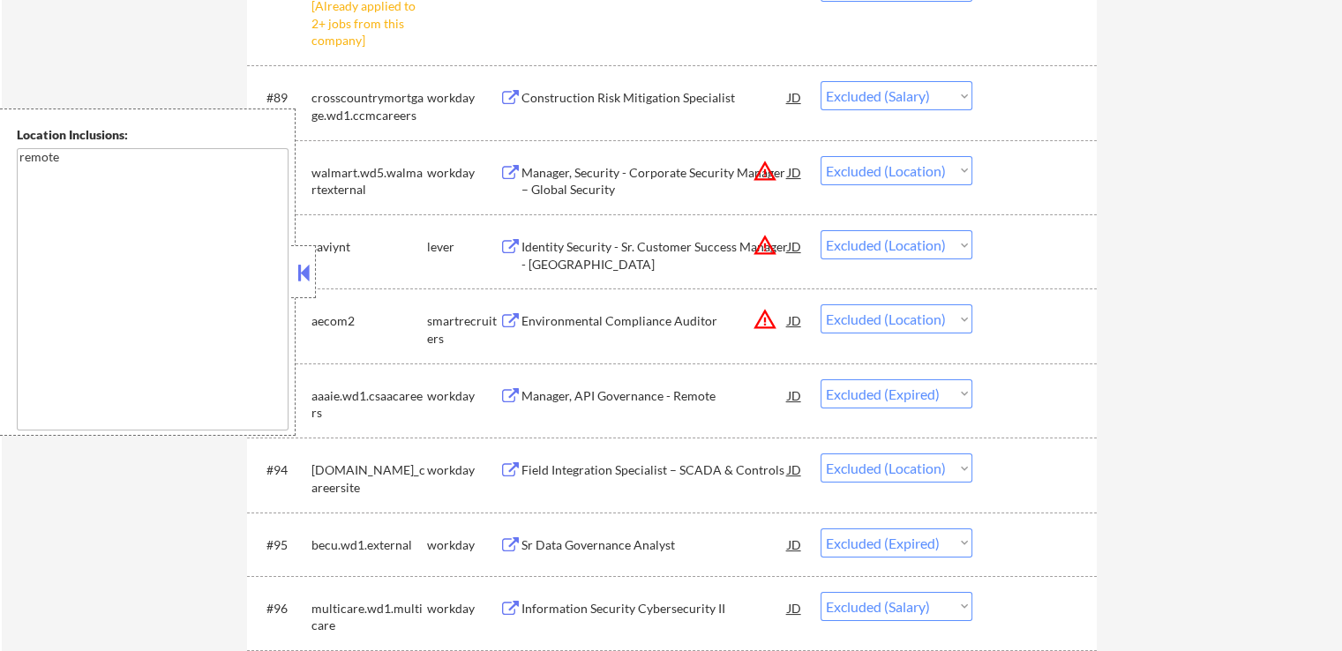
scroll to position [6882, 0]
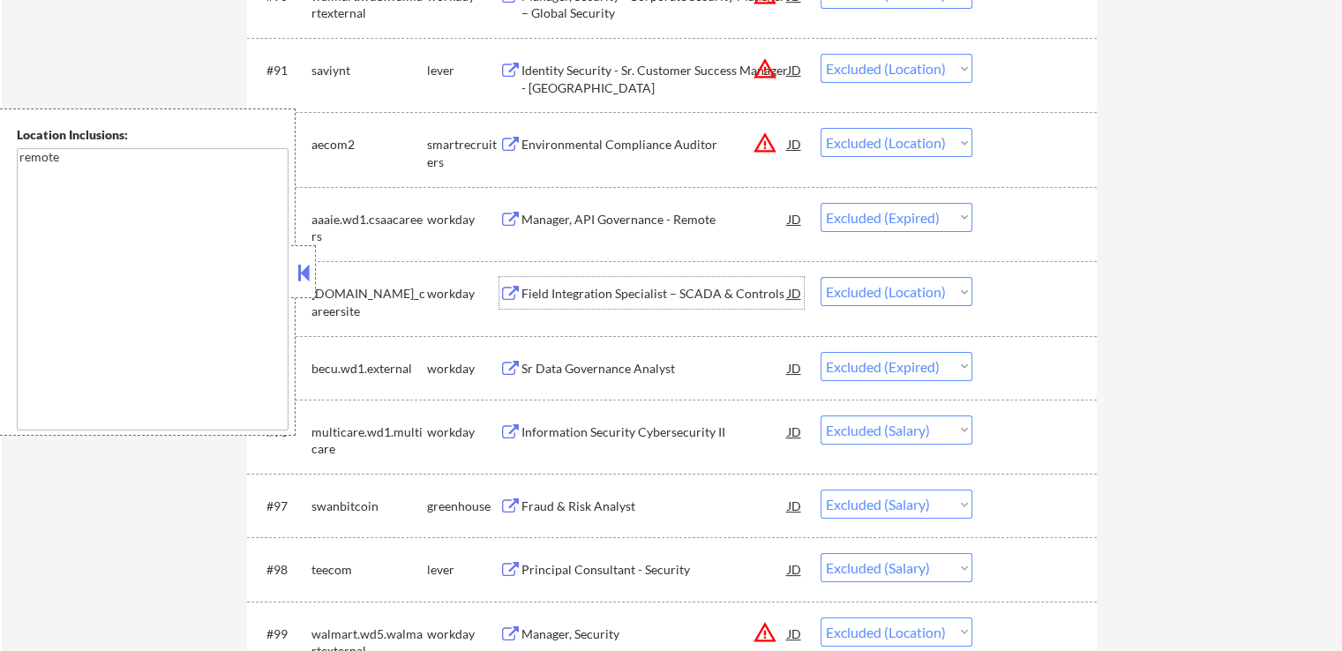
click at [708, 288] on div "Field Integration Specialist – SCADA & Controls" at bounding box center [654, 294] width 266 height 18
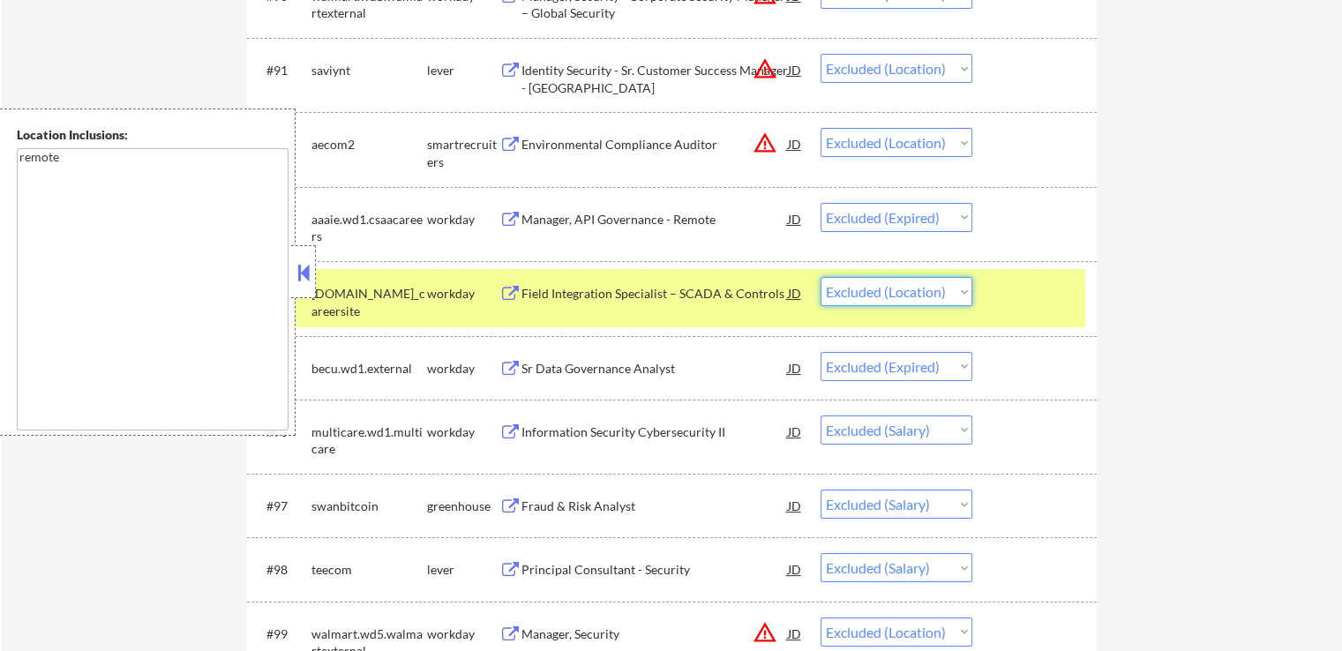
click at [892, 292] on select "Choose an option... Pending Applied Excluded (Questions) Excluded (Expired) Exc…" at bounding box center [897, 291] width 152 height 29
click at [821, 278] on select "Choose an option... Pending Applied Excluded (Questions) Excluded (Expired) Exc…" at bounding box center [897, 291] width 152 height 29
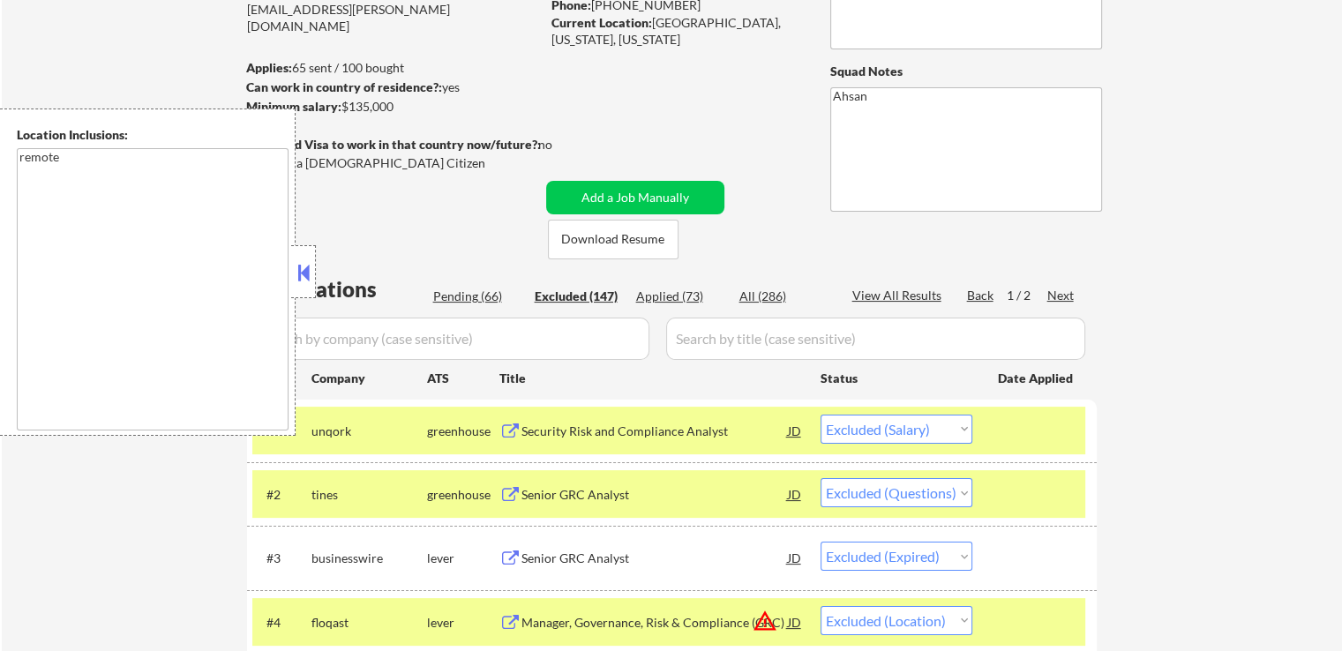
scroll to position [265, 0]
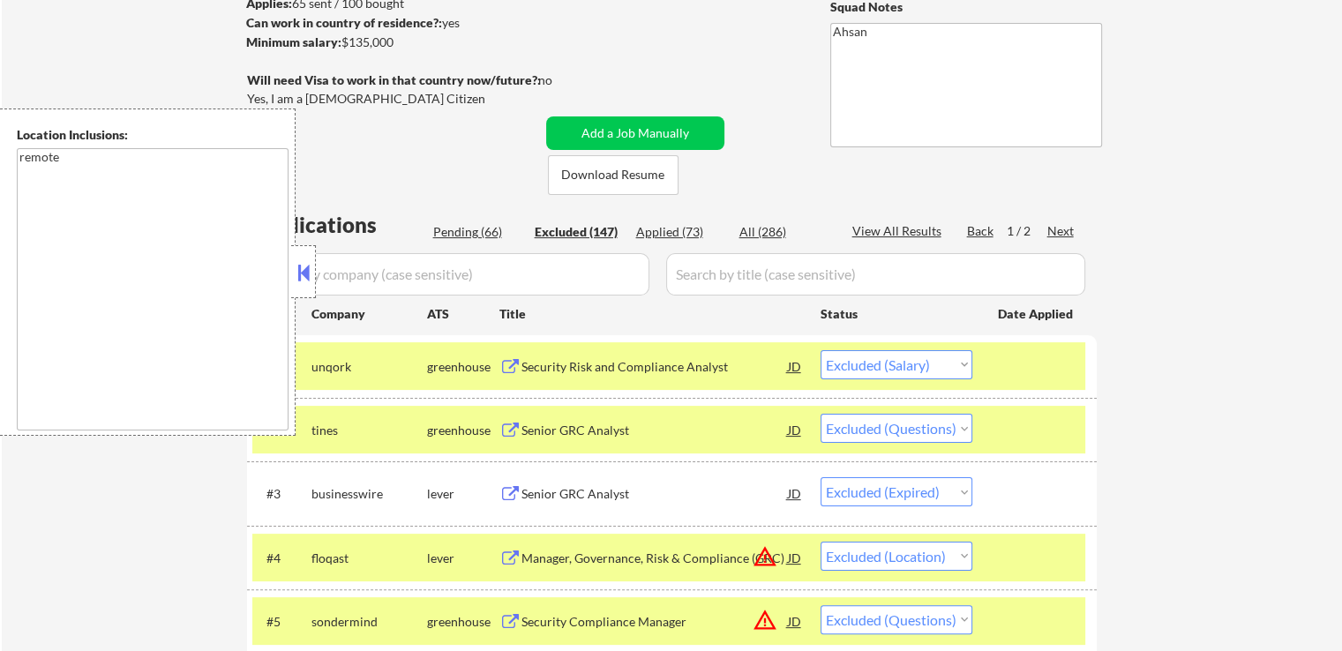
click at [469, 231] on div "Pending (66)" at bounding box center [477, 232] width 88 height 18
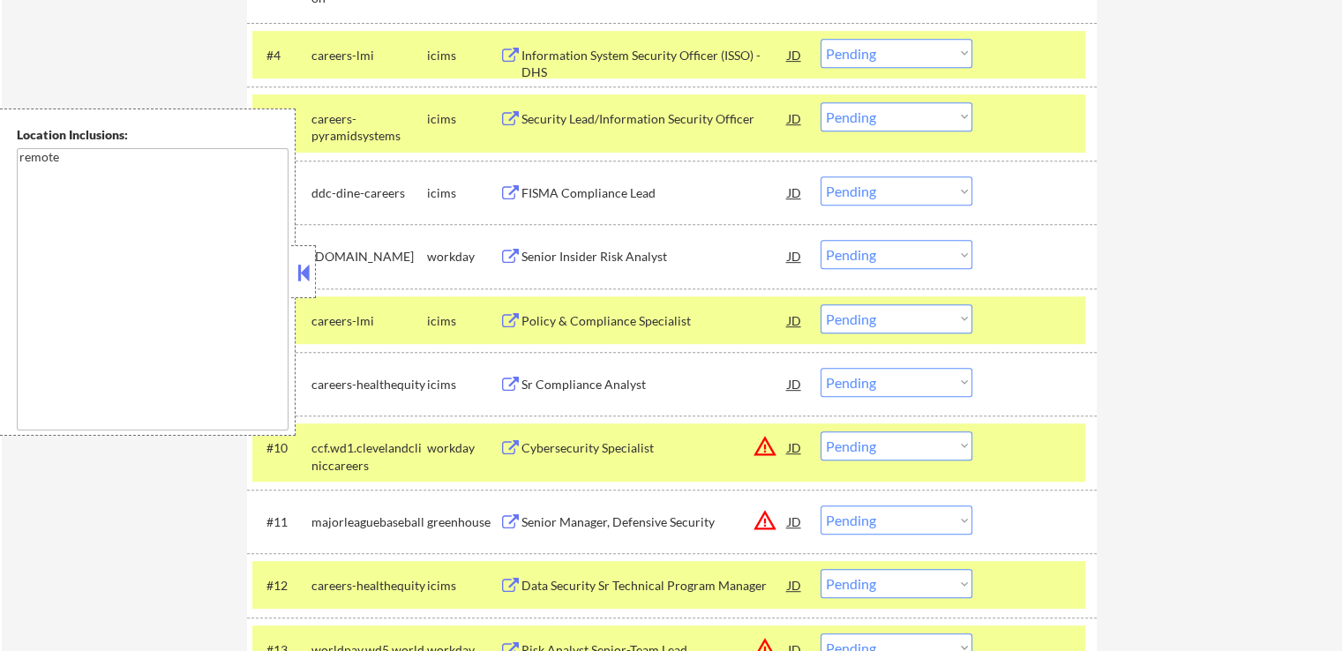
scroll to position [882, 0]
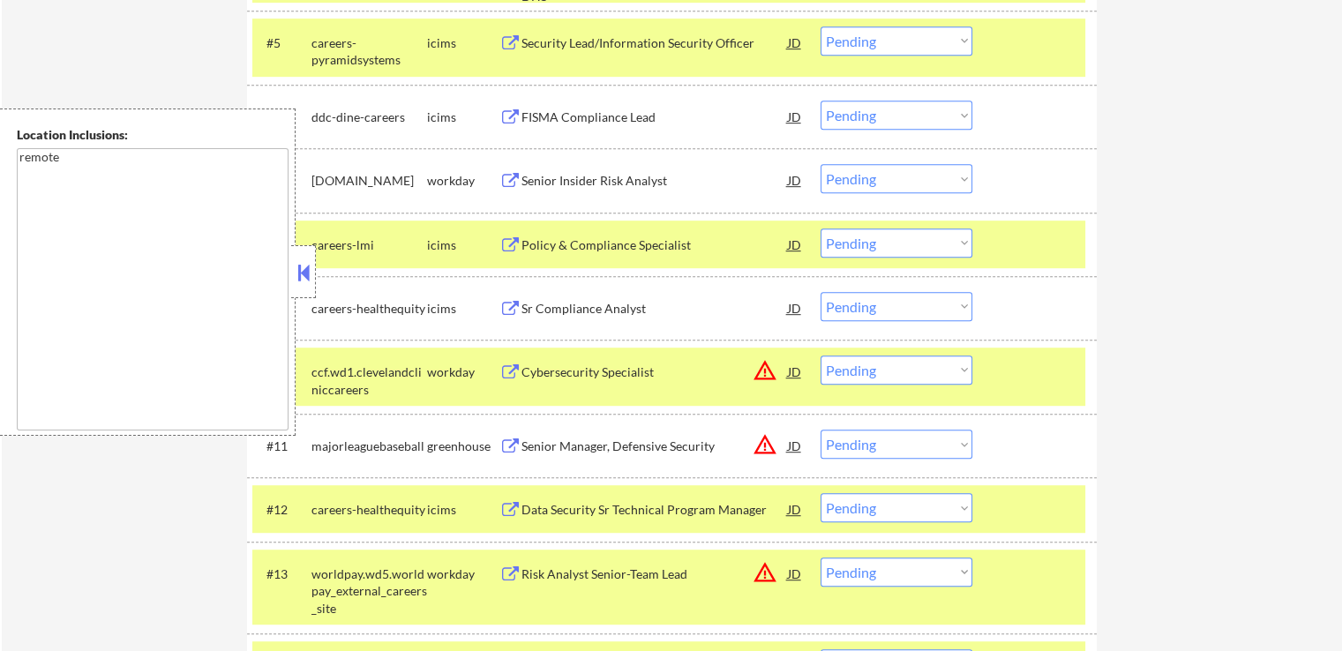
click at [662, 188] on div "Senior Insider Risk Analyst" at bounding box center [654, 181] width 266 height 18
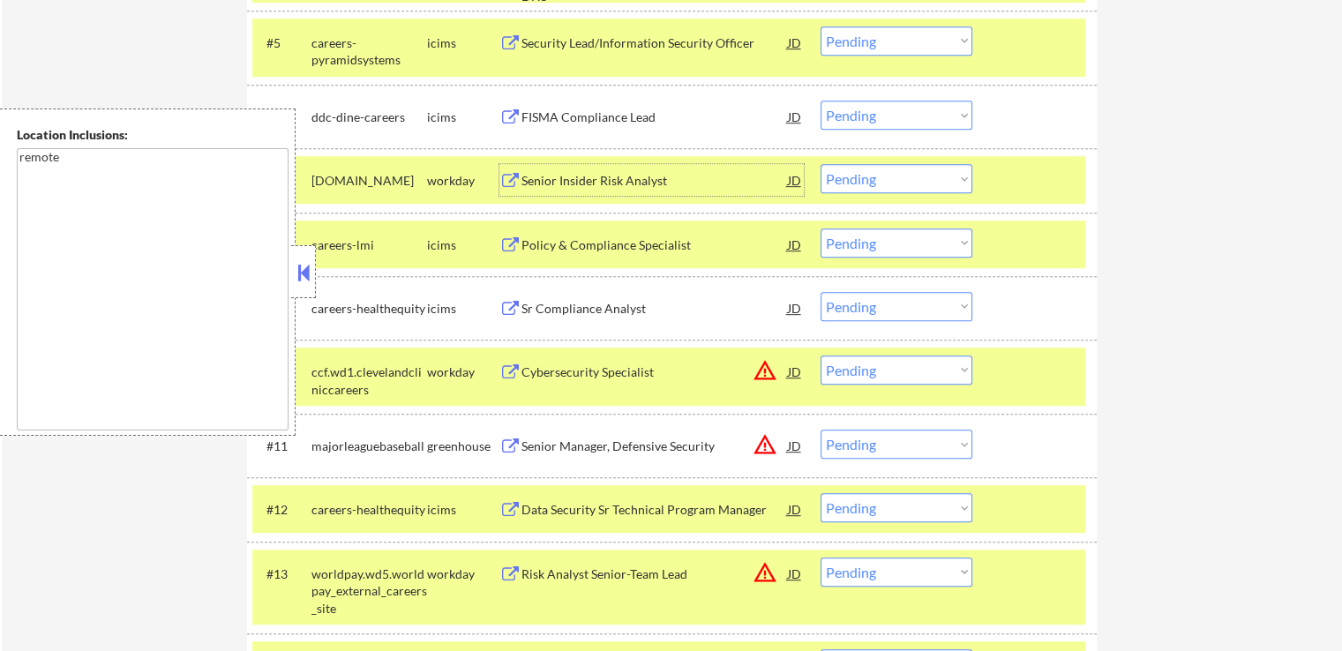
click at [870, 176] on select "Choose an option... Pending Applied Excluded (Questions) Excluded (Expired) Exc…" at bounding box center [897, 178] width 152 height 29
click at [821, 164] on select "Choose an option... Pending Applied Excluded (Questions) Excluded (Expired) Exc…" at bounding box center [897, 178] width 152 height 29
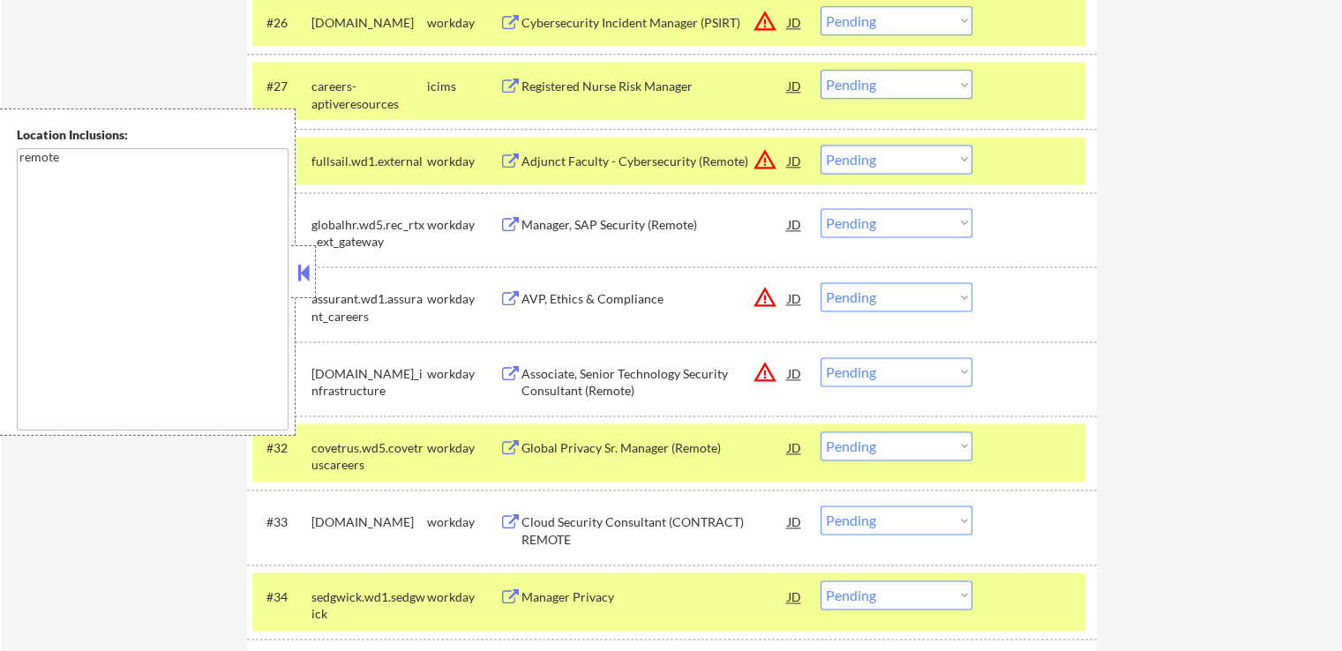
scroll to position [2470, 0]
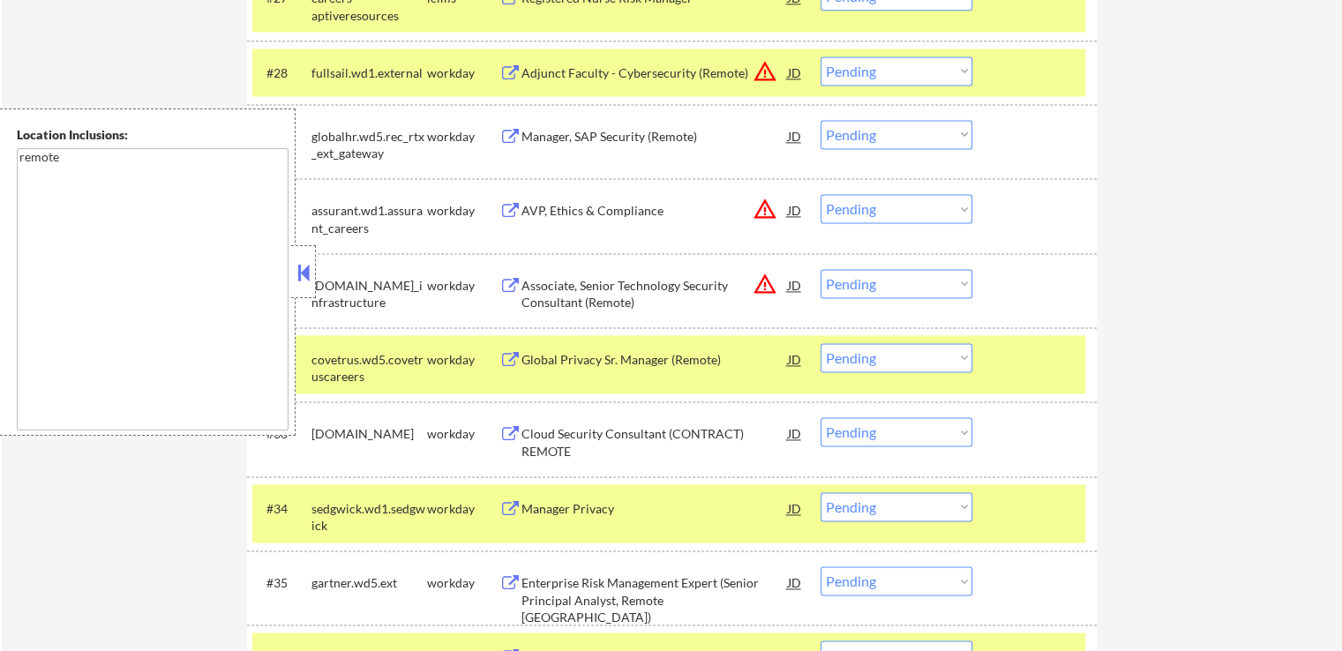
click at [629, 135] on div "Manager, SAP Security (Remote)" at bounding box center [654, 137] width 266 height 18
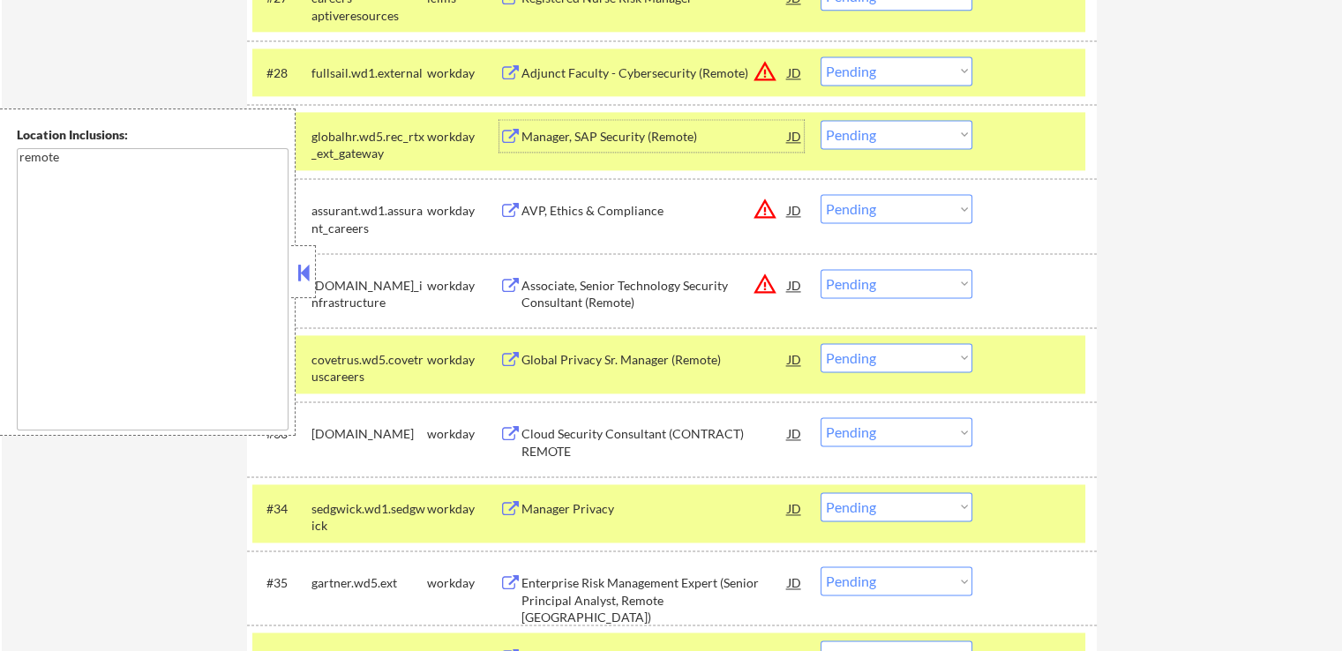
click at [900, 116] on div "#29 globalhr.wd5.rec_rtx_ext_gateway workday Manager, SAP Security (Remote) JD …" at bounding box center [668, 141] width 833 height 58
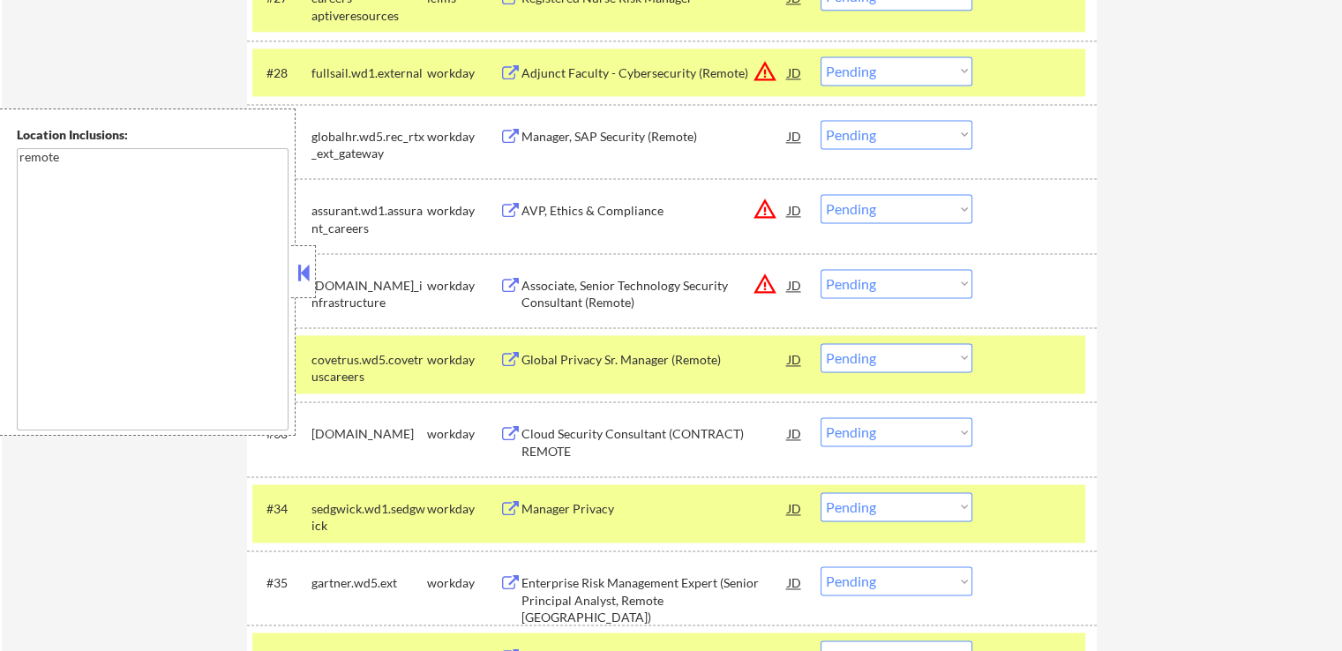
drag, startPoint x: 904, startPoint y: 133, endPoint x: 909, endPoint y: 141, distance: 9.1
click at [904, 134] on select "Choose an option... Pending Applied Excluded (Questions) Excluded (Expired) Exc…" at bounding box center [897, 134] width 152 height 29
click at [821, 120] on select "Choose an option... Pending Applied Excluded (Questions) Excluded (Expired) Exc…" at bounding box center [897, 134] width 152 height 29
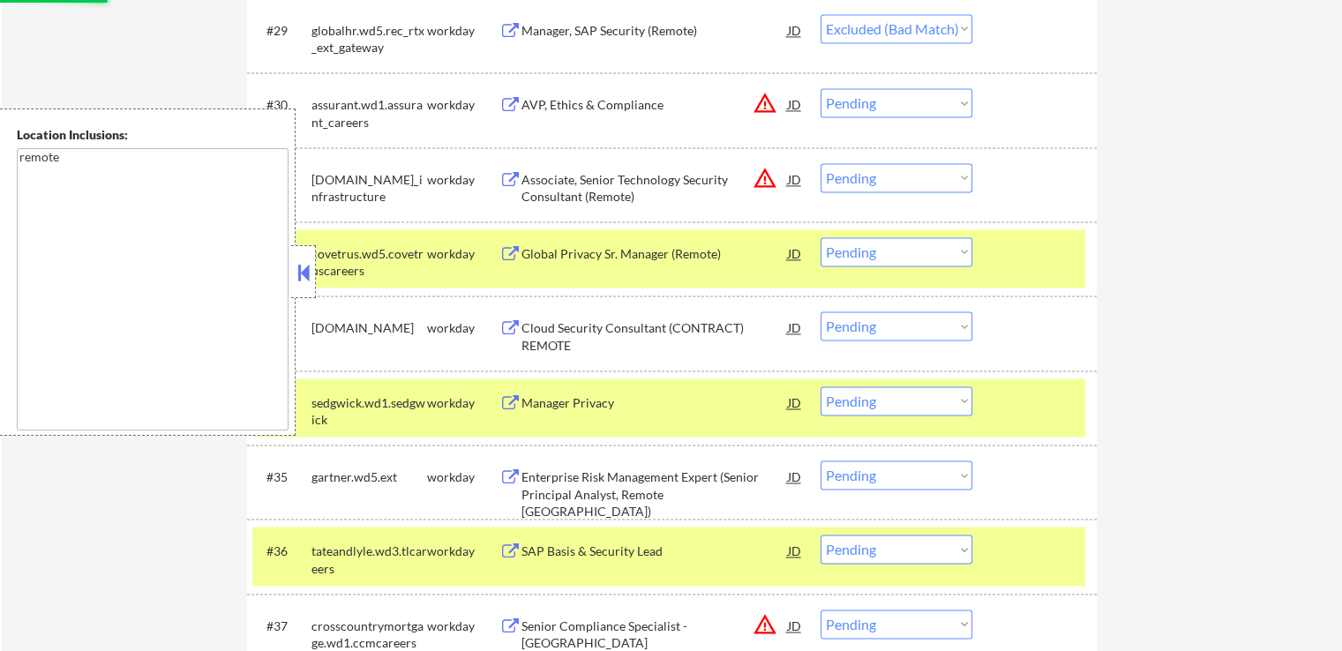
scroll to position [2647, 0]
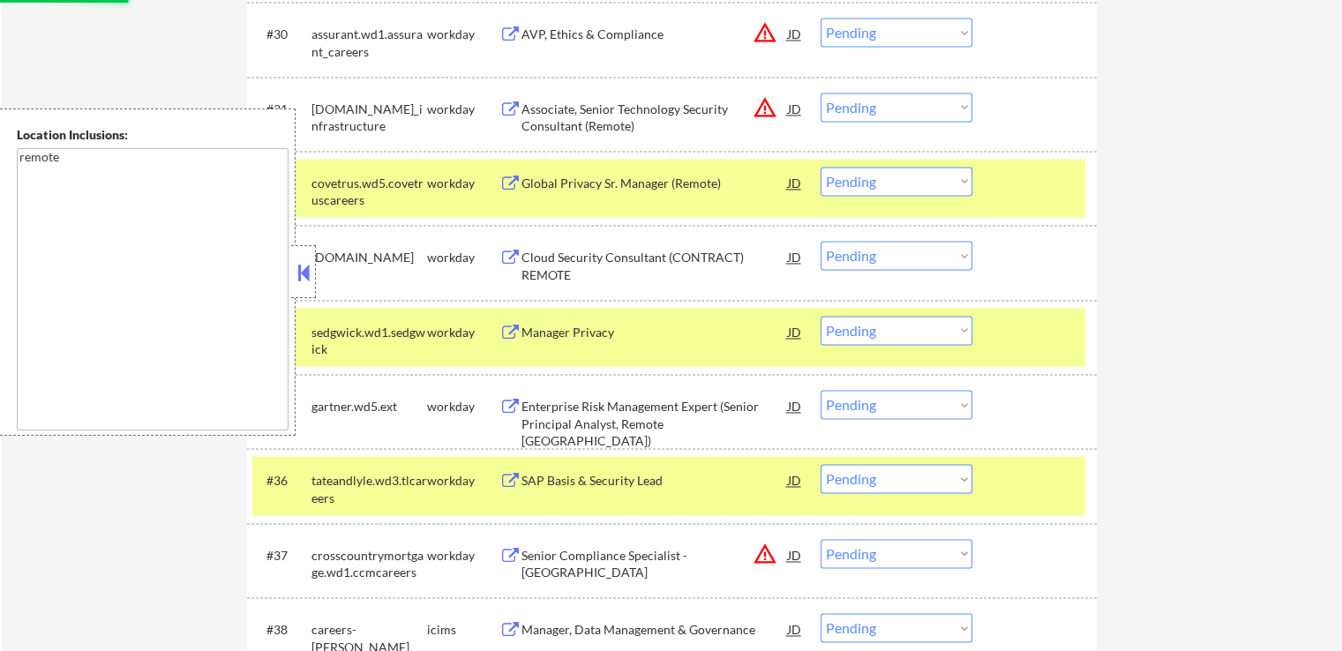
click at [654, 191] on div "Global Privacy Sr. Manager (Remote)" at bounding box center [654, 183] width 266 height 32
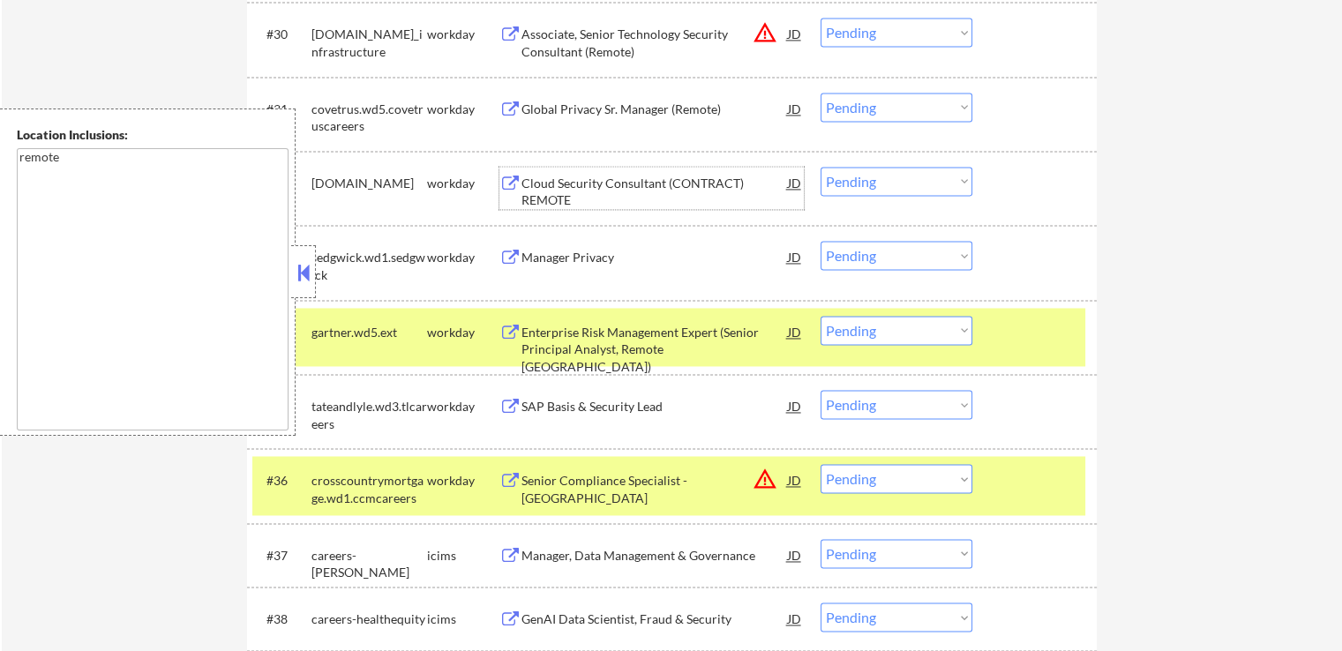
click at [853, 185] on select "Choose an option... Pending Applied Excluded (Questions) Excluded (Expired) Exc…" at bounding box center [897, 181] width 152 height 29
click at [821, 167] on select "Choose an option... Pending Applied Excluded (Questions) Excluded (Expired) Exc…" at bounding box center [897, 181] width 152 height 29
click at [625, 274] on div "#33 sedgwick.wd1.[PERSON_NAME] workday Manager Privacy JD warning_amber Choose …" at bounding box center [668, 262] width 833 height 58
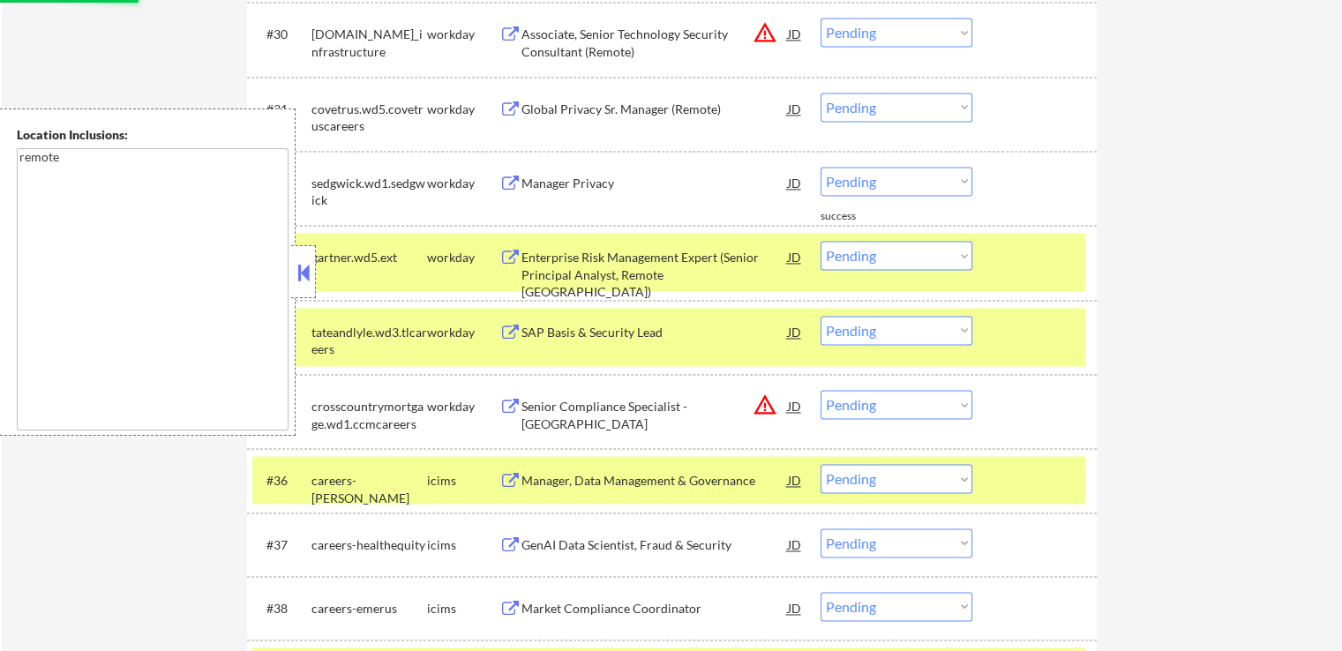
click at [646, 265] on div "Enterprise Risk Management Expert (Senior Principal Analyst, Remote [GEOGRAPHIC…" at bounding box center [654, 275] width 266 height 52
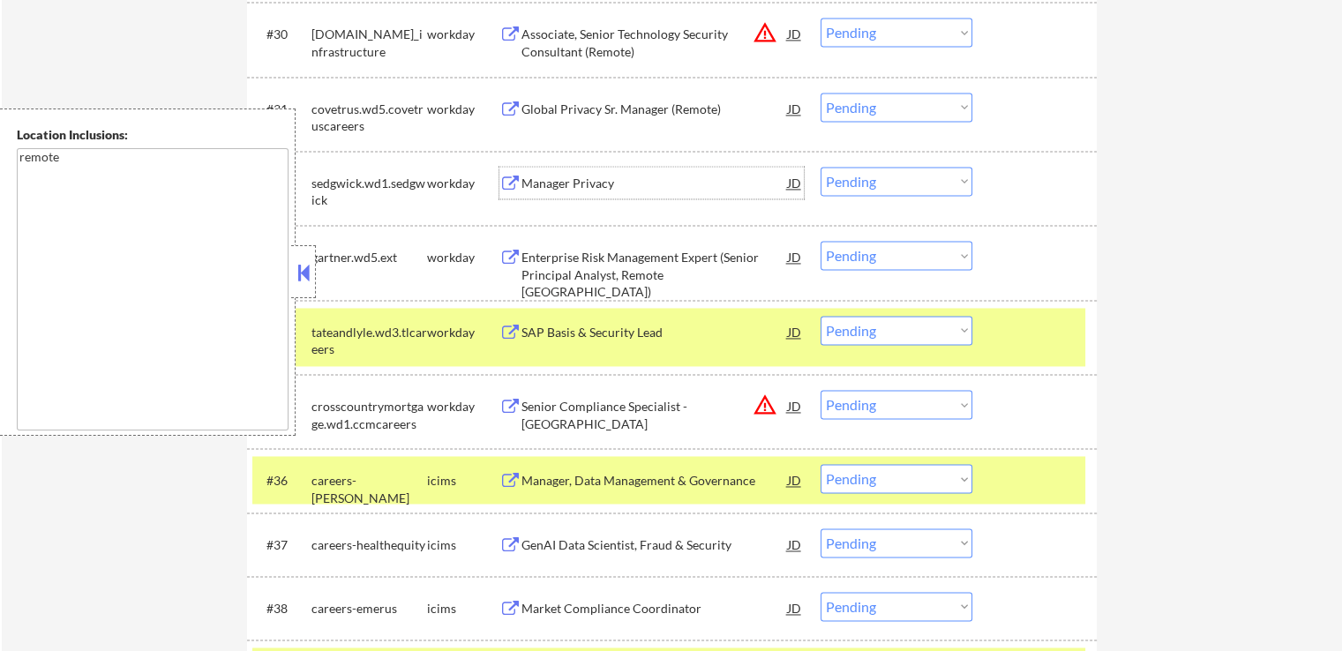
click at [665, 184] on div "Manager Privacy" at bounding box center [654, 184] width 266 height 18
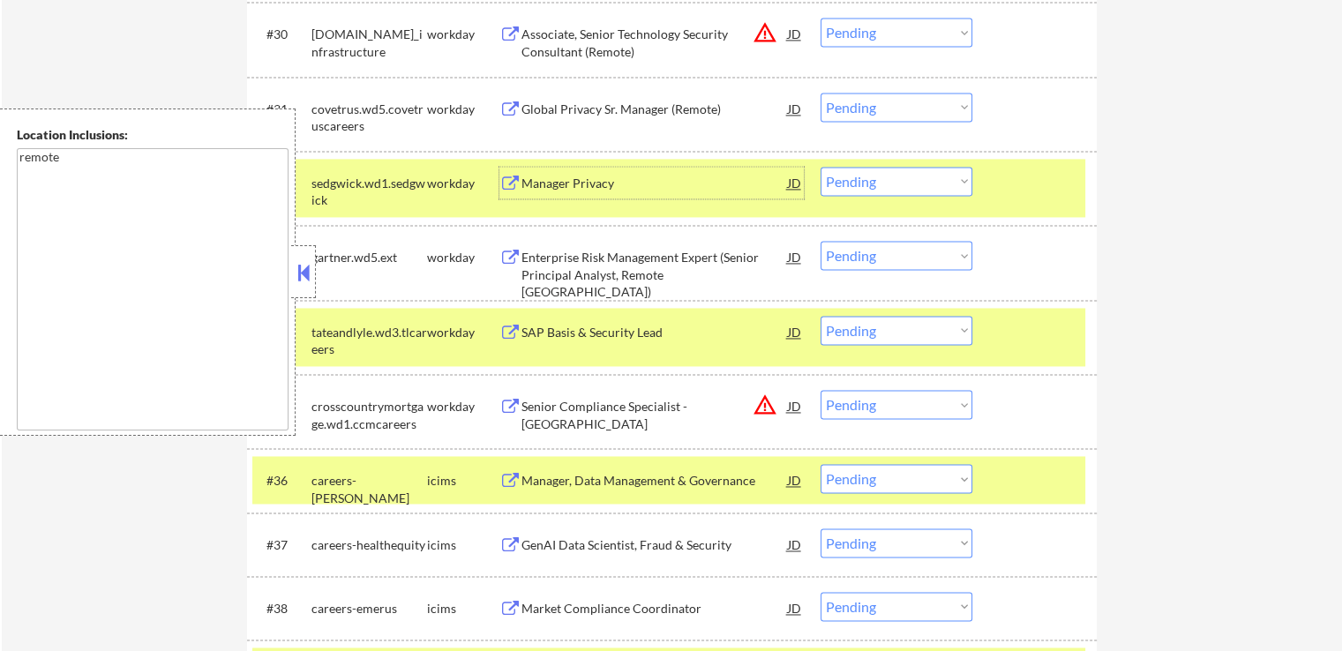
scroll to position [2735, 0]
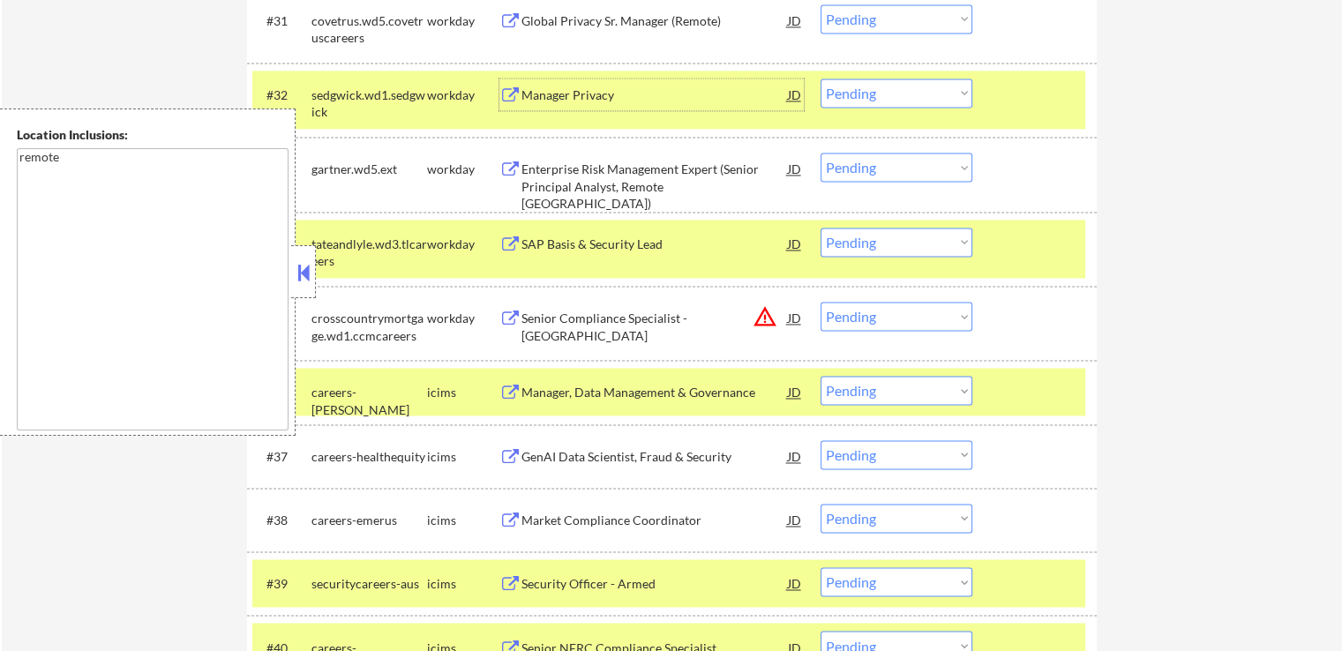
click at [867, 164] on select "Choose an option... Pending Applied Excluded (Questions) Excluded (Expired) Exc…" at bounding box center [897, 167] width 152 height 29
click at [821, 153] on select "Choose an option... Pending Applied Excluded (Questions) Excluded (Expired) Exc…" at bounding box center [897, 167] width 152 height 29
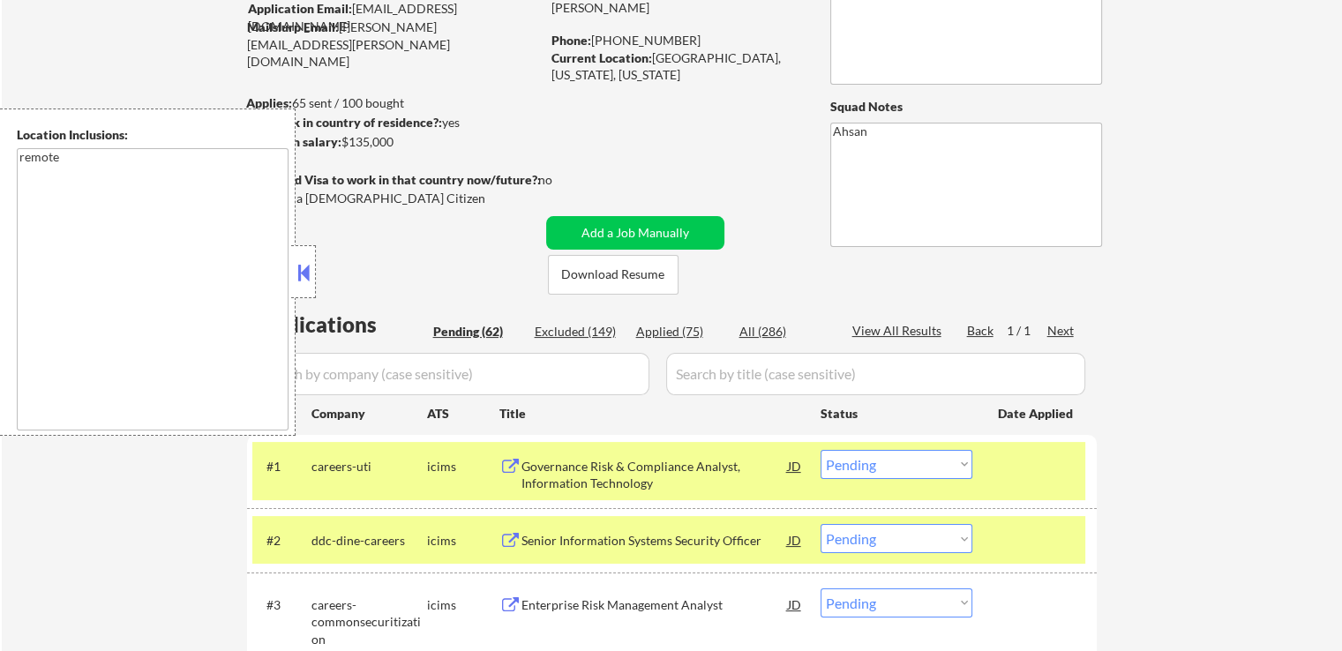
scroll to position [176, 0]
